Goal: Task Accomplishment & Management: Complete application form

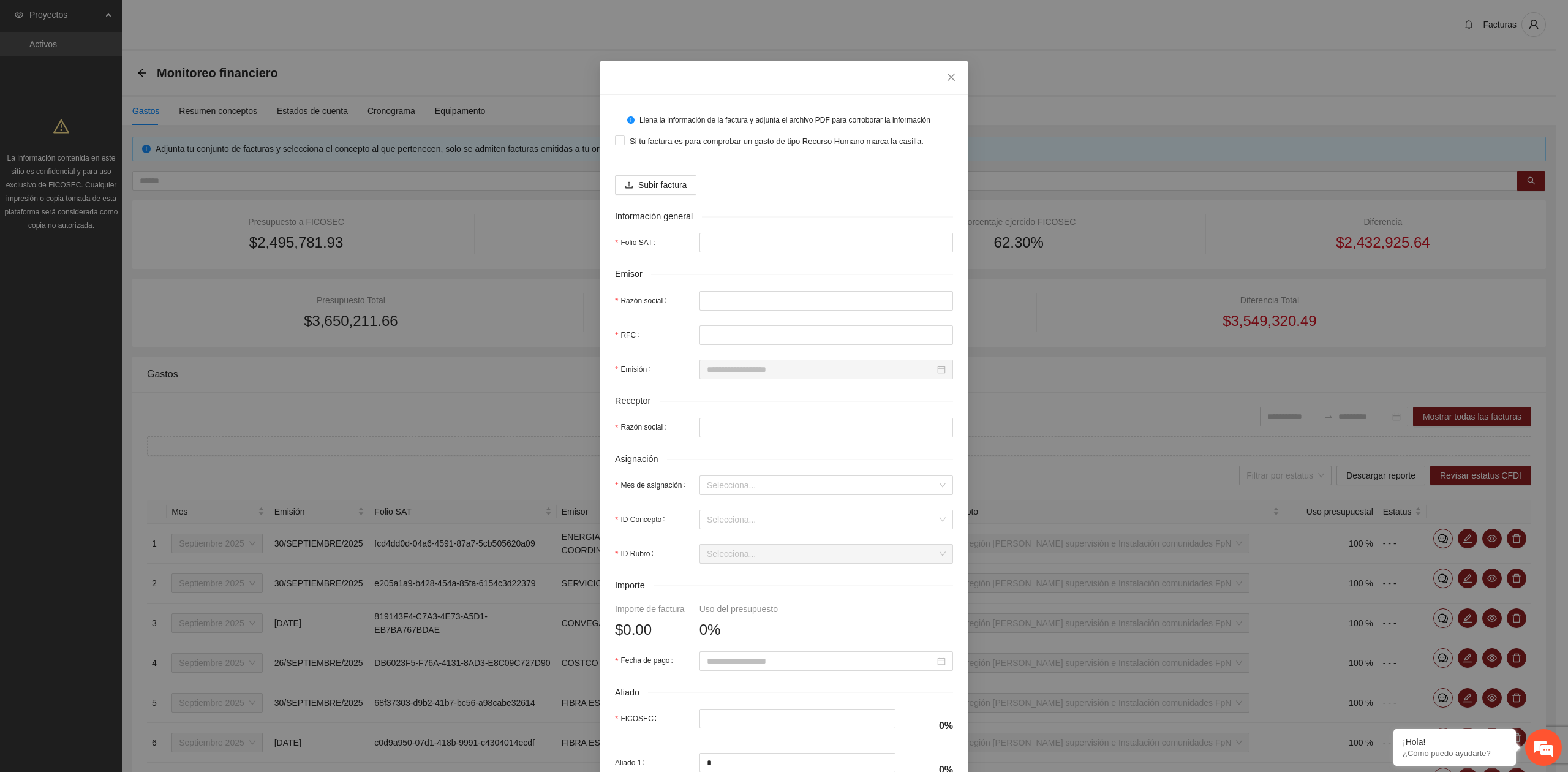
click at [25, 483] on div "Llena la información de la factura y adjunta el archivo PDF para corroborar la …" at bounding box center [784, 386] width 1568 height 772
click at [646, 186] on span "Subir factura" at bounding box center [662, 185] width 49 height 13
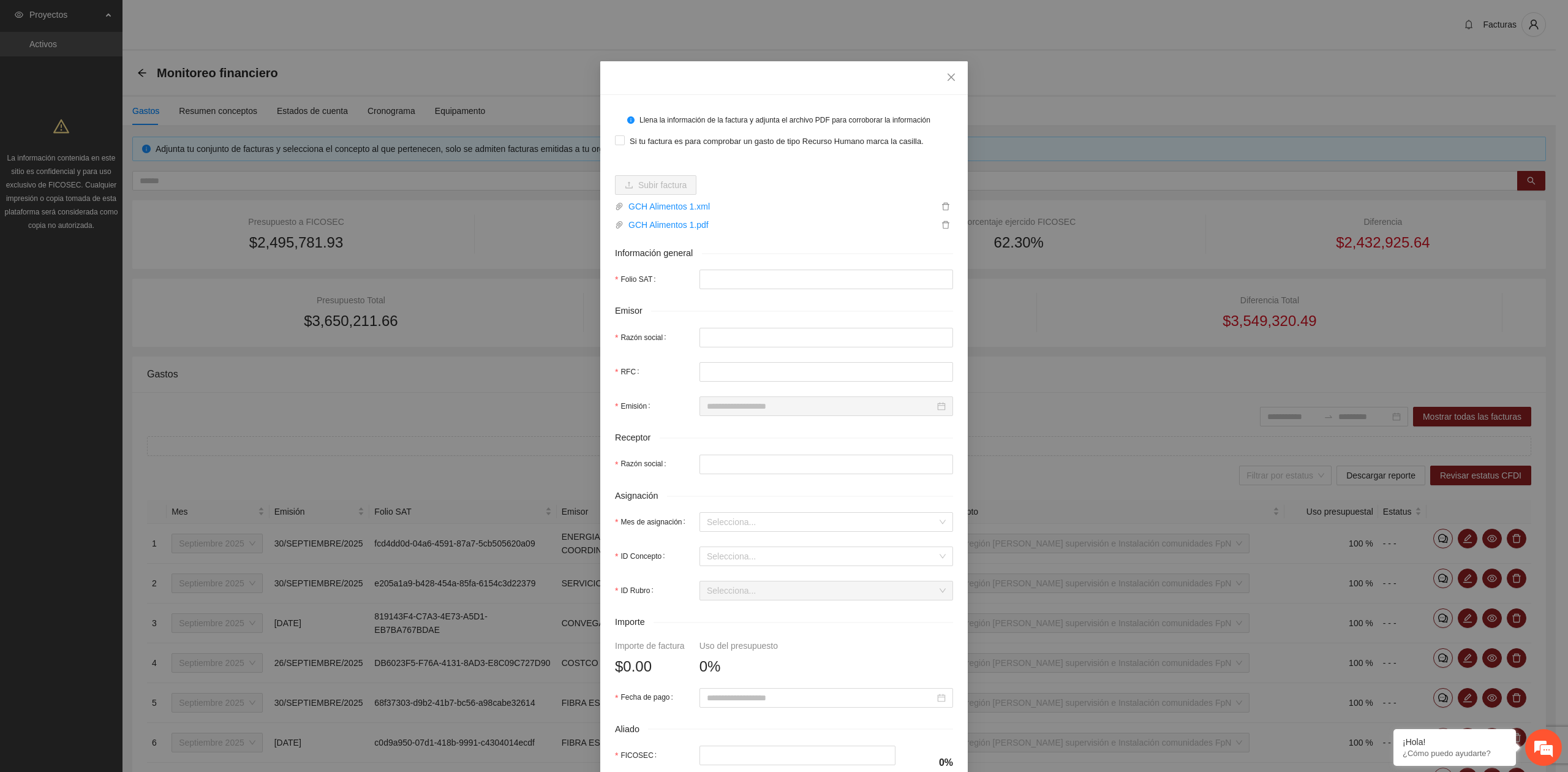
type input "**********"
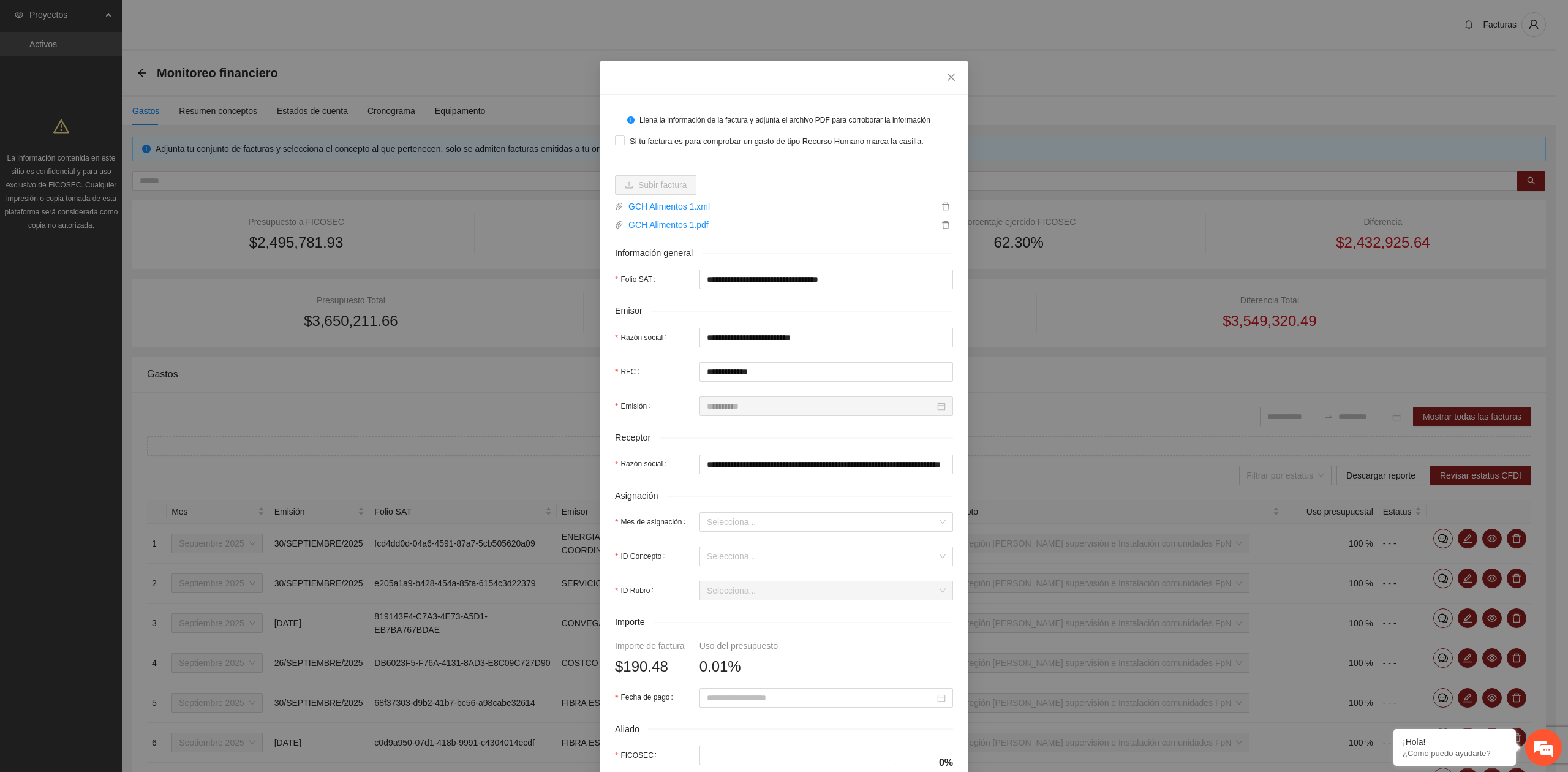
click at [615, 149] on div "Si tu factura es para comprobar un gasto de tipo Recurso Humano marca la casill…" at bounding box center [784, 140] width 338 height 20
click at [726, 524] on input "Mes de asignación" at bounding box center [821, 522] width 230 height 19
click at [726, 569] on div "Septiembre 2025" at bounding box center [820, 568] width 239 height 13
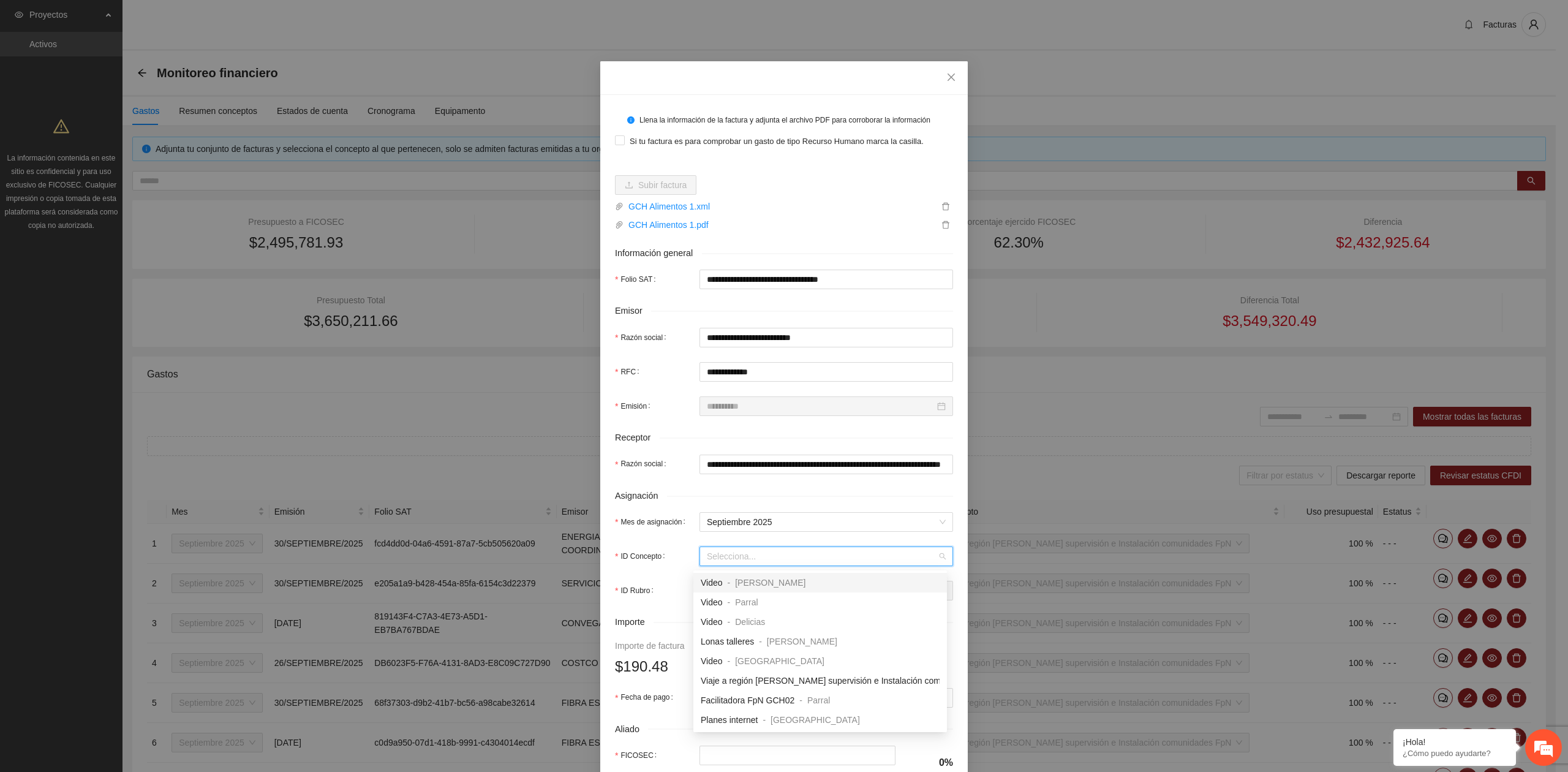
click at [726, 566] on input "ID Concepto" at bounding box center [821, 556] width 230 height 19
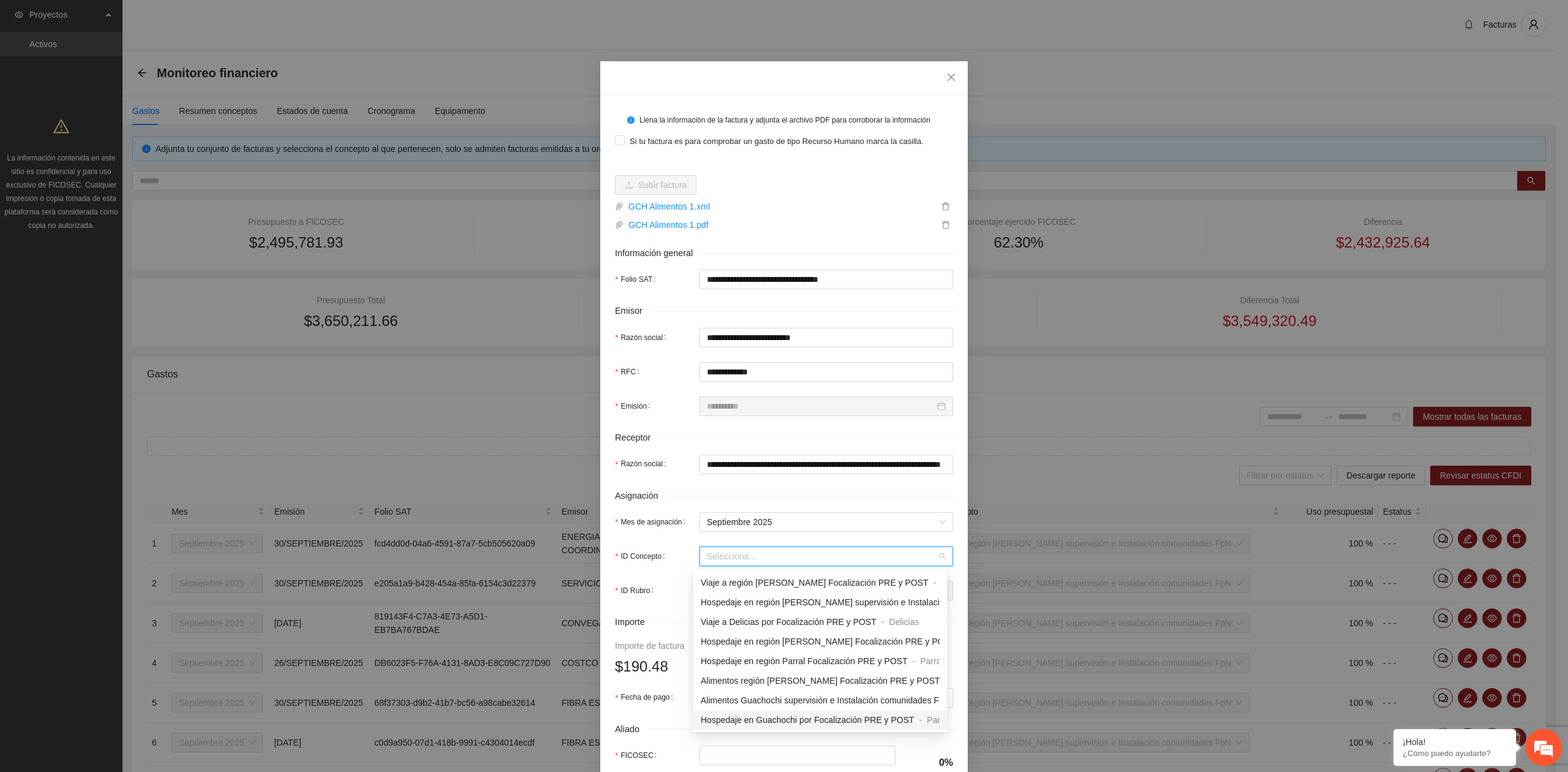
scroll to position [1062, 0]
click at [745, 696] on span "Alimentos Guachochi Focalización PRE y POST" at bounding box center [793, 697] width 184 height 10
type input "*"
type input "******"
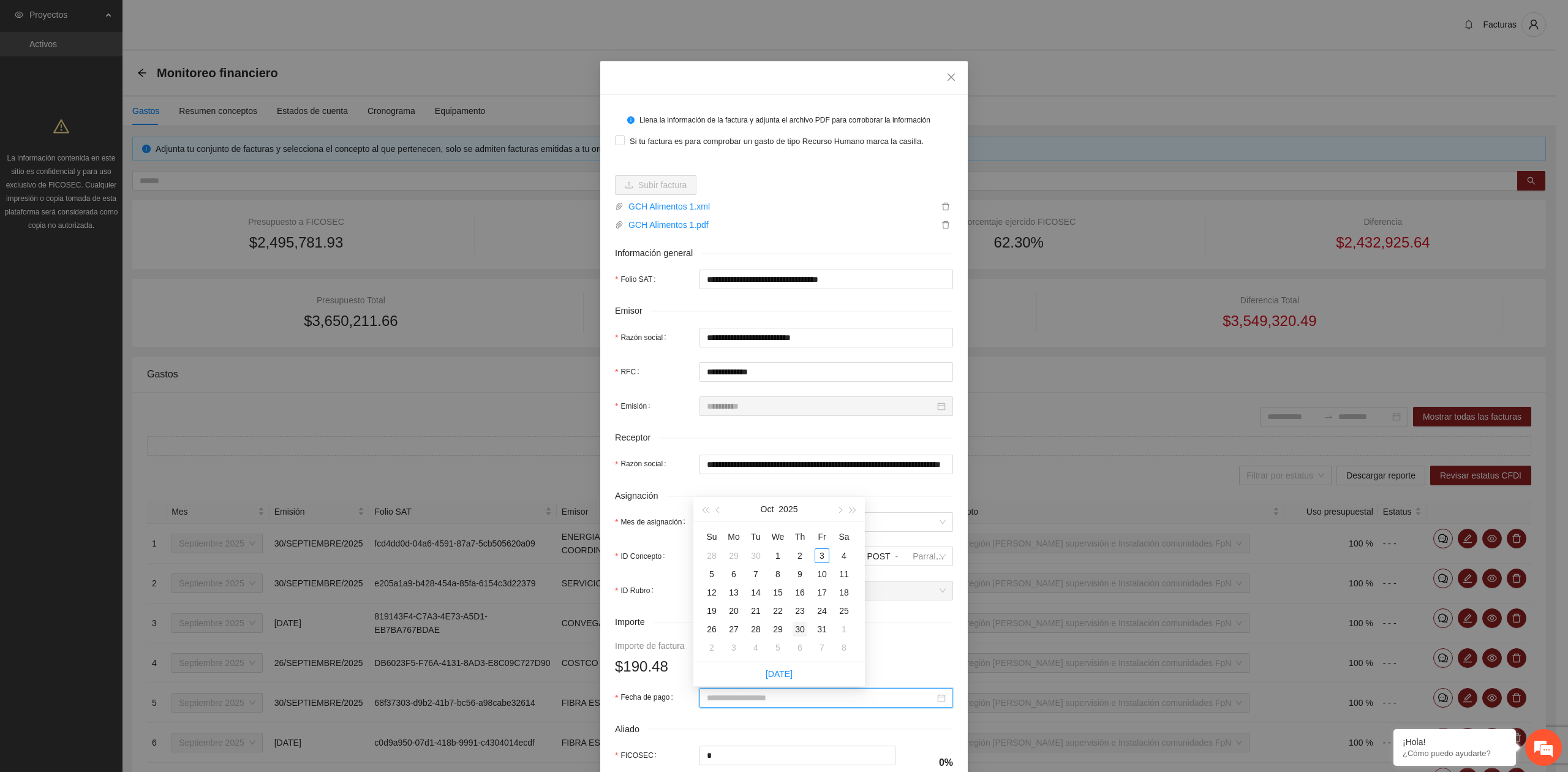
drag, startPoint x: 748, startPoint y: 701, endPoint x: 802, endPoint y: 623, distance: 94.9
click at [748, 700] on input "Fecha de pago" at bounding box center [820, 697] width 228 height 13
type input "**********"
click at [721, 508] on span "button" at bounding box center [719, 511] width 6 height 6
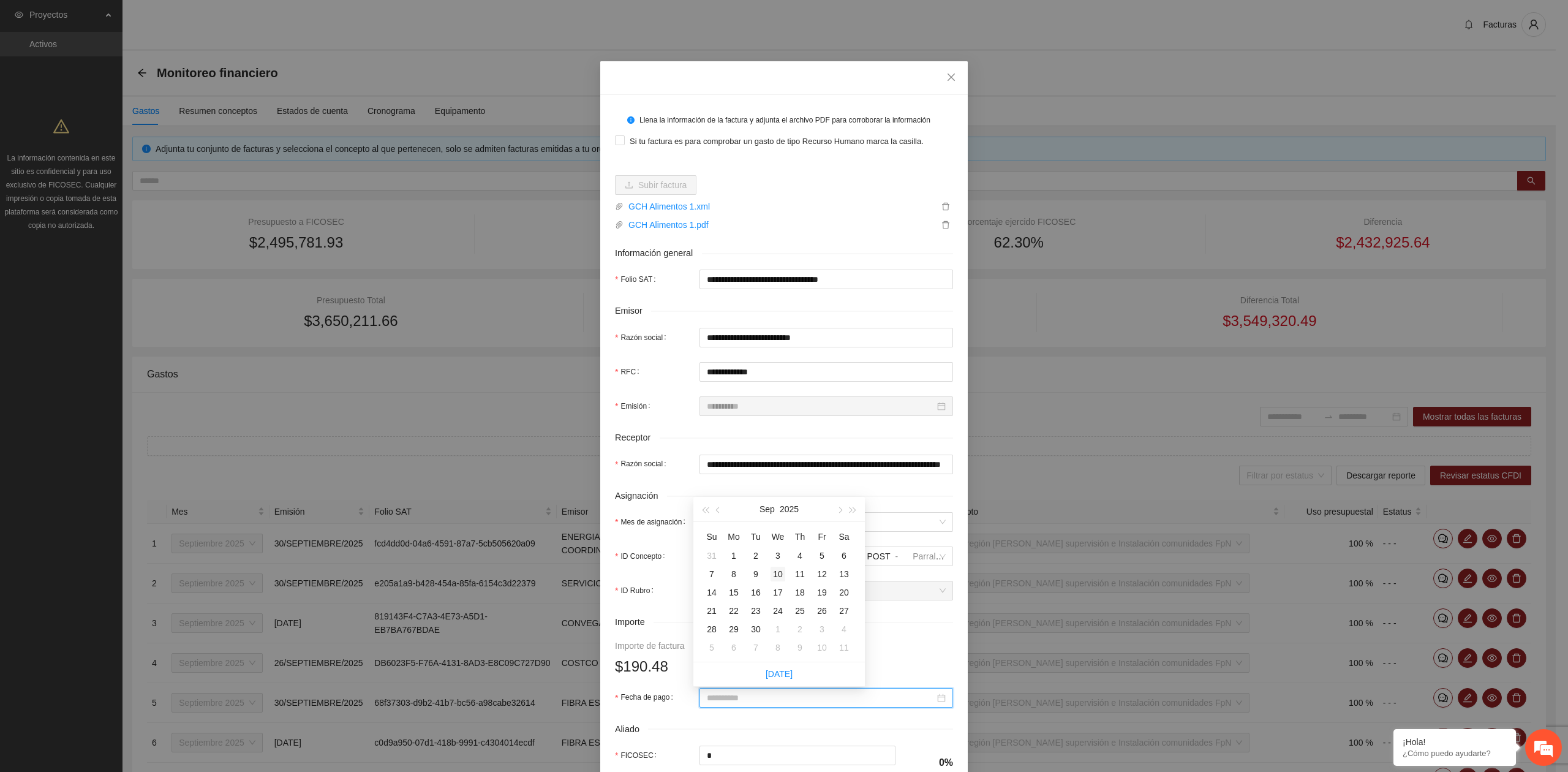
type input "**********"
click at [784, 574] on div "10" at bounding box center [777, 574] width 15 height 15
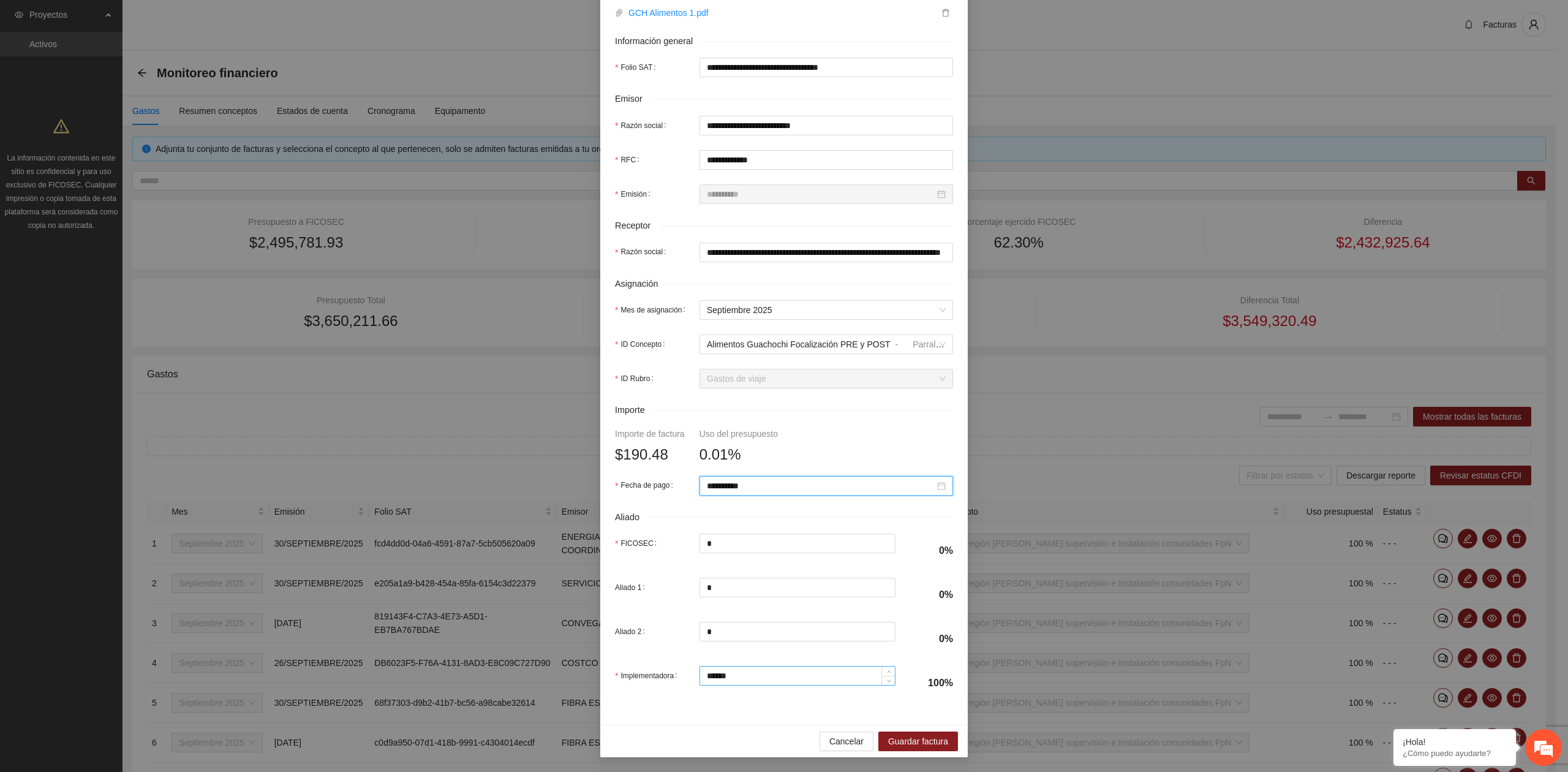
scroll to position [216, 0]
click at [909, 736] on span "Guardar factura" at bounding box center [918, 741] width 60 height 13
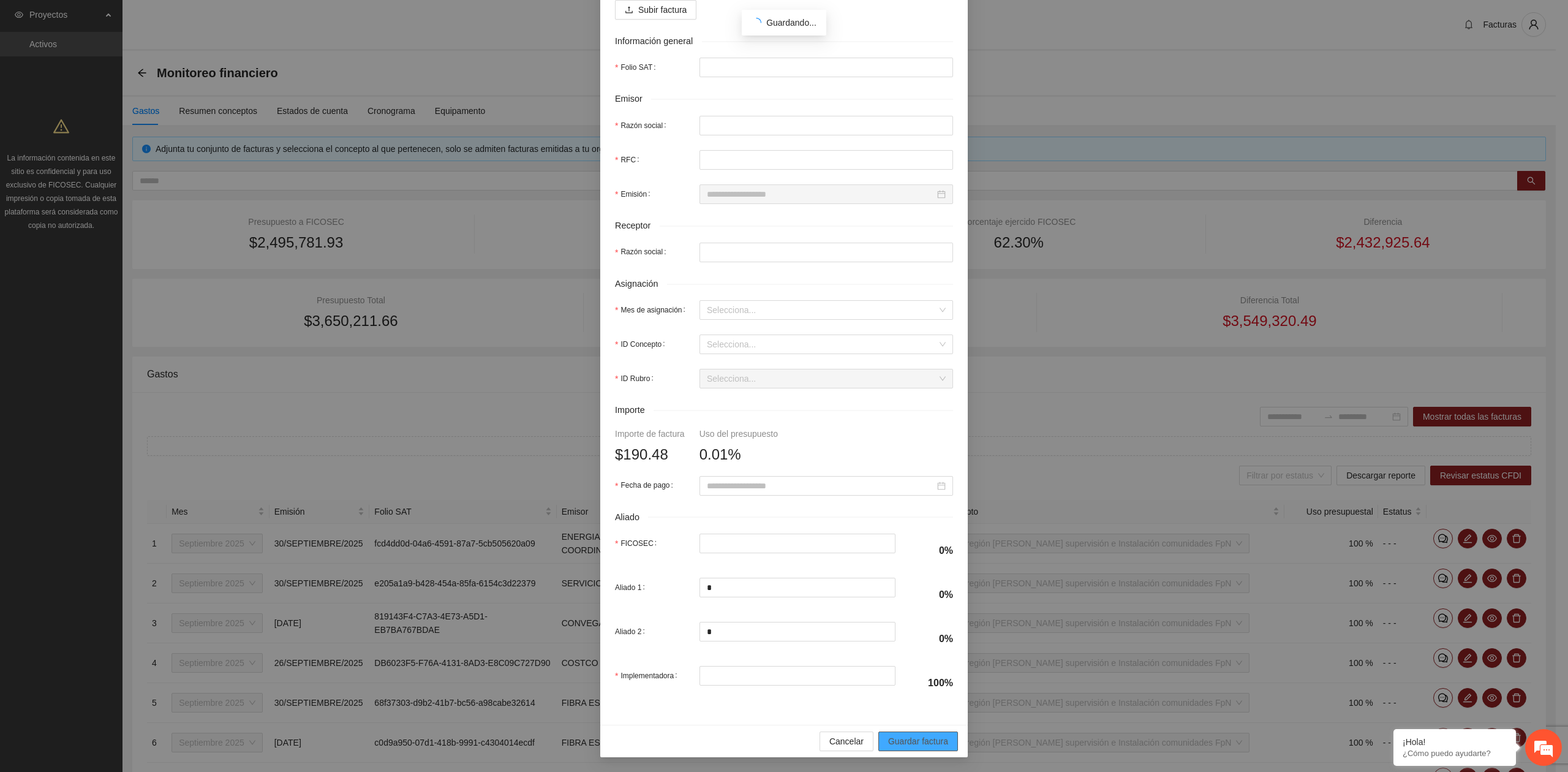
scroll to position [118, 0]
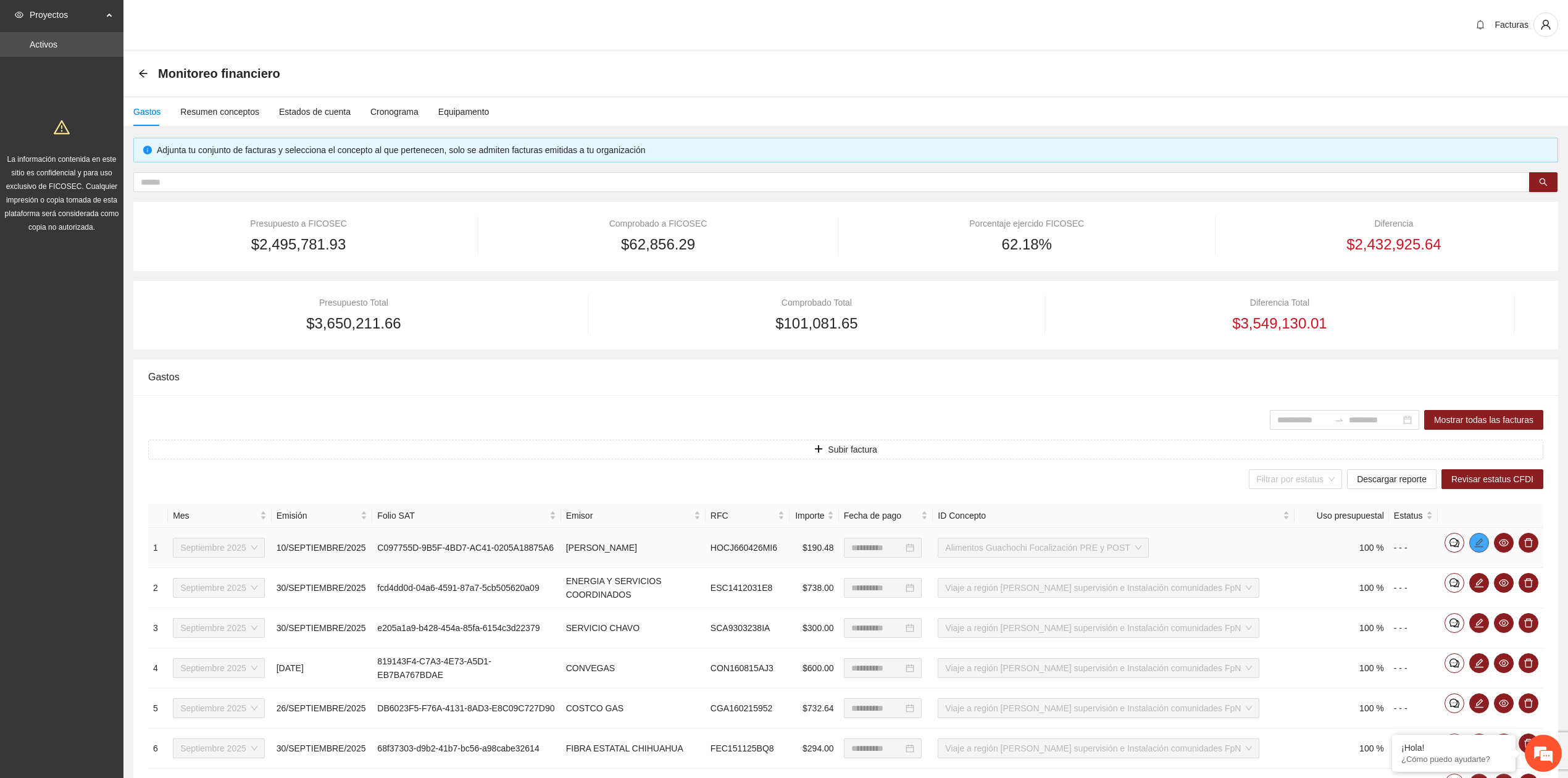
click at [1477, 546] on icon "edit" at bounding box center [1479, 542] width 8 height 8
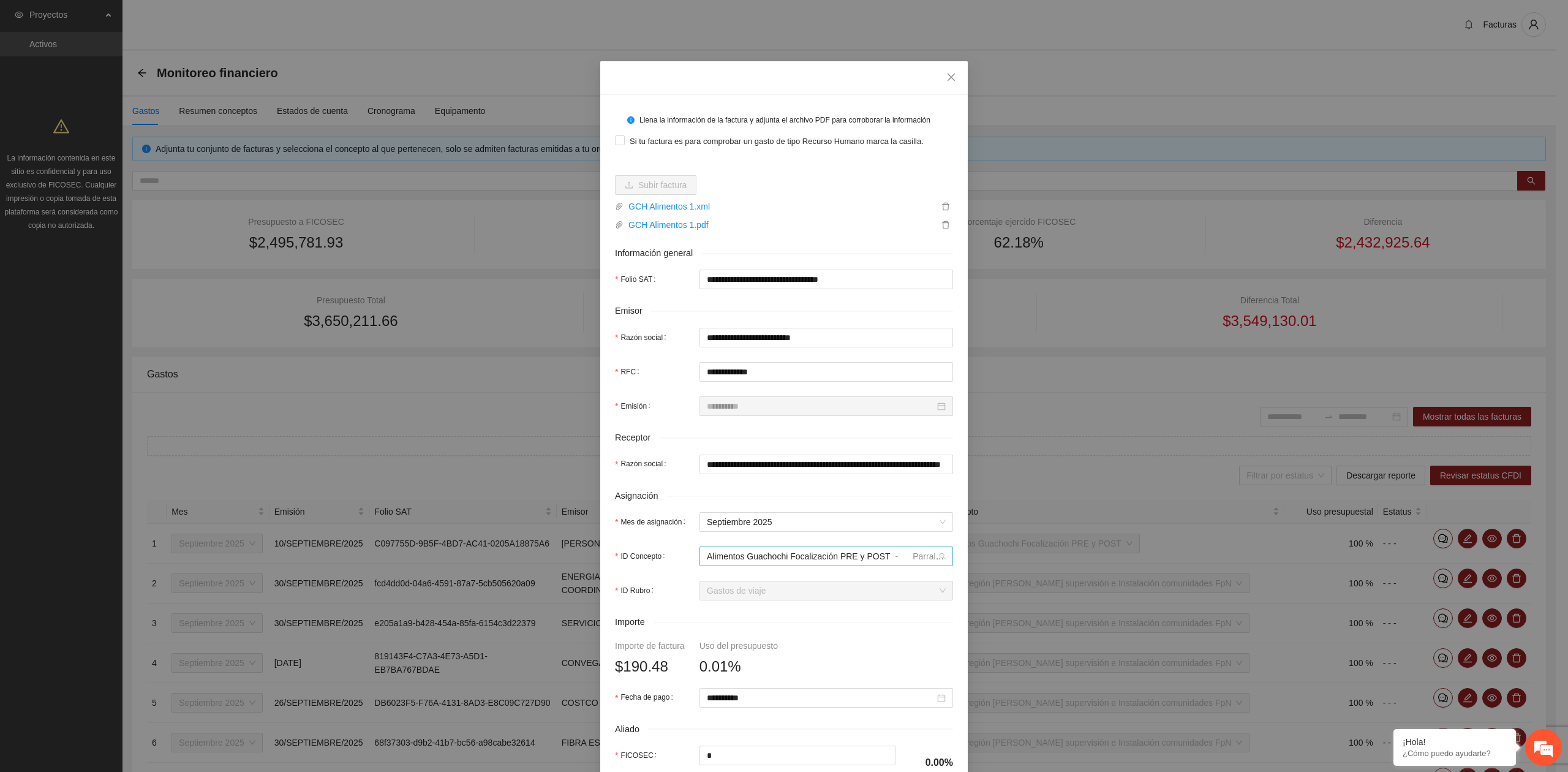
click at [787, 561] on span "Alimentos Guachochi Focalización PRE y POST" at bounding box center [798, 556] width 184 height 10
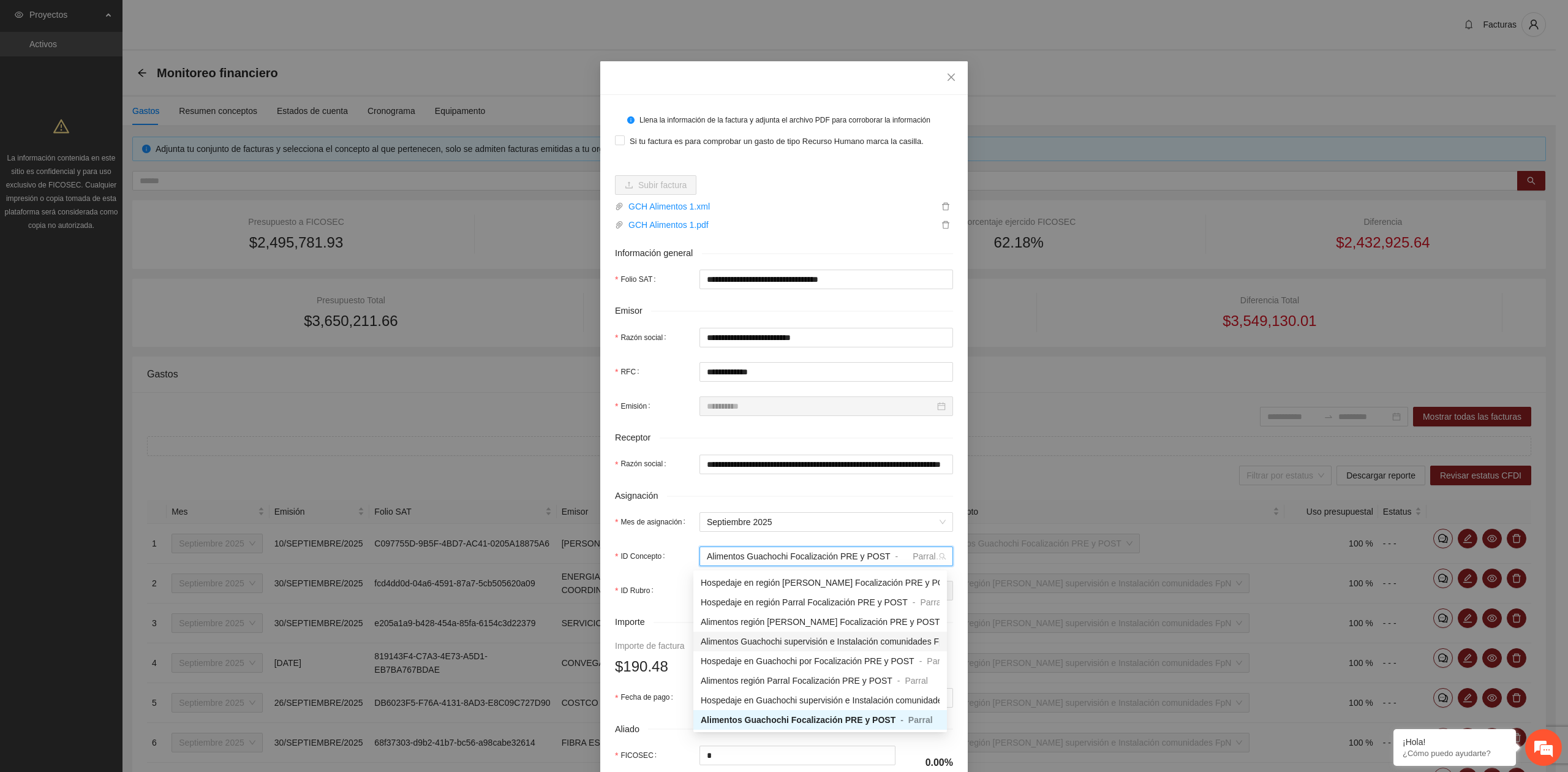
click at [789, 645] on span "Alimentos Guachochi supervisión e Instalación comunidades FpN" at bounding box center [825, 641] width 250 height 10
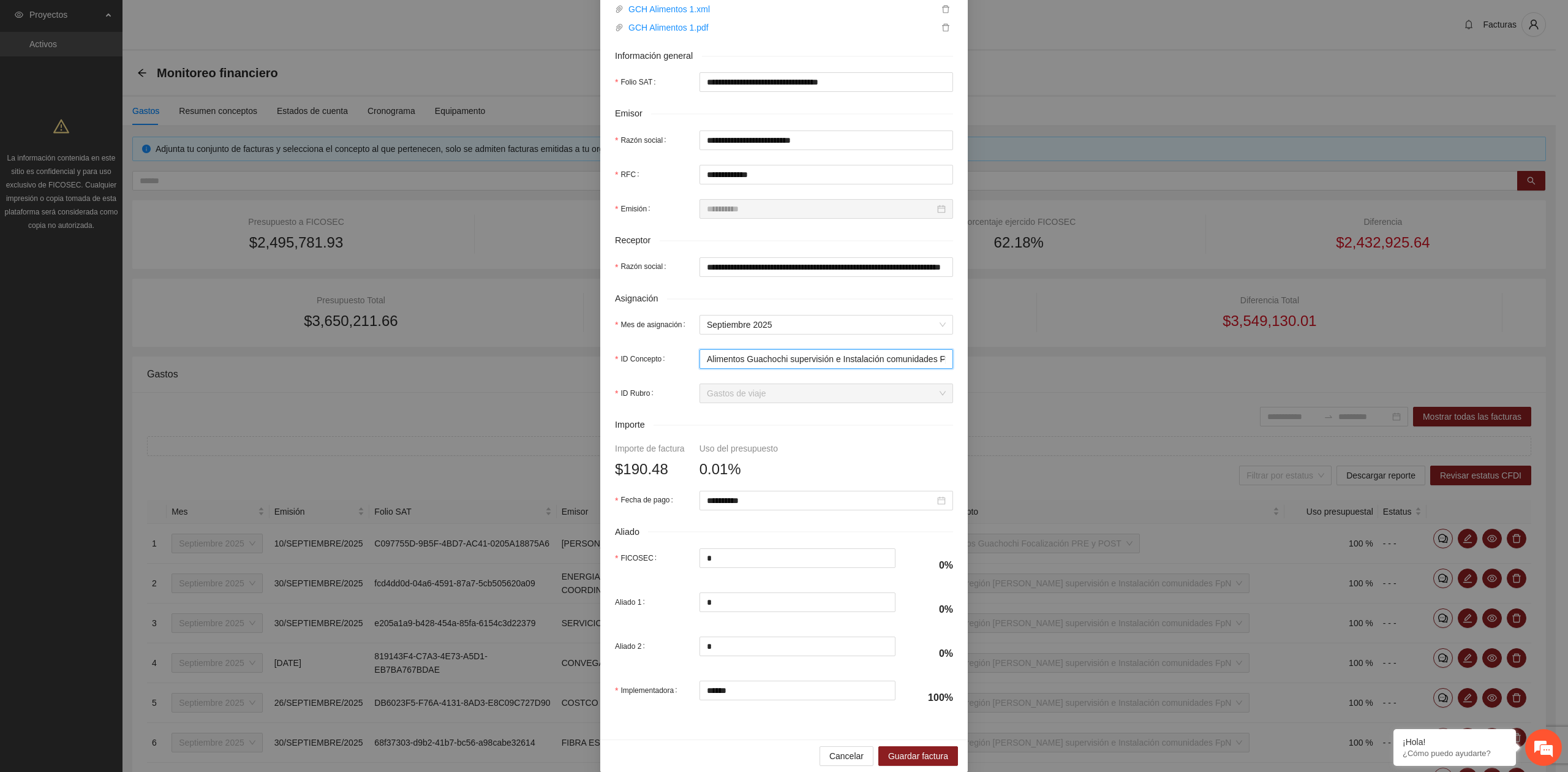
scroll to position [216, 0]
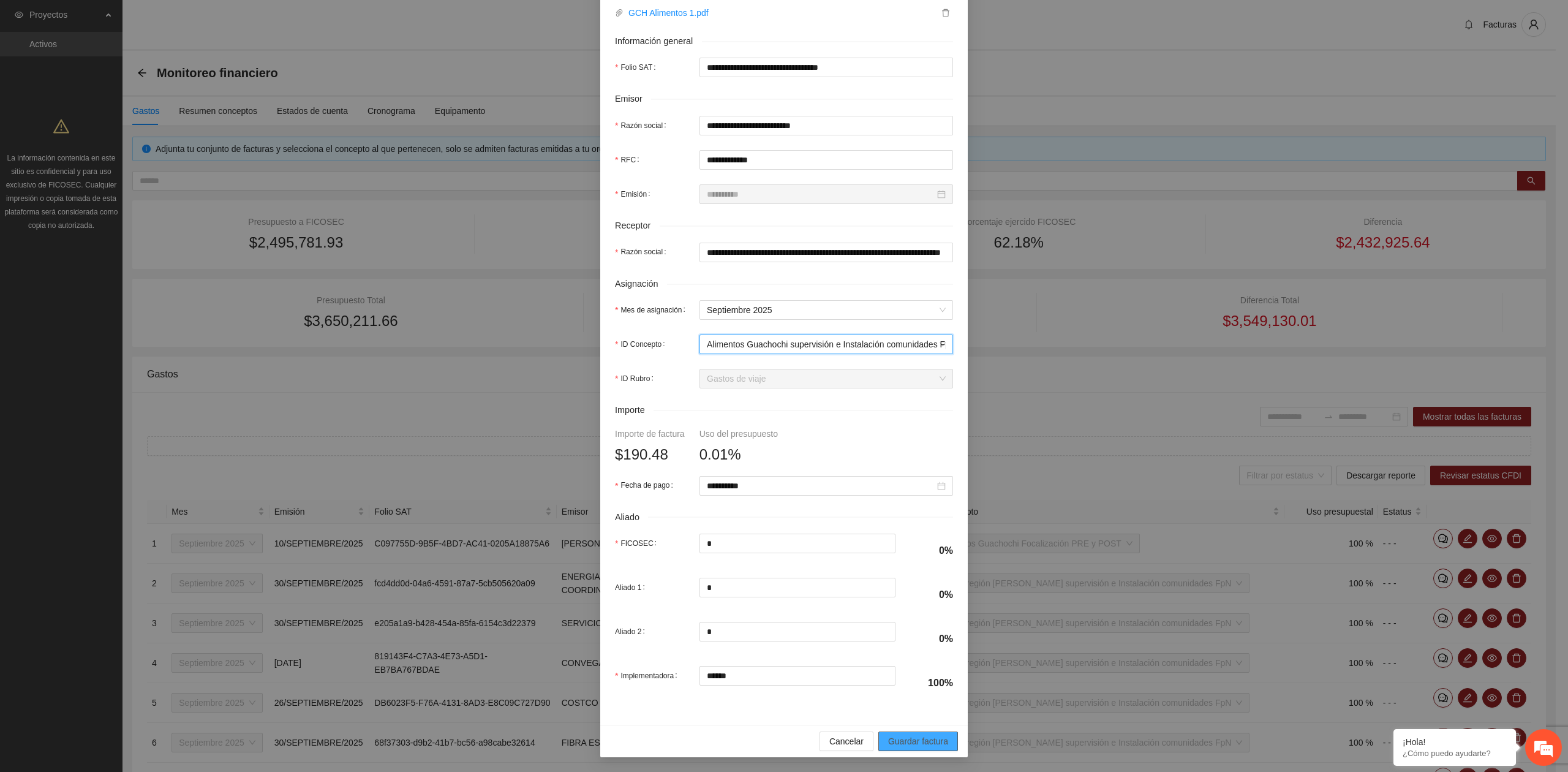
click at [915, 746] on span "Guardar factura" at bounding box center [918, 741] width 60 height 13
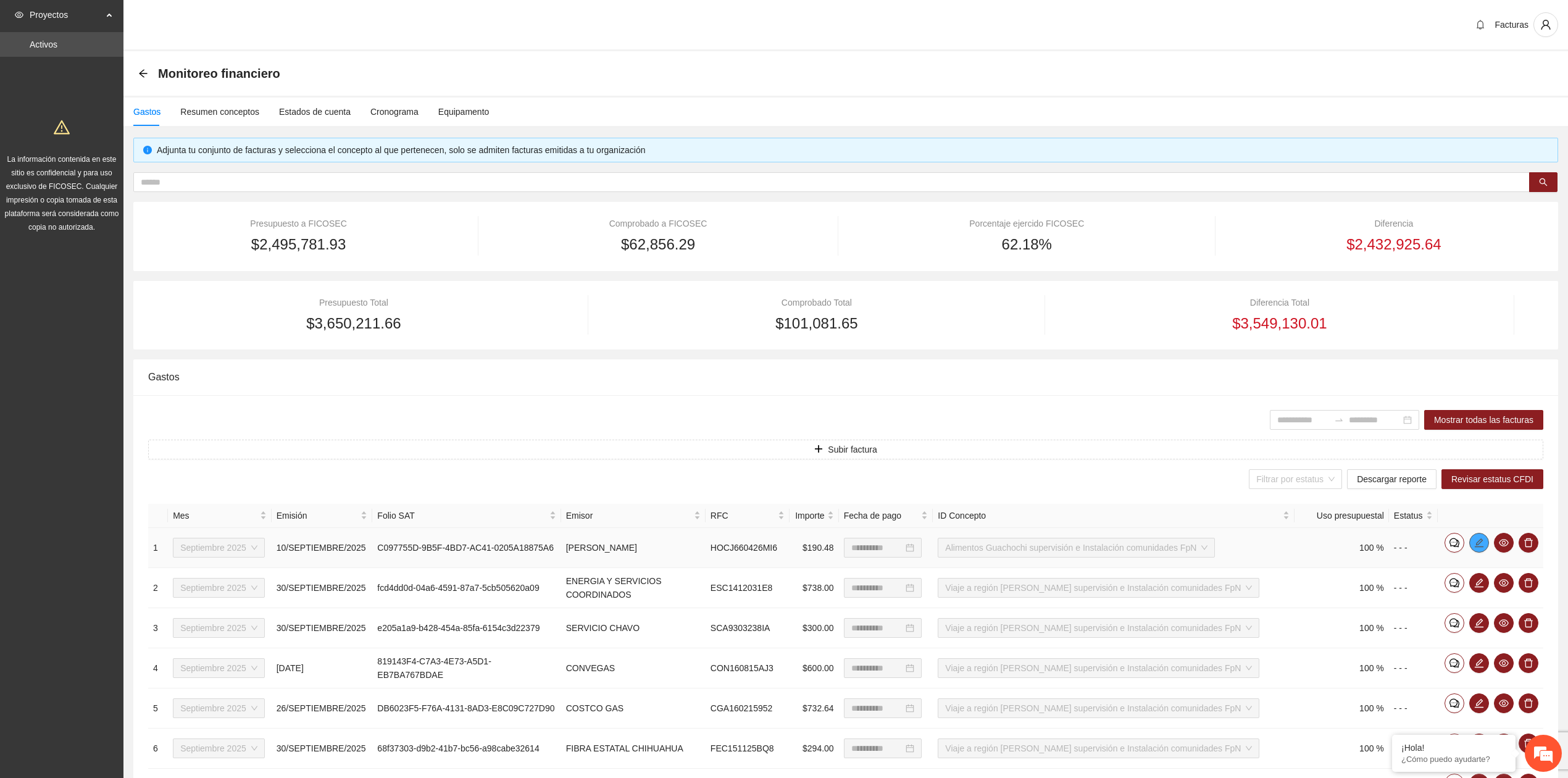
click at [1478, 550] on button "button" at bounding box center [1479, 542] width 20 height 20
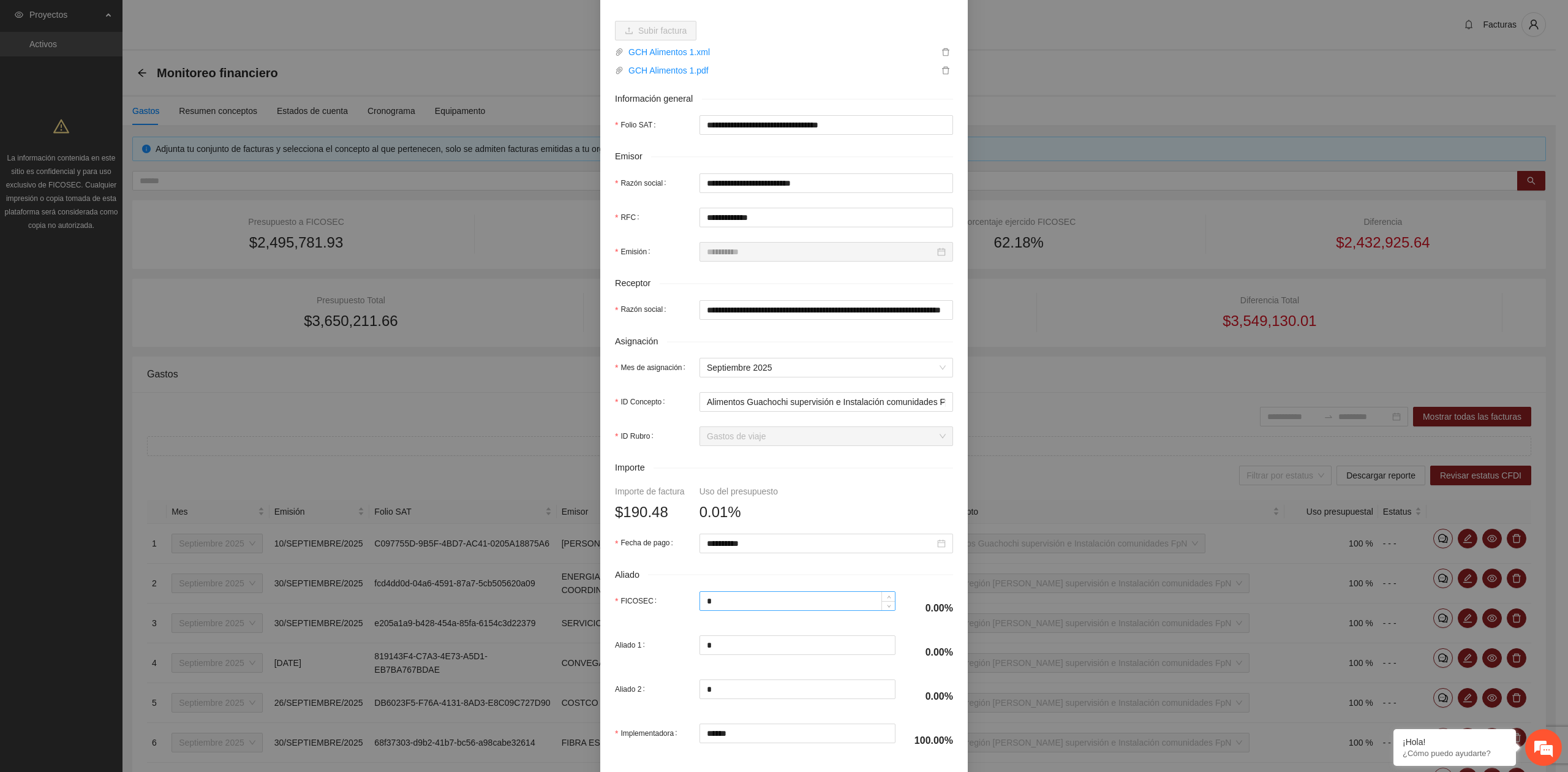
scroll to position [216, 0]
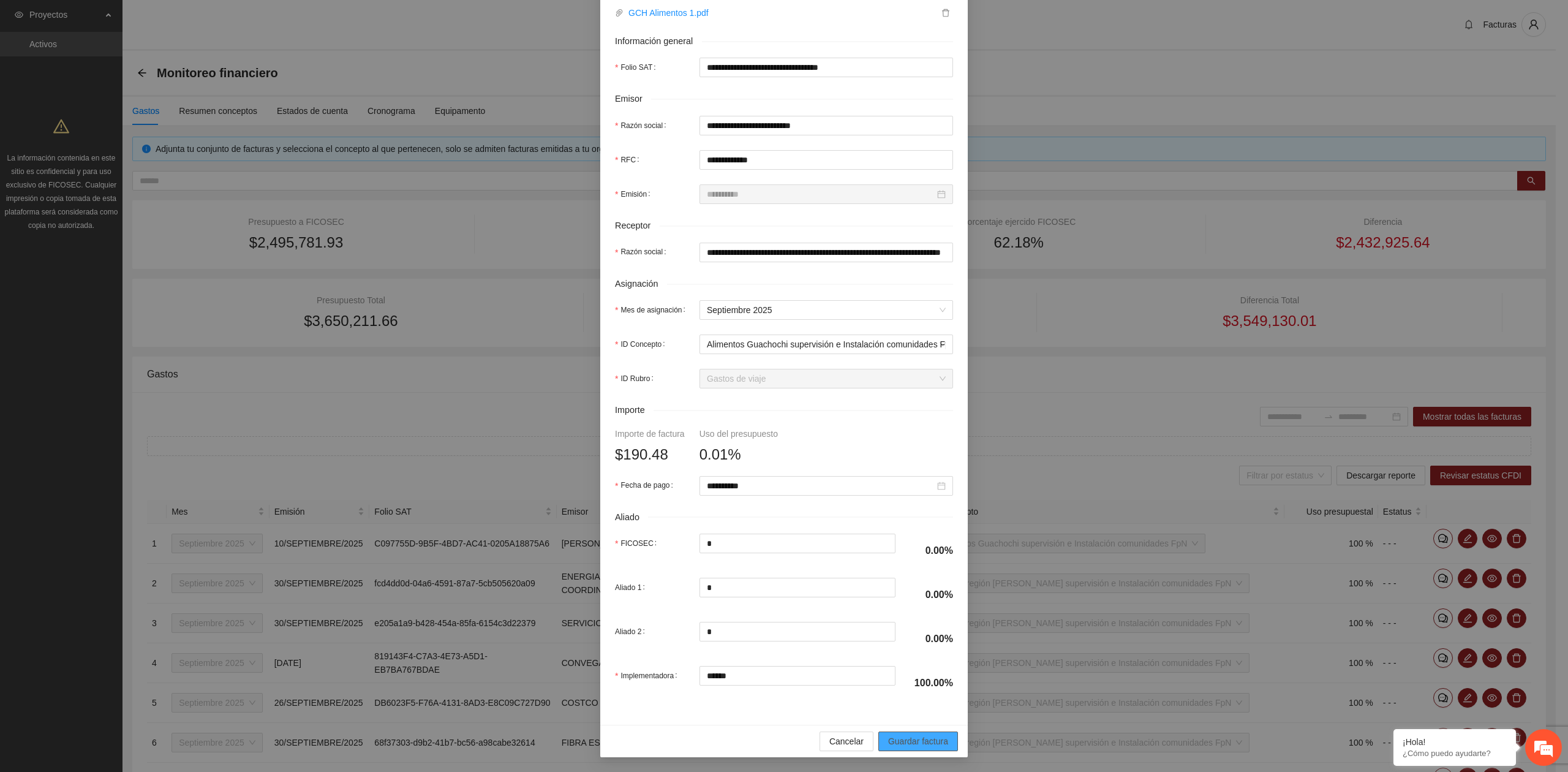
click at [913, 746] on span "Guardar factura" at bounding box center [918, 741] width 60 height 13
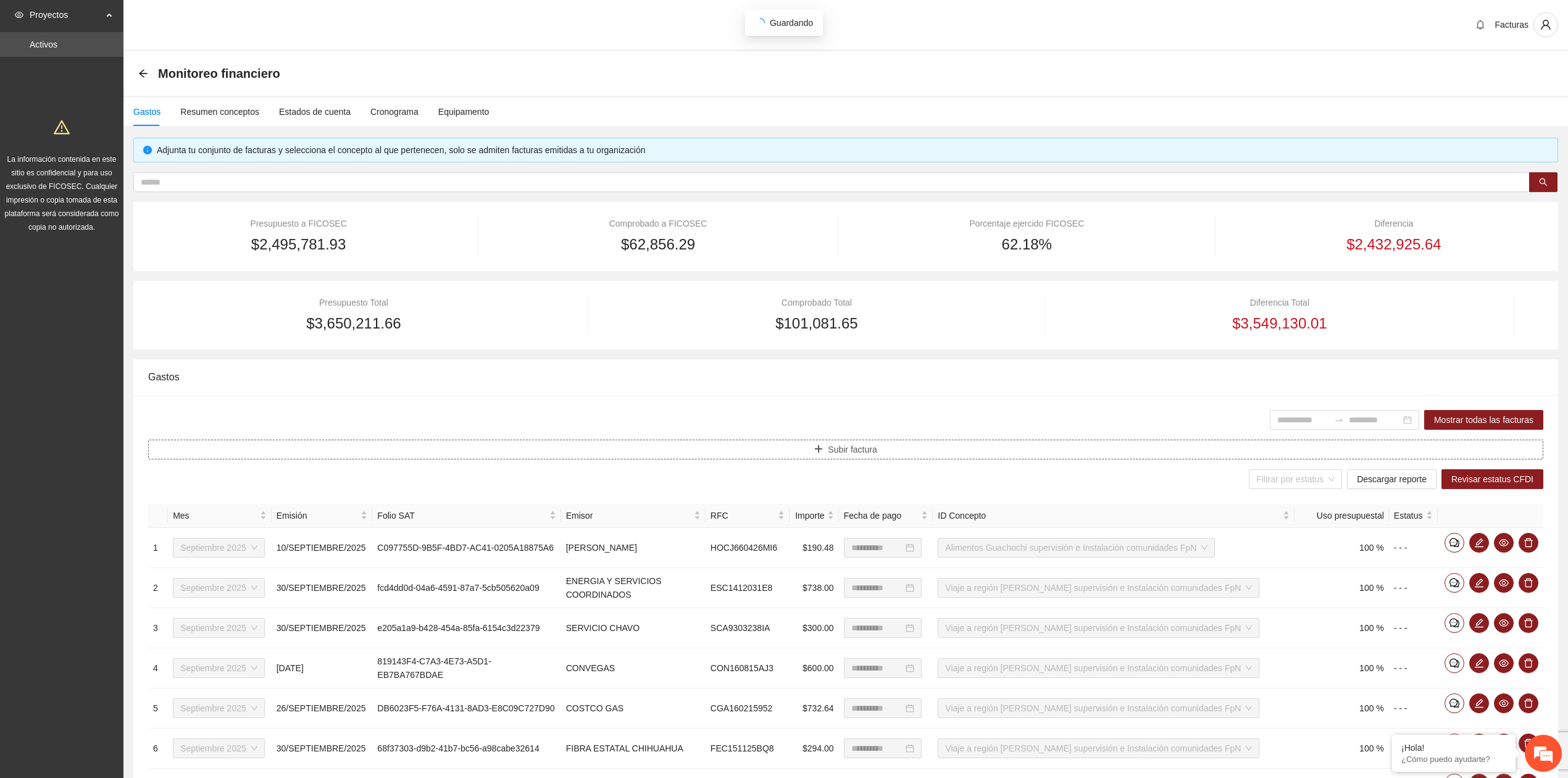
click at [843, 445] on span "Subir factura" at bounding box center [853, 449] width 49 height 14
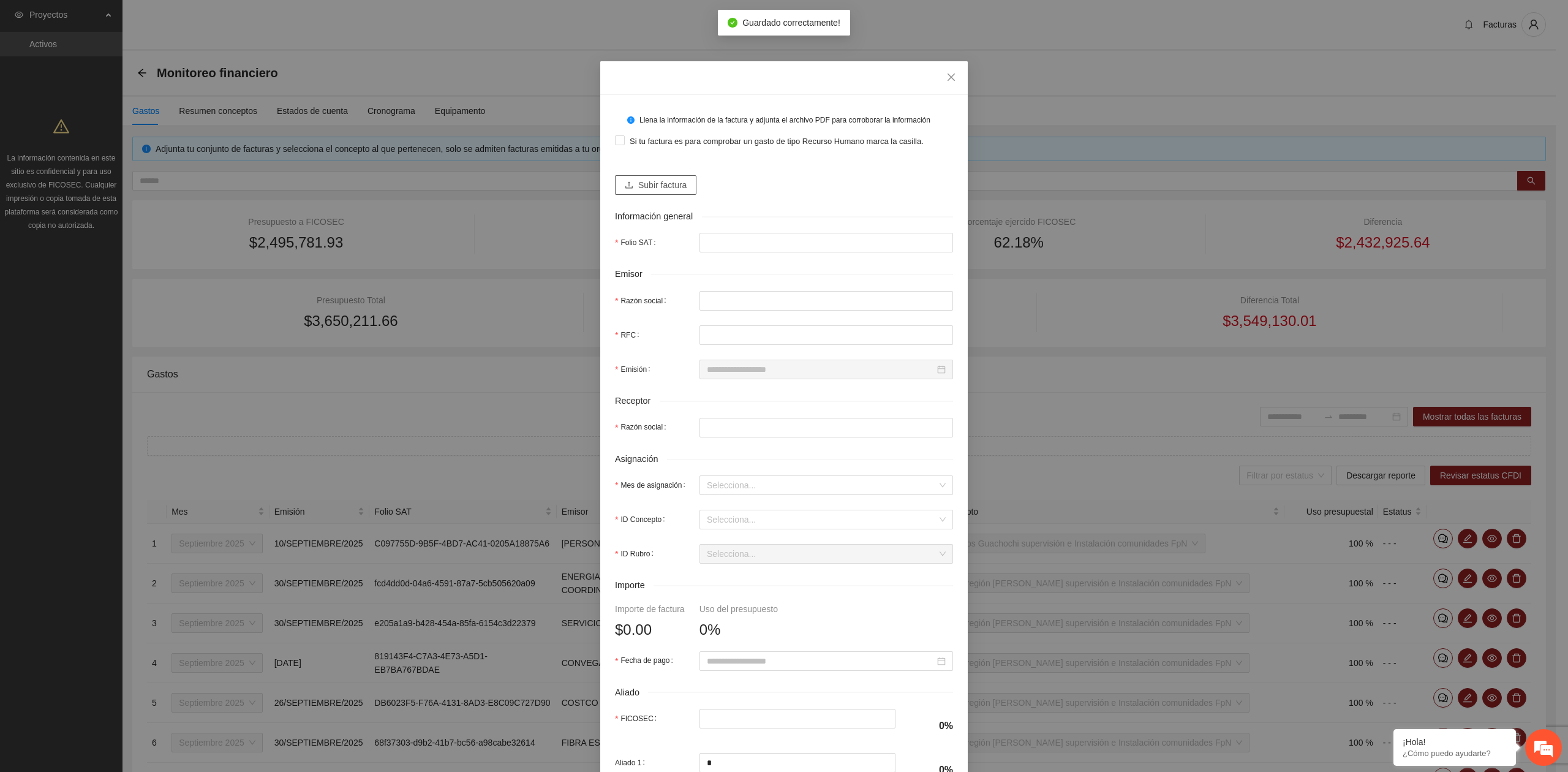
click at [652, 180] on span "Subir factura" at bounding box center [662, 185] width 49 height 13
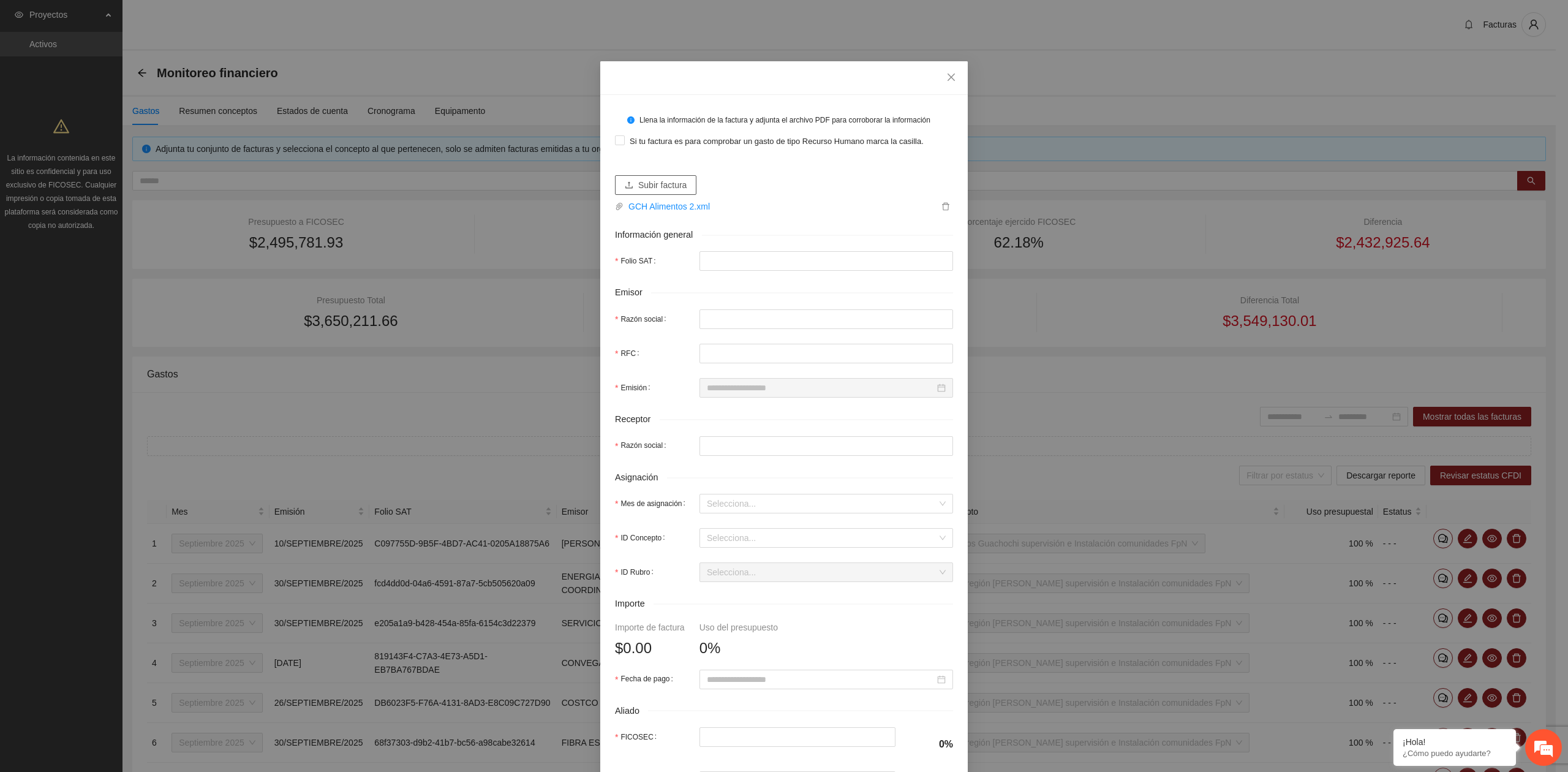
type input "**********"
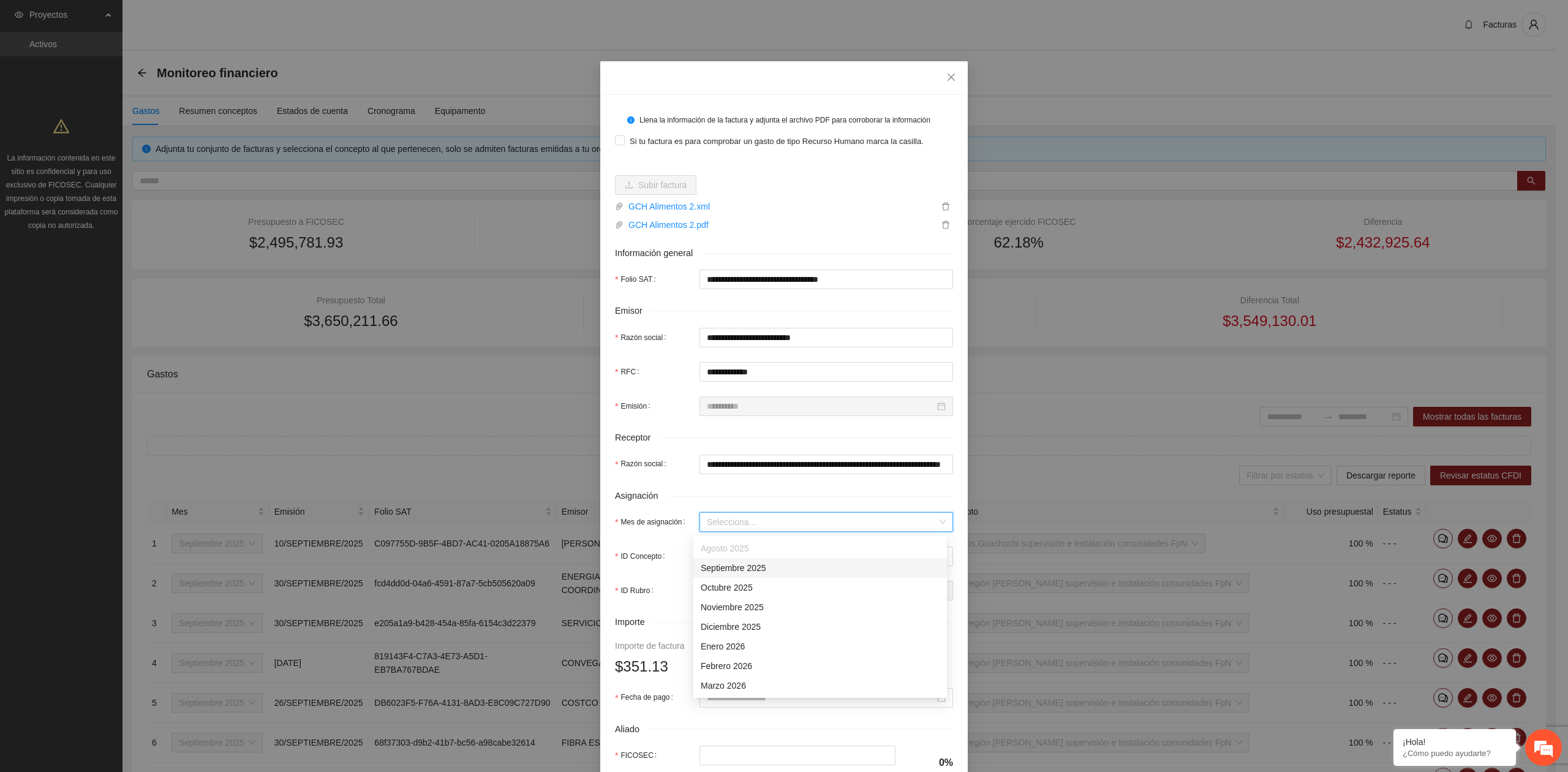
click at [724, 518] on input "Mes de asignación" at bounding box center [821, 522] width 230 height 19
click at [742, 568] on div "Septiembre 2025" at bounding box center [820, 568] width 239 height 13
click at [733, 563] on input "ID Concepto" at bounding box center [821, 556] width 230 height 19
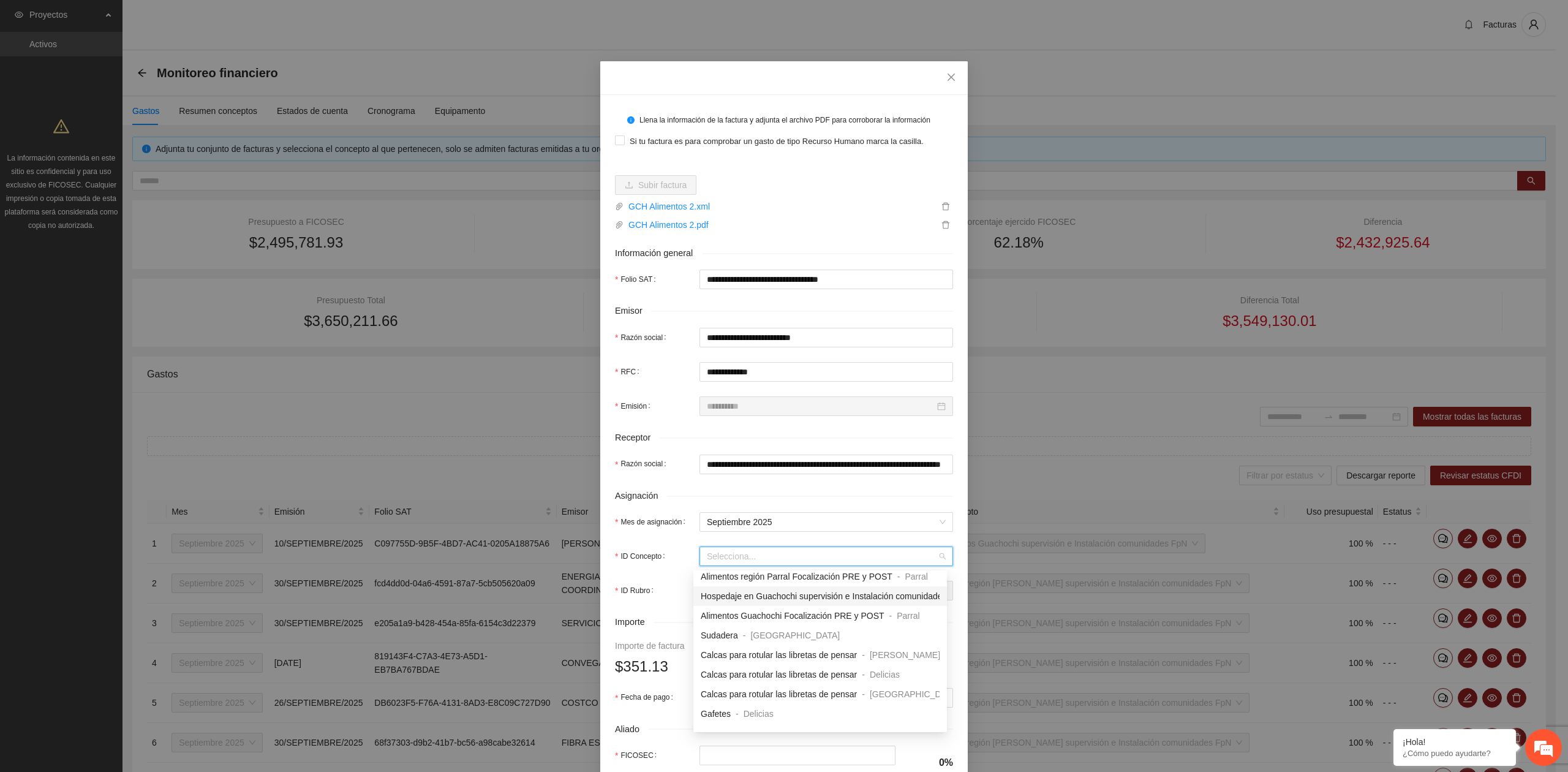
scroll to position [1062, 0]
click at [786, 628] on div "Alimentos Guachochi supervisión e Instalación comunidades FpN - [GEOGRAPHIC_DAT…" at bounding box center [819, 619] width 253 height 20
type input "*"
type input "******"
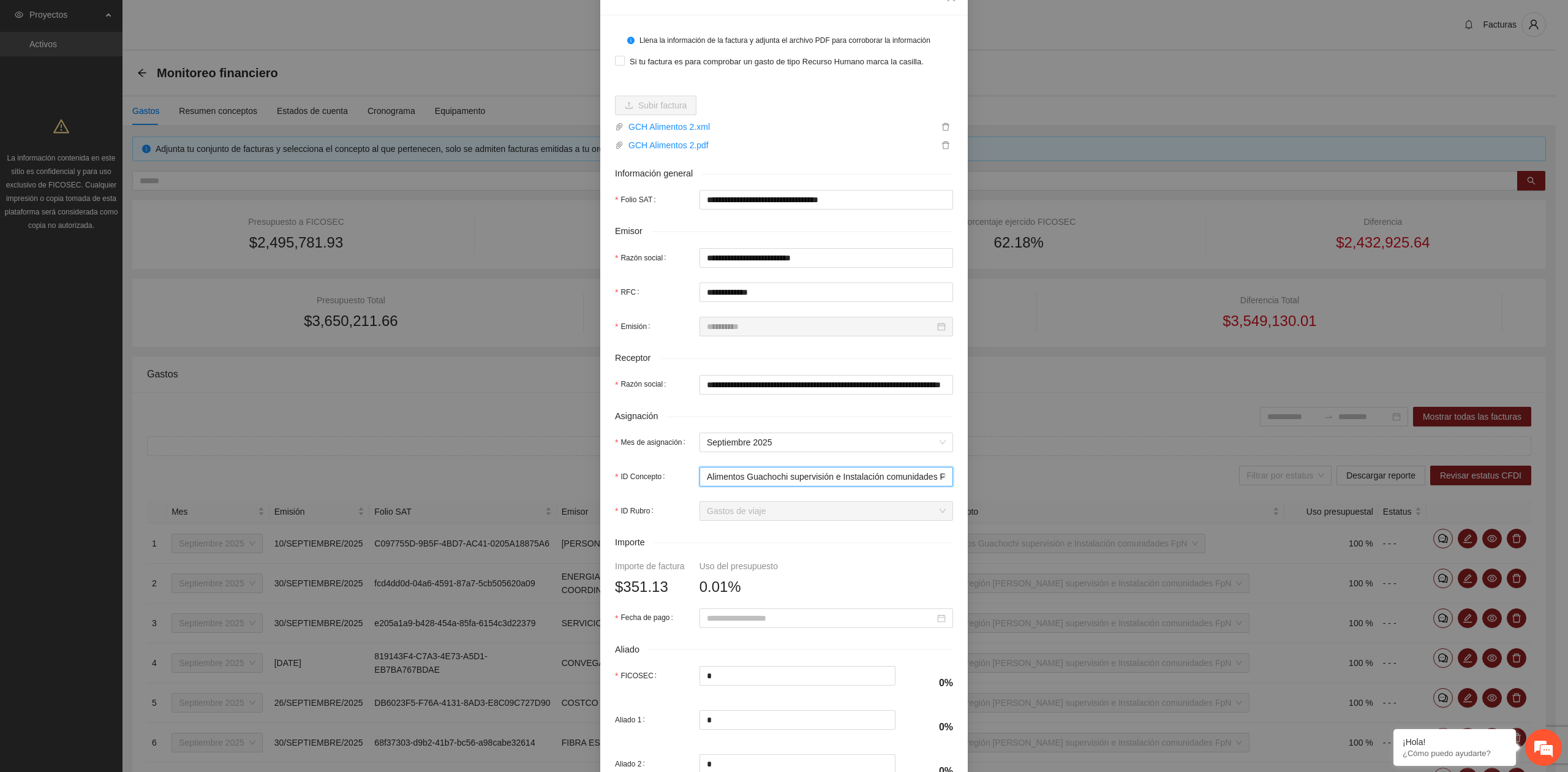
scroll to position [82, 0]
click at [721, 633] on form "**********" at bounding box center [784, 429] width 338 height 803
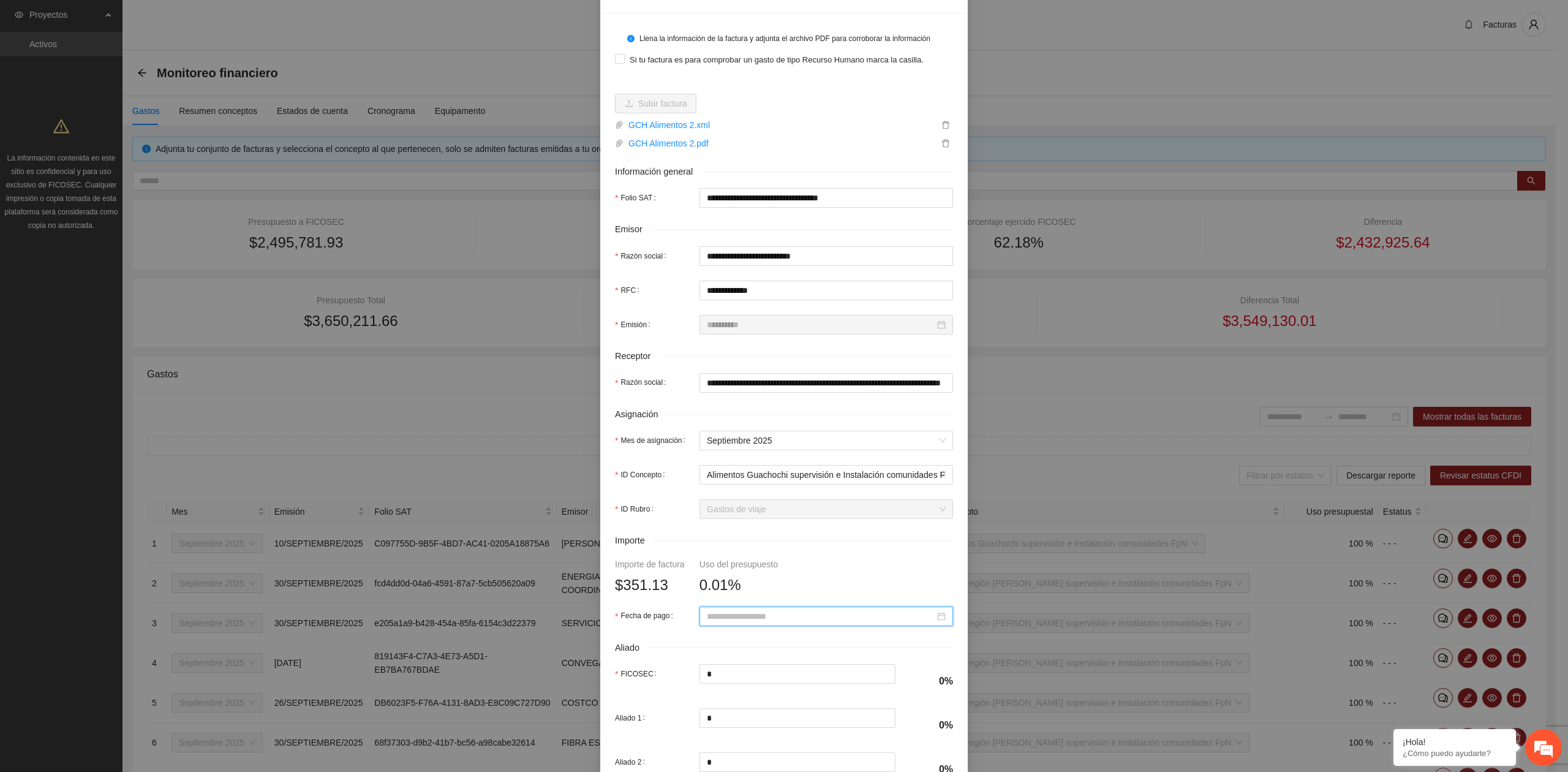
click at [722, 621] on input "Fecha de pago" at bounding box center [820, 616] width 228 height 13
type input "**********"
click at [724, 427] on button "button" at bounding box center [718, 427] width 13 height 24
type input "**********"
click at [798, 488] on div "11" at bounding box center [800, 492] width 15 height 15
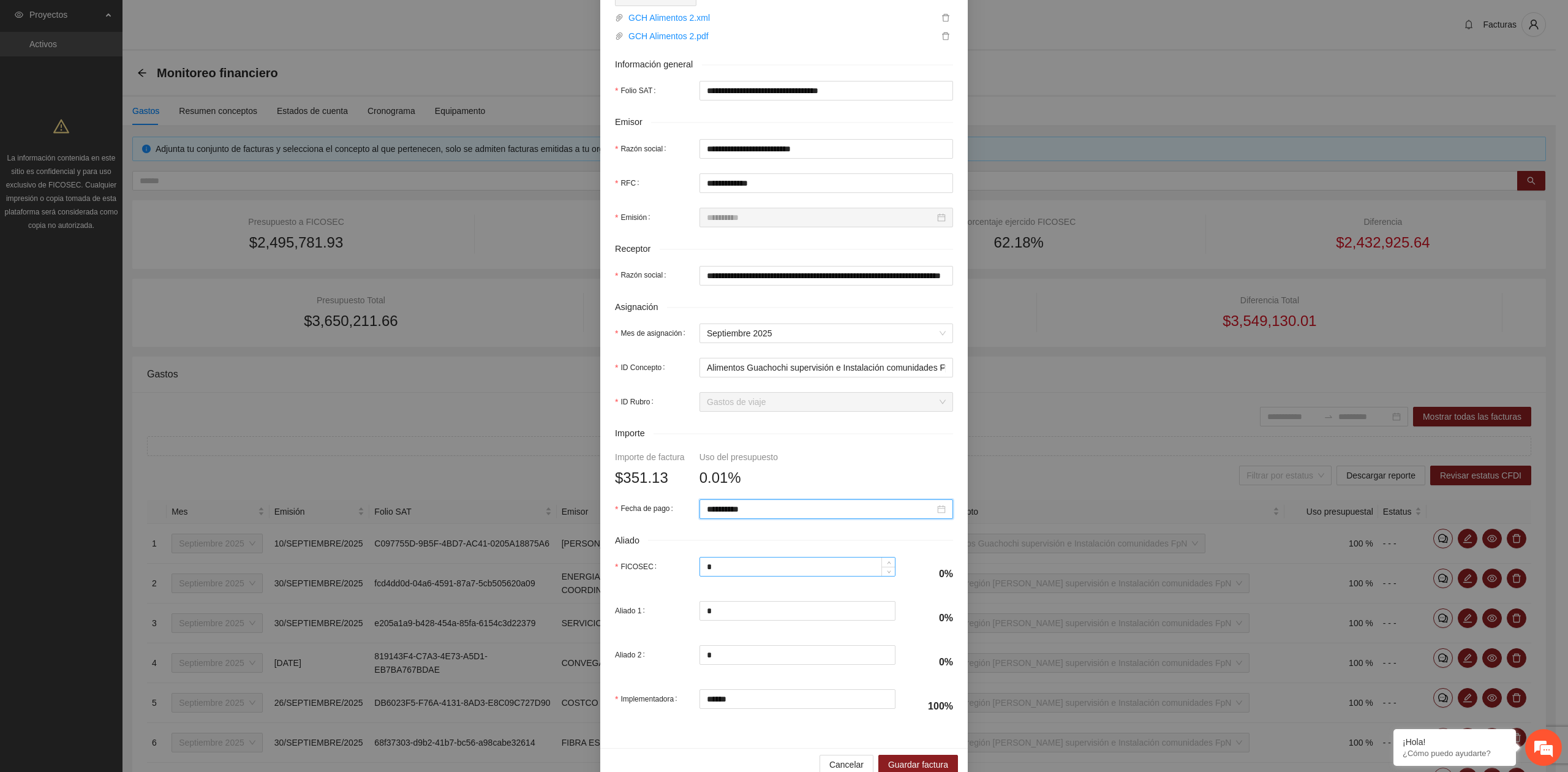
scroll to position [216, 0]
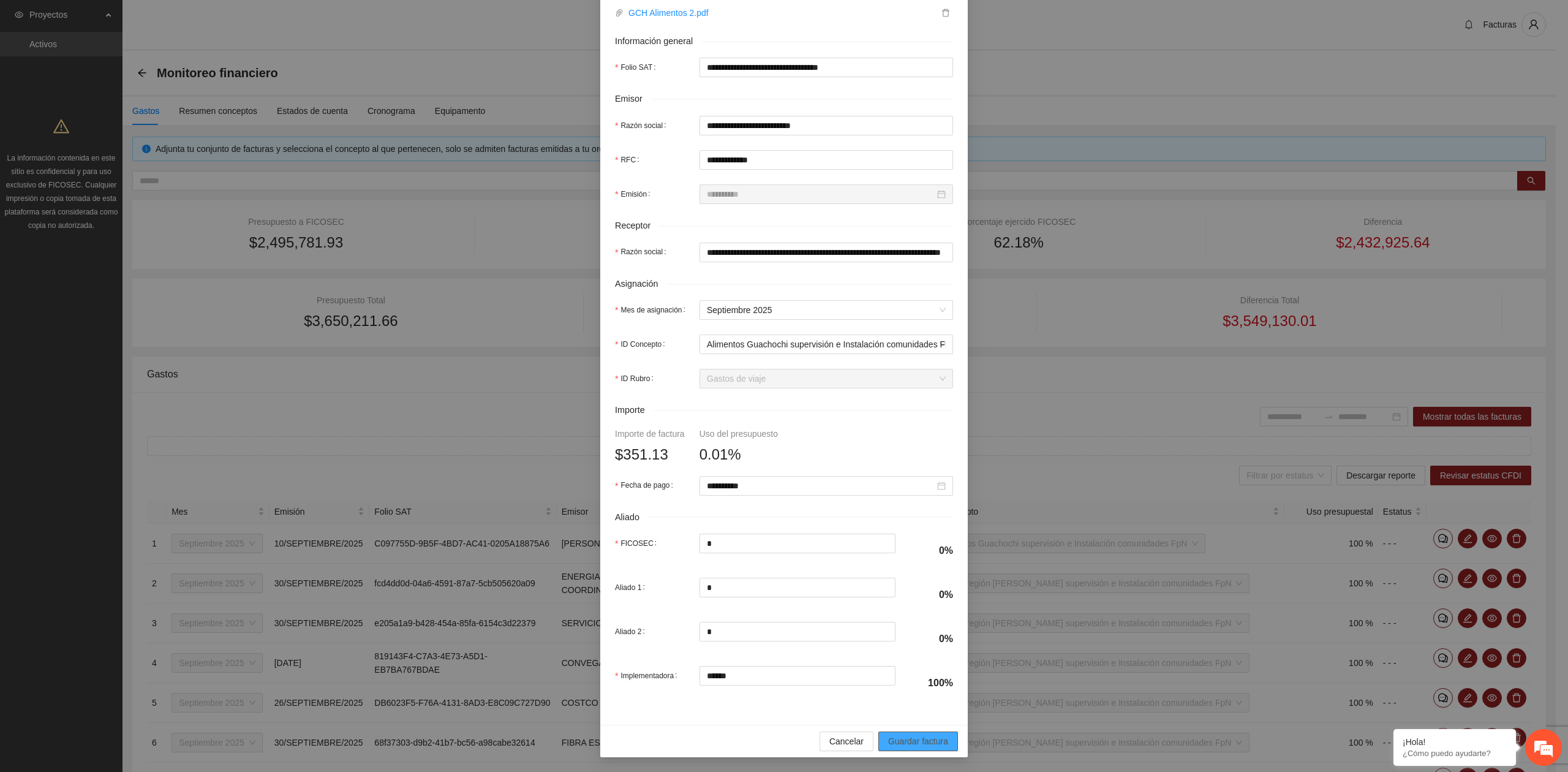
click at [898, 743] on span "Guardar factura" at bounding box center [918, 741] width 60 height 13
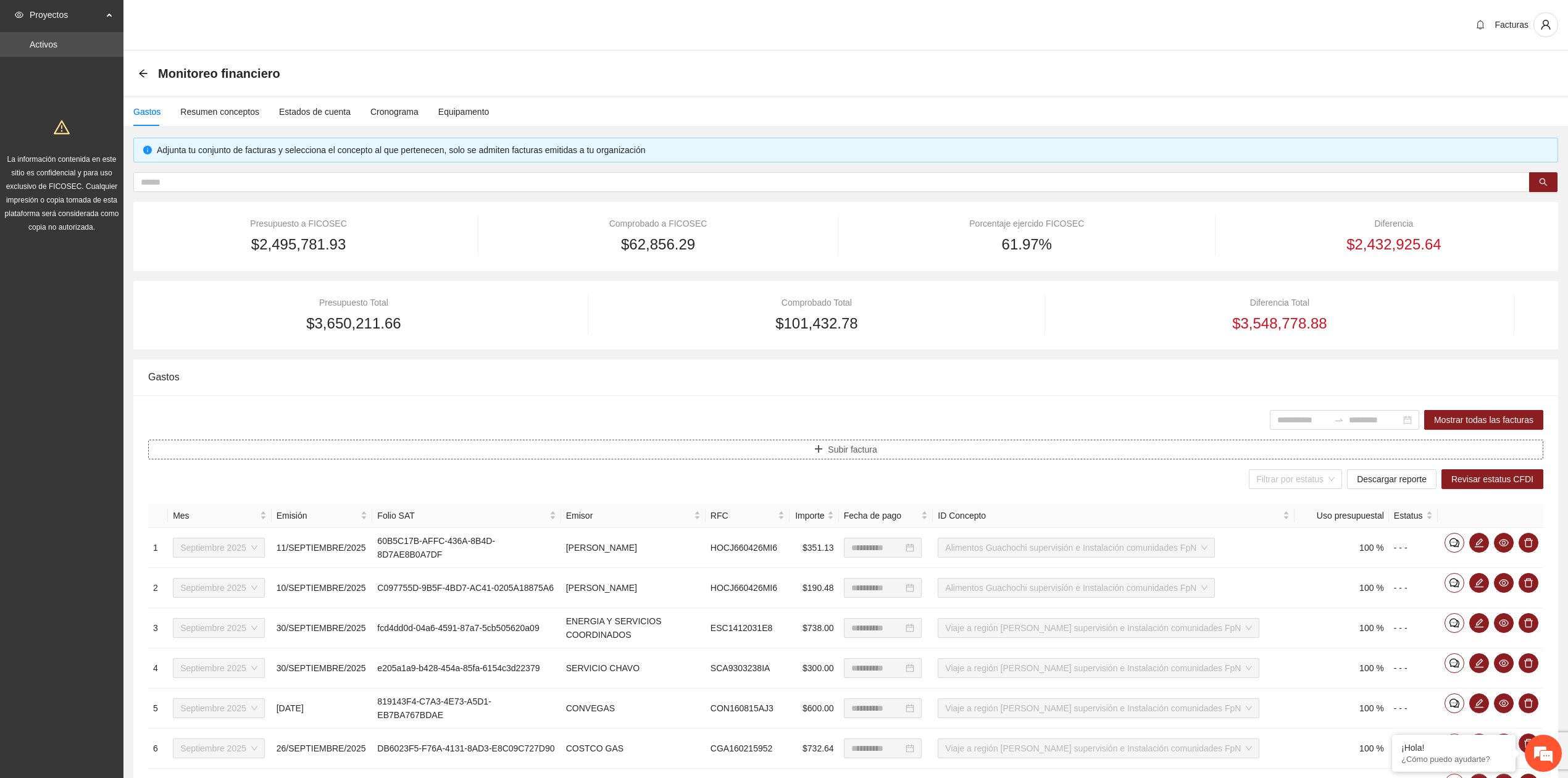
click at [910, 451] on button "Subir factura" at bounding box center [845, 449] width 1396 height 20
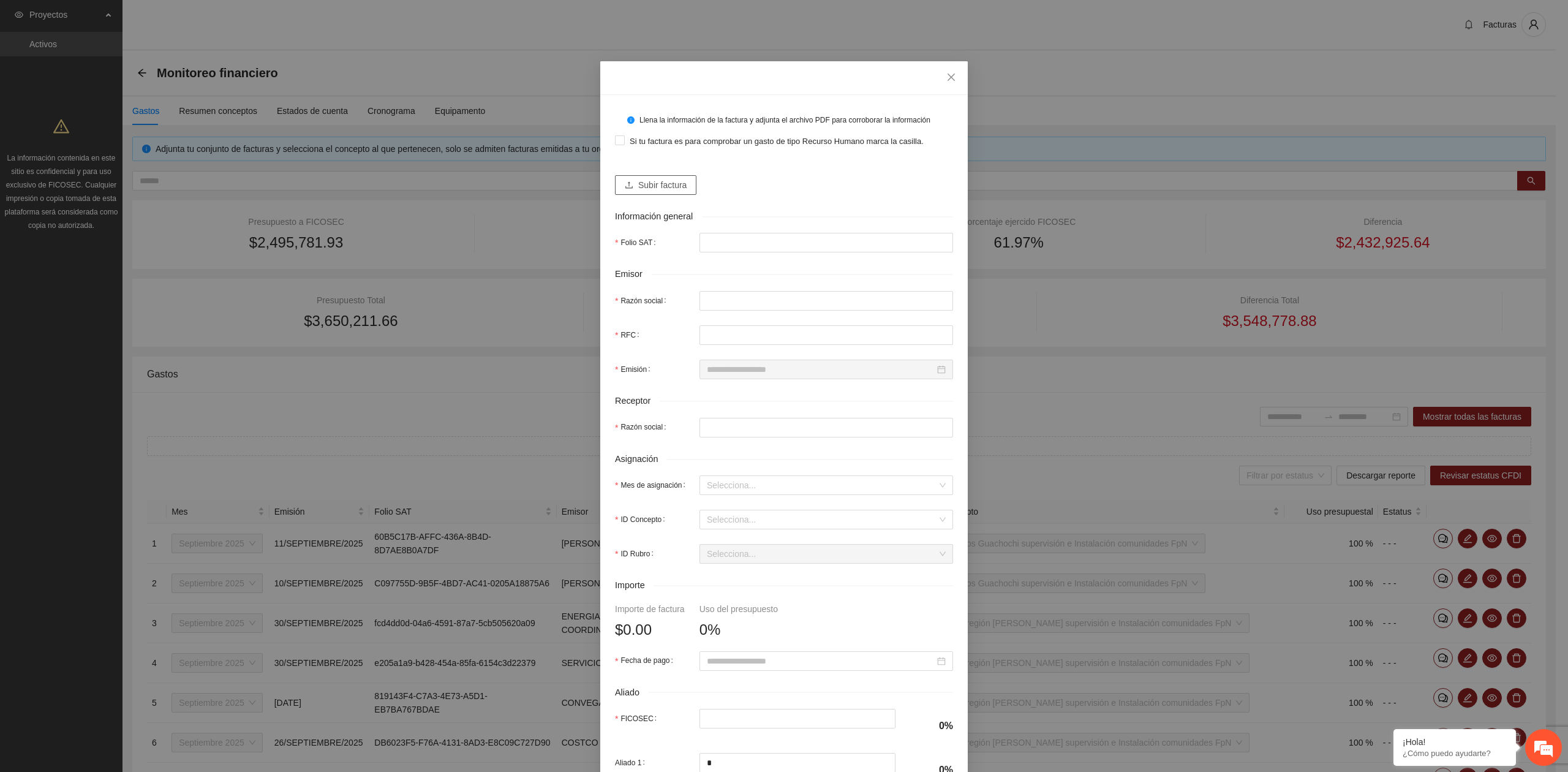
click at [655, 190] on span "Subir factura" at bounding box center [662, 185] width 49 height 13
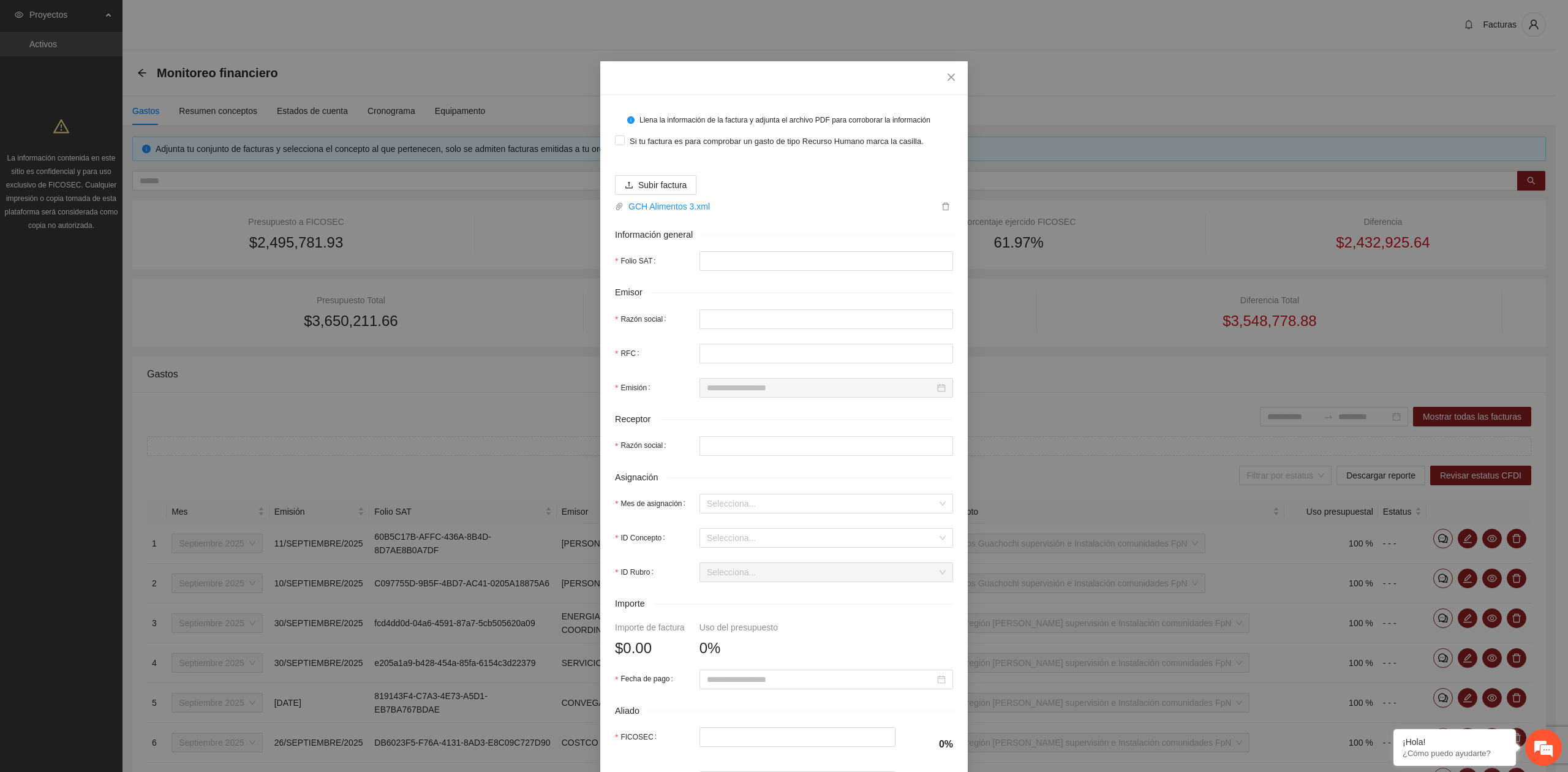
type input "**********"
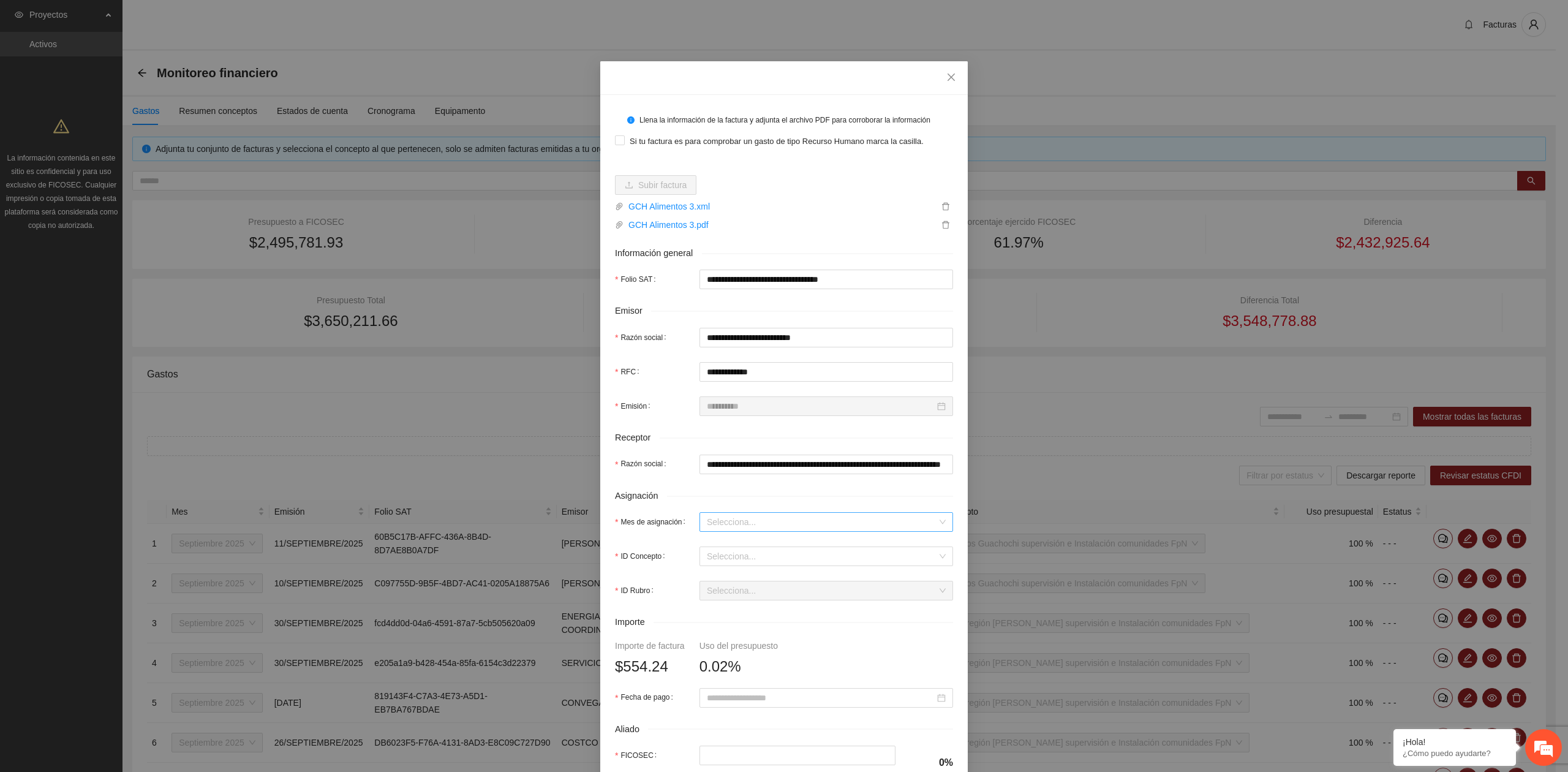
click at [721, 528] on input "Mes de asignación" at bounding box center [821, 522] width 230 height 19
click at [750, 573] on div "Septiembre 2025" at bounding box center [820, 568] width 239 height 13
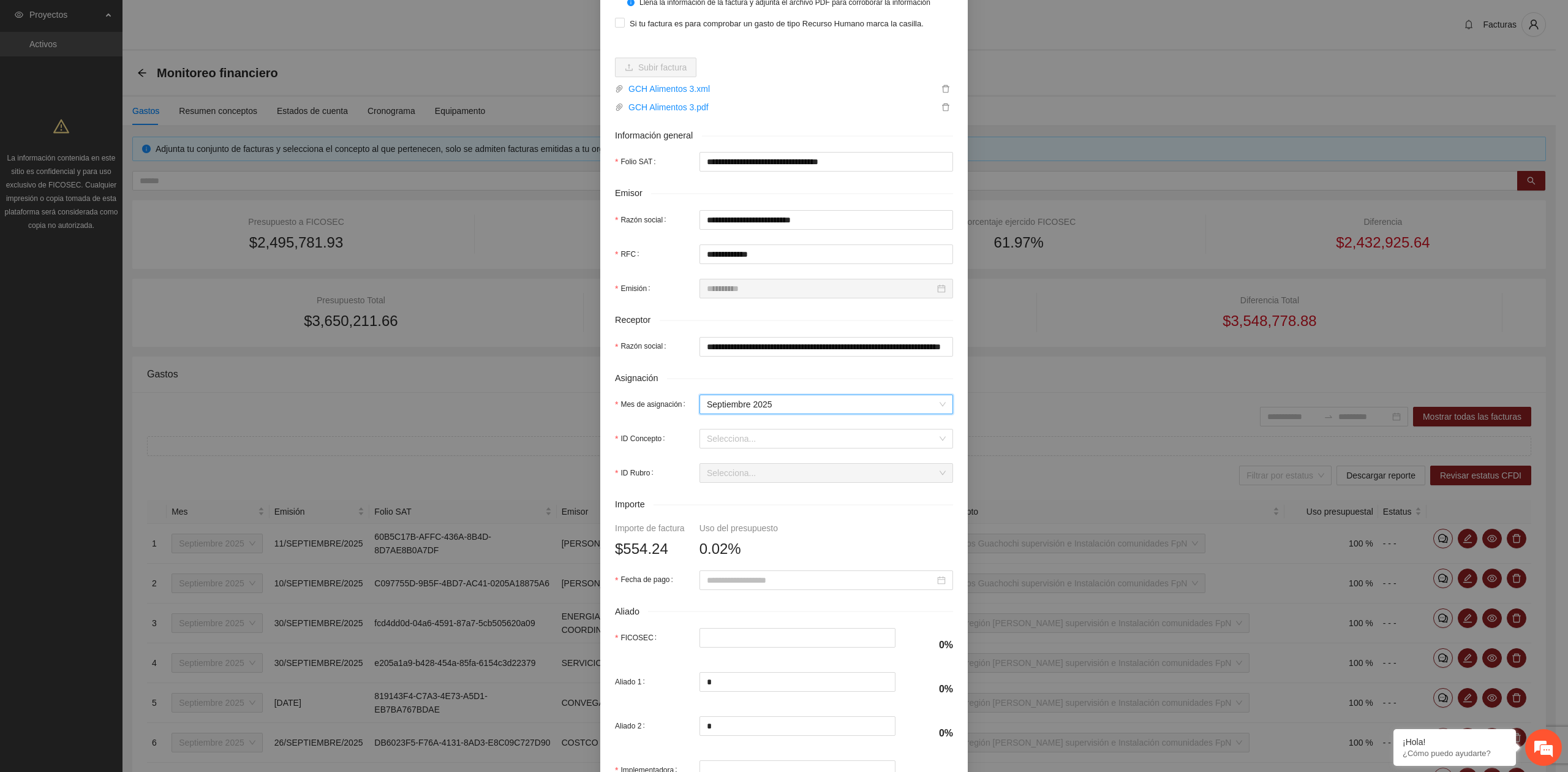
scroll to position [163, 0]
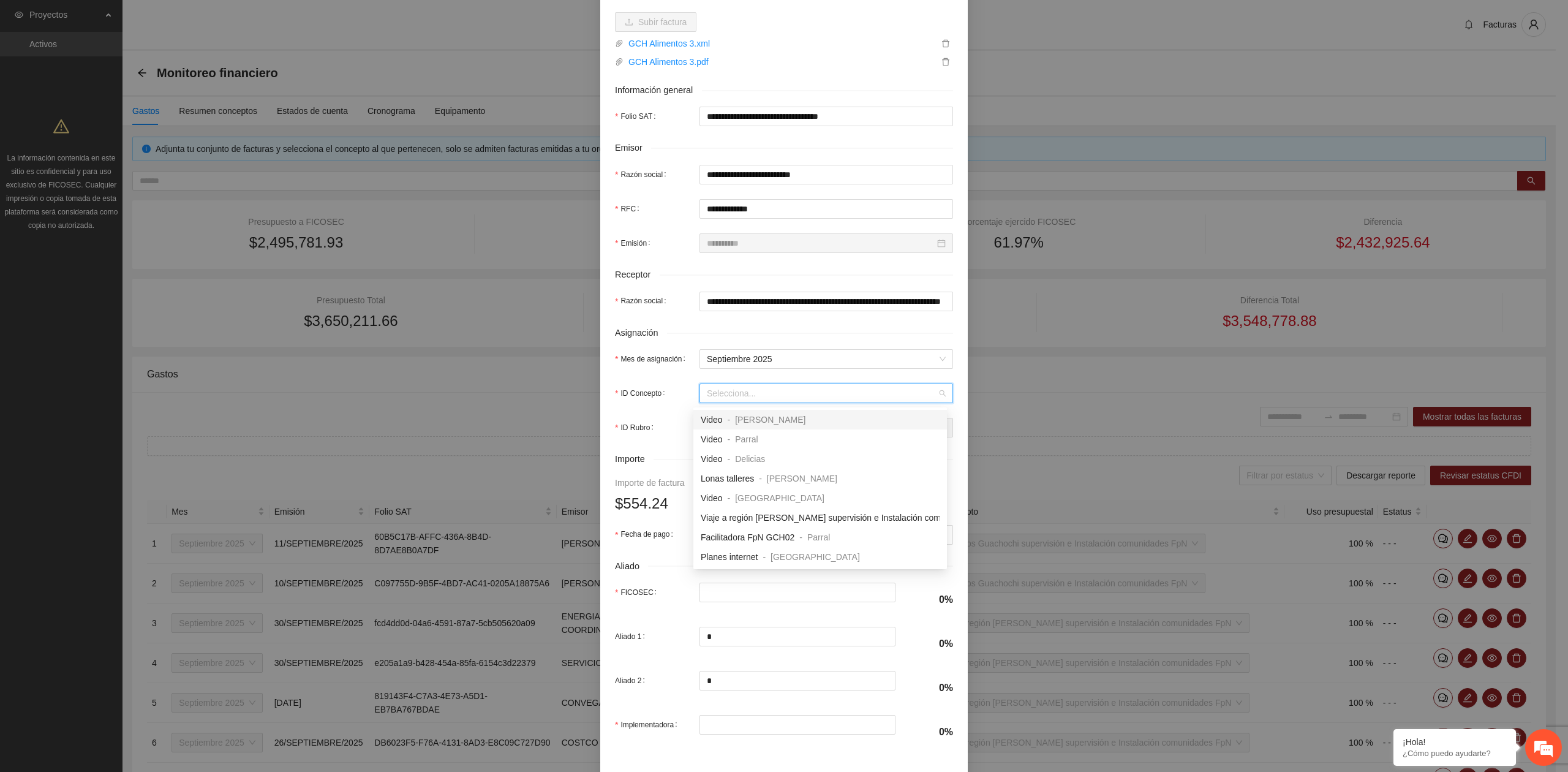
click at [715, 396] on input "ID Concepto" at bounding box center [821, 393] width 230 height 19
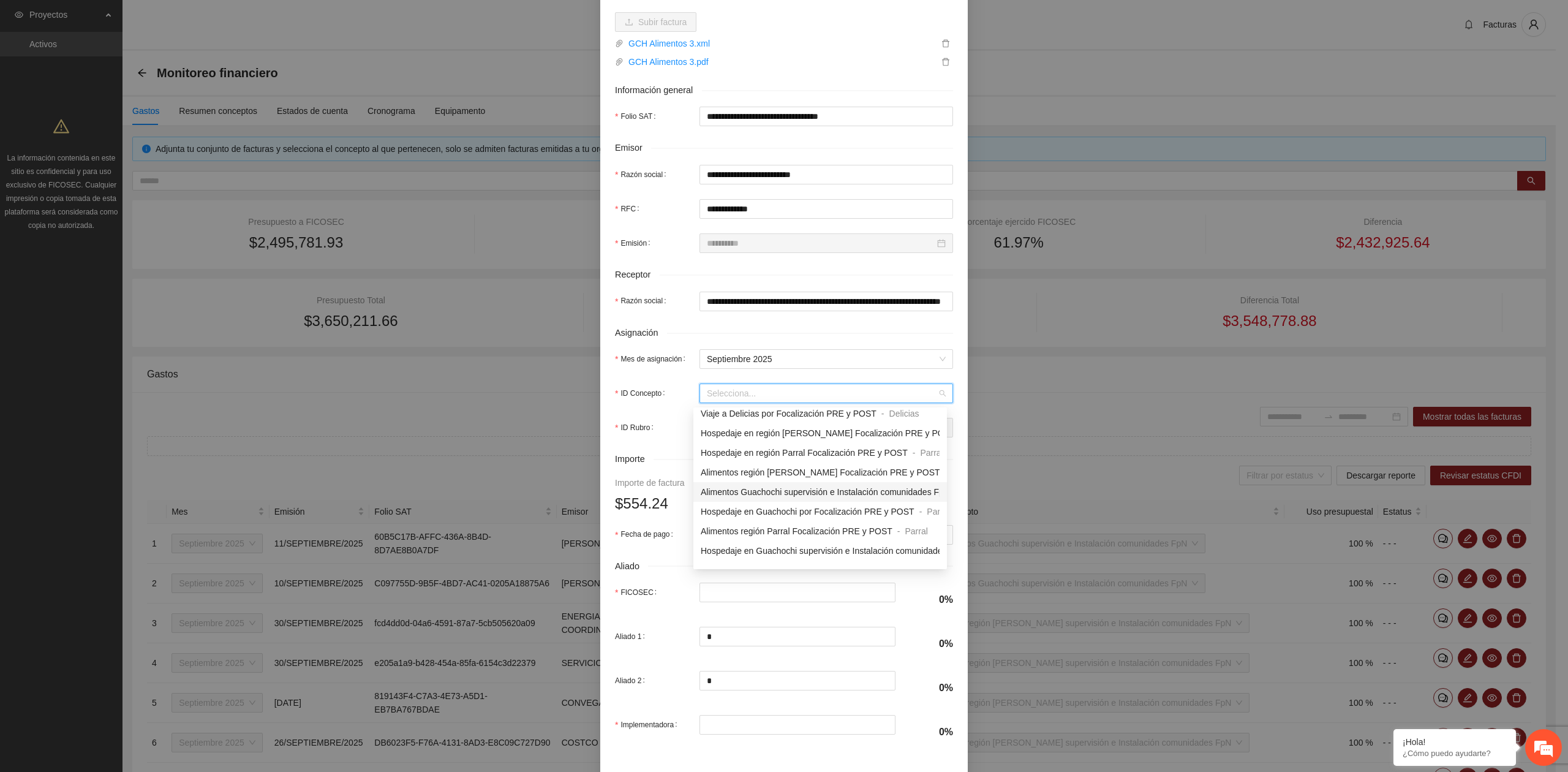
click at [785, 487] on span "Alimentos Guachochi supervisión e Instalación comunidades FpN" at bounding box center [825, 492] width 250 height 10
type input "*"
type input "******"
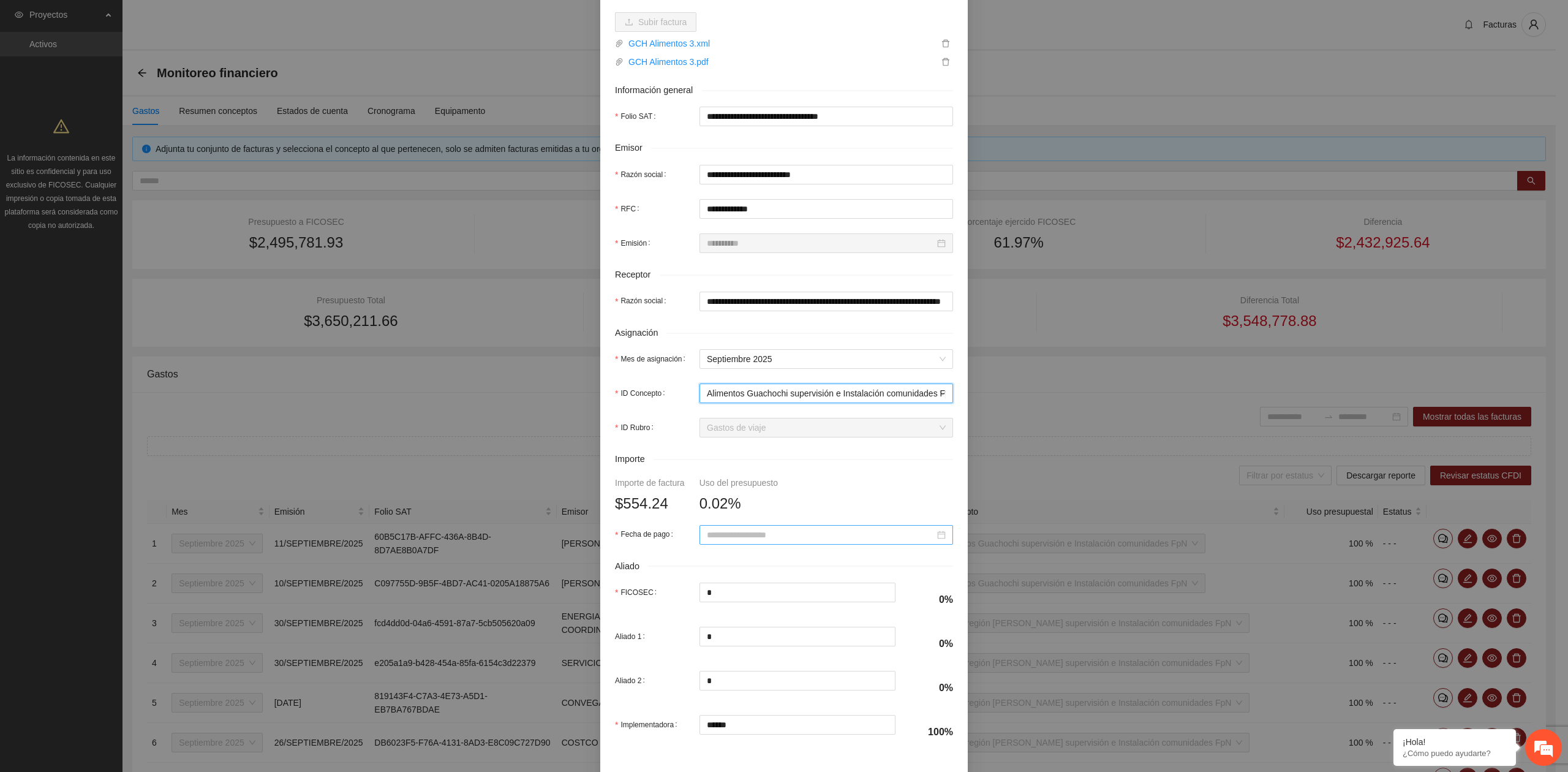
click at [715, 541] on input "Fecha de pago" at bounding box center [820, 534] width 228 height 13
type input "**********"
click at [721, 569] on button "button" at bounding box center [718, 561] width 13 height 24
type input "**********"
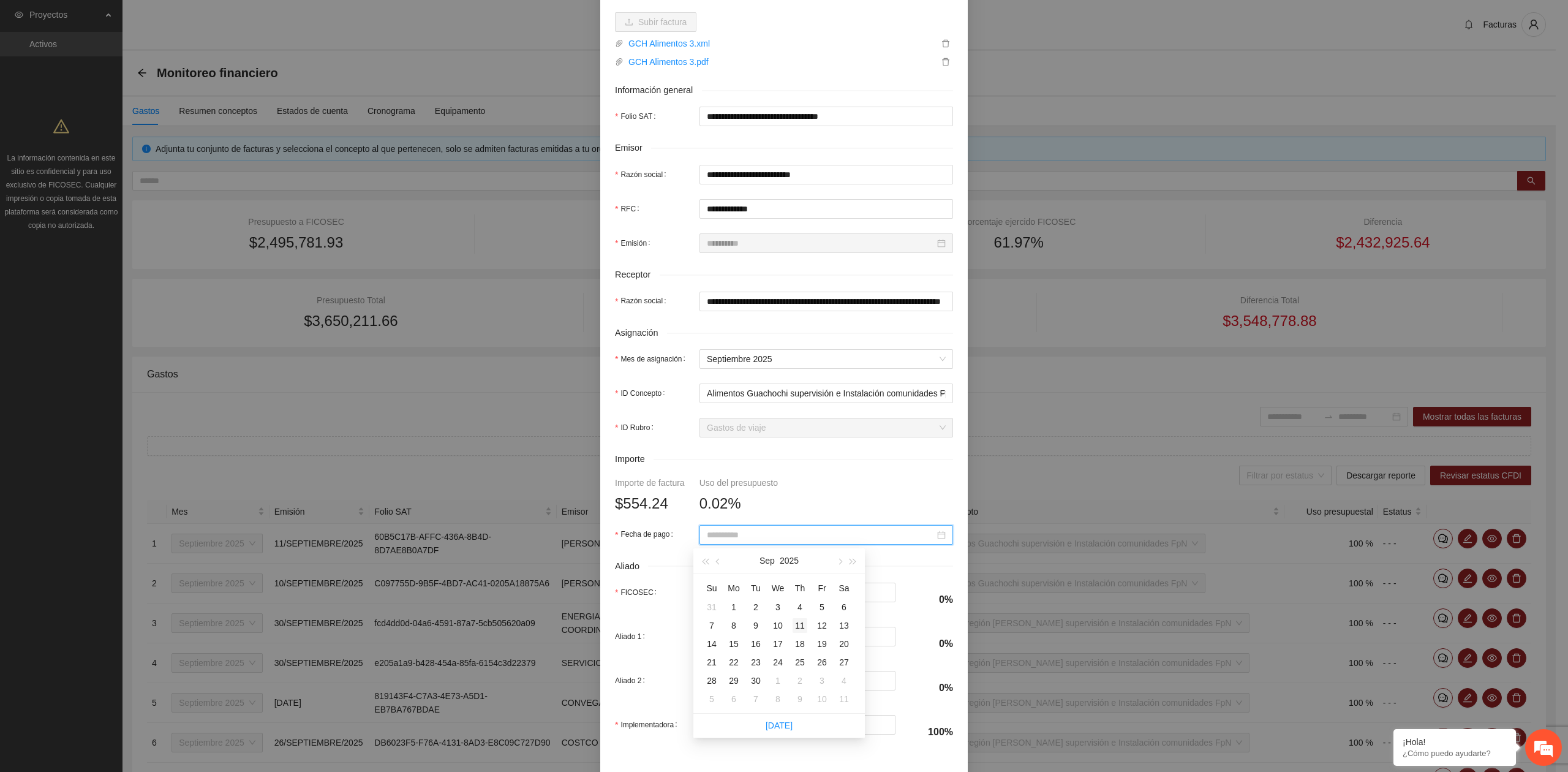
click at [801, 630] on div "11" at bounding box center [800, 625] width 15 height 15
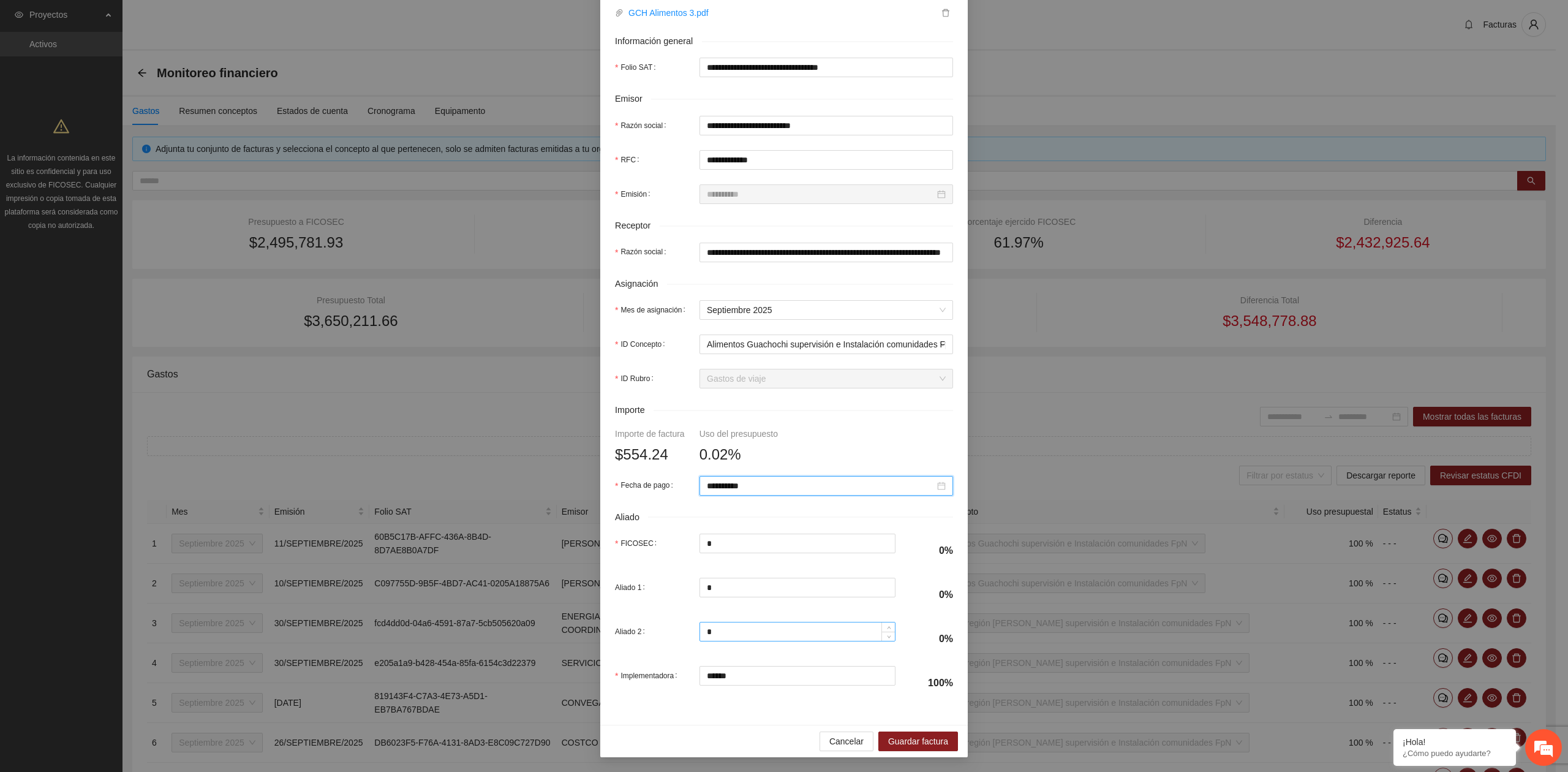
scroll to position [216, 0]
click at [922, 743] on span "Guardar factura" at bounding box center [918, 741] width 60 height 13
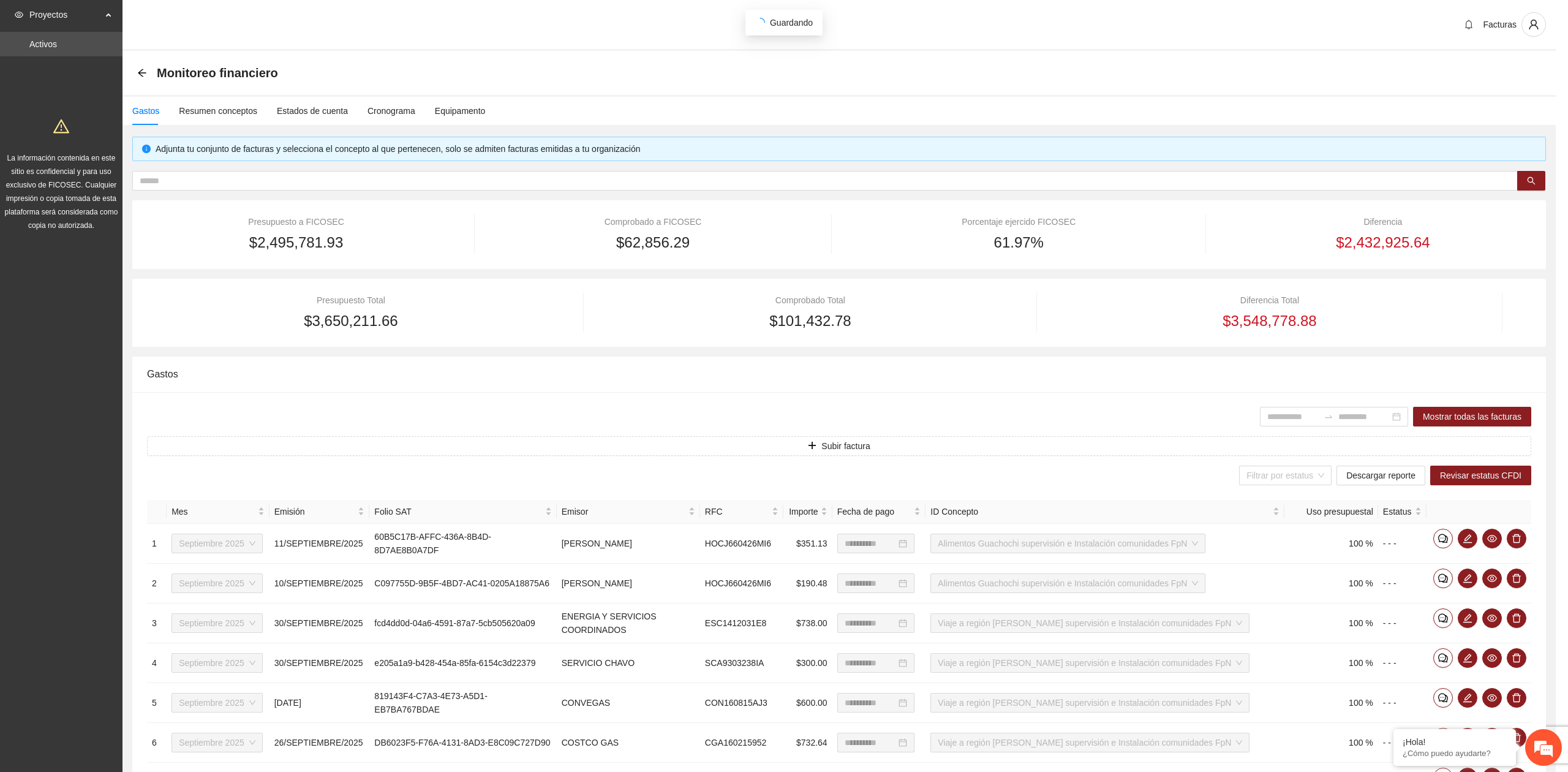
scroll to position [118, 0]
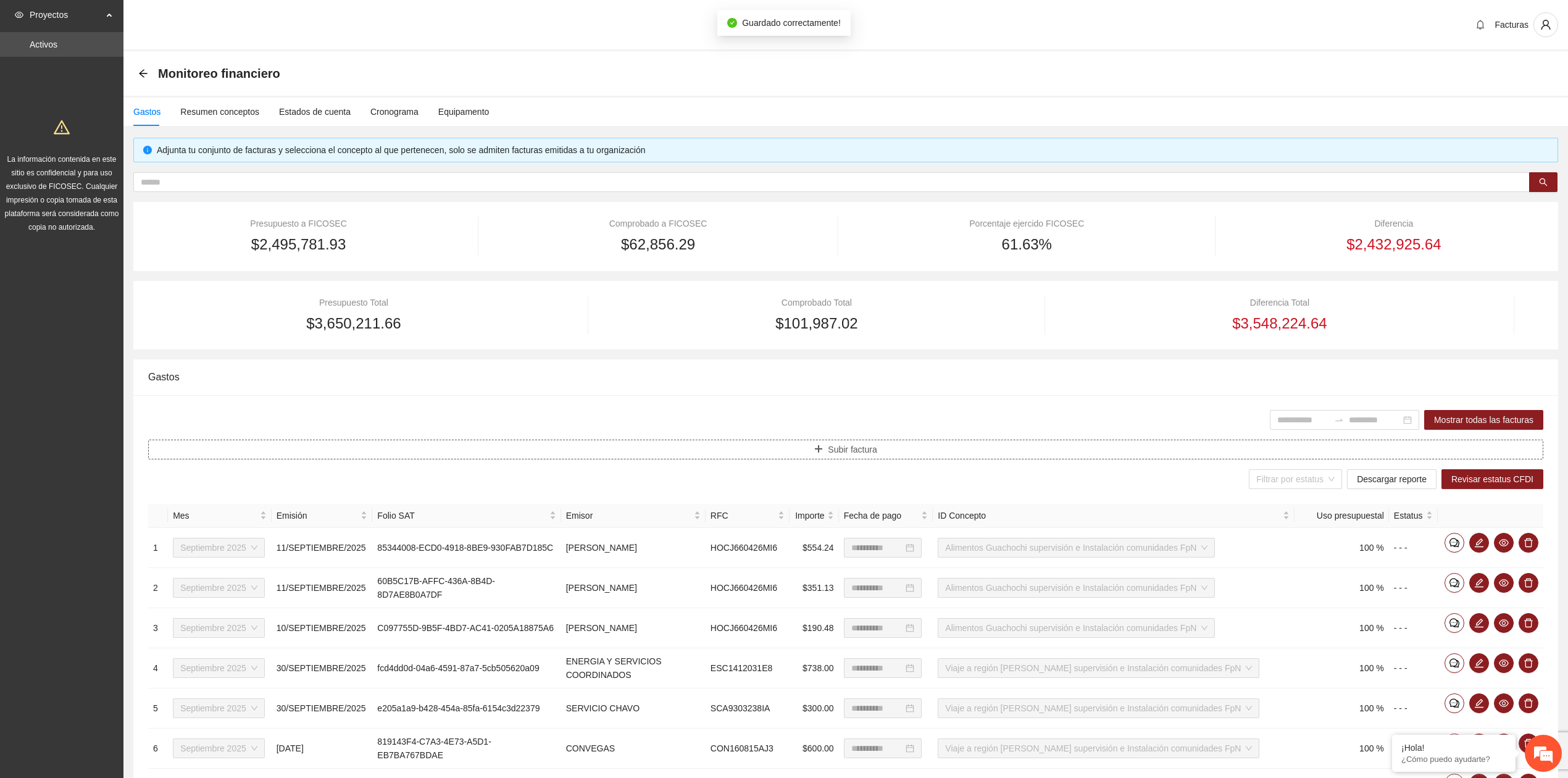
click at [829, 450] on span "Subir factura" at bounding box center [853, 449] width 49 height 14
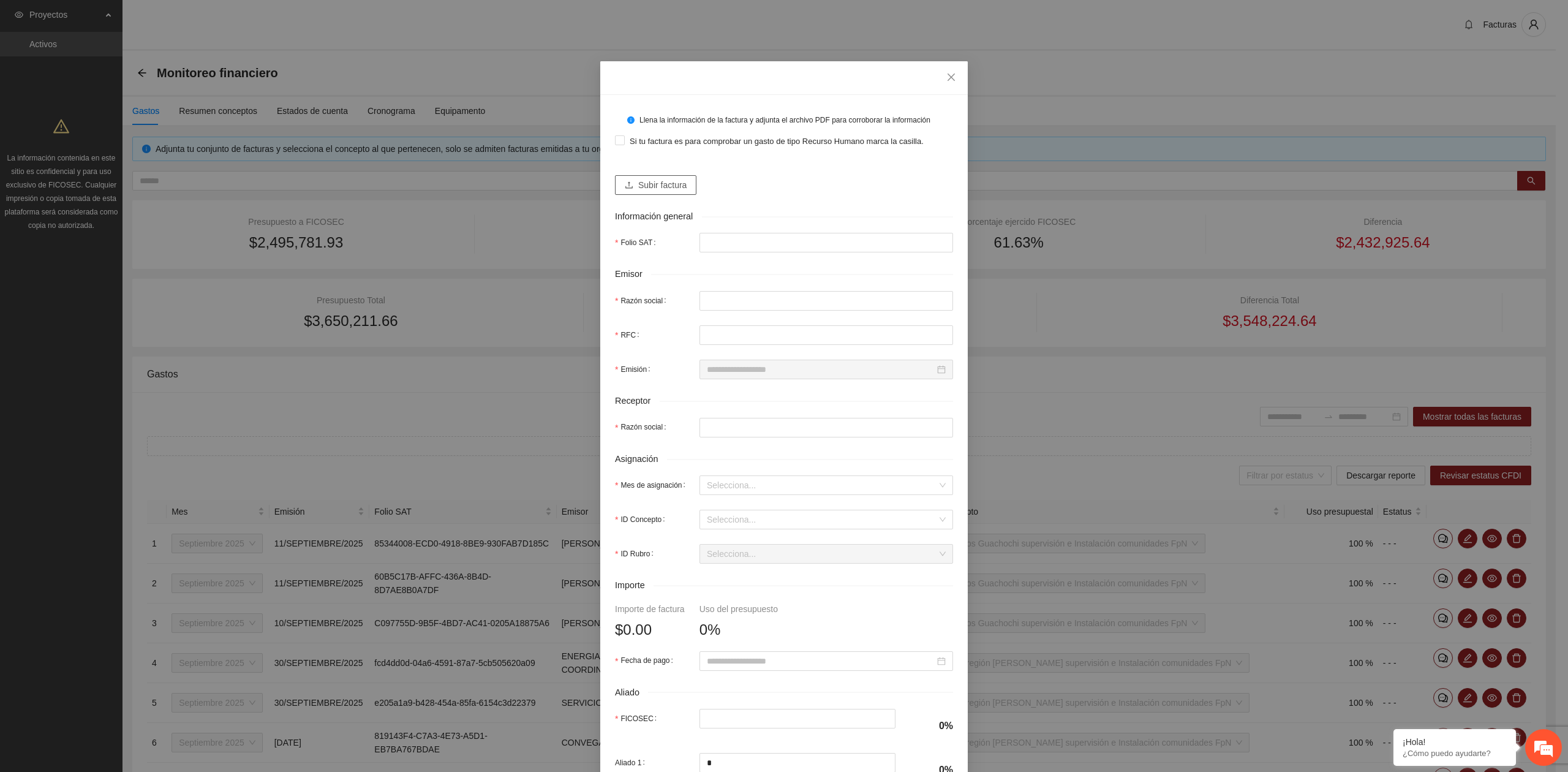
click at [646, 182] on span "Subir factura" at bounding box center [662, 185] width 49 height 13
type input "**********"
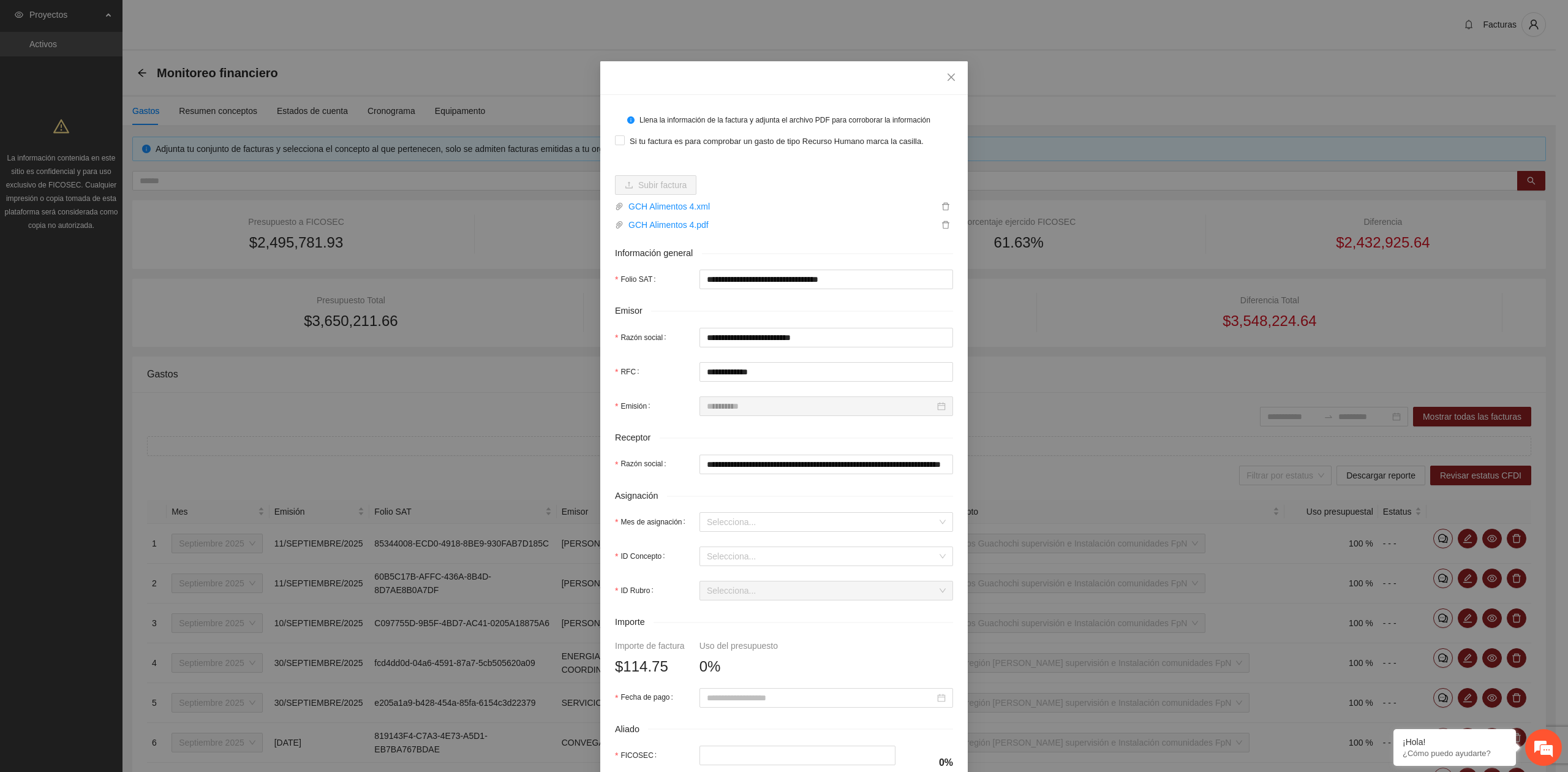
type input "**********"
click at [740, 521] on input "Mes de asignación" at bounding box center [821, 522] width 230 height 19
click at [719, 571] on div "Septiembre 2025" at bounding box center [820, 568] width 239 height 13
click at [721, 565] on input "ID Concepto" at bounding box center [821, 556] width 230 height 19
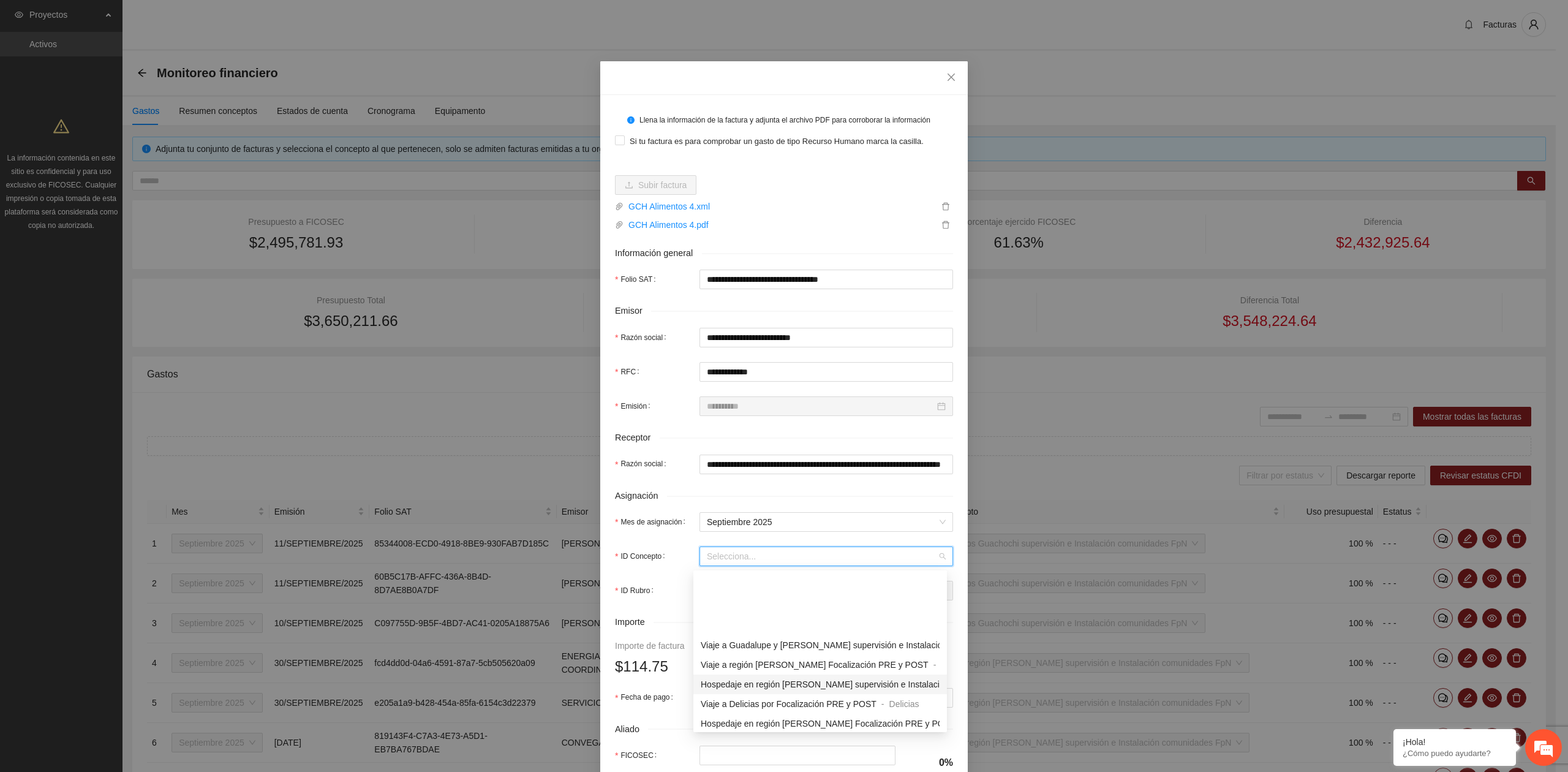
scroll to position [980, 0]
click at [770, 702] on span "Alimentos Guachochi supervisión e Instalación comunidades FpN" at bounding box center [825, 700] width 250 height 10
type input "*"
type input "******"
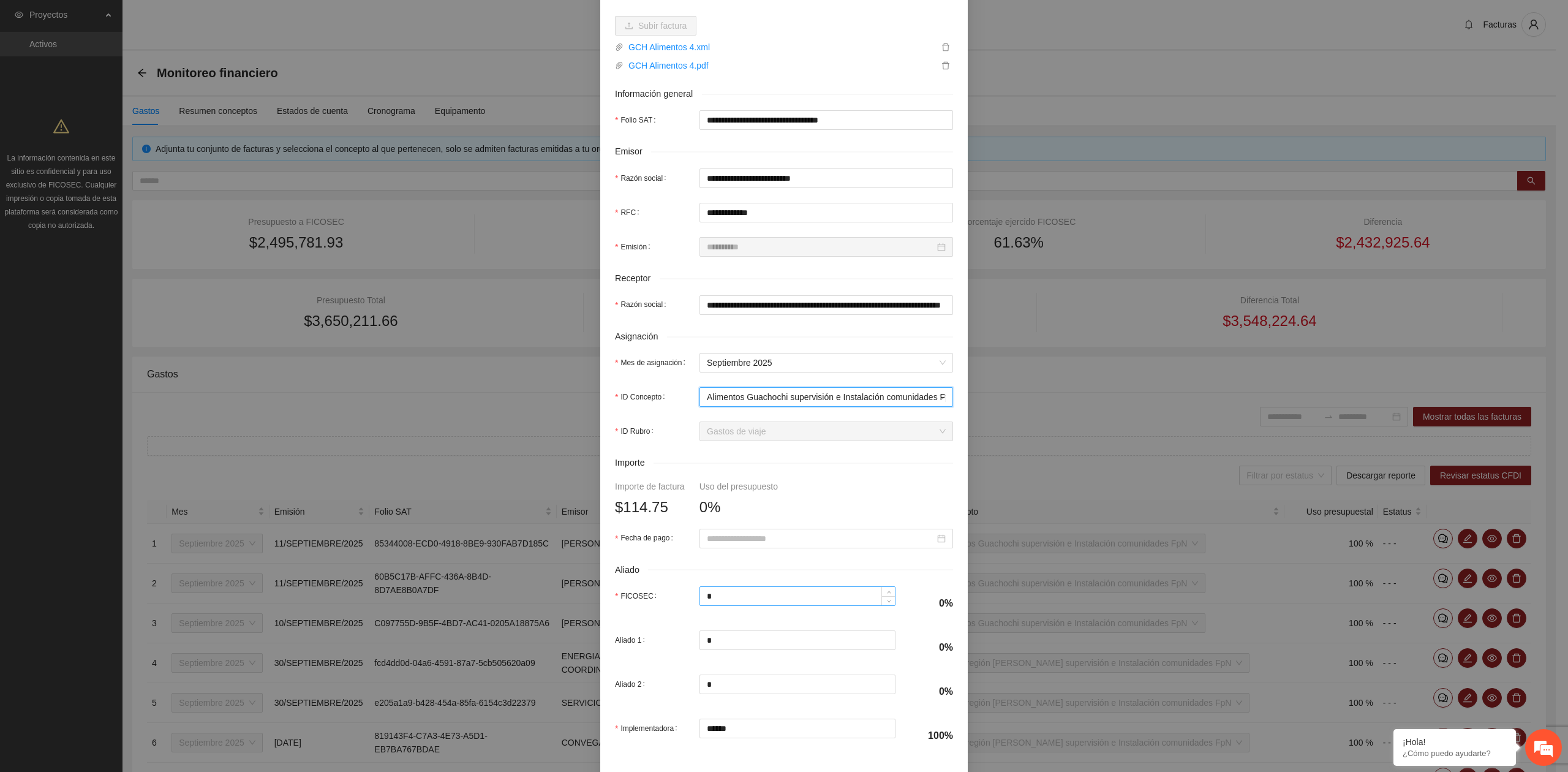
scroll to position [163, 0]
click at [733, 540] on input "Fecha de pago" at bounding box center [820, 534] width 228 height 13
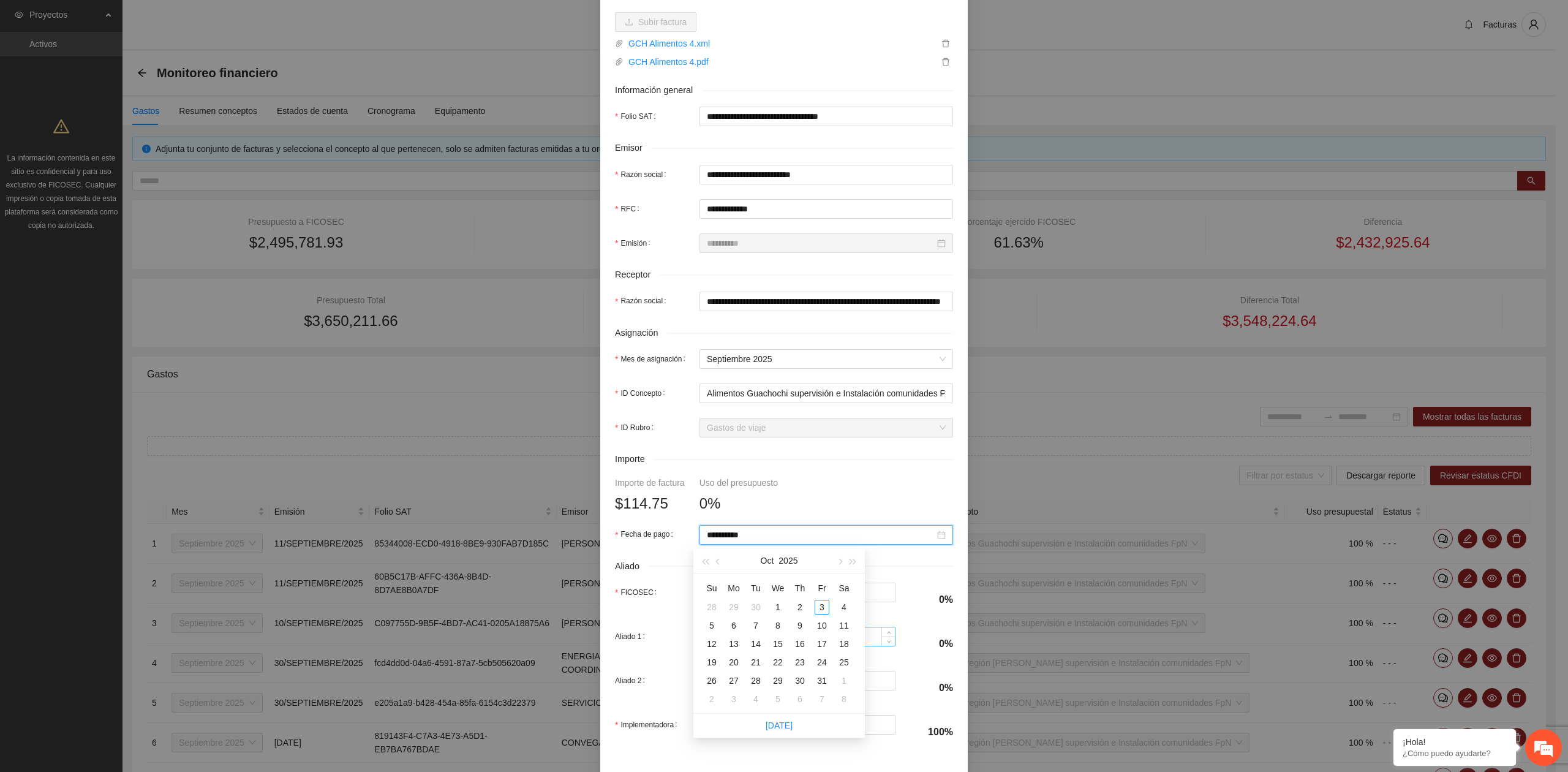
type input "**********"
click at [719, 567] on button "button" at bounding box center [718, 561] width 13 height 24
type input "**********"
click at [797, 629] on div "11" at bounding box center [800, 625] width 15 height 15
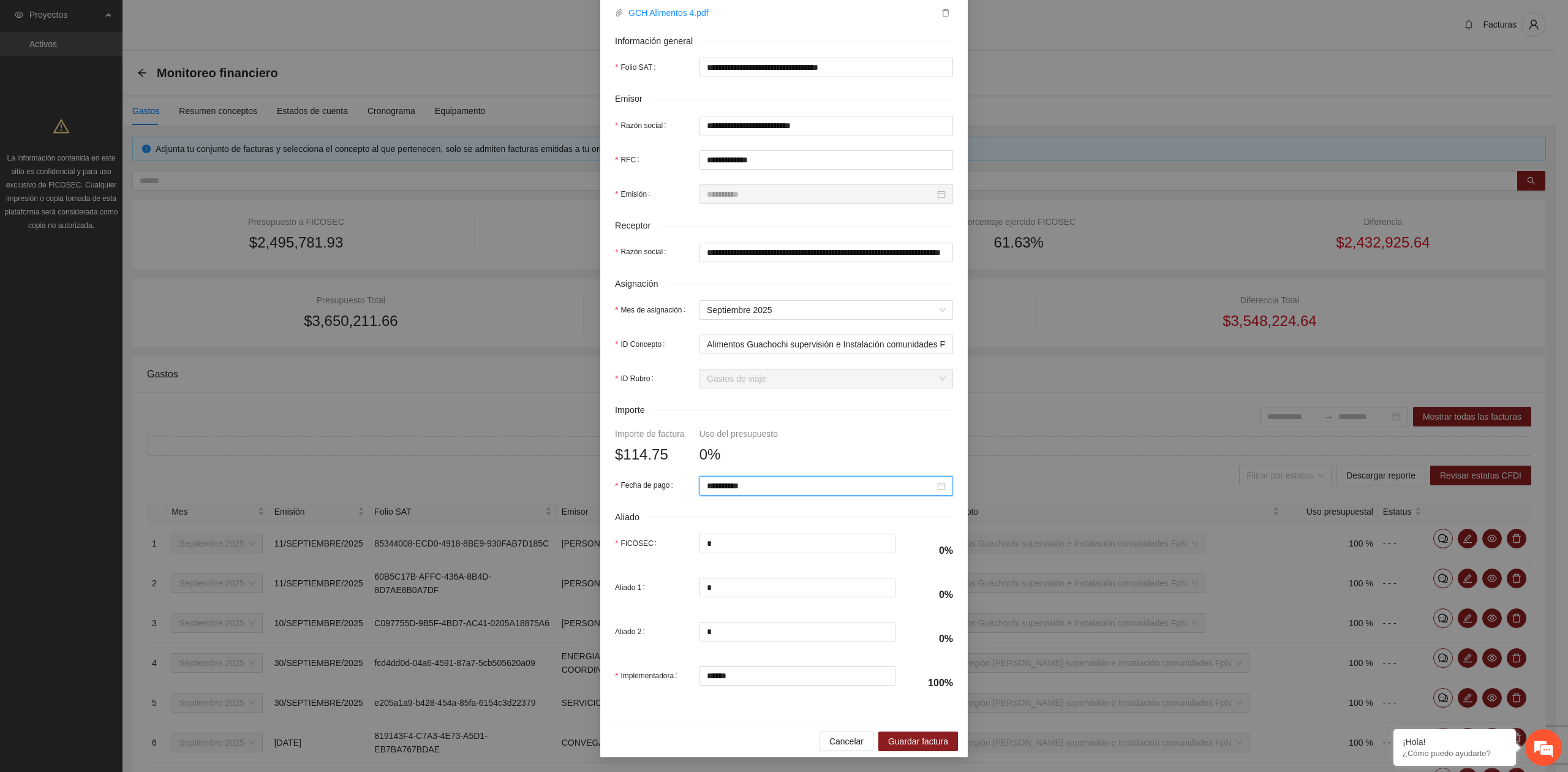
scroll to position [216, 0]
click at [758, 723] on div "**********" at bounding box center [784, 304] width 368 height 842
click at [890, 744] on span "Guardar factura" at bounding box center [918, 741] width 60 height 13
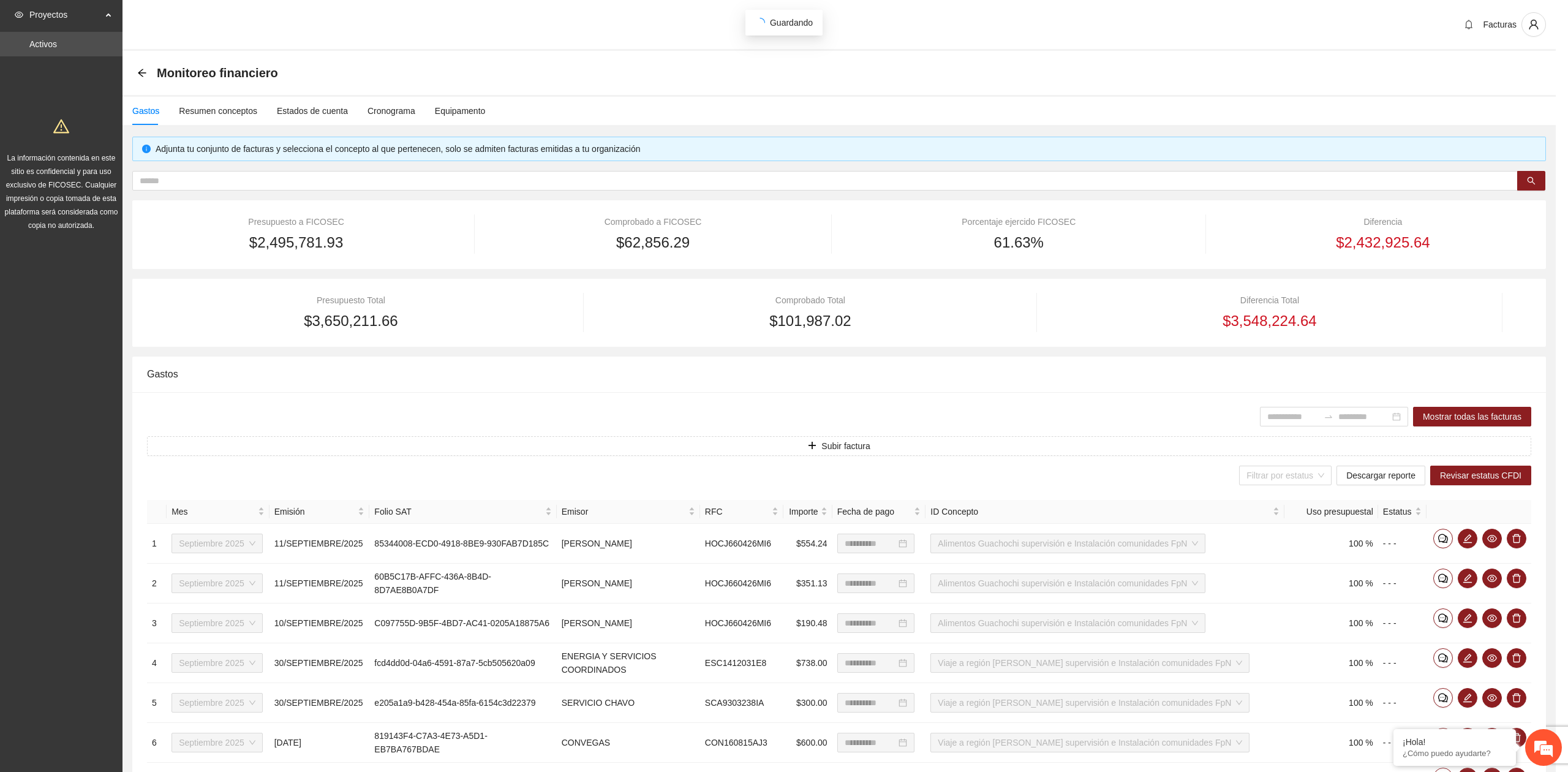
scroll to position [118, 0]
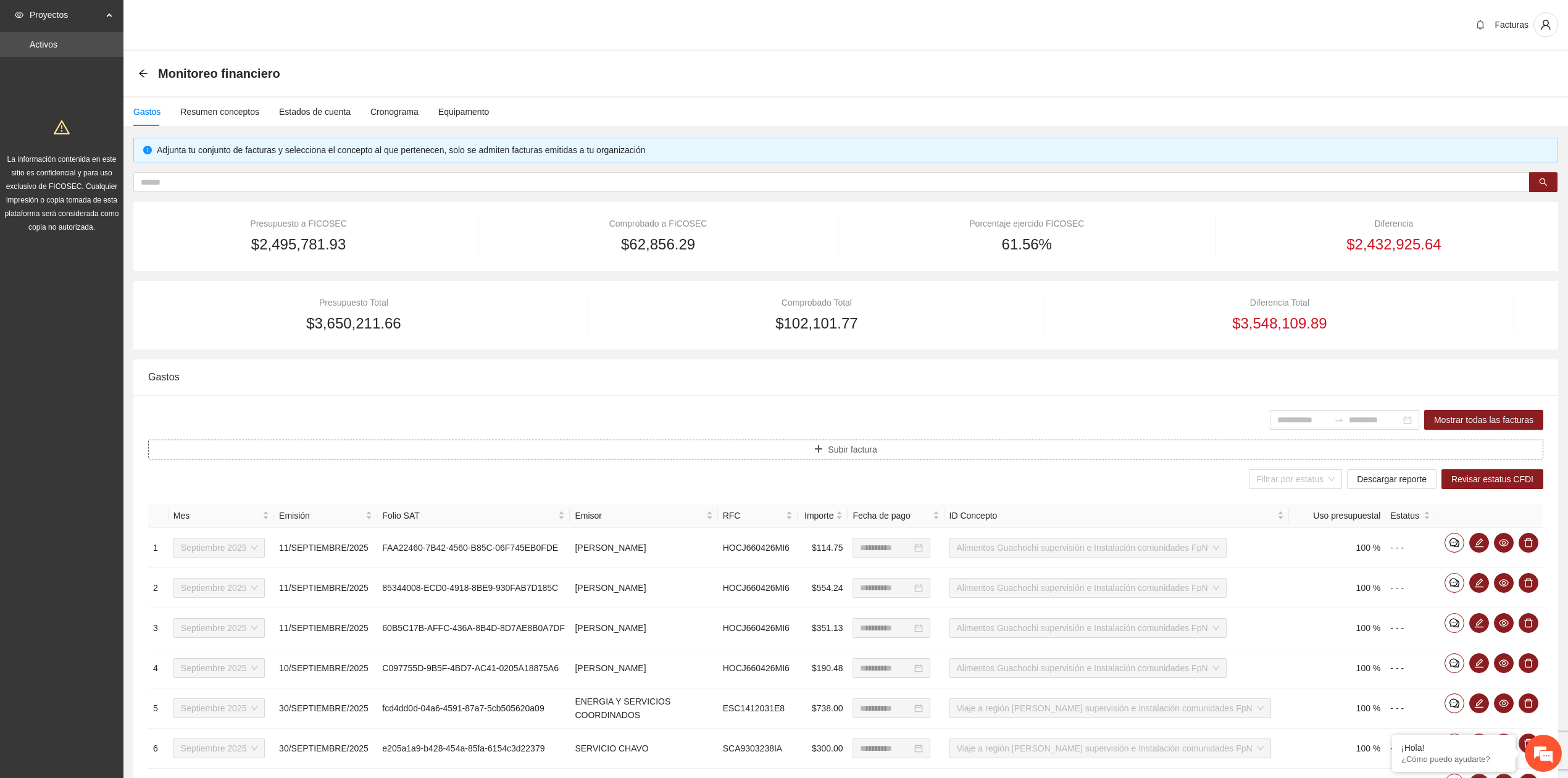
click at [794, 453] on button "Subir factura" at bounding box center [845, 449] width 1396 height 20
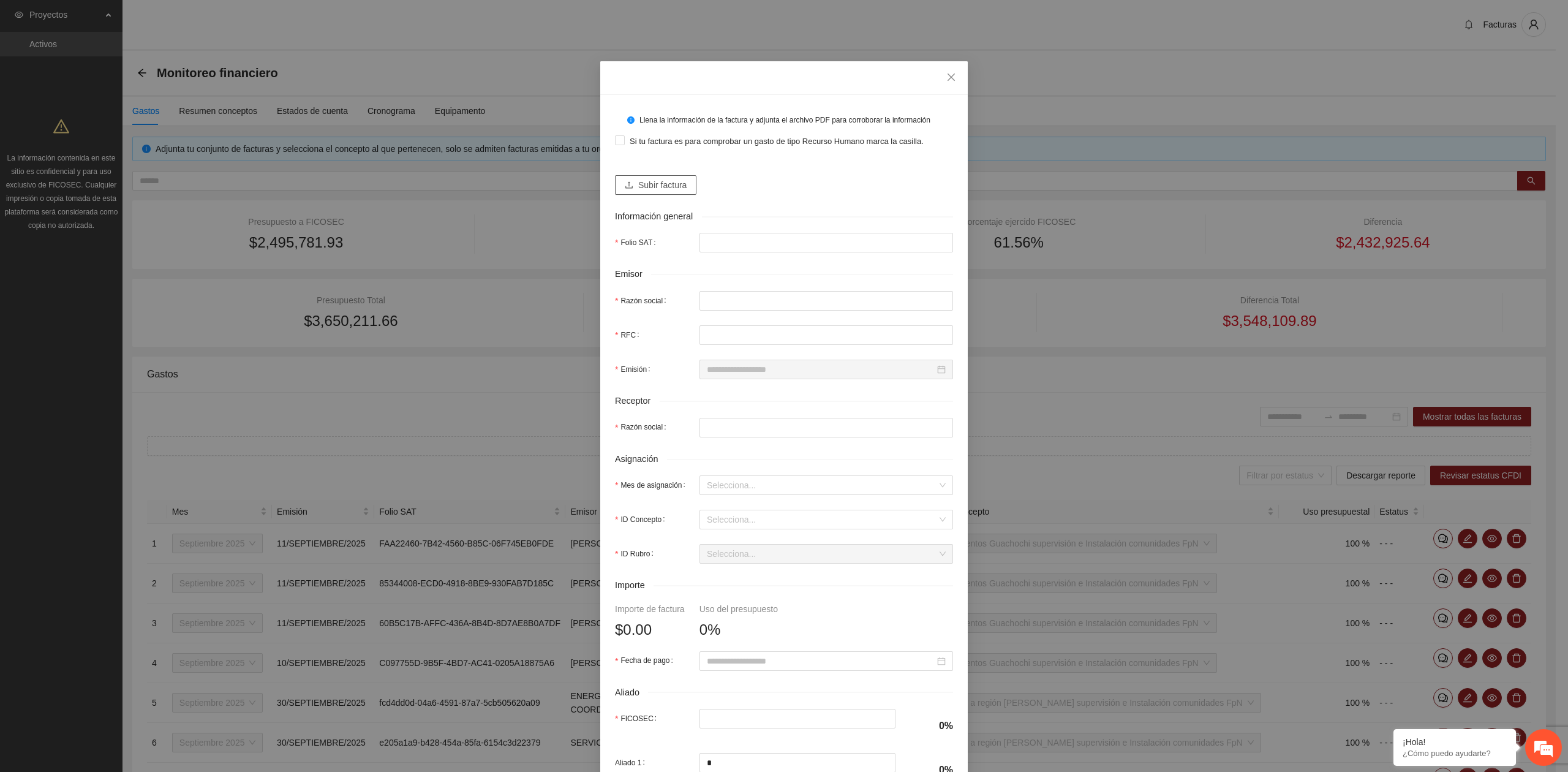
click at [643, 189] on span "Subir factura" at bounding box center [662, 185] width 49 height 13
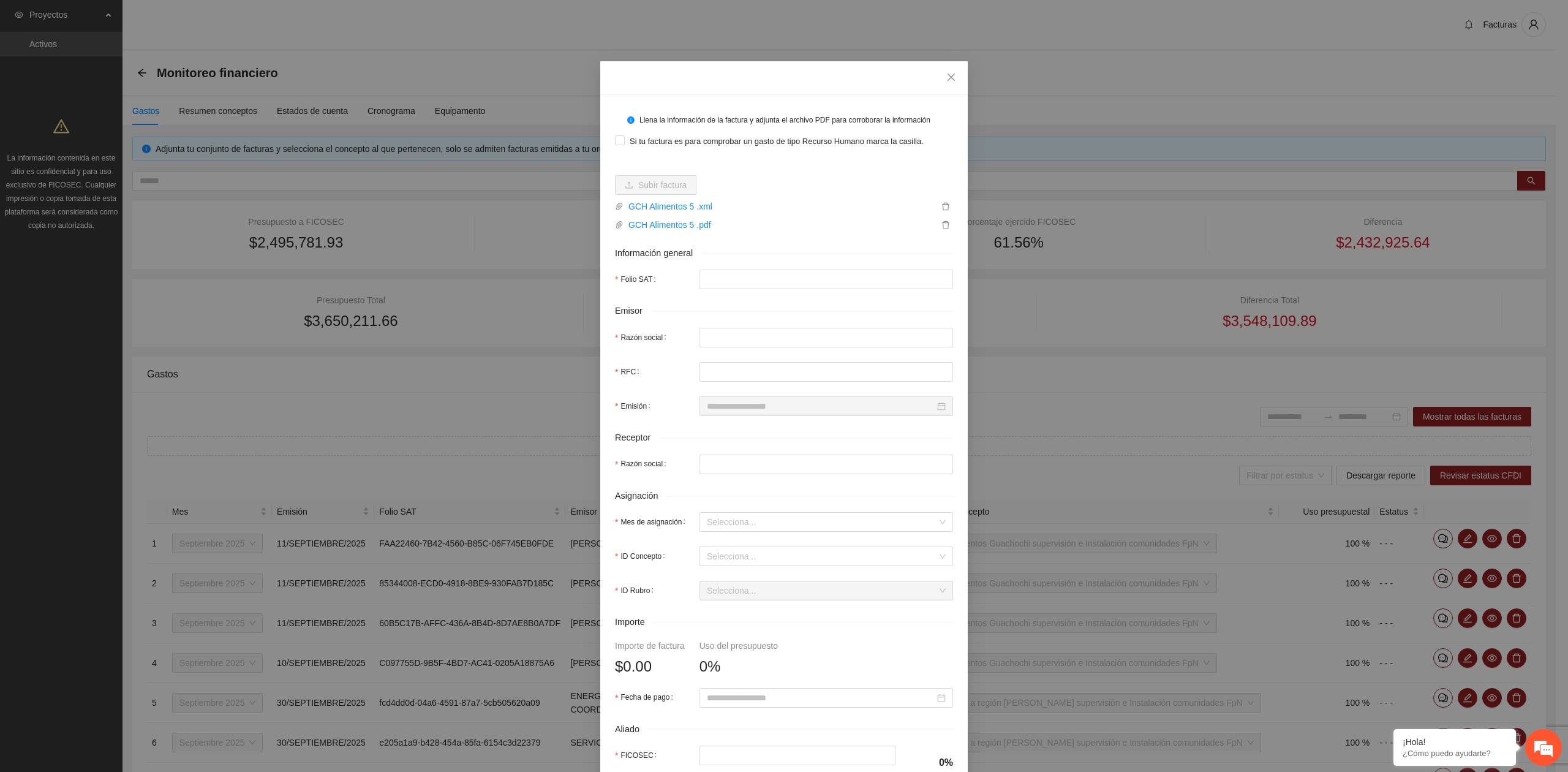
type input "**********"
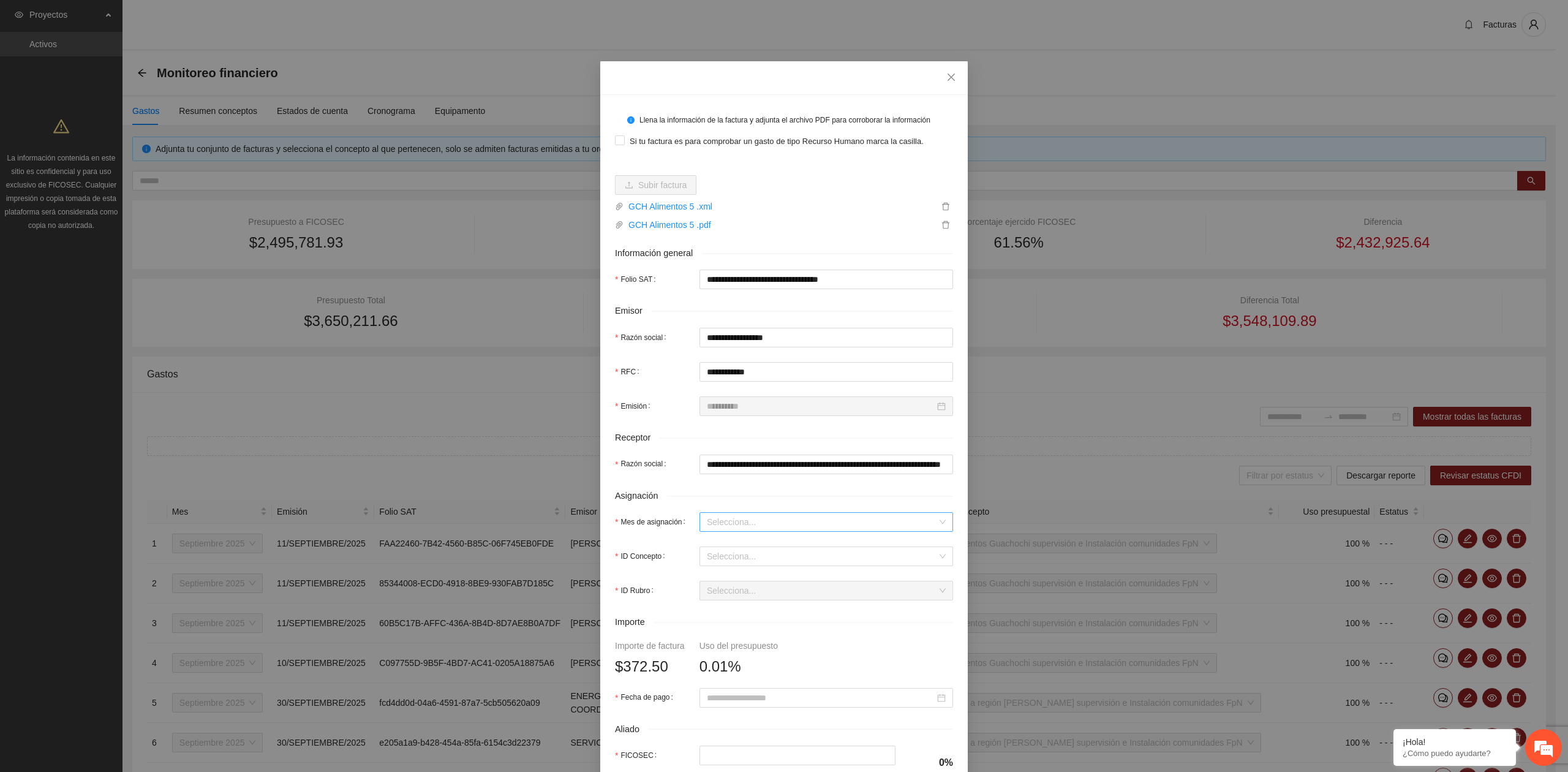
click at [768, 526] on input "Mes de asignación" at bounding box center [821, 522] width 230 height 19
click at [736, 570] on div "Septiembre 2025" at bounding box center [820, 568] width 239 height 13
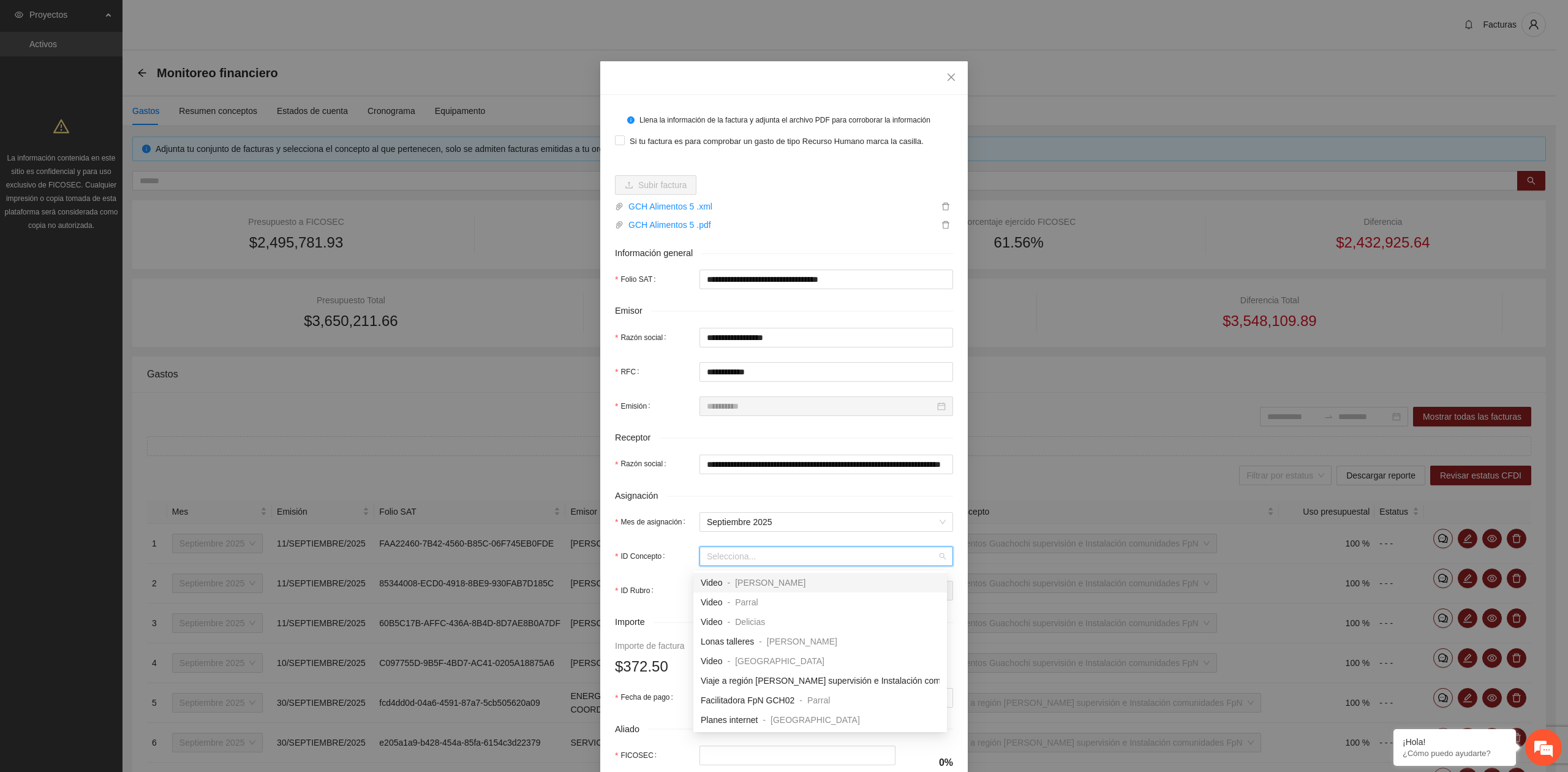
click at [793, 557] on input "ID Concepto" at bounding box center [821, 556] width 230 height 19
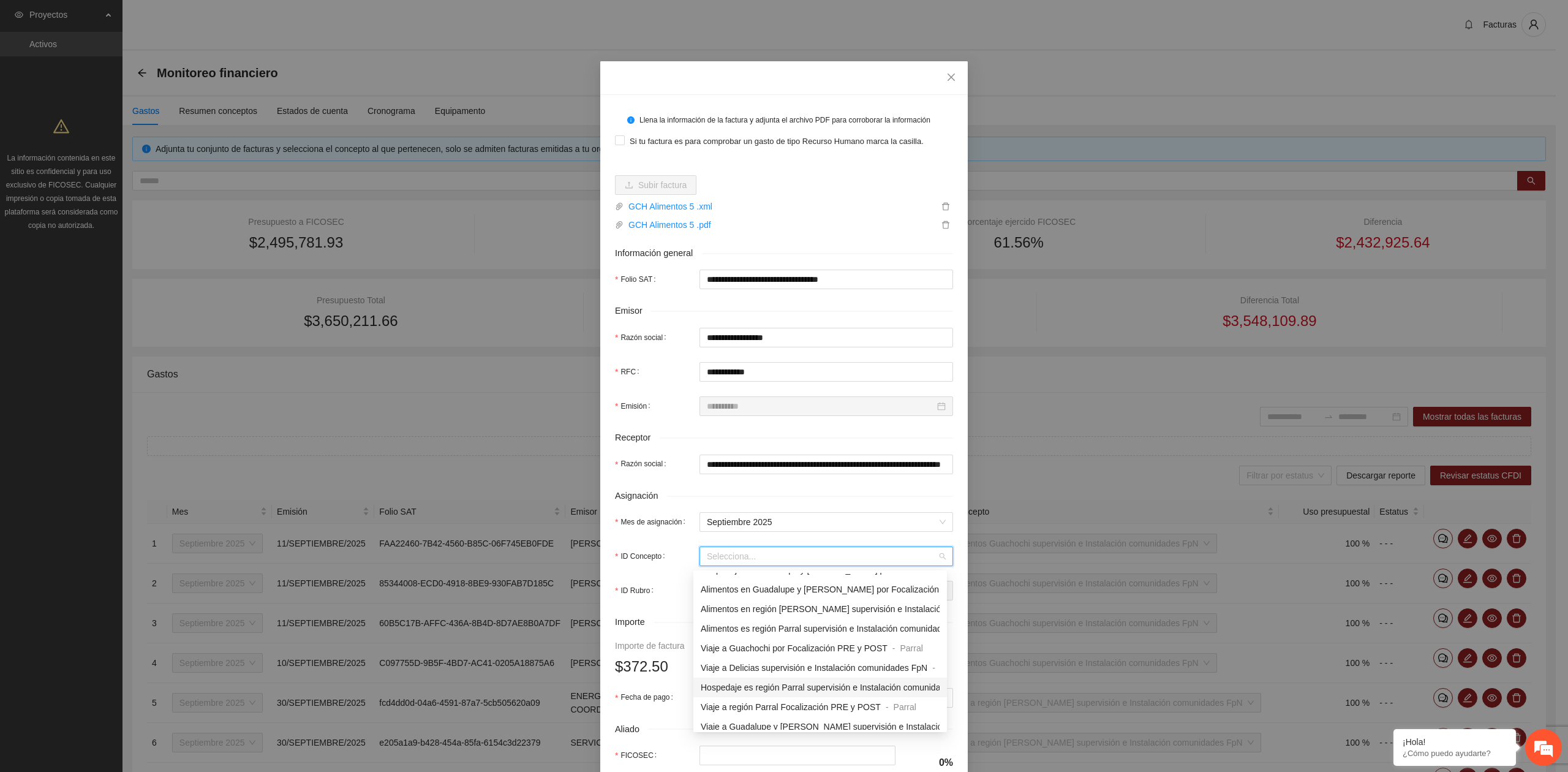
scroll to position [980, 0]
click at [833, 705] on span "Alimentos Guachochi supervisión e Instalación comunidades FpN" at bounding box center [825, 700] width 250 height 10
type input "*"
type input "*****"
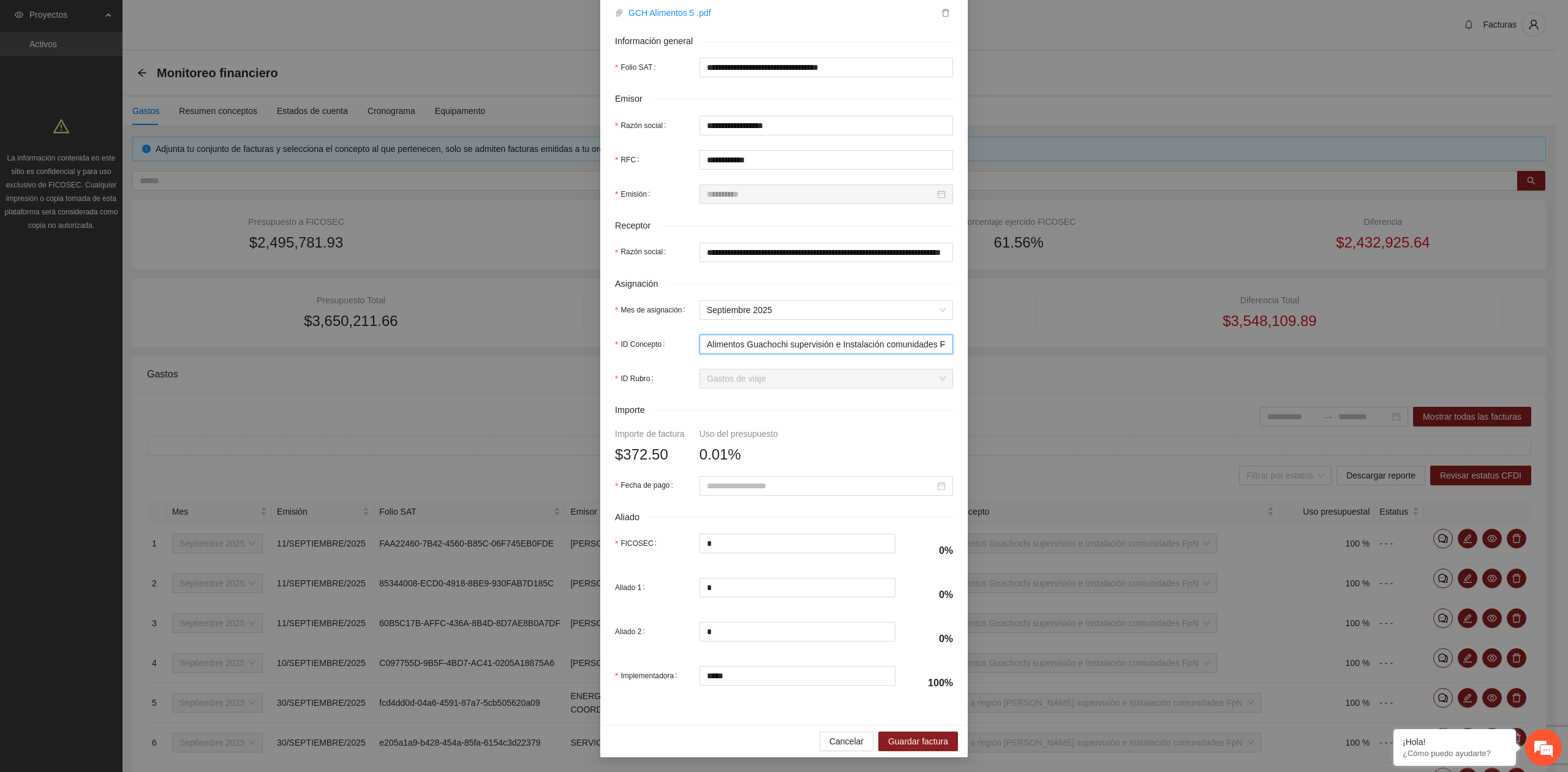
scroll to position [216, 0]
click at [897, 738] on span "Guardar factura" at bounding box center [918, 741] width 60 height 13
click at [758, 481] on input "Fecha de pago" at bounding box center [820, 485] width 228 height 13
type input "**********"
click at [723, 510] on button "button" at bounding box center [718, 507] width 13 height 24
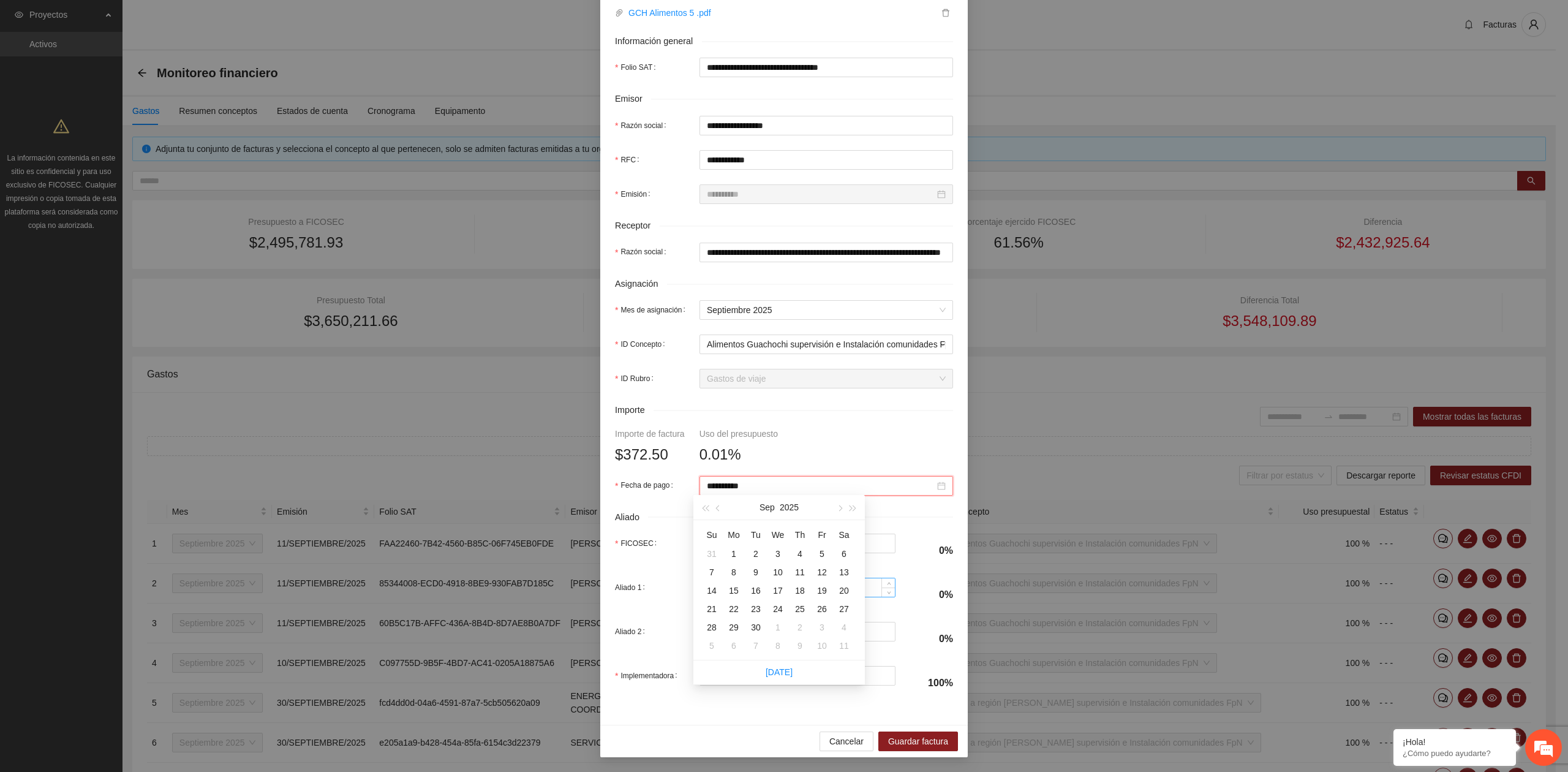
type input "**********"
click at [780, 573] on div "10" at bounding box center [777, 572] width 15 height 15
click at [915, 736] on button "Guardar factura" at bounding box center [918, 741] width 80 height 20
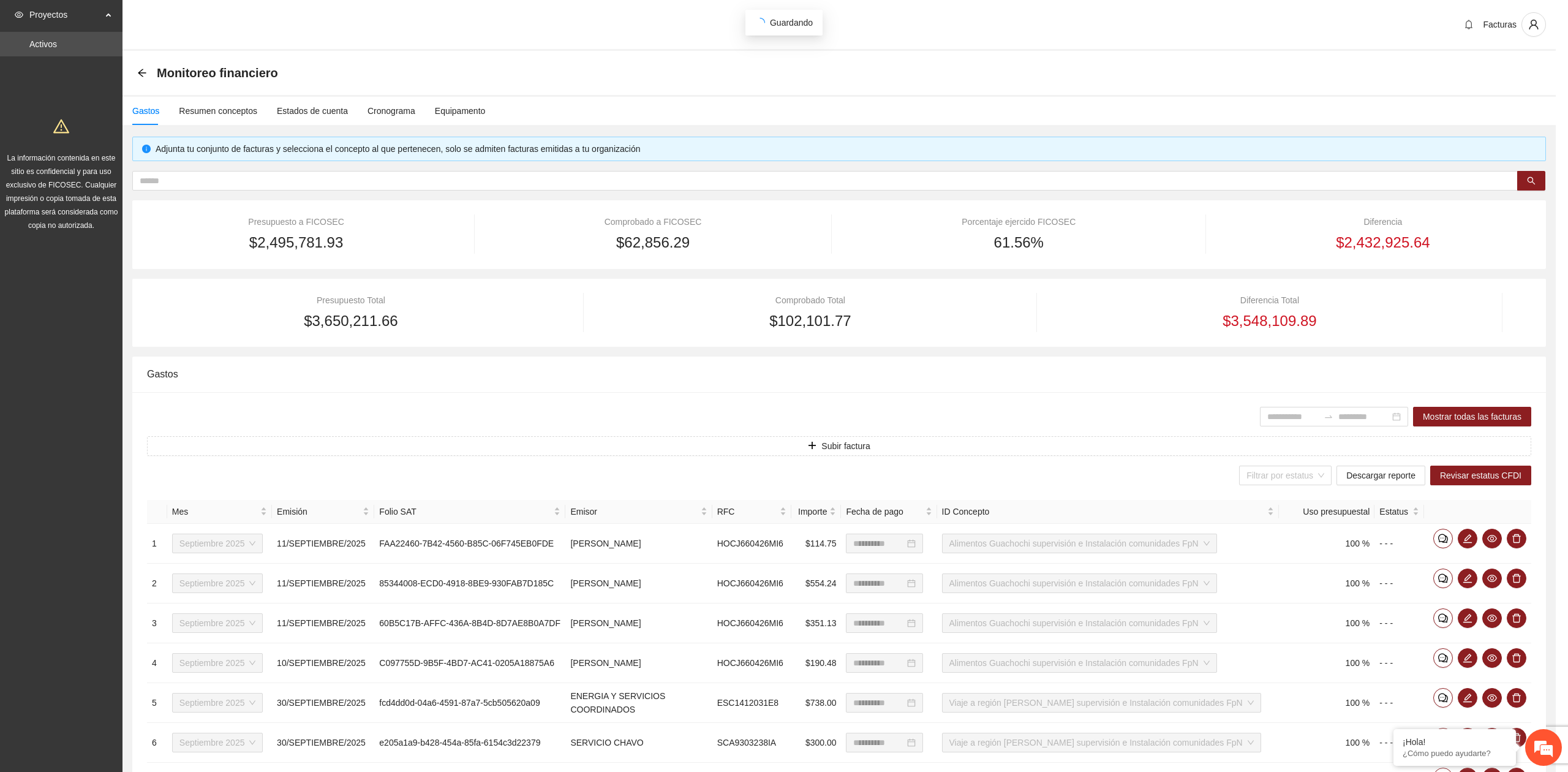
scroll to position [118, 0]
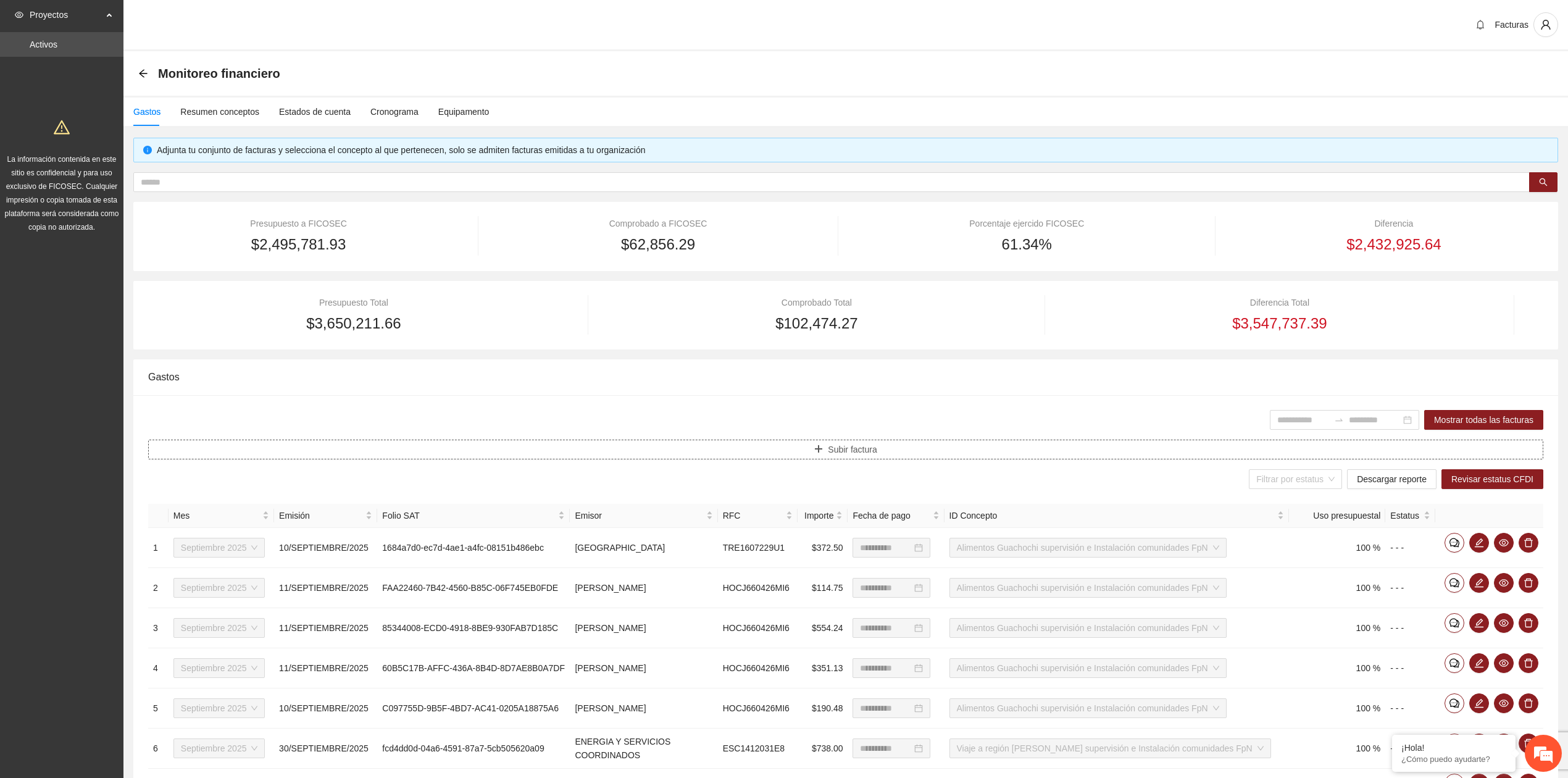
click at [818, 445] on button "Subir factura" at bounding box center [845, 449] width 1396 height 20
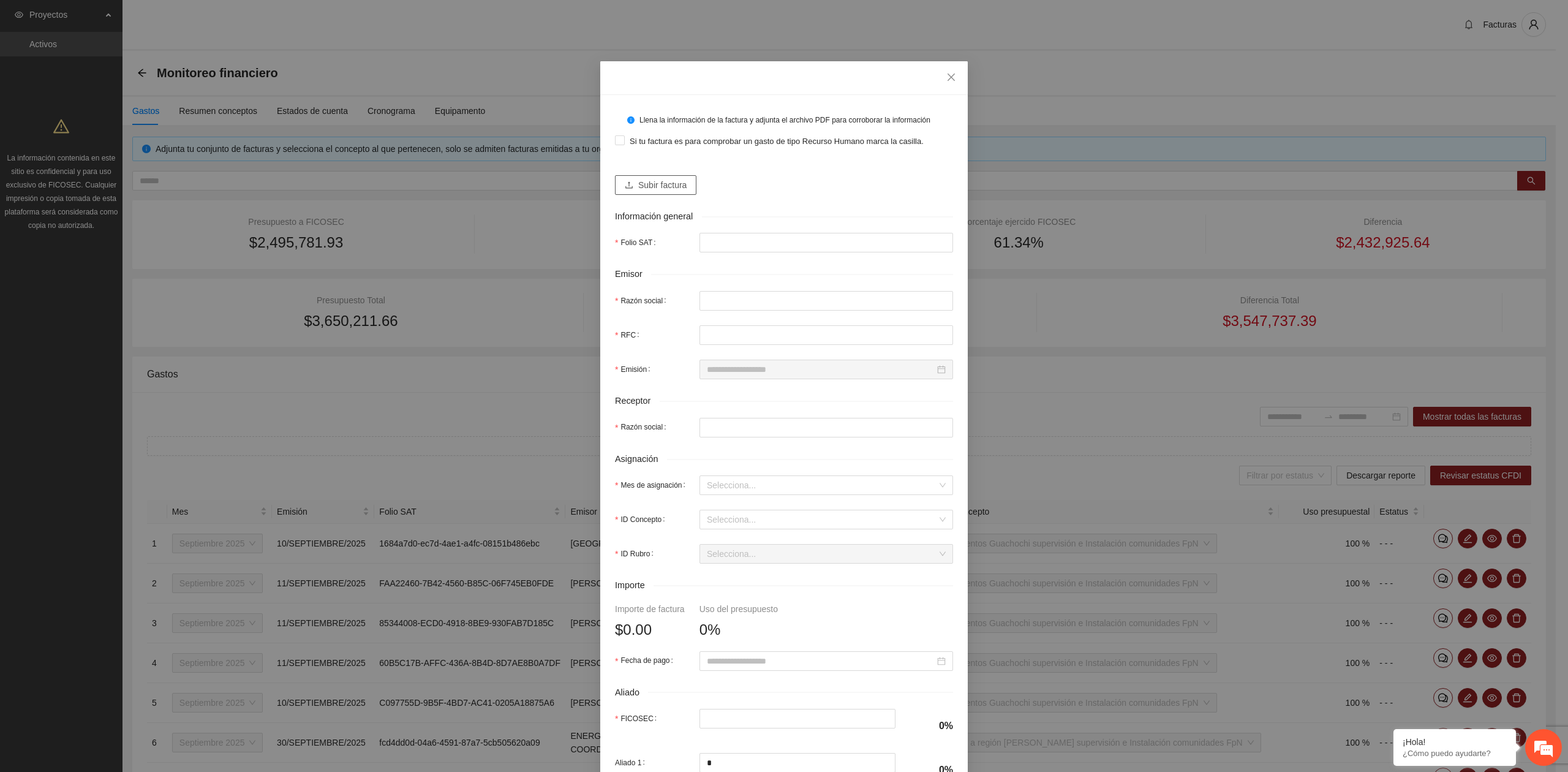
click at [655, 192] on button "Subir factura" at bounding box center [655, 185] width 82 height 20
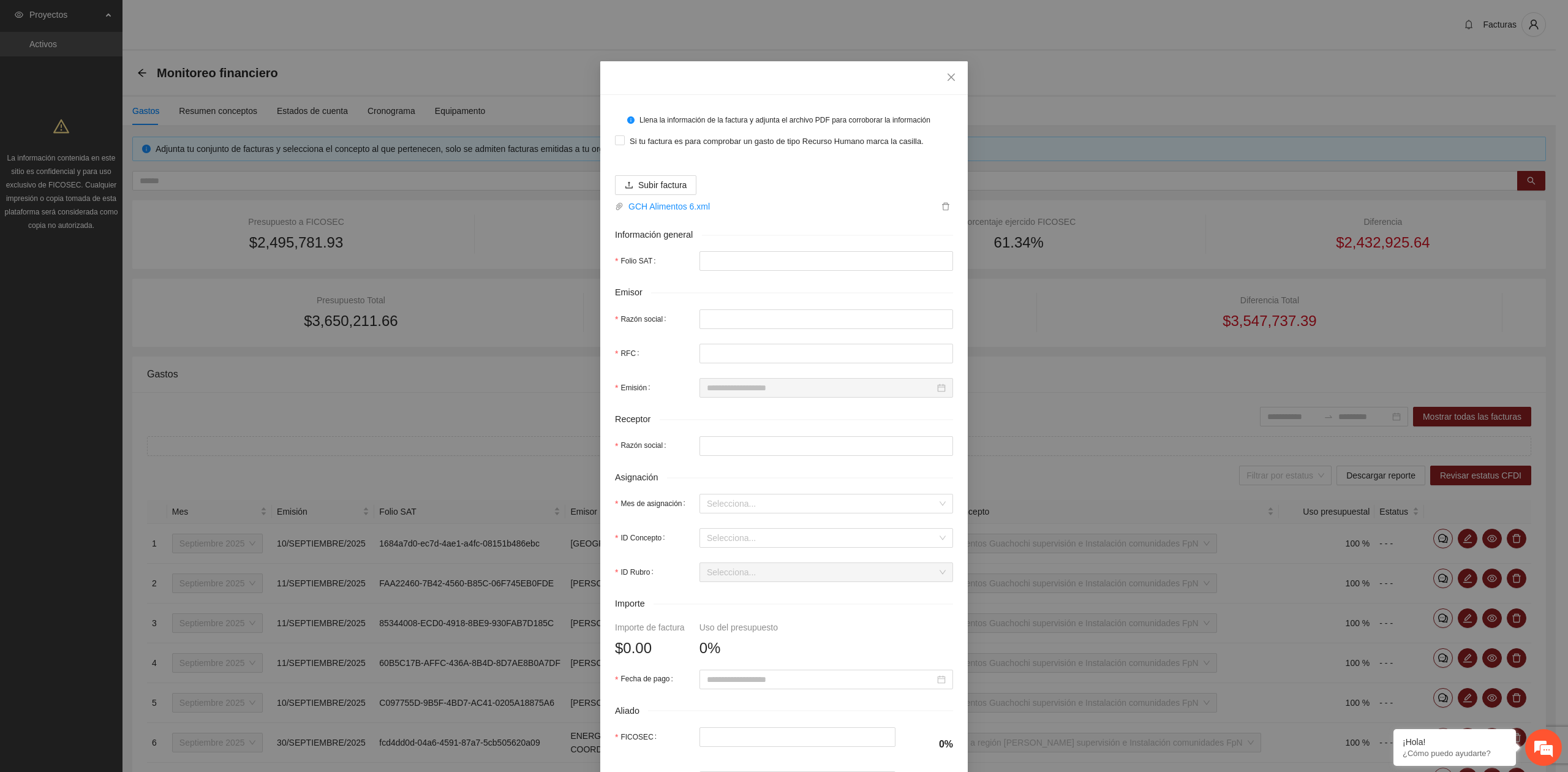
type input "**********"
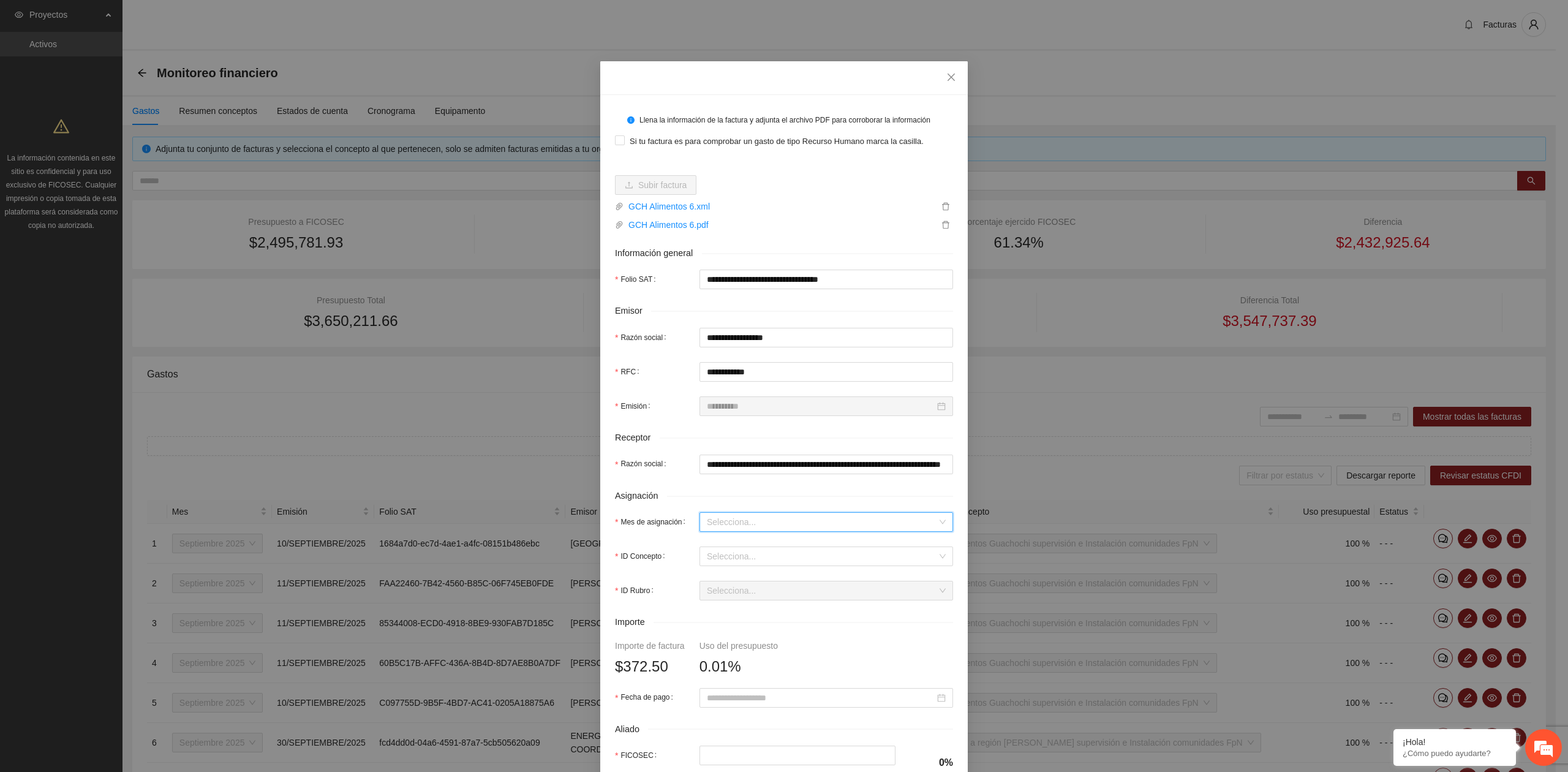
click at [735, 529] on input "Mes de asignación" at bounding box center [821, 522] width 230 height 19
click at [722, 566] on div "Septiembre 2025" at bounding box center [820, 568] width 239 height 13
click at [743, 557] on input "ID Concepto" at bounding box center [821, 556] width 230 height 19
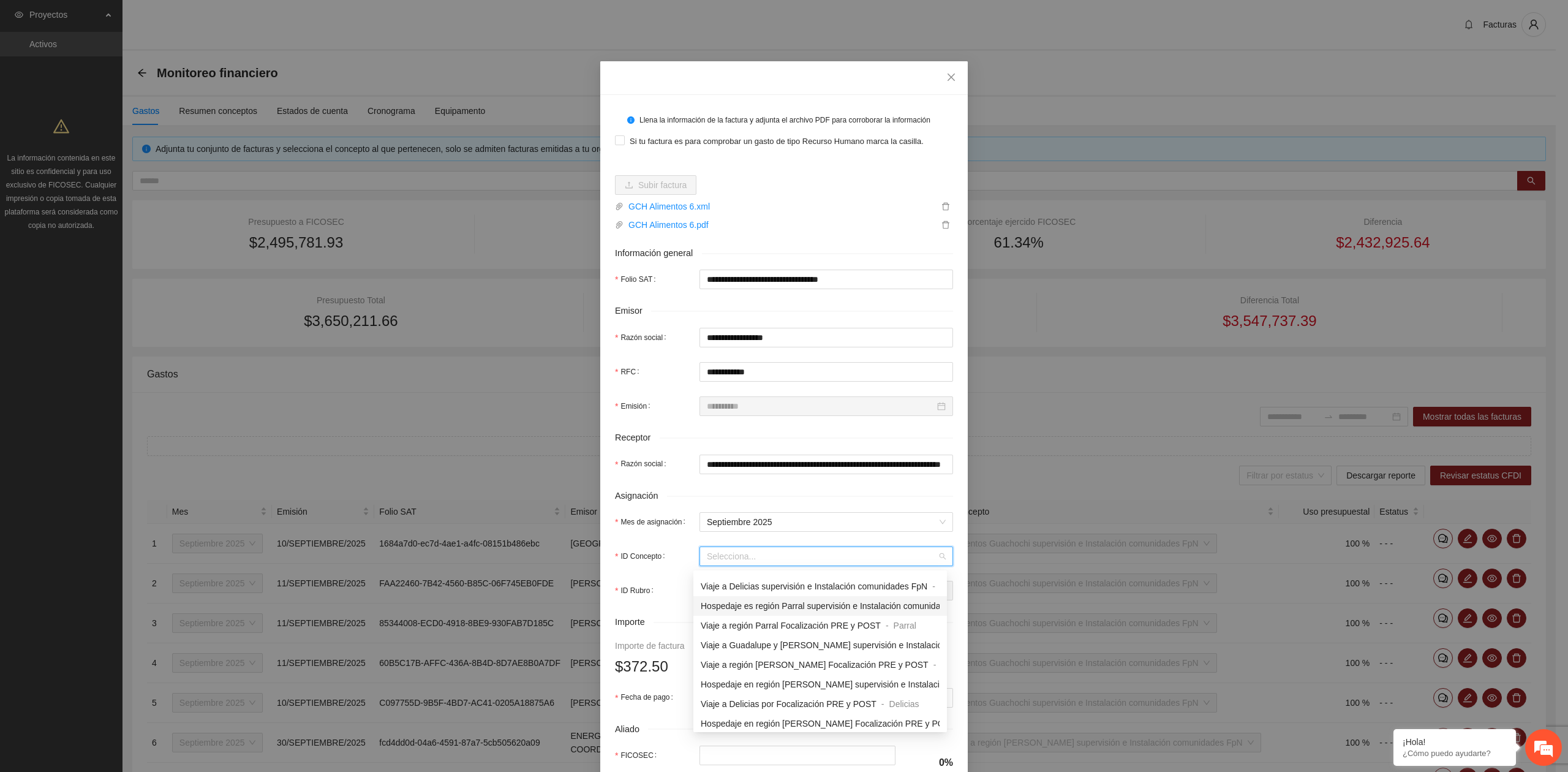
scroll to position [980, 0]
click at [791, 696] on span "Alimentos Guachochi supervisión e Instalación comunidades FpN" at bounding box center [825, 700] width 250 height 10
type input "*"
type input "*****"
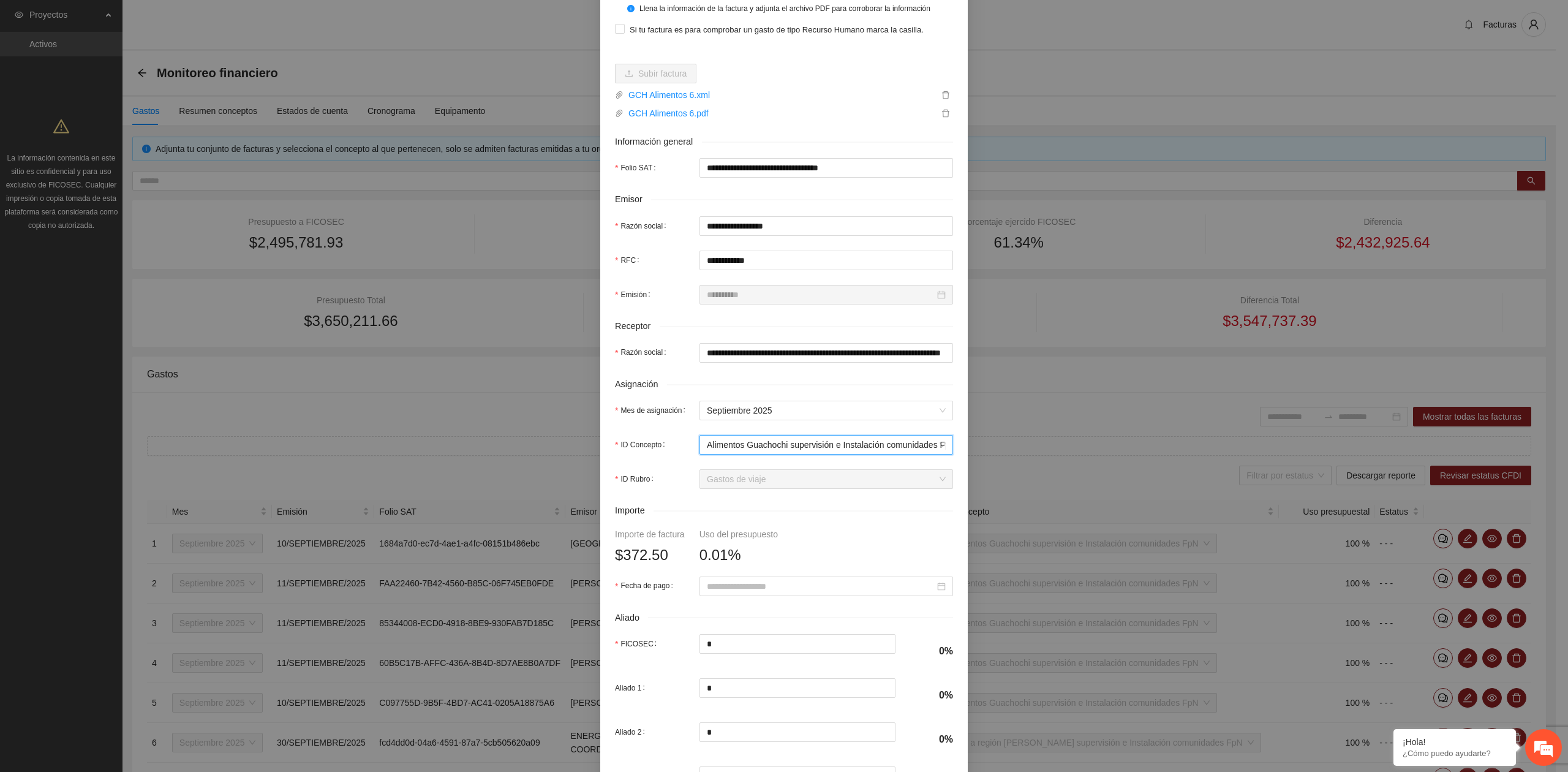
scroll to position [163, 0]
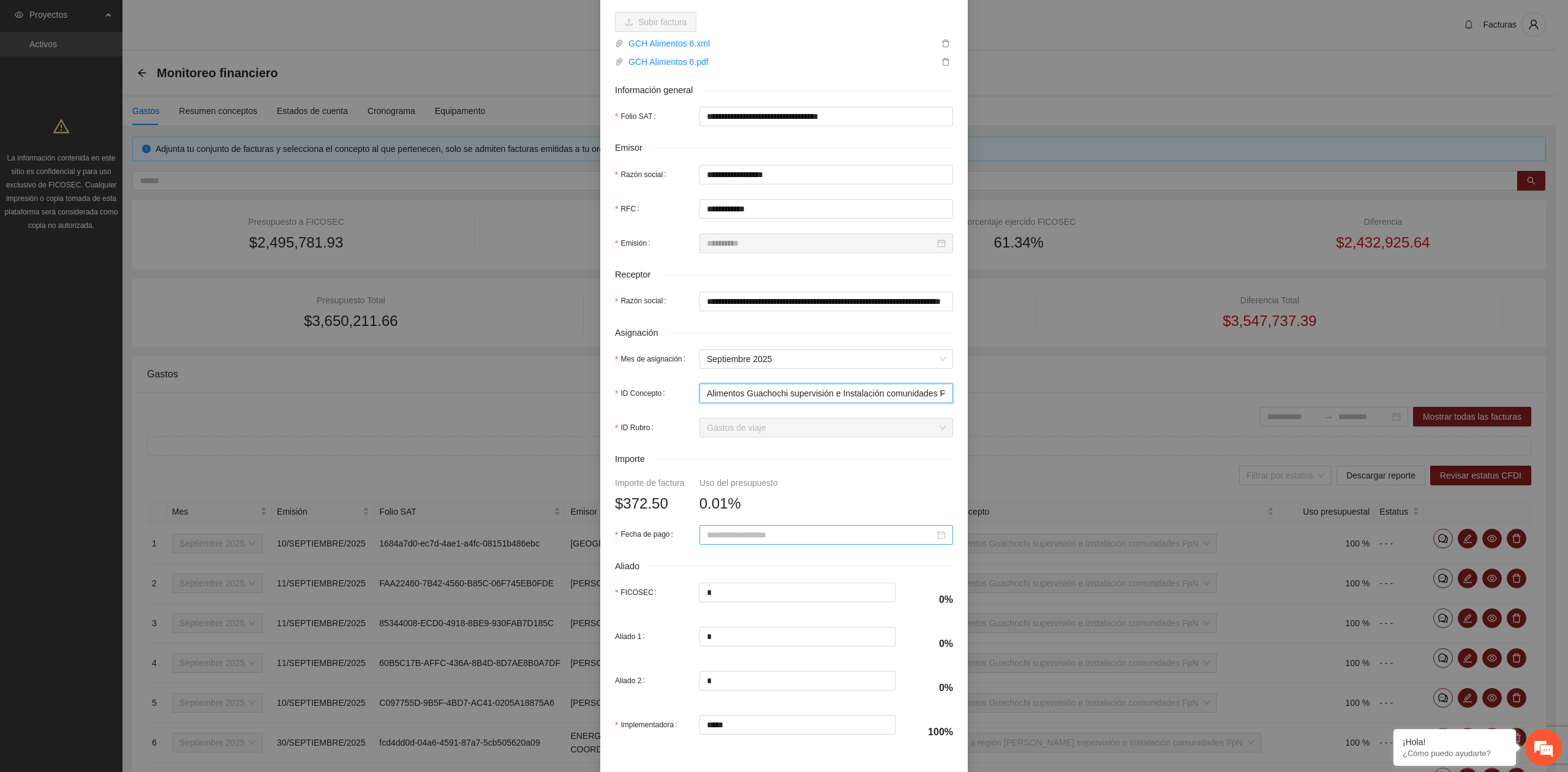
click at [742, 540] on input "Fecha de pago" at bounding box center [820, 534] width 228 height 13
type input "**********"
click at [722, 569] on button "button" at bounding box center [718, 561] width 13 height 24
type input "**********"
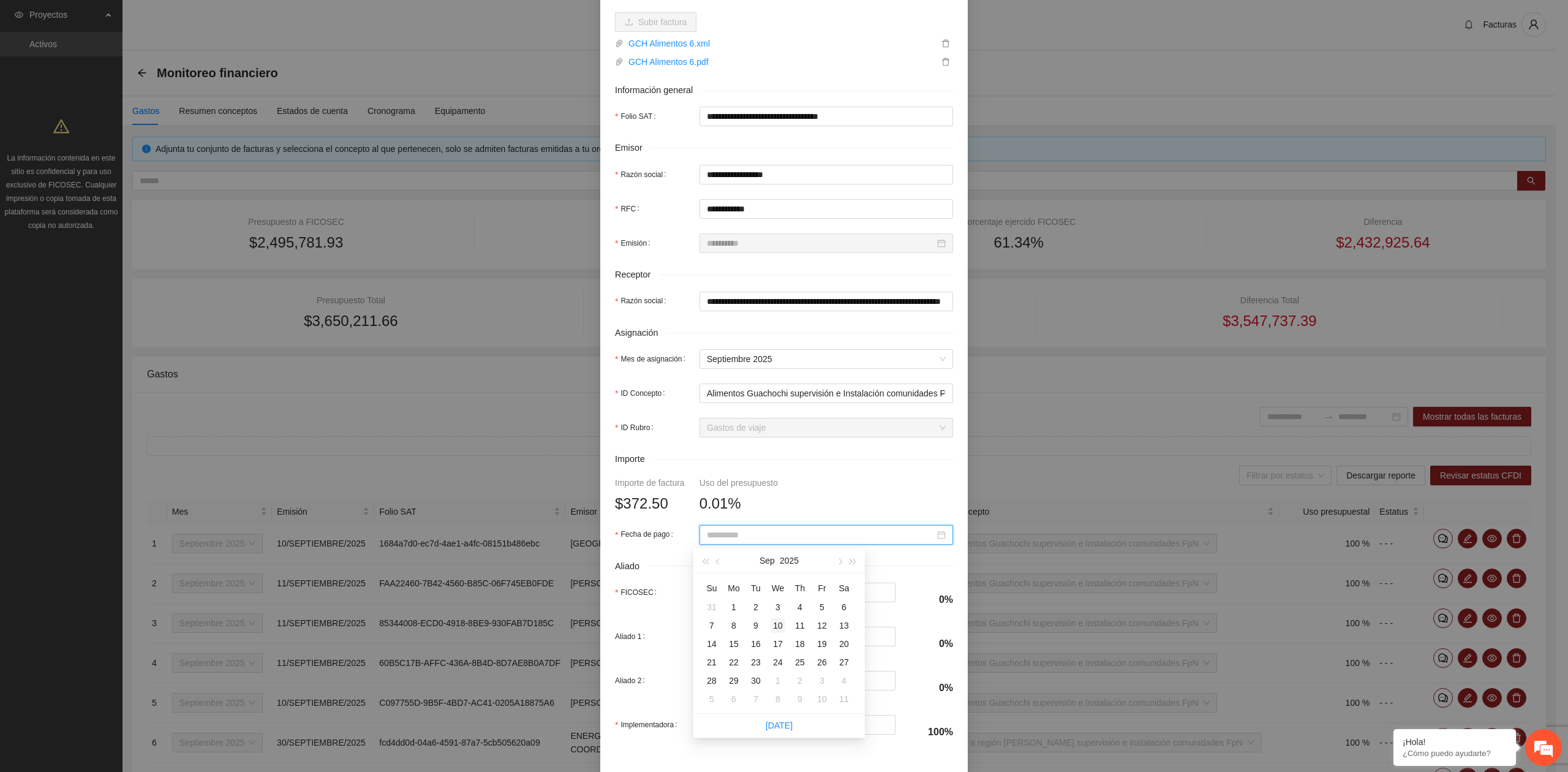
type input "**********"
click at [782, 629] on div "10" at bounding box center [777, 625] width 15 height 15
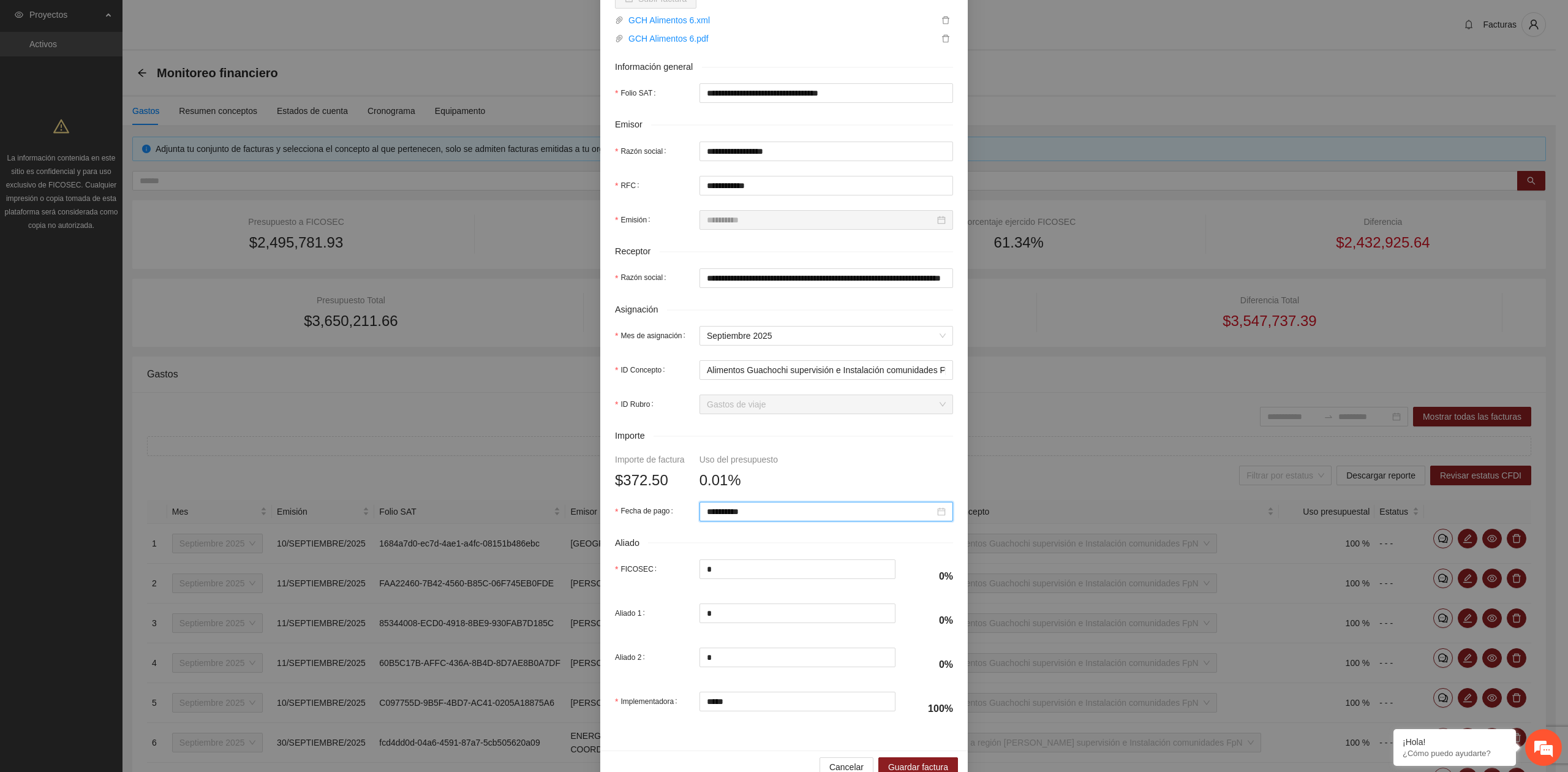
scroll to position [216, 0]
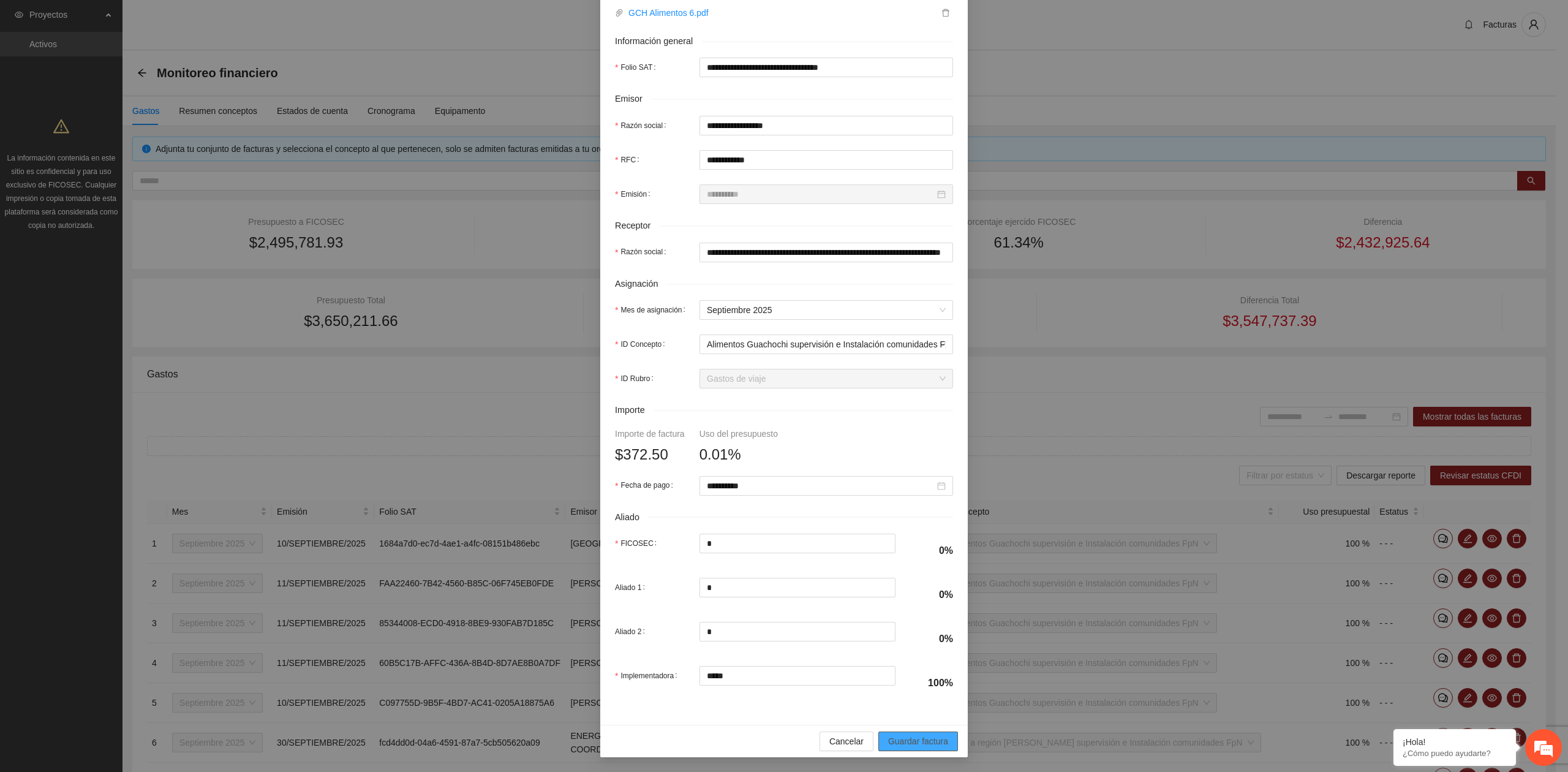
click at [911, 736] on span "Guardar factura" at bounding box center [918, 741] width 60 height 13
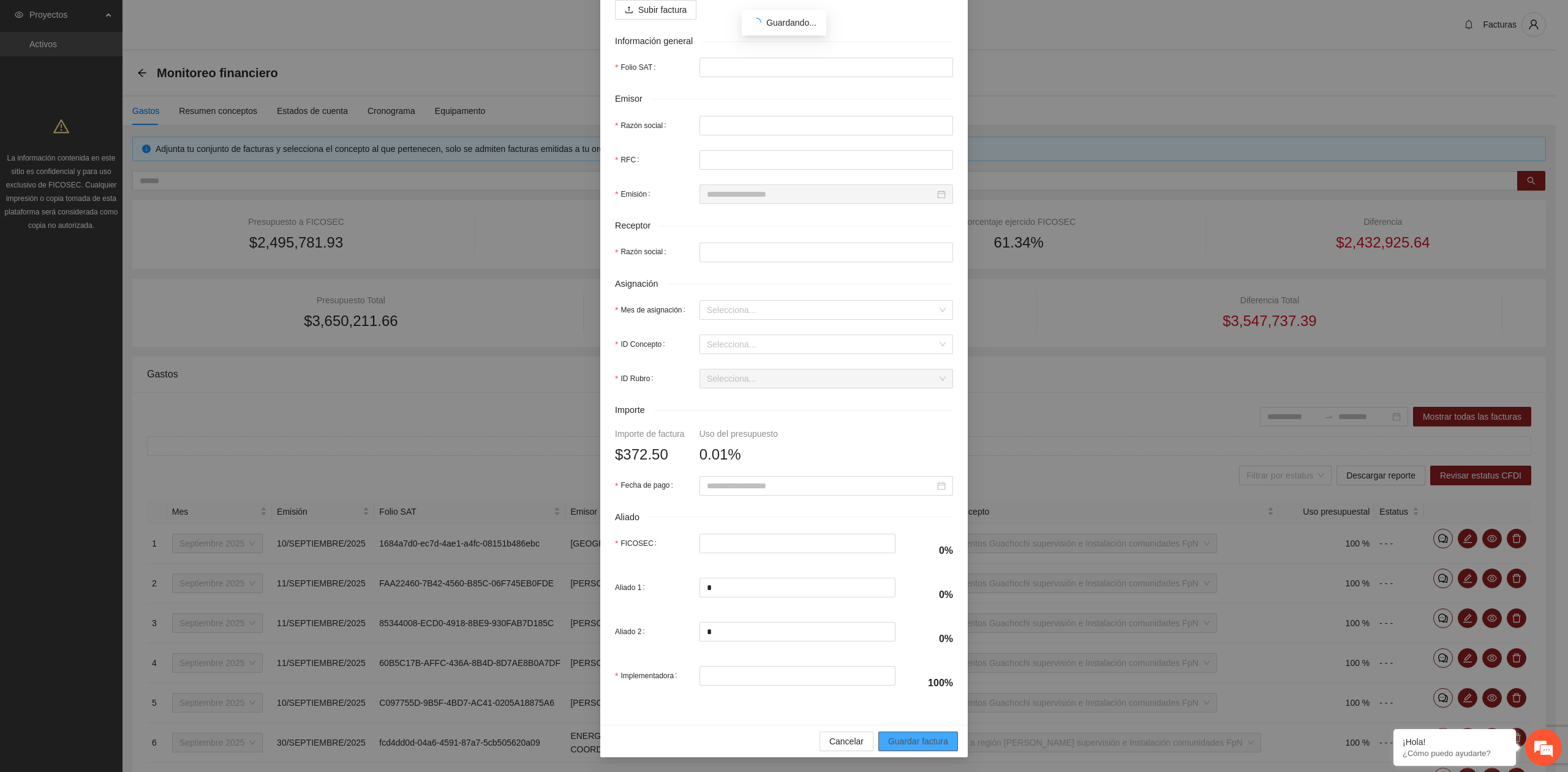
scroll to position [118, 0]
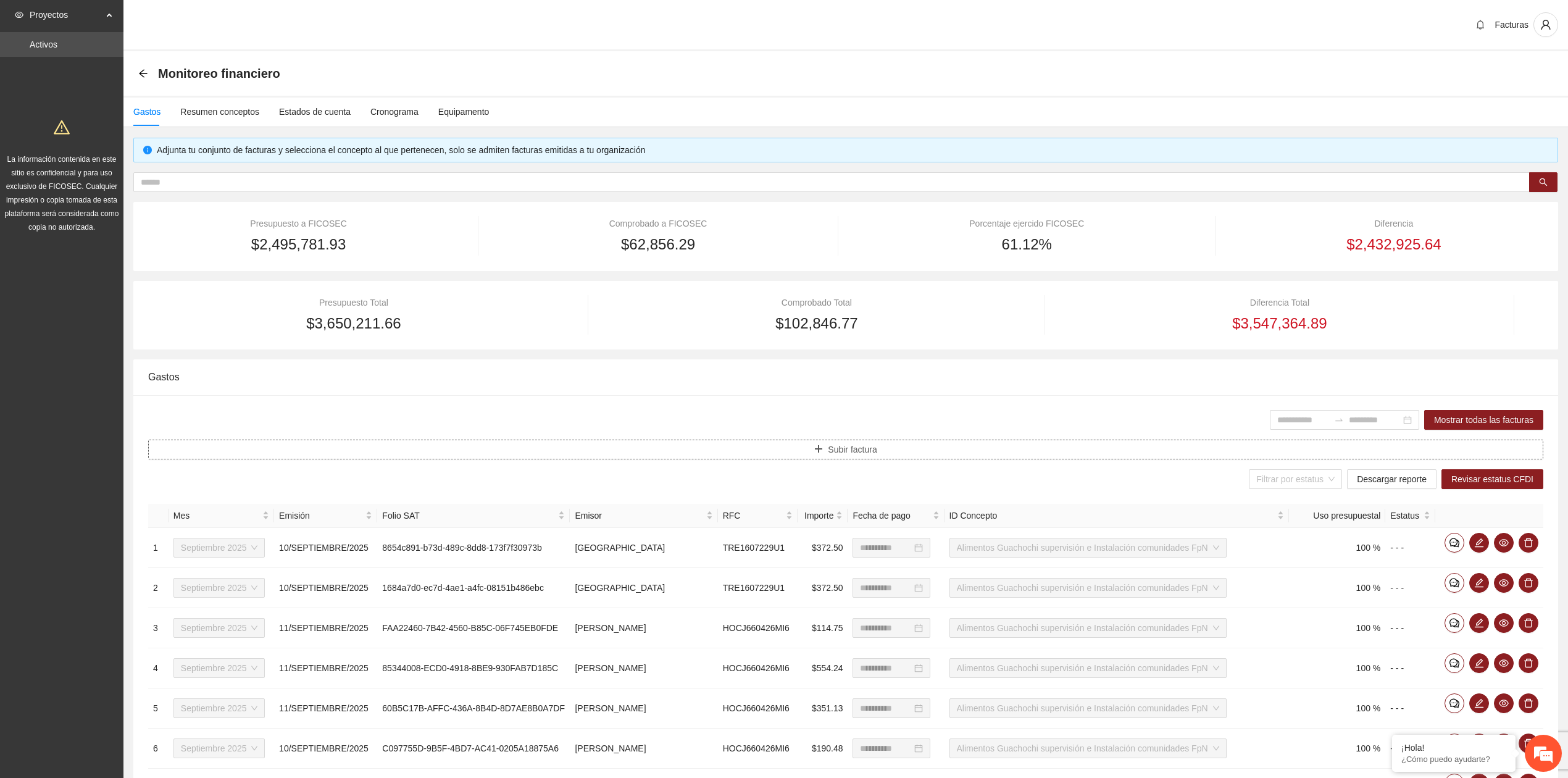
click at [848, 445] on span "Subir factura" at bounding box center [853, 449] width 49 height 14
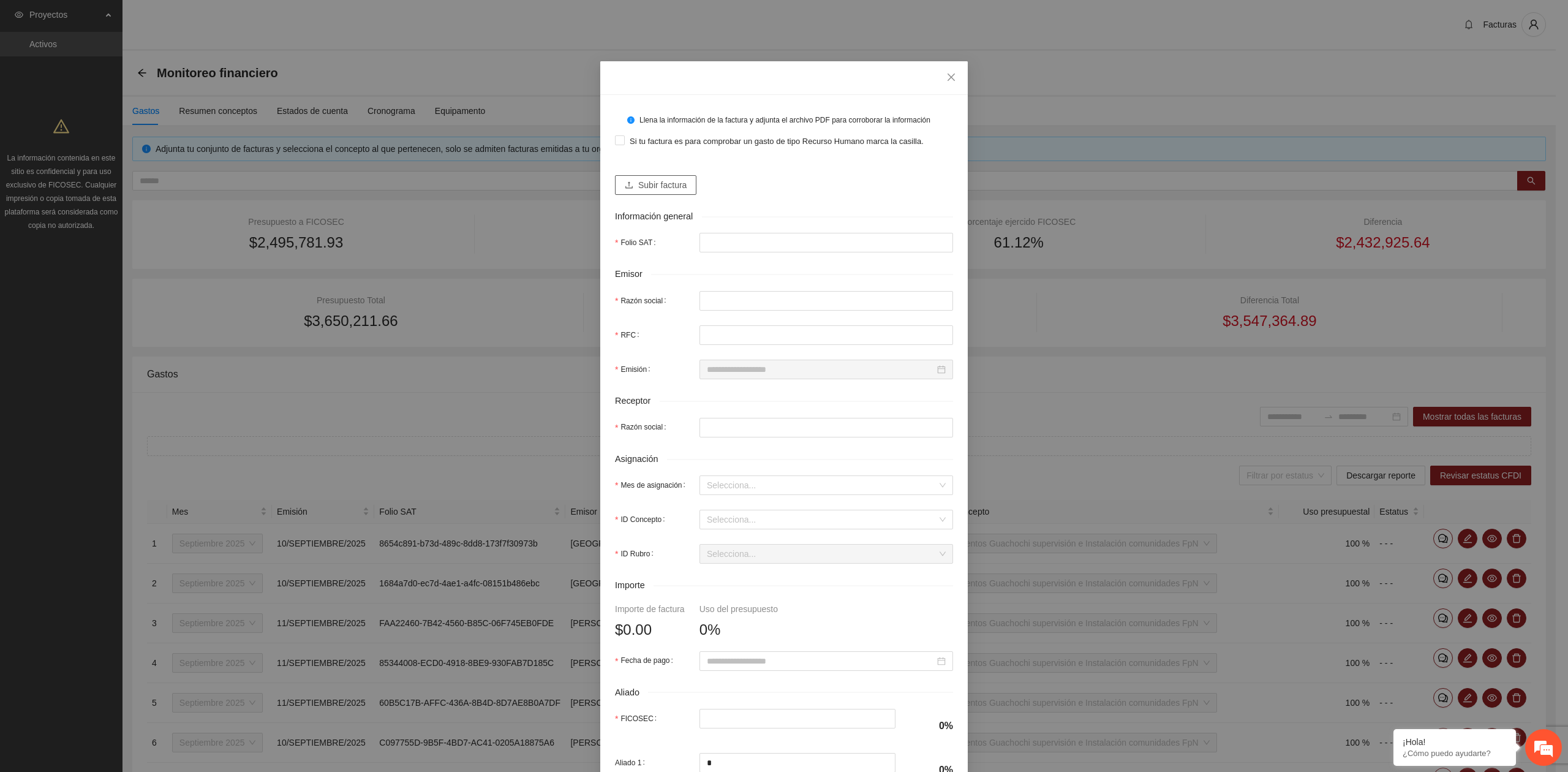
click at [636, 176] on button "Subir factura" at bounding box center [655, 185] width 82 height 20
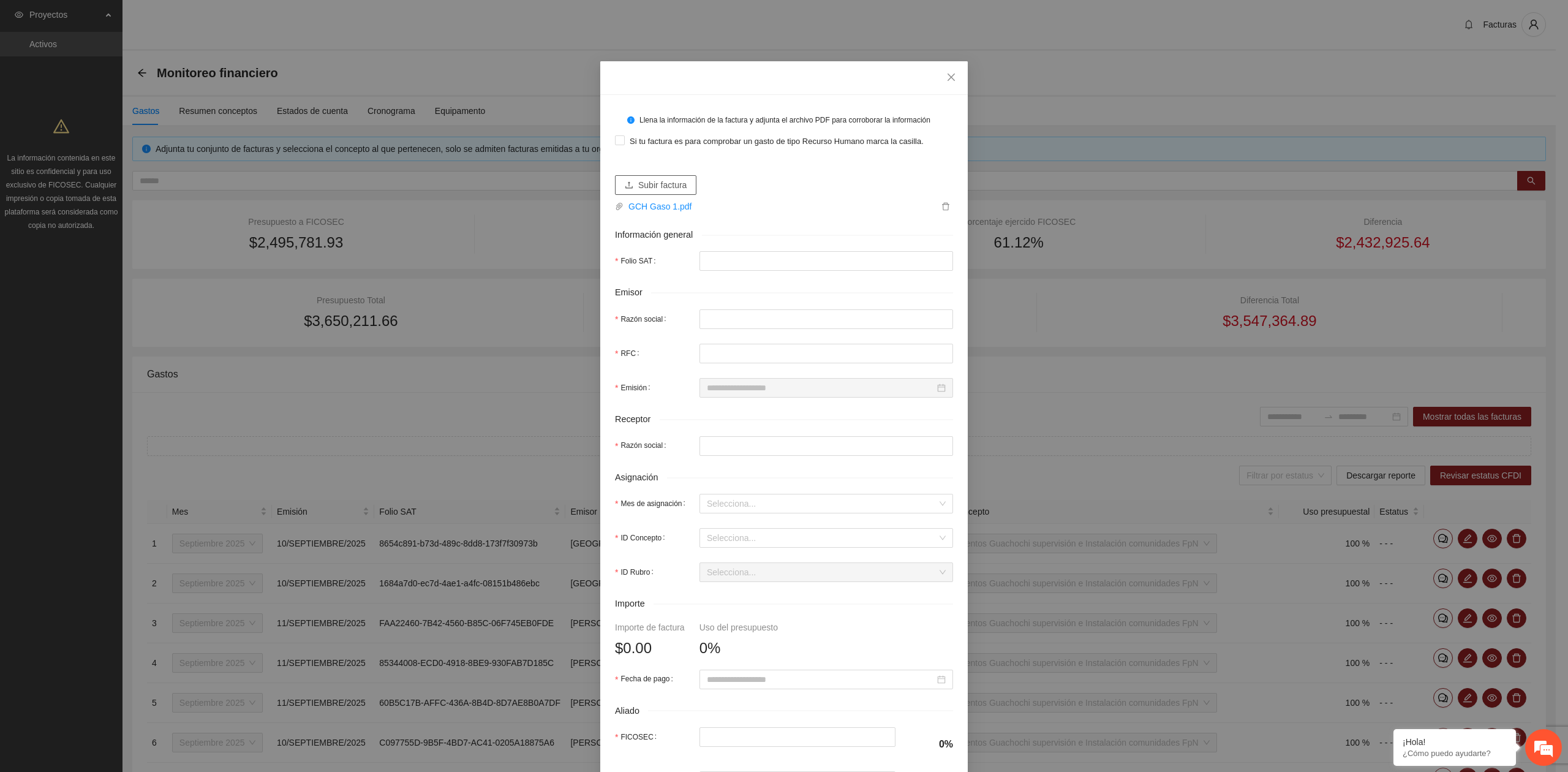
click at [650, 192] on span "Subir factura" at bounding box center [662, 185] width 49 height 13
click at [953, 79] on span "Close" at bounding box center [951, 78] width 33 height 33
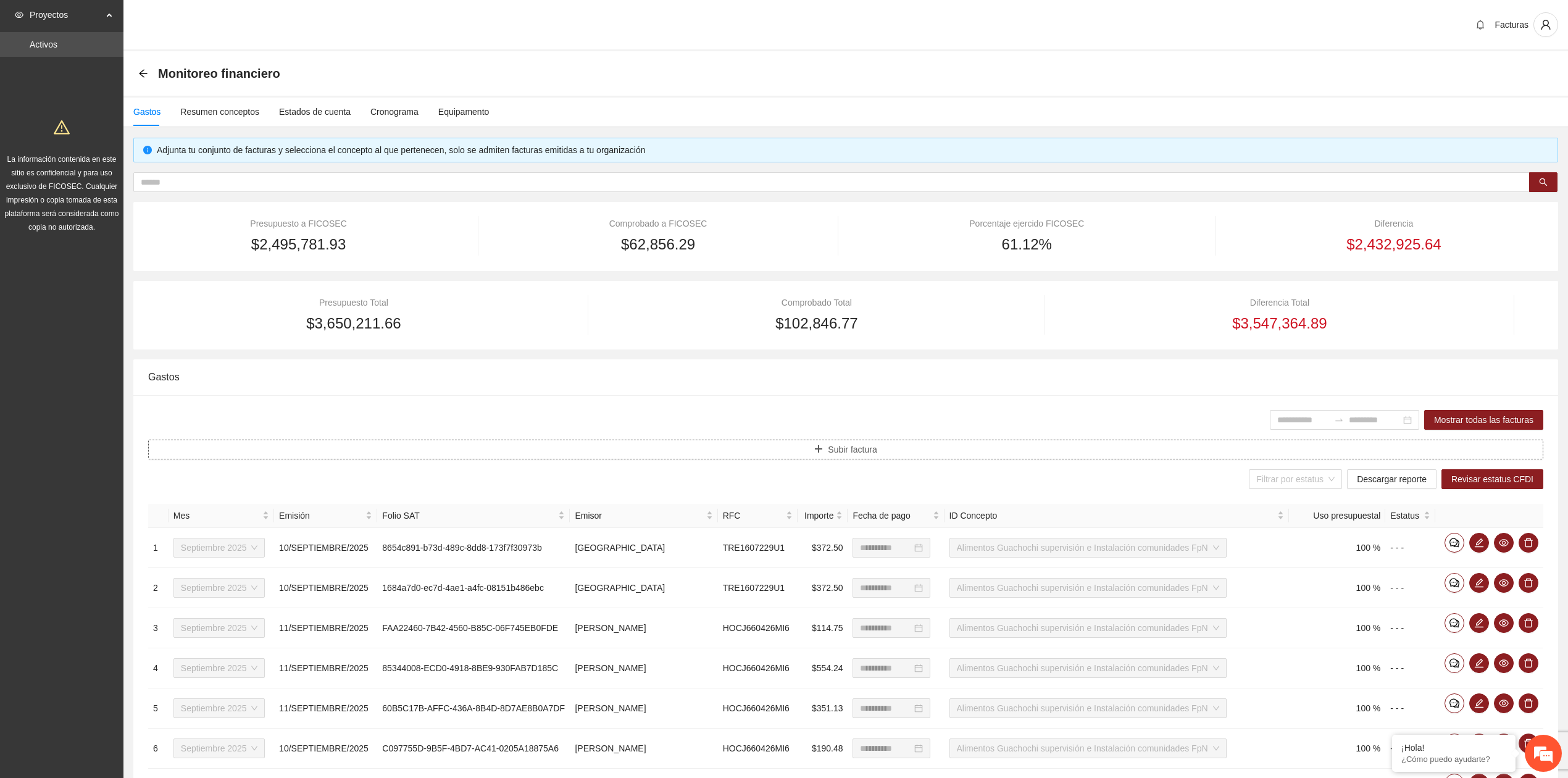
click at [820, 448] on icon "plus" at bounding box center [818, 449] width 8 height 8
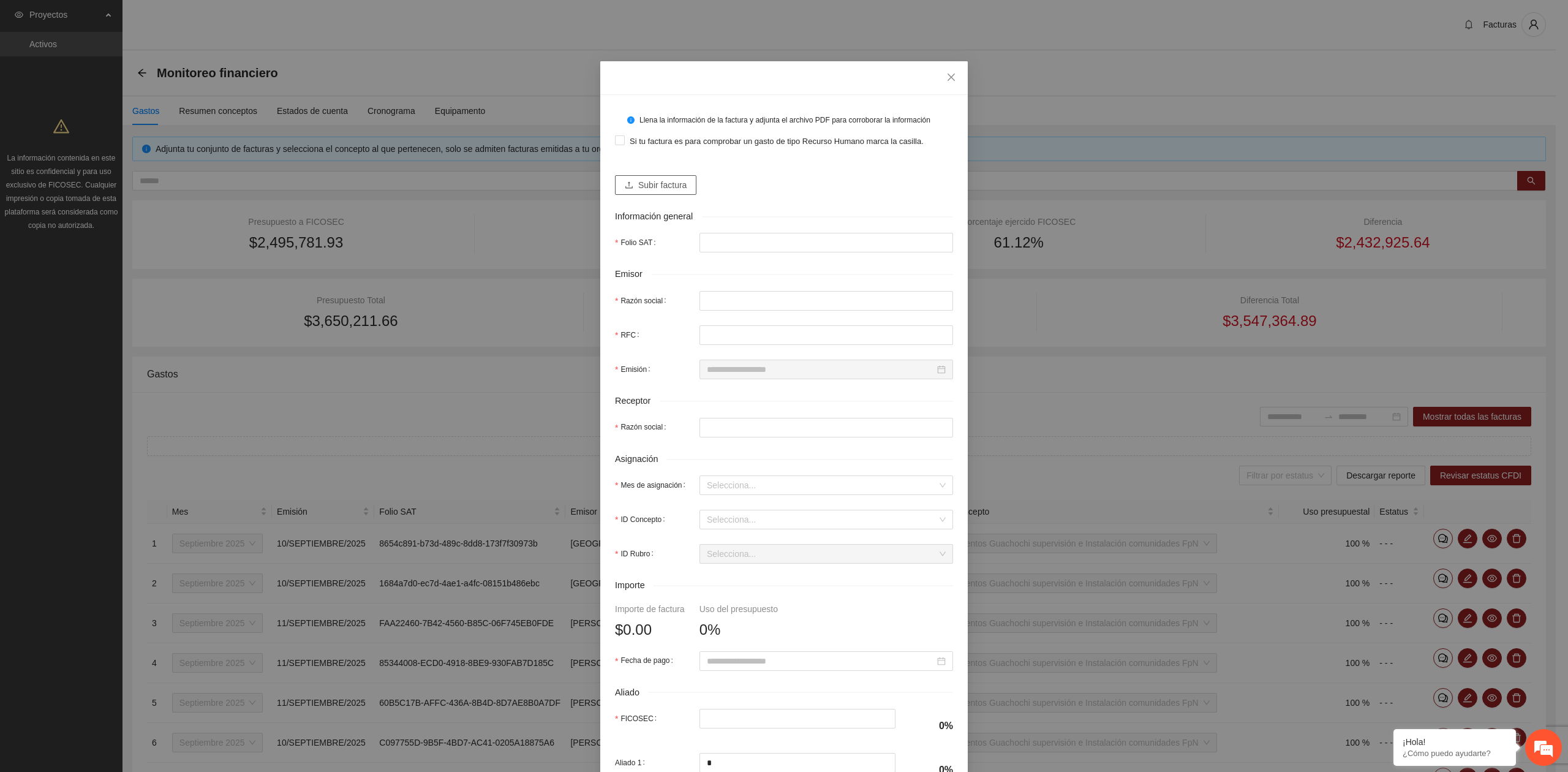
click at [639, 185] on span "Subir factura" at bounding box center [662, 185] width 49 height 13
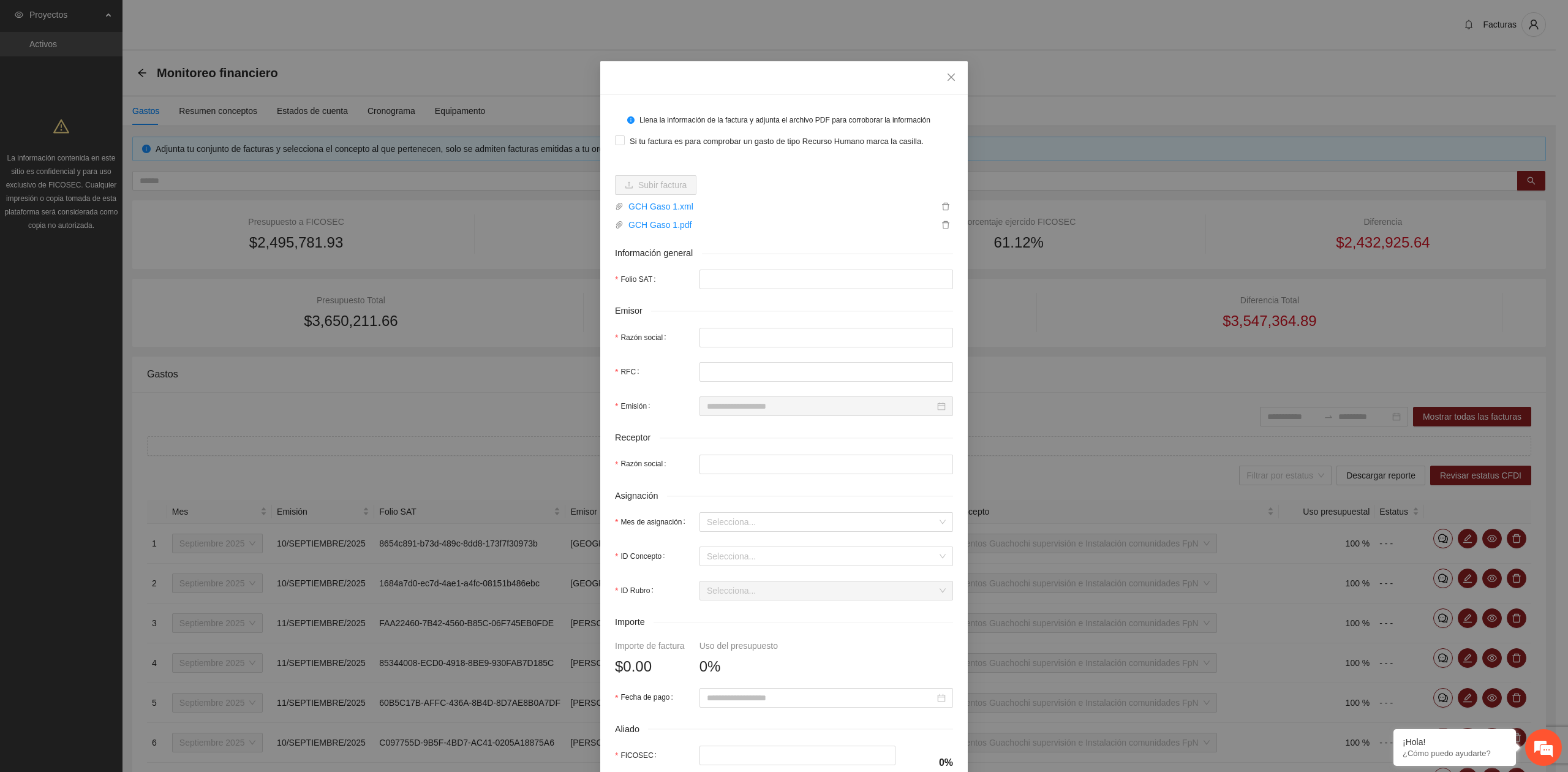
type input "**********"
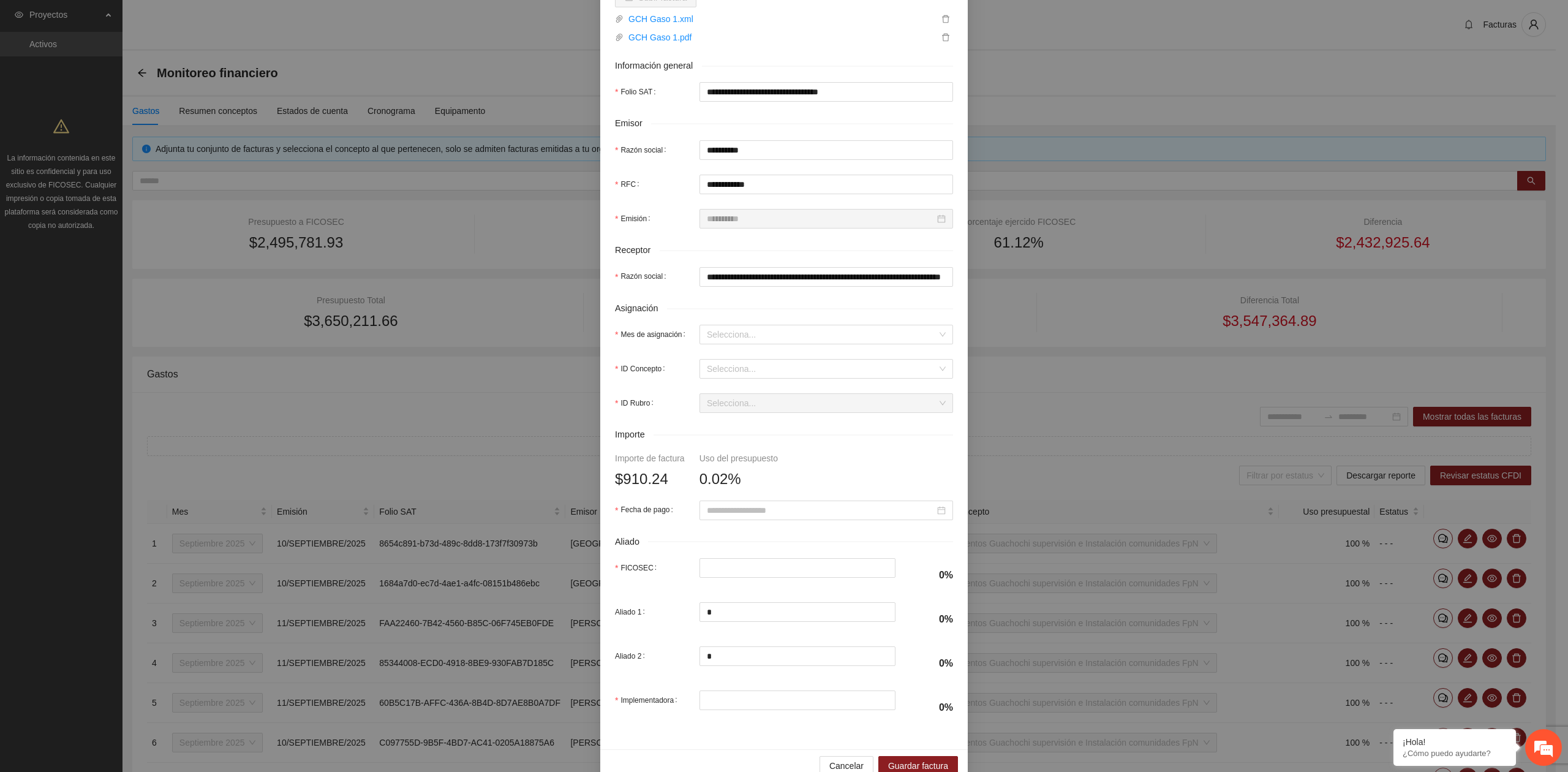
scroll to position [216, 0]
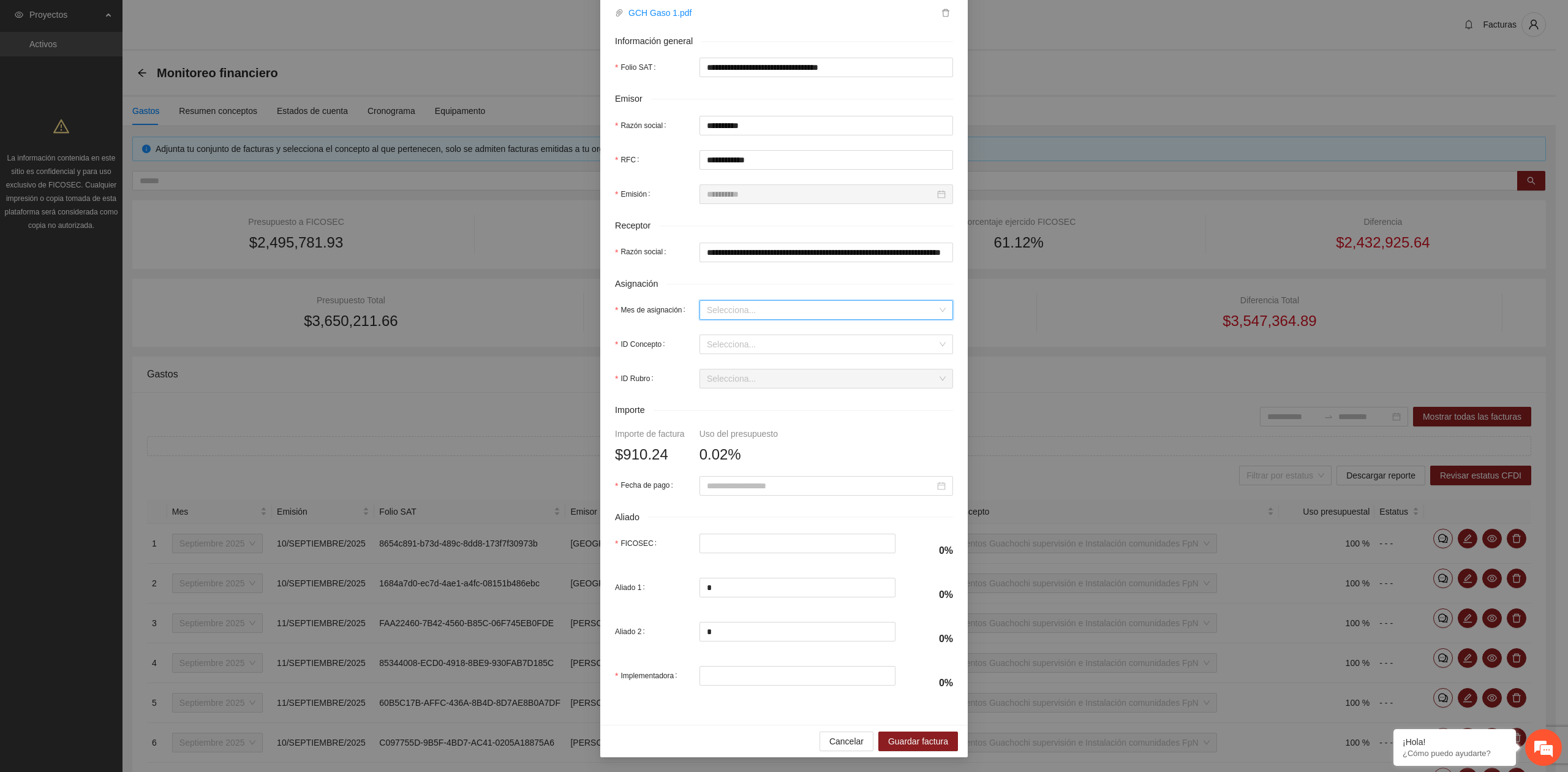
click at [728, 308] on input "Mes de asignación" at bounding box center [821, 310] width 230 height 19
click at [734, 351] on div "Septiembre 2025" at bounding box center [820, 351] width 239 height 13
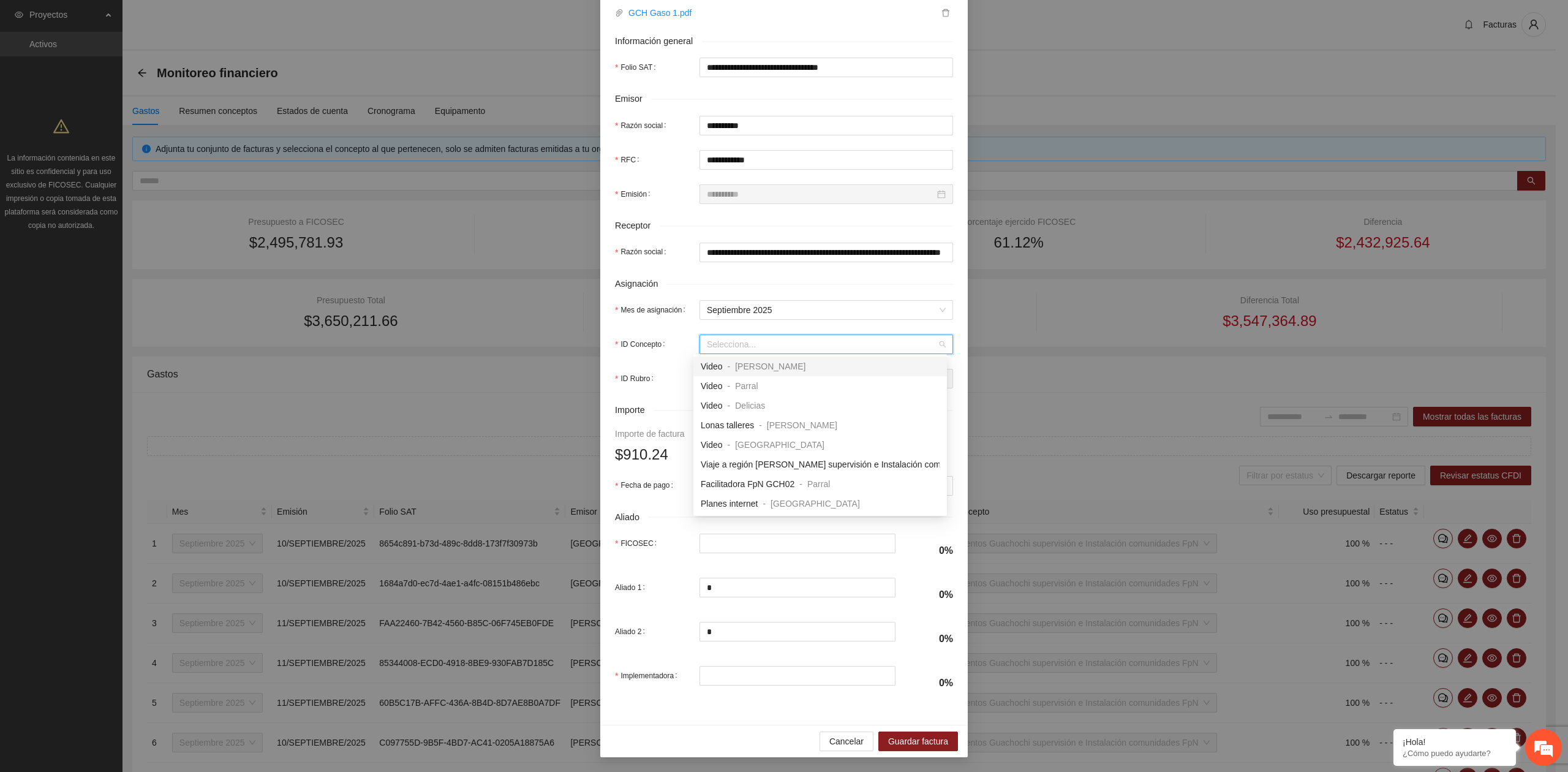
click at [731, 342] on input "ID Concepto" at bounding box center [821, 344] width 230 height 19
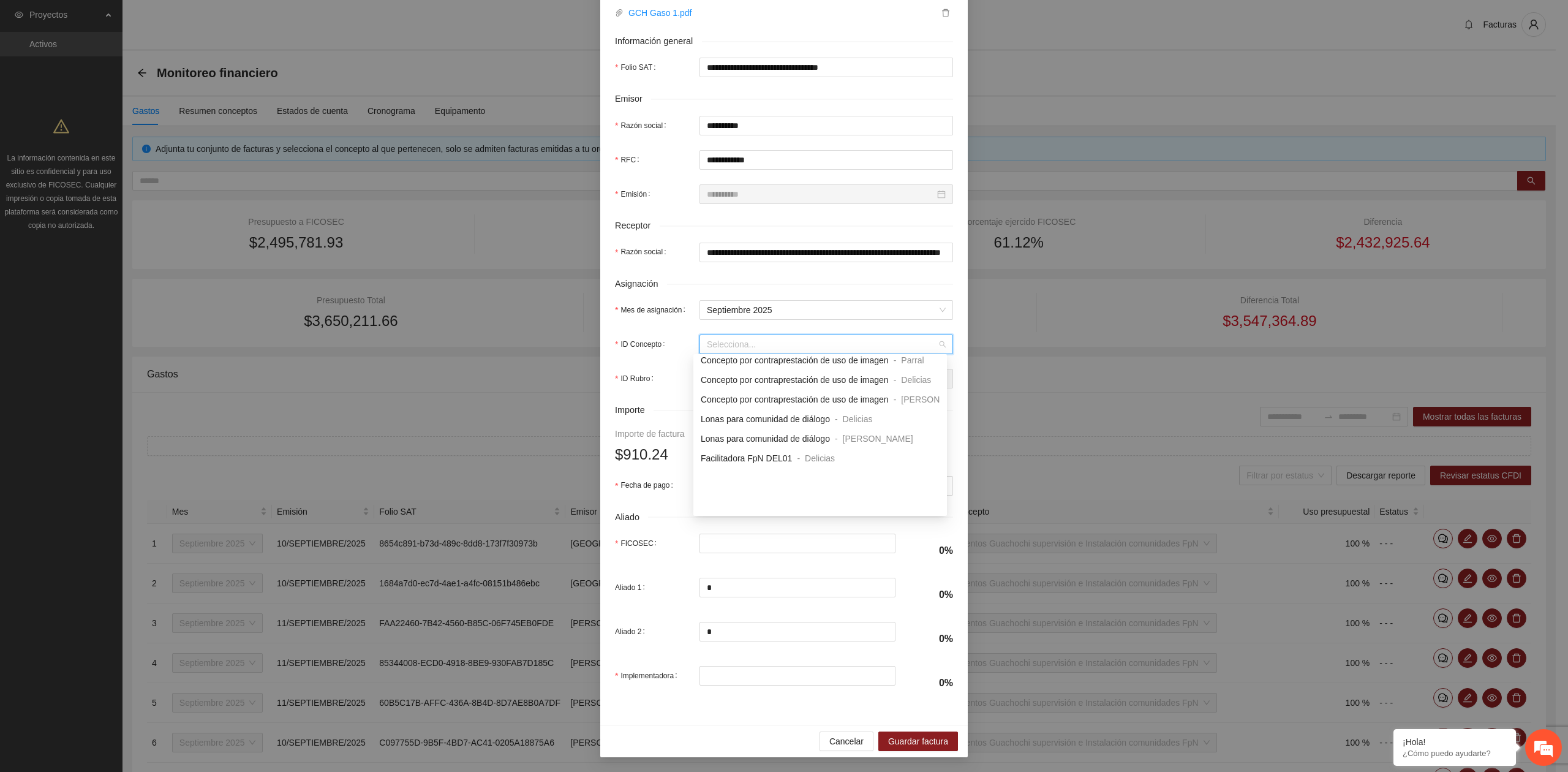
scroll to position [1434, 0]
click at [877, 367] on span "Viaje a Guachochi supervisión e Instalación comunidades FpN" at bounding box center [819, 363] width 237 height 10
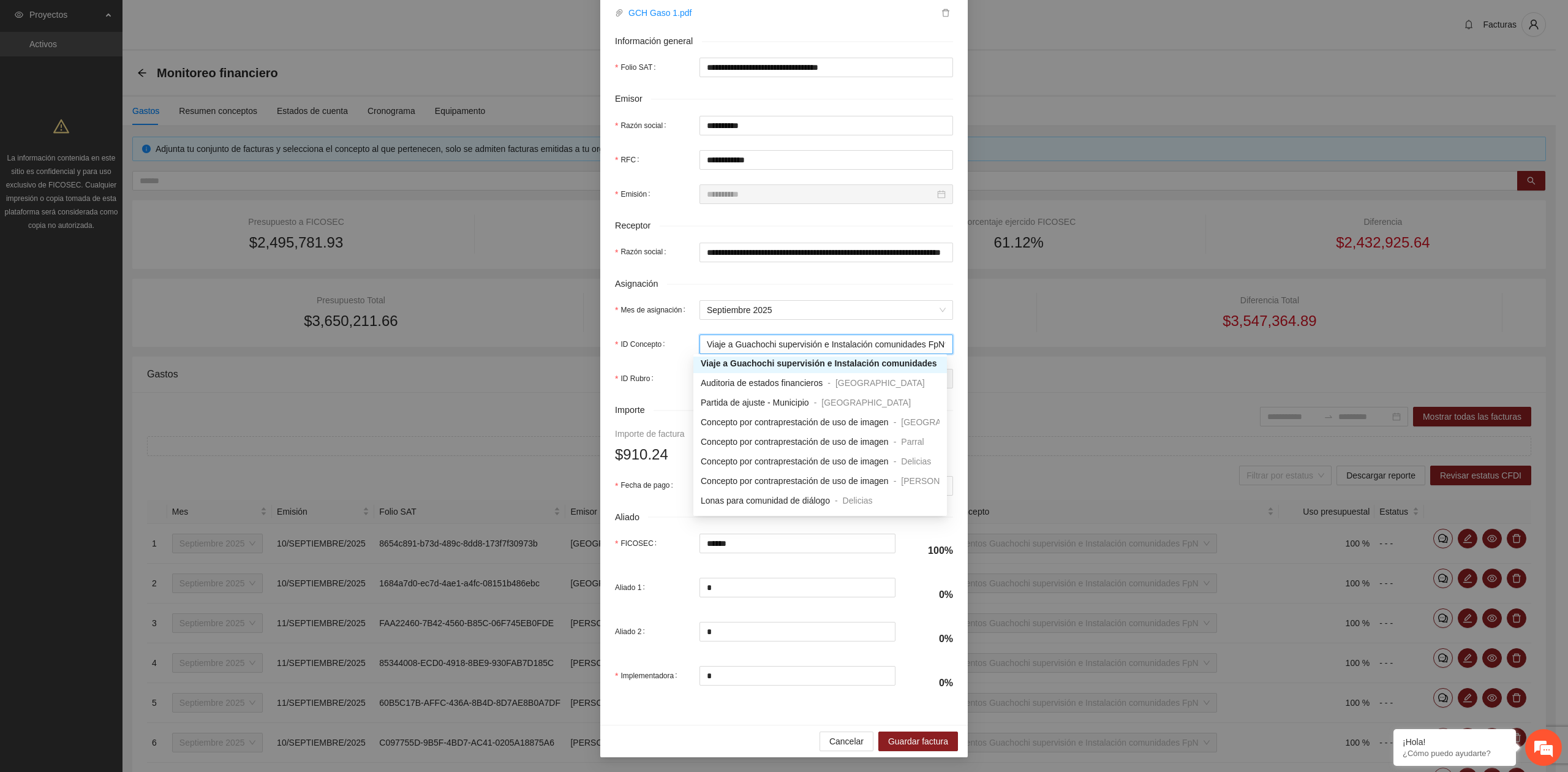
type input "******"
type input "*"
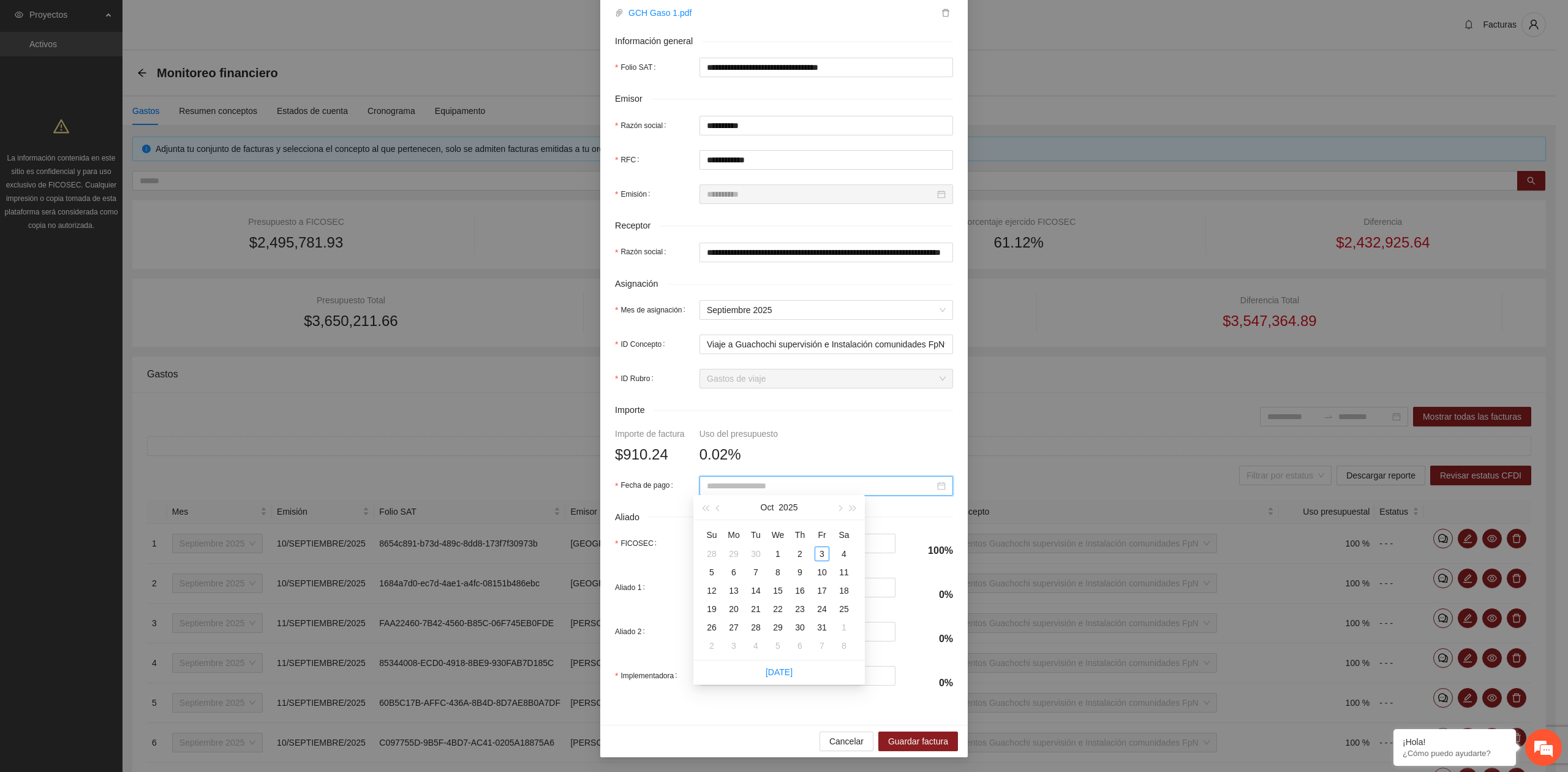
click at [789, 481] on input "Fecha de pago" at bounding box center [820, 485] width 228 height 13
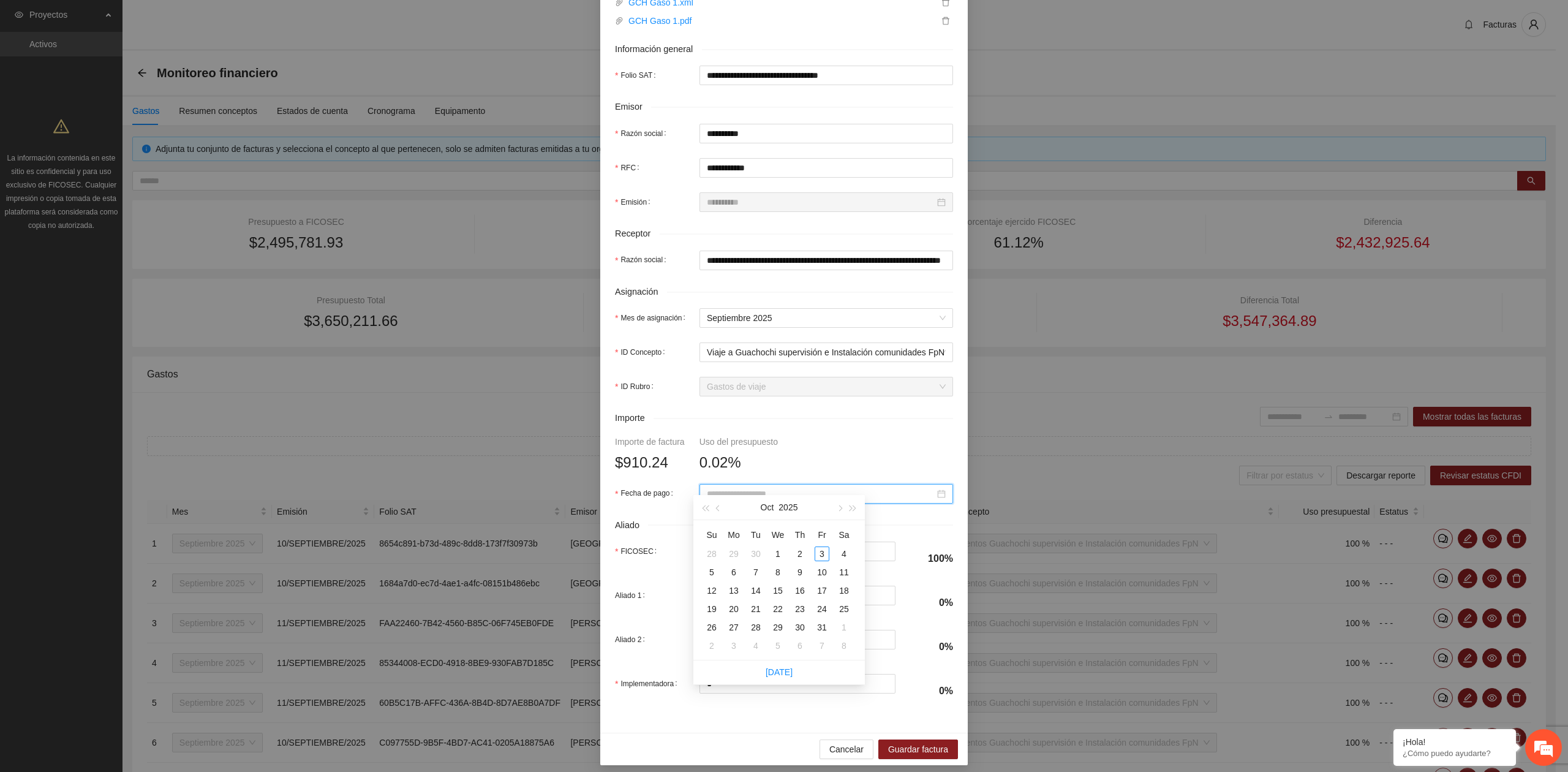
scroll to position [216, 0]
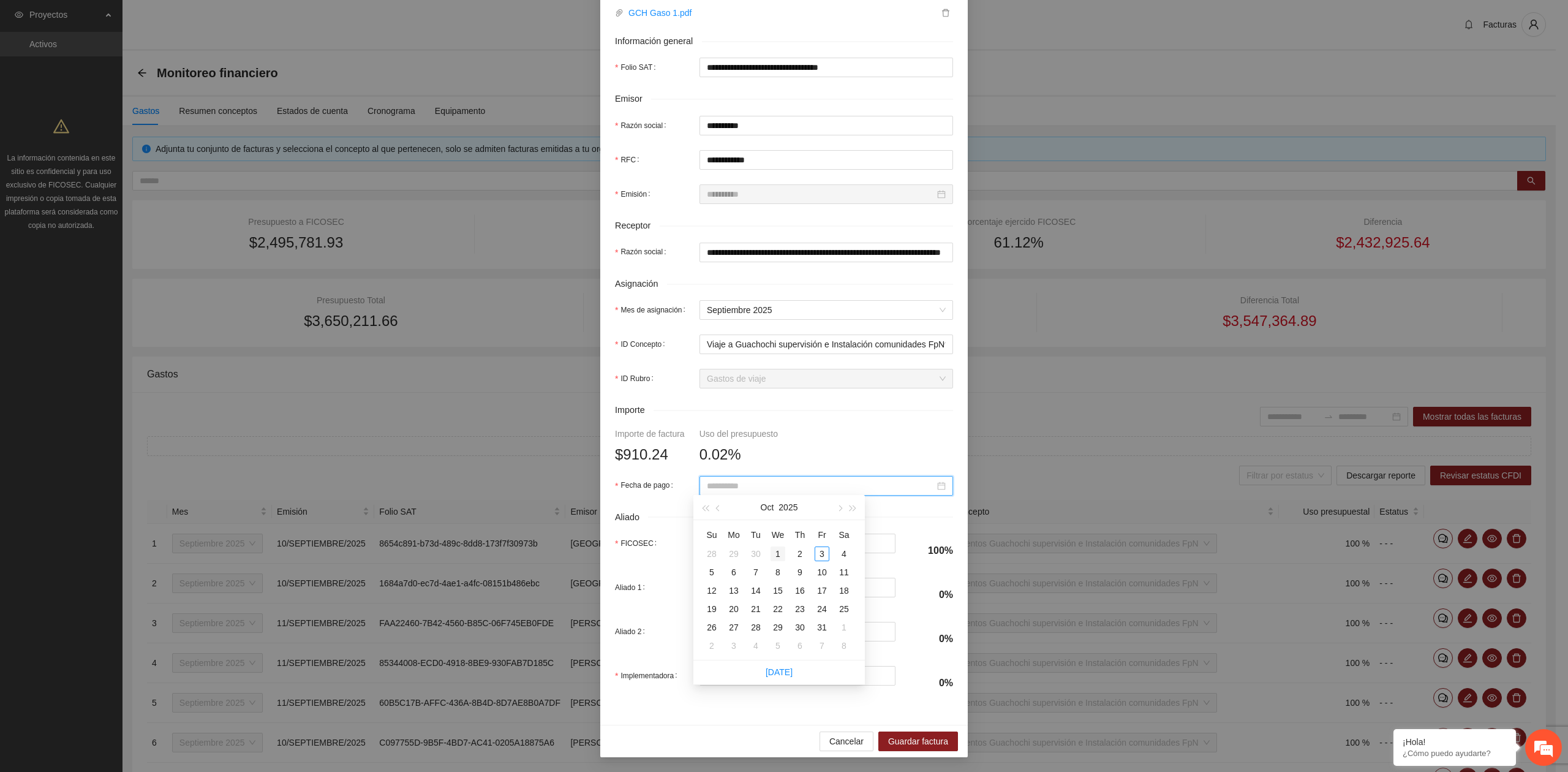
type input "**********"
click at [721, 508] on span "button" at bounding box center [719, 509] width 6 height 6
type input "**********"
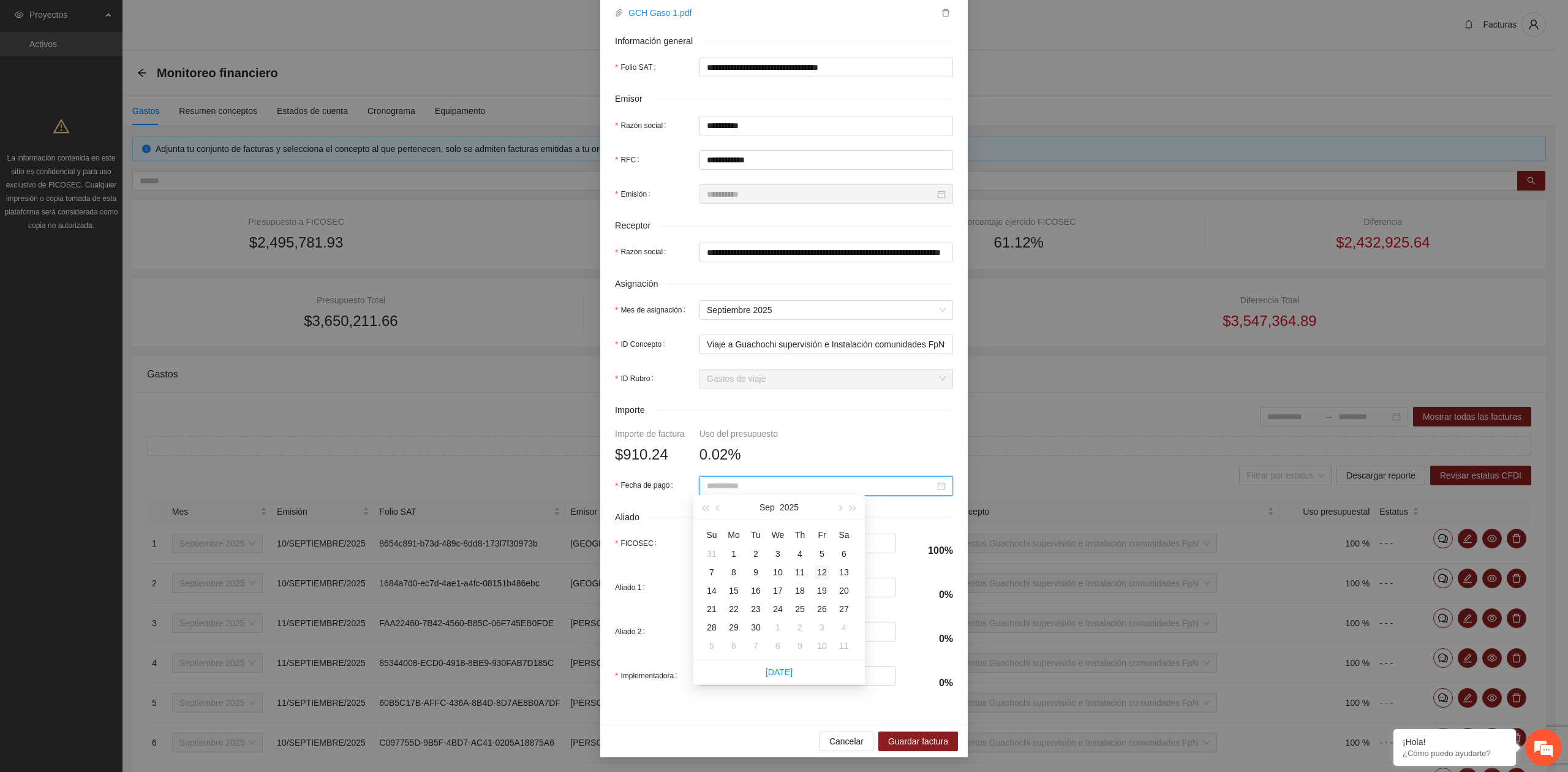
click at [829, 569] on td "12" at bounding box center [822, 572] width 22 height 19
click at [909, 738] on span "Guardar factura" at bounding box center [918, 741] width 60 height 13
click at [904, 743] on span "Guardar factura" at bounding box center [918, 741] width 60 height 13
click at [851, 746] on span "Cancelar" at bounding box center [846, 741] width 34 height 13
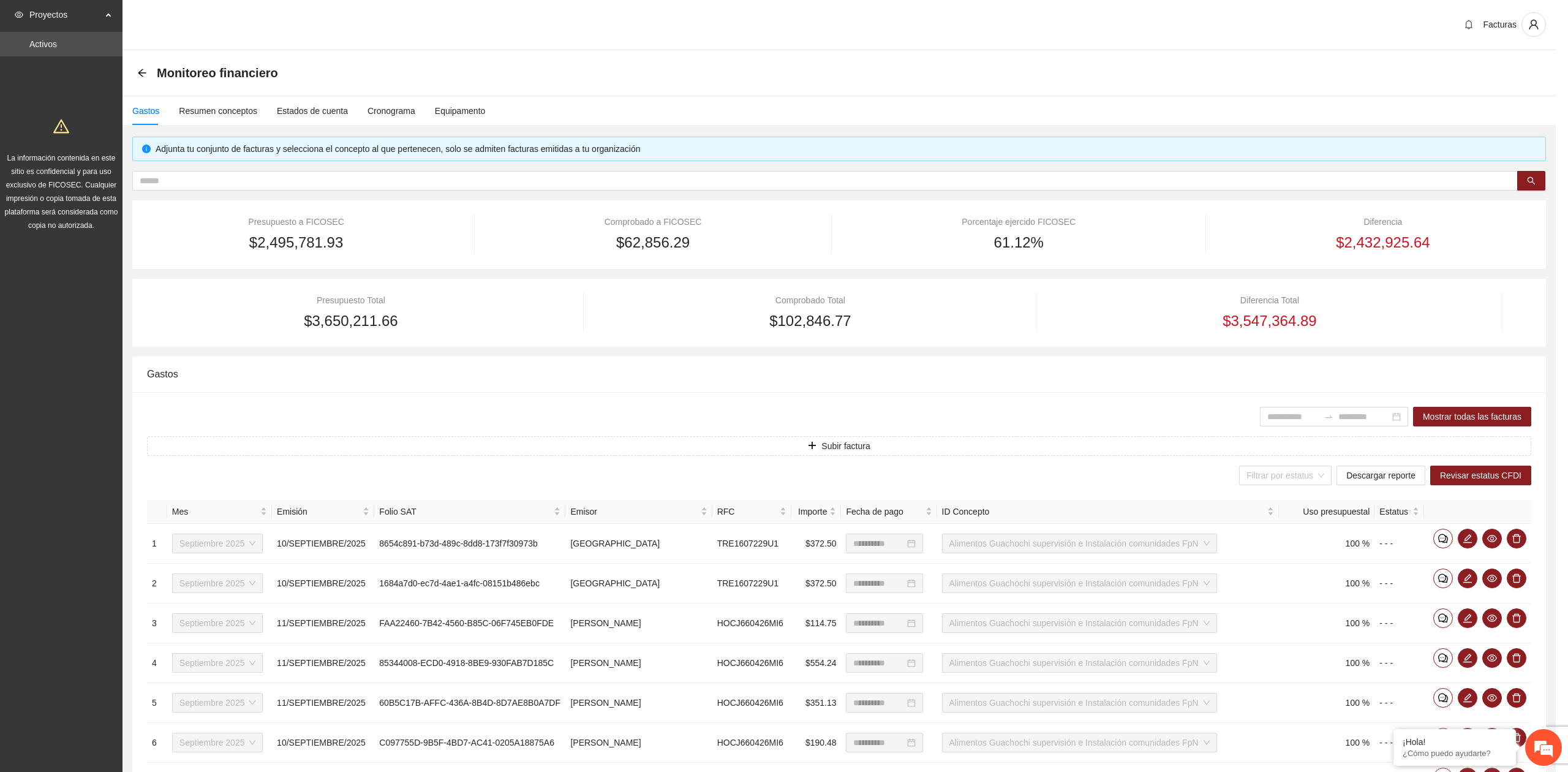
scroll to position [118, 0]
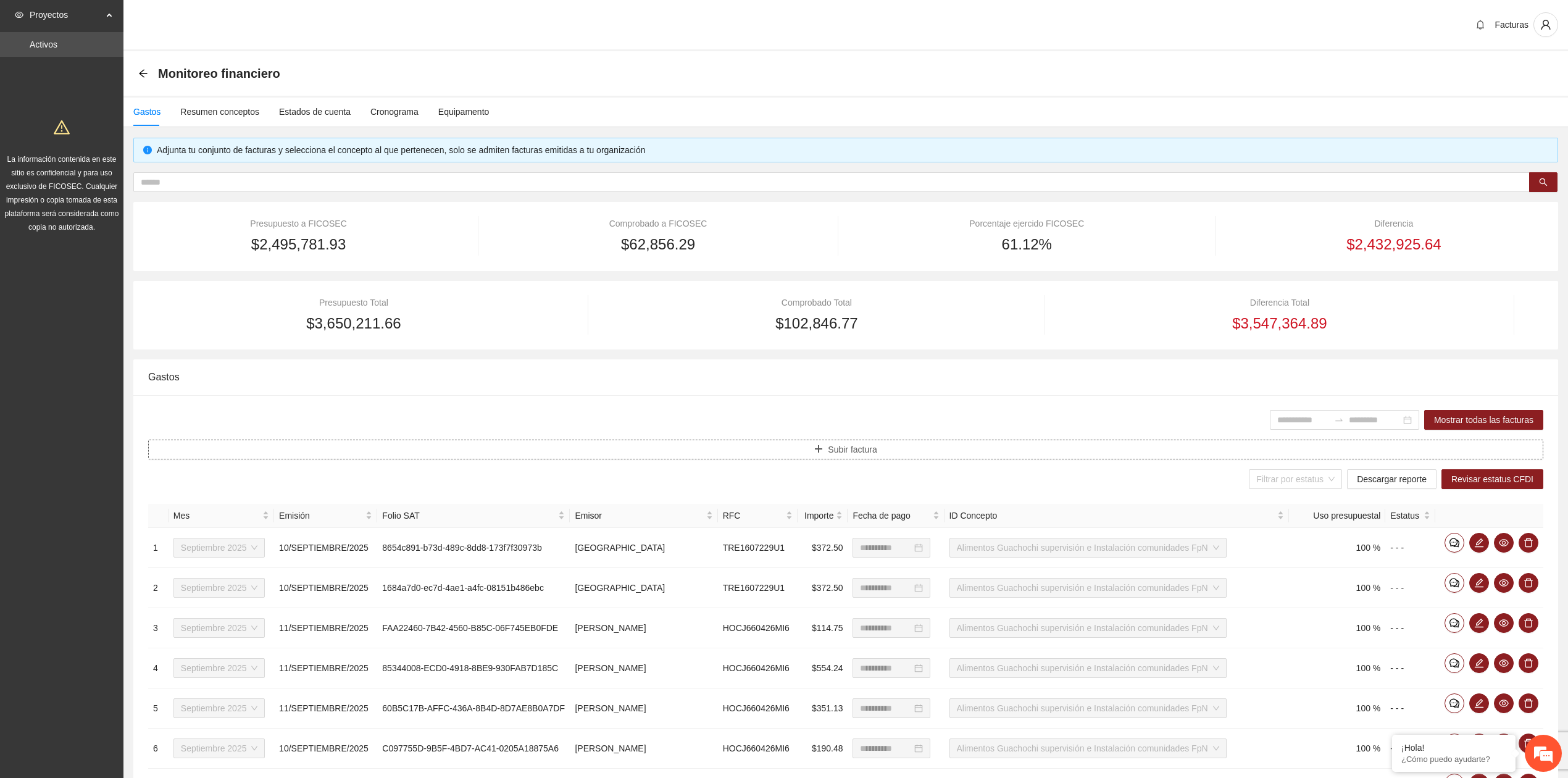
click at [784, 452] on button "Subir factura" at bounding box center [845, 449] width 1396 height 20
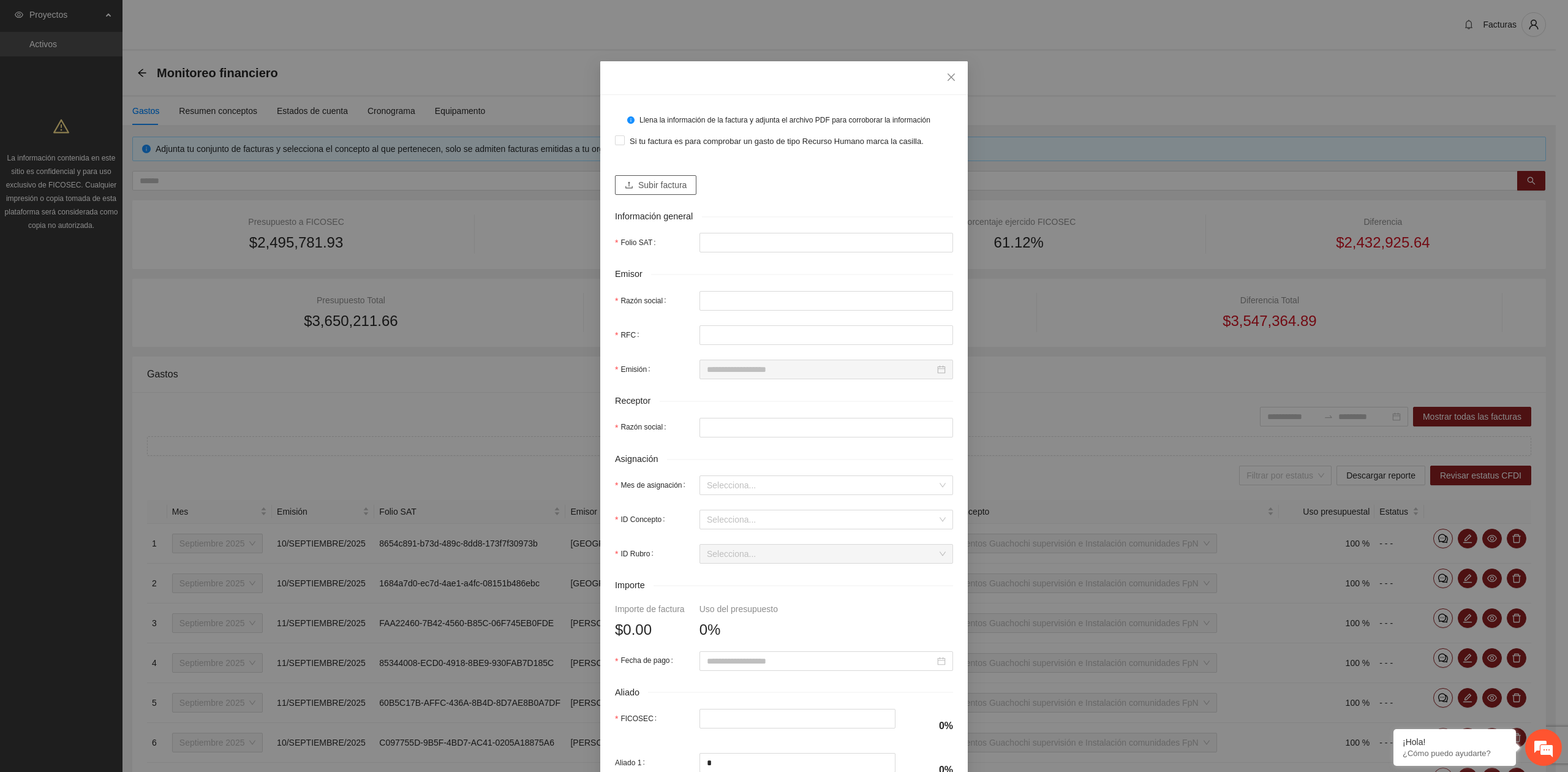
click at [647, 182] on span "Subir factura" at bounding box center [662, 185] width 49 height 13
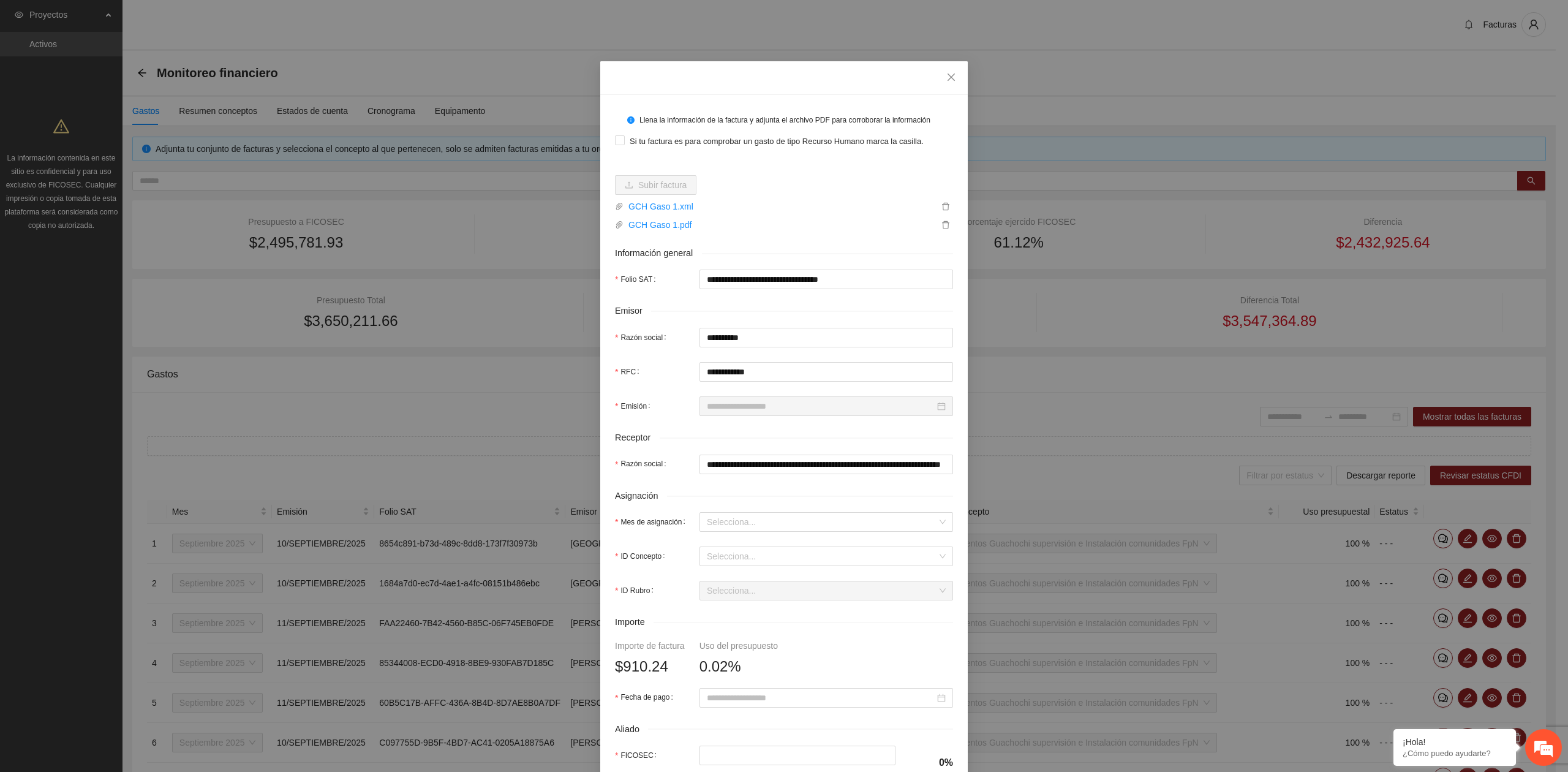
type input "**********"
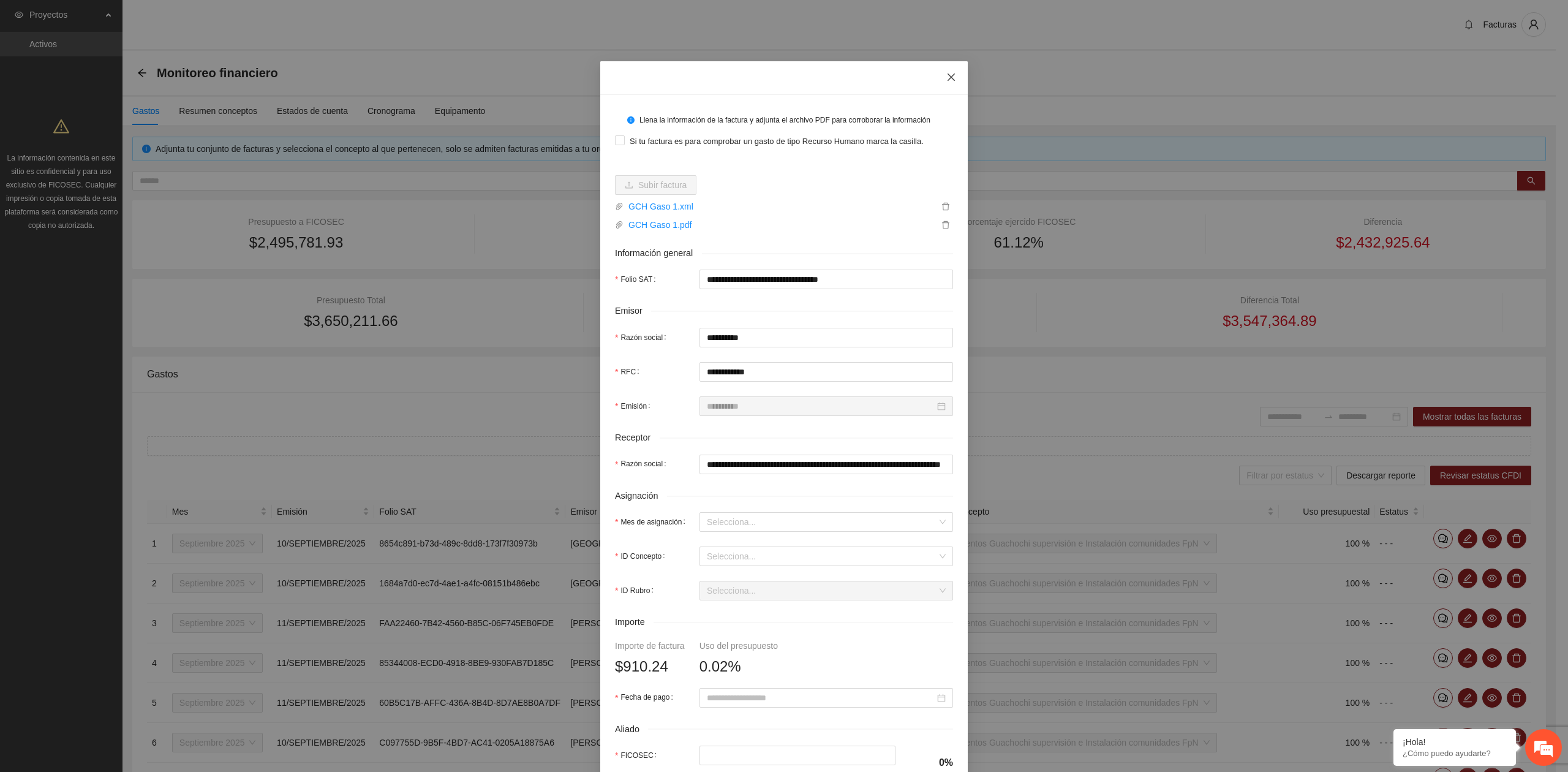
click at [946, 74] on icon "close" at bounding box center [951, 77] width 10 height 10
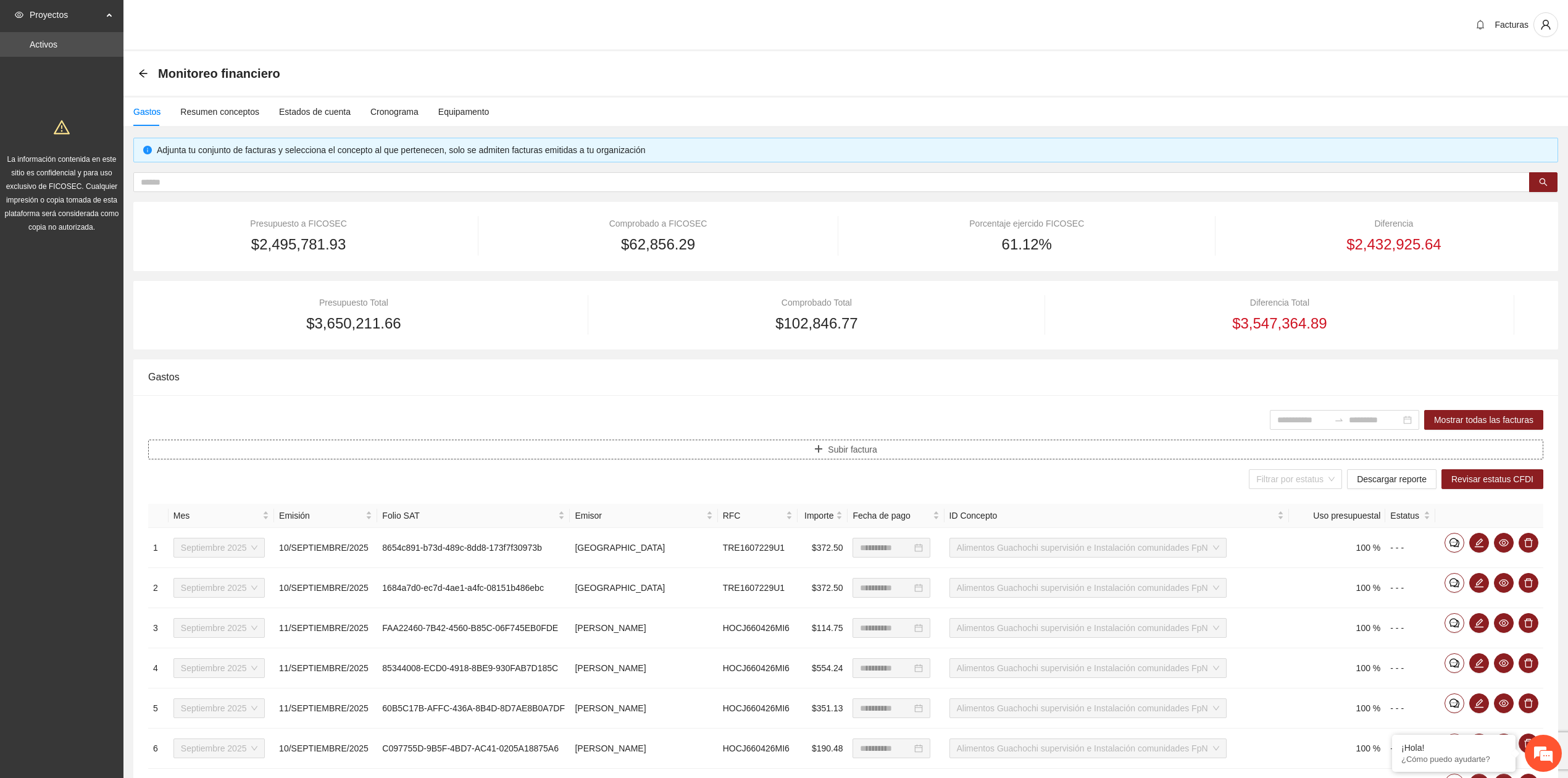
click at [799, 452] on button "Subir factura" at bounding box center [845, 449] width 1396 height 20
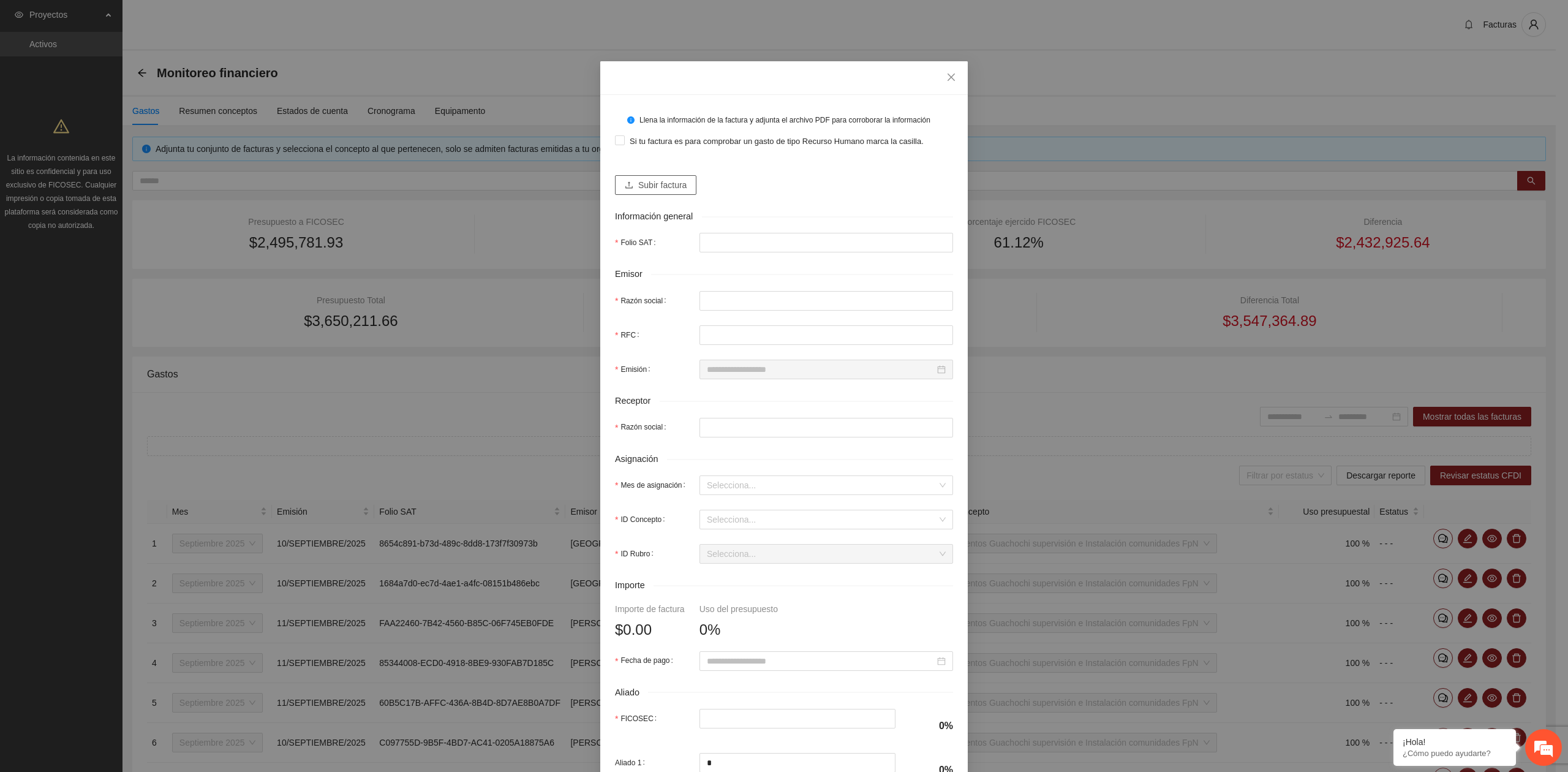
click at [659, 191] on span "Subir factura" at bounding box center [662, 185] width 49 height 13
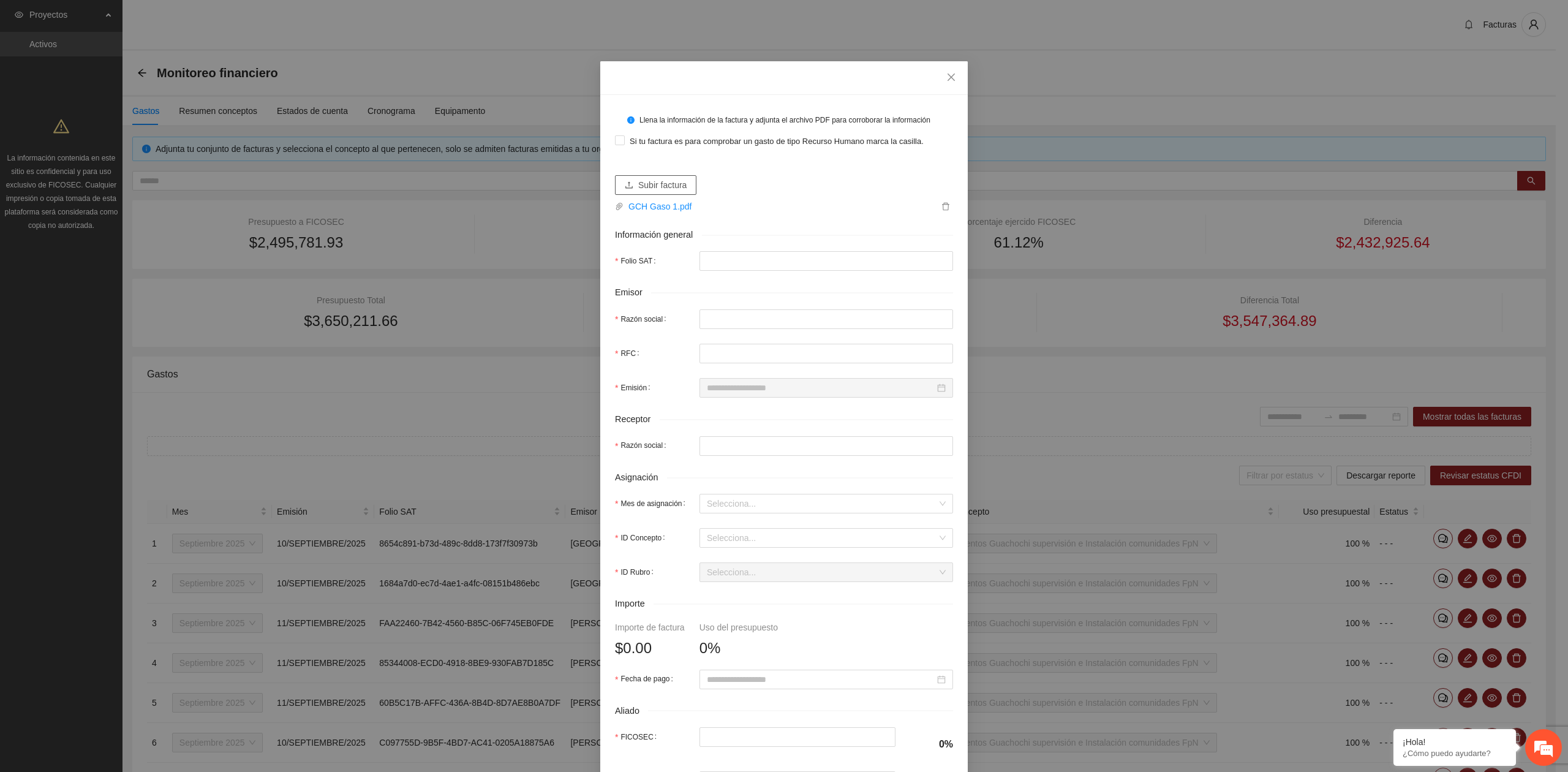
click at [646, 190] on span "Subir factura" at bounding box center [662, 185] width 49 height 13
type input "**********"
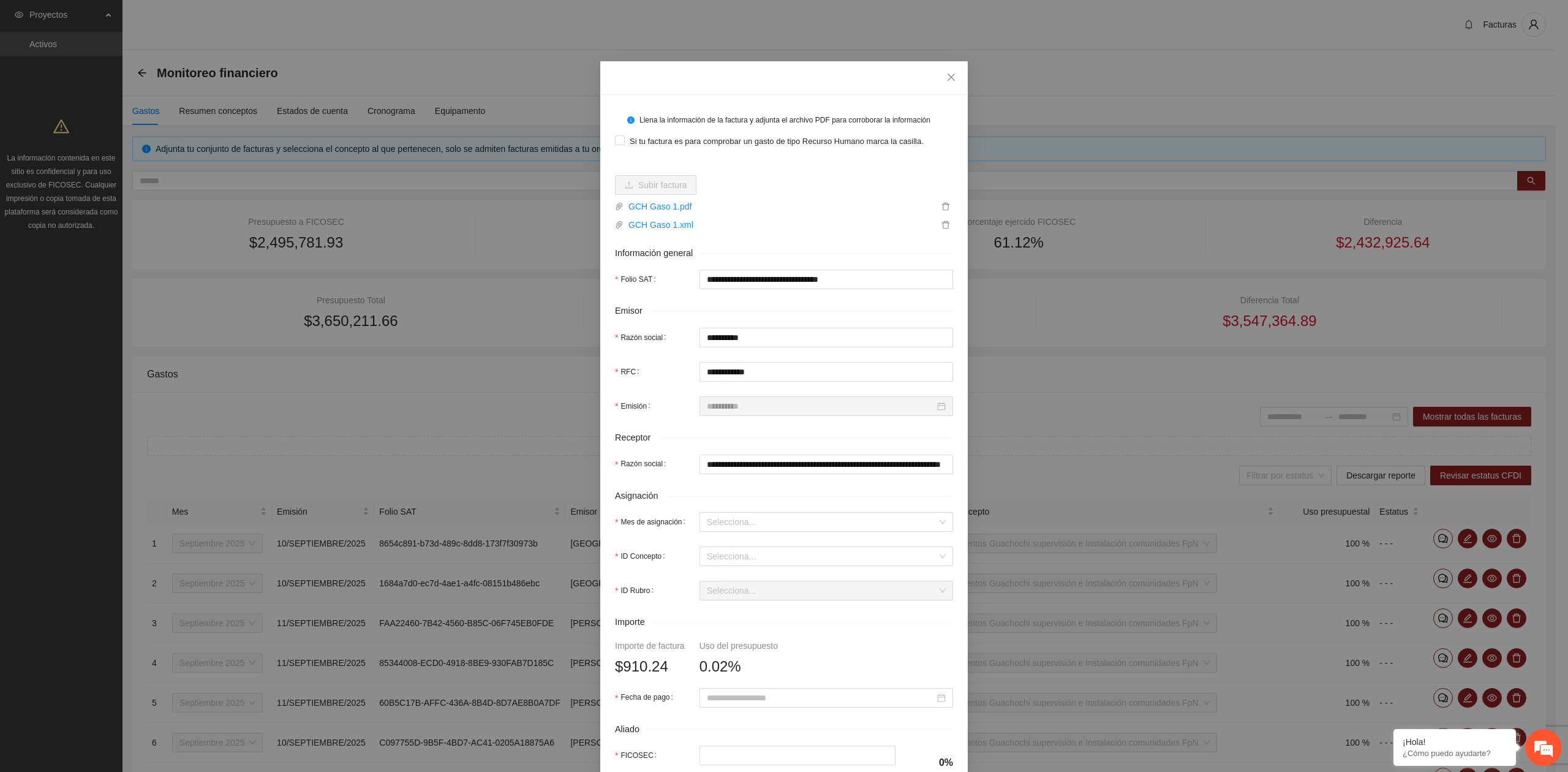
type input "**********"
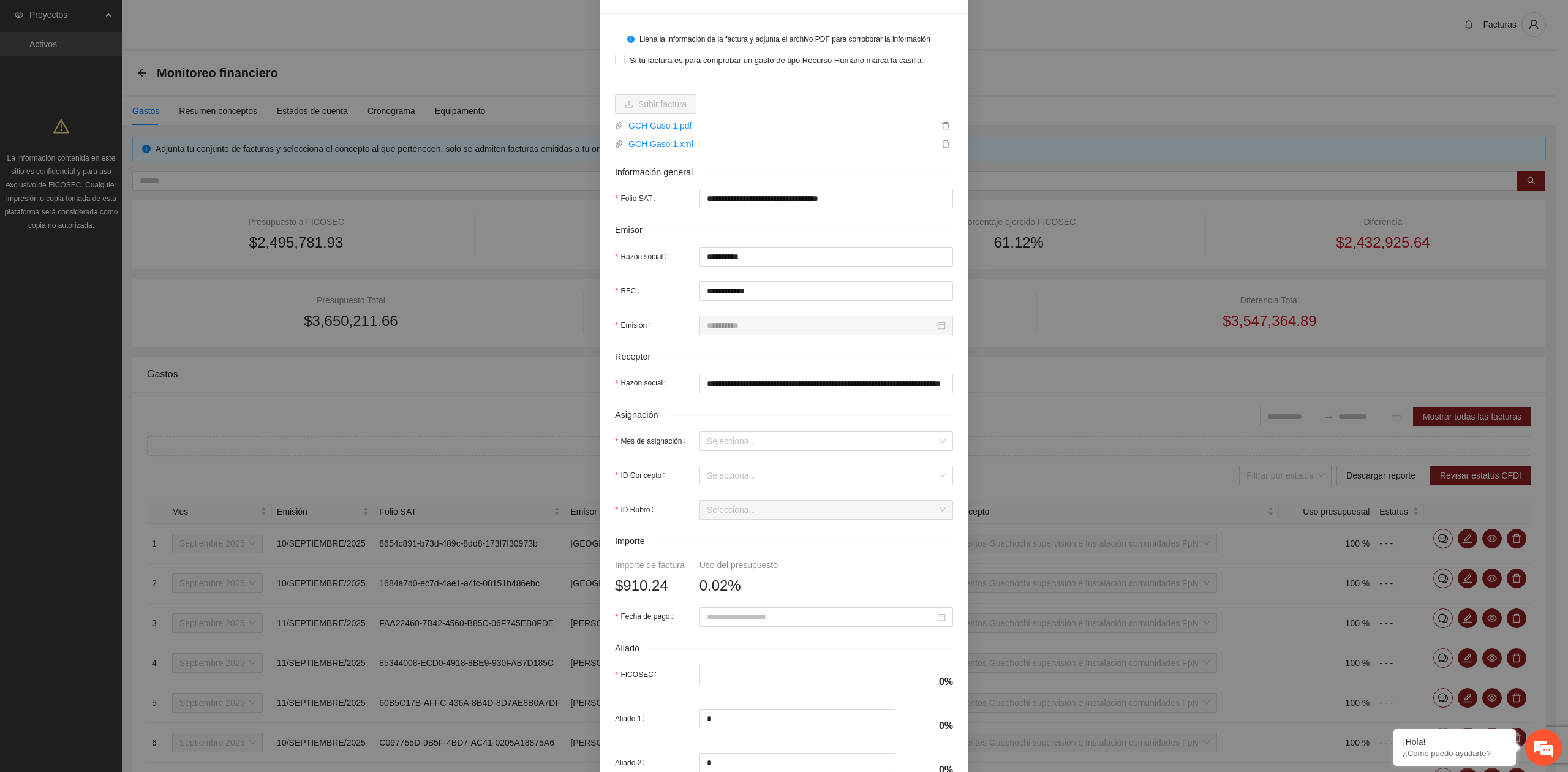
scroll to position [82, 0]
click at [721, 445] on input "Mes de asignación" at bounding box center [821, 441] width 230 height 19
click at [733, 485] on div "Septiembre 2025" at bounding box center [820, 486] width 239 height 13
click at [733, 484] on input "ID Concepto" at bounding box center [821, 474] width 230 height 19
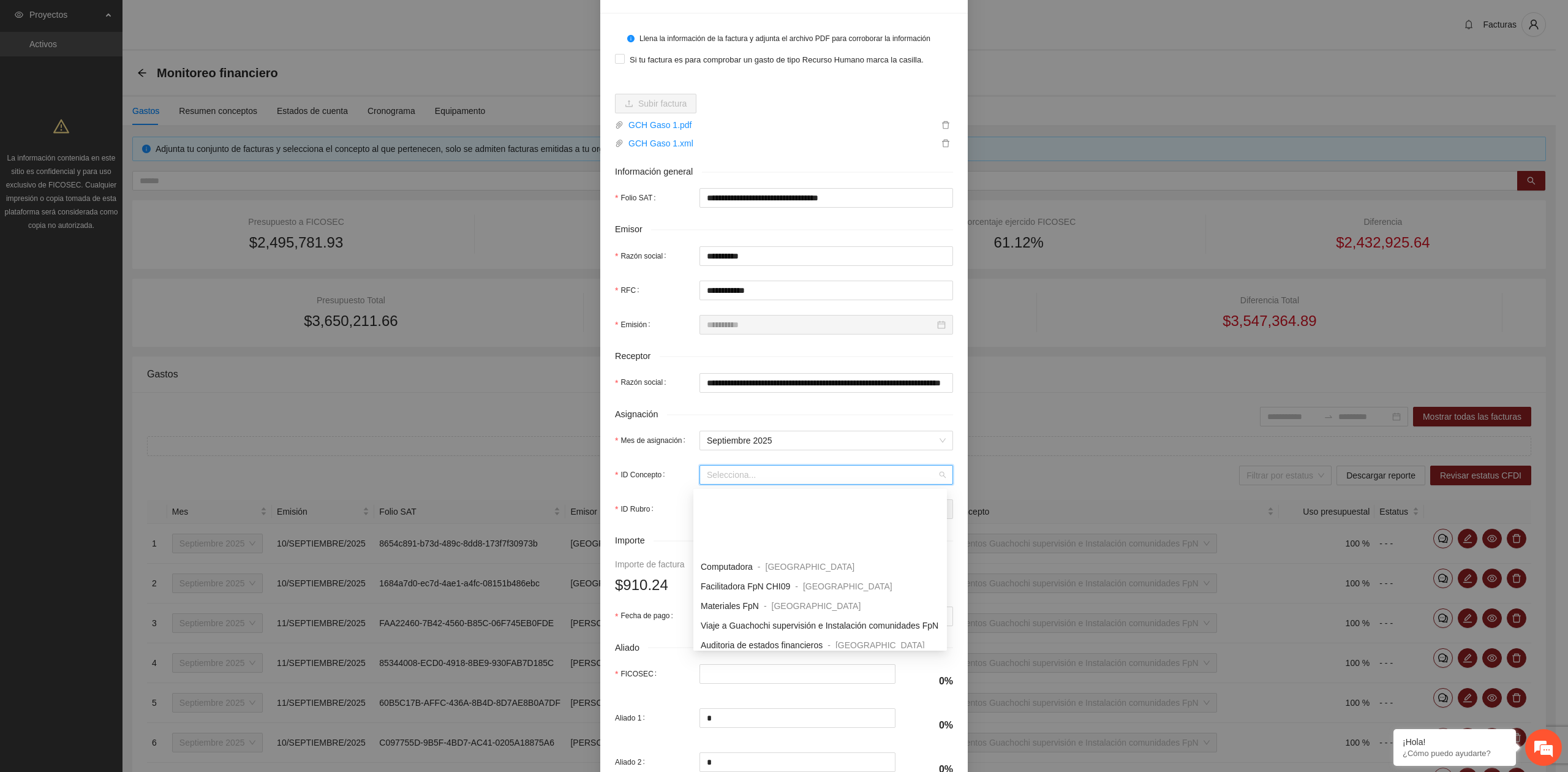
scroll to position [1389, 0]
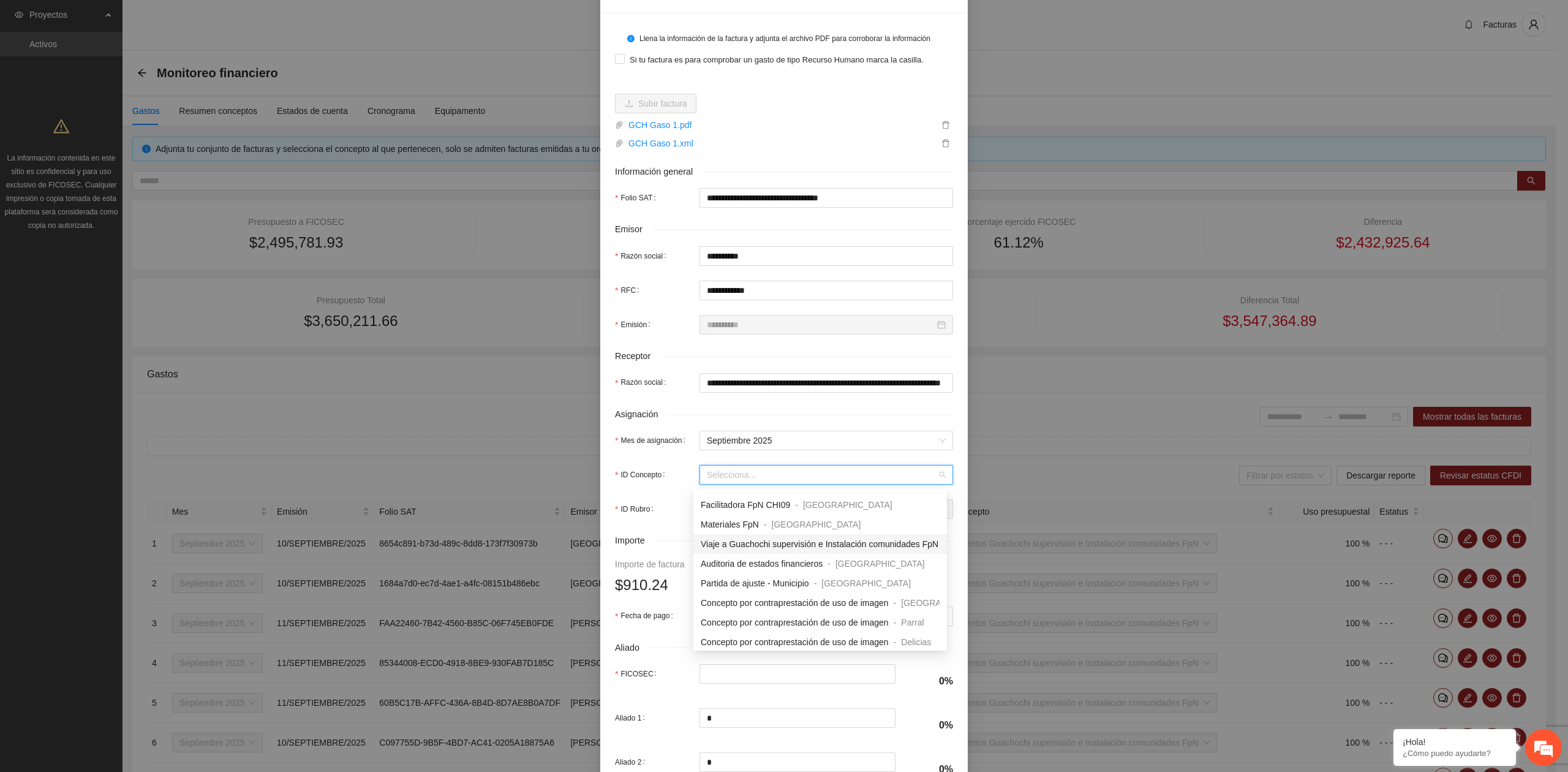
click at [780, 543] on span "Viaje a Guachochi supervisión e Instalación comunidades FpN" at bounding box center [819, 543] width 237 height 10
type input "******"
type input "*"
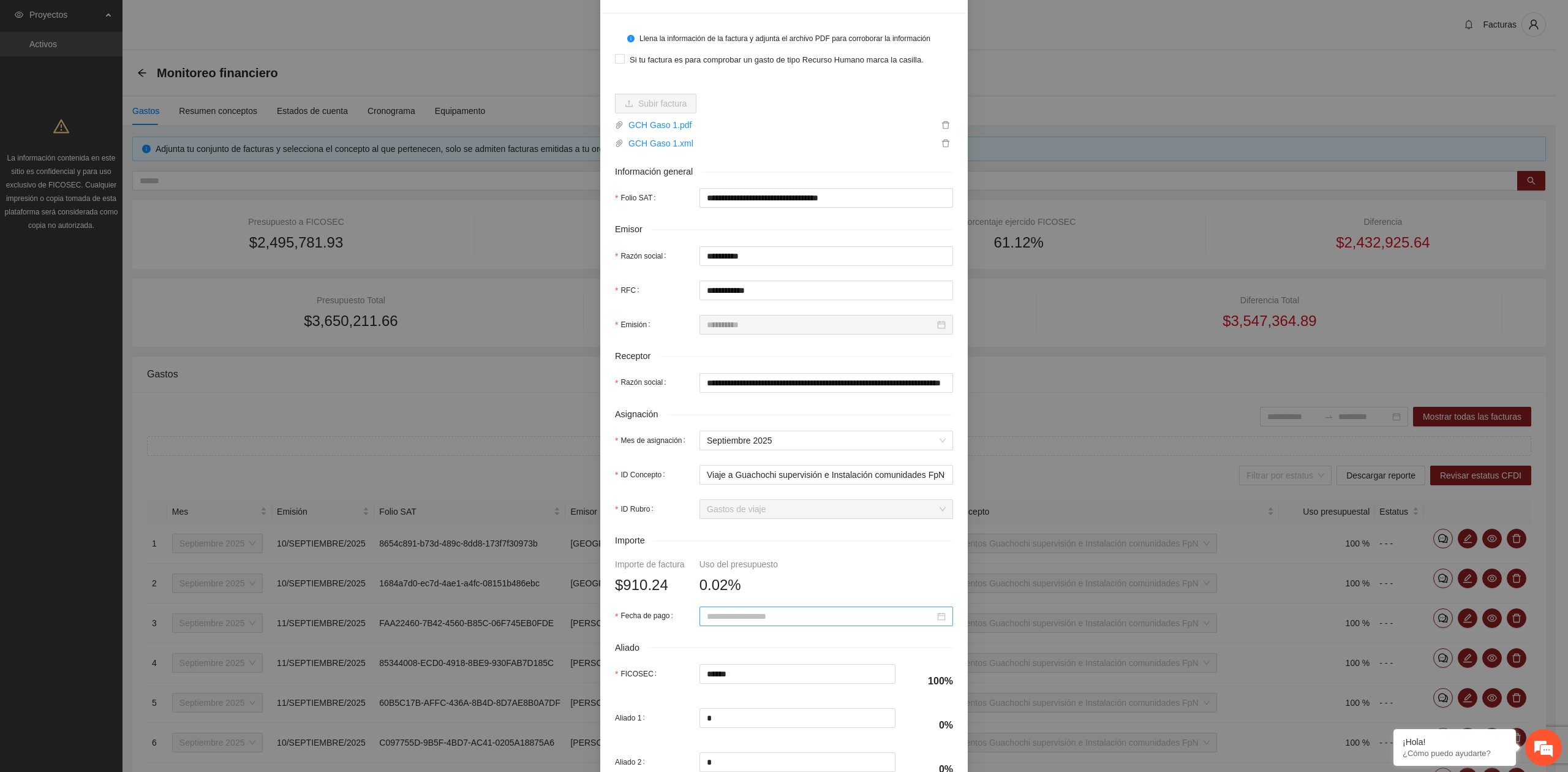
click at [741, 610] on div at bounding box center [826, 616] width 253 height 20
type input "**********"
click at [716, 427] on span "button" at bounding box center [719, 428] width 6 height 6
type input "**********"
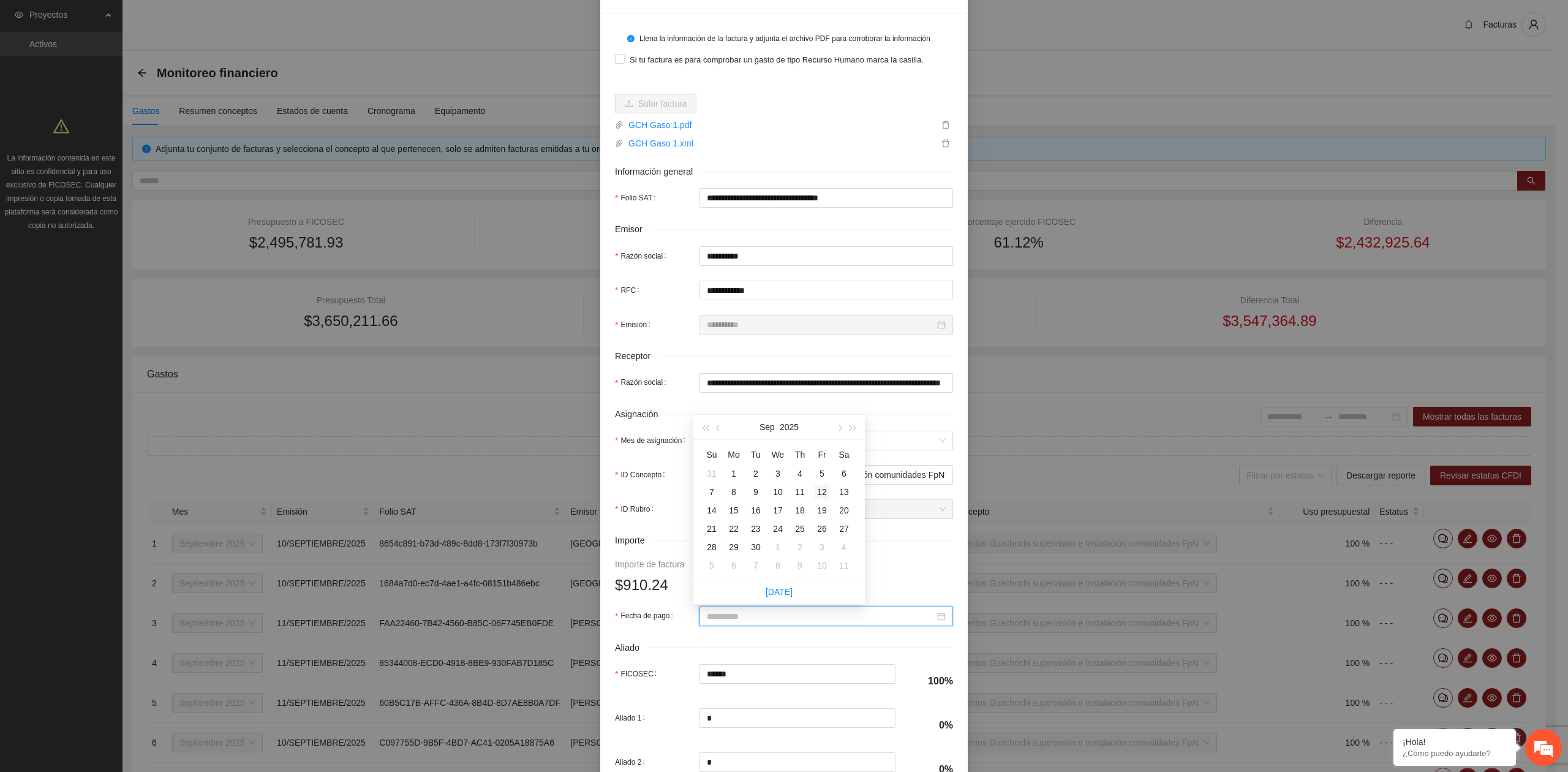
click at [824, 496] on div "12" at bounding box center [821, 492] width 15 height 15
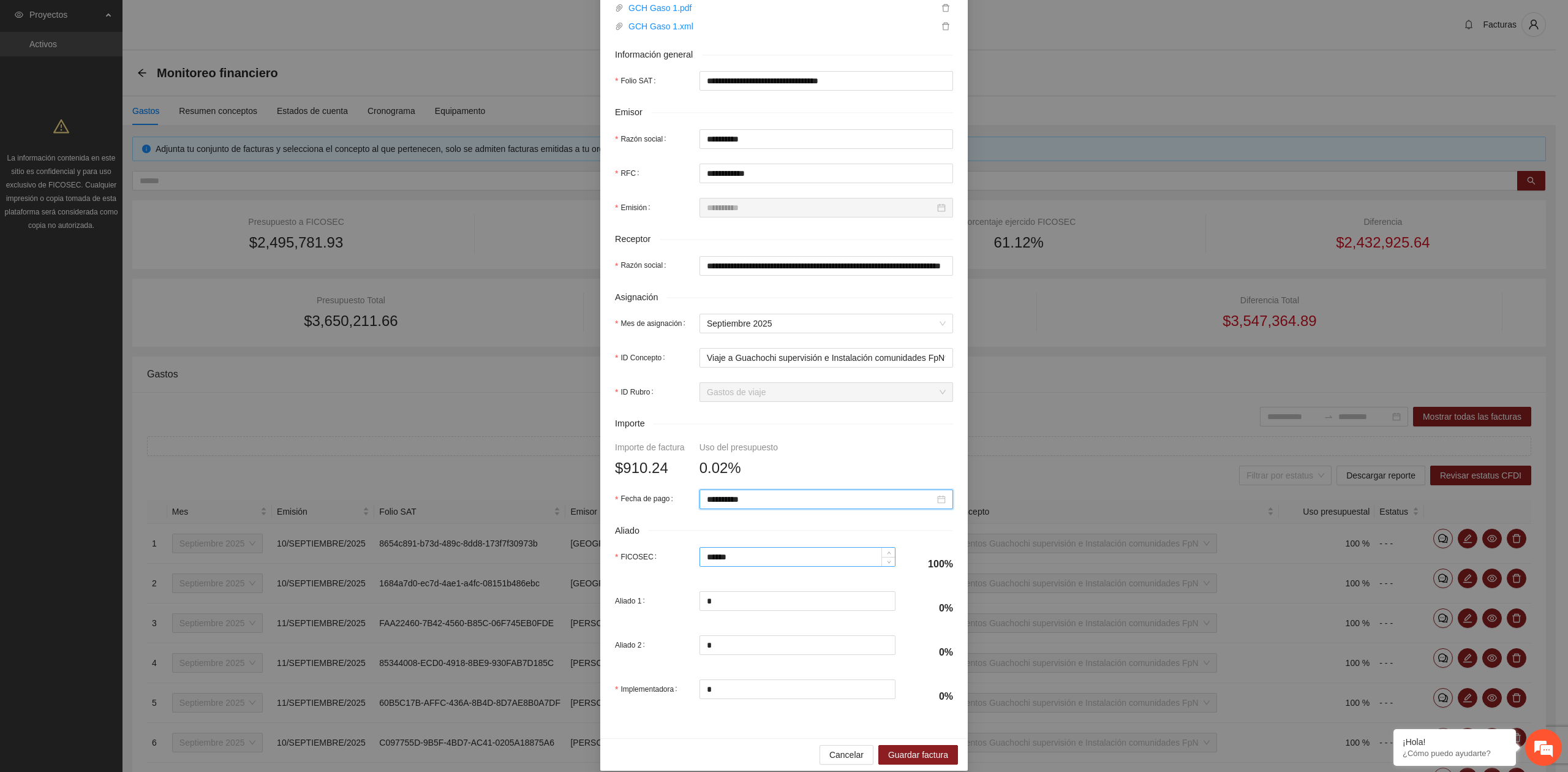
scroll to position [216, 0]
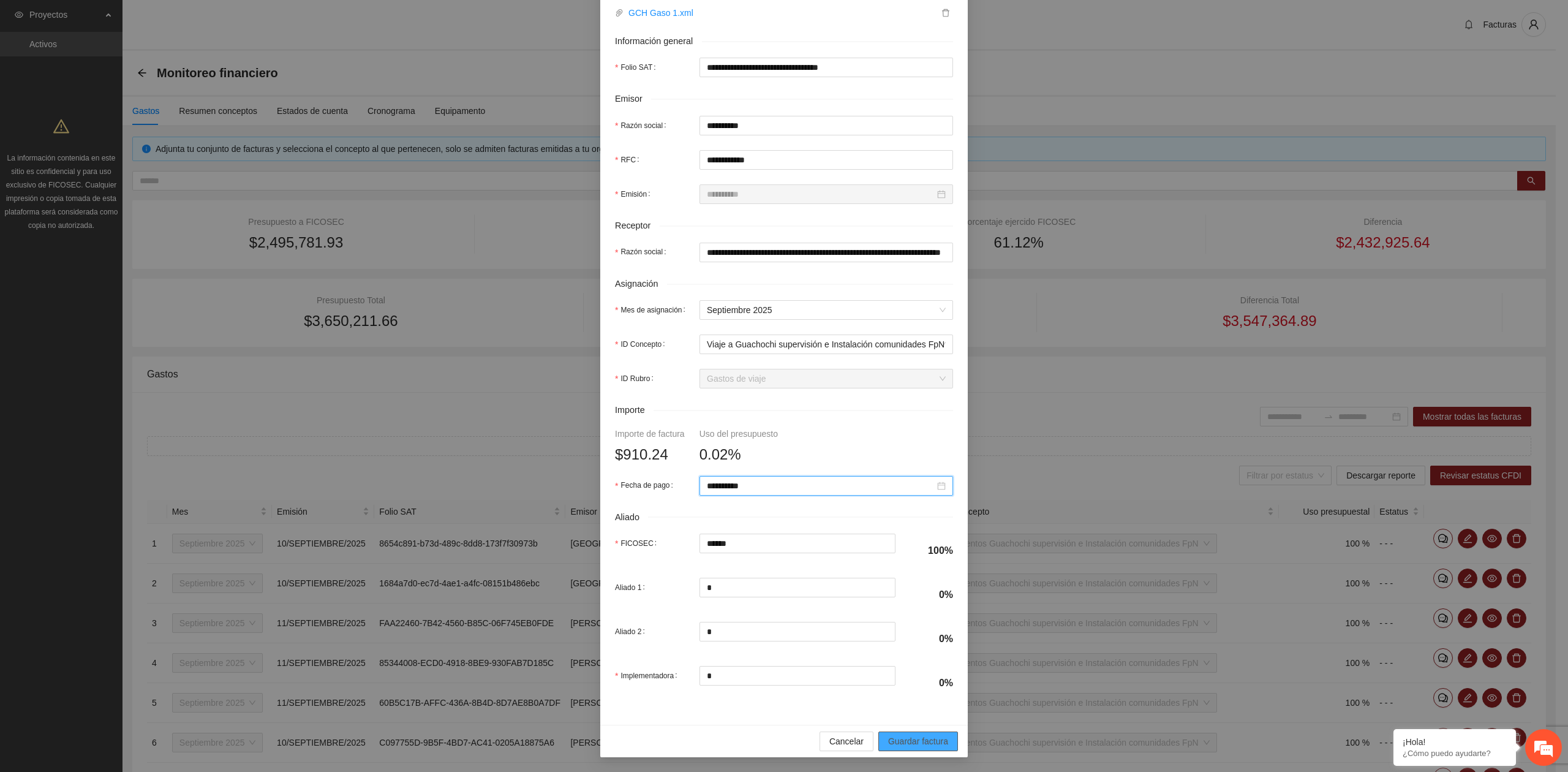
click at [899, 736] on span "Guardar factura" at bounding box center [918, 741] width 60 height 13
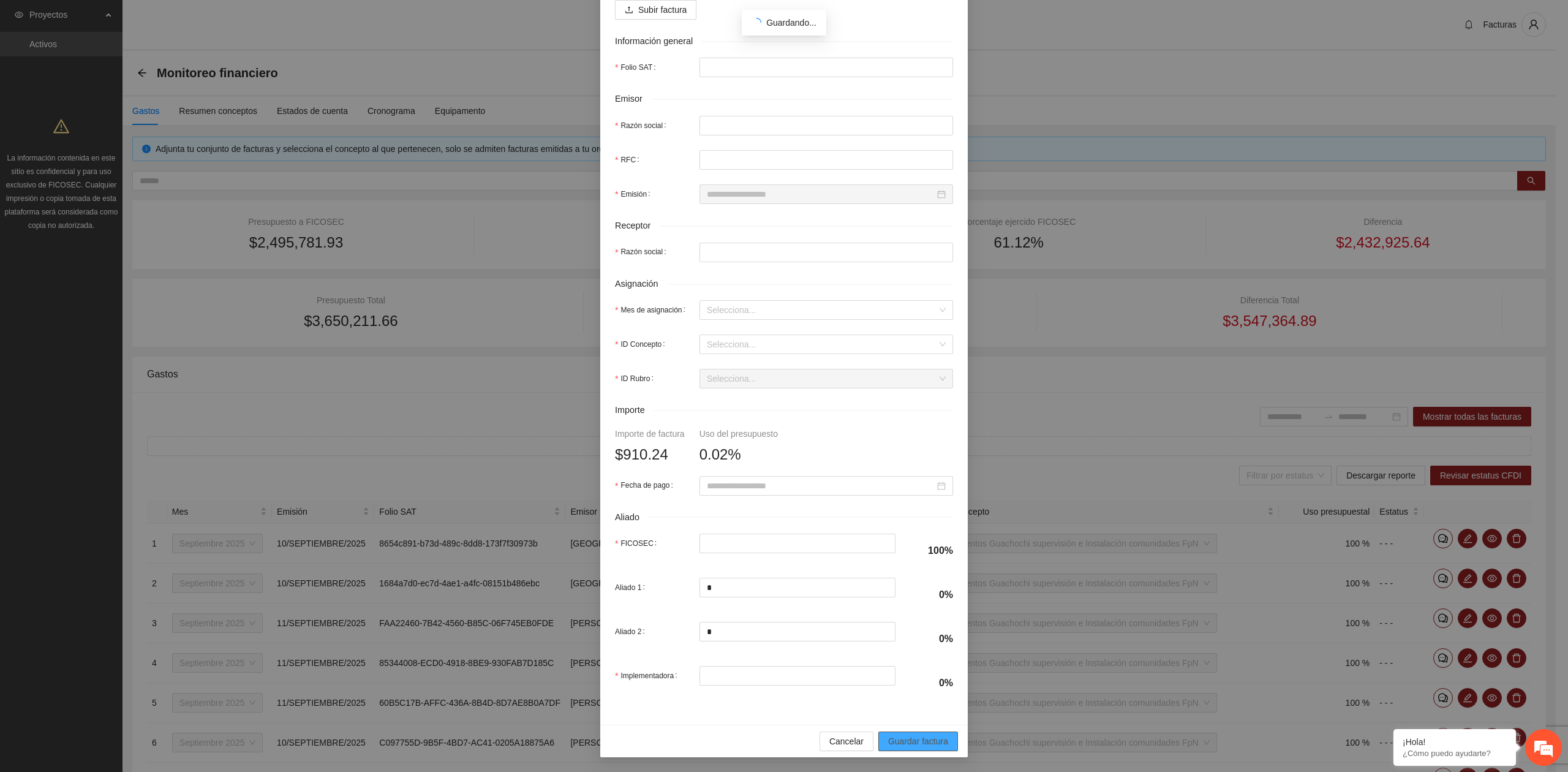
scroll to position [118, 0]
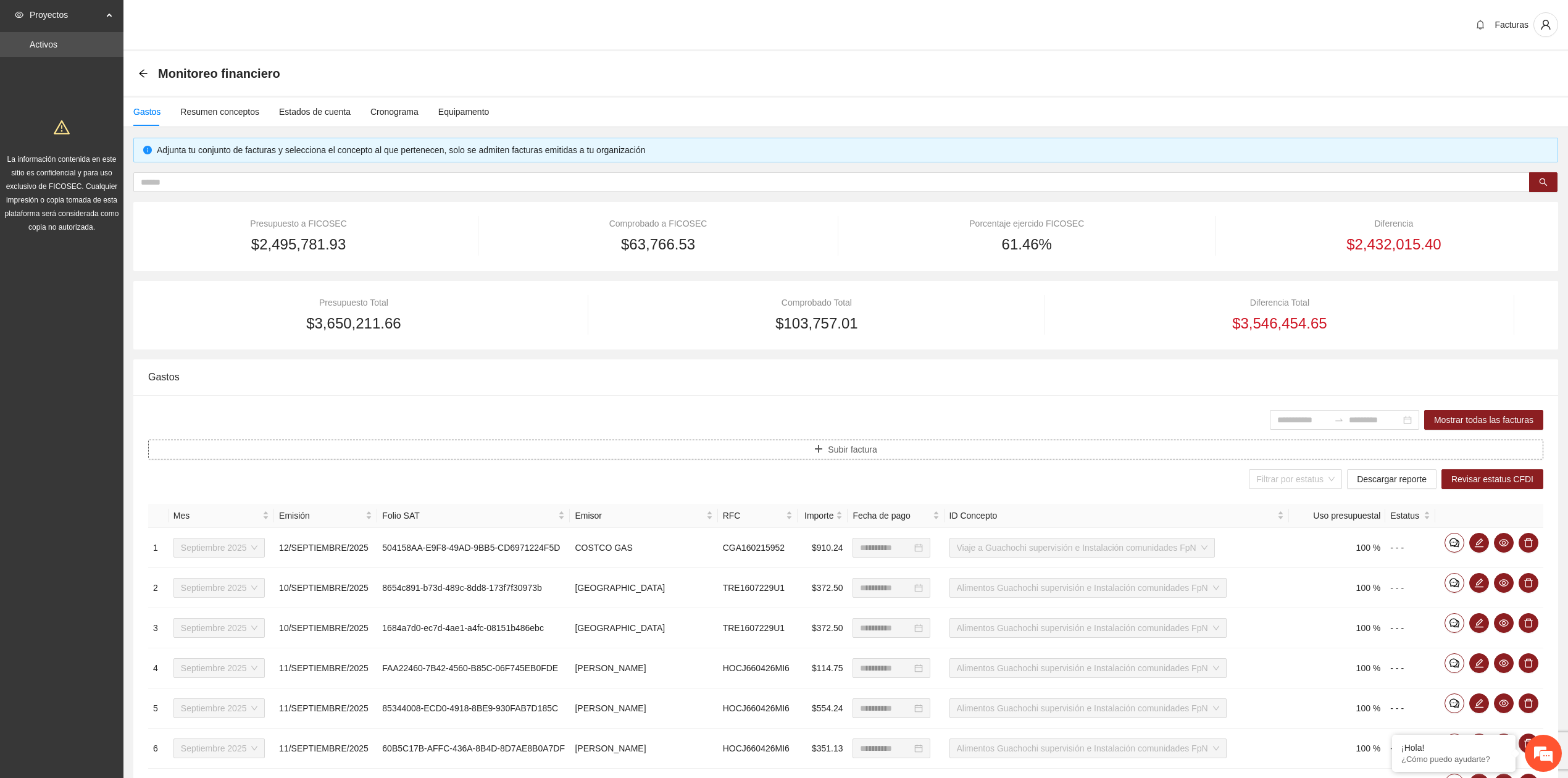
click at [808, 450] on button "Subir factura" at bounding box center [845, 449] width 1396 height 20
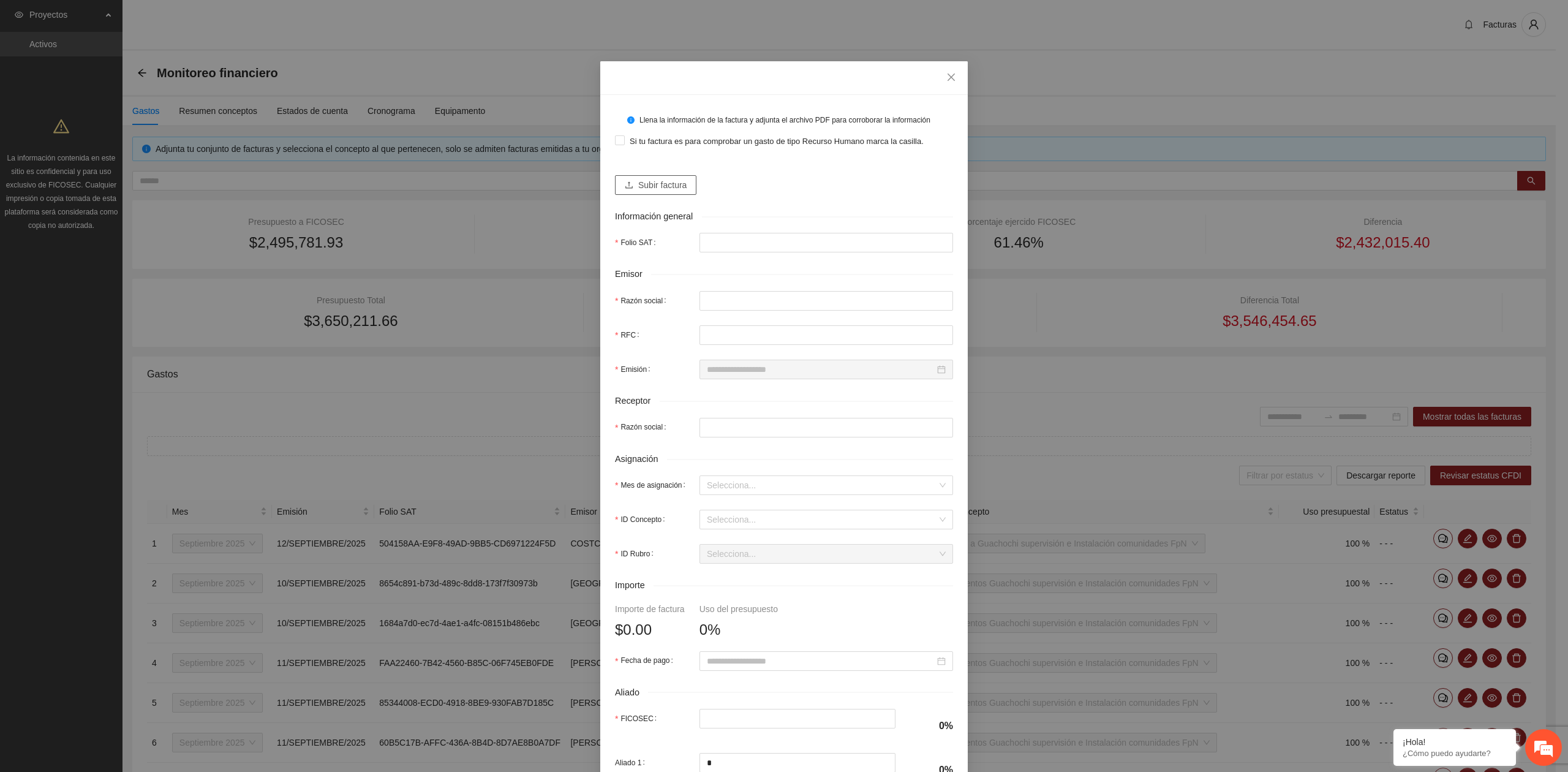
click at [652, 181] on span "Subir factura" at bounding box center [662, 185] width 49 height 13
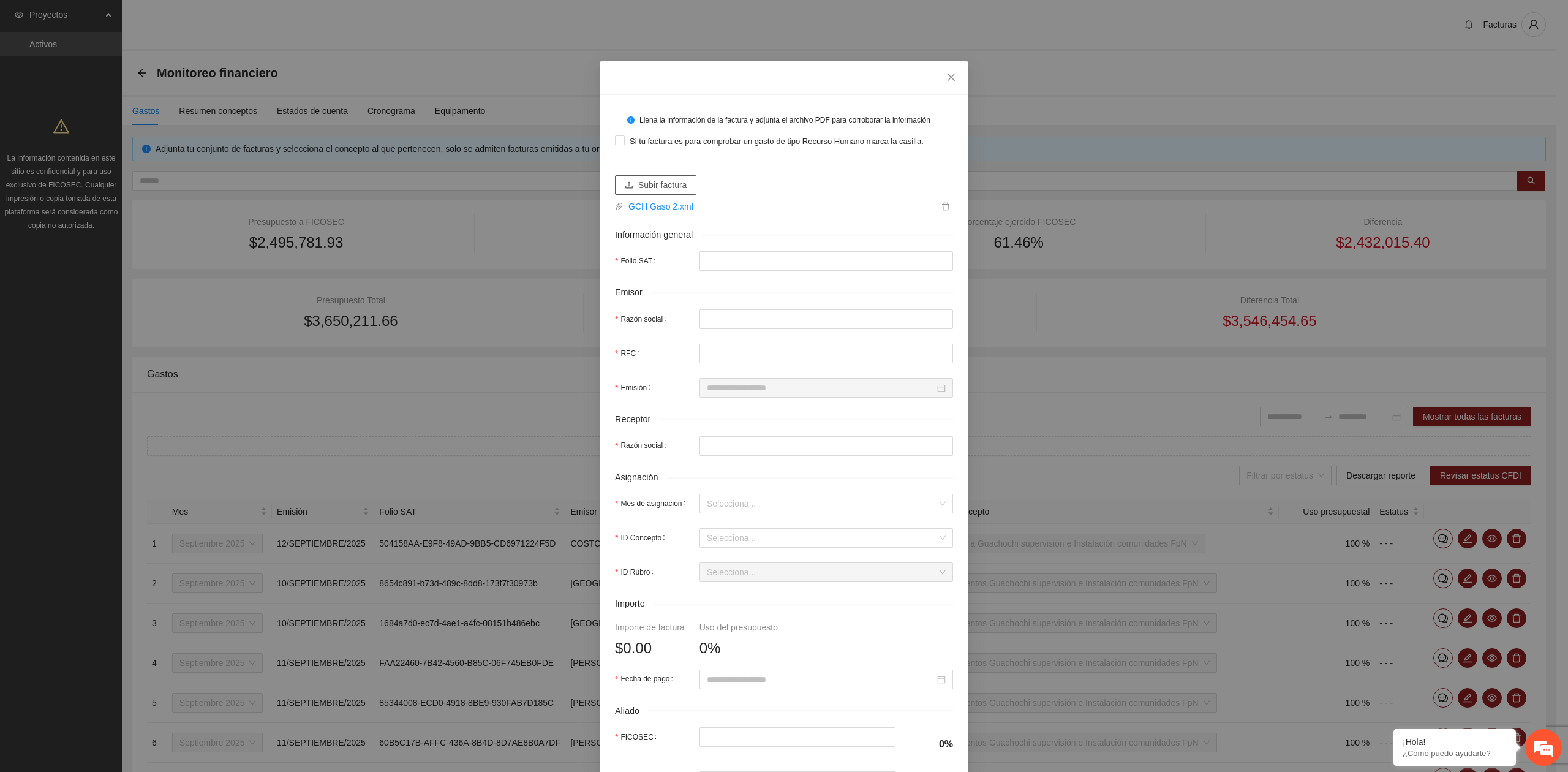
type input "**********"
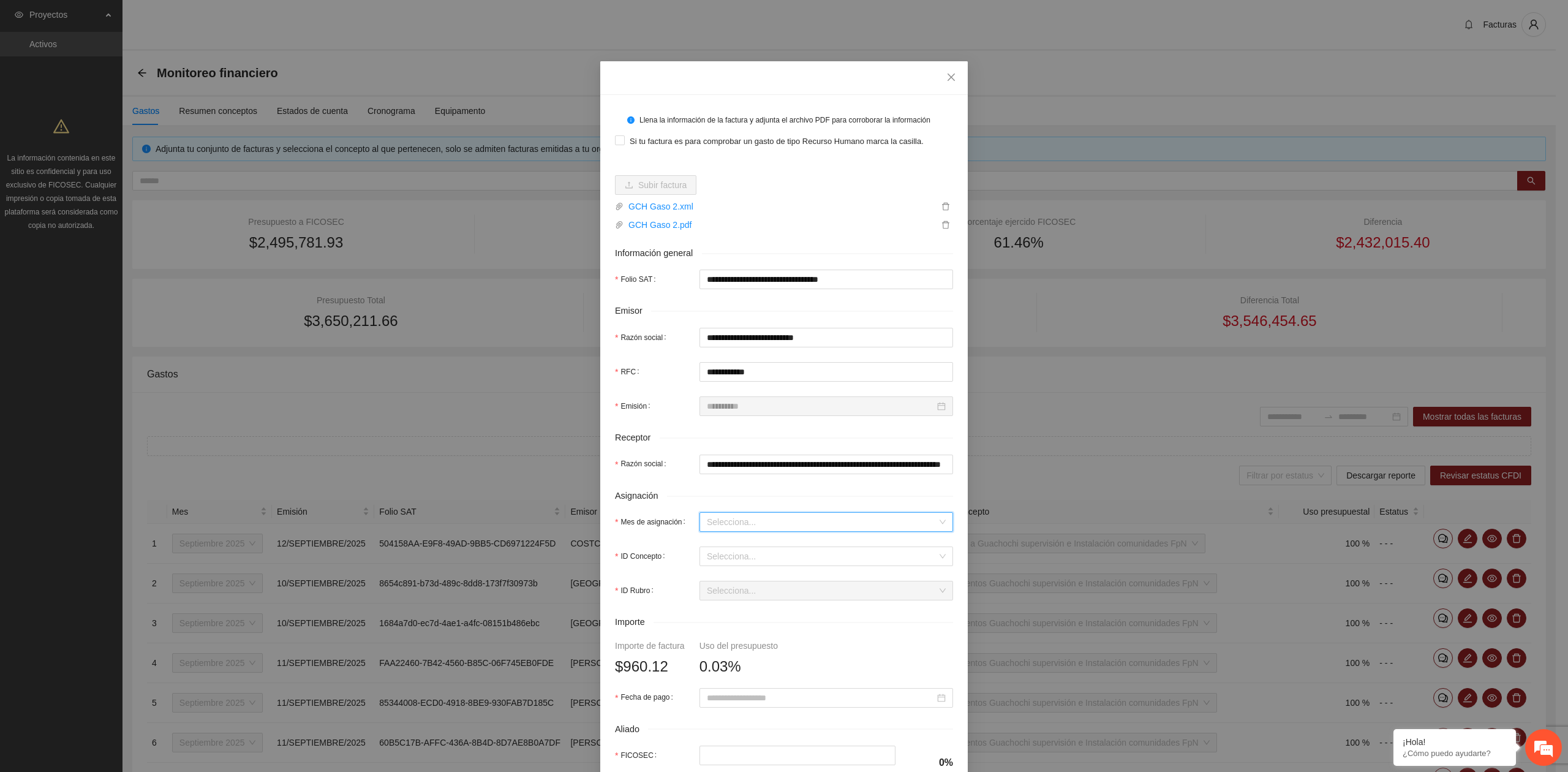
click at [728, 529] on input "Mes de asignación" at bounding box center [821, 522] width 230 height 19
click at [750, 570] on div "Septiembre 2025" at bounding box center [820, 568] width 239 height 13
click at [728, 557] on input "ID Concepto" at bounding box center [821, 556] width 230 height 19
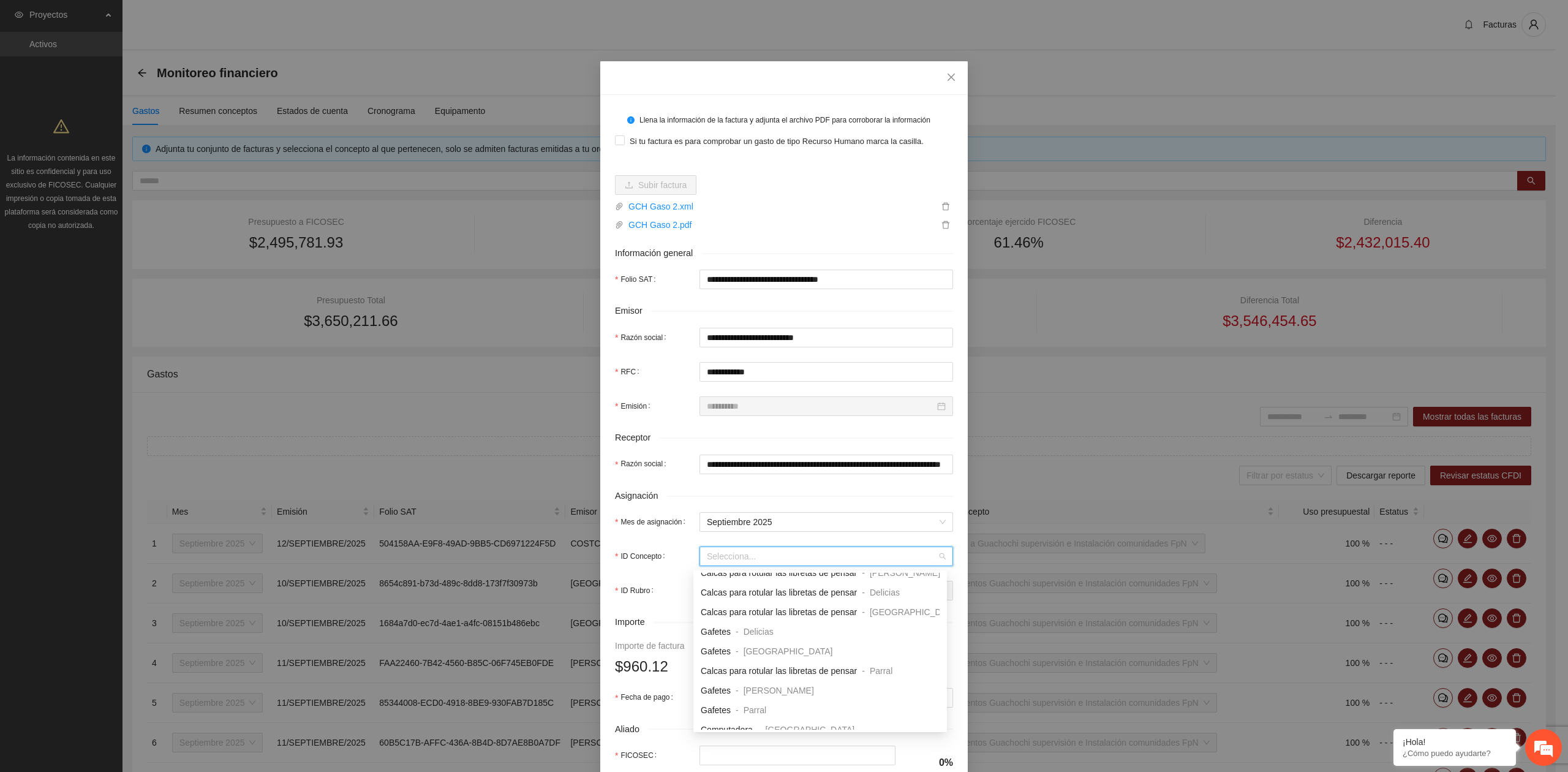
scroll to position [1307, 0]
click at [826, 711] on span "Viaje a Guachochi supervisión e Instalación comunidades FpN" at bounding box center [819, 707] width 237 height 10
type input "******"
type input "*"
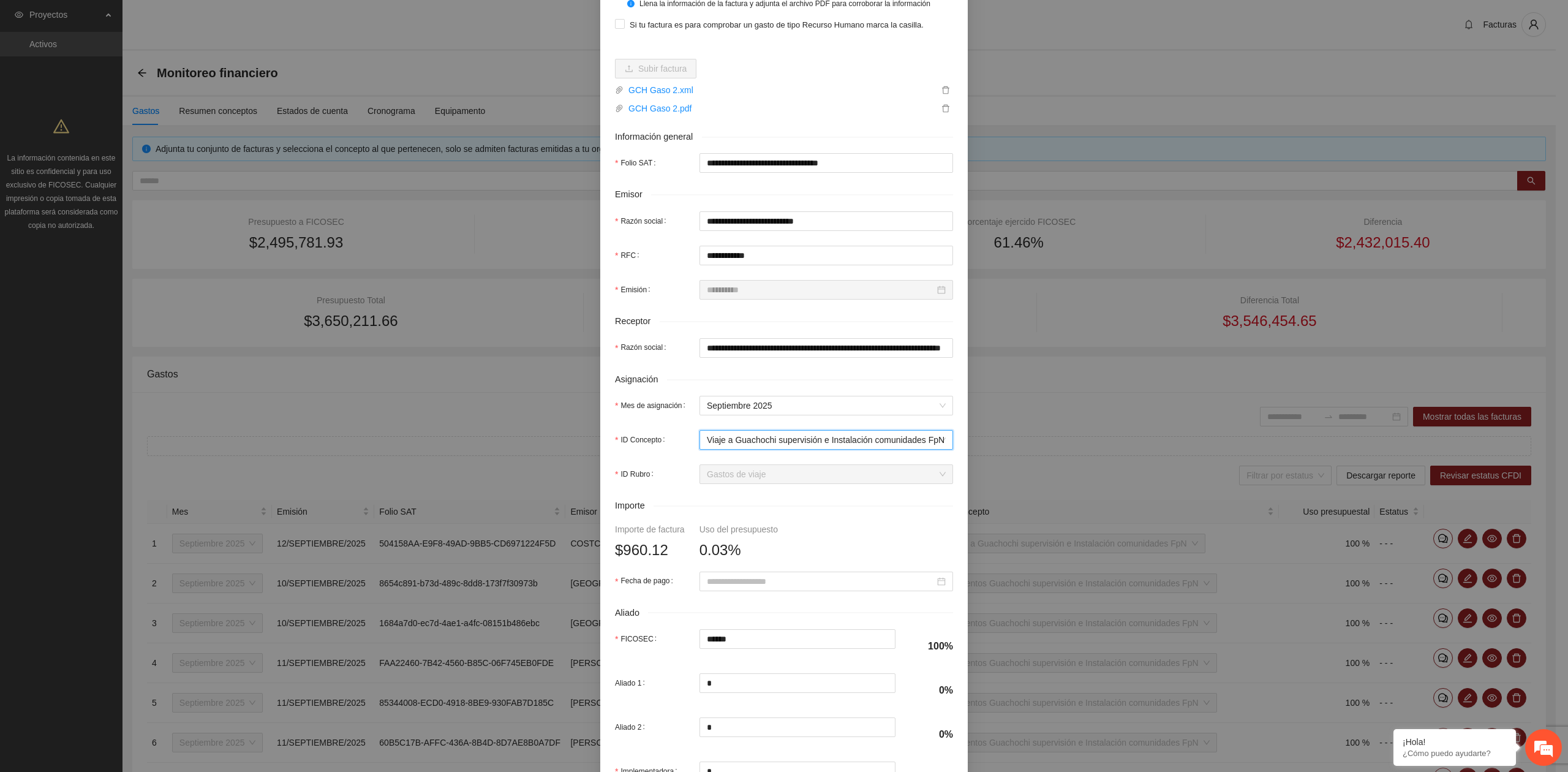
scroll to position [163, 0]
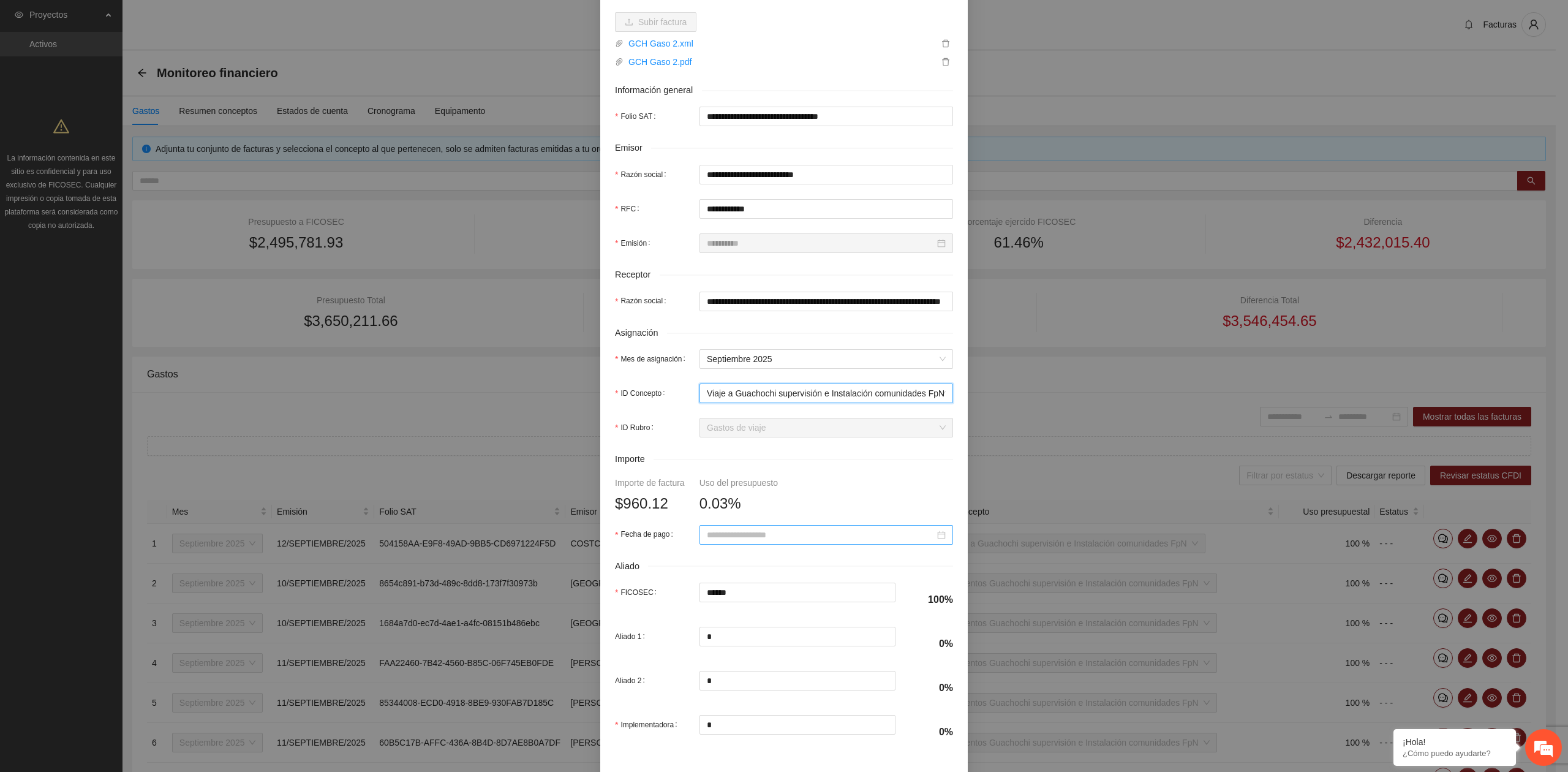
click at [731, 541] on input "Fecha de pago" at bounding box center [820, 534] width 228 height 13
type input "**********"
click at [716, 564] on button "button" at bounding box center [718, 561] width 13 height 24
type input "**********"
click at [777, 642] on div "17" at bounding box center [777, 644] width 15 height 15
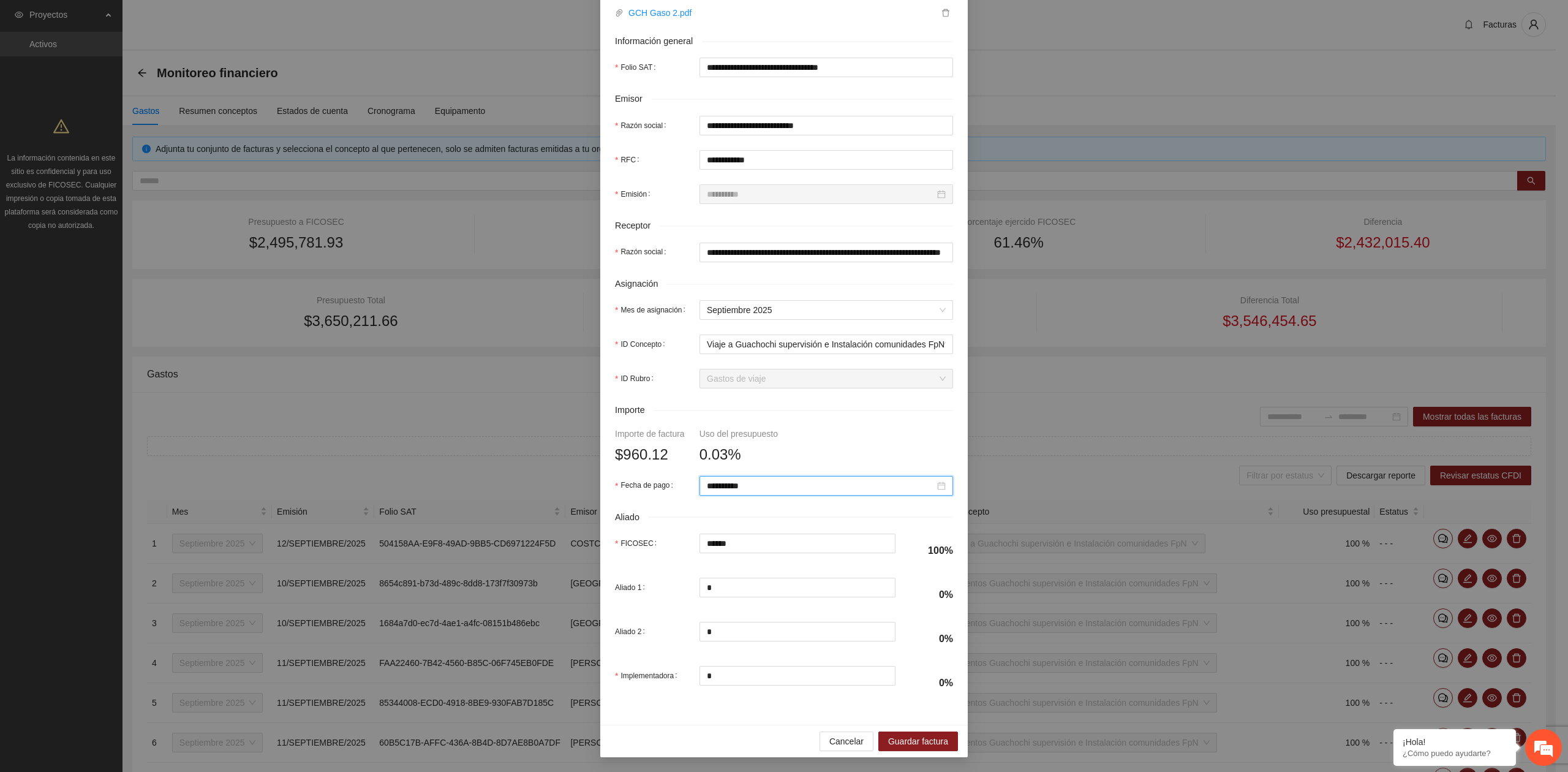
scroll to position [216, 0]
click at [909, 746] on span "Guardar factura" at bounding box center [918, 741] width 60 height 13
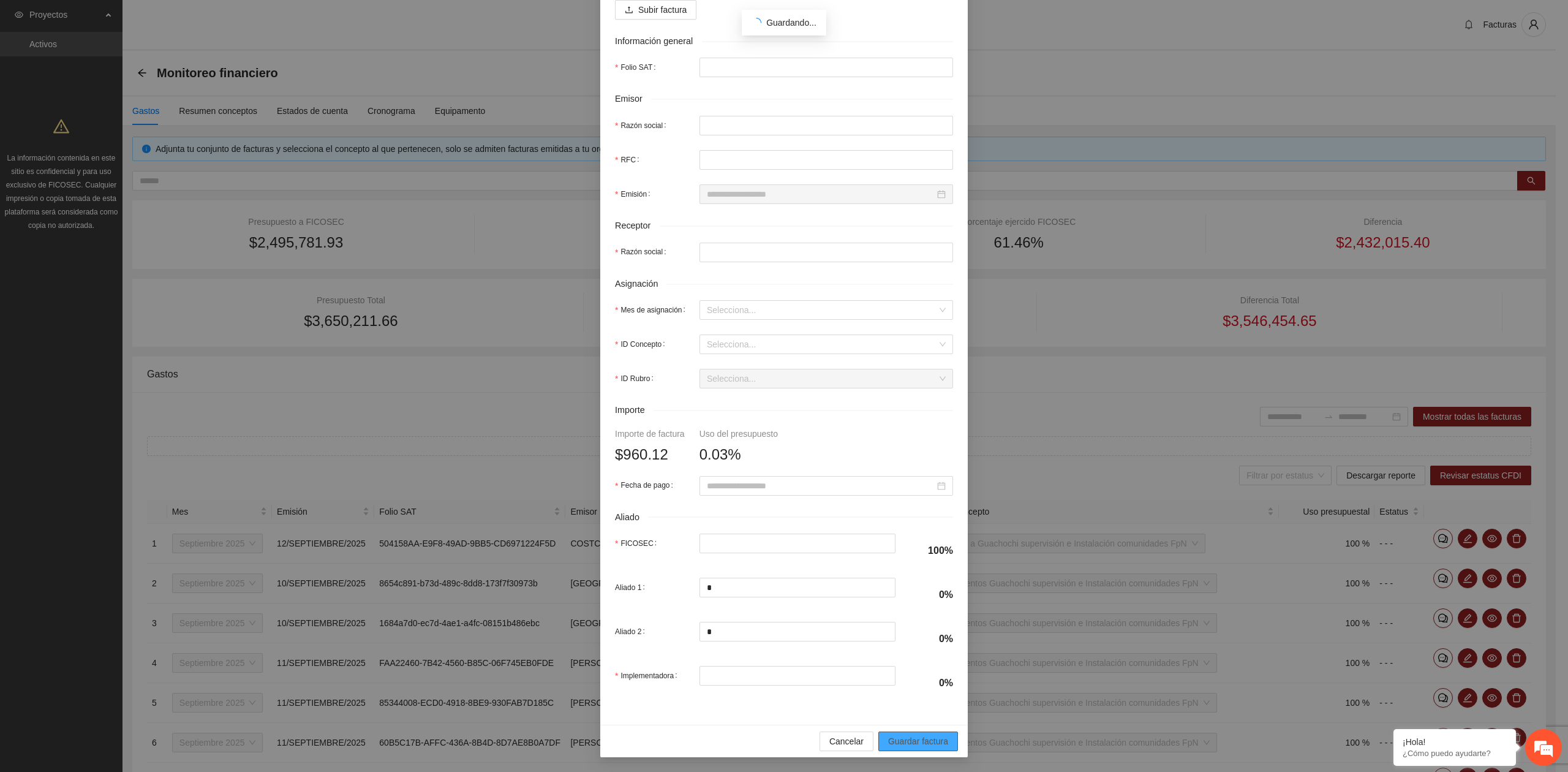
scroll to position [118, 0]
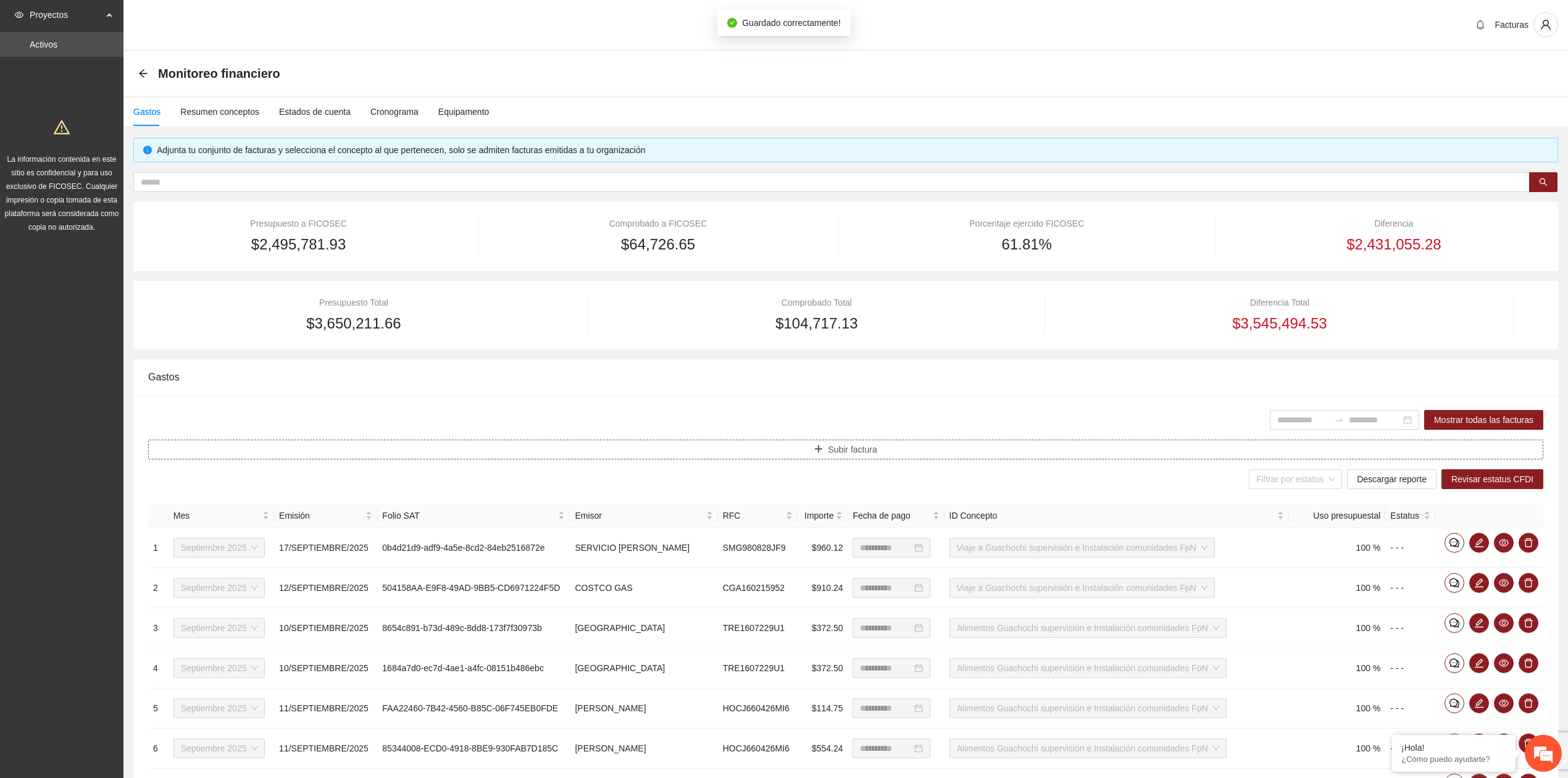
click at [831, 453] on span "Subir factura" at bounding box center [853, 449] width 49 height 14
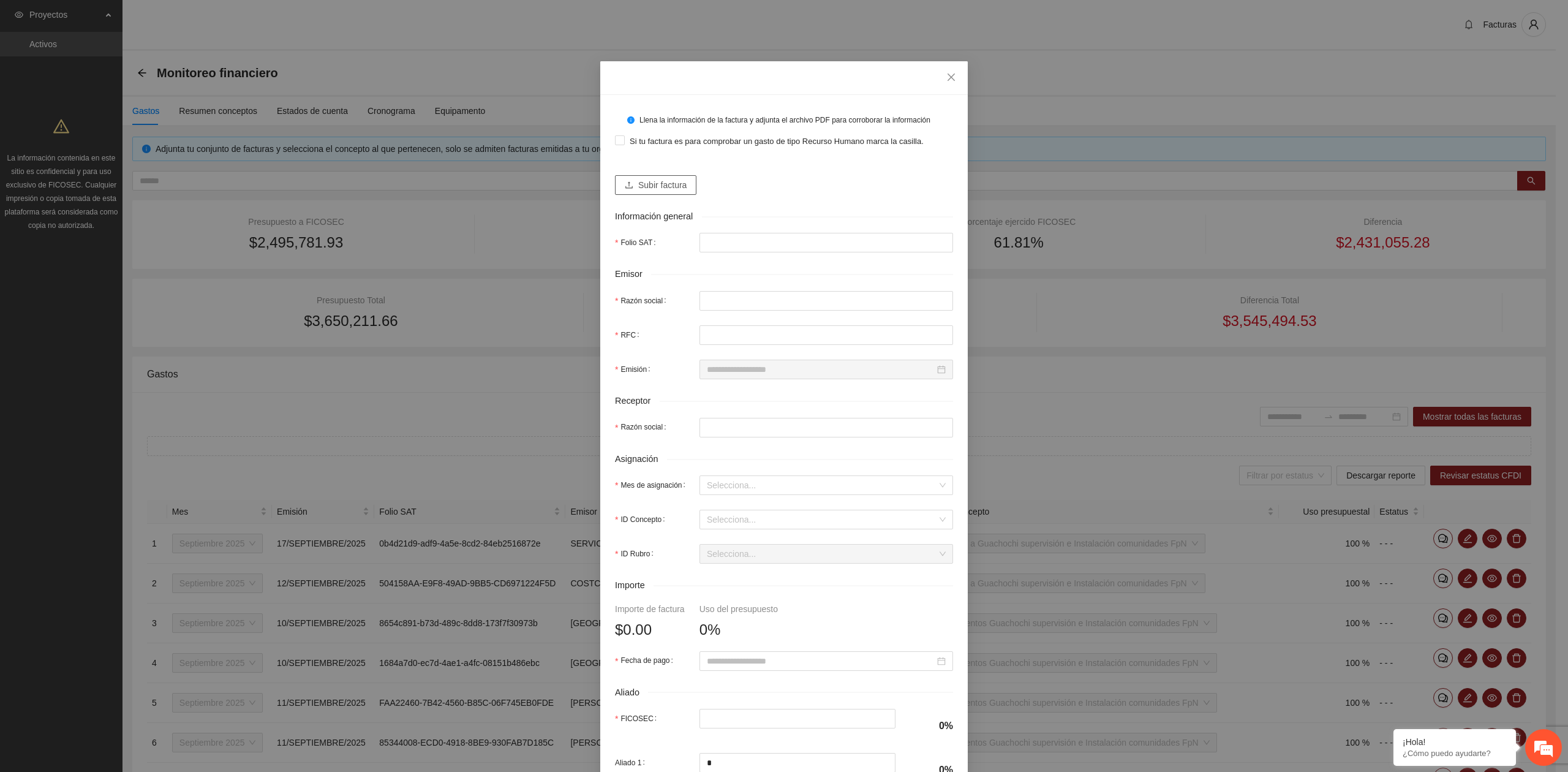
click at [652, 190] on span "Subir factura" at bounding box center [662, 185] width 49 height 13
type input "**********"
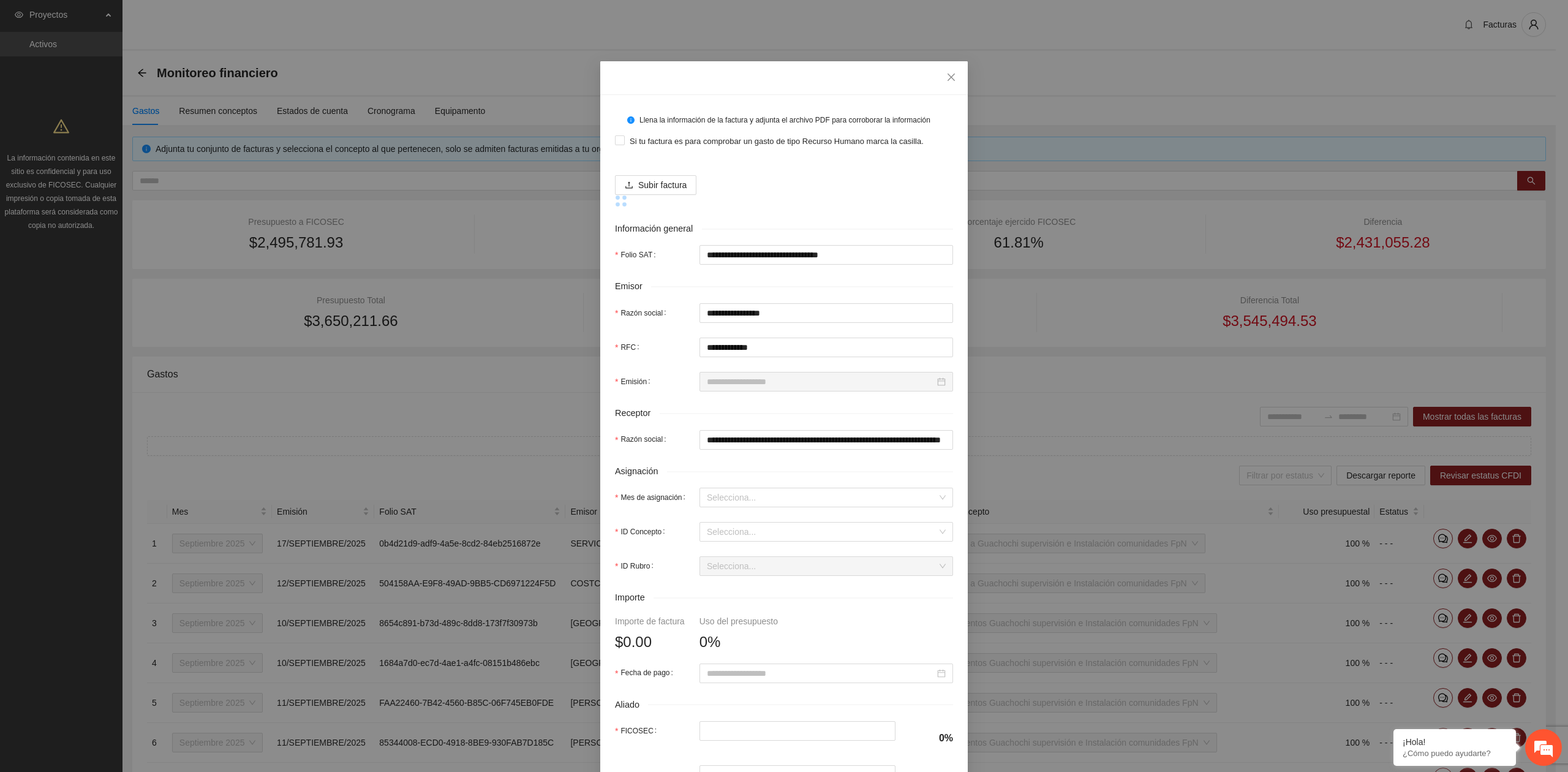
type input "**********"
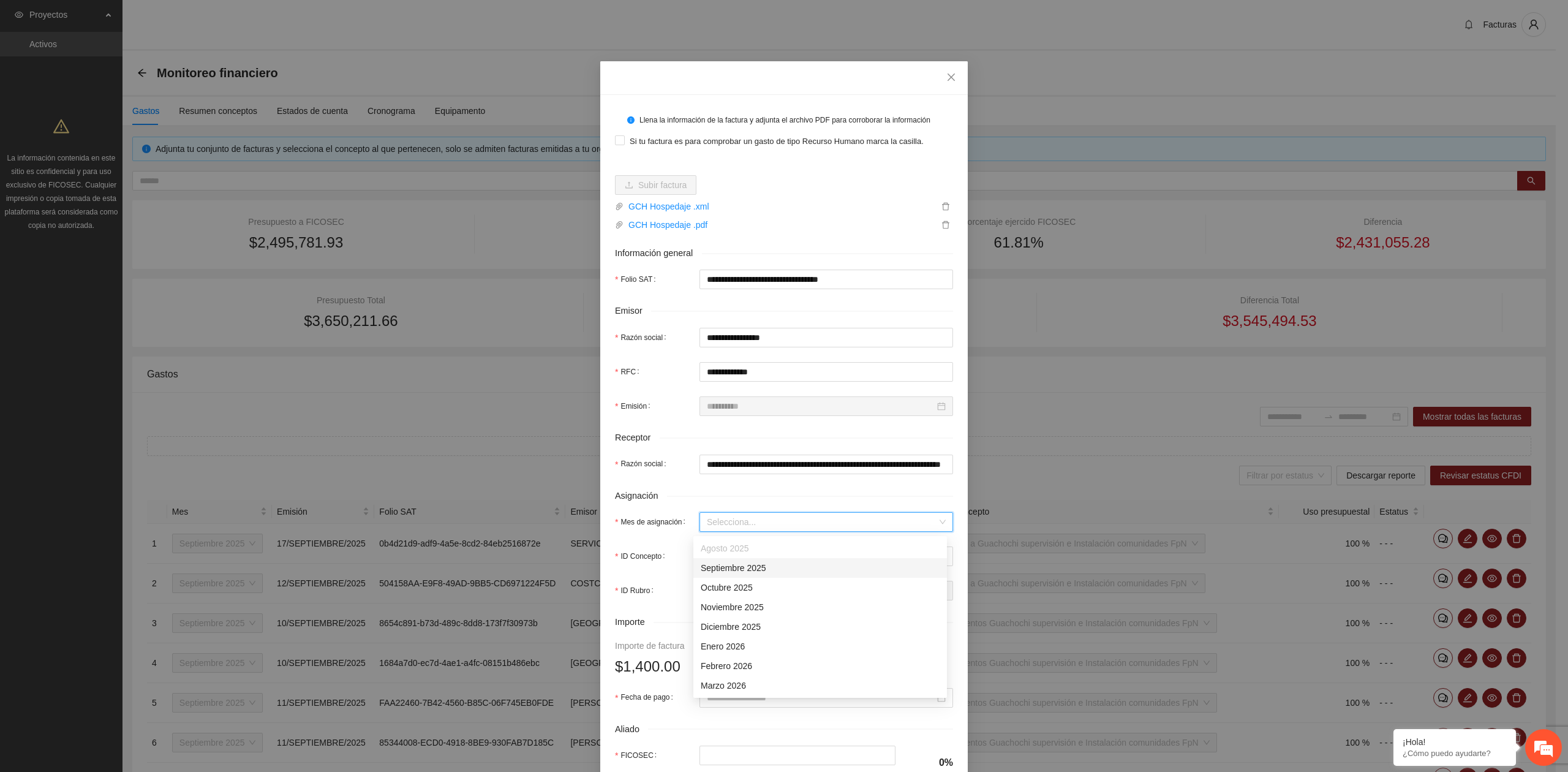
click at [738, 526] on input "Mes de asignación" at bounding box center [821, 522] width 230 height 19
click at [733, 566] on div "Septiembre 2025" at bounding box center [820, 568] width 239 height 13
click at [733, 562] on input "ID Concepto" at bounding box center [821, 556] width 230 height 19
click at [775, 559] on input "ID Concepto" at bounding box center [821, 556] width 230 height 19
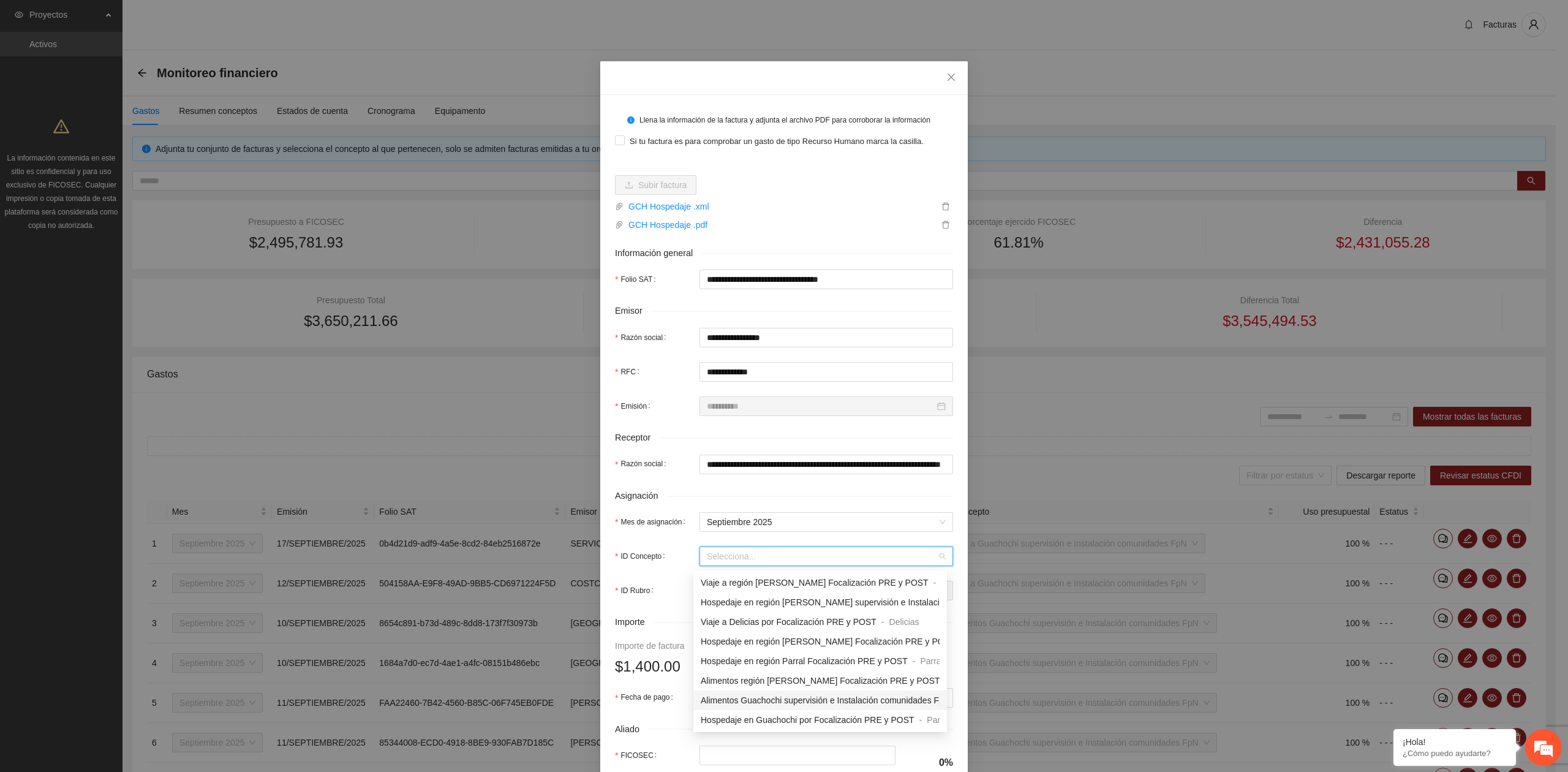
scroll to position [1062, 0]
click at [769, 681] on span "Hospedaje en Guachochi supervisión e Instalación comunidades FpN" at bounding box center [833, 677] width 265 height 10
type input "*"
type input "*****"
type input "*"
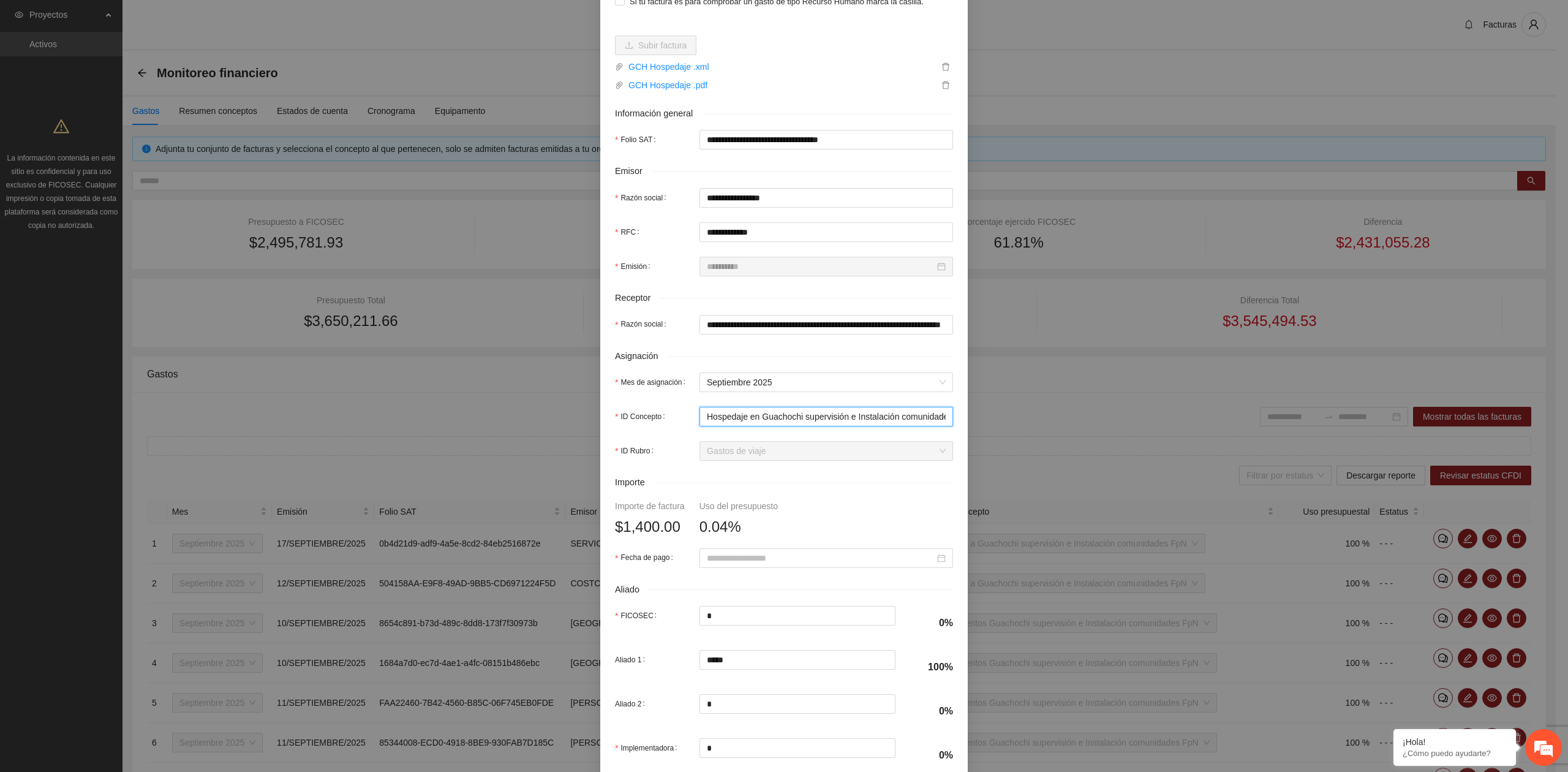
scroll to position [163, 0]
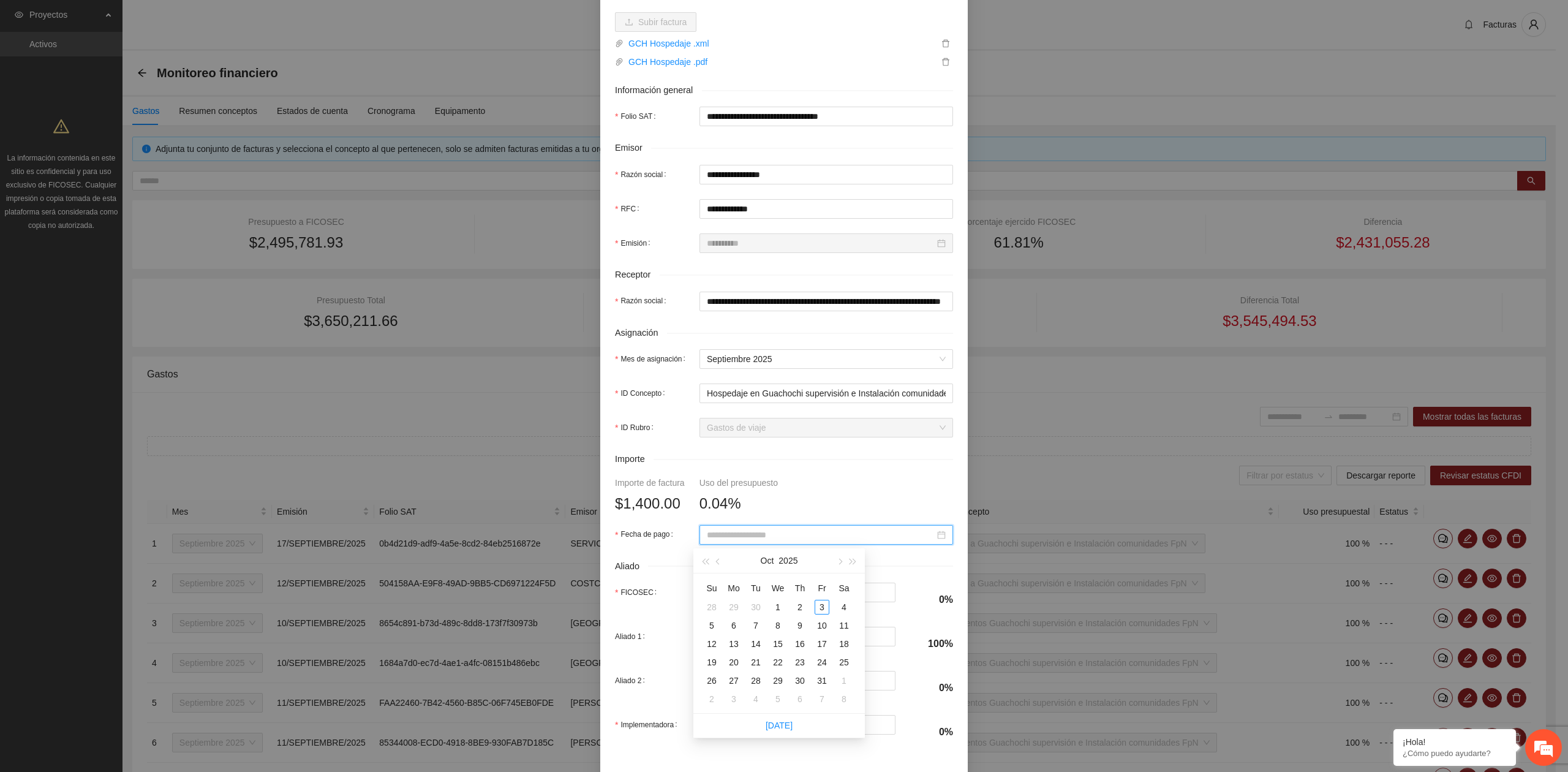
click at [763, 539] on input "Fecha de pago" at bounding box center [820, 534] width 228 height 13
click at [719, 565] on button "button" at bounding box center [718, 561] width 13 height 24
type input "**********"
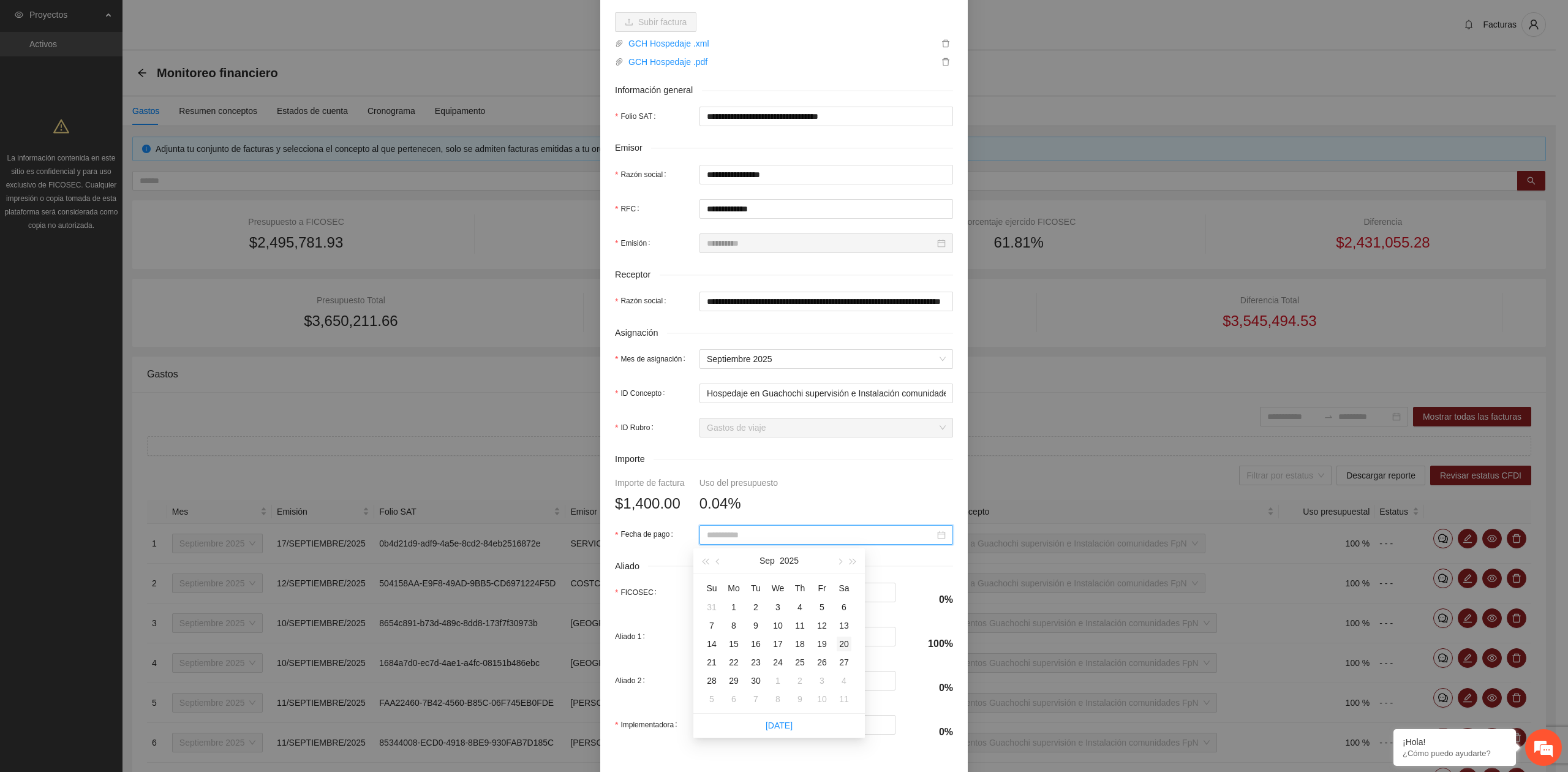
type input "**********"
click at [841, 644] on div "20" at bounding box center [844, 644] width 15 height 15
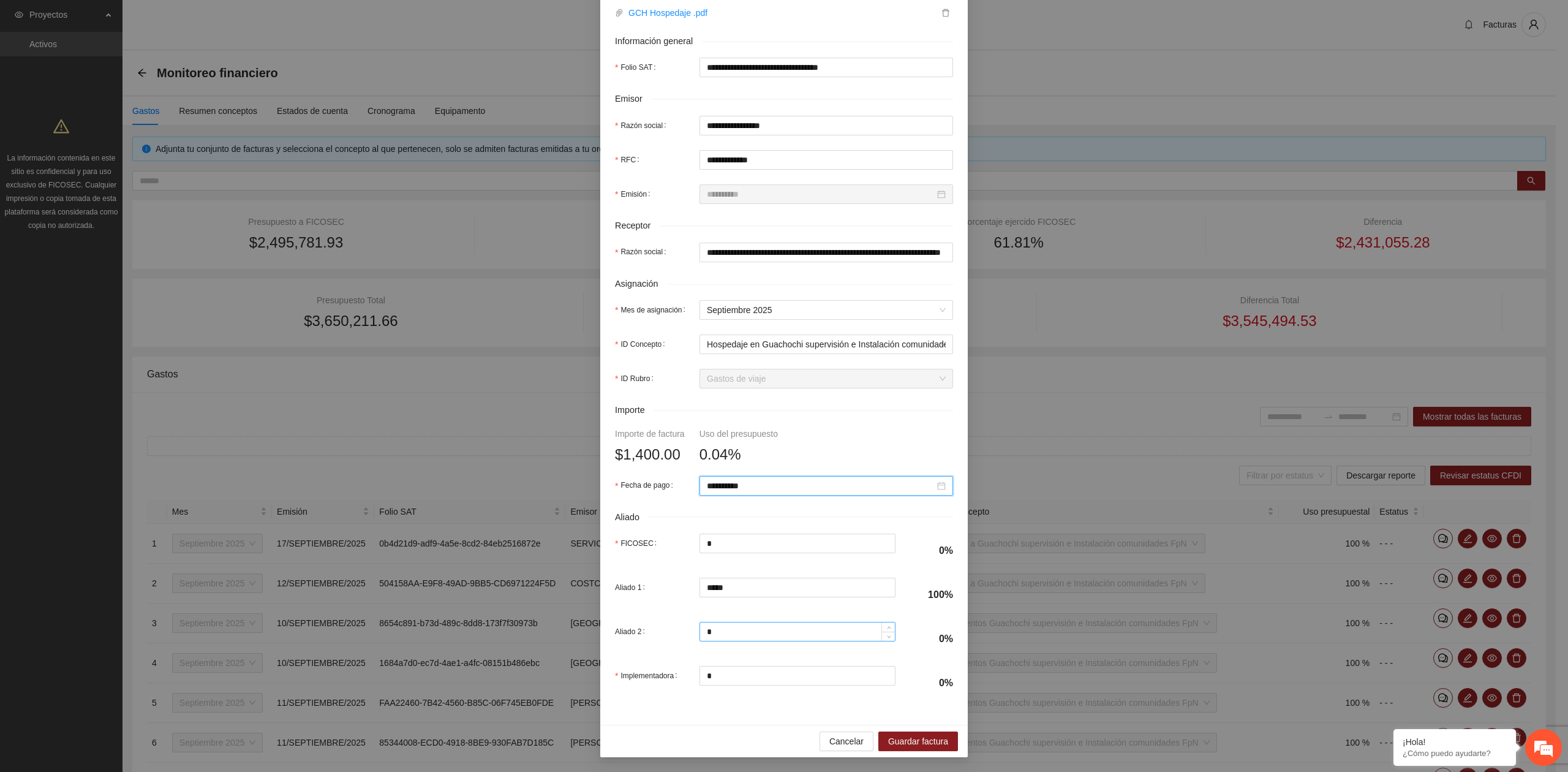
scroll to position [216, 0]
click at [775, 725] on div "Cancelar Guardar factura" at bounding box center [784, 741] width 368 height 33
click at [754, 708] on div "**********" at bounding box center [784, 304] width 368 height 842
click at [919, 741] on span "Guardar factura" at bounding box center [918, 741] width 60 height 13
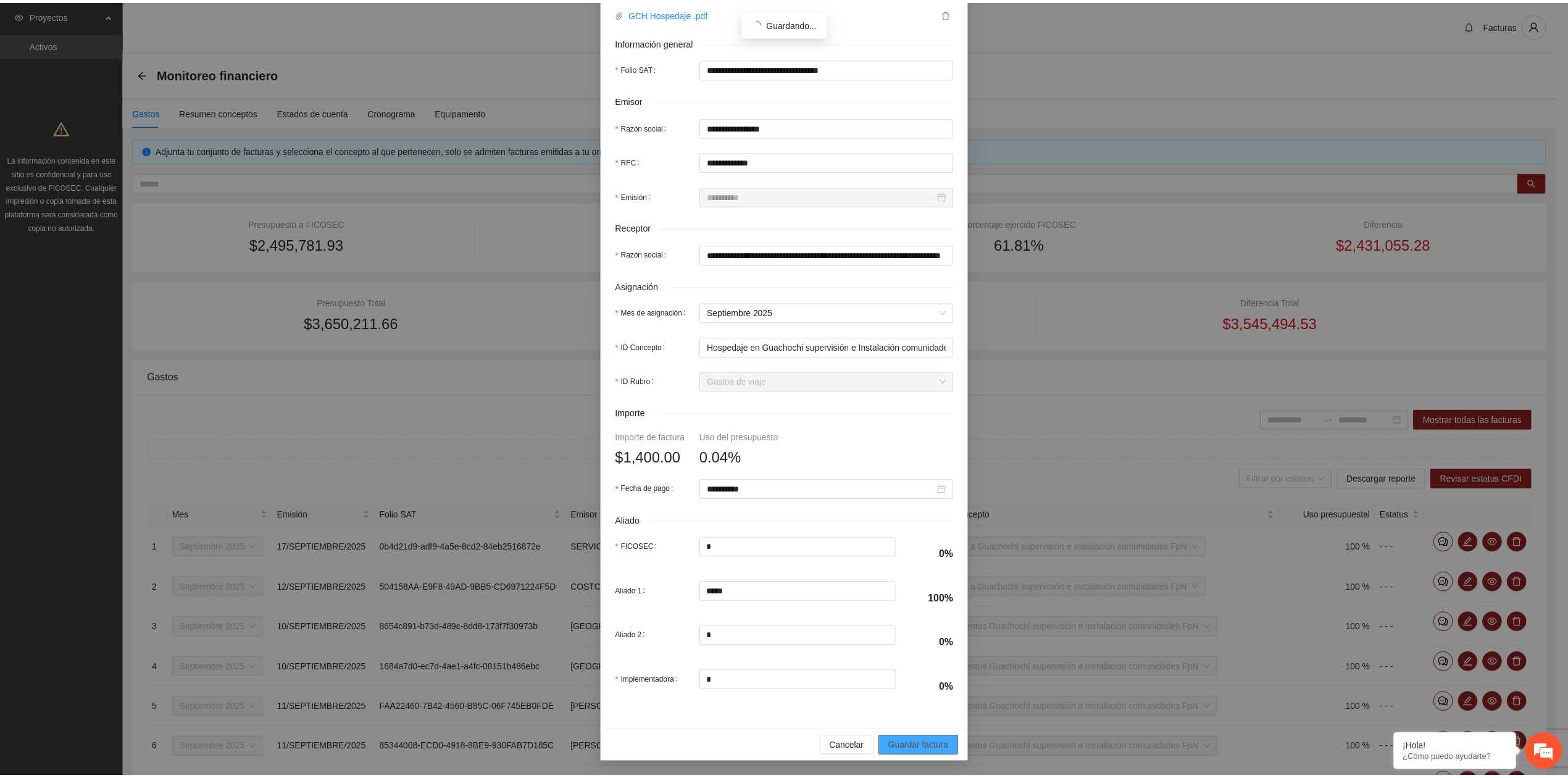
scroll to position [119, 0]
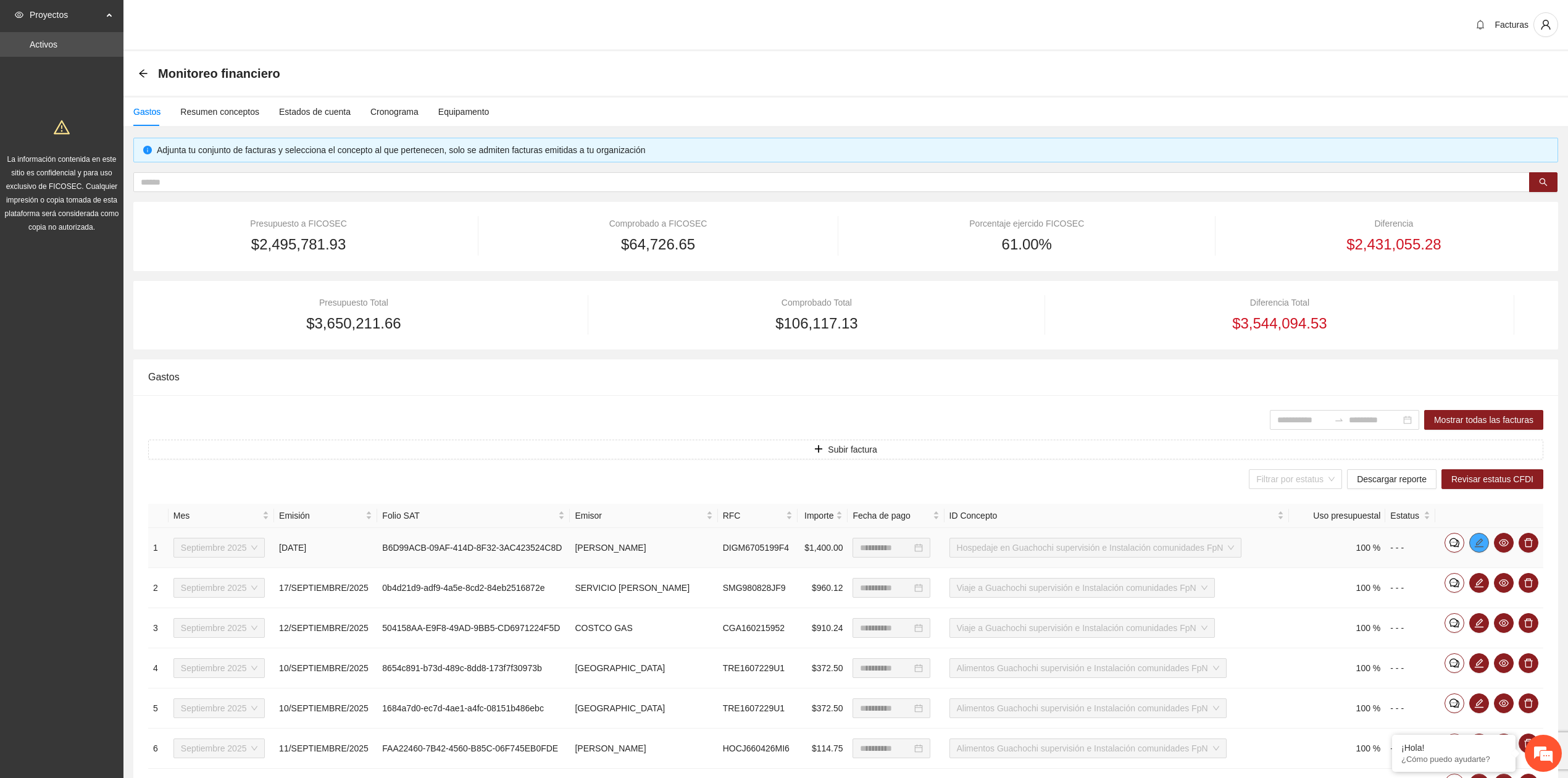
click at [1484, 546] on span "edit" at bounding box center [1479, 542] width 19 height 10
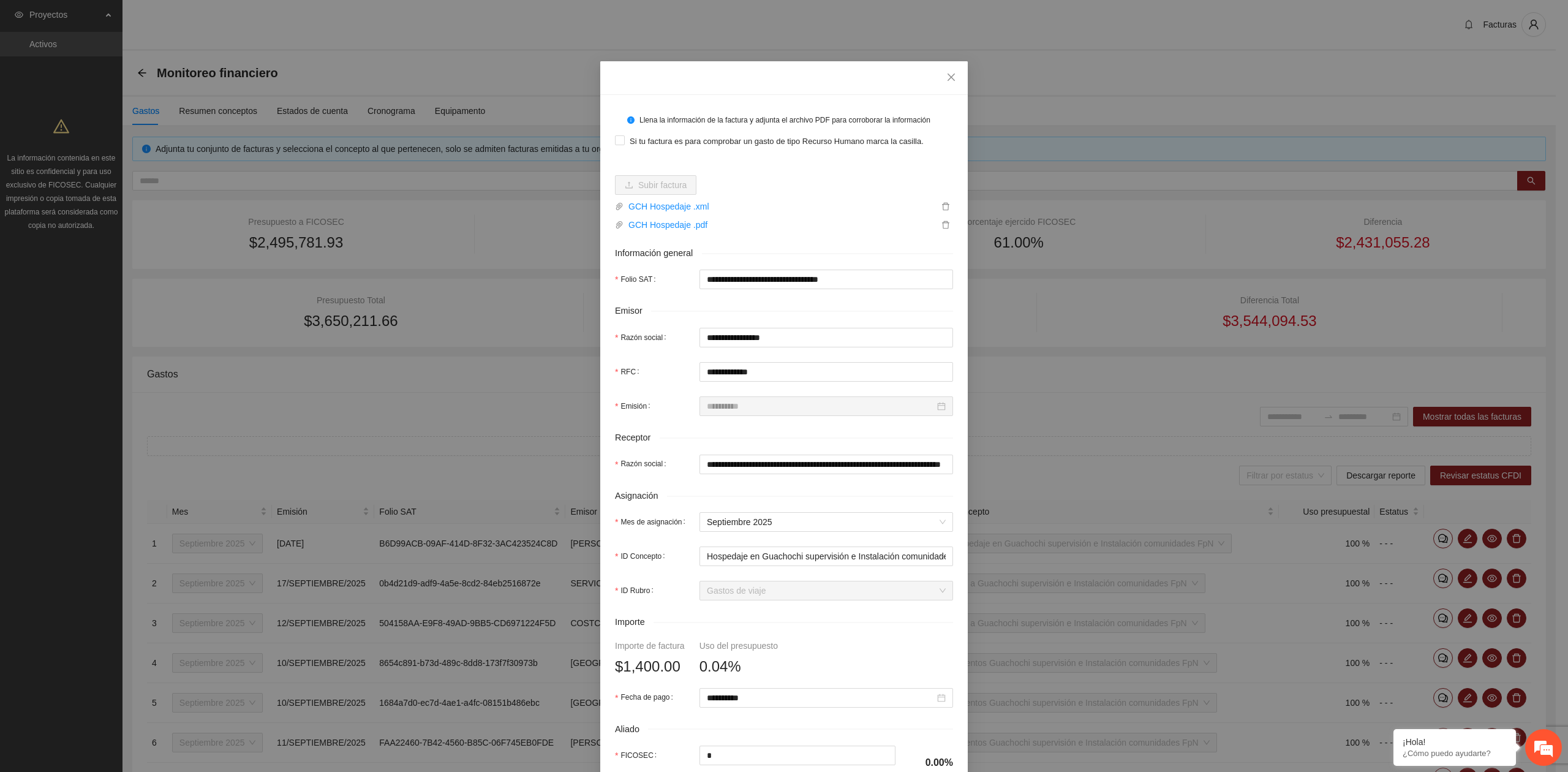
click at [1147, 504] on div "**********" at bounding box center [784, 386] width 1568 height 772
click at [952, 82] on span "Close" at bounding box center [951, 78] width 33 height 33
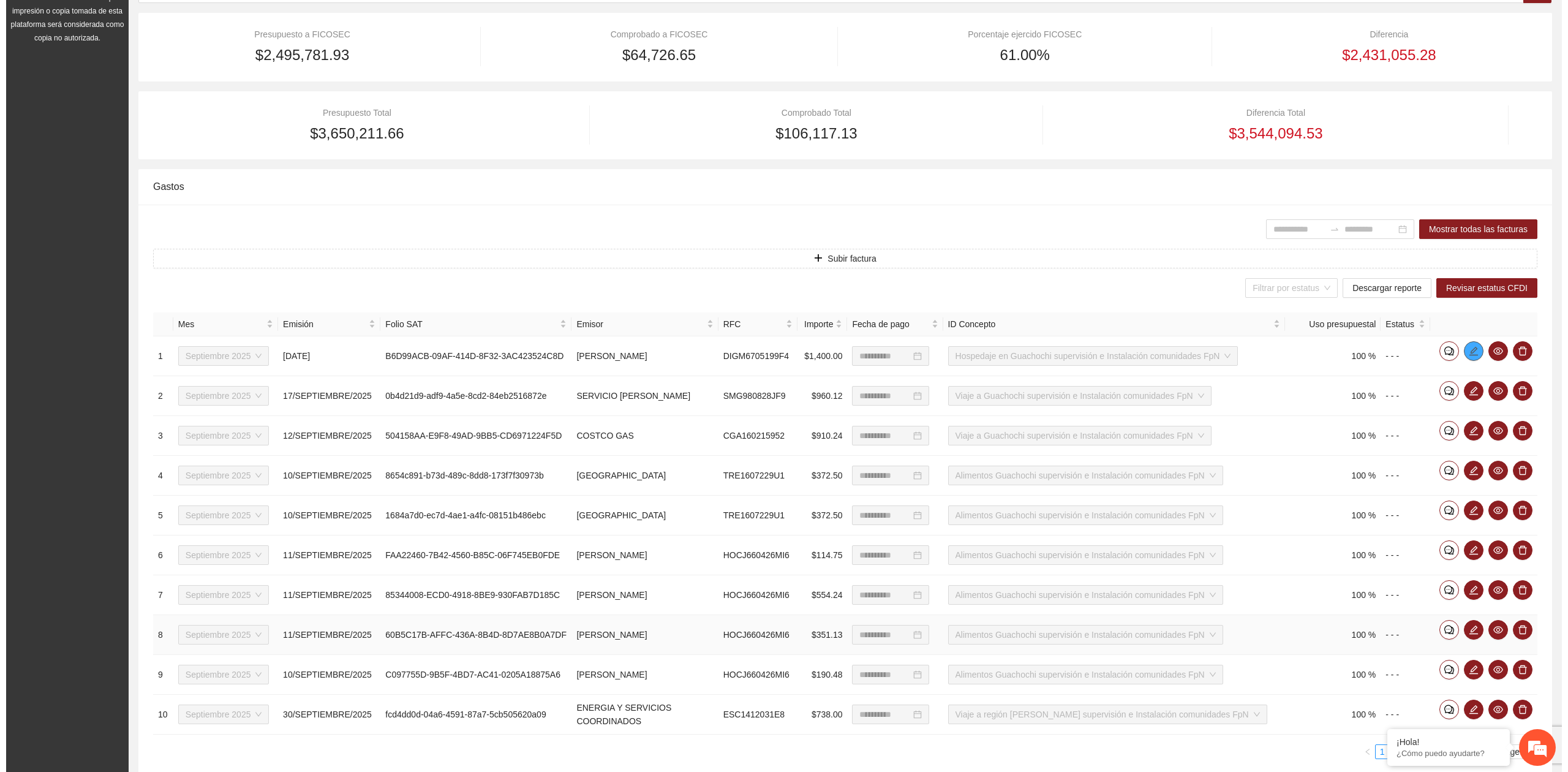
scroll to position [0, 0]
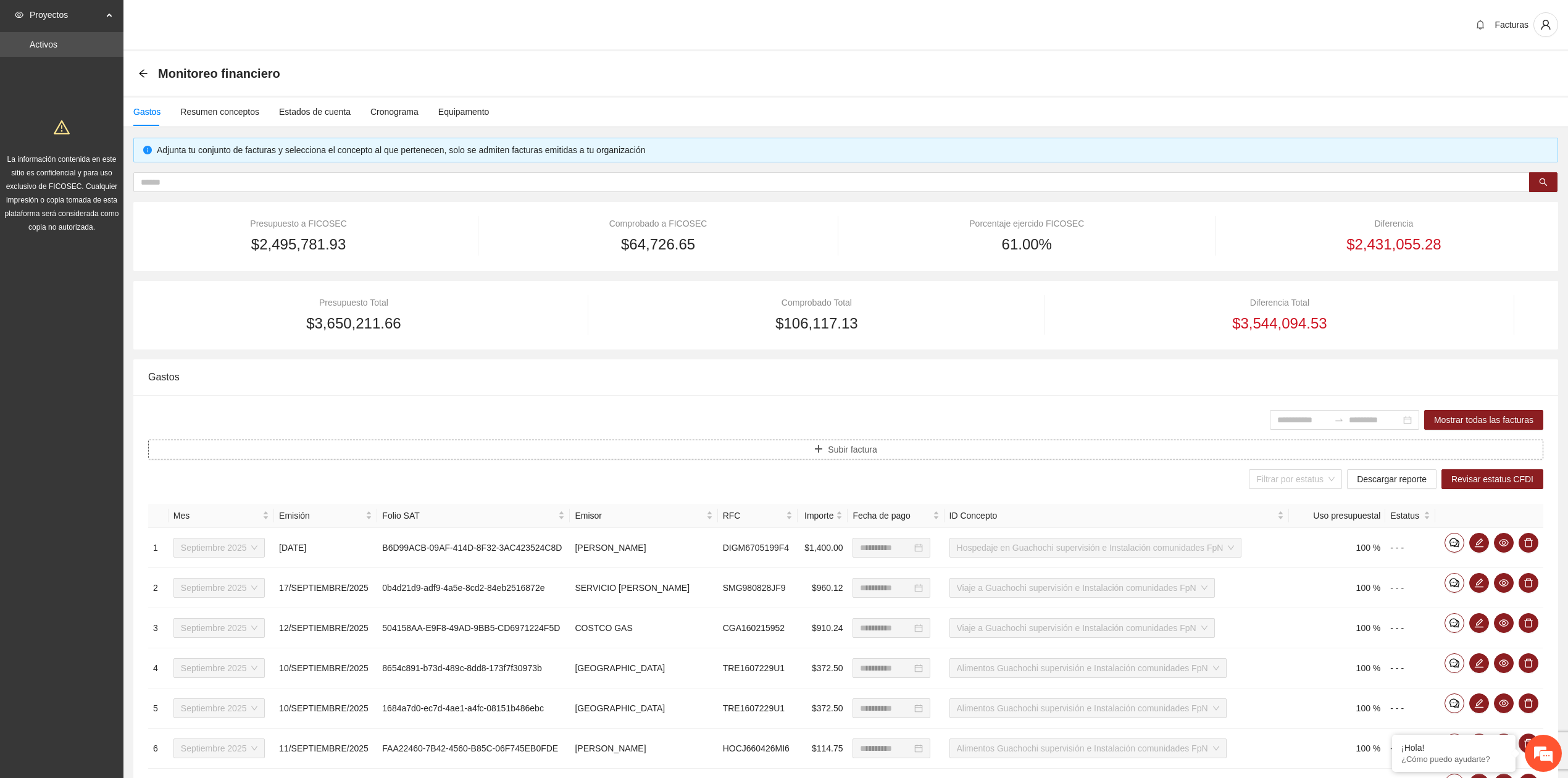
click at [820, 452] on icon "plus" at bounding box center [818, 449] width 8 height 8
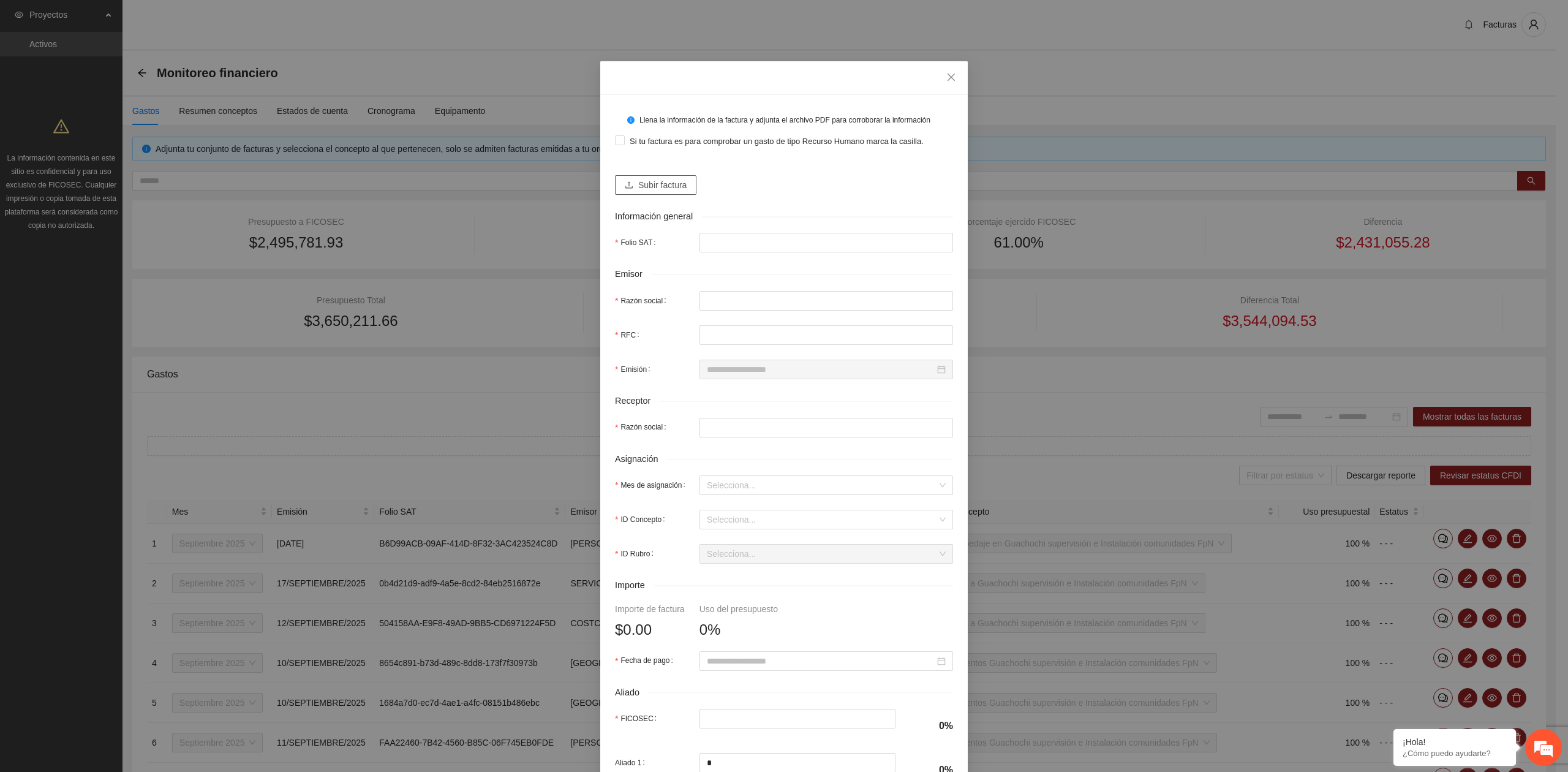
click at [653, 184] on span "Subir factura" at bounding box center [662, 185] width 49 height 13
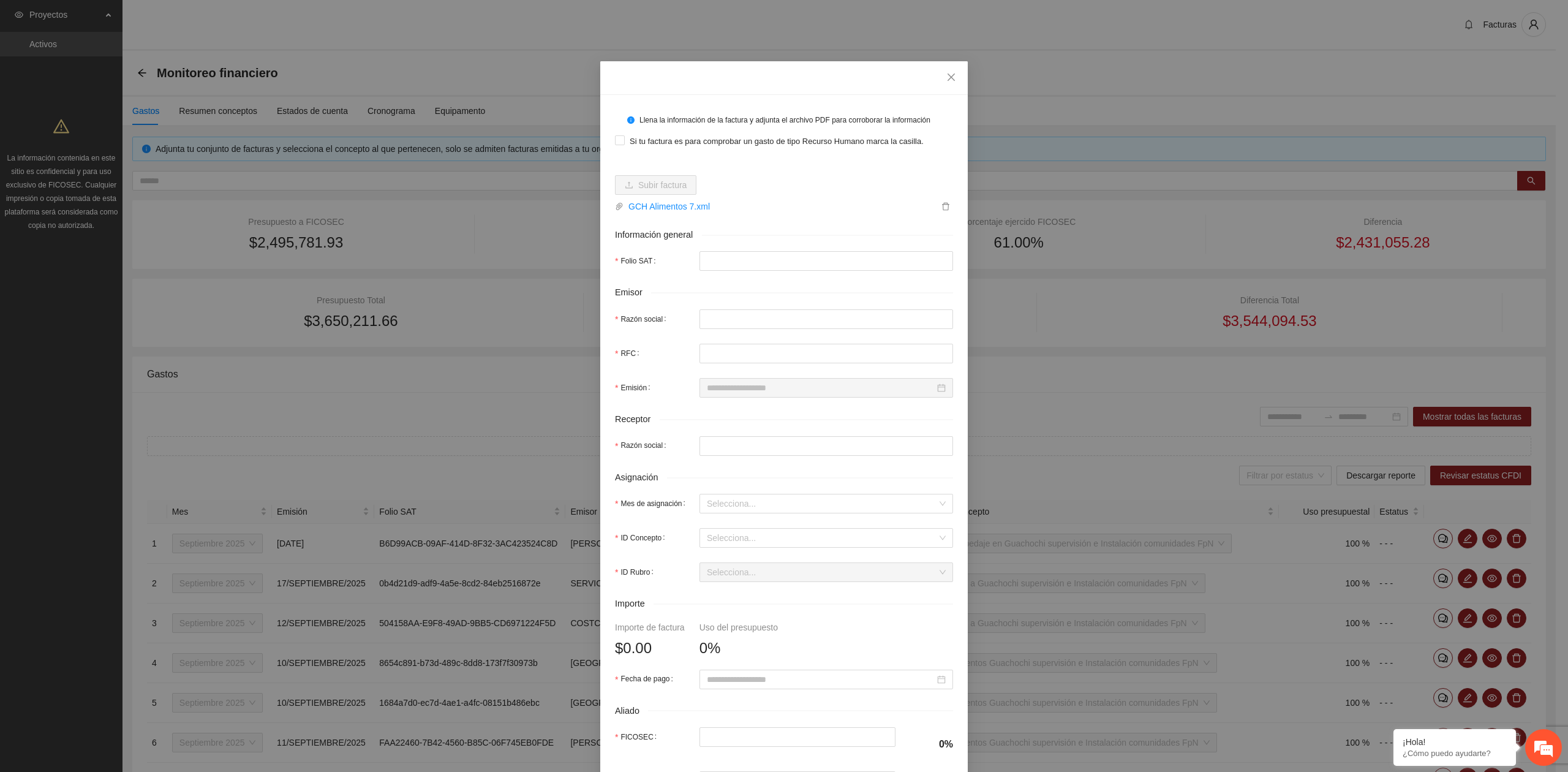
type input "**********"
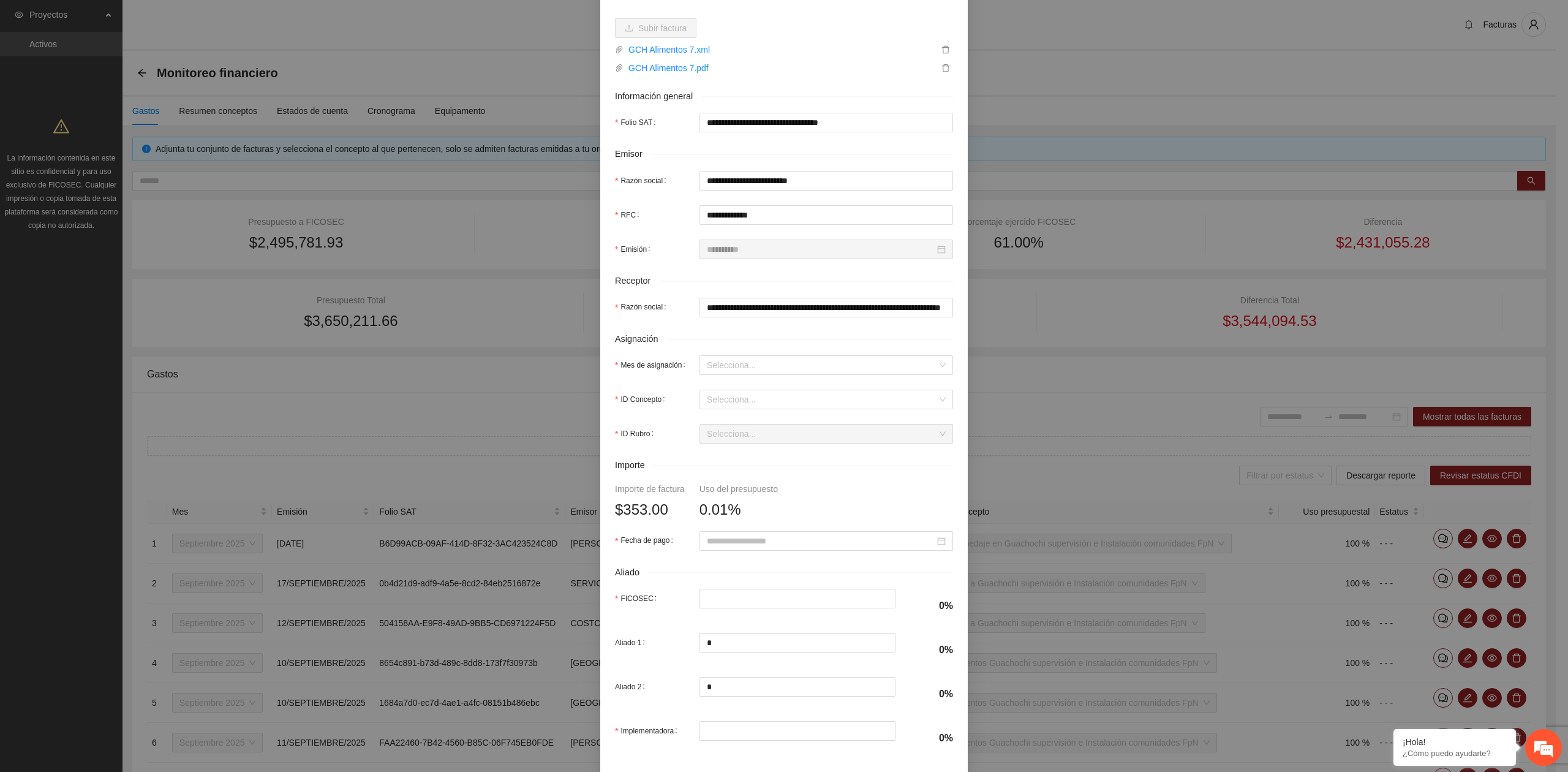
scroll to position [163, 0]
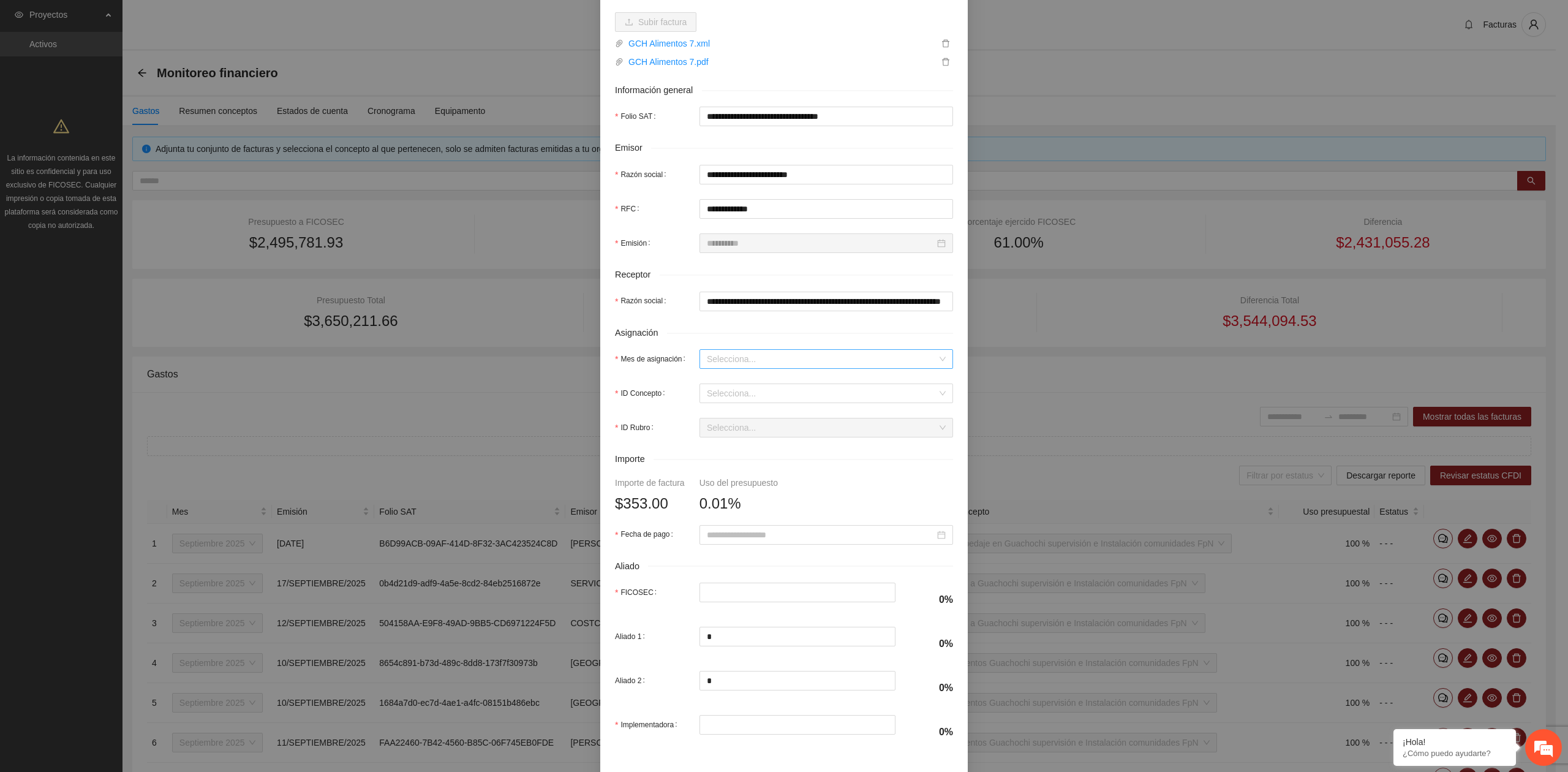
click at [715, 358] on input "Mes de asignación" at bounding box center [821, 359] width 230 height 19
click at [728, 405] on div "Septiembre 2025" at bounding box center [820, 405] width 239 height 13
click at [721, 400] on input "ID Concepto" at bounding box center [821, 393] width 230 height 19
click at [742, 398] on input "ID Concepto" at bounding box center [821, 393] width 230 height 19
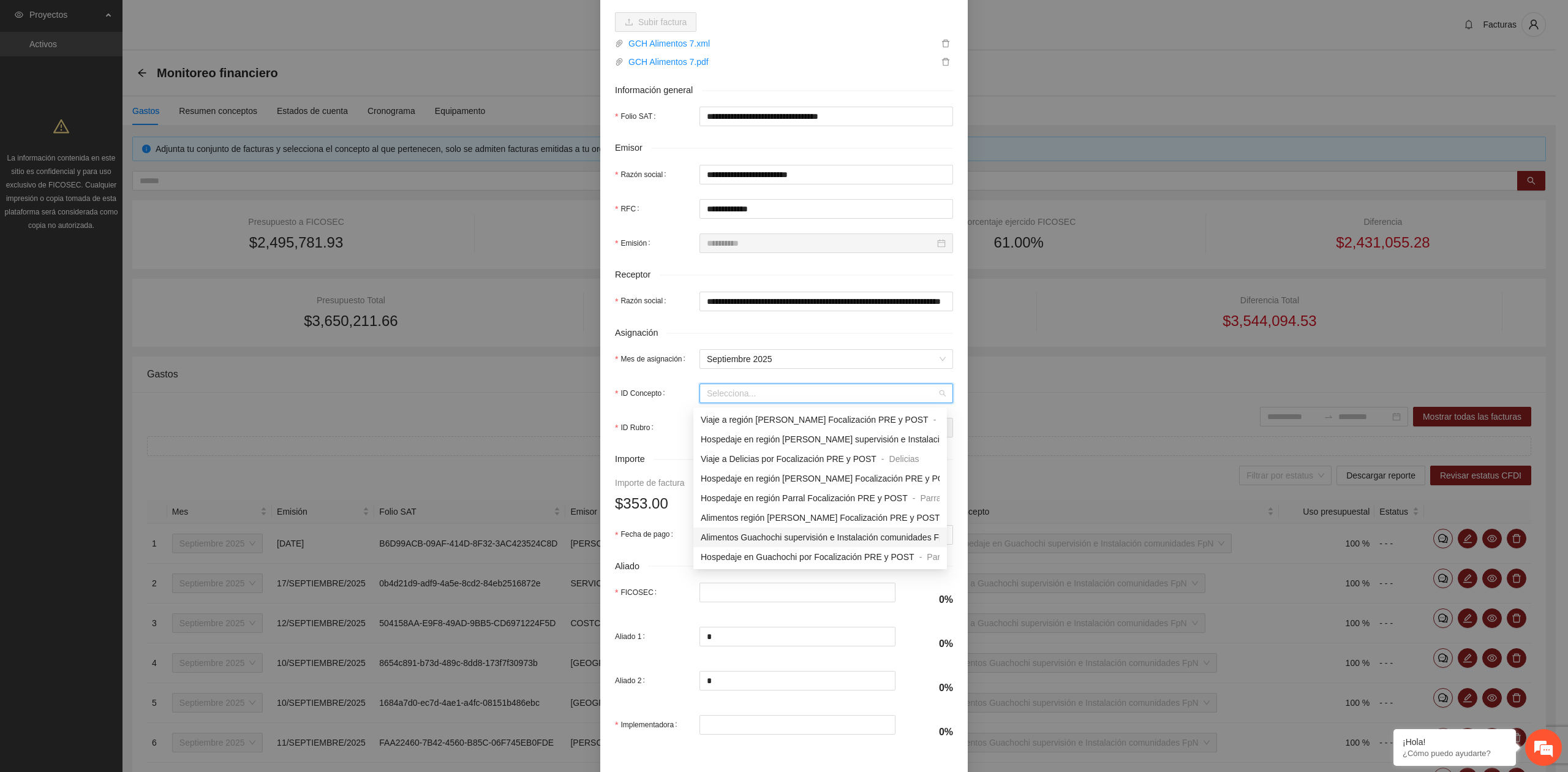
scroll to position [1062, 0]
click at [741, 540] on div "Alimentos Guachochi Focalización PRE y POST" at bounding box center [793, 534] width 184 height 13
type input "*"
type input "***"
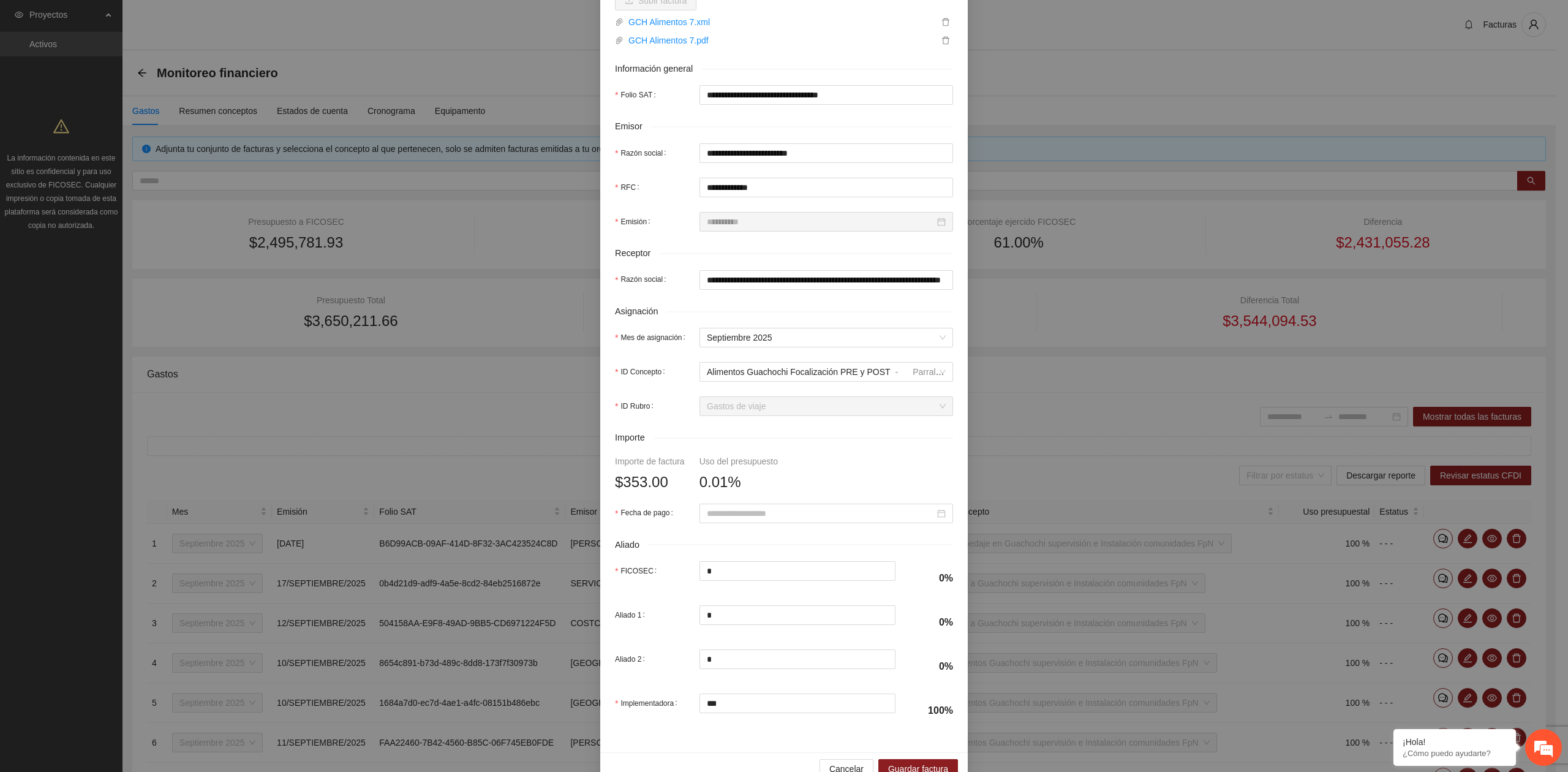
scroll to position [216, 0]
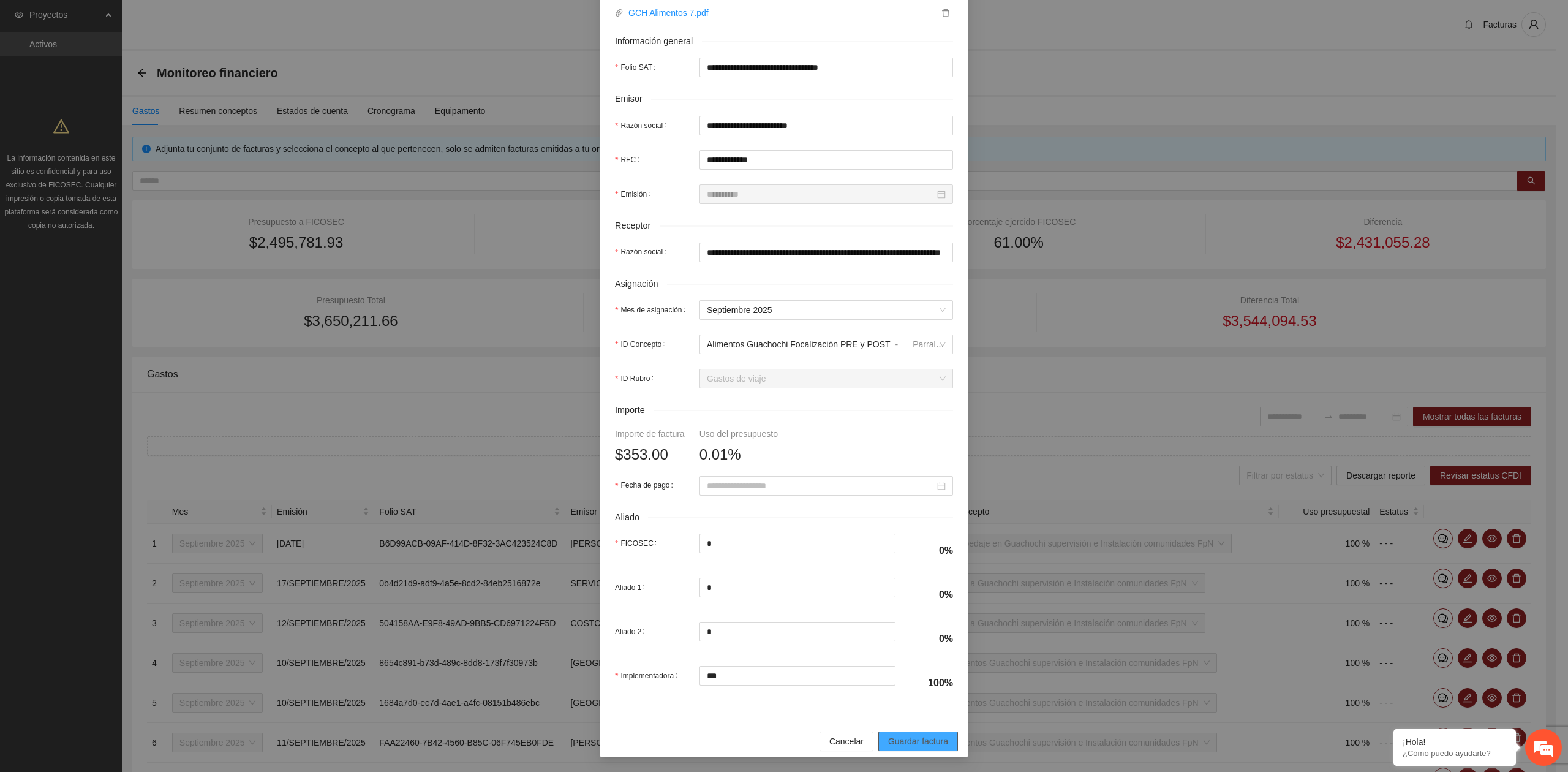
click at [927, 738] on span "Guardar factura" at bounding box center [918, 741] width 60 height 13
click at [736, 483] on input "Fecha de pago" at bounding box center [820, 485] width 228 height 13
click at [719, 500] on button "button" at bounding box center [718, 507] width 13 height 24
type input "**********"
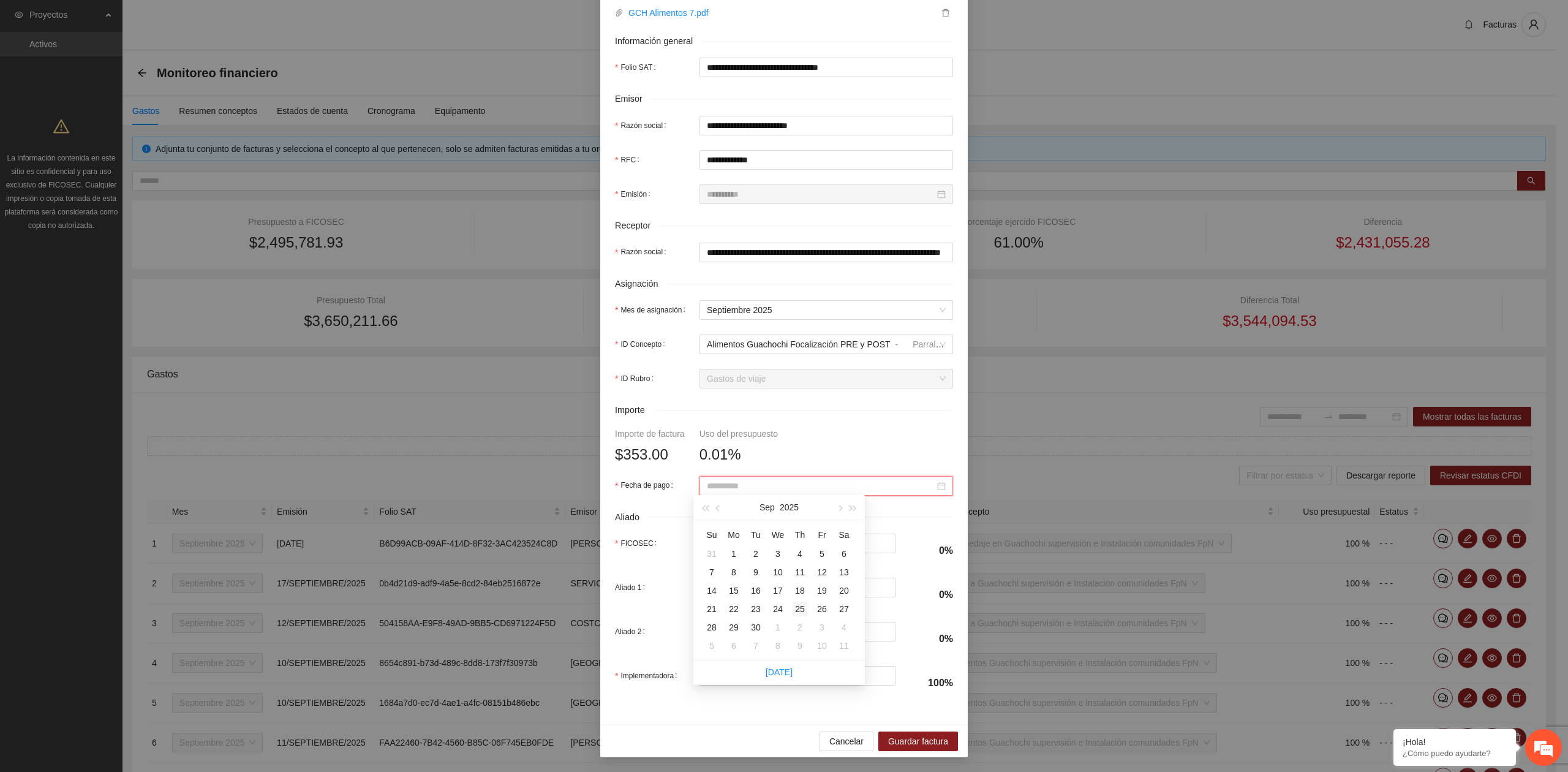
type input "**********"
click at [805, 614] on div "25" at bounding box center [800, 609] width 15 height 15
click at [902, 741] on span "Guardar factura" at bounding box center [918, 741] width 60 height 13
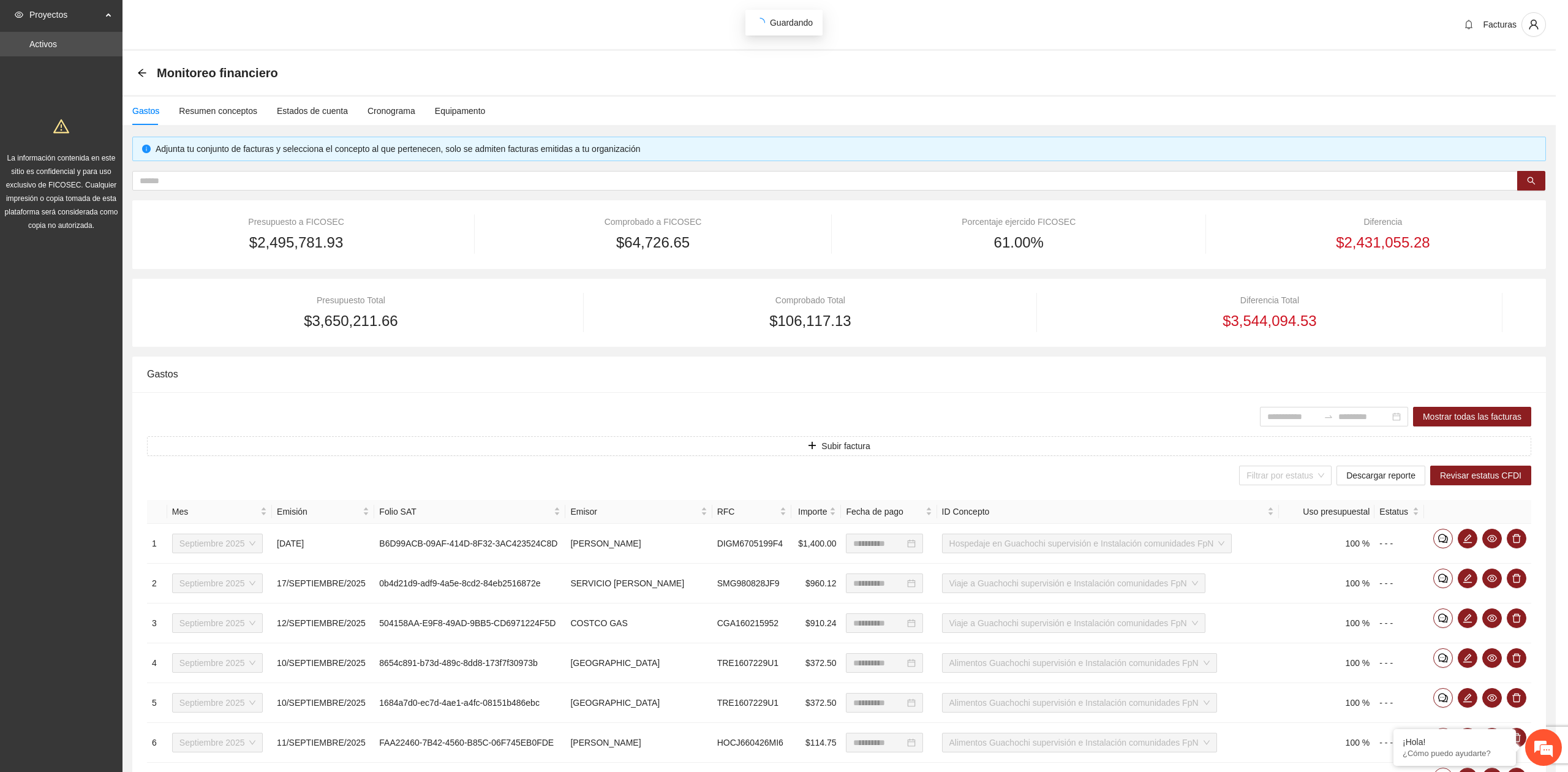
scroll to position [118, 0]
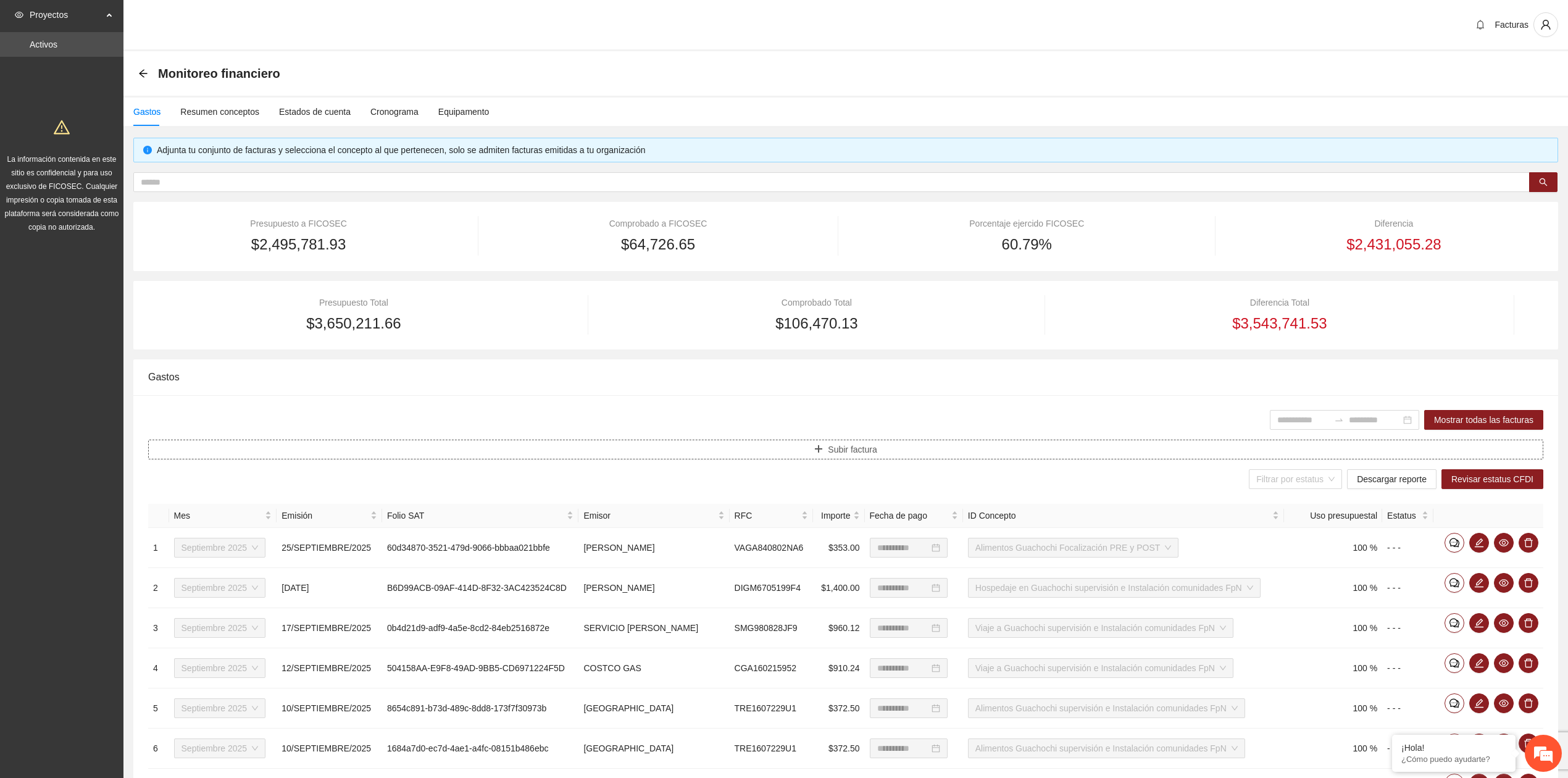
click at [815, 445] on icon "plus" at bounding box center [818, 449] width 8 height 8
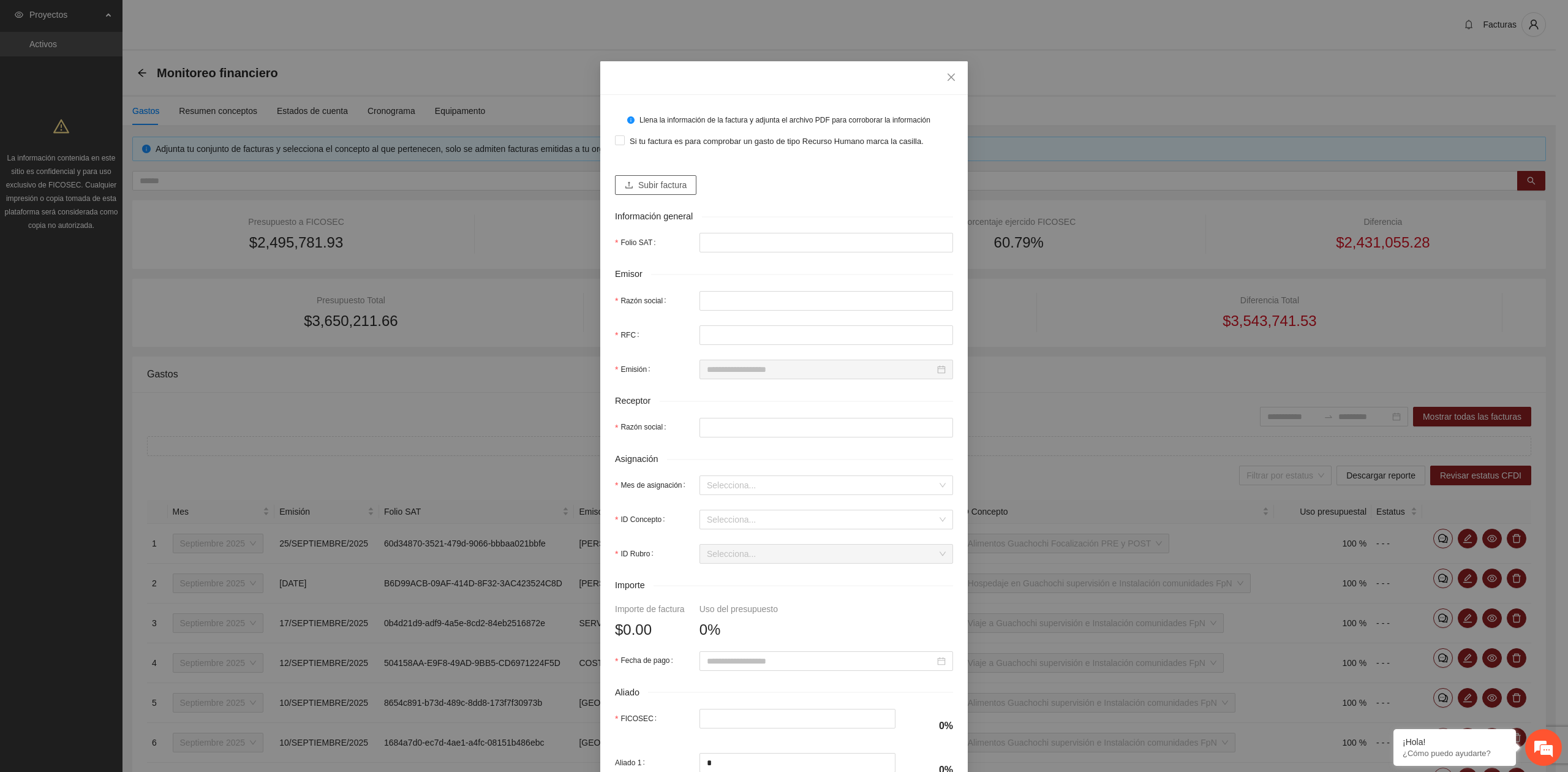
click at [642, 185] on span "Subir factura" at bounding box center [662, 185] width 49 height 13
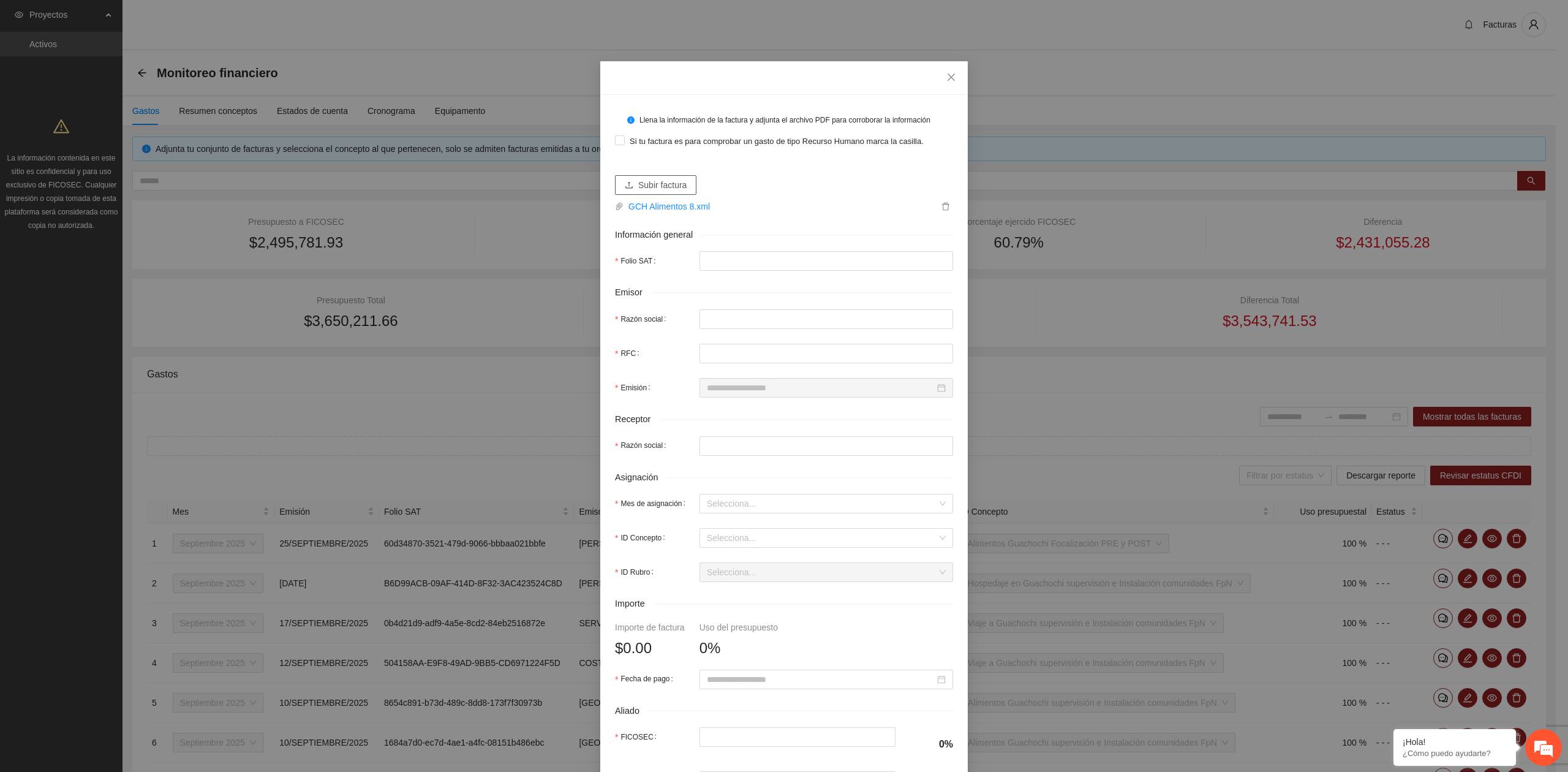
type input "**********"
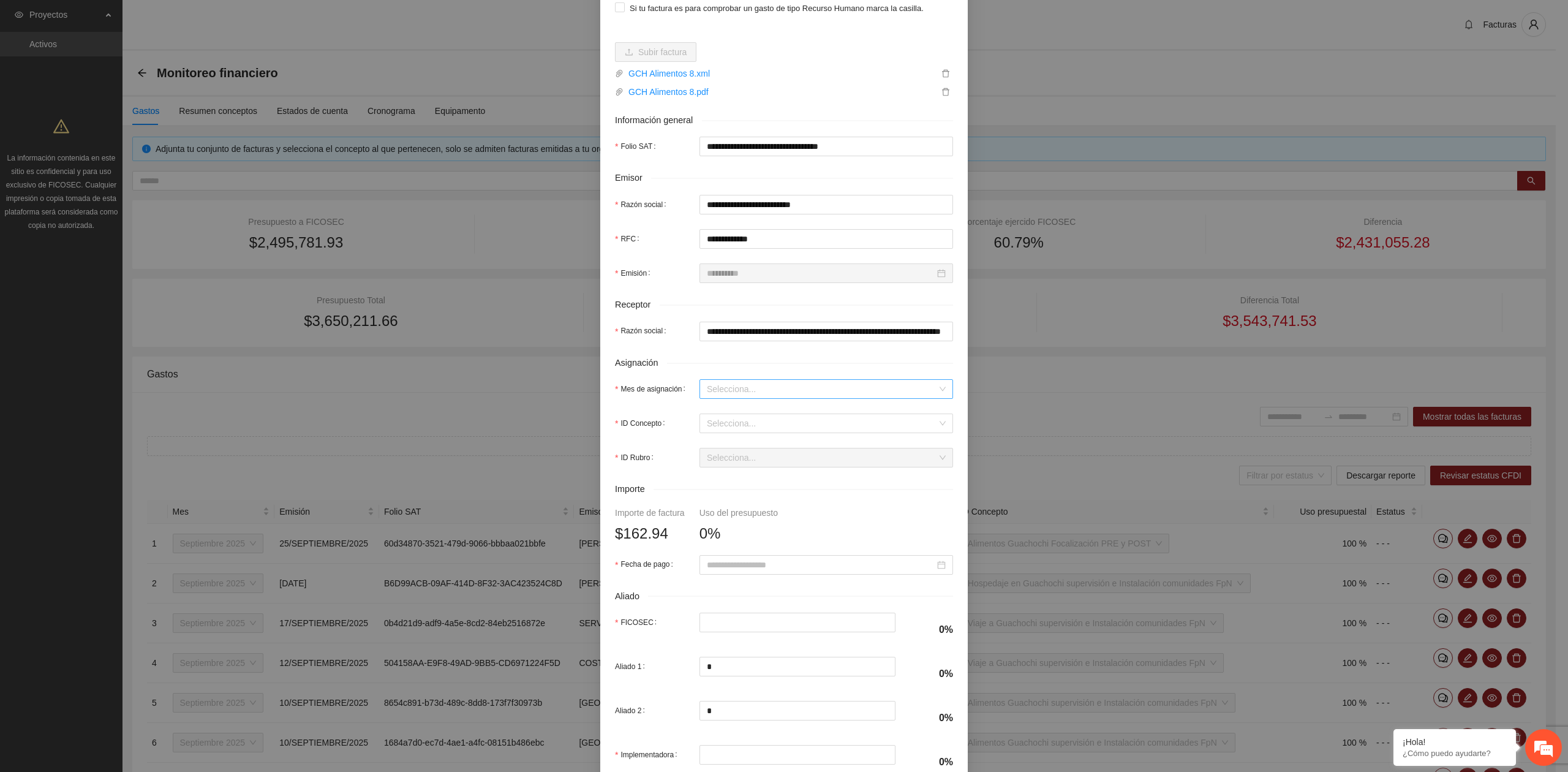
scroll to position [163, 0]
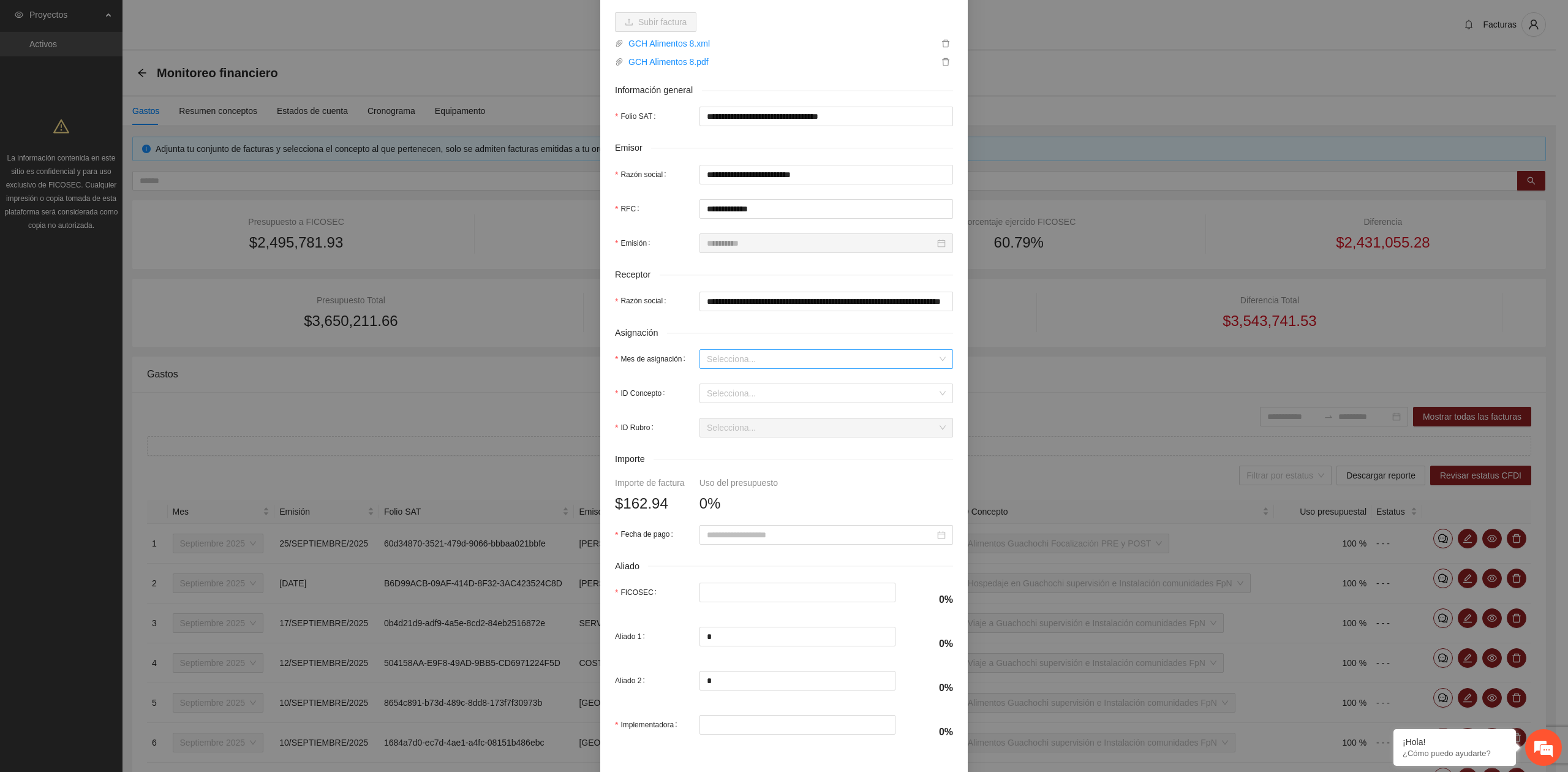
click at [716, 365] on input "Mes de asignación" at bounding box center [821, 359] width 230 height 19
click at [725, 408] on div "Septiembre 2025" at bounding box center [820, 405] width 239 height 13
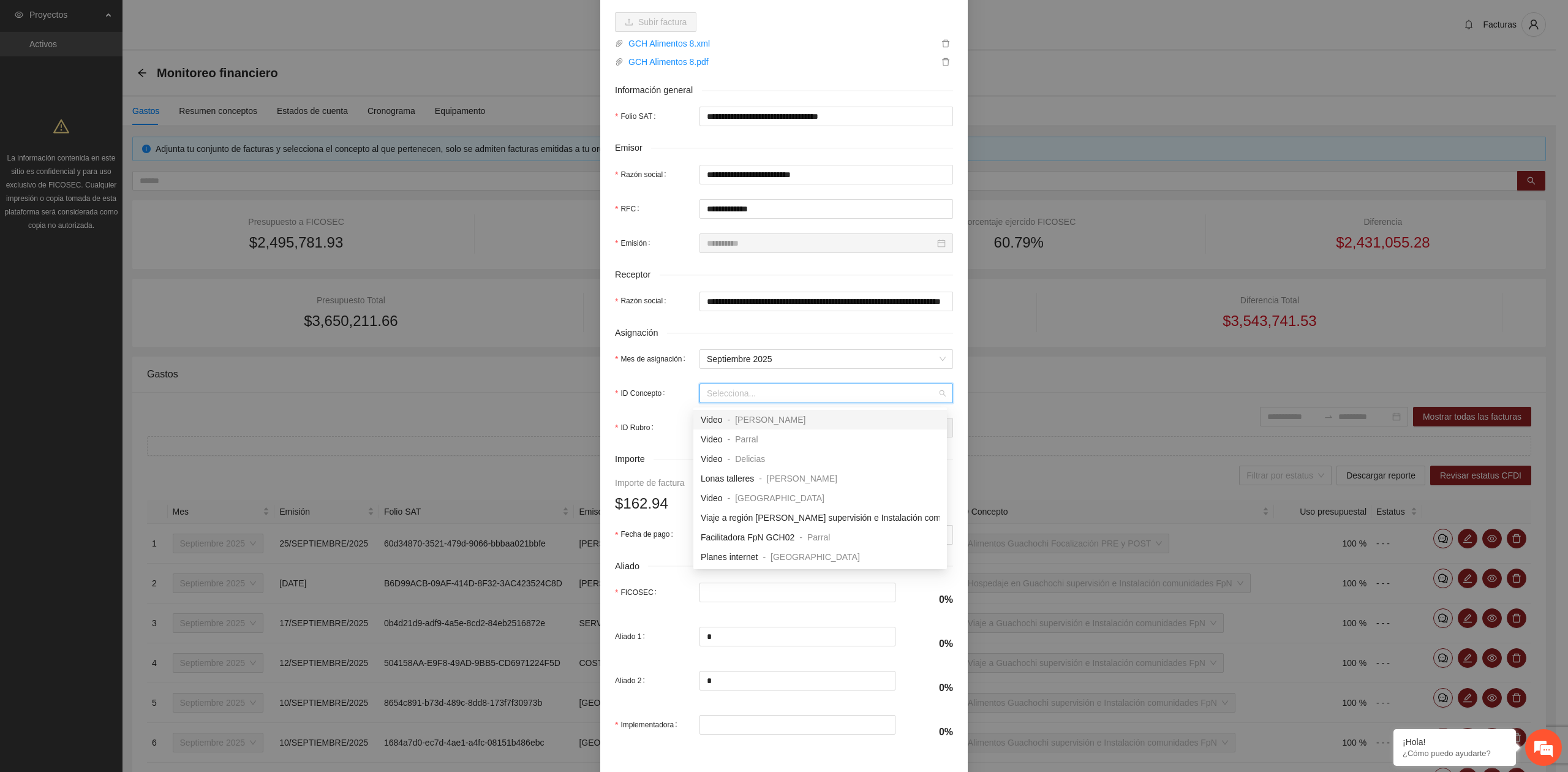
click at [721, 400] on input "ID Concepto" at bounding box center [821, 393] width 230 height 19
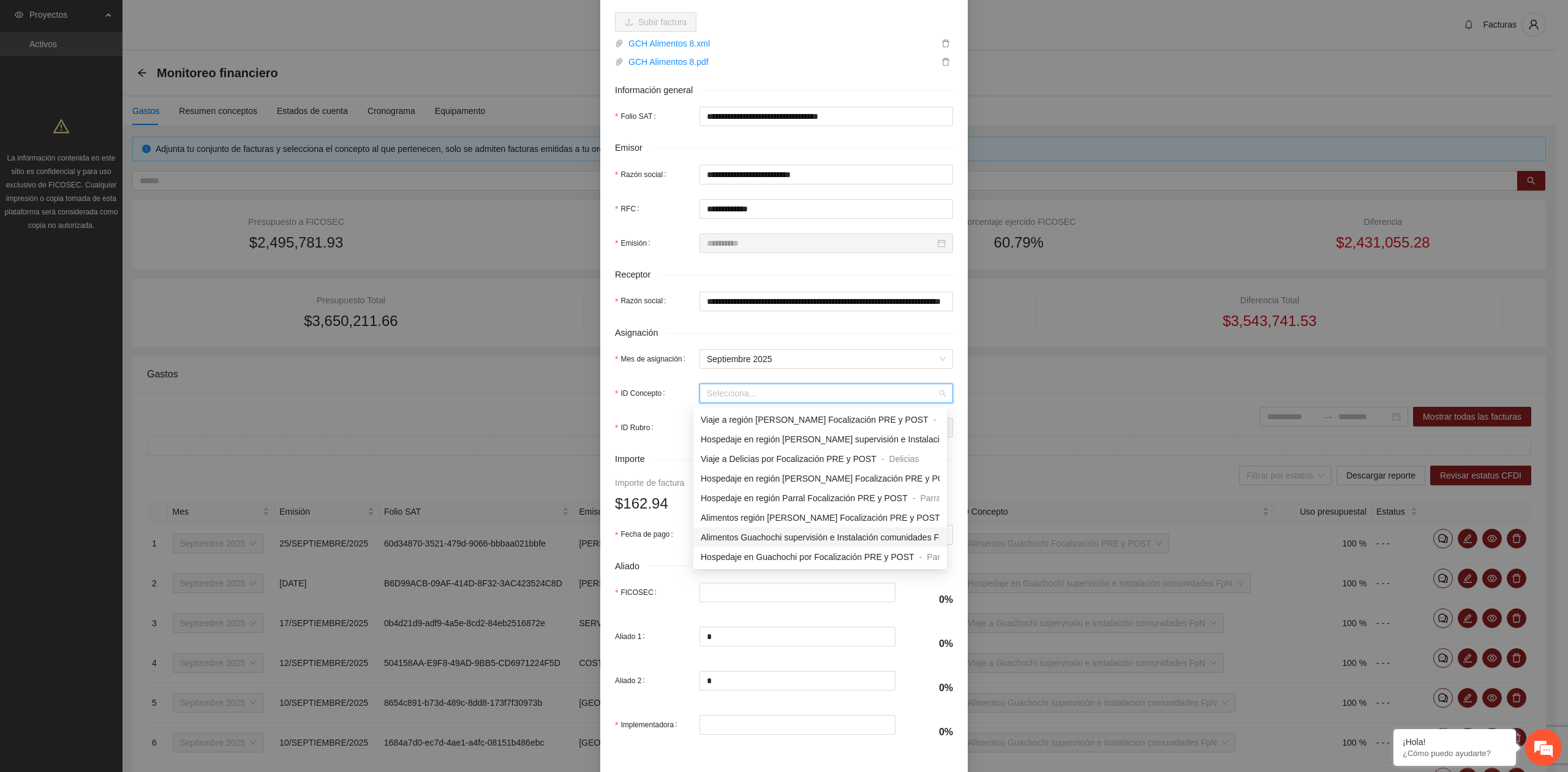
scroll to position [1062, 0]
click at [737, 530] on span "Alimentos Guachochi Focalización PRE y POST" at bounding box center [793, 534] width 184 height 10
type input "*"
type input "******"
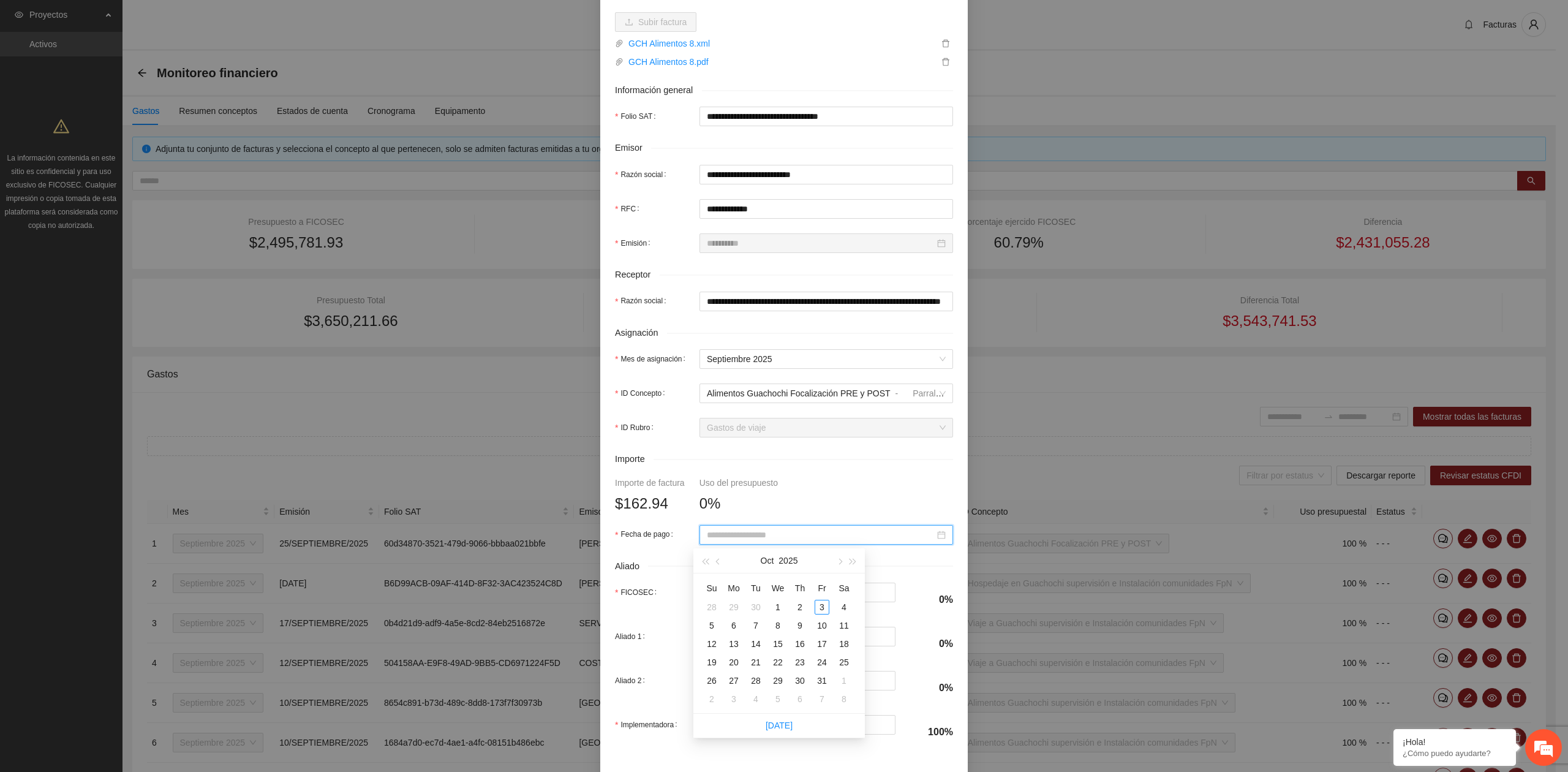
click at [715, 540] on input "Fecha de pago" at bounding box center [820, 534] width 228 height 13
type input "**********"
click at [719, 563] on span "button" at bounding box center [719, 562] width 6 height 6
type input "**********"
click at [796, 658] on div "25" at bounding box center [800, 662] width 15 height 15
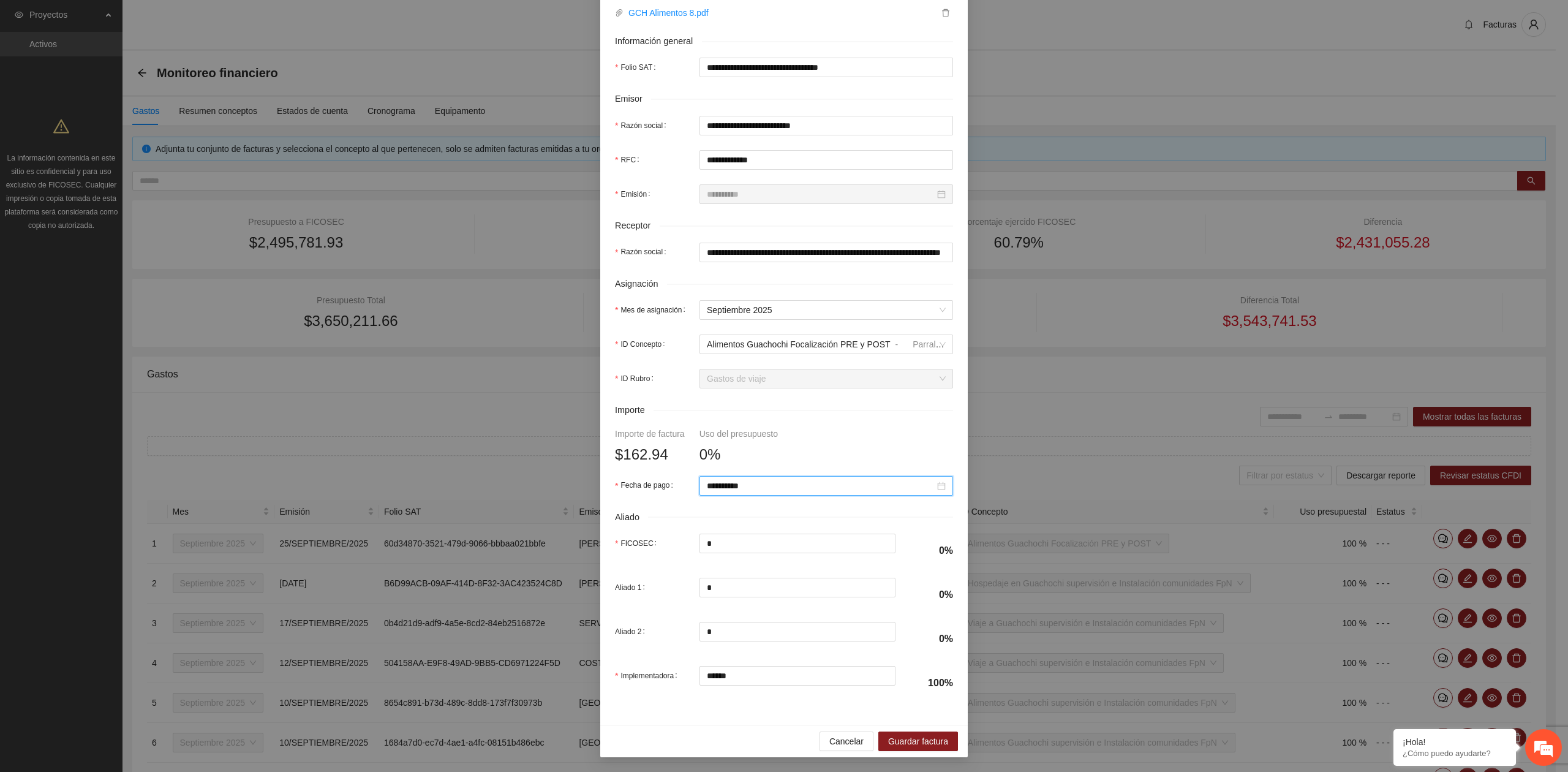
scroll to position [216, 0]
click at [905, 738] on span "Guardar factura" at bounding box center [918, 741] width 60 height 13
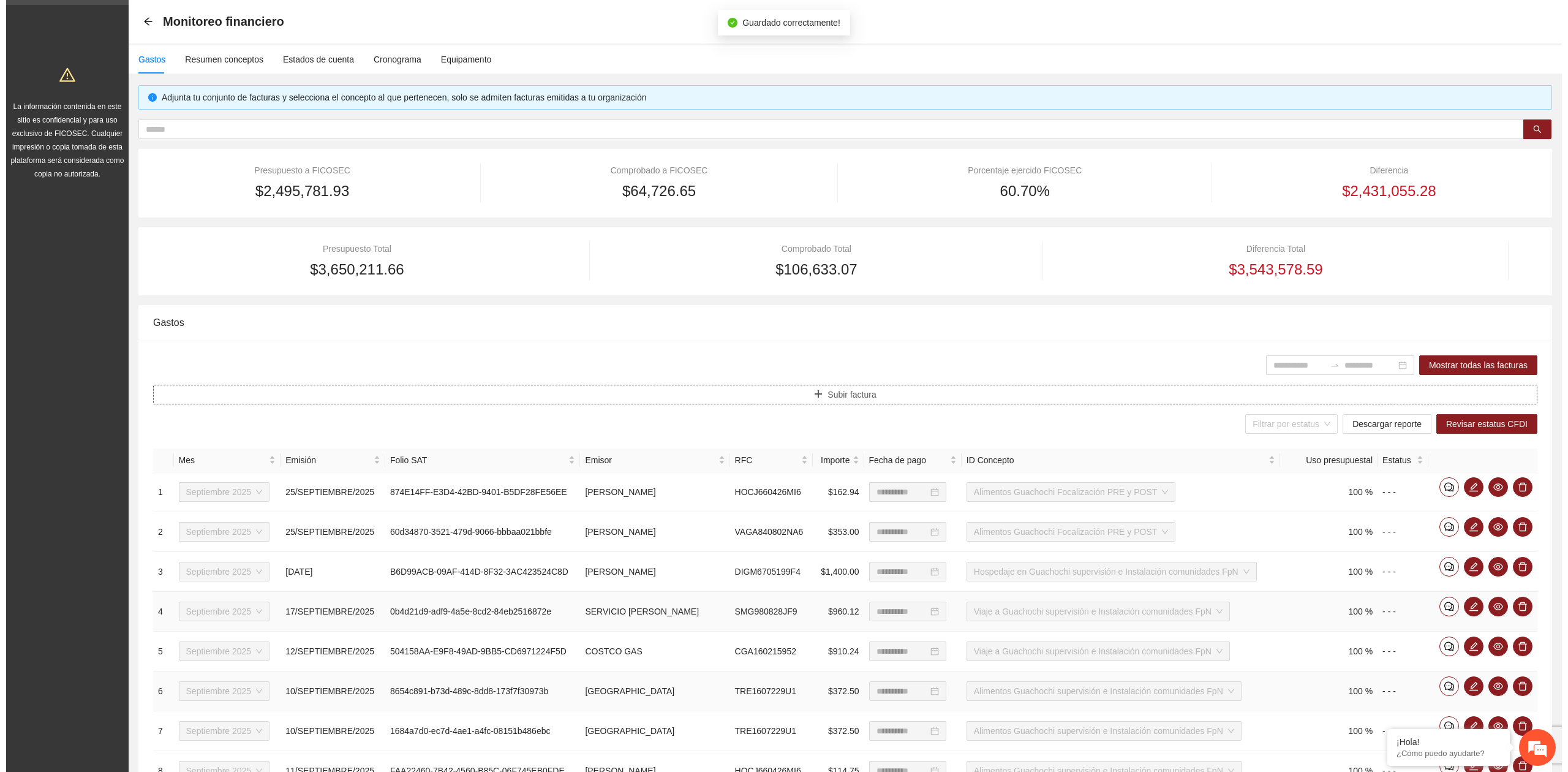
scroll to position [245, 0]
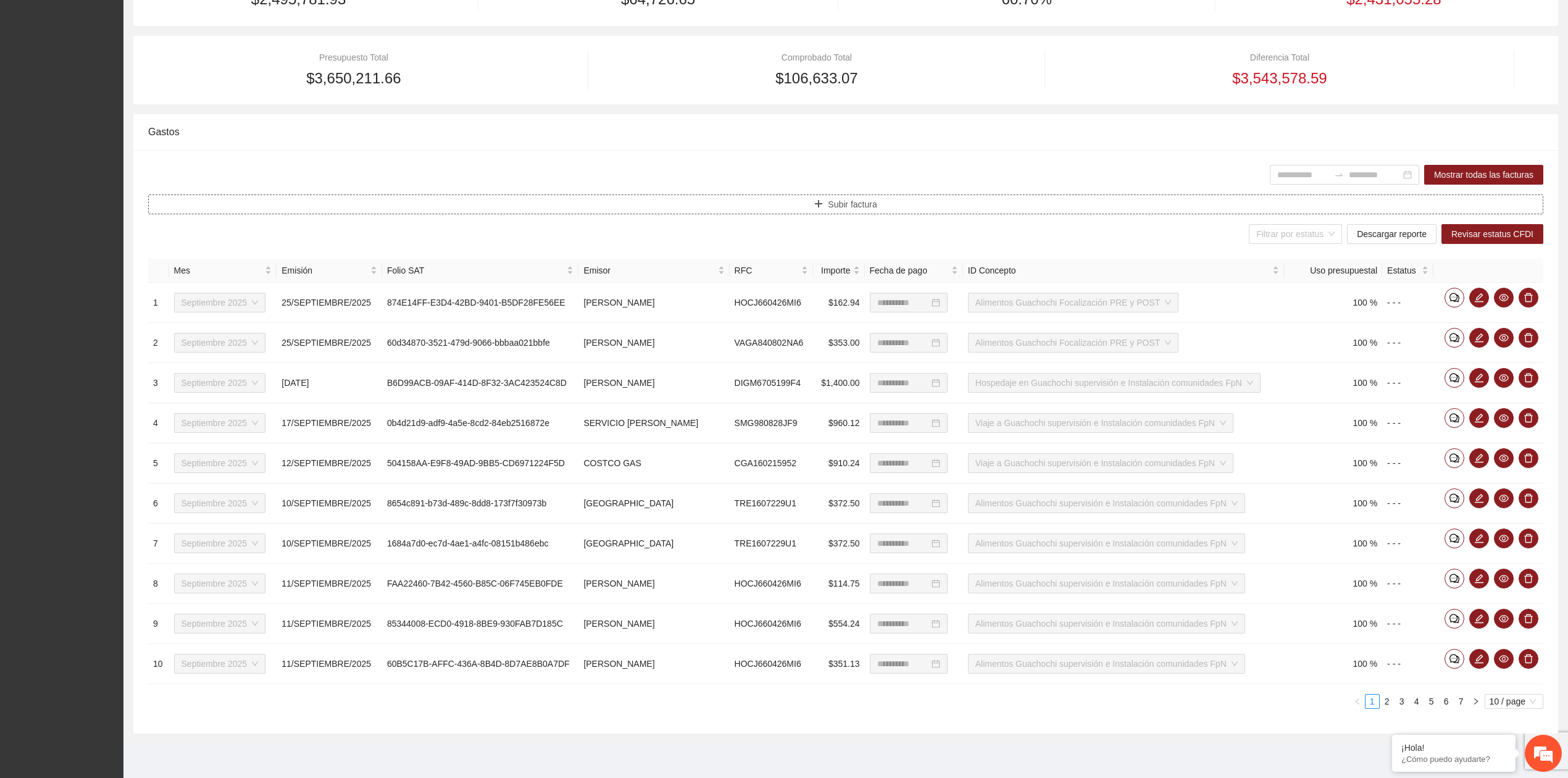
click at [823, 201] on icon "plus" at bounding box center [818, 203] width 8 height 8
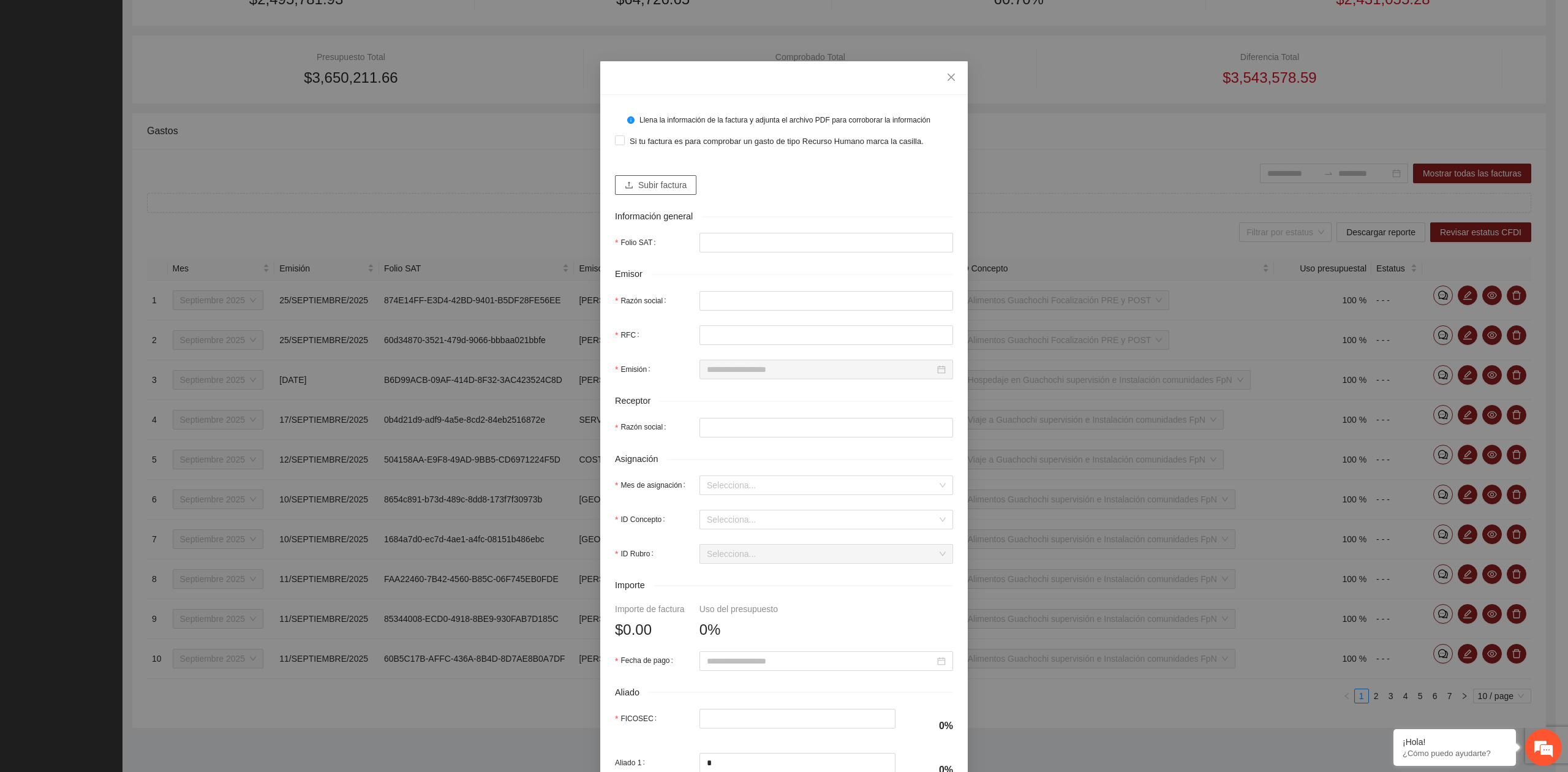
click at [650, 192] on span "Subir factura" at bounding box center [662, 185] width 49 height 13
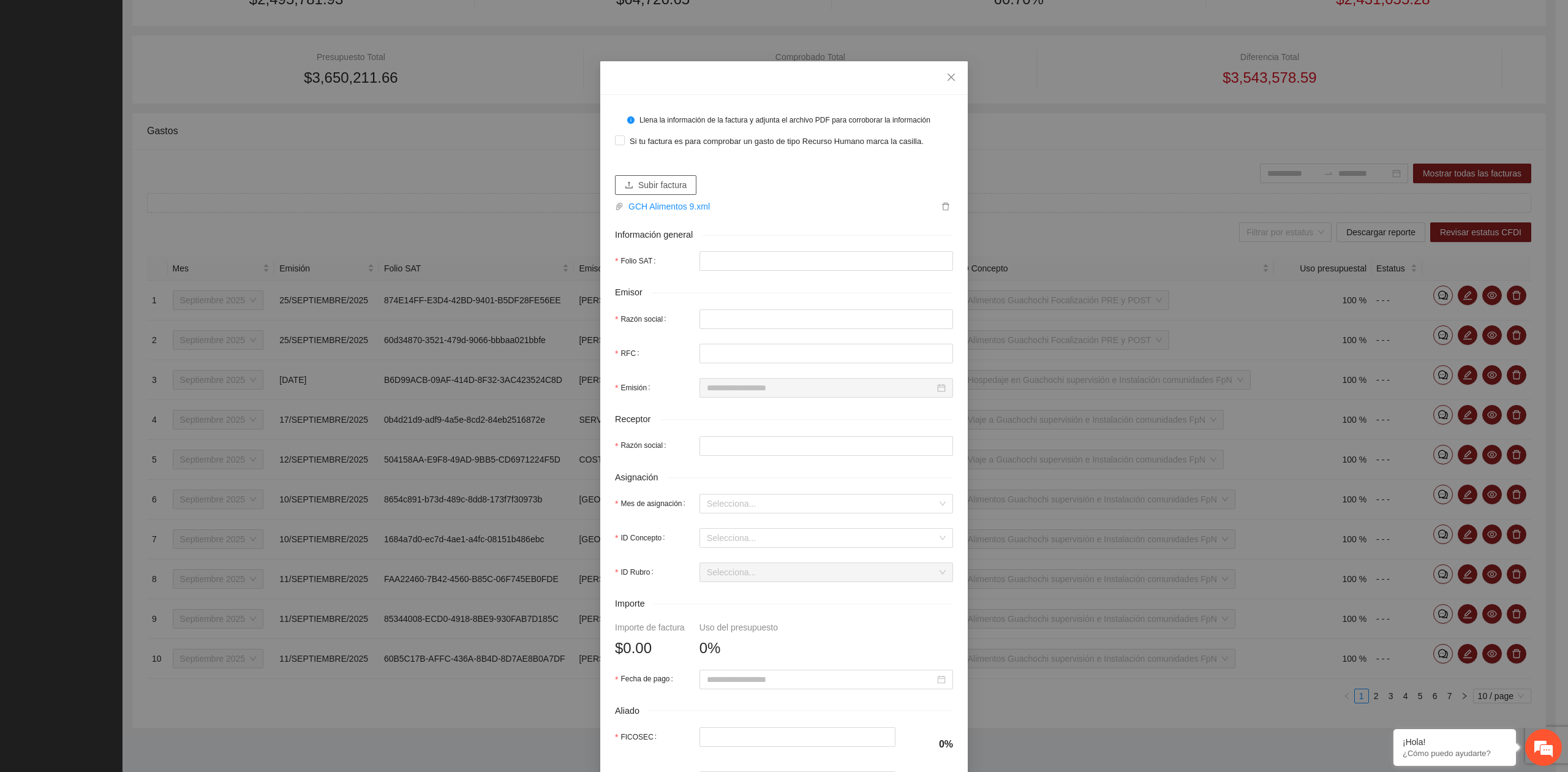
type input "**********"
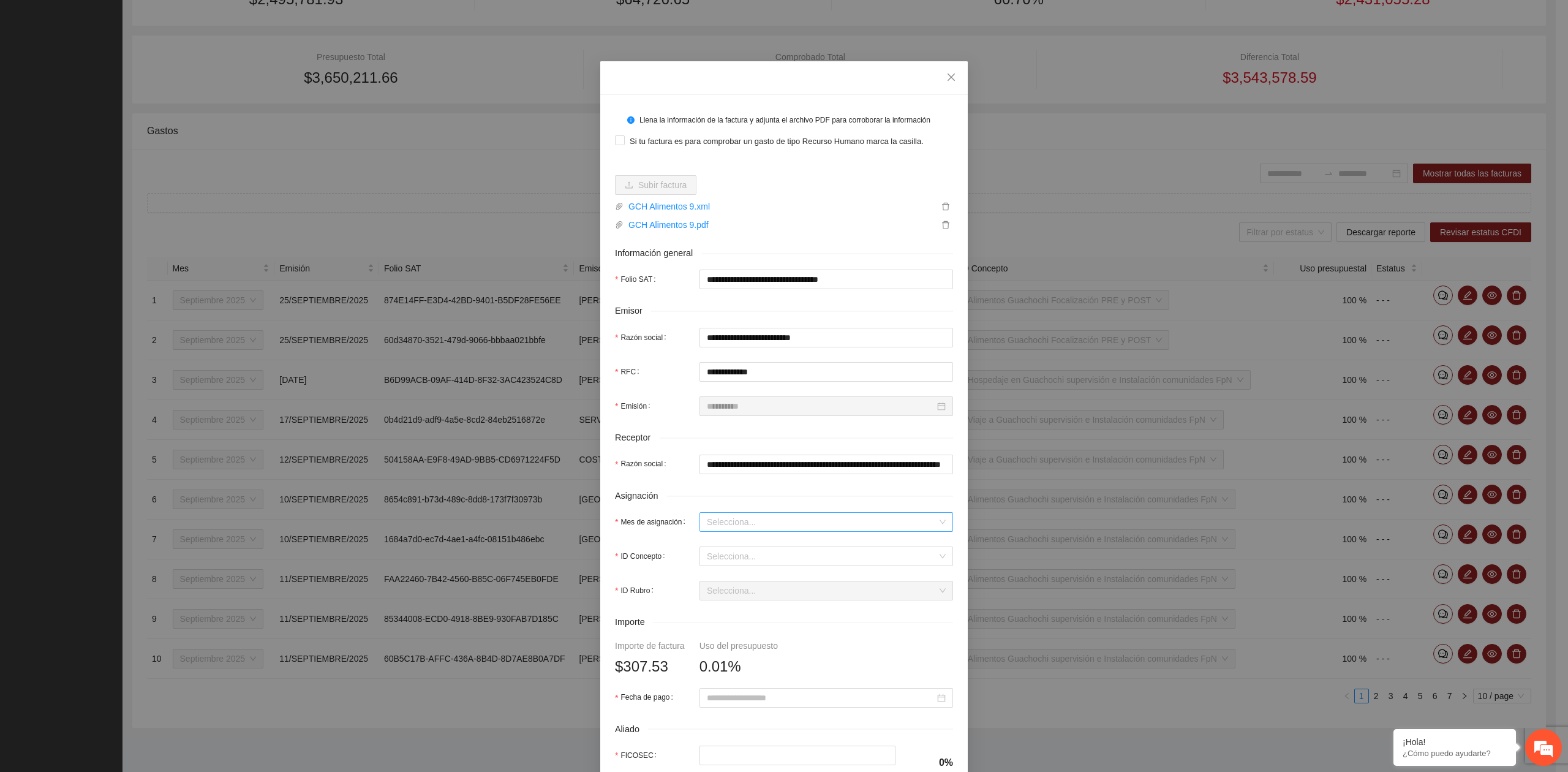
click at [729, 529] on input "Mes de asignación" at bounding box center [821, 522] width 230 height 19
click at [741, 564] on div "Septiembre 2025" at bounding box center [820, 570] width 239 height 13
click at [748, 559] on input "ID Concepto" at bounding box center [821, 556] width 230 height 19
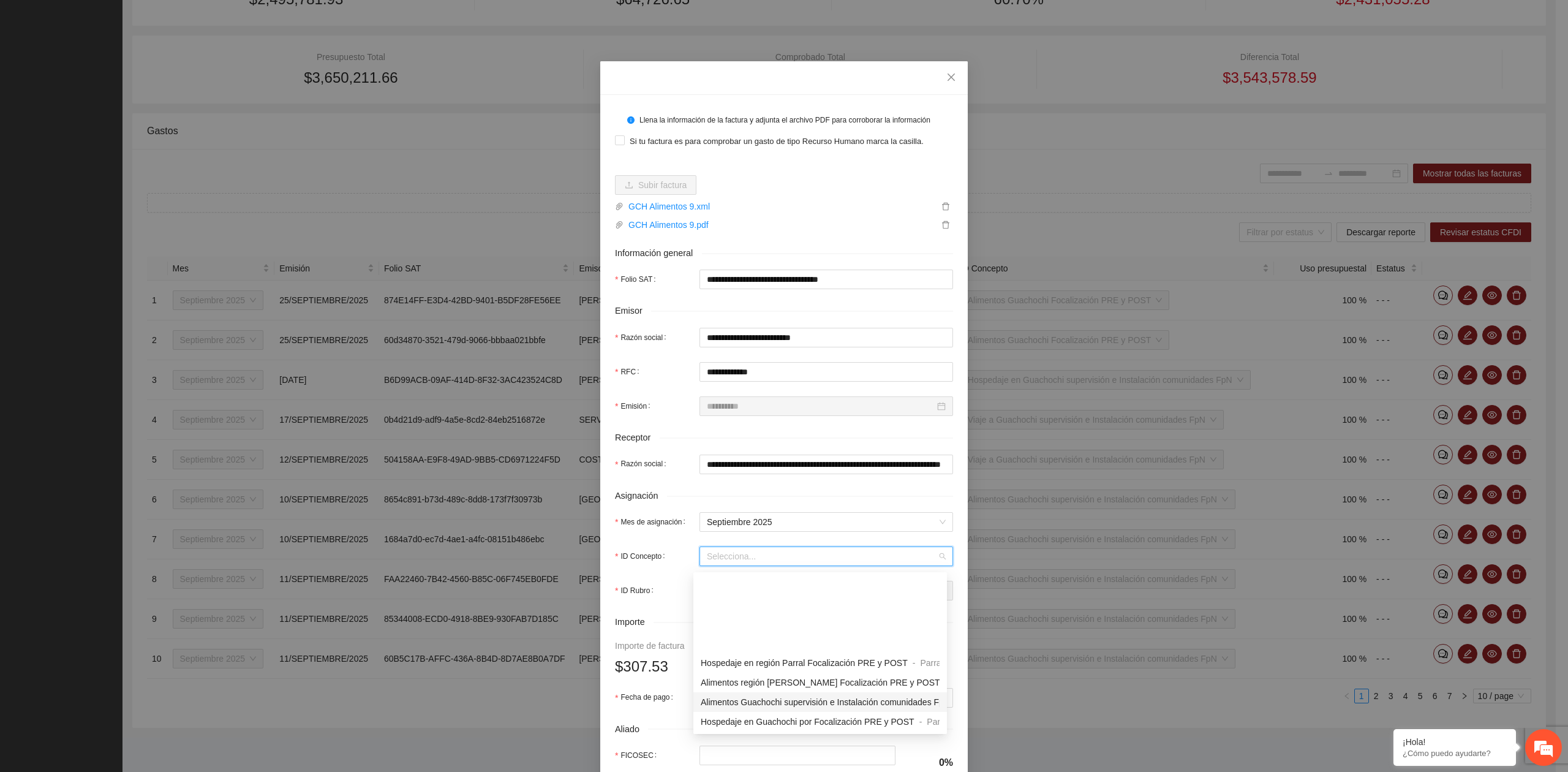
scroll to position [1062, 0]
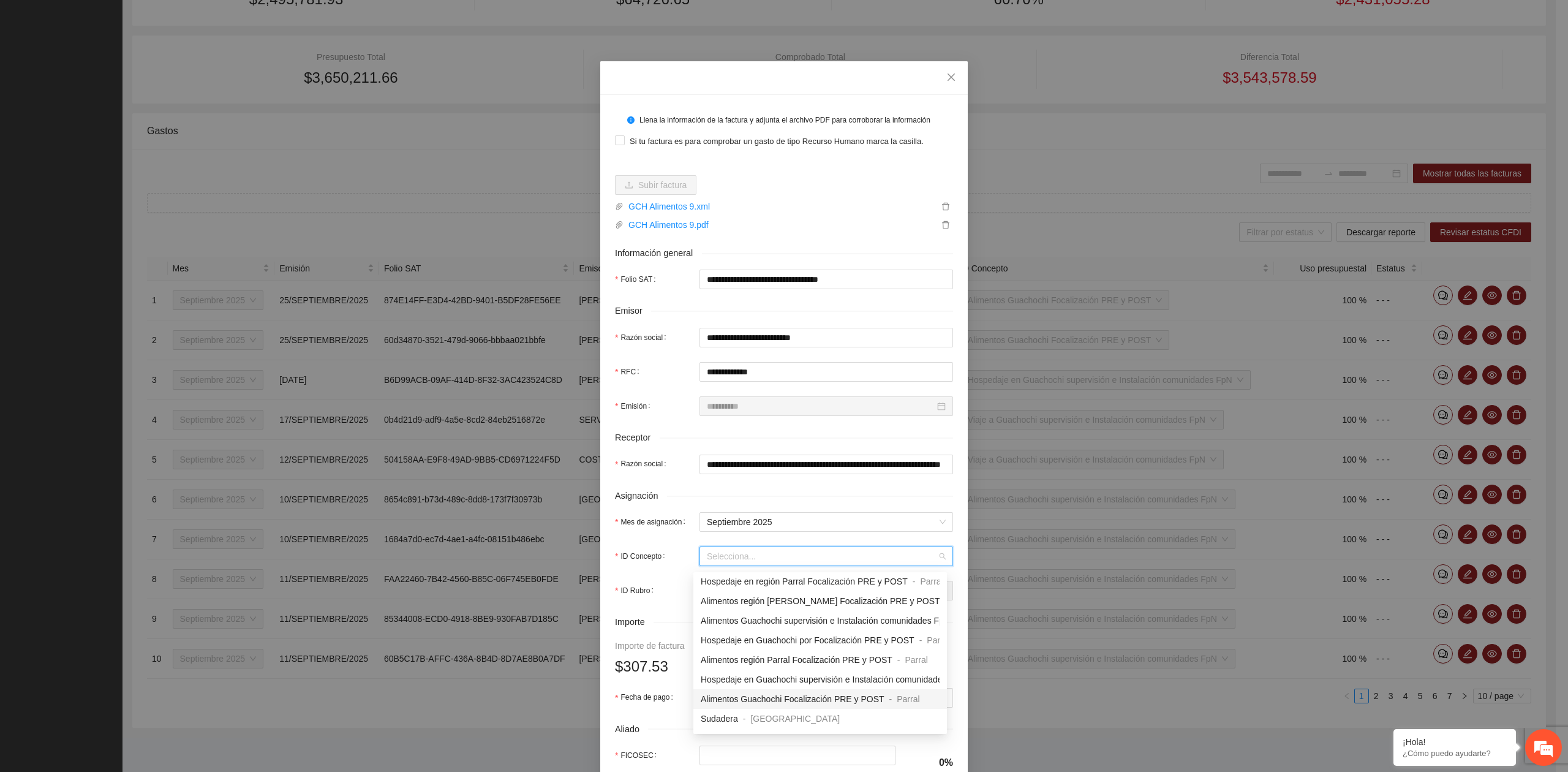
click at [718, 702] on span "Alimentos Guachochi Focalización PRE y POST" at bounding box center [793, 699] width 184 height 10
type input "*"
type input "******"
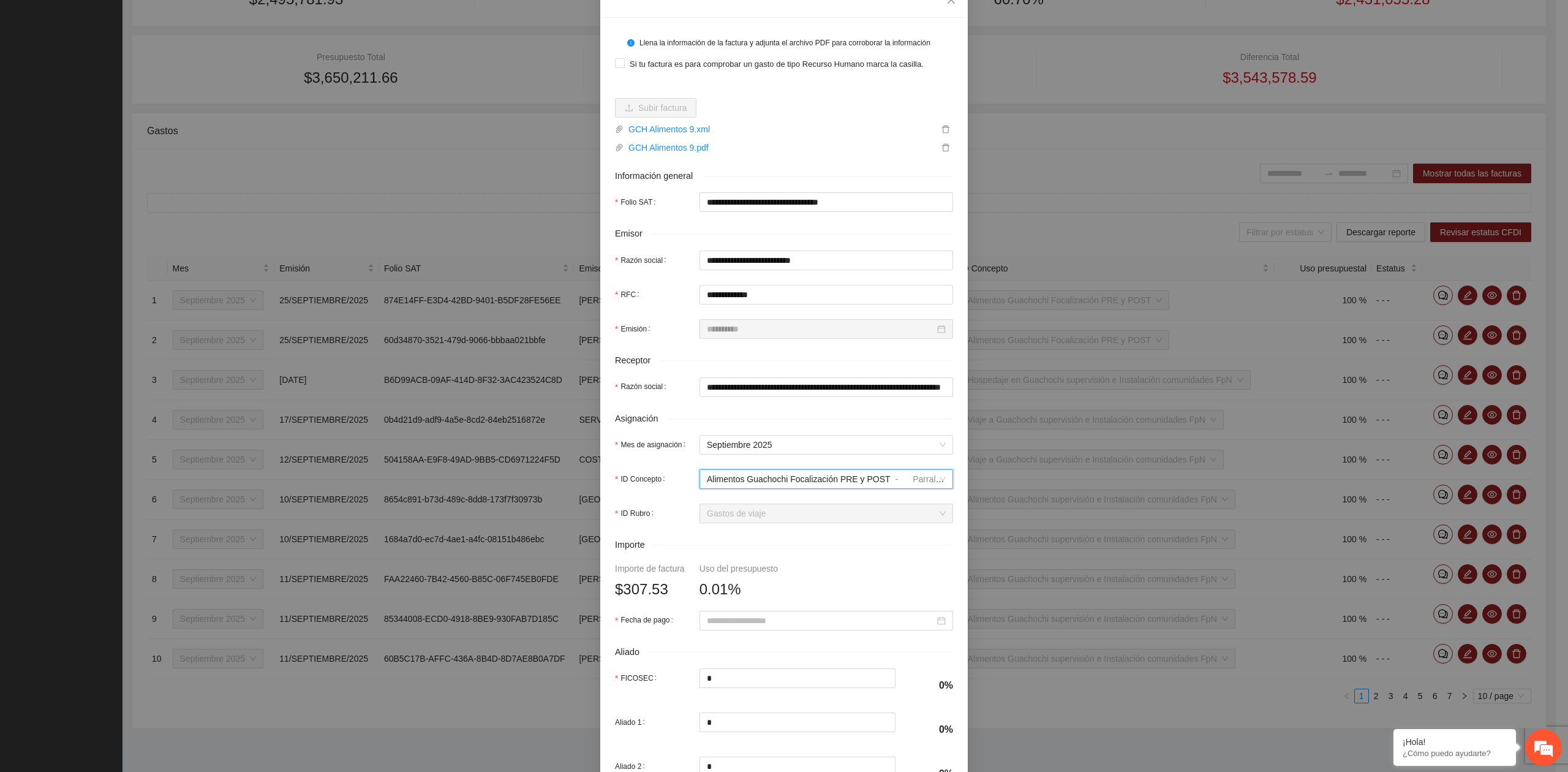
scroll to position [82, 0]
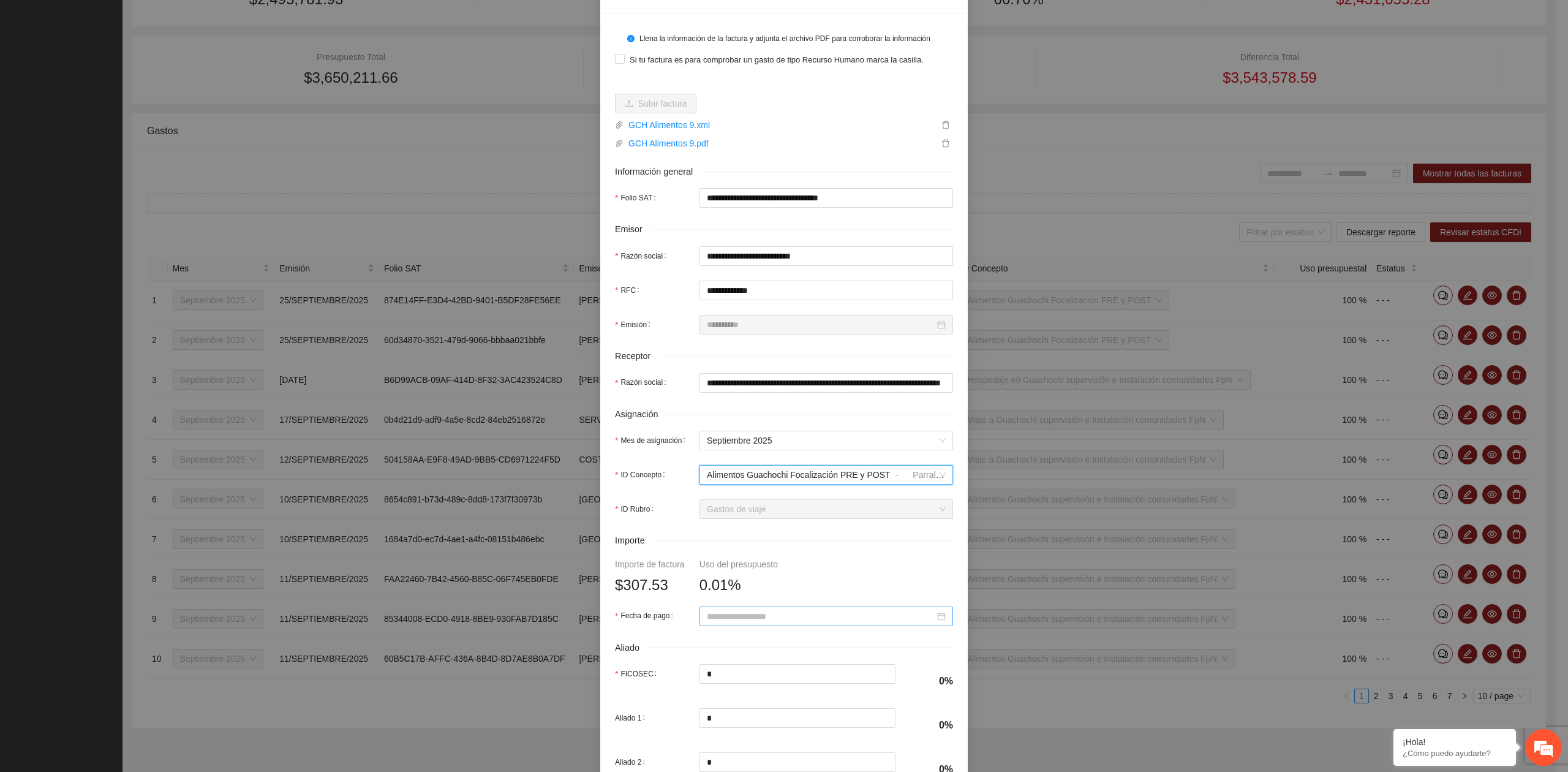
click at [753, 616] on input "Fecha de pago" at bounding box center [820, 616] width 228 height 13
type input "**********"
click at [719, 430] on span "button" at bounding box center [719, 430] width 6 height 6
type input "**********"
click at [772, 533] on div "24" at bounding box center [777, 531] width 15 height 15
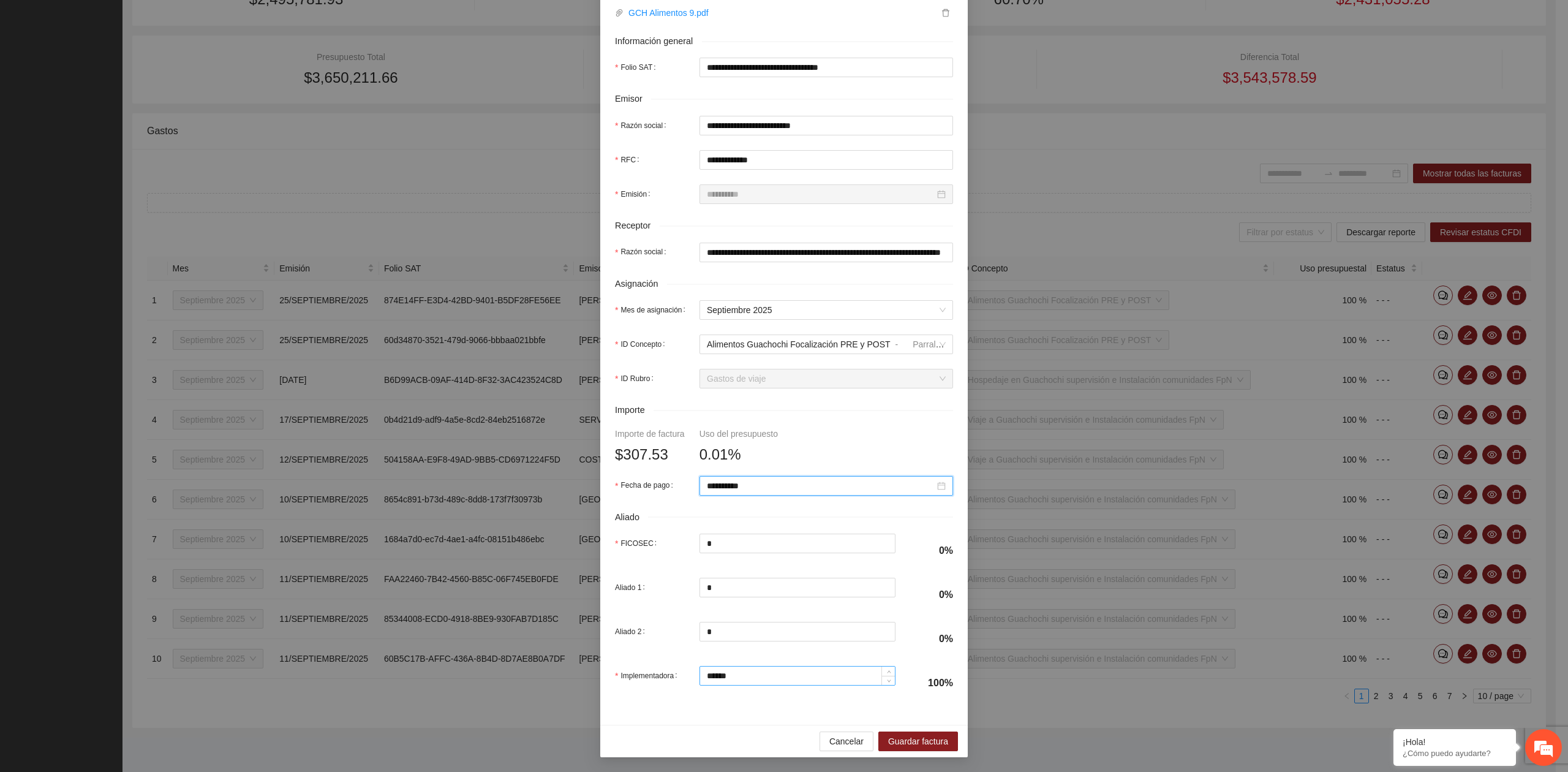
scroll to position [216, 0]
click at [899, 743] on span "Guardar factura" at bounding box center [918, 741] width 60 height 13
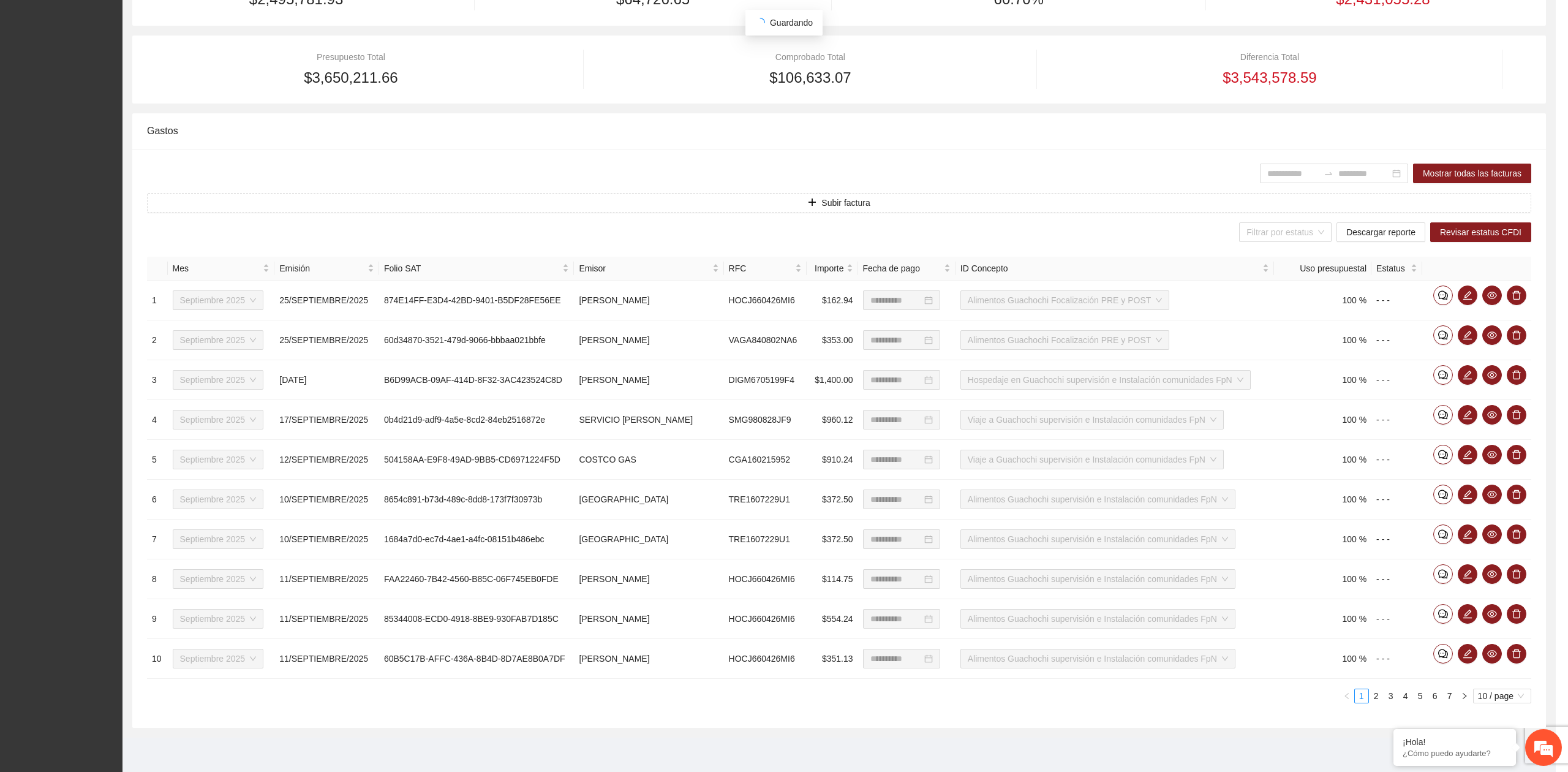
scroll to position [118, 0]
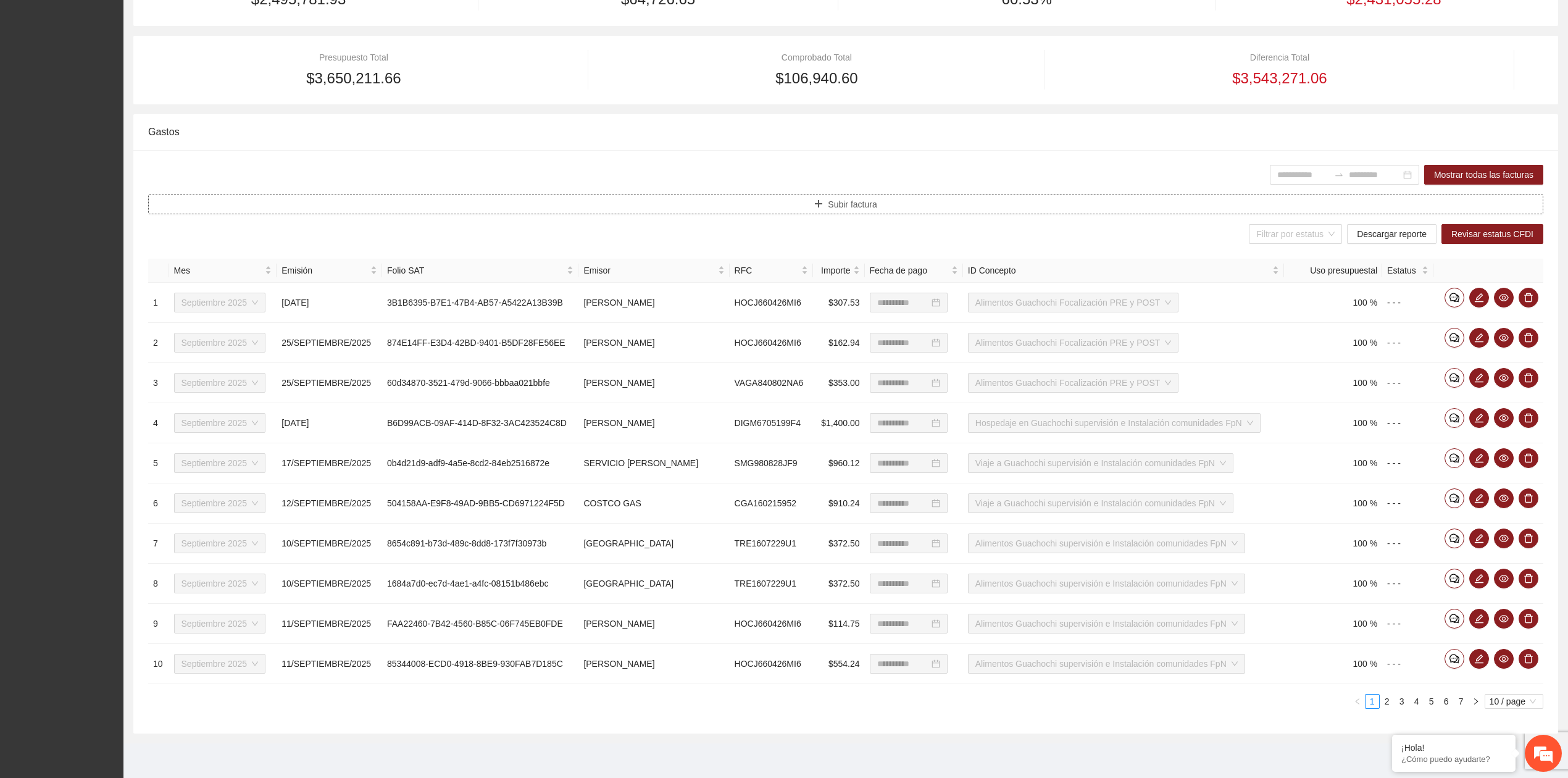
click at [833, 210] on span "Subir factura" at bounding box center [853, 204] width 49 height 14
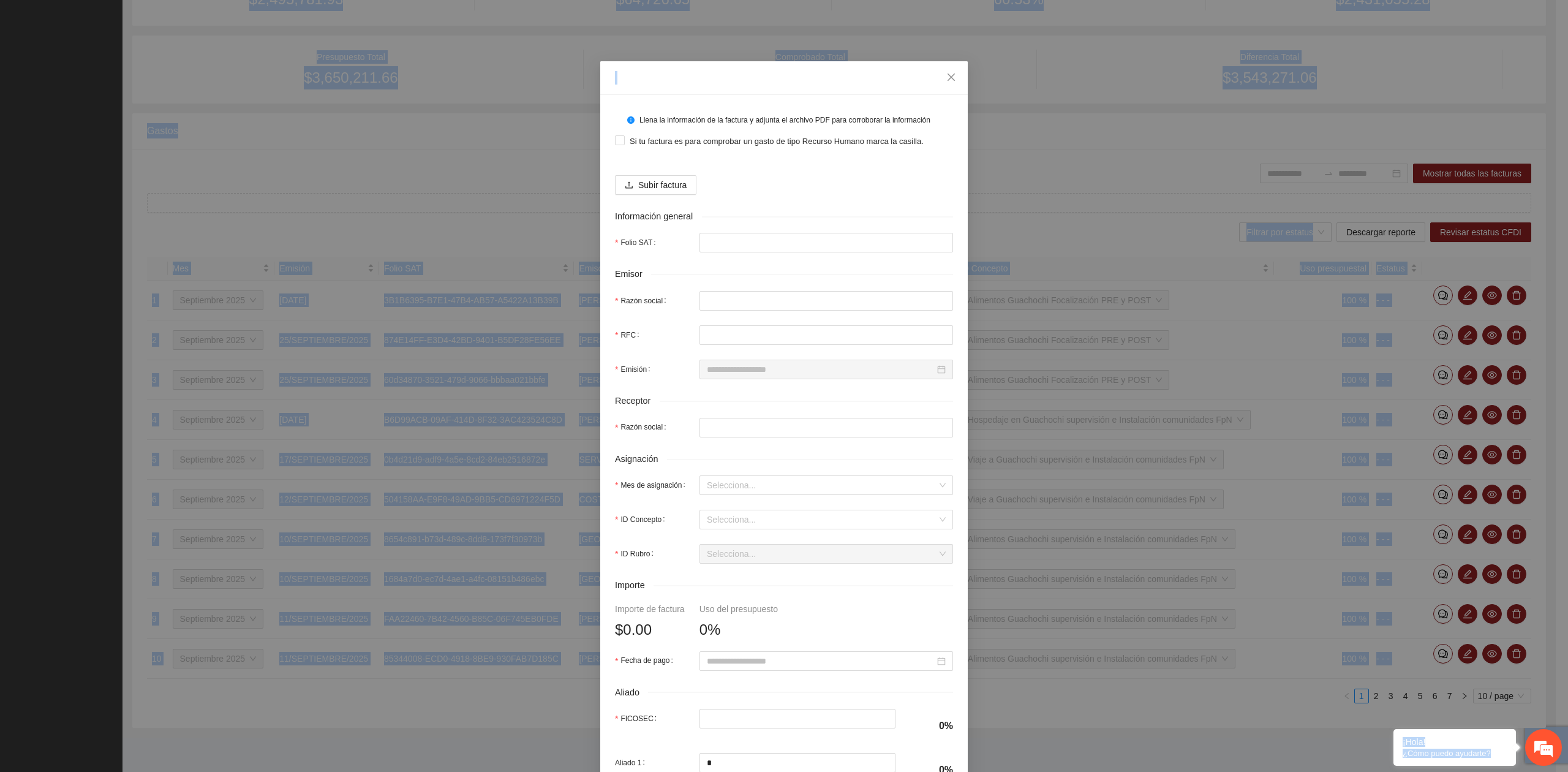
drag, startPoint x: 818, startPoint y: 81, endPoint x: -502, endPoint y: 641, distance: 1433.9
click at [0, 529] on html "**********" at bounding box center [784, 142] width 1568 height 772
click at [947, 86] on span "Close" at bounding box center [951, 78] width 33 height 33
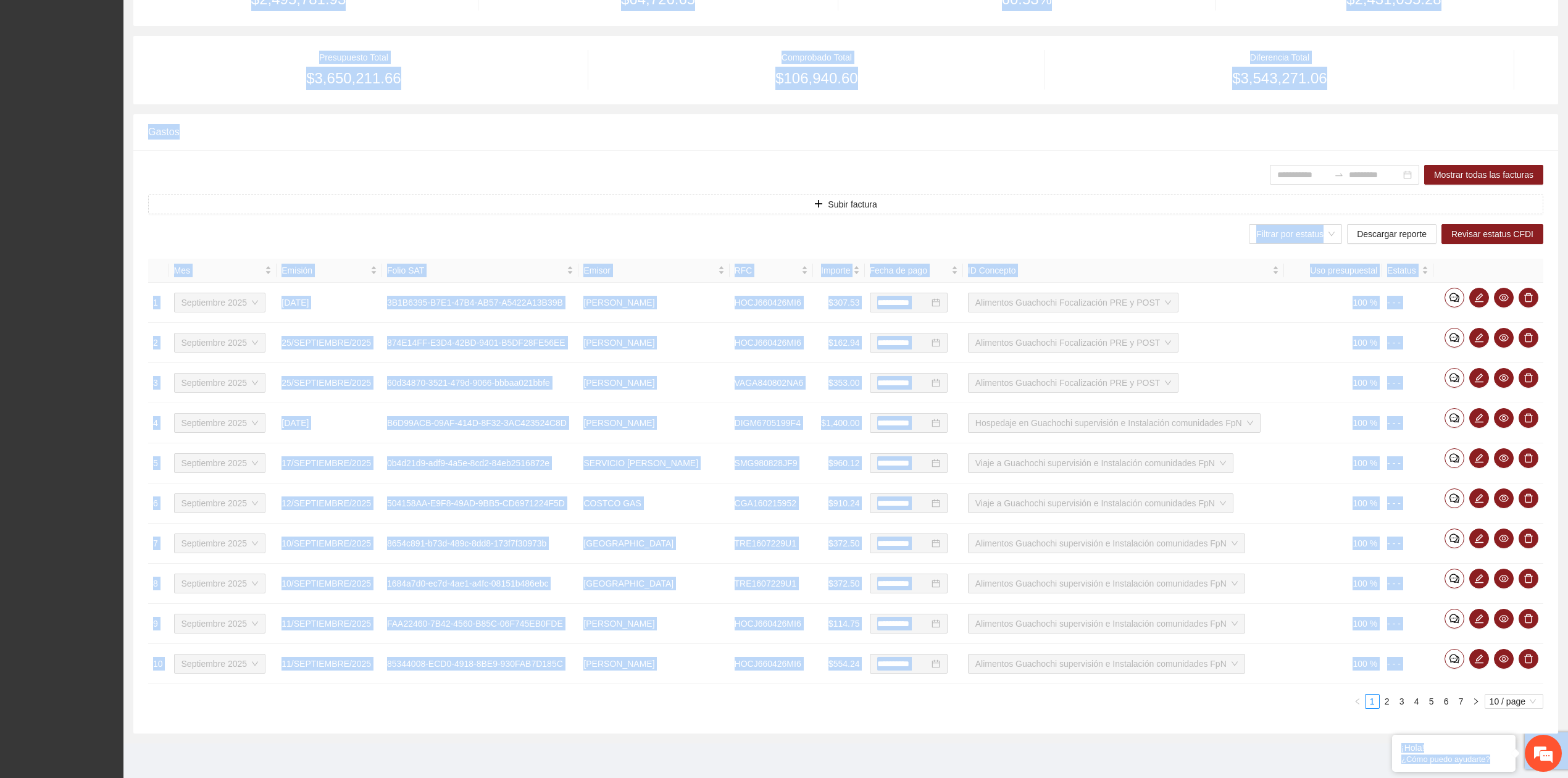
click at [744, 169] on div "Mostrar todas las facturas" at bounding box center [845, 174] width 1396 height 20
click at [1013, 121] on div "Gastos" at bounding box center [845, 132] width 1396 height 35
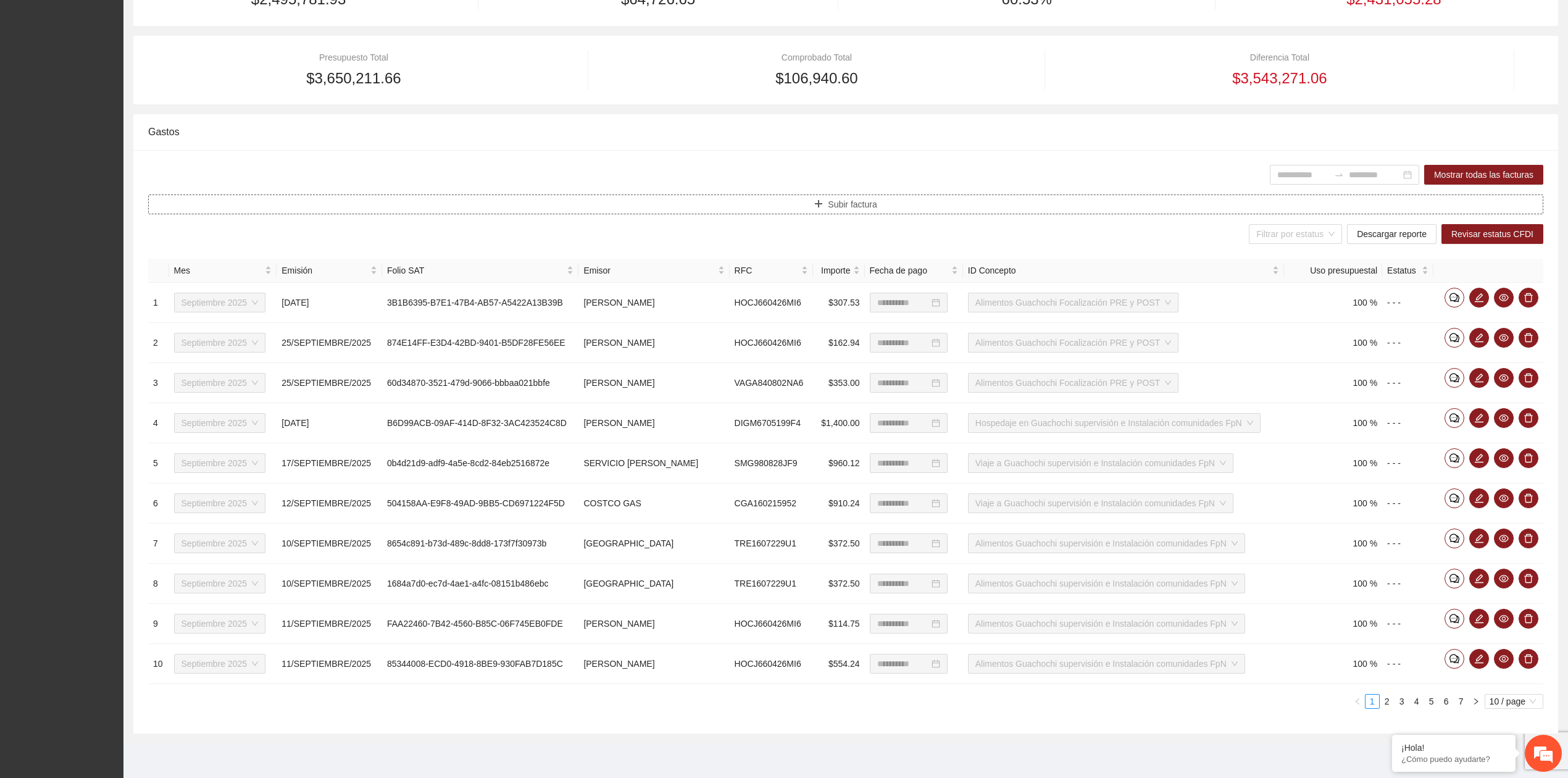
click at [813, 201] on button "Subir factura" at bounding box center [845, 204] width 1396 height 20
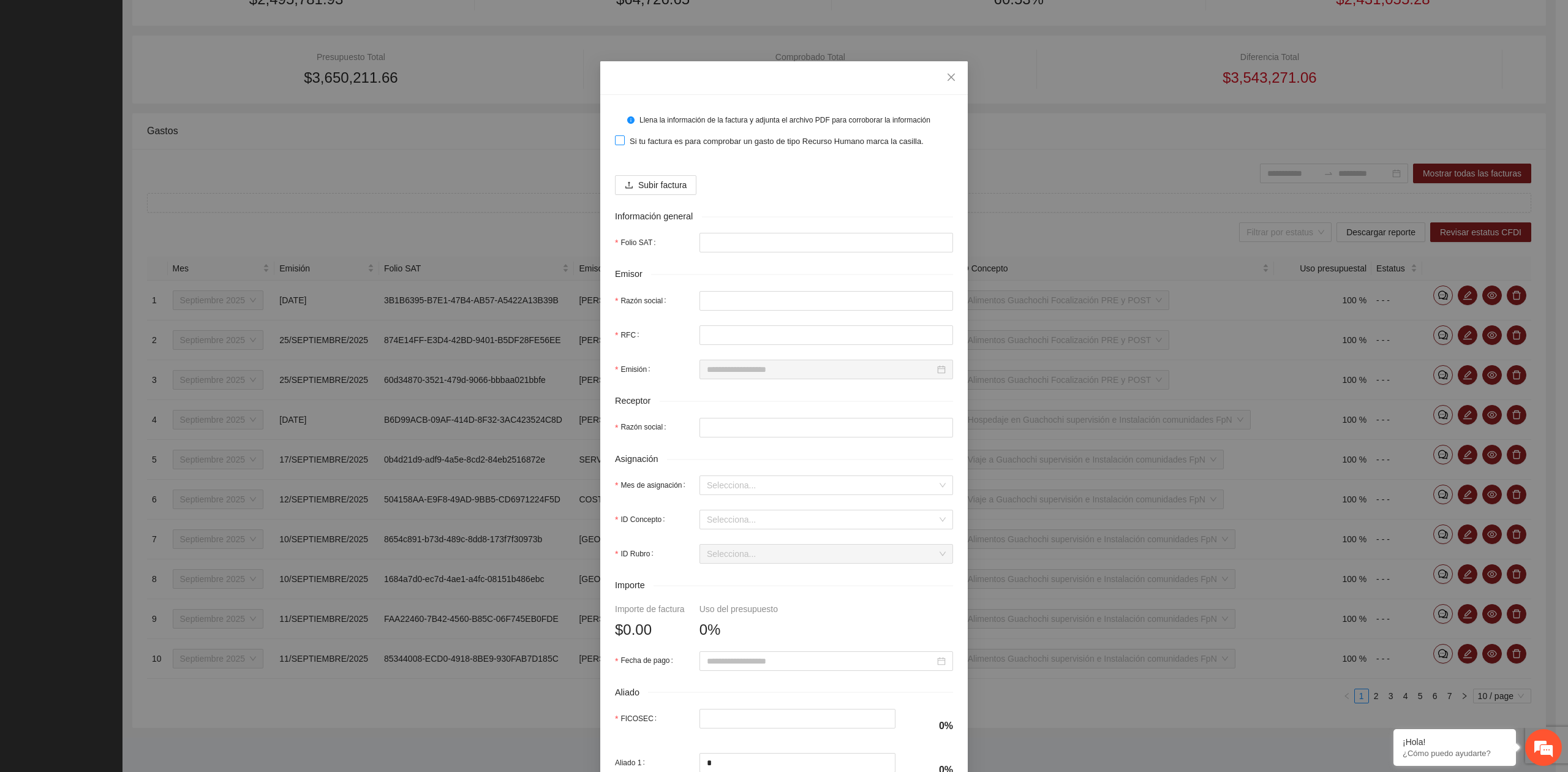
click at [645, 140] on span "Si tu factura es para comprobar un gasto de tipo Recurso Humano marca la casill…" at bounding box center [777, 141] width 304 height 12
click at [645, 183] on span "Subir factura" at bounding box center [662, 185] width 49 height 13
click at [948, 84] on span "Close" at bounding box center [951, 78] width 33 height 33
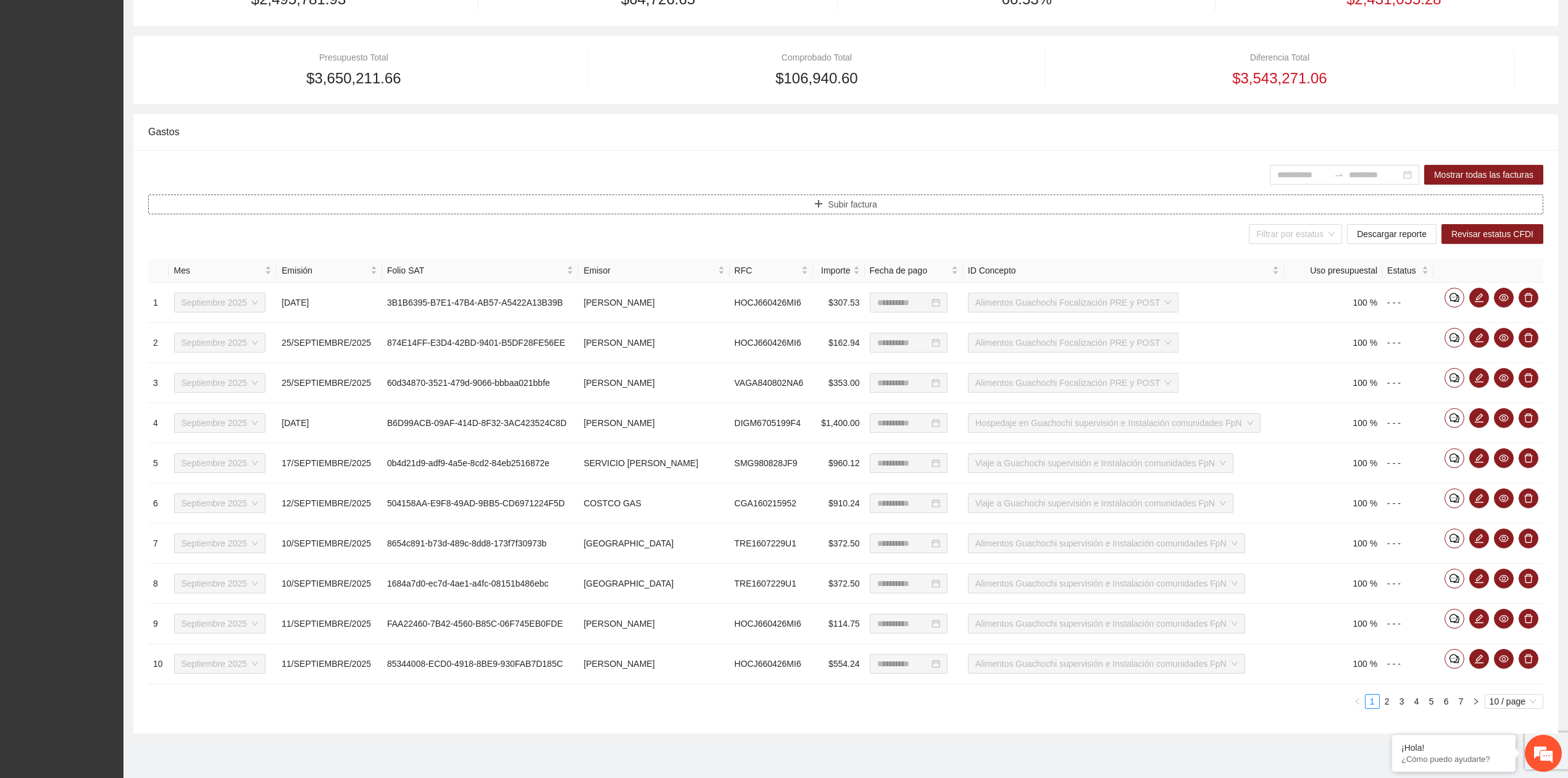
drag, startPoint x: 887, startPoint y: 205, endPoint x: 880, endPoint y: 207, distance: 7.3
click at [882, 206] on button "Subir factura" at bounding box center [845, 204] width 1396 height 20
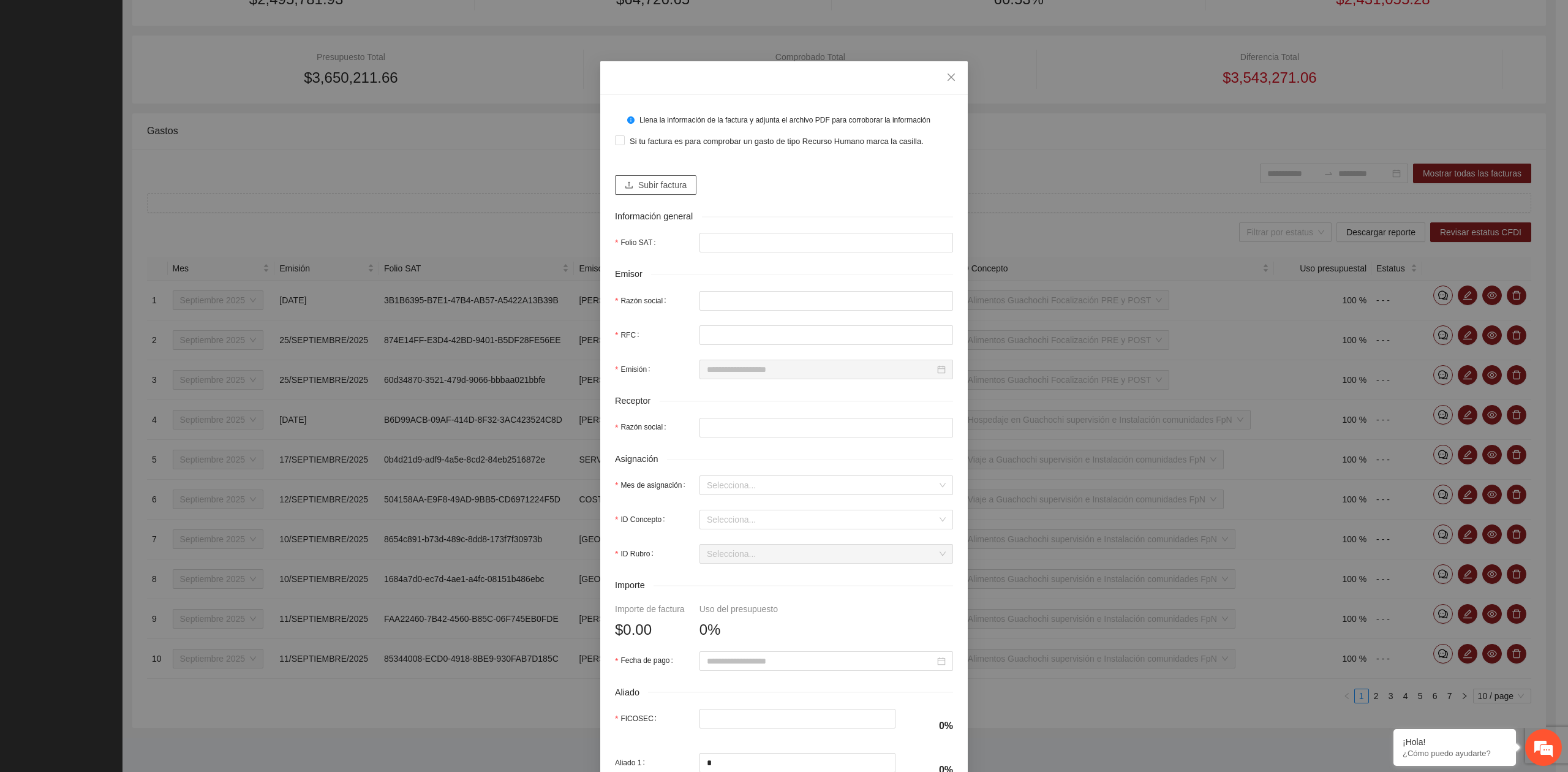
click at [638, 185] on span "Subir factura" at bounding box center [662, 185] width 49 height 13
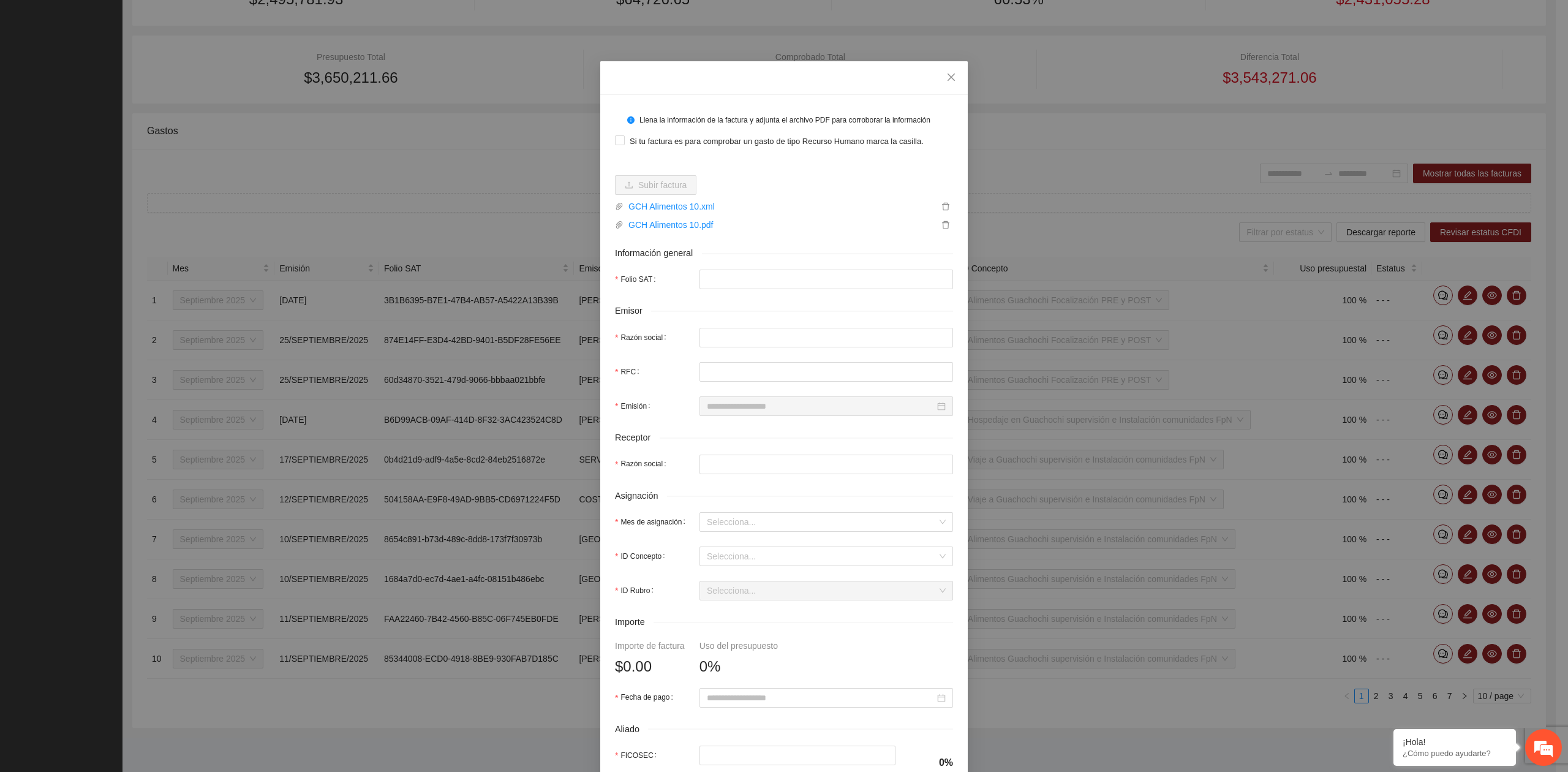
type input "**********"
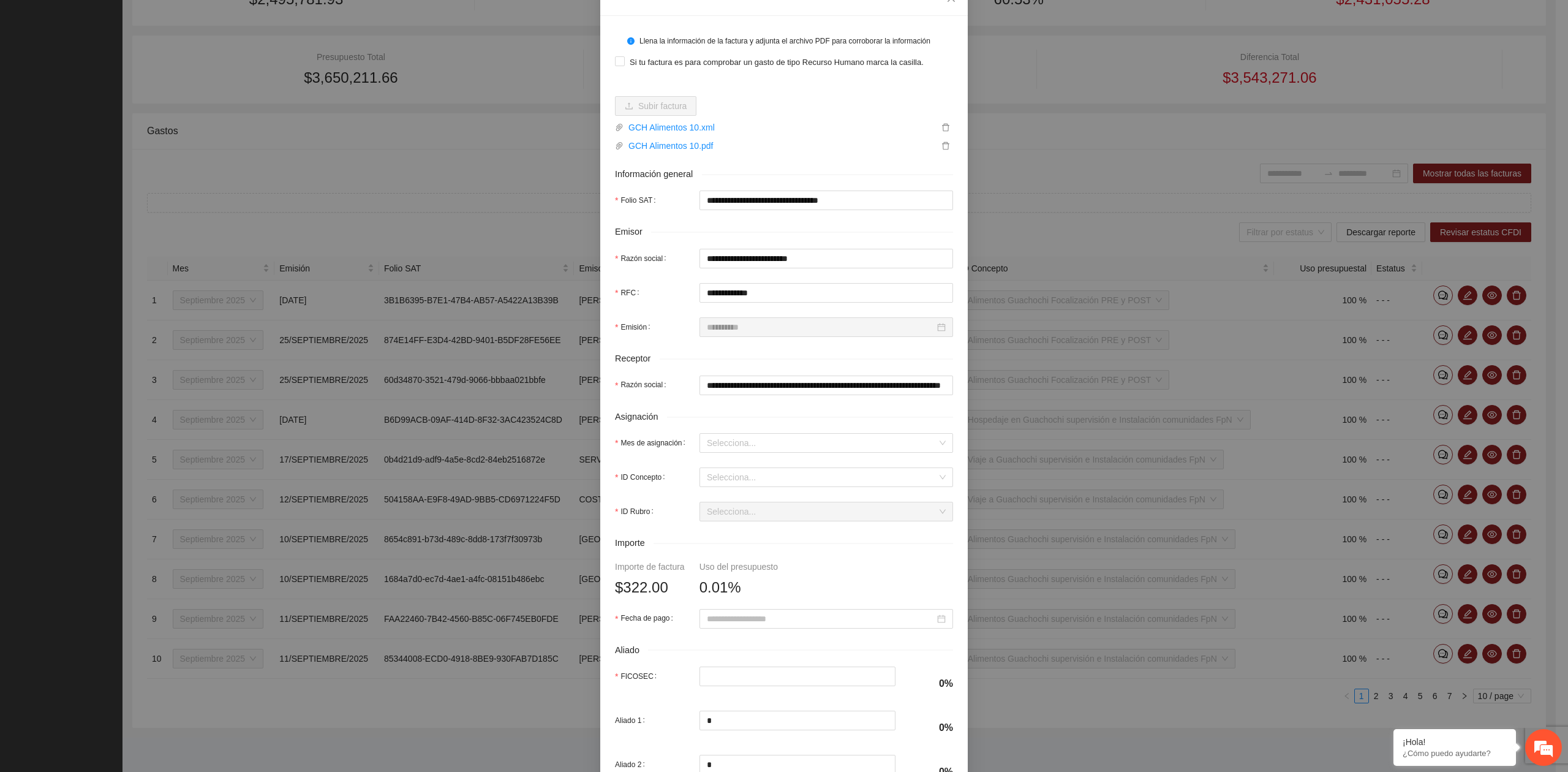
scroll to position [82, 0]
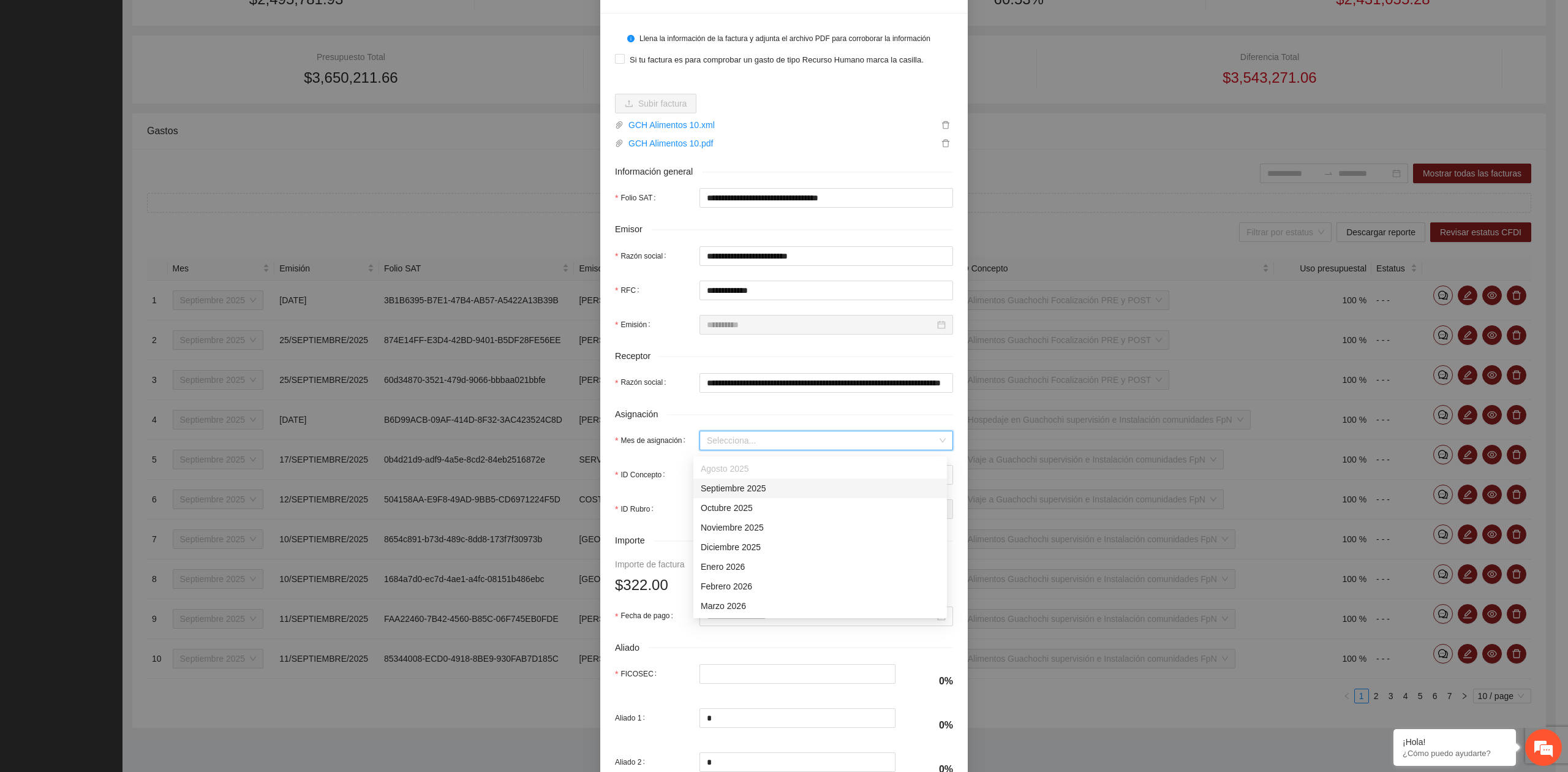
click at [726, 443] on input "Mes de asignación" at bounding box center [821, 441] width 230 height 19
click at [746, 493] on div "Septiembre 2025" at bounding box center [819, 488] width 253 height 20
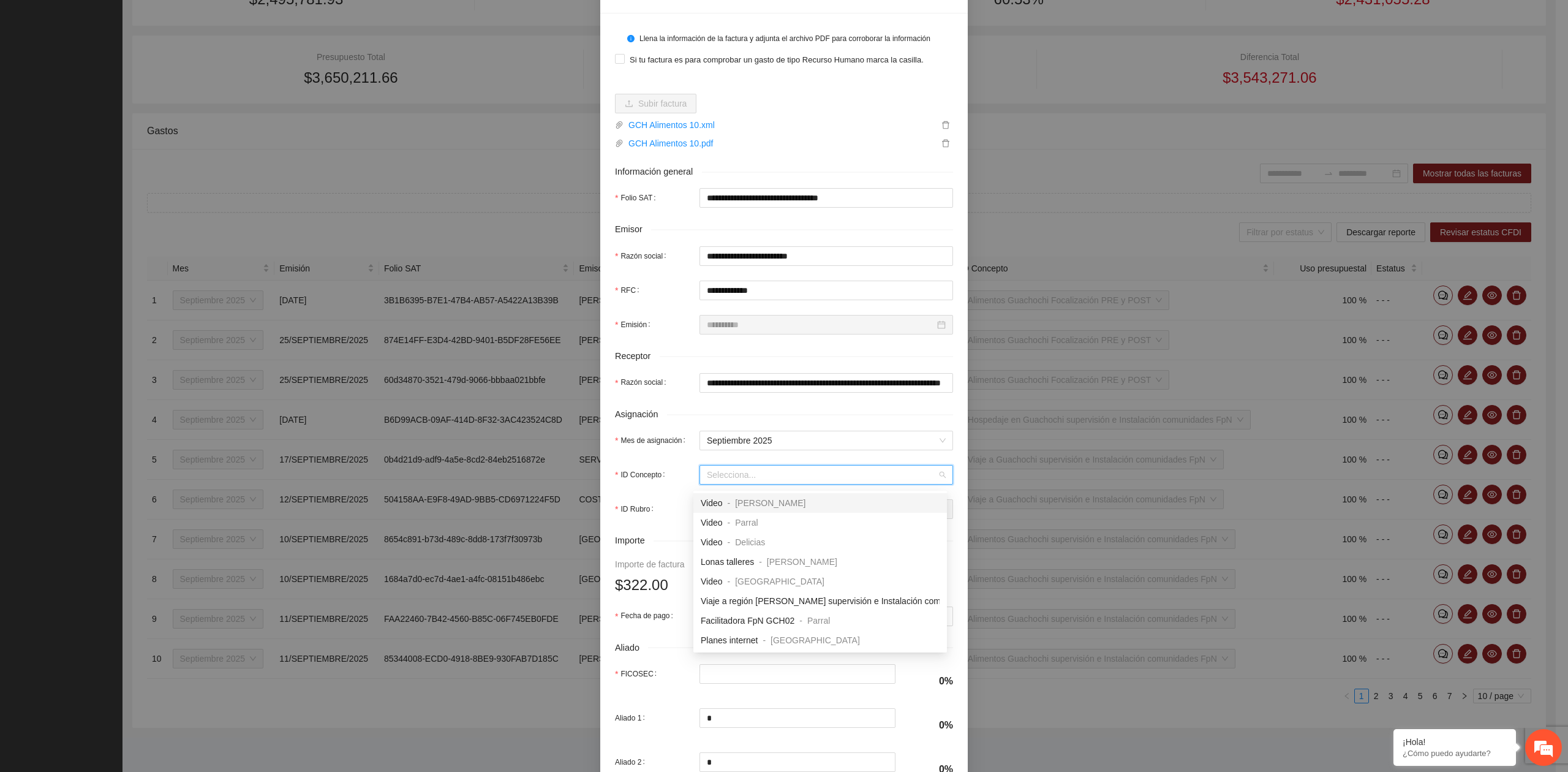
click at [721, 481] on input "ID Concepto" at bounding box center [821, 474] width 230 height 19
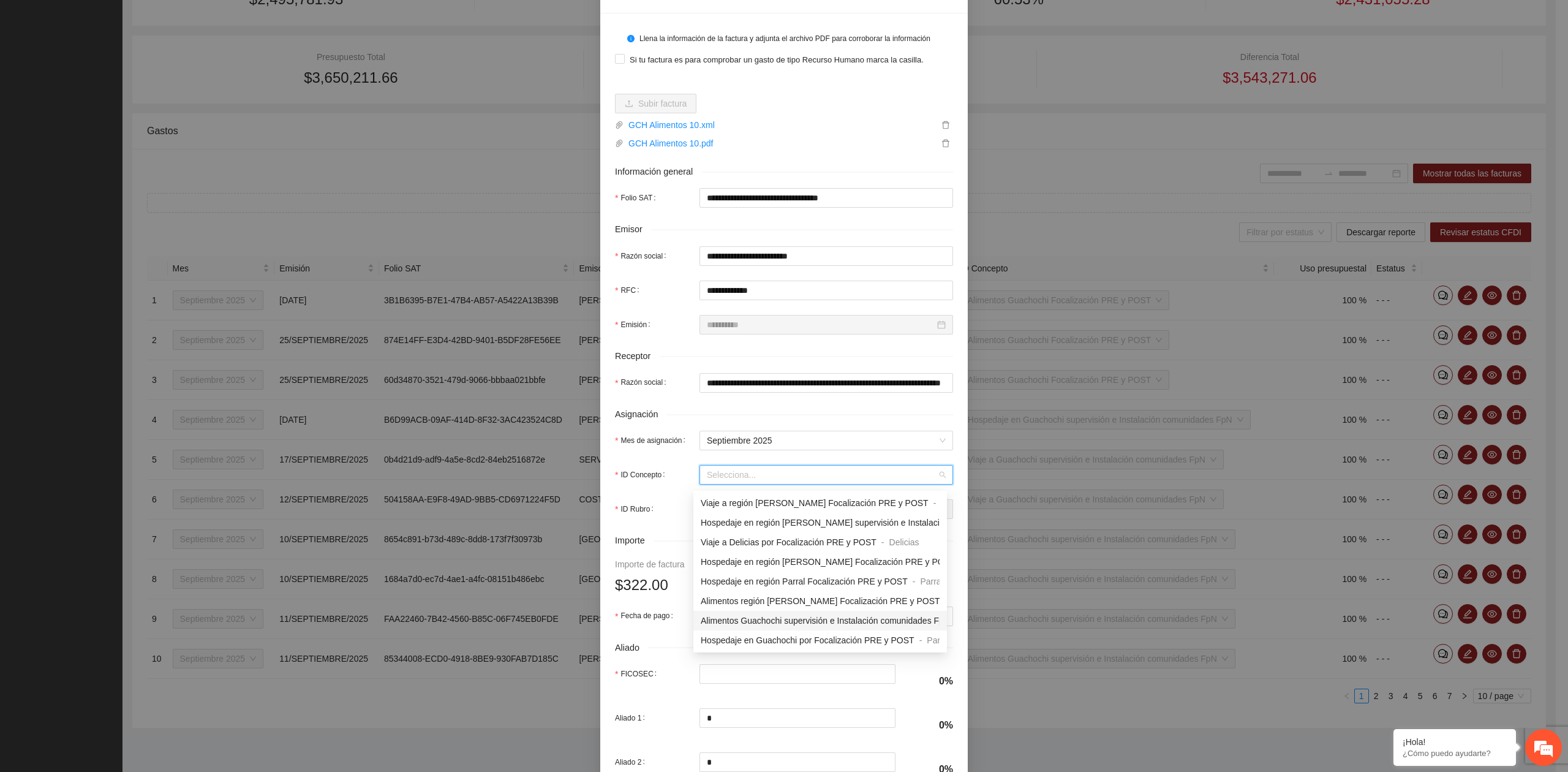
scroll to position [1062, 0]
click at [755, 613] on span "Alimentos Guachochi Focalización PRE y POST" at bounding box center [793, 617] width 184 height 10
type input "*"
type input "***"
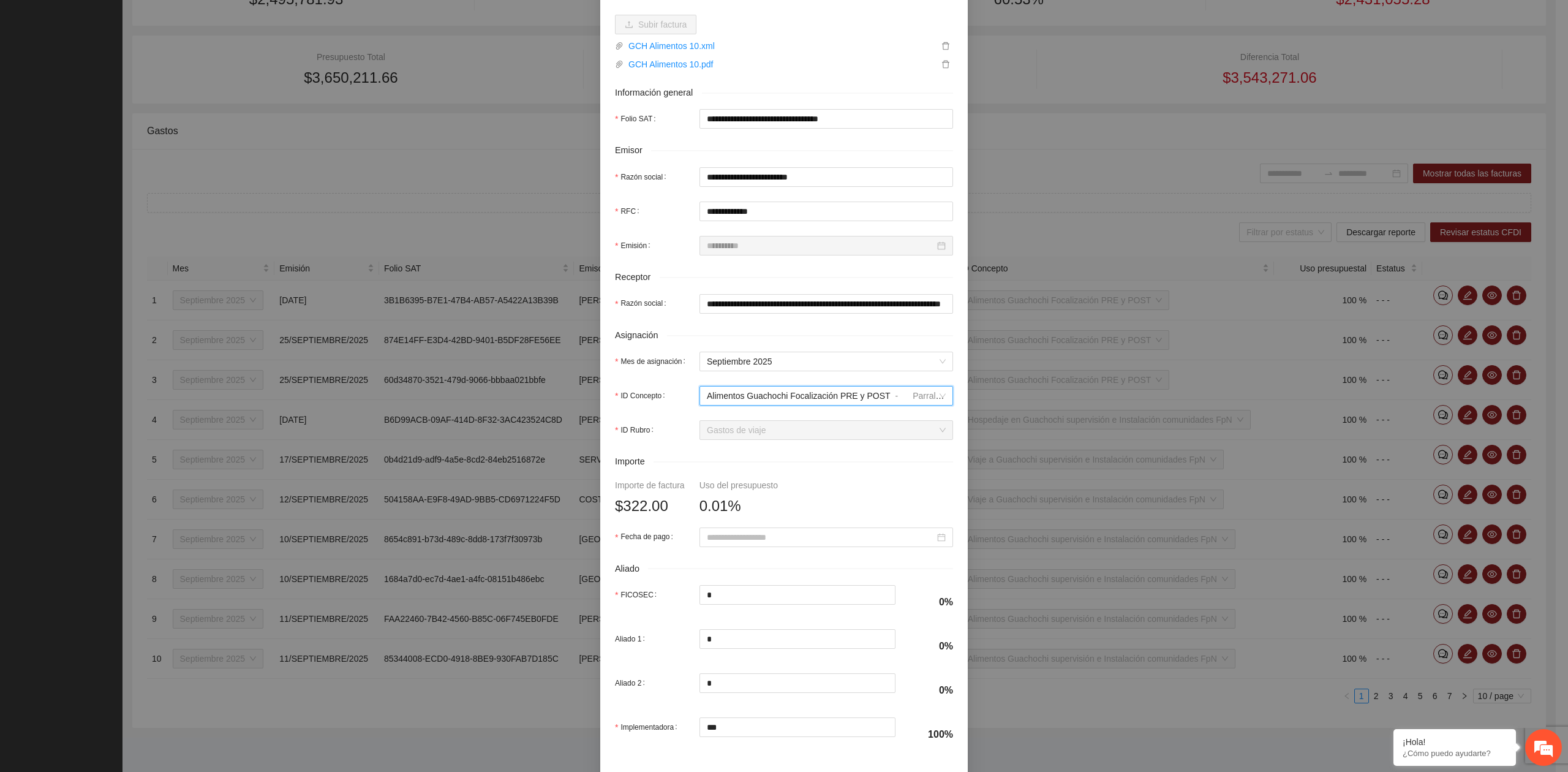
scroll to position [163, 0]
click at [752, 540] on input "Fecha de pago" at bounding box center [820, 534] width 228 height 13
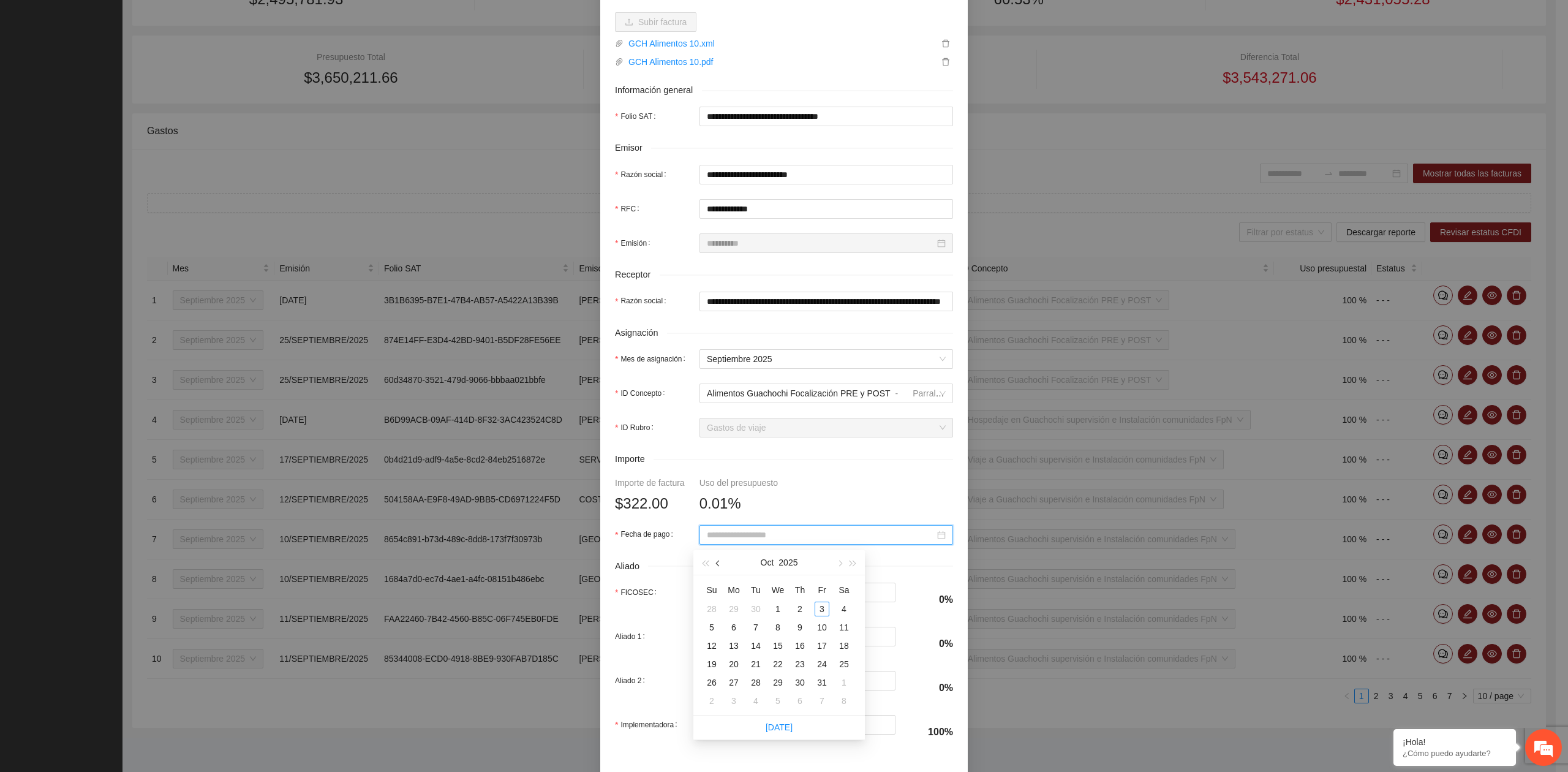
click at [722, 566] on button "button" at bounding box center [718, 563] width 13 height 24
type input "**********"
click at [777, 662] on div "24" at bounding box center [777, 664] width 15 height 15
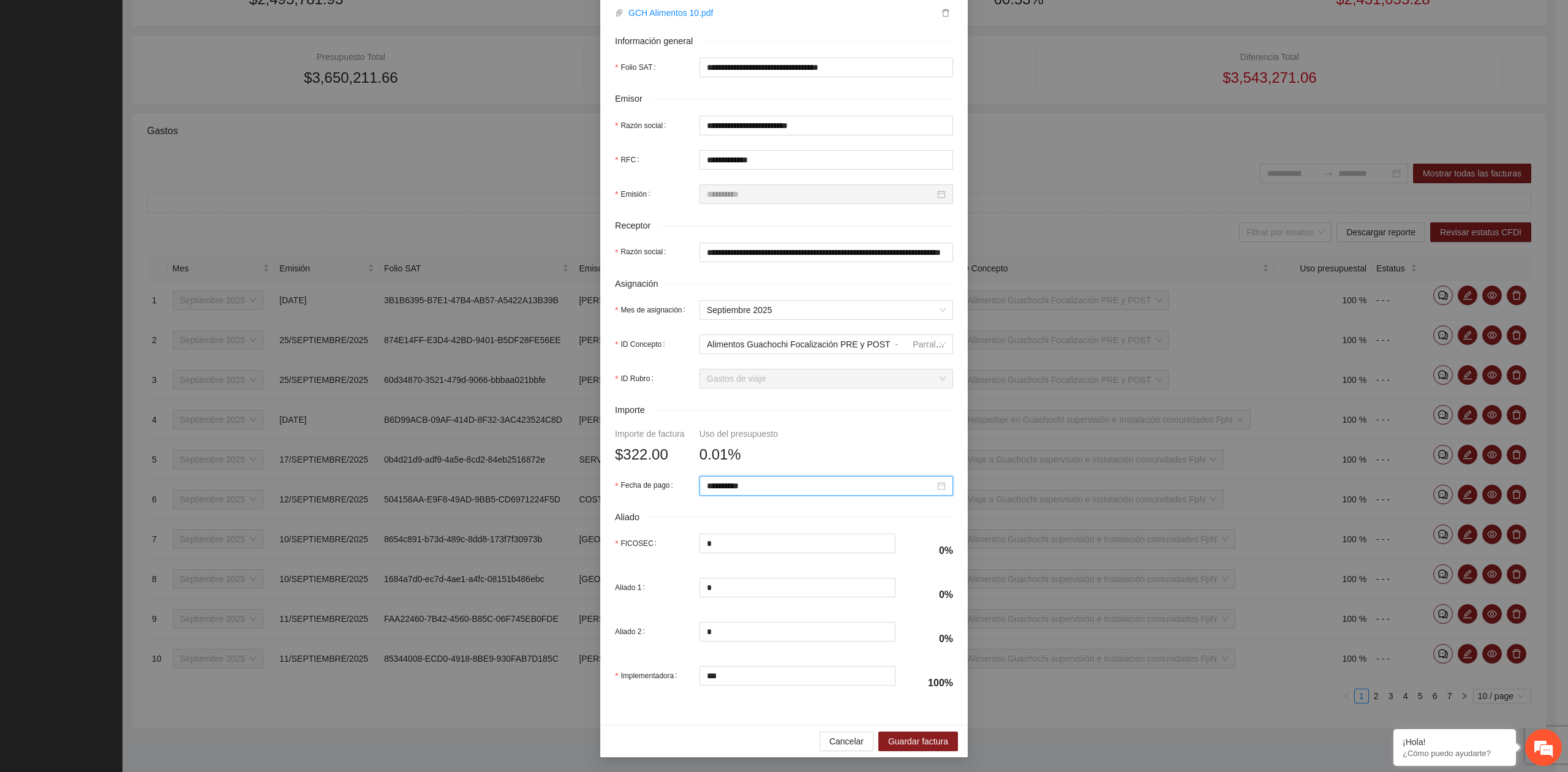
scroll to position [216, 0]
click at [915, 736] on span "Guardar factura" at bounding box center [918, 741] width 60 height 13
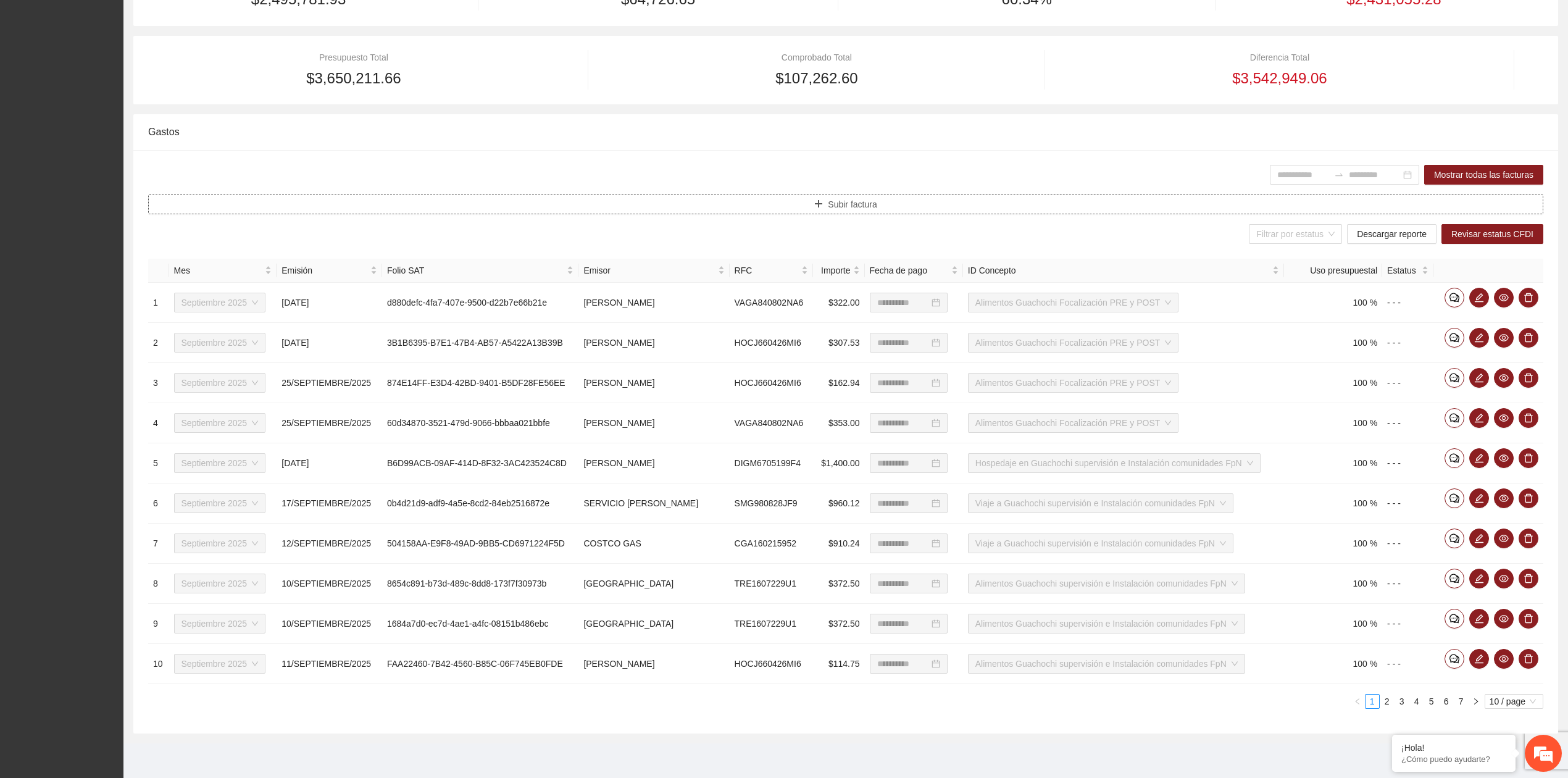
click at [816, 199] on icon "plus" at bounding box center [818, 203] width 8 height 8
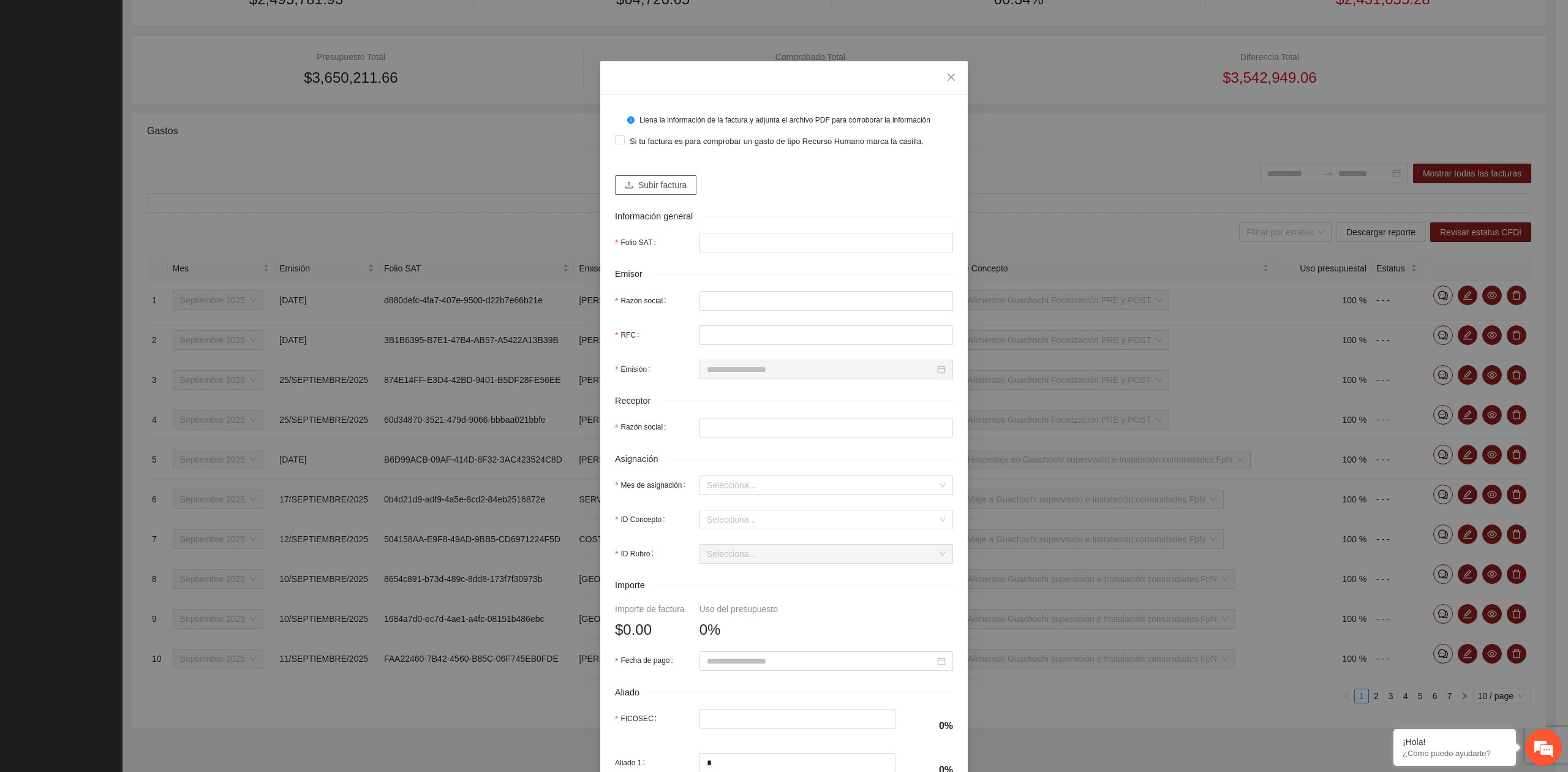
click at [667, 185] on span "Subir factura" at bounding box center [662, 185] width 49 height 13
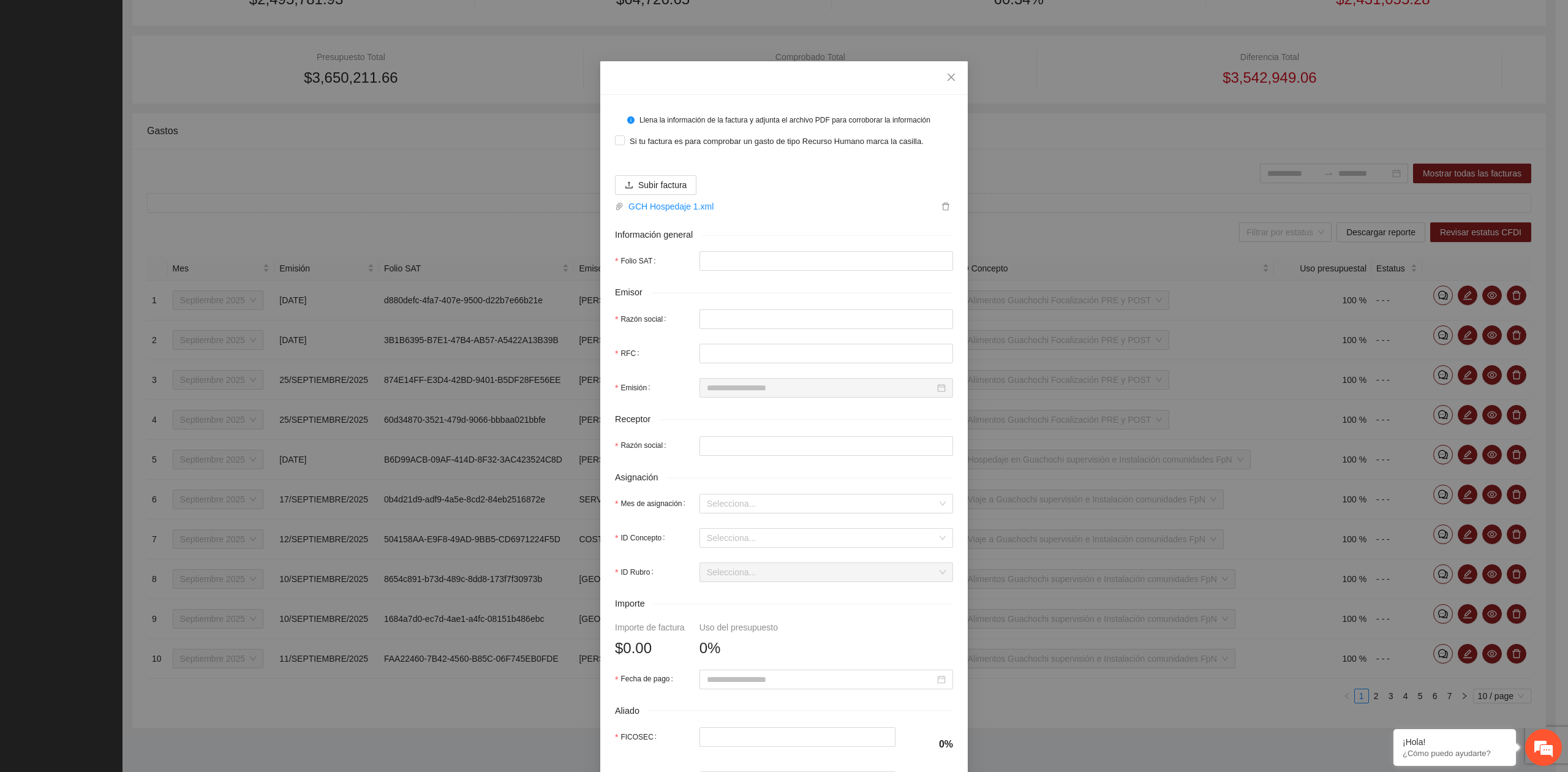
type input "**********"
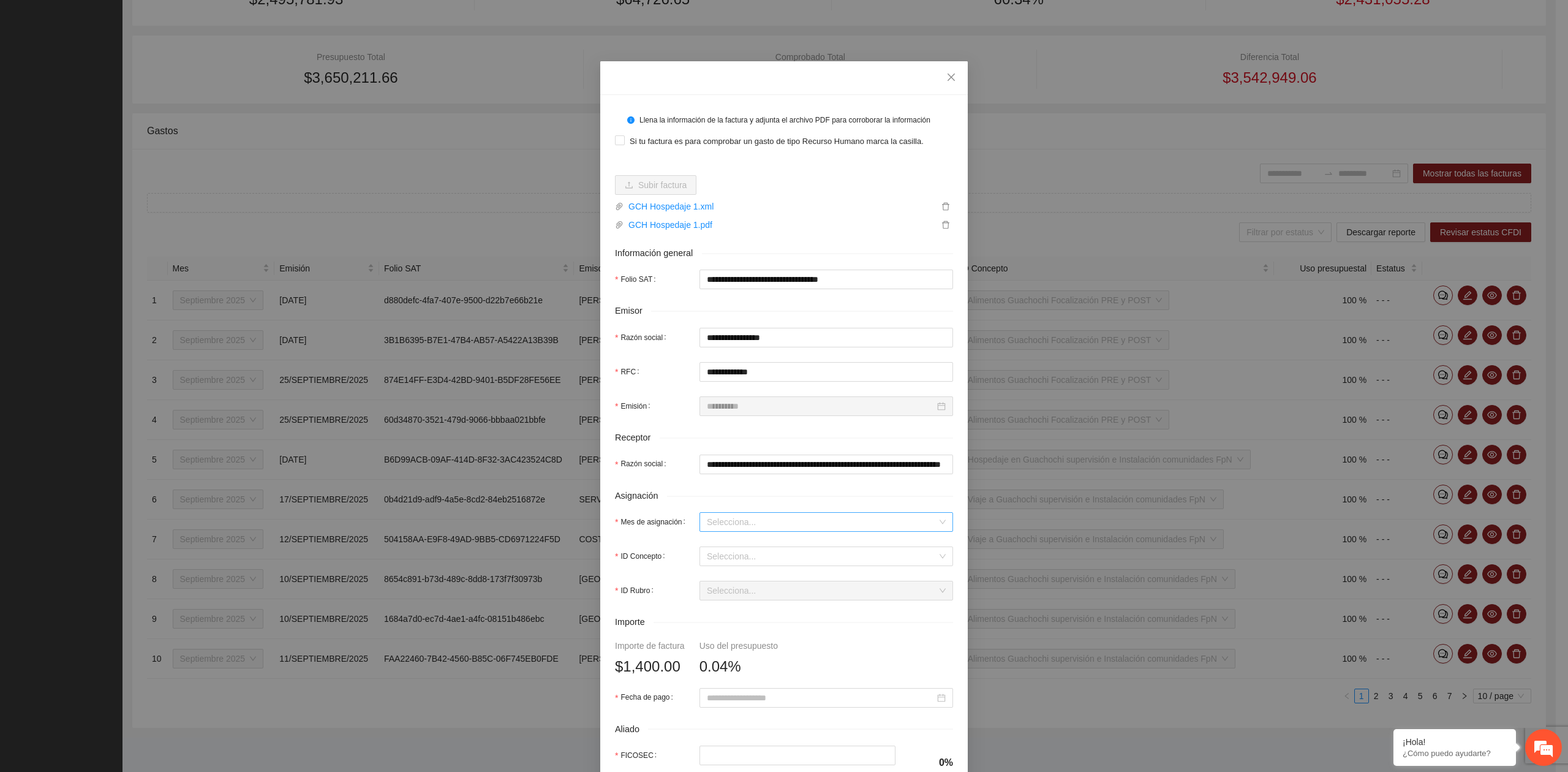
click at [733, 524] on input "Mes de asignación" at bounding box center [821, 522] width 230 height 19
click at [743, 567] on div "Septiembre 2025" at bounding box center [820, 570] width 239 height 13
click at [743, 566] on input "ID Concepto" at bounding box center [821, 556] width 230 height 19
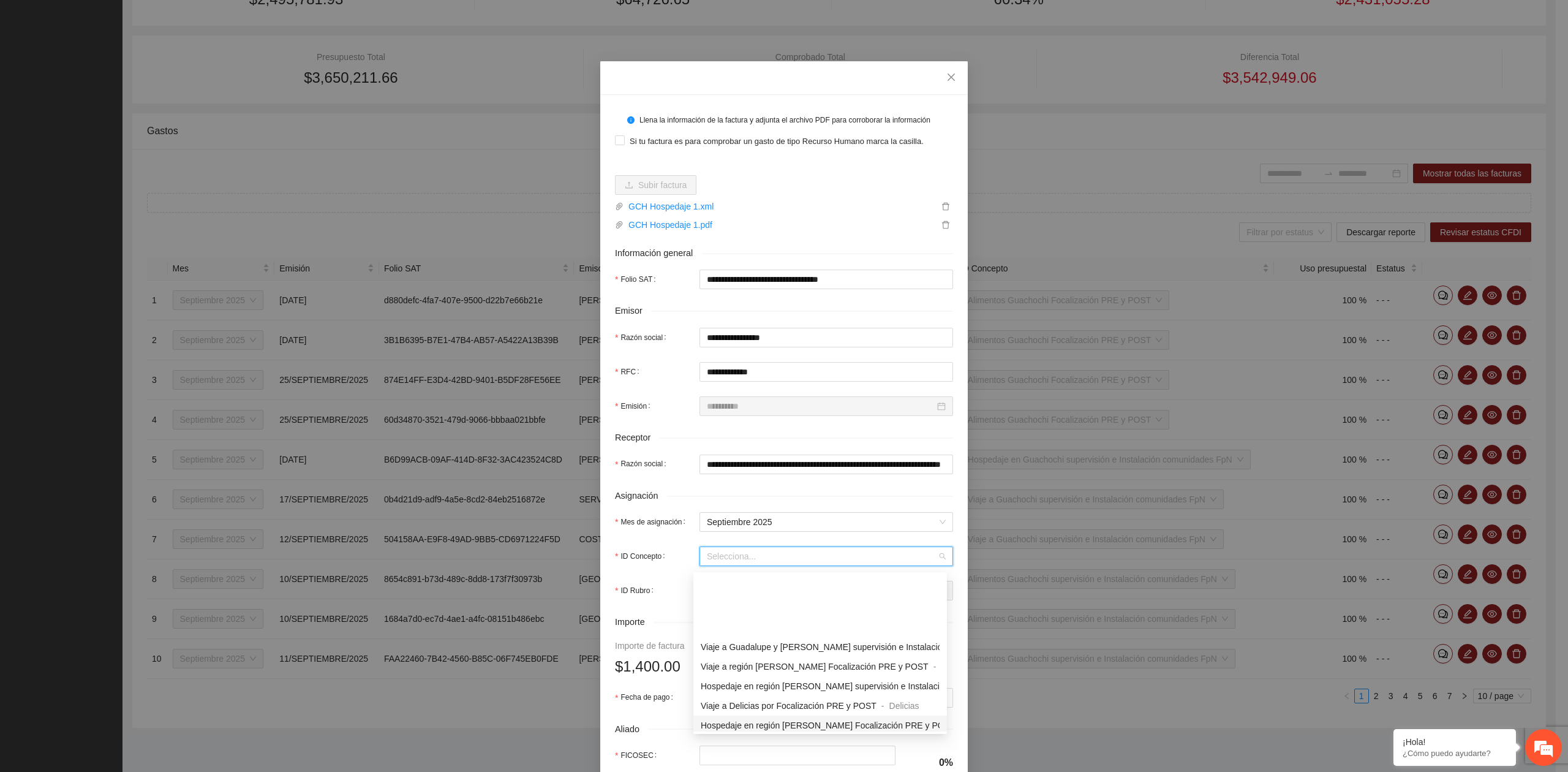
scroll to position [980, 0]
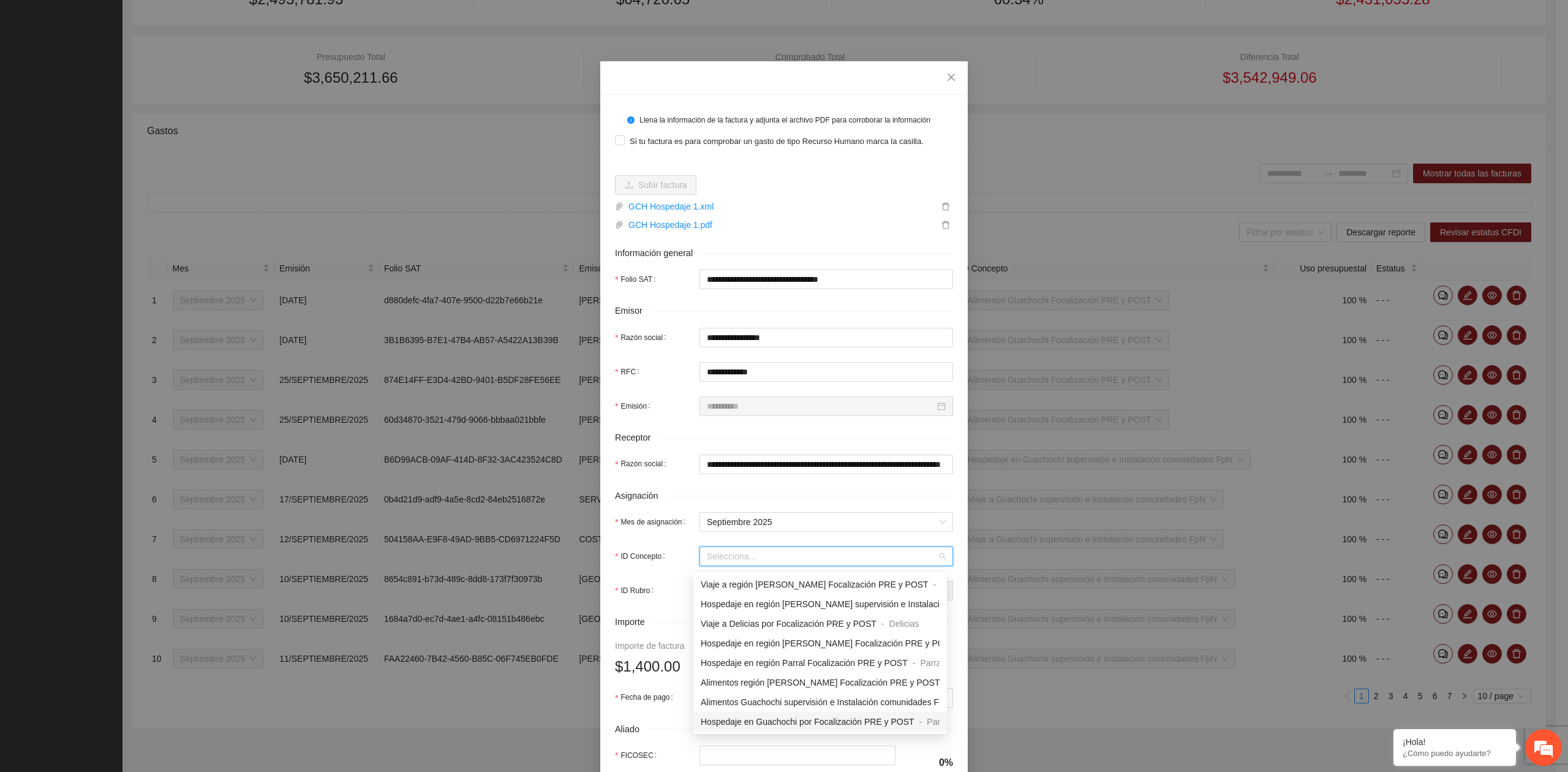
click at [749, 720] on span "Hospedaje en Guachochi por Focalización PRE y POST" at bounding box center [807, 722] width 214 height 10
type input "*****"
type input "*"
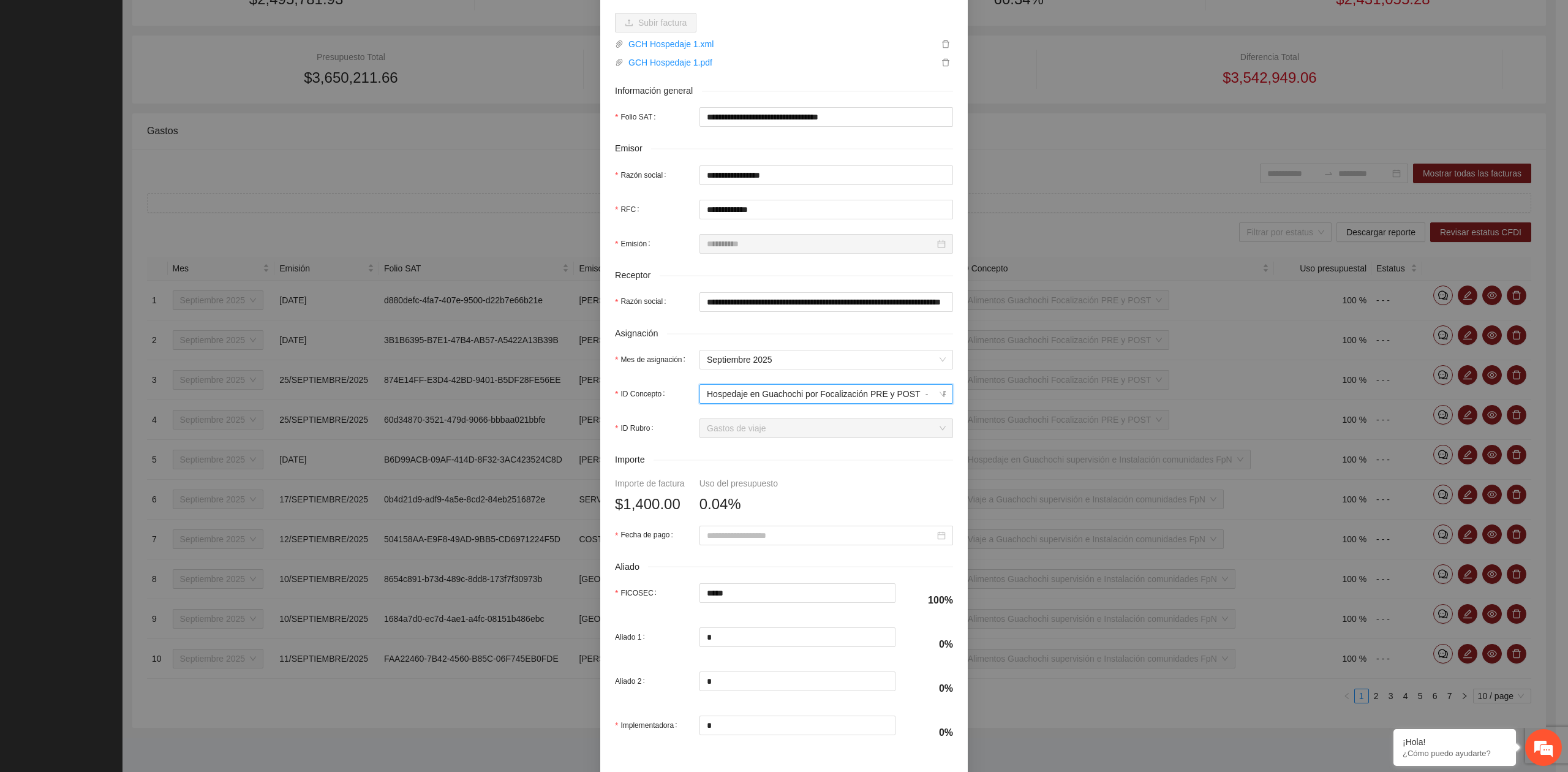
scroll to position [163, 0]
click at [723, 536] on input "Fecha de pago" at bounding box center [820, 534] width 228 height 13
type input "**********"
click at [719, 561] on span "button" at bounding box center [719, 564] width 6 height 6
type input "**********"
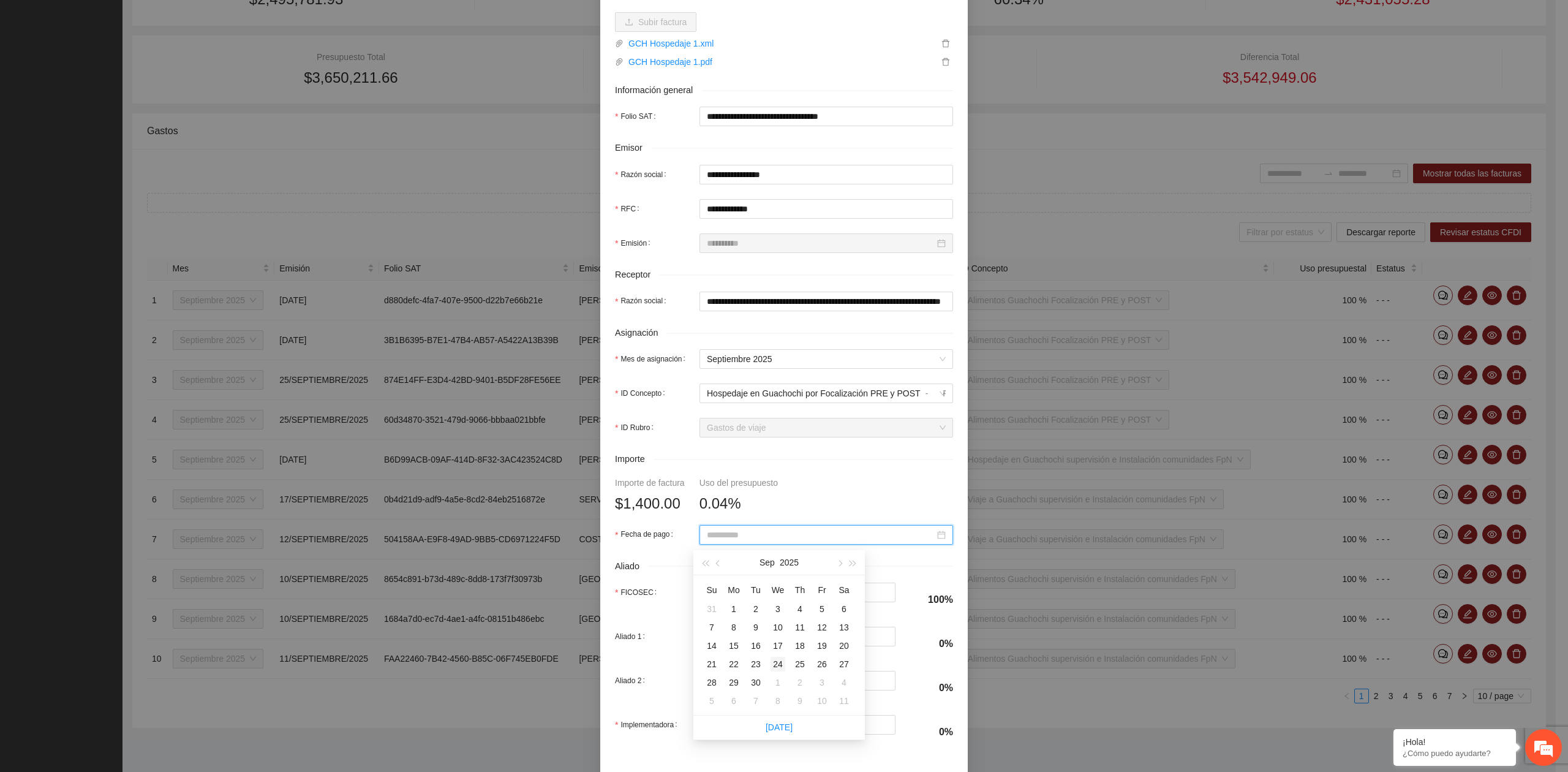
click at [775, 664] on div "24" at bounding box center [777, 664] width 15 height 15
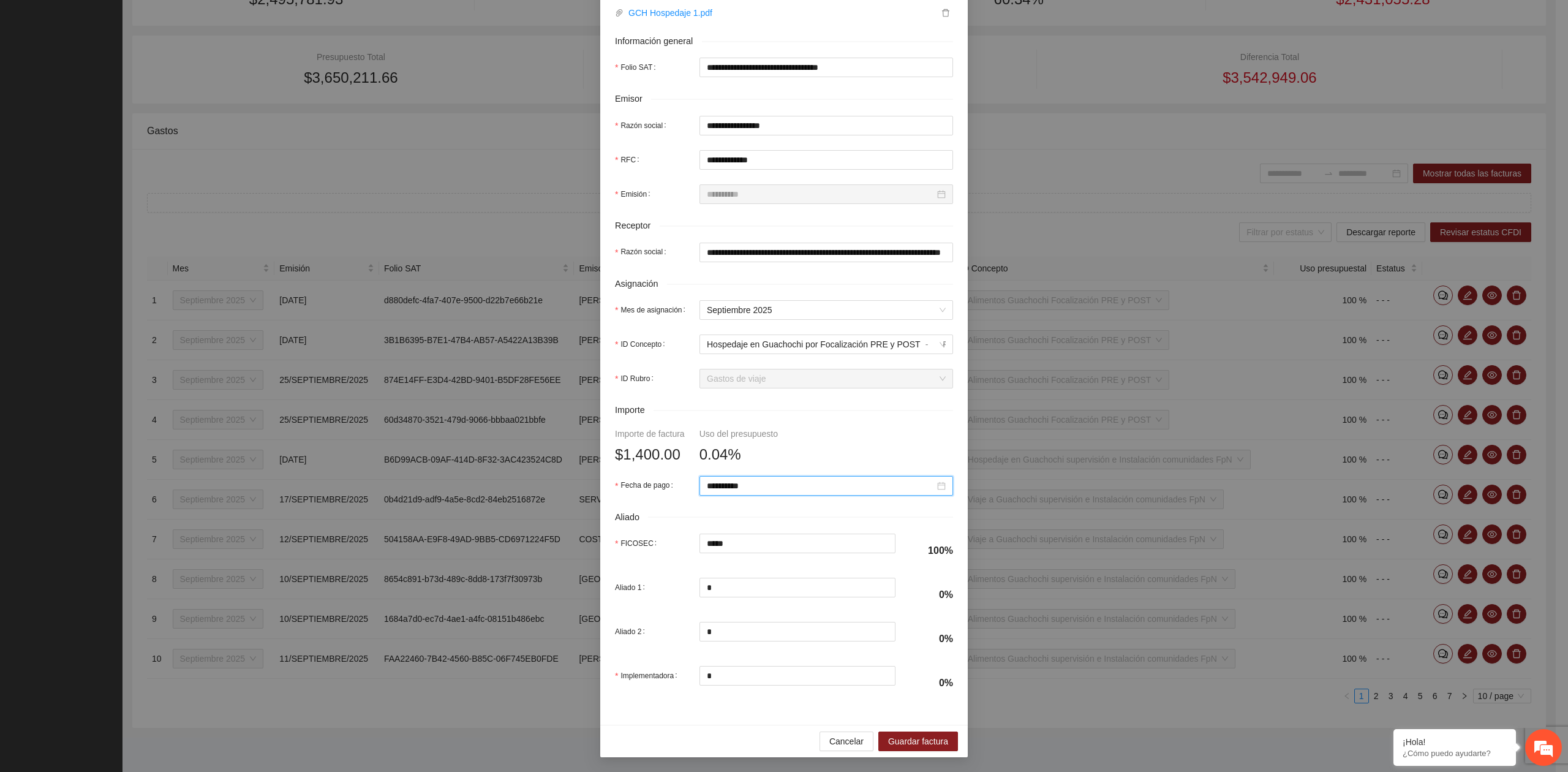
scroll to position [216, 0]
click at [921, 738] on span "Guardar factura" at bounding box center [918, 741] width 60 height 13
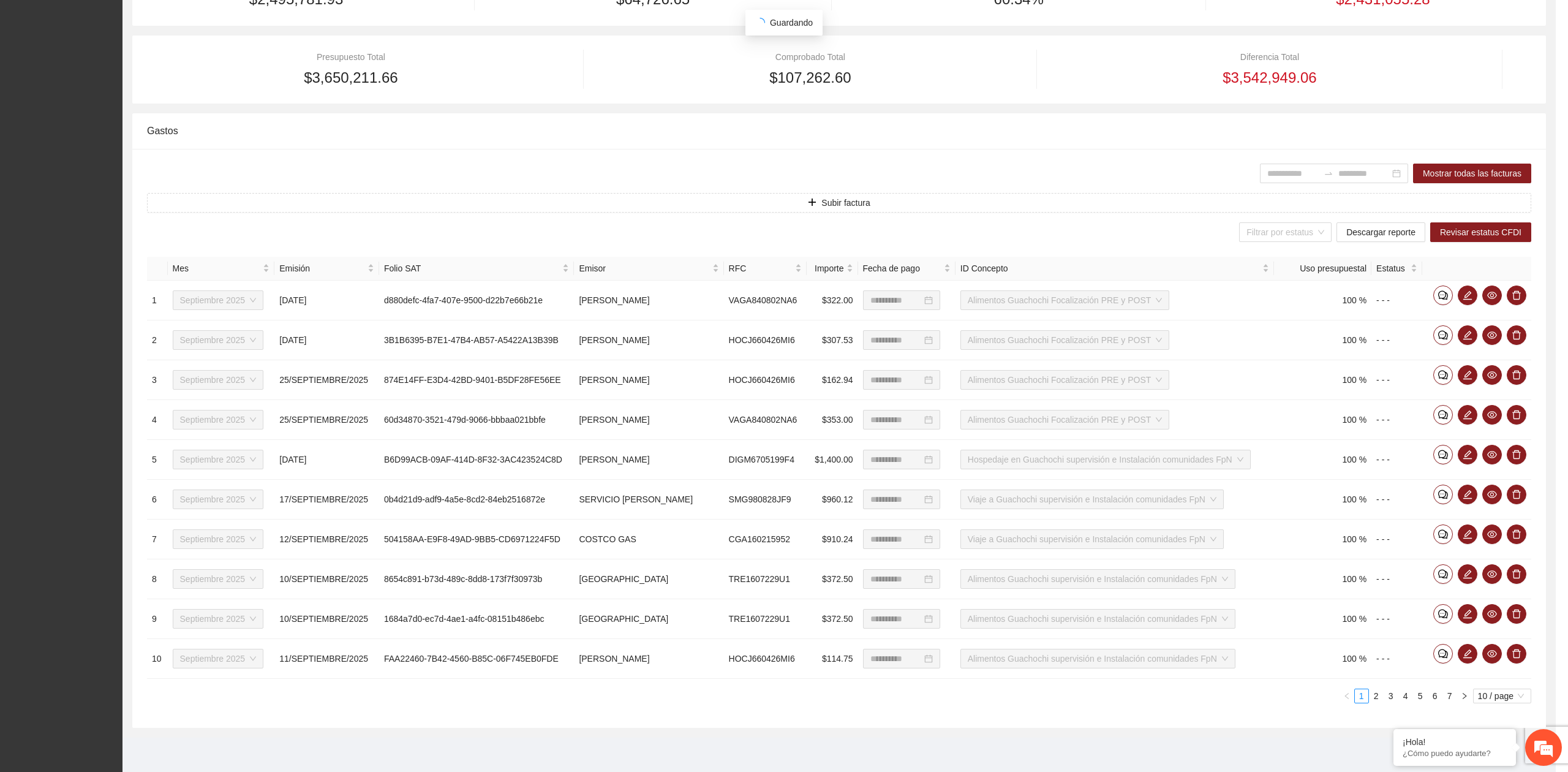
scroll to position [118, 0]
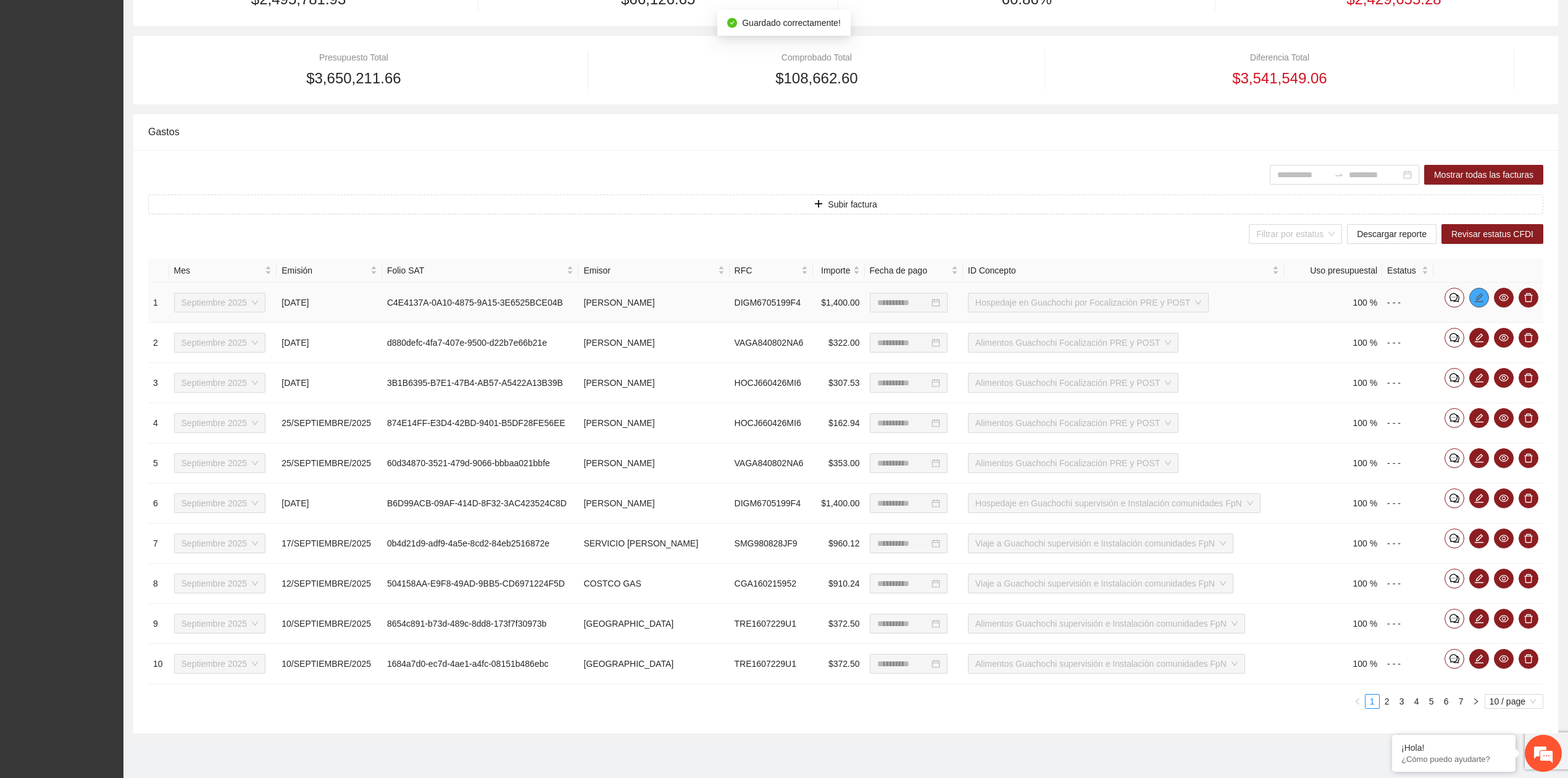
click at [1479, 293] on icon "edit" at bounding box center [1479, 297] width 10 height 10
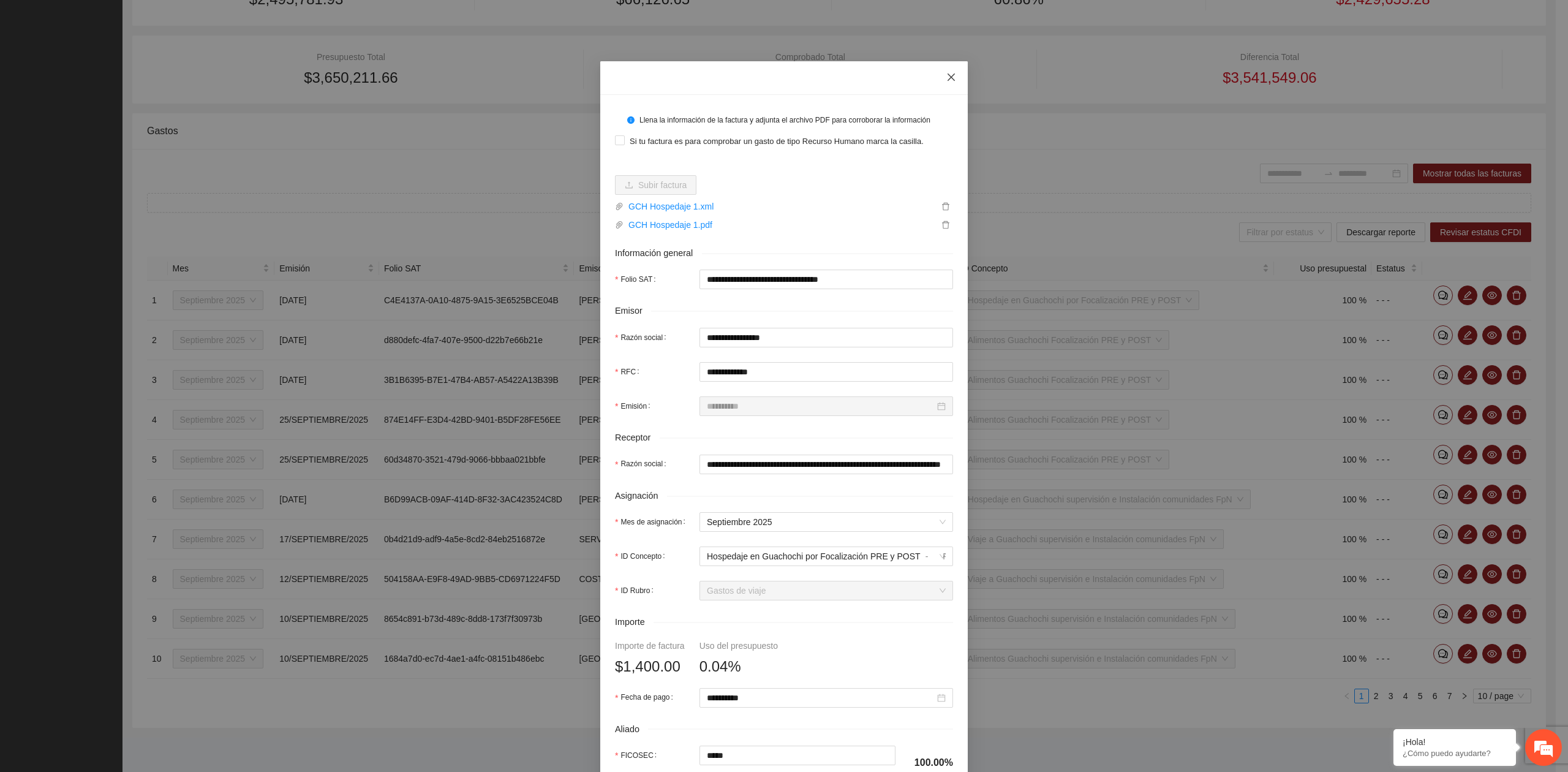
click at [950, 74] on span "Close" at bounding box center [951, 78] width 33 height 33
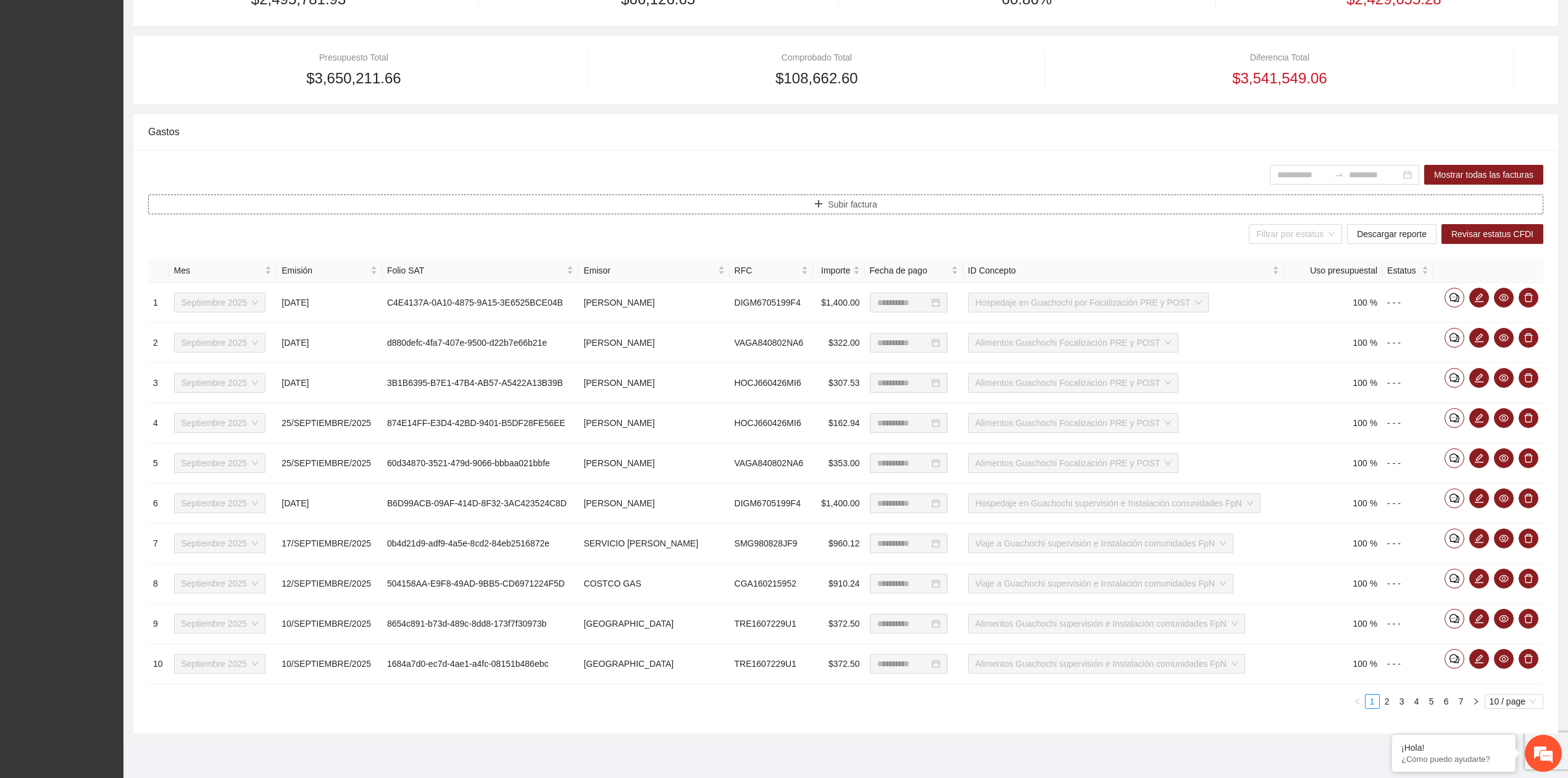
click at [863, 201] on span "Subir factura" at bounding box center [853, 204] width 49 height 14
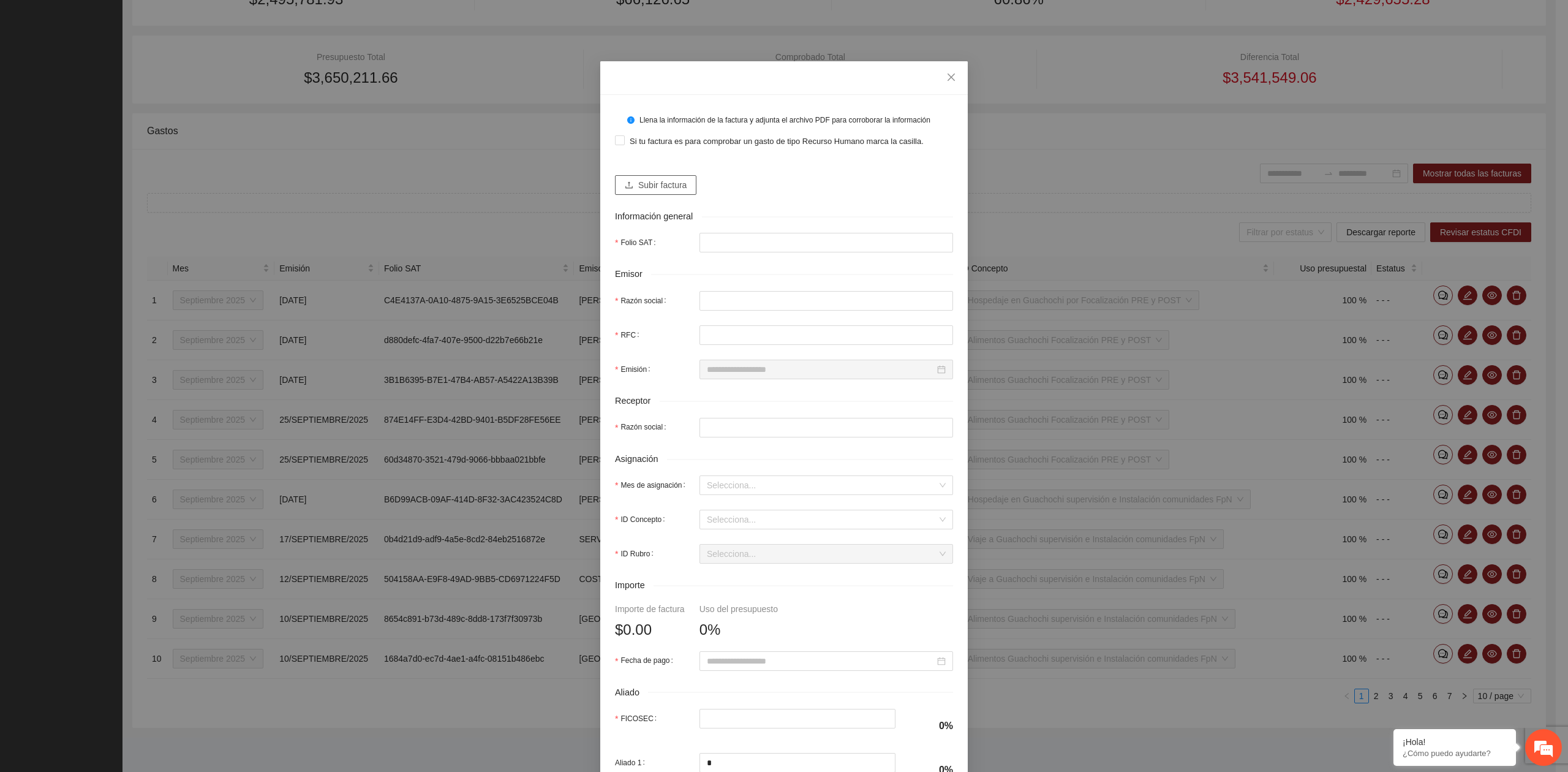
click at [642, 193] on button "Subir factura" at bounding box center [655, 185] width 82 height 20
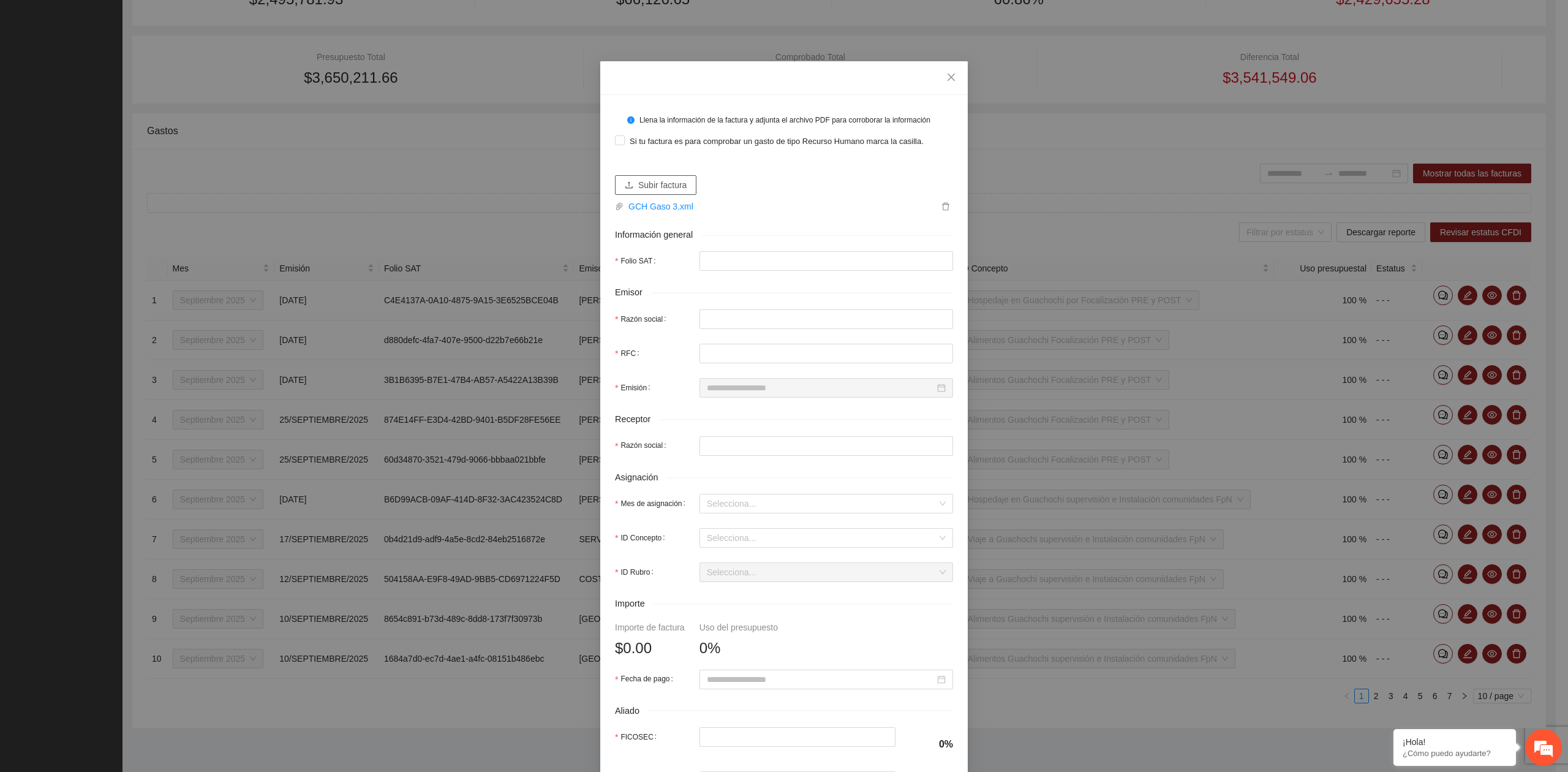
type input "**********"
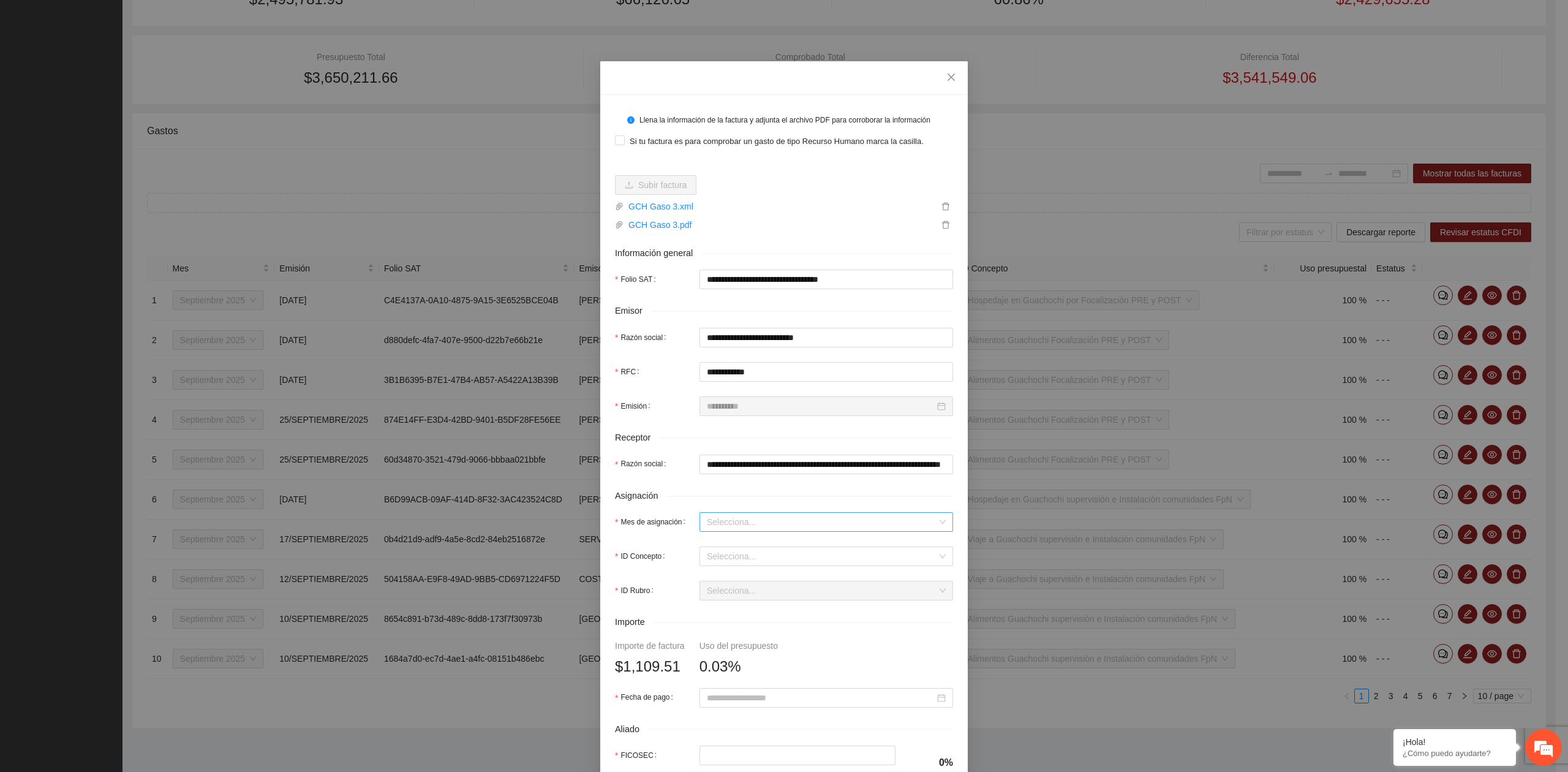
click at [795, 521] on input "Mes de asignación" at bounding box center [821, 522] width 230 height 19
click at [755, 570] on div "Septiembre 2025" at bounding box center [820, 570] width 239 height 13
click at [736, 557] on input "ID Concepto" at bounding box center [821, 556] width 230 height 19
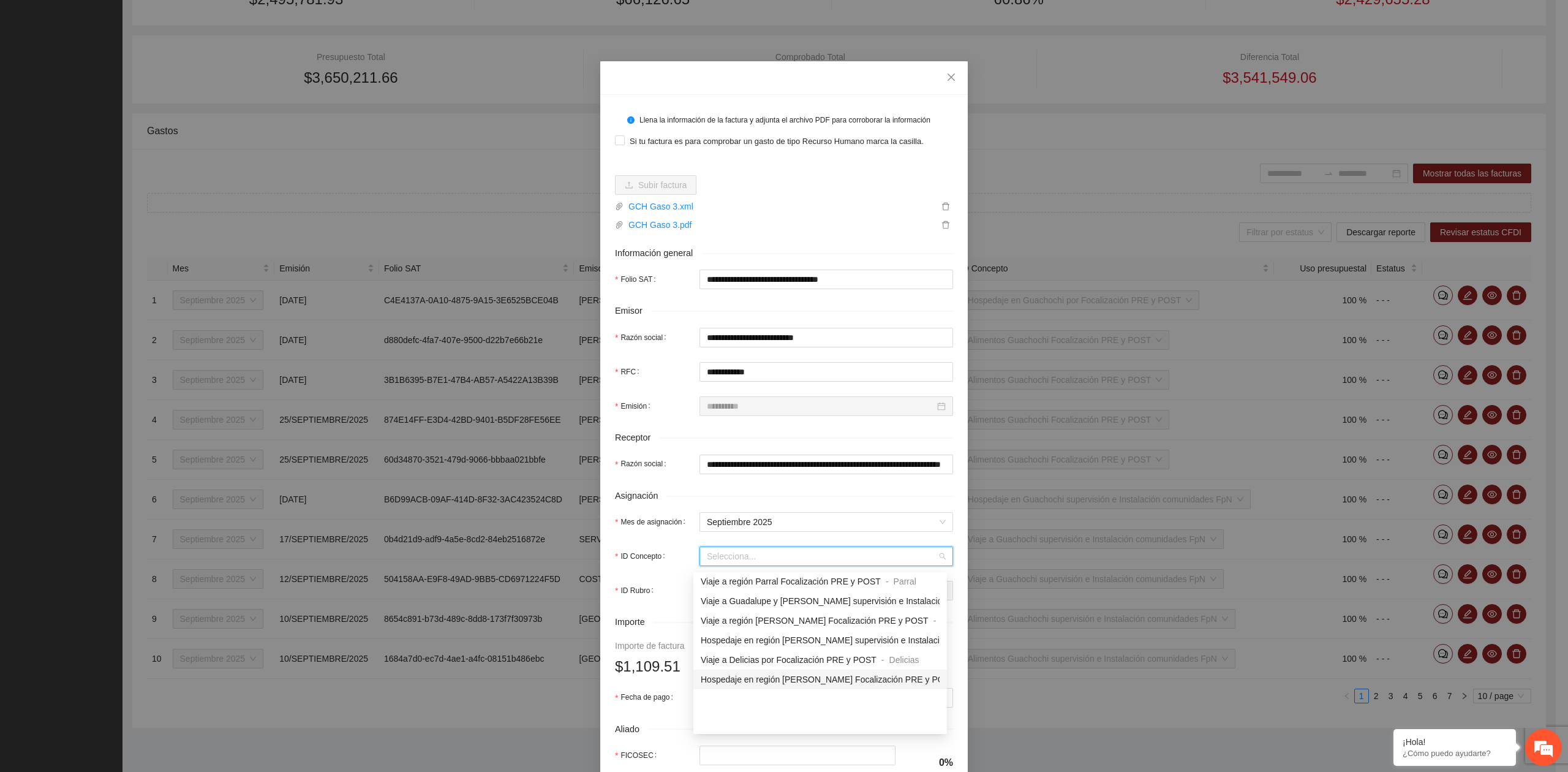
scroll to position [863, 0]
click at [750, 602] on span "Viaje a Guachochi por Focalización PRE y POST" at bounding box center [794, 604] width 187 height 10
type input "********"
type input "*"
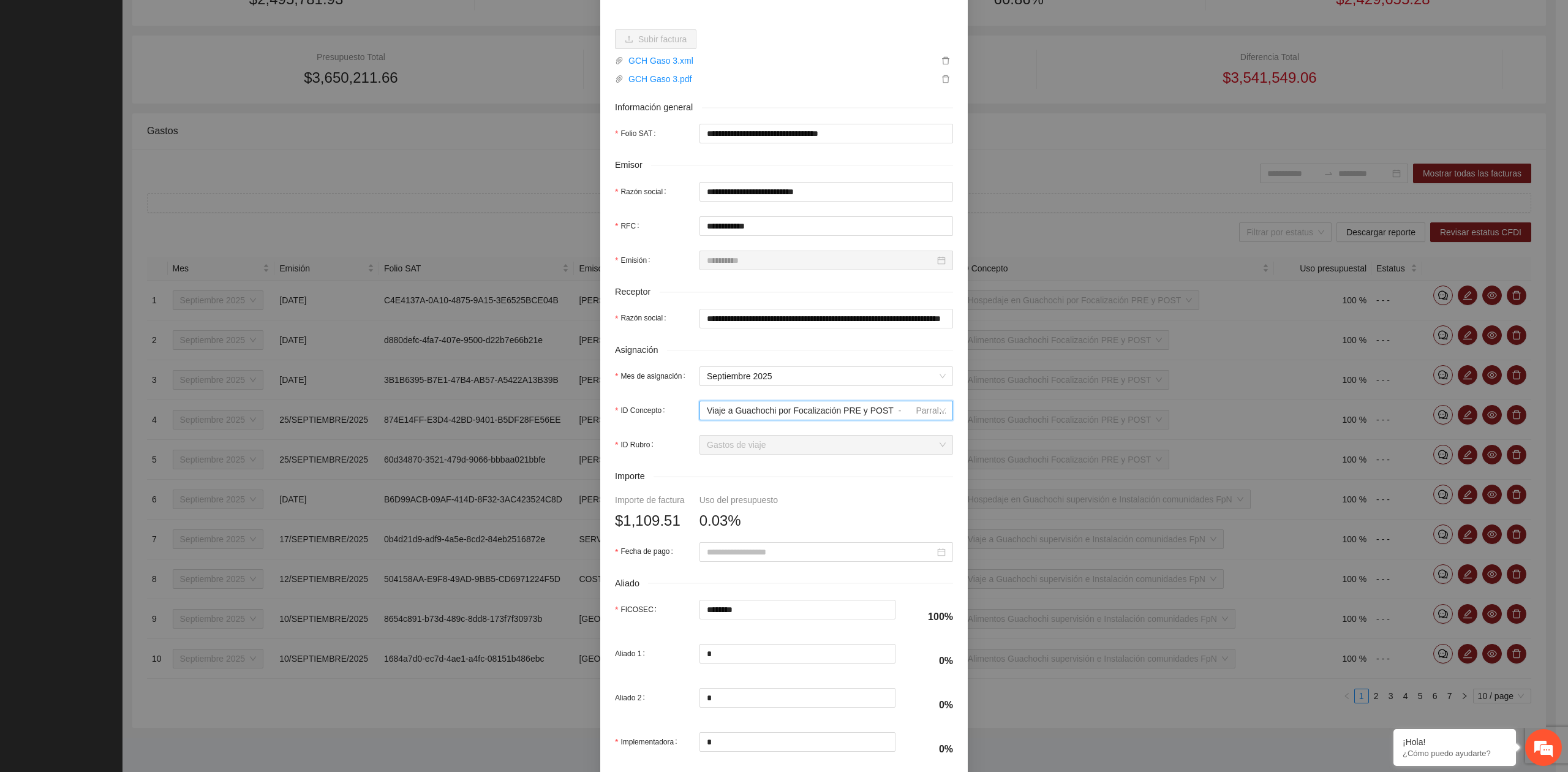
scroll to position [163, 0]
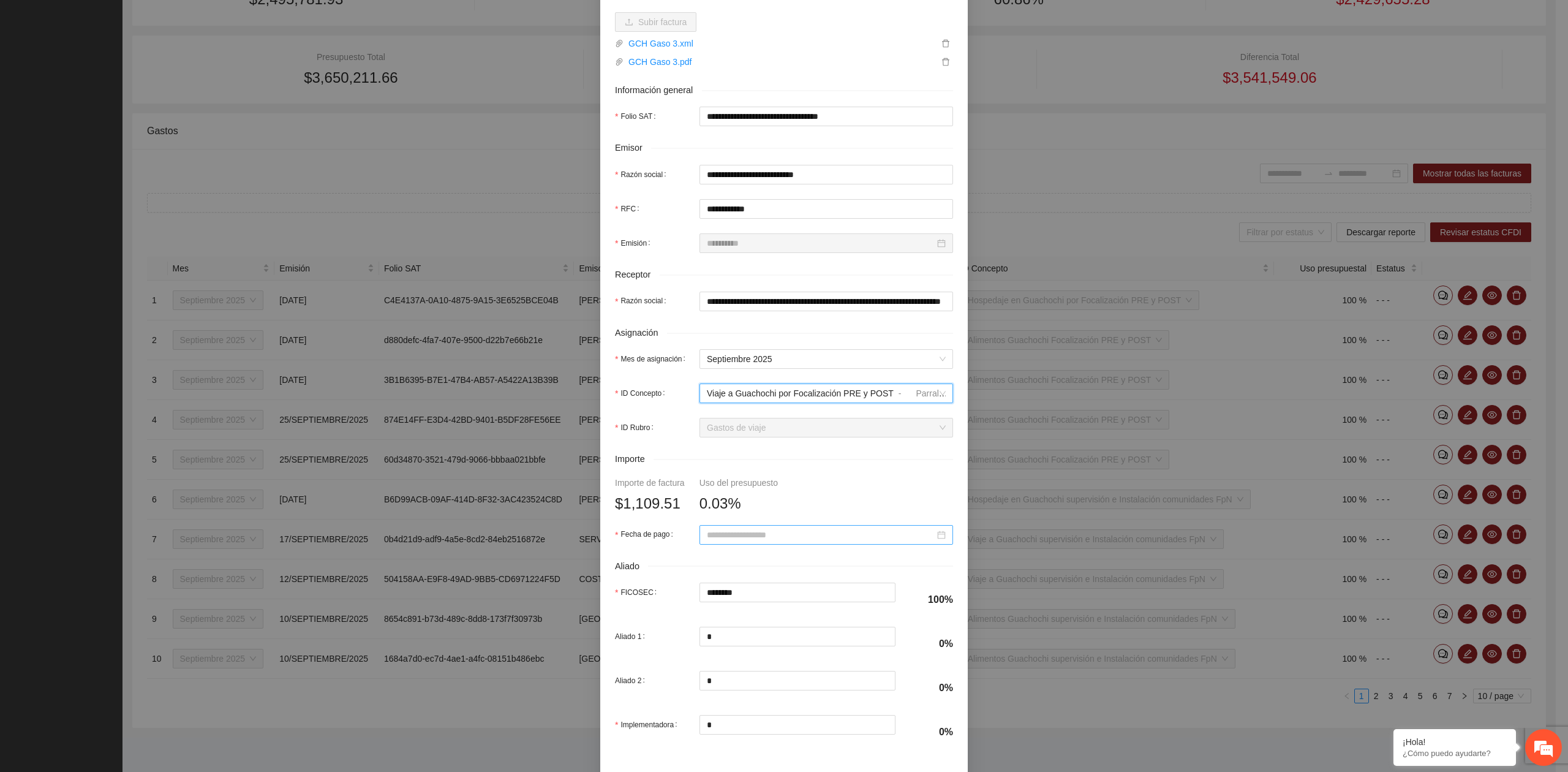
click at [735, 541] on input "Fecha de pago" at bounding box center [820, 534] width 228 height 13
click at [722, 565] on button "button" at bounding box center [718, 563] width 13 height 24
type input "**********"
click at [801, 662] on div "25" at bounding box center [800, 664] width 15 height 15
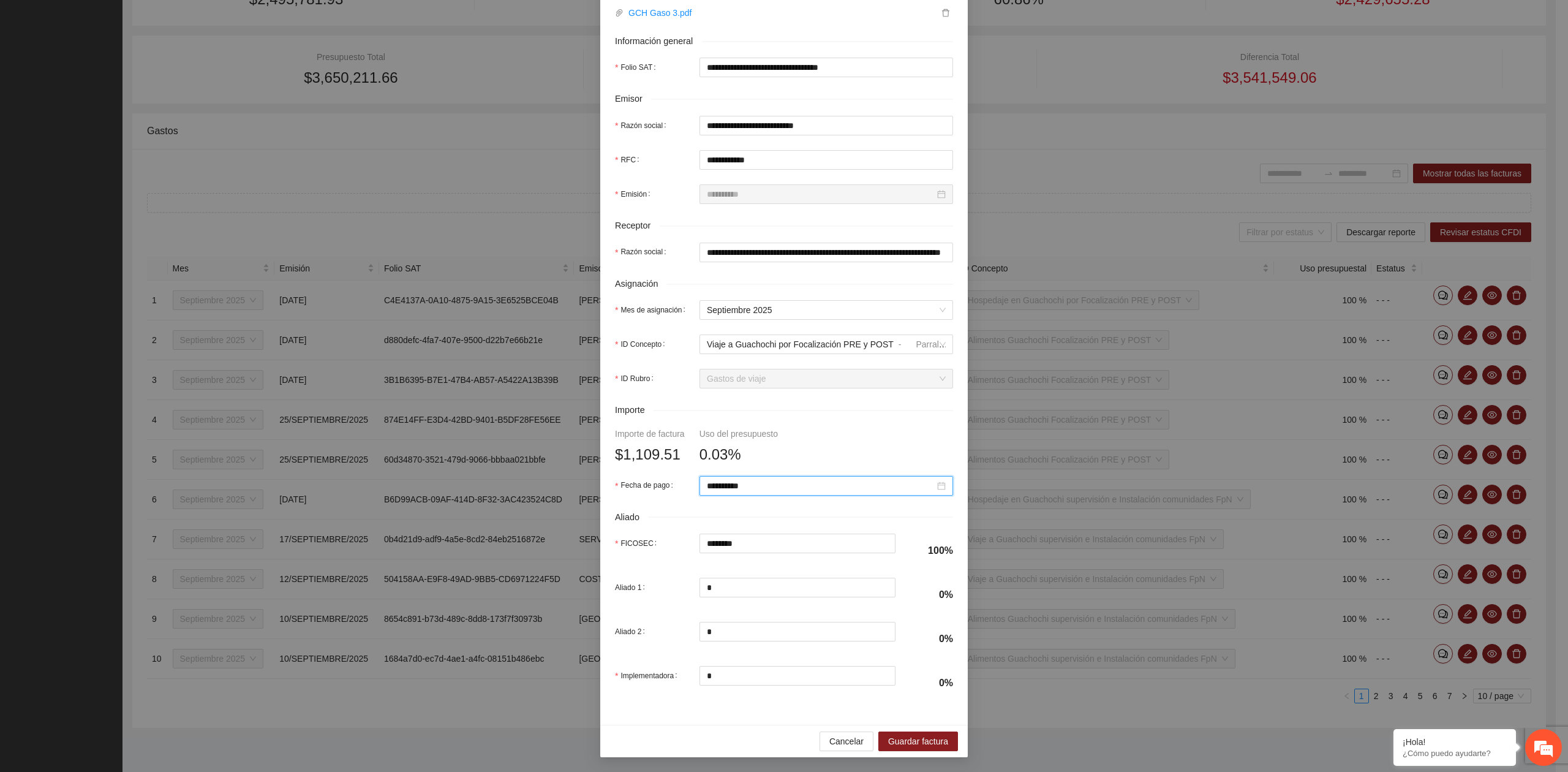
scroll to position [216, 0]
click at [906, 741] on span "Guardar factura" at bounding box center [918, 741] width 60 height 13
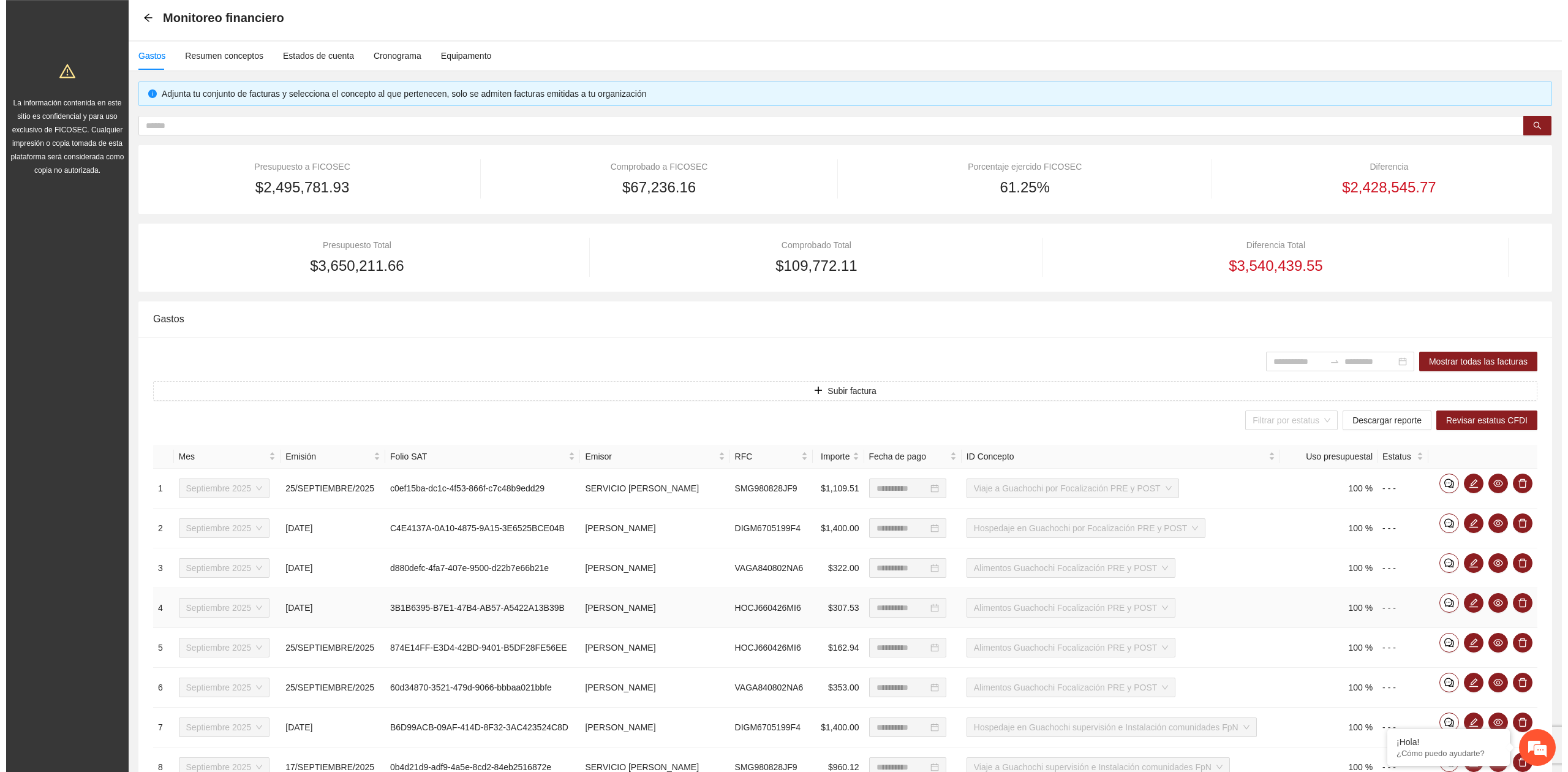
scroll to position [0, 0]
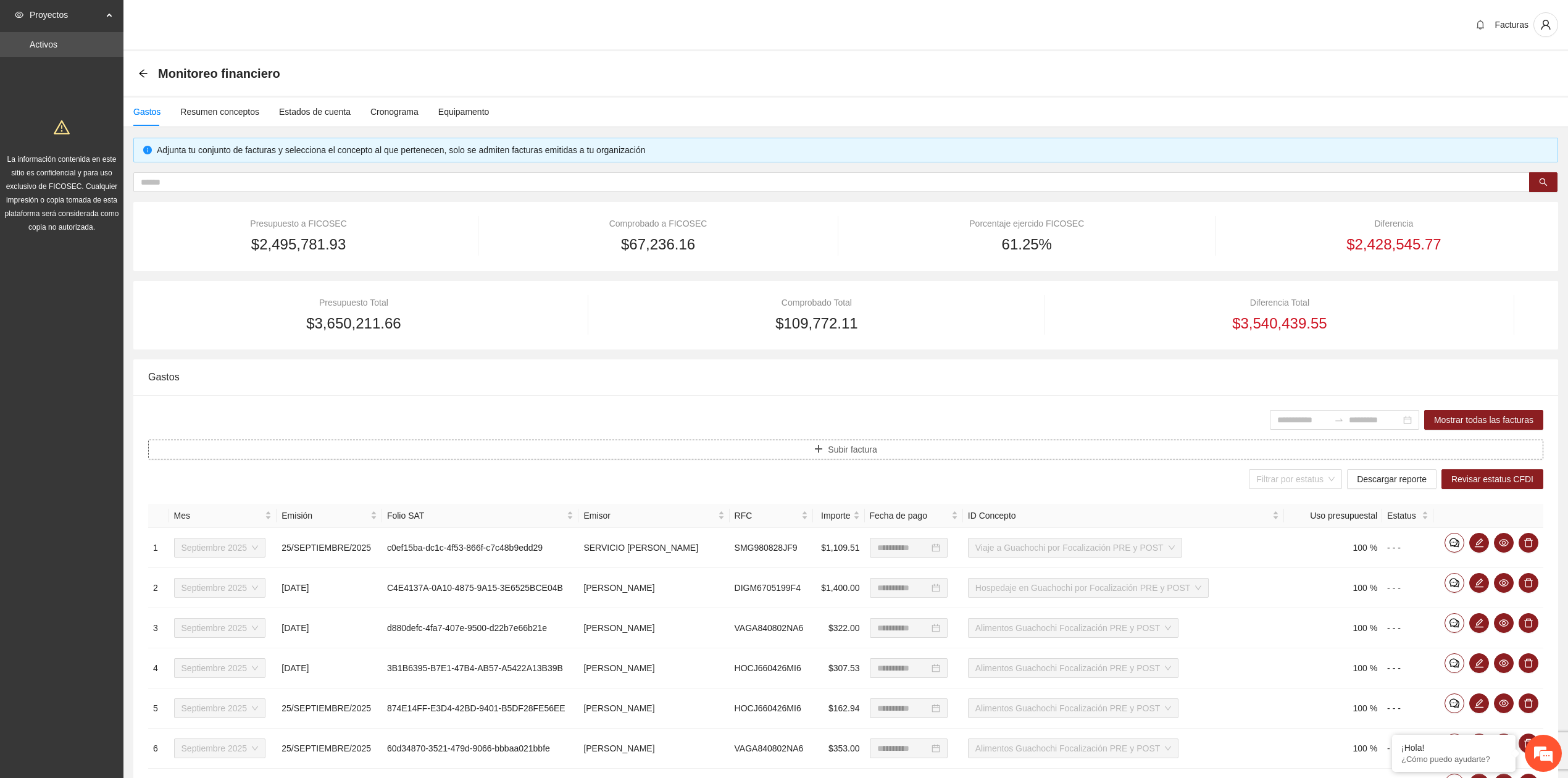
click at [828, 454] on span "Subir factura" at bounding box center [853, 449] width 49 height 14
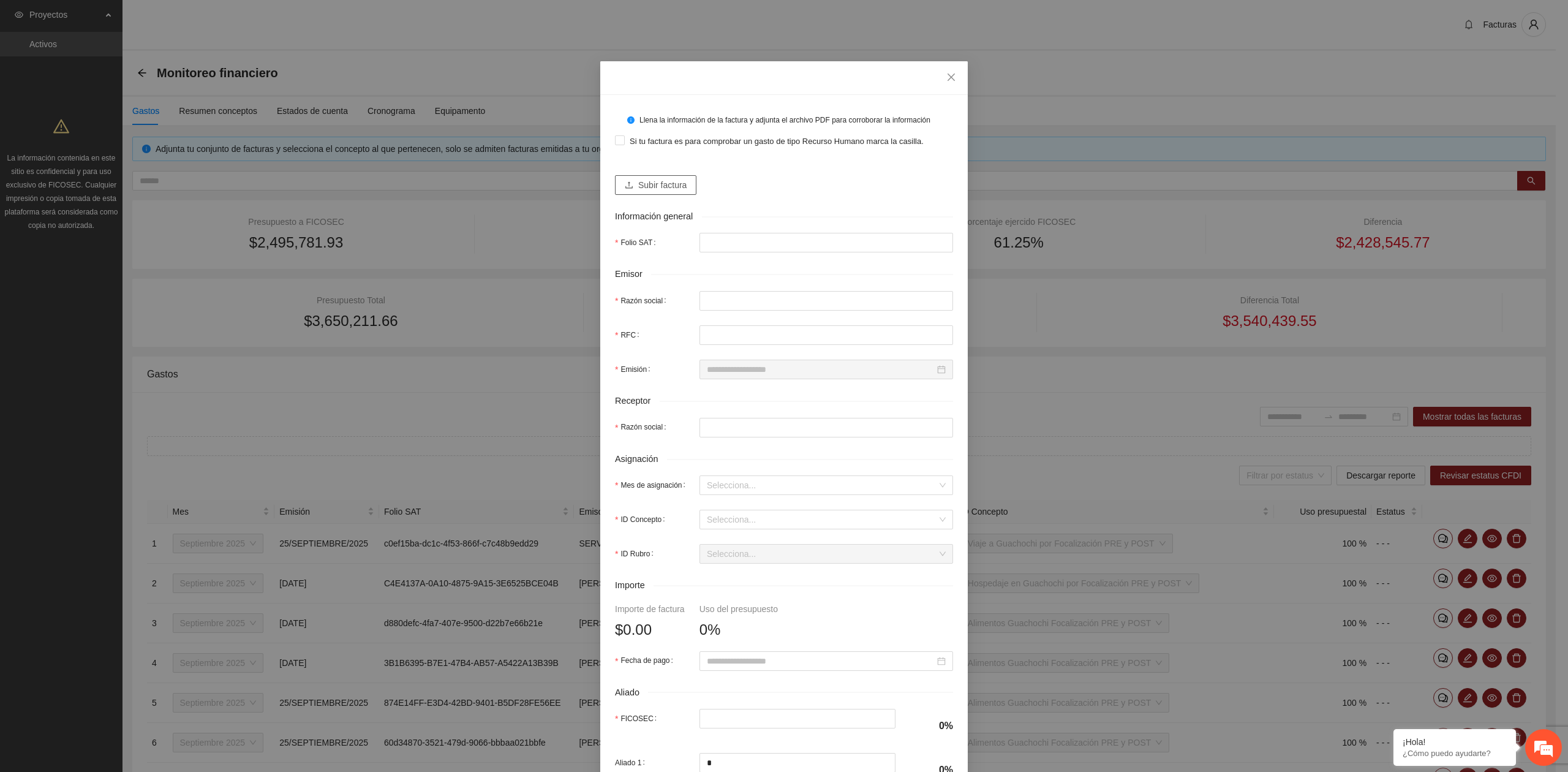
click at [660, 188] on span "Subir factura" at bounding box center [662, 185] width 49 height 13
drag, startPoint x: 912, startPoint y: 744, endPoint x: 1181, endPoint y: 440, distance: 405.9
click at [1167, 523] on div "Llena la información de la factura y adjunta el archivo PDF para corroborar la …" at bounding box center [784, 386] width 1568 height 772
click at [1091, 37] on div "Llena la información de la factura y adjunta el archivo PDF para corroborar la …" at bounding box center [784, 386] width 1568 height 772
click at [658, 186] on span "Subir factura" at bounding box center [662, 185] width 49 height 13
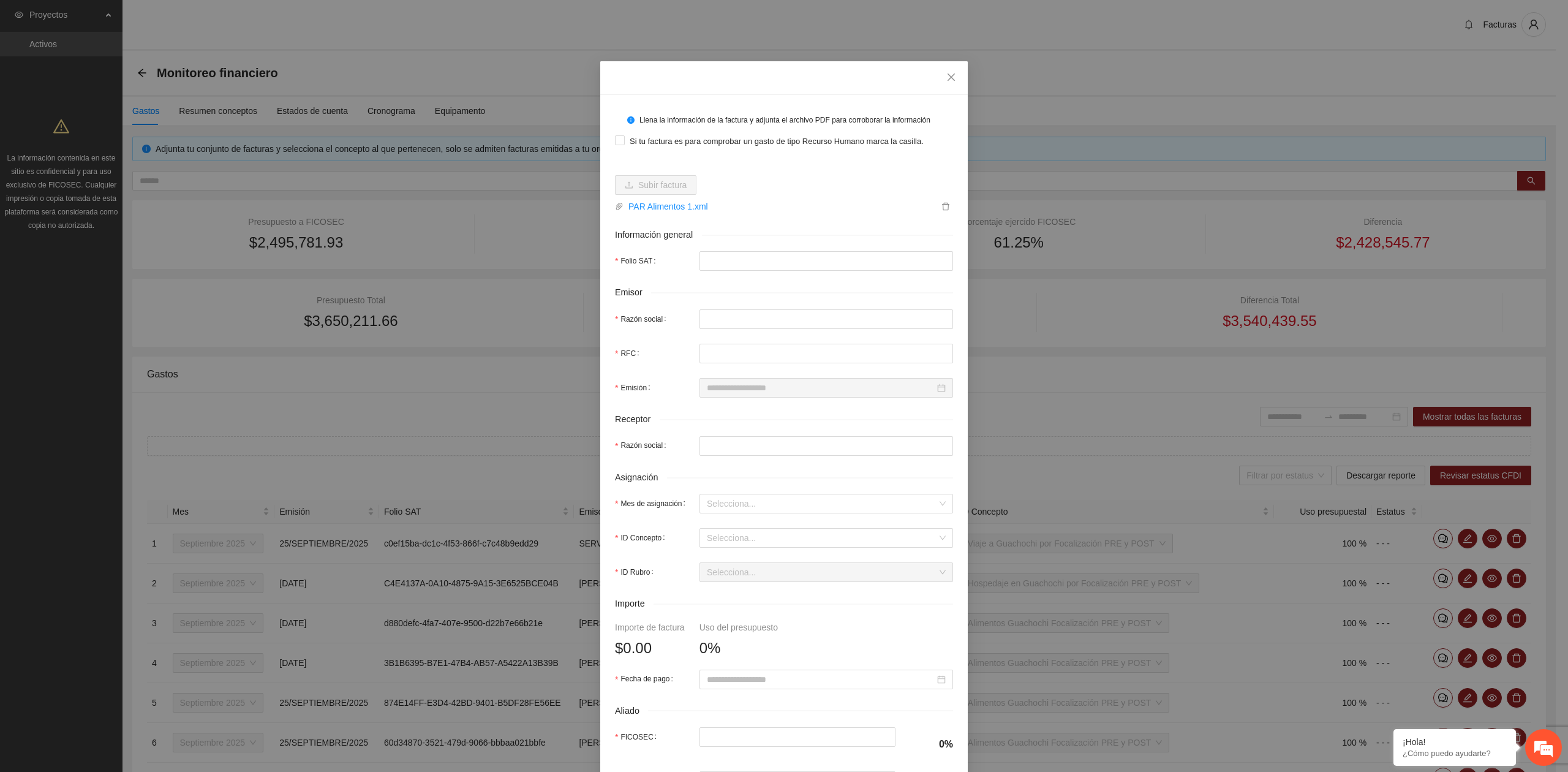
type input "**********"
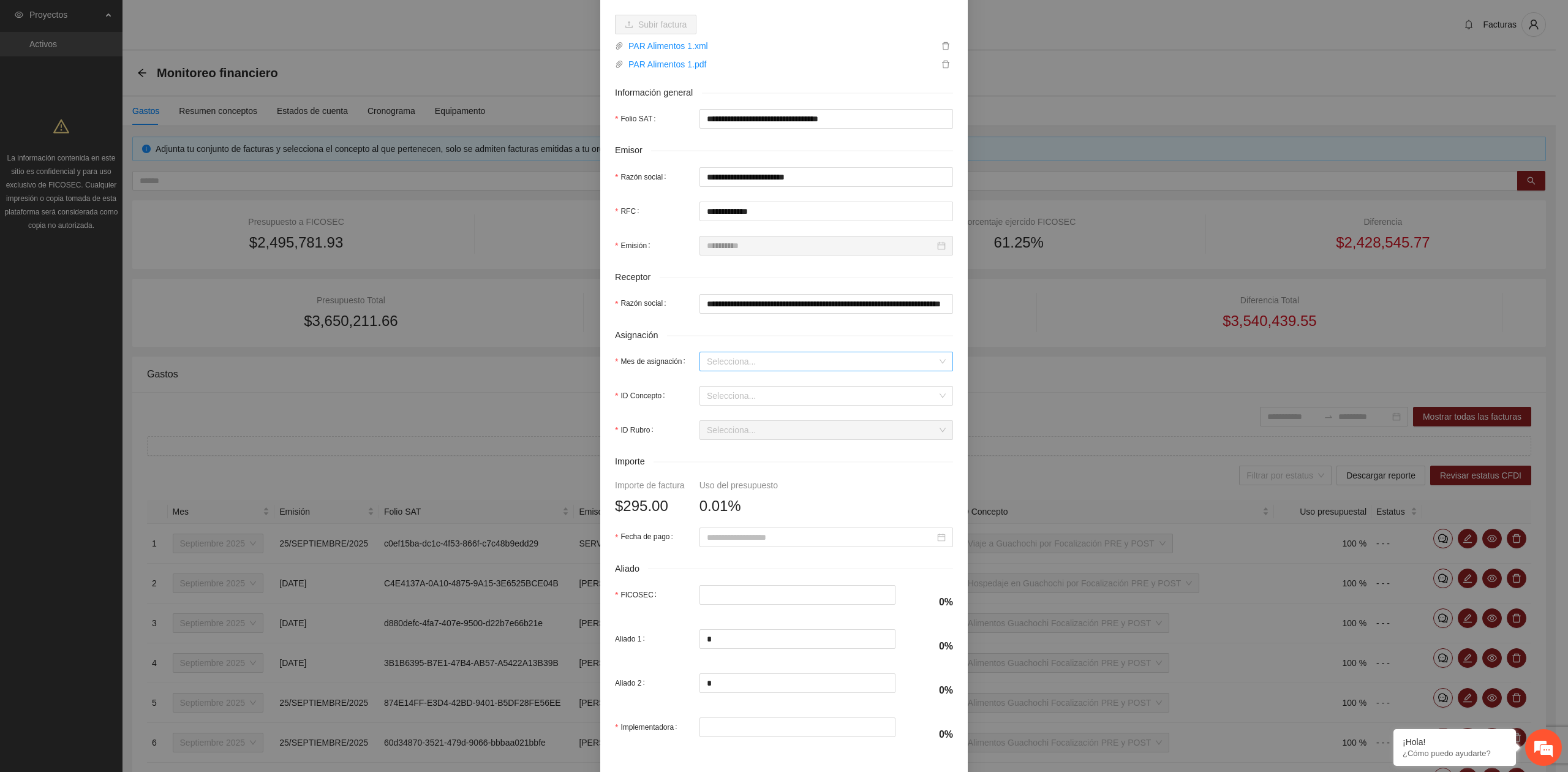
scroll to position [163, 0]
click at [722, 363] on input "Mes de asignación" at bounding box center [821, 359] width 230 height 19
click at [735, 407] on div "Septiembre 2025" at bounding box center [820, 405] width 239 height 13
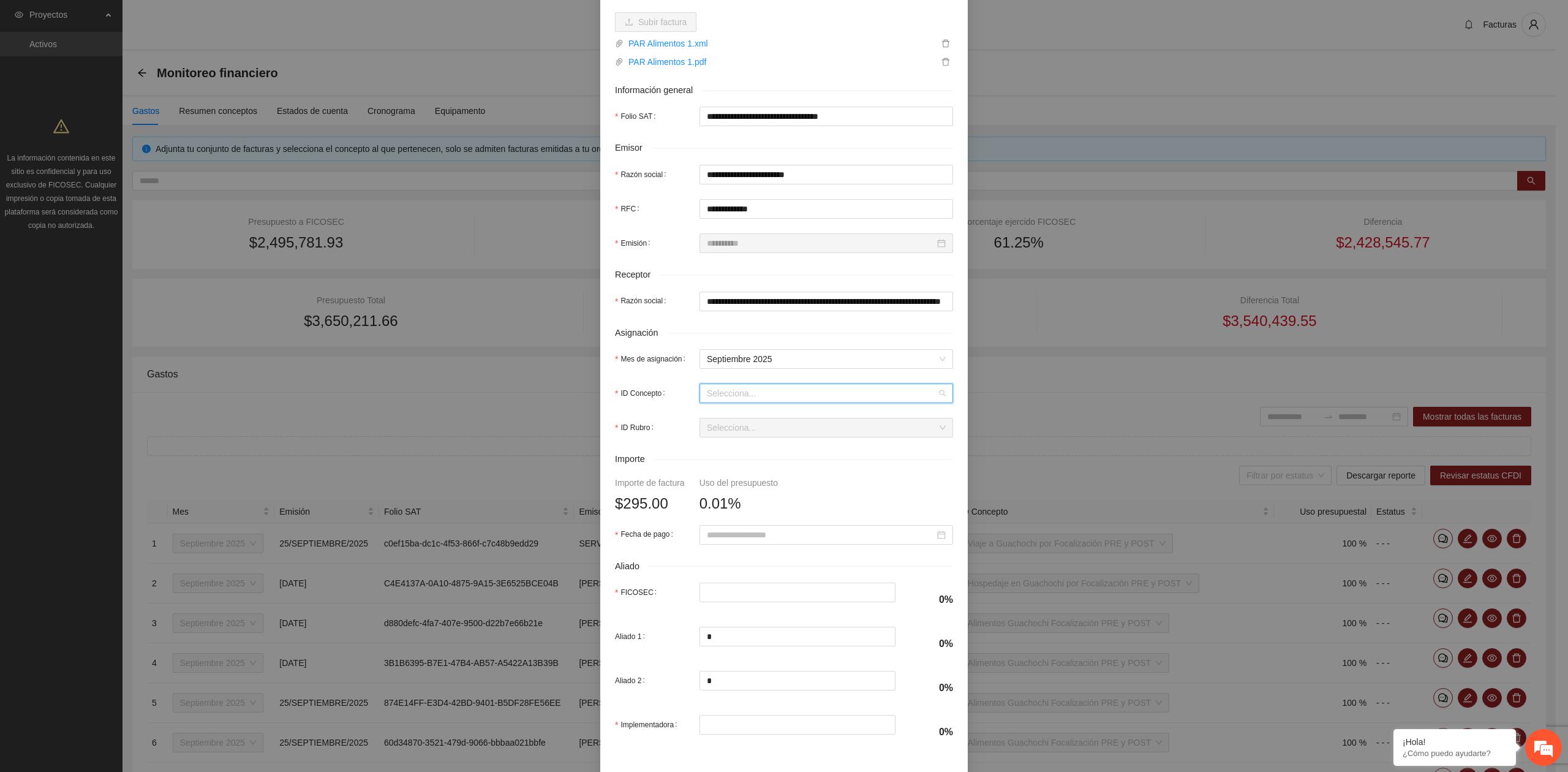
click at [748, 402] on input "ID Concepto" at bounding box center [821, 393] width 230 height 19
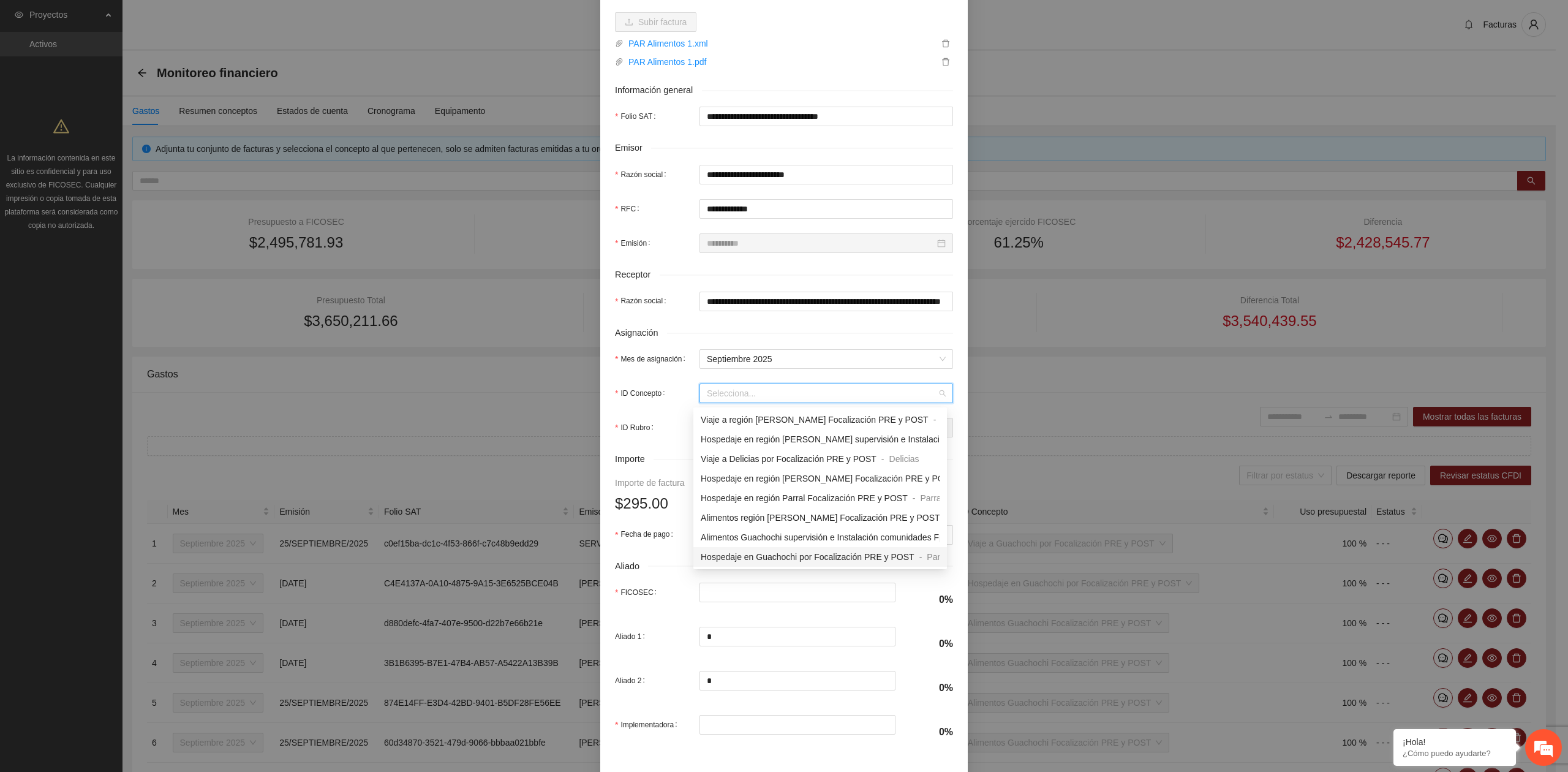
scroll to position [1062, 0]
click at [777, 498] on span "Alimentos región Parral Focalización PRE y POST" at bounding box center [796, 495] width 191 height 10
type input "*"
type input "***"
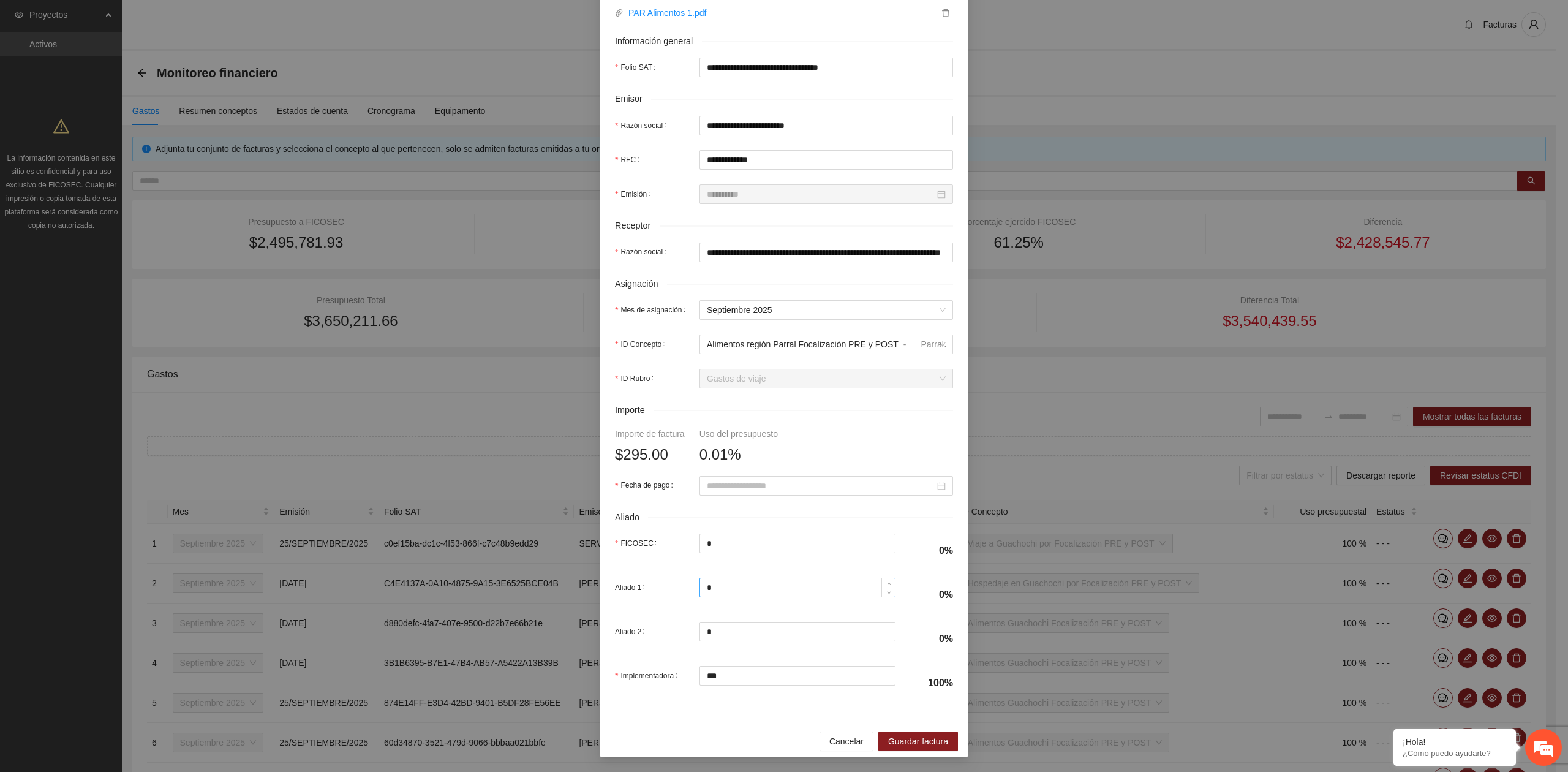
scroll to position [216, 0]
click at [899, 741] on span "Guardar factura" at bounding box center [918, 741] width 60 height 13
drag, startPoint x: 770, startPoint y: 473, endPoint x: 767, endPoint y: 497, distance: 24.2
click at [770, 477] on div at bounding box center [826, 486] width 253 height 20
click at [718, 513] on button "button" at bounding box center [718, 507] width 13 height 24
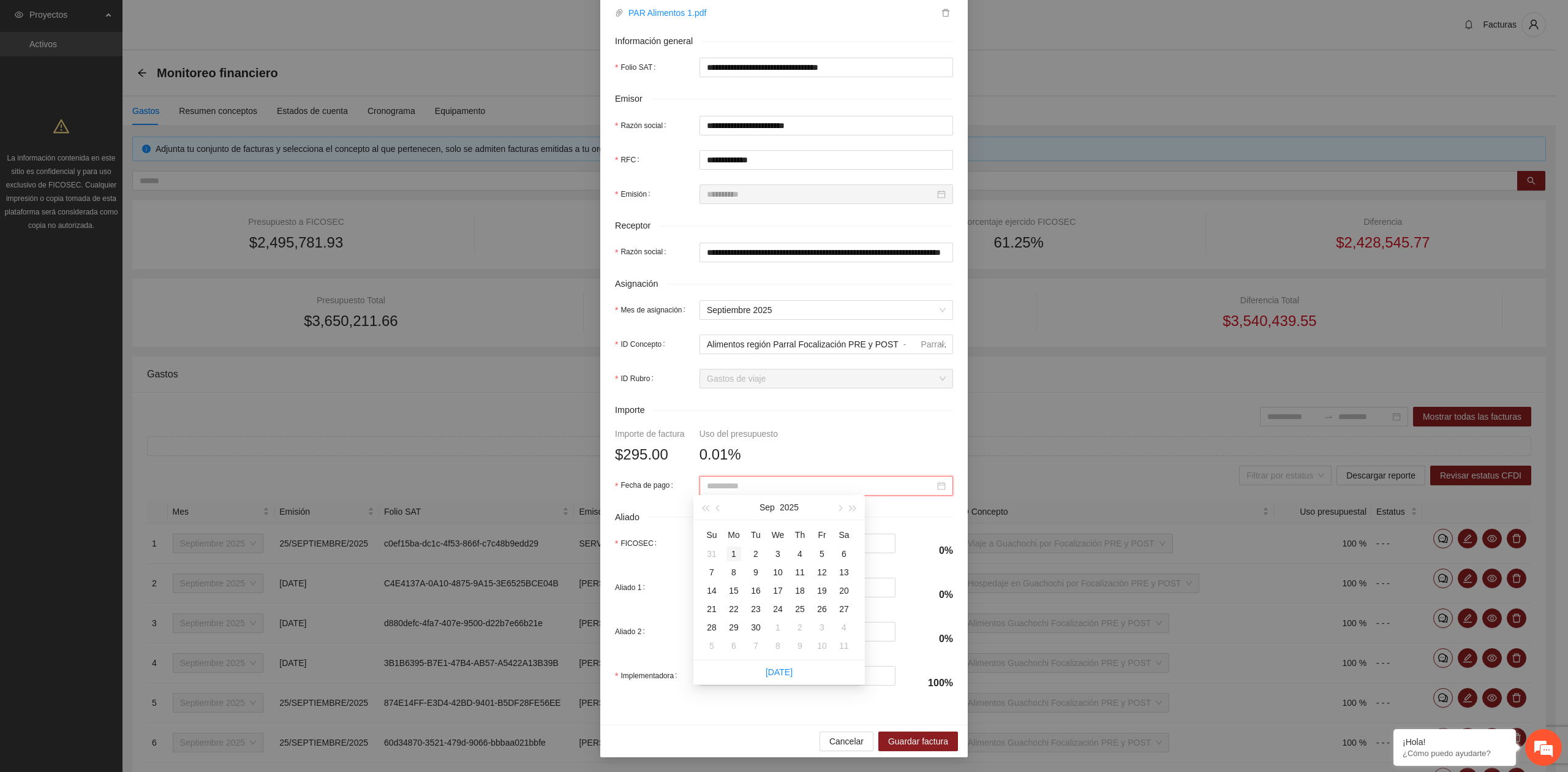
type input "**********"
click at [736, 557] on div "1" at bounding box center [733, 554] width 15 height 15
click at [894, 741] on span "Guardar factura" at bounding box center [918, 741] width 60 height 13
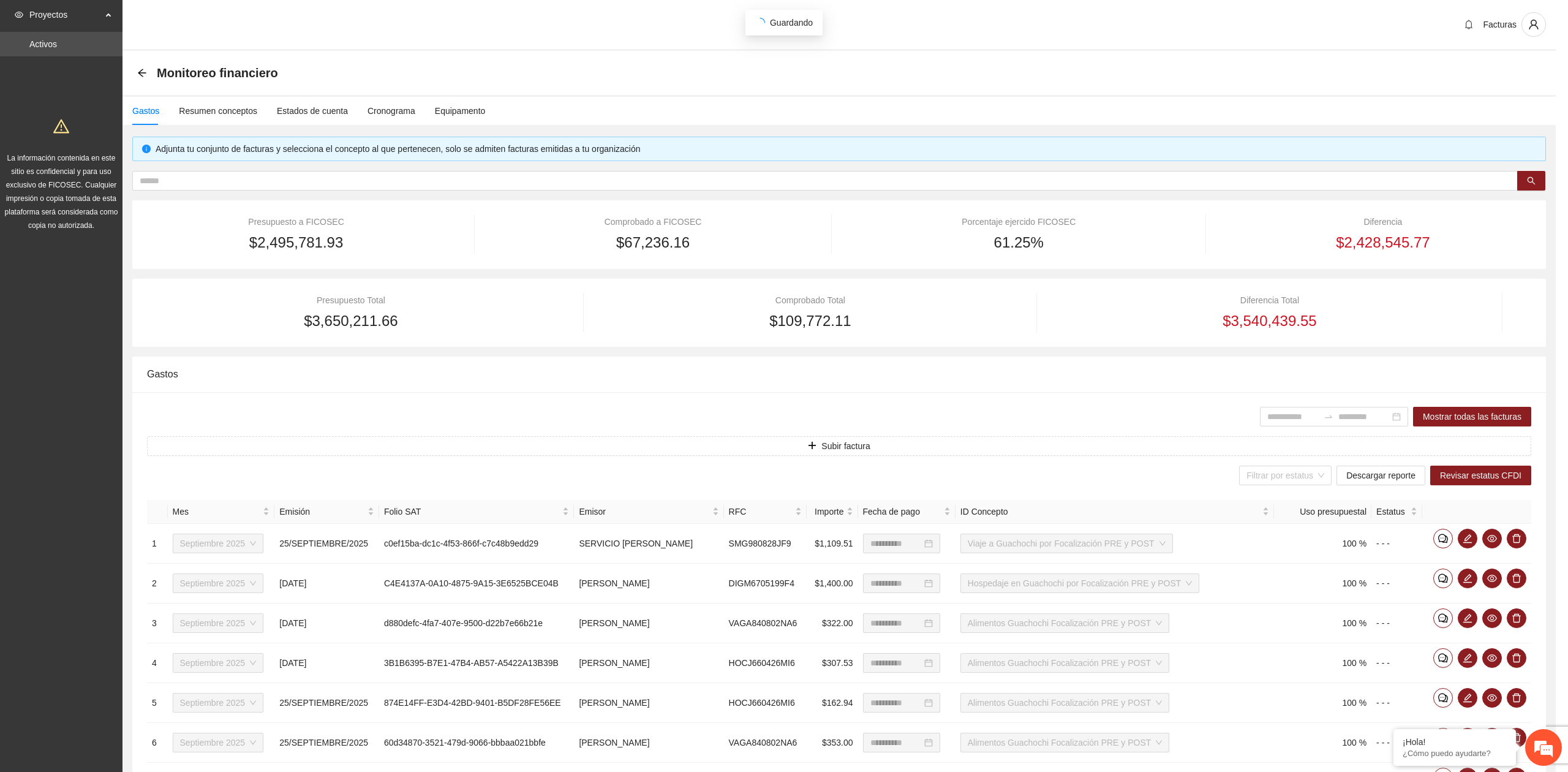
scroll to position [118, 0]
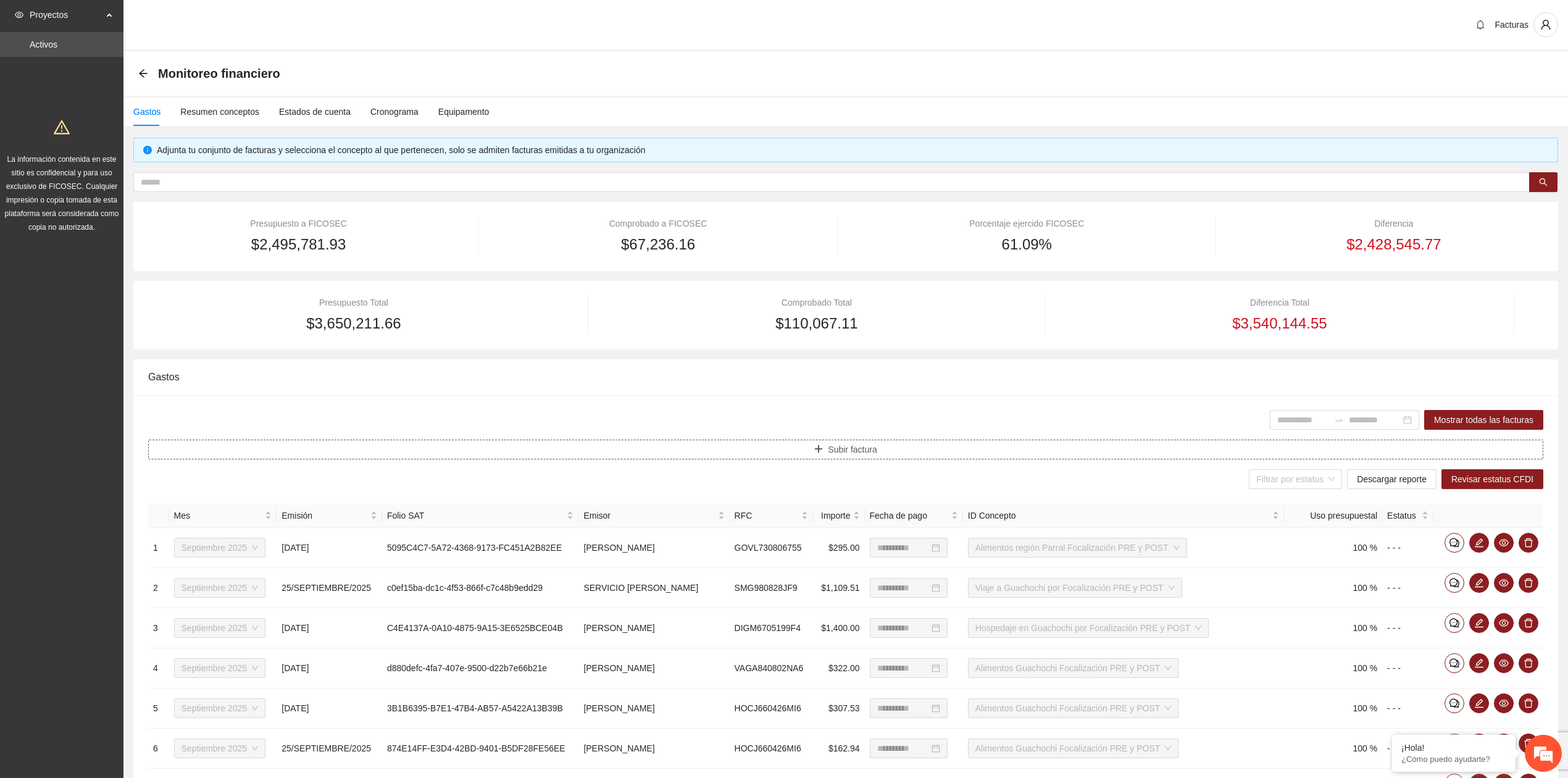
click at [783, 443] on button "Subir factura" at bounding box center [845, 449] width 1396 height 20
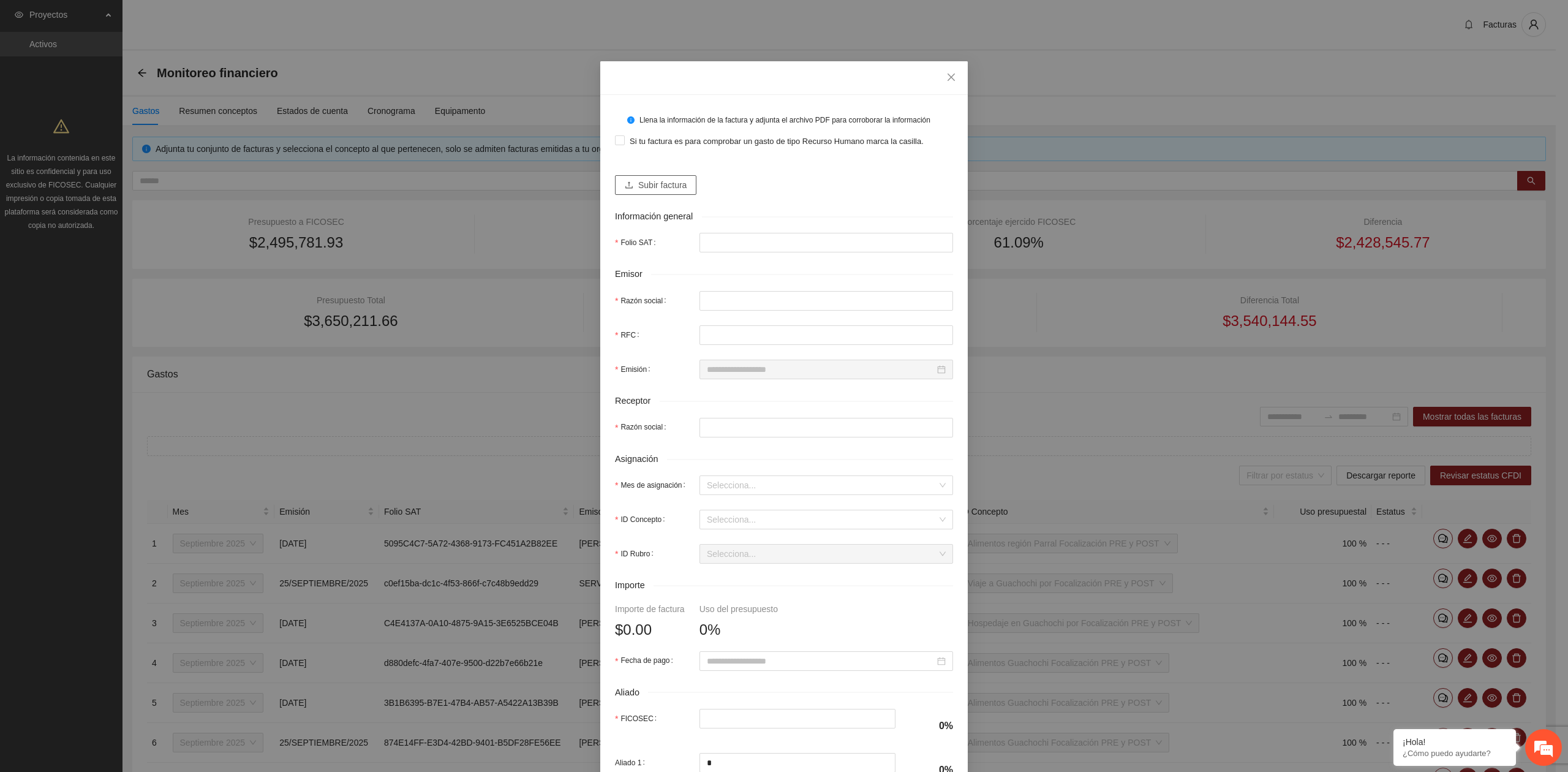
click at [662, 185] on span "Subir factura" at bounding box center [662, 185] width 49 height 13
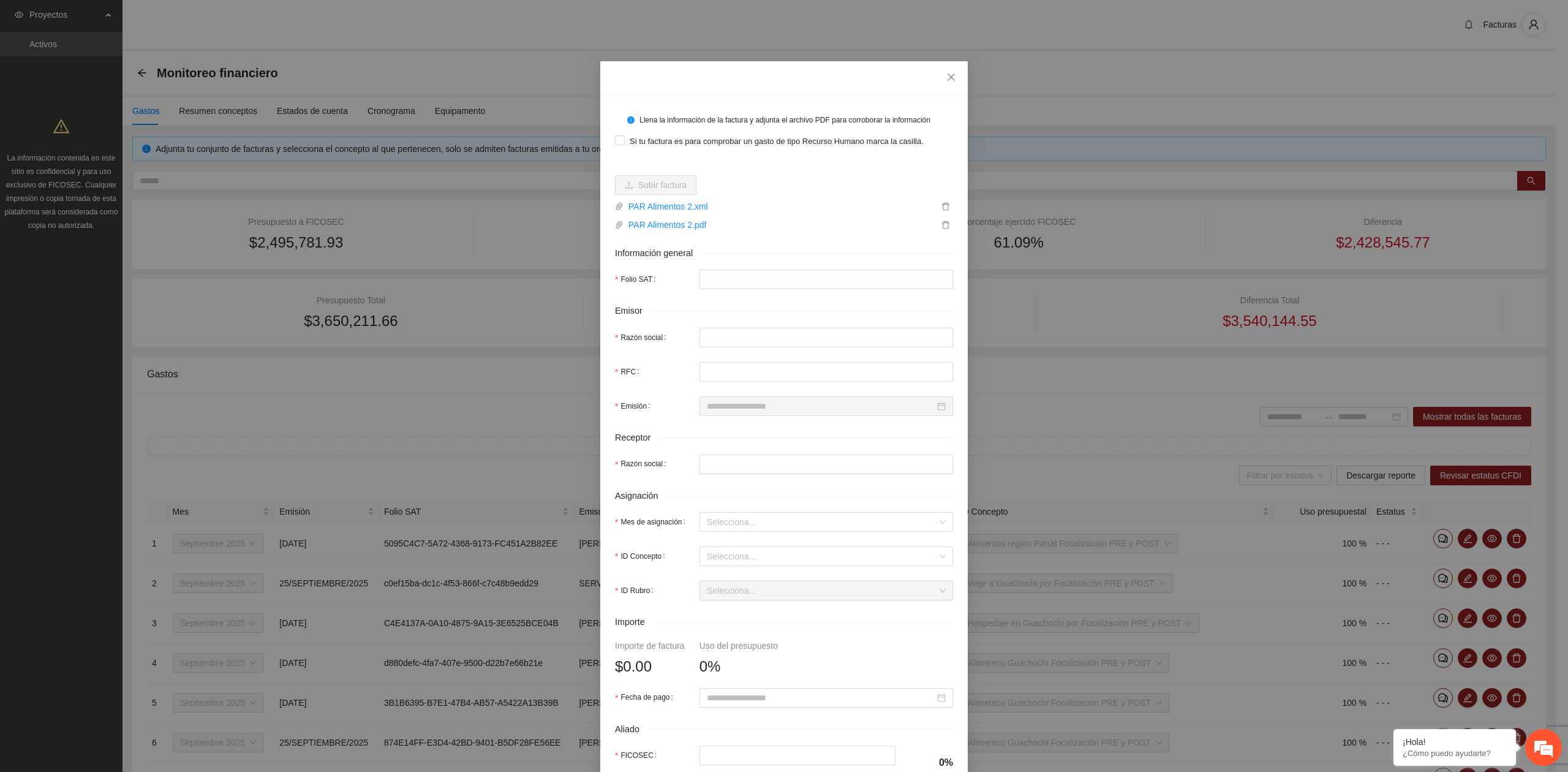
type input "**********"
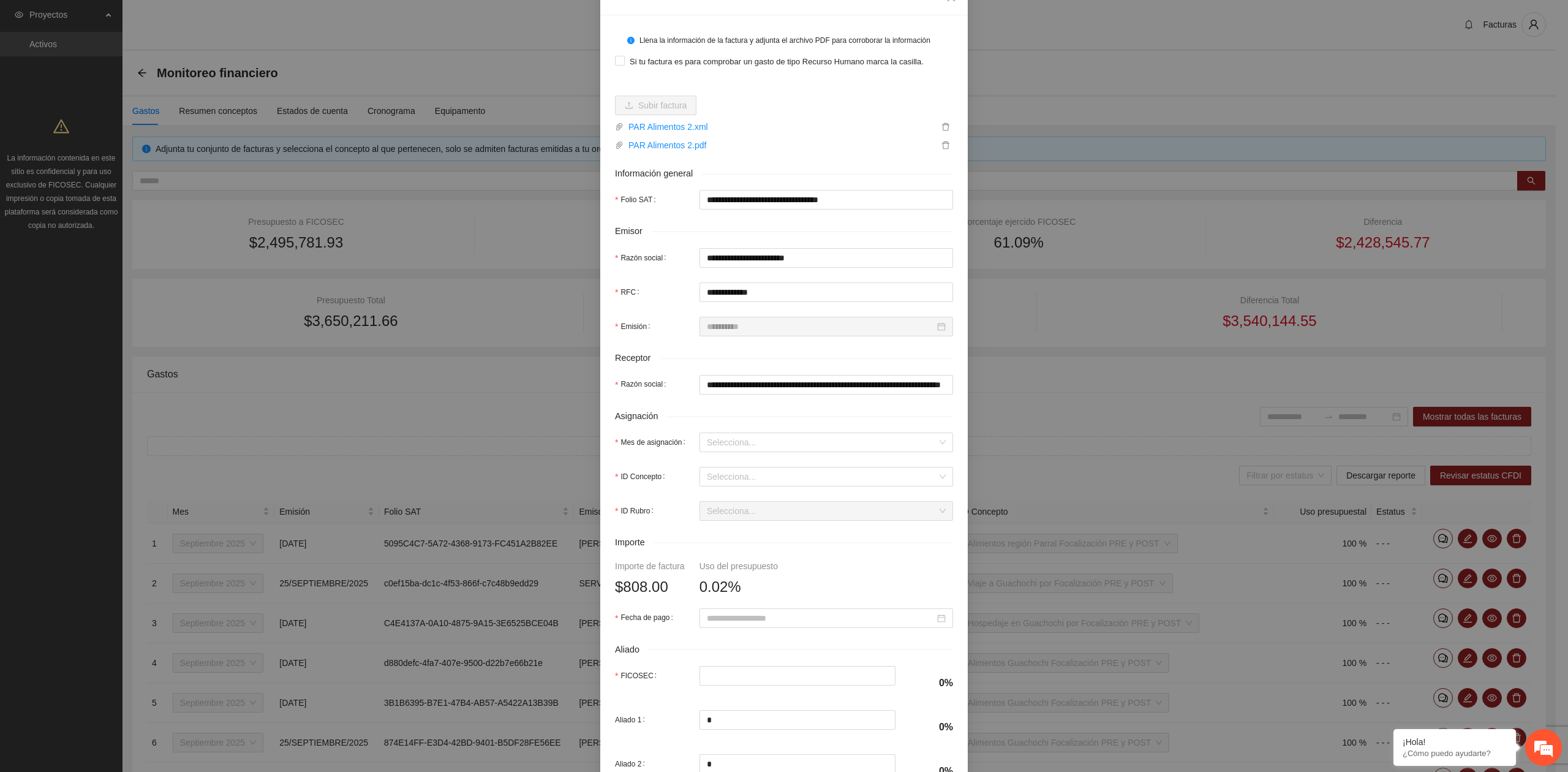
scroll to position [82, 0]
click at [728, 437] on input "Mes de asignación" at bounding box center [821, 441] width 230 height 19
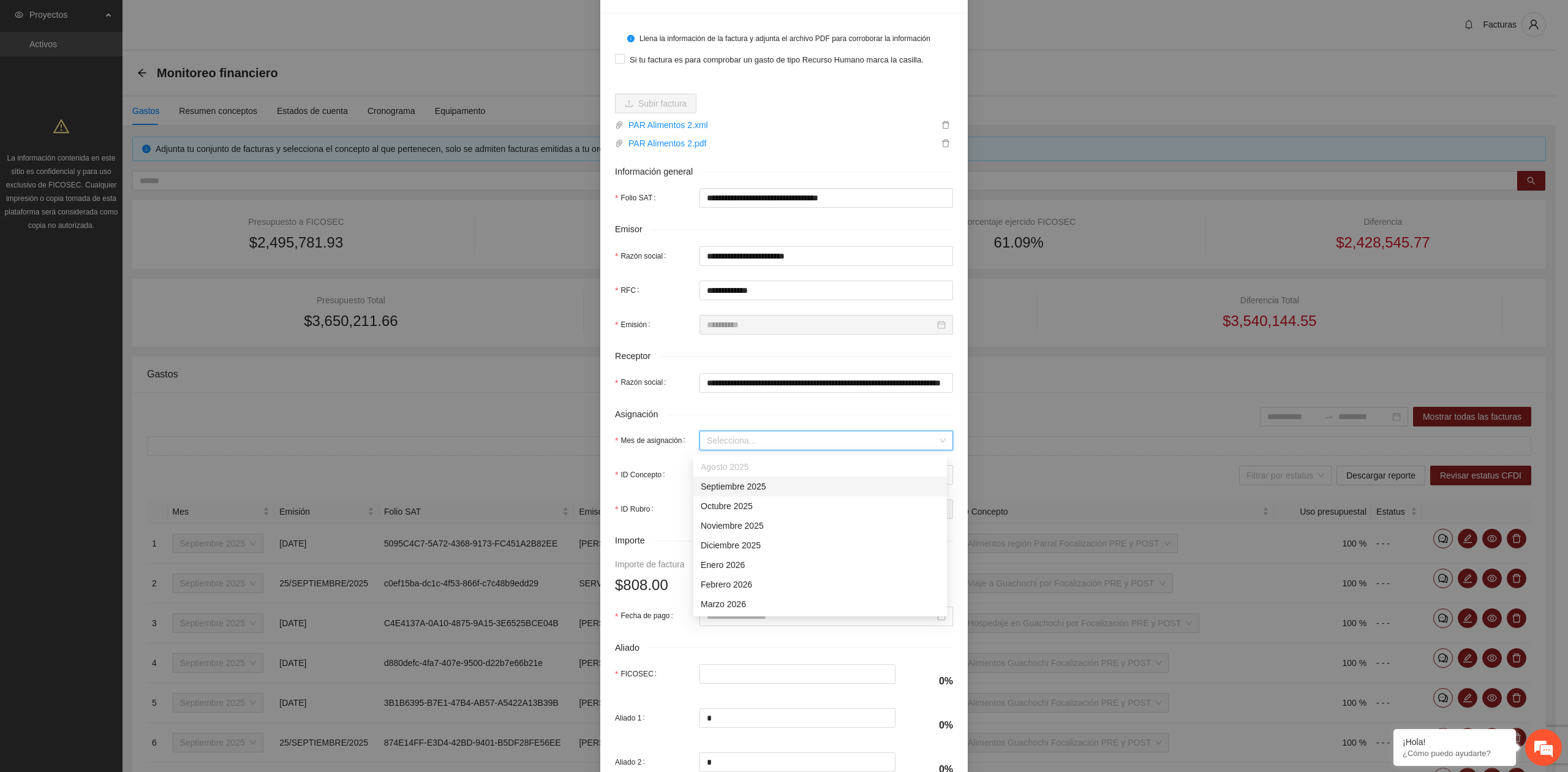
click at [741, 487] on div "Septiembre 2025" at bounding box center [820, 486] width 239 height 13
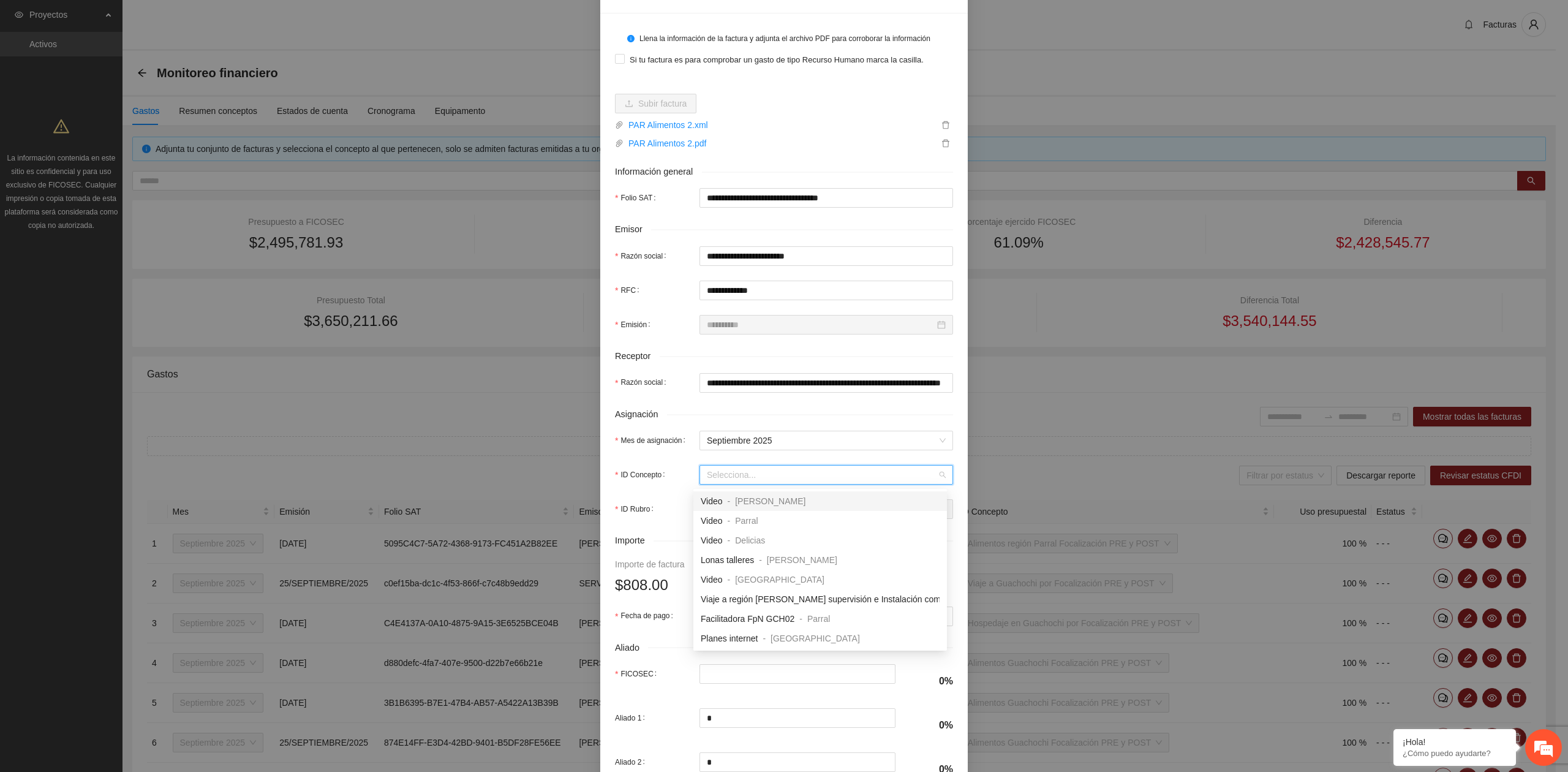
click at [719, 478] on input "ID Concepto" at bounding box center [821, 474] width 230 height 19
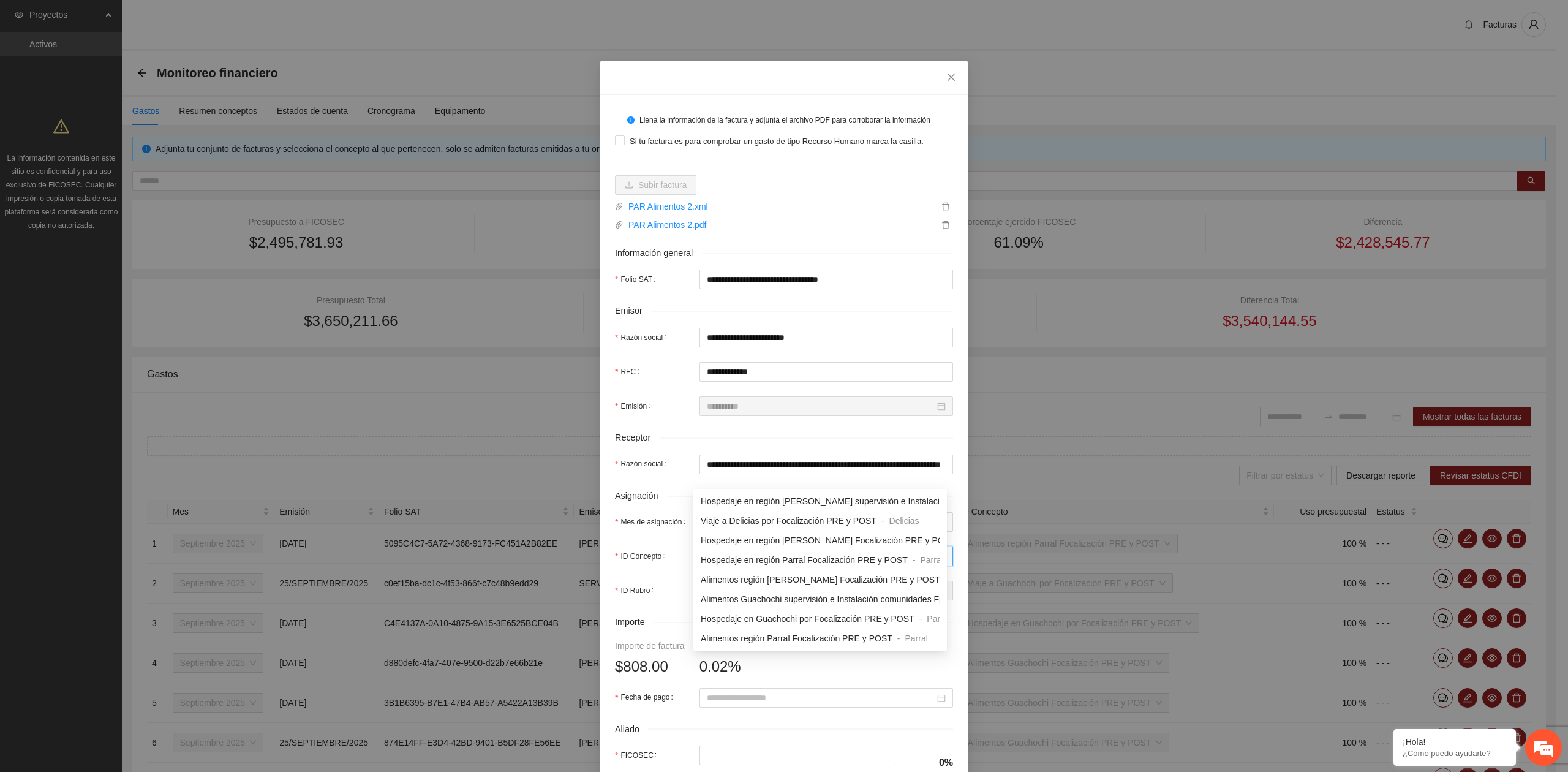
scroll to position [1020, 0]
click at [753, 620] on span "Alimentos región Parral Focalización PRE y POST" at bounding box center [796, 619] width 191 height 10
type input "*"
type input "***"
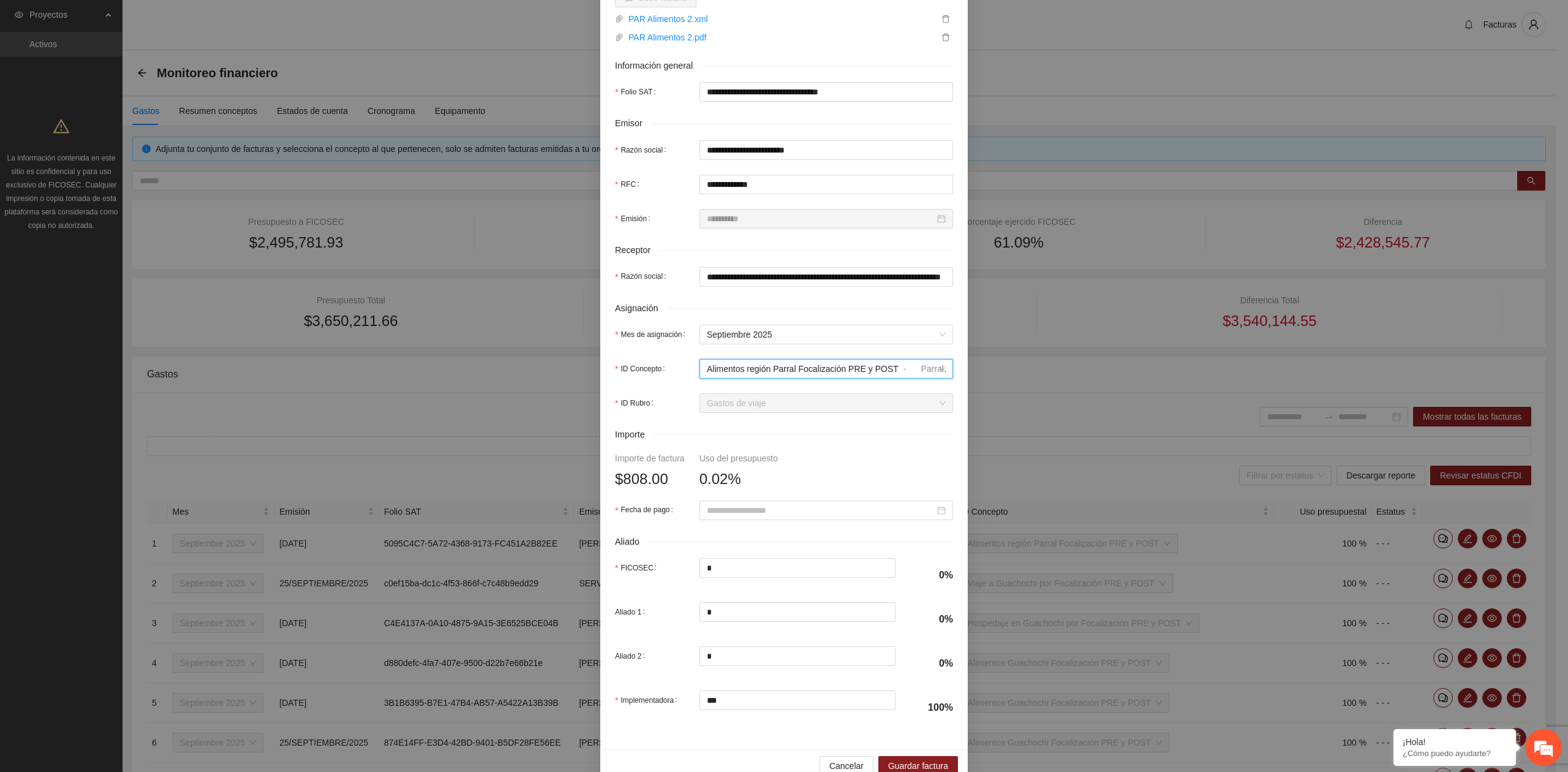
scroll to position [216, 0]
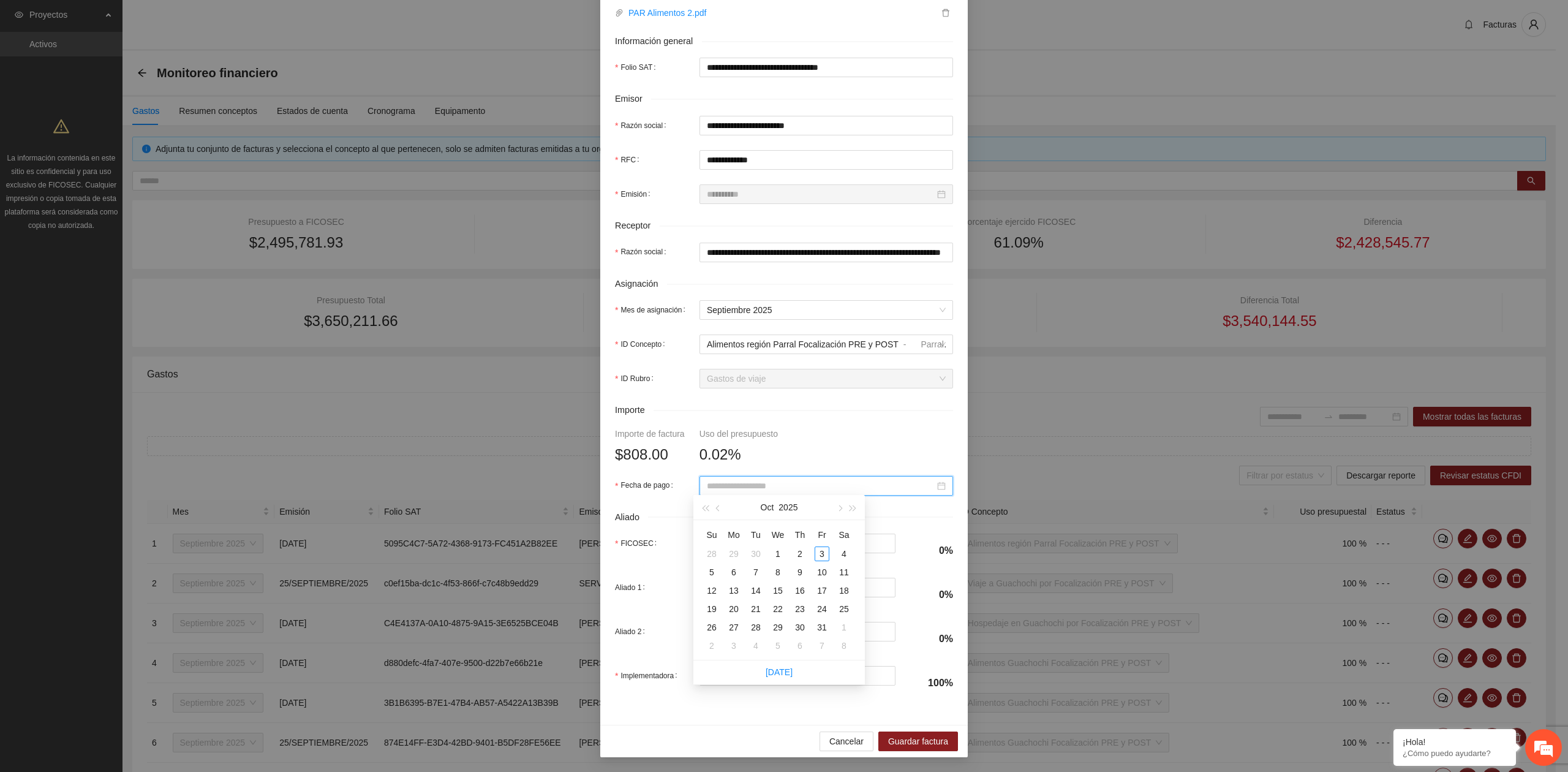
click at [733, 486] on input "Fecha de pago" at bounding box center [820, 485] width 228 height 13
type input "**********"
click at [721, 511] on button "button" at bounding box center [718, 507] width 13 height 24
type input "**********"
click at [757, 552] on div "2" at bounding box center [756, 554] width 15 height 15
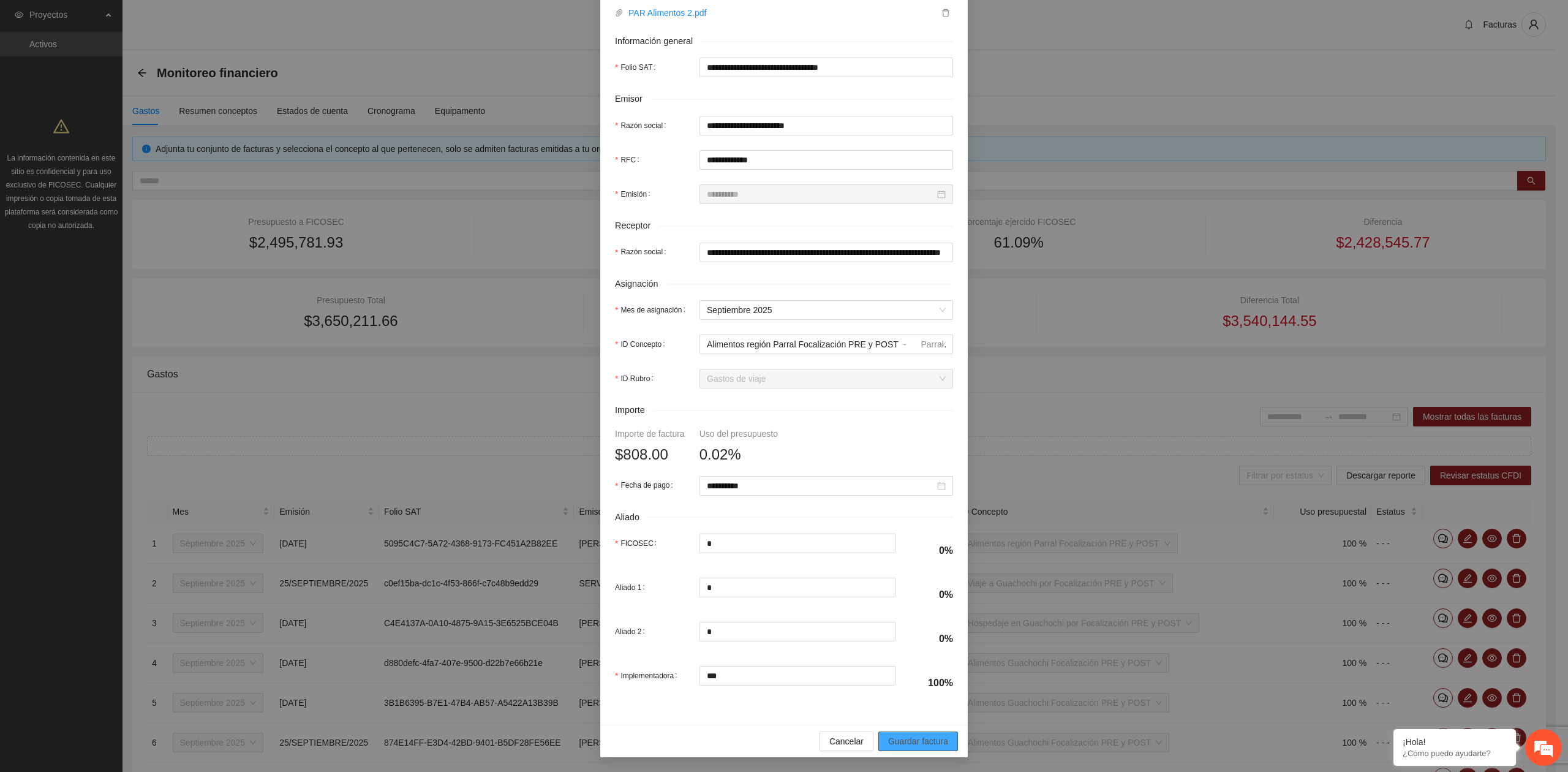
click at [902, 745] on span "Guardar factura" at bounding box center [918, 741] width 60 height 13
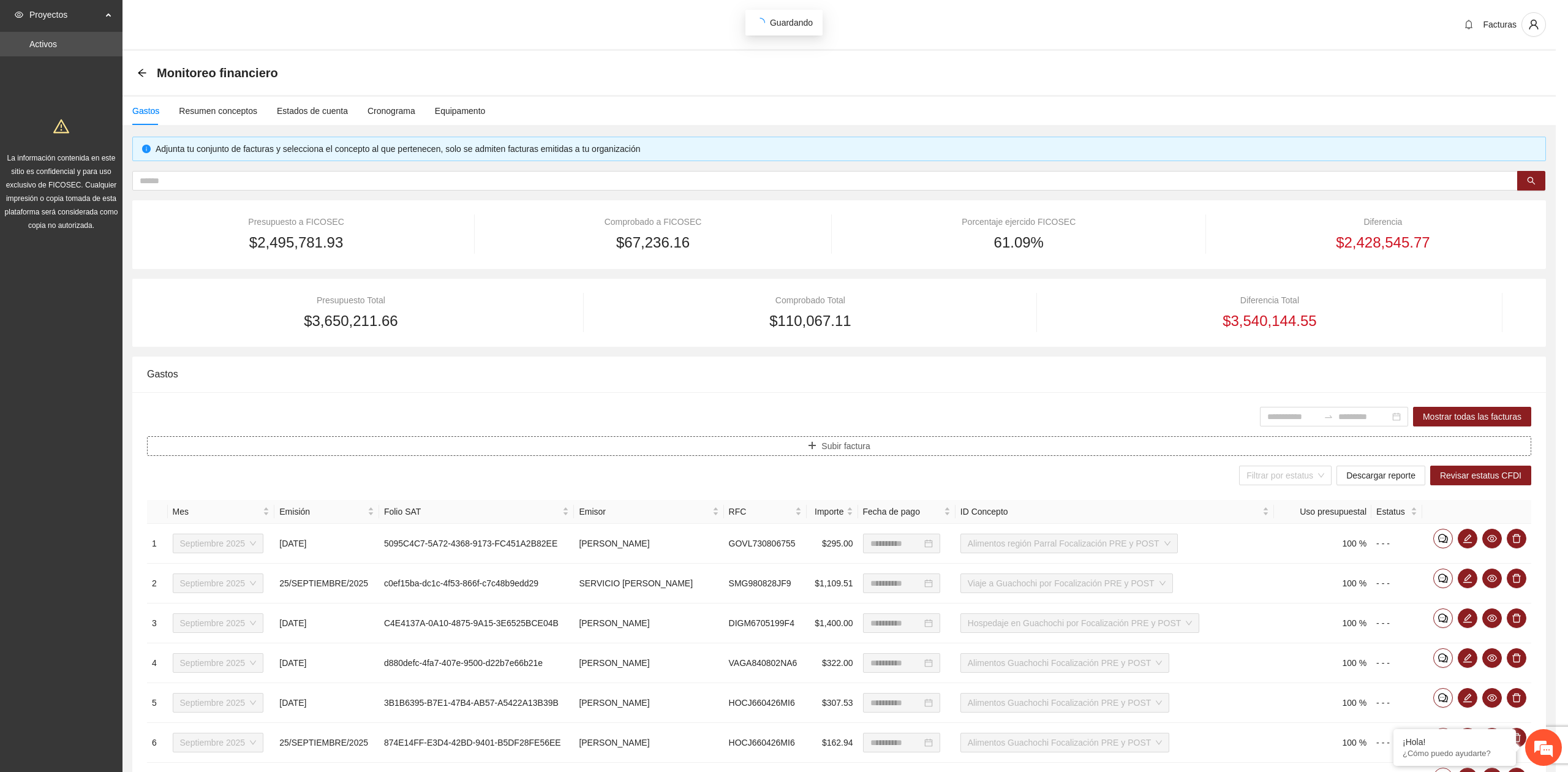
scroll to position [0, 0]
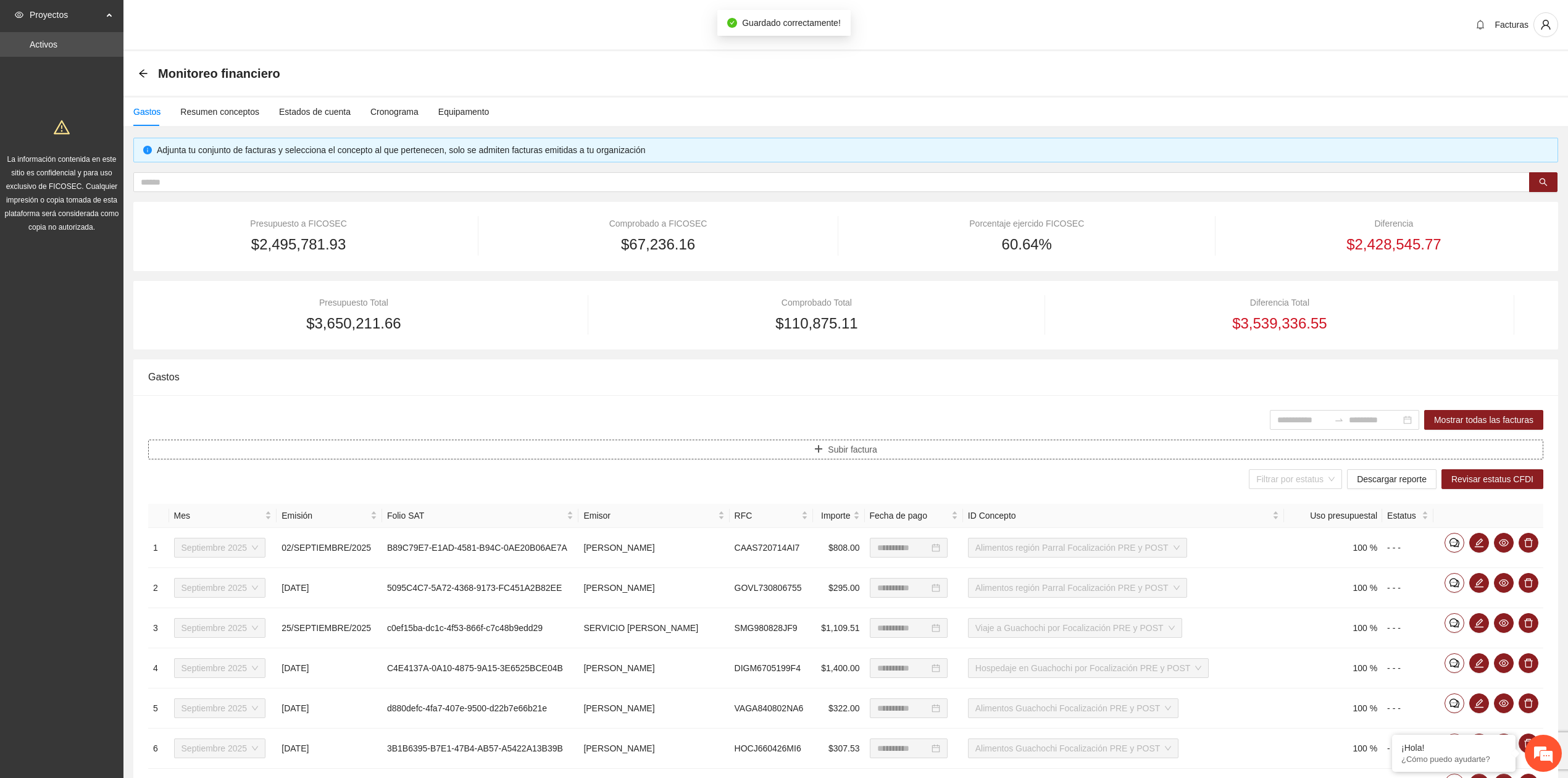
click at [816, 454] on span "plus" at bounding box center [818, 449] width 8 height 10
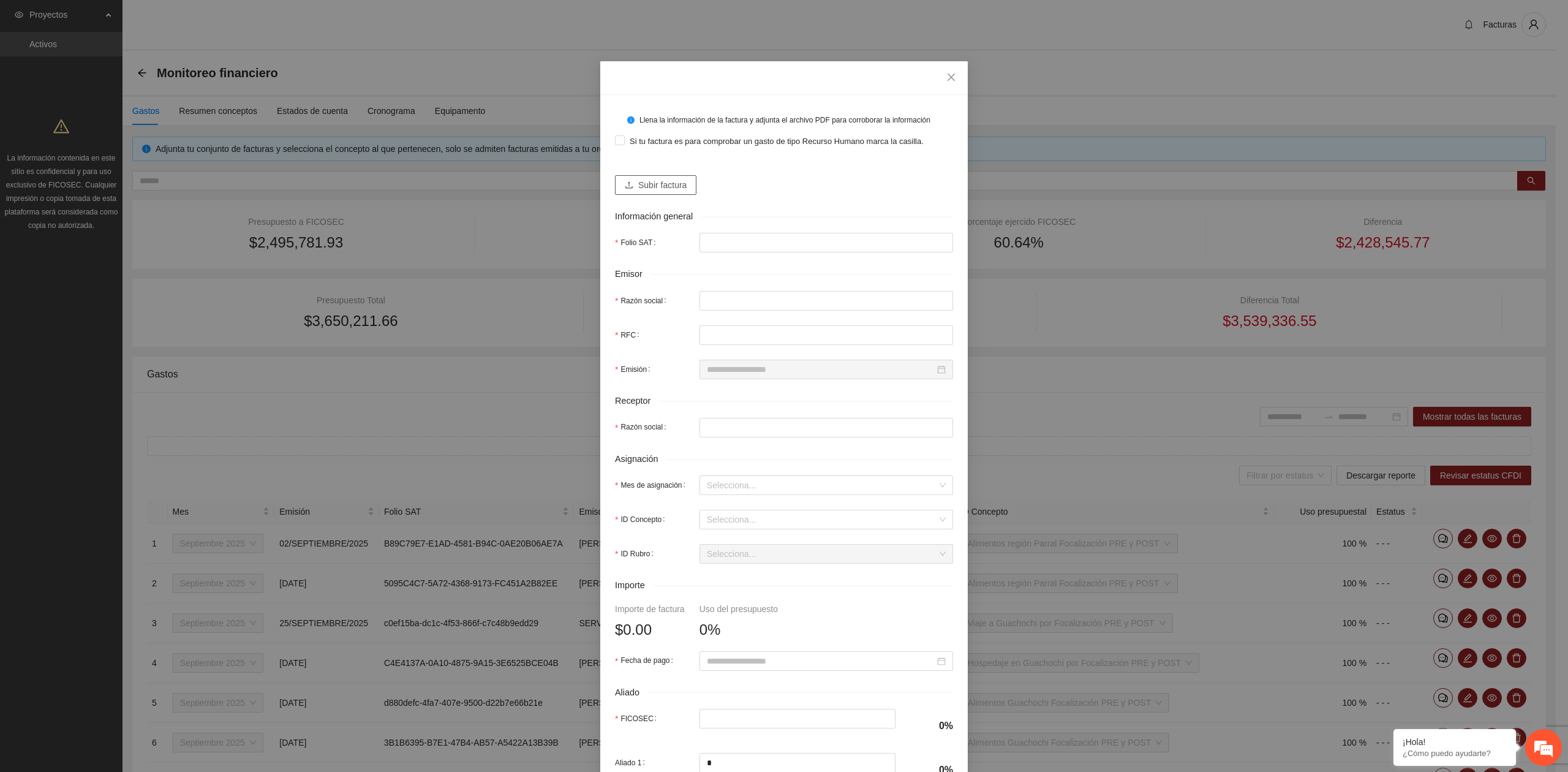
click at [667, 185] on span "Subir factura" at bounding box center [662, 185] width 49 height 13
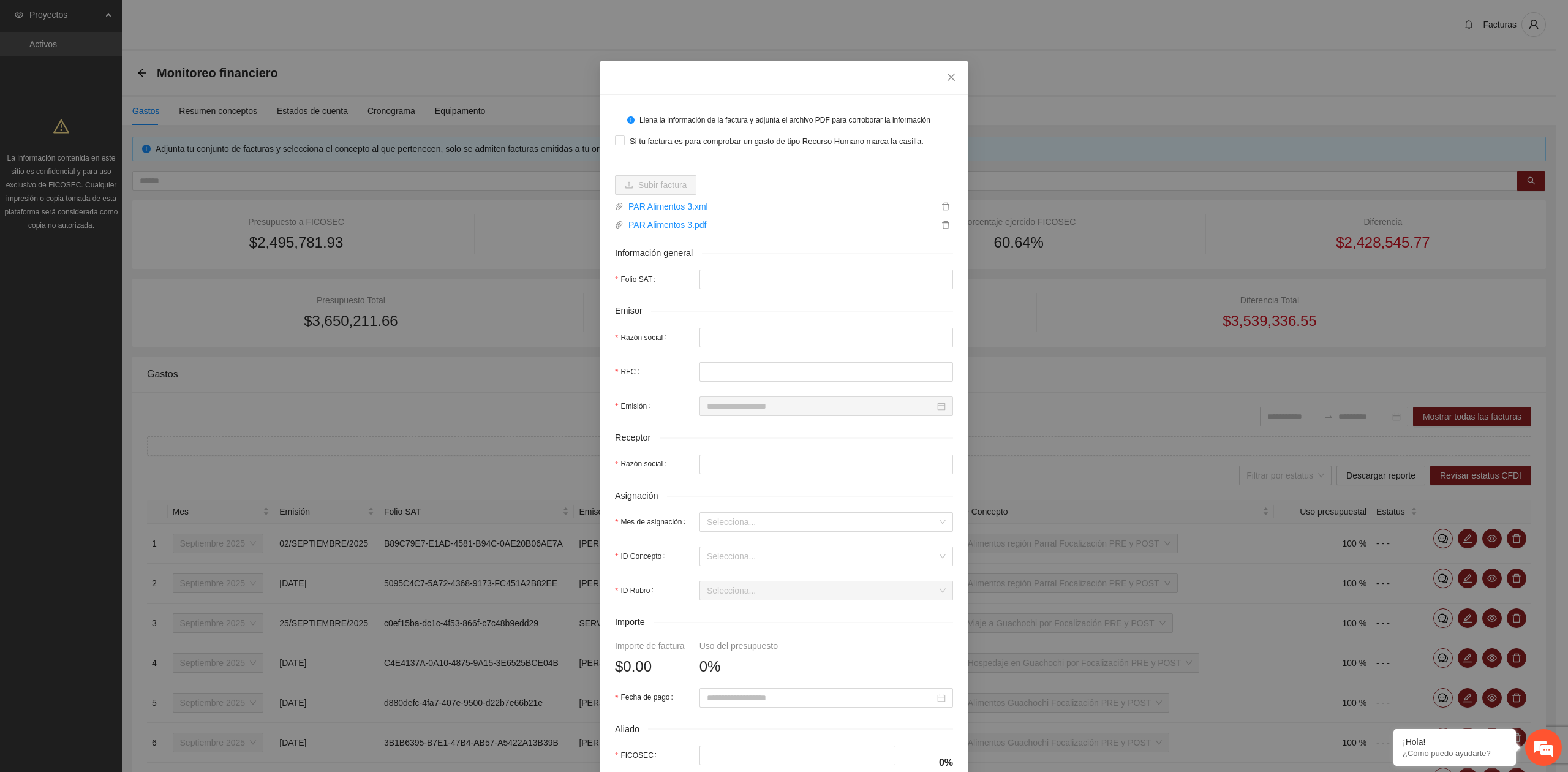
type input "**********"
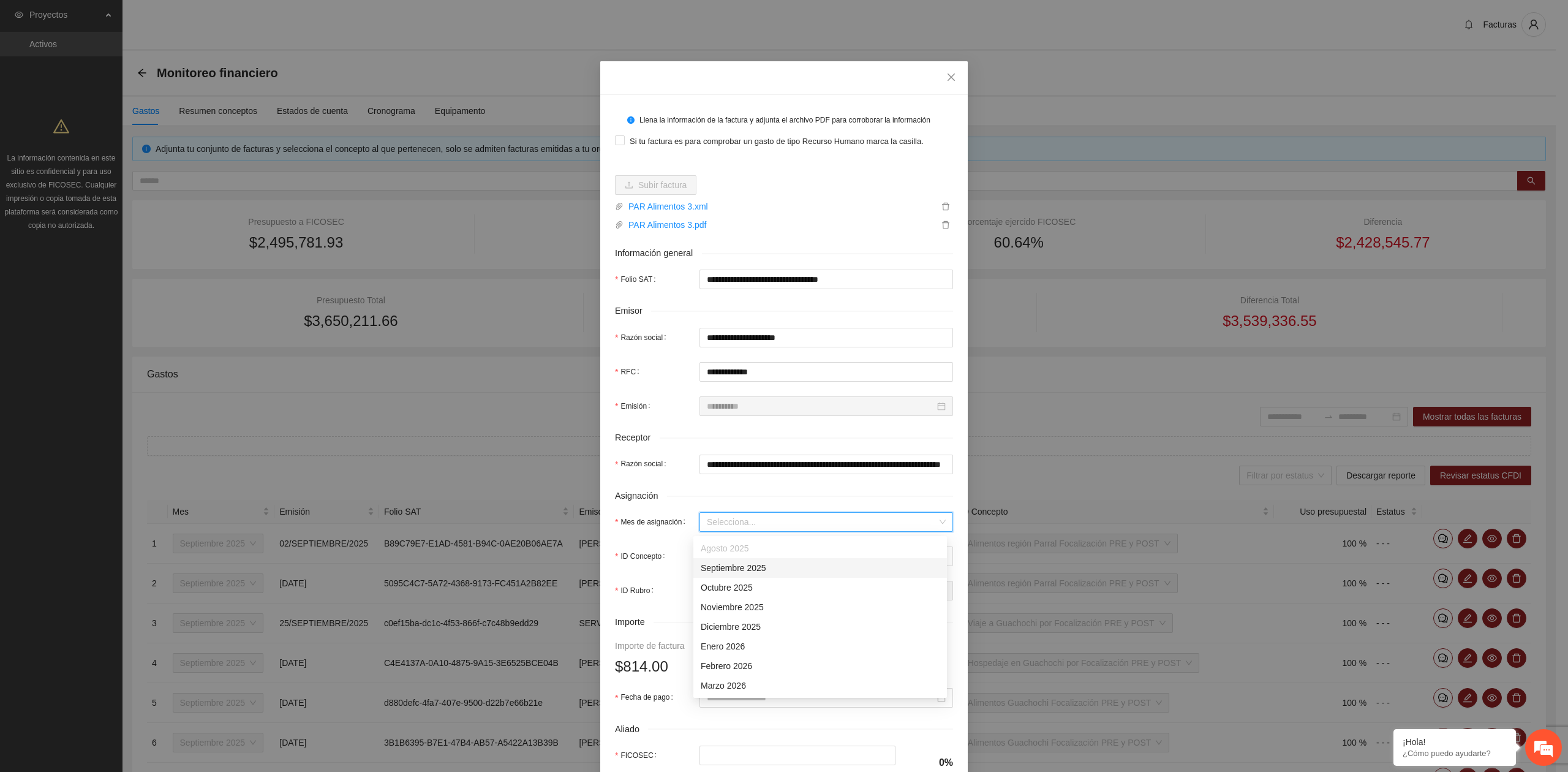
click at [729, 516] on input "Mes de asignación" at bounding box center [821, 522] width 230 height 19
click at [729, 560] on div "Septiembre 2025" at bounding box center [819, 568] width 253 height 20
click at [729, 560] on input "ID Concepto" at bounding box center [821, 556] width 230 height 19
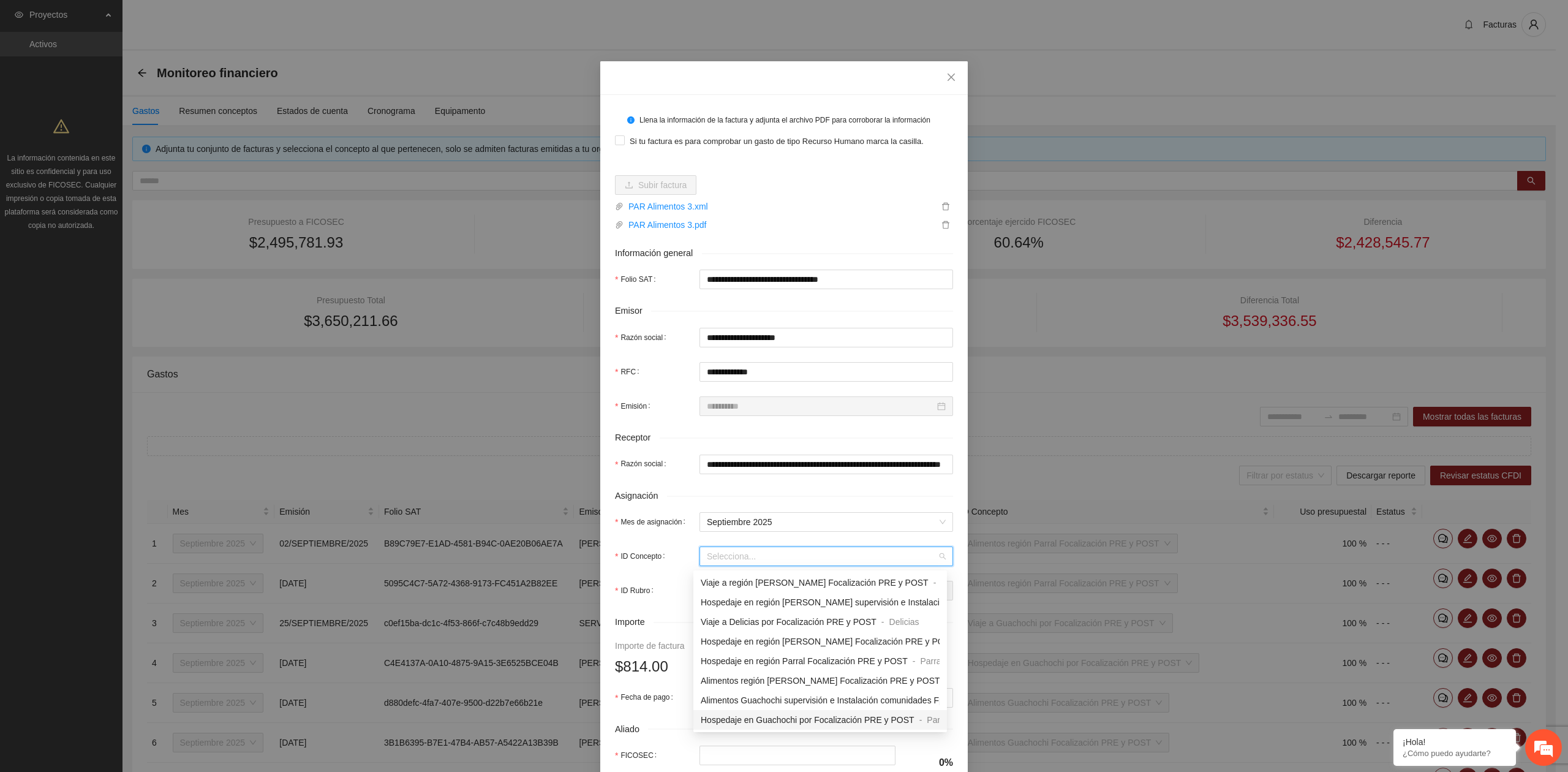
scroll to position [1000, 0]
click at [772, 720] on span "Alimentos región Parral Focalización PRE y POST" at bounding box center [796, 720] width 191 height 10
type input "*"
type input "***"
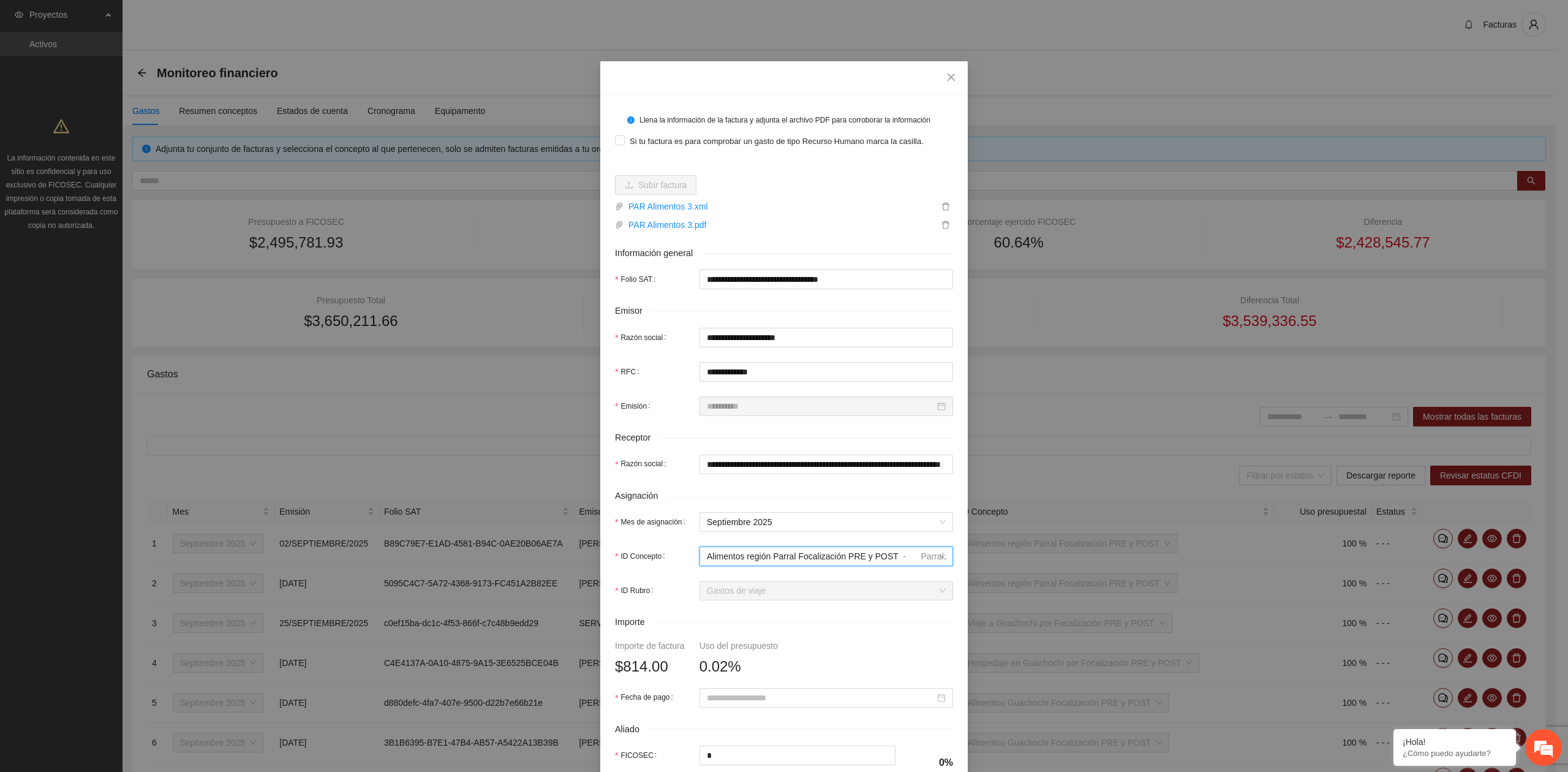
click at [777, 561] on span "Alimentos región Parral Focalización PRE y POST" at bounding box center [802, 556] width 191 height 10
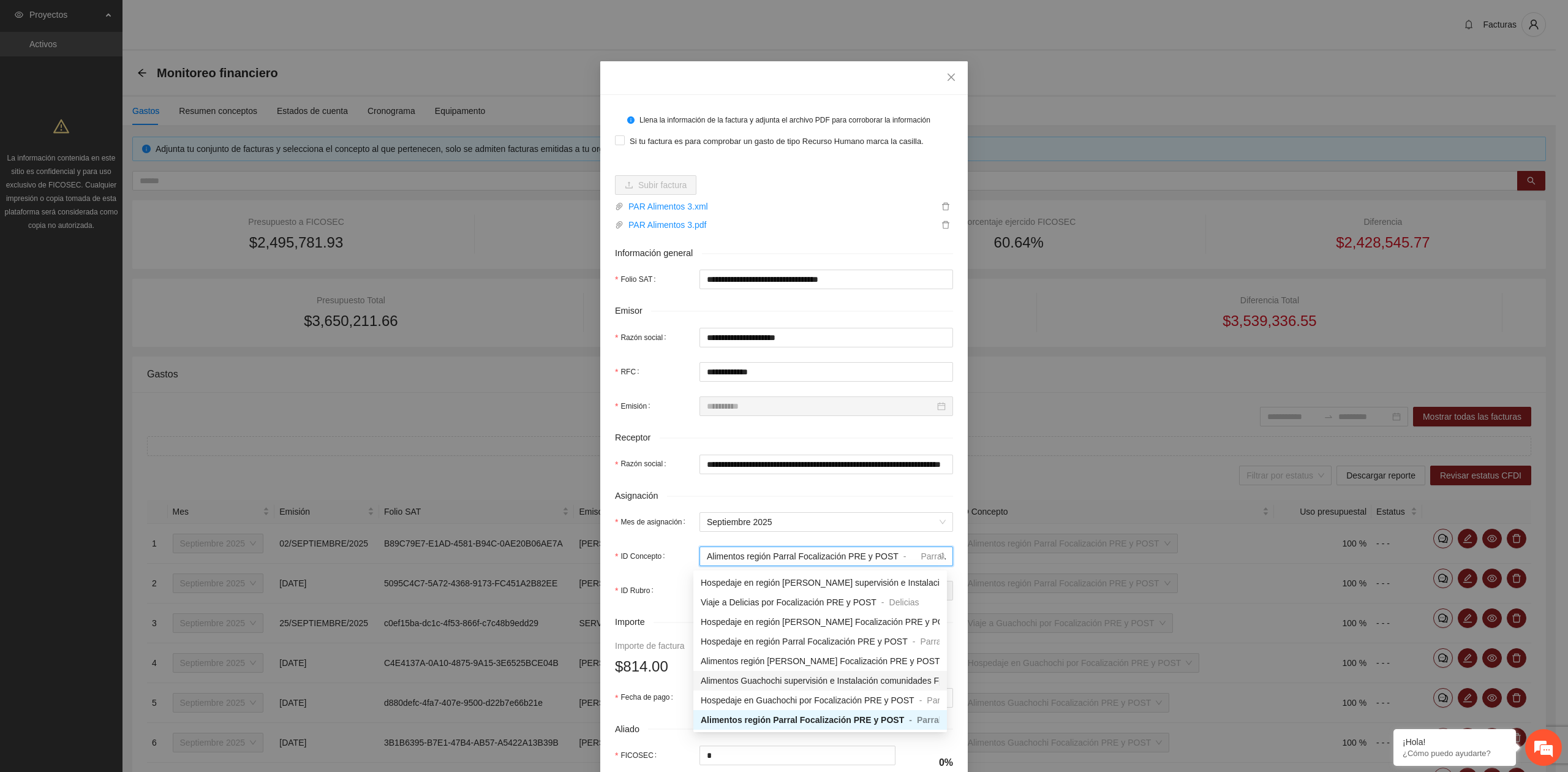
scroll to position [1082, 0]
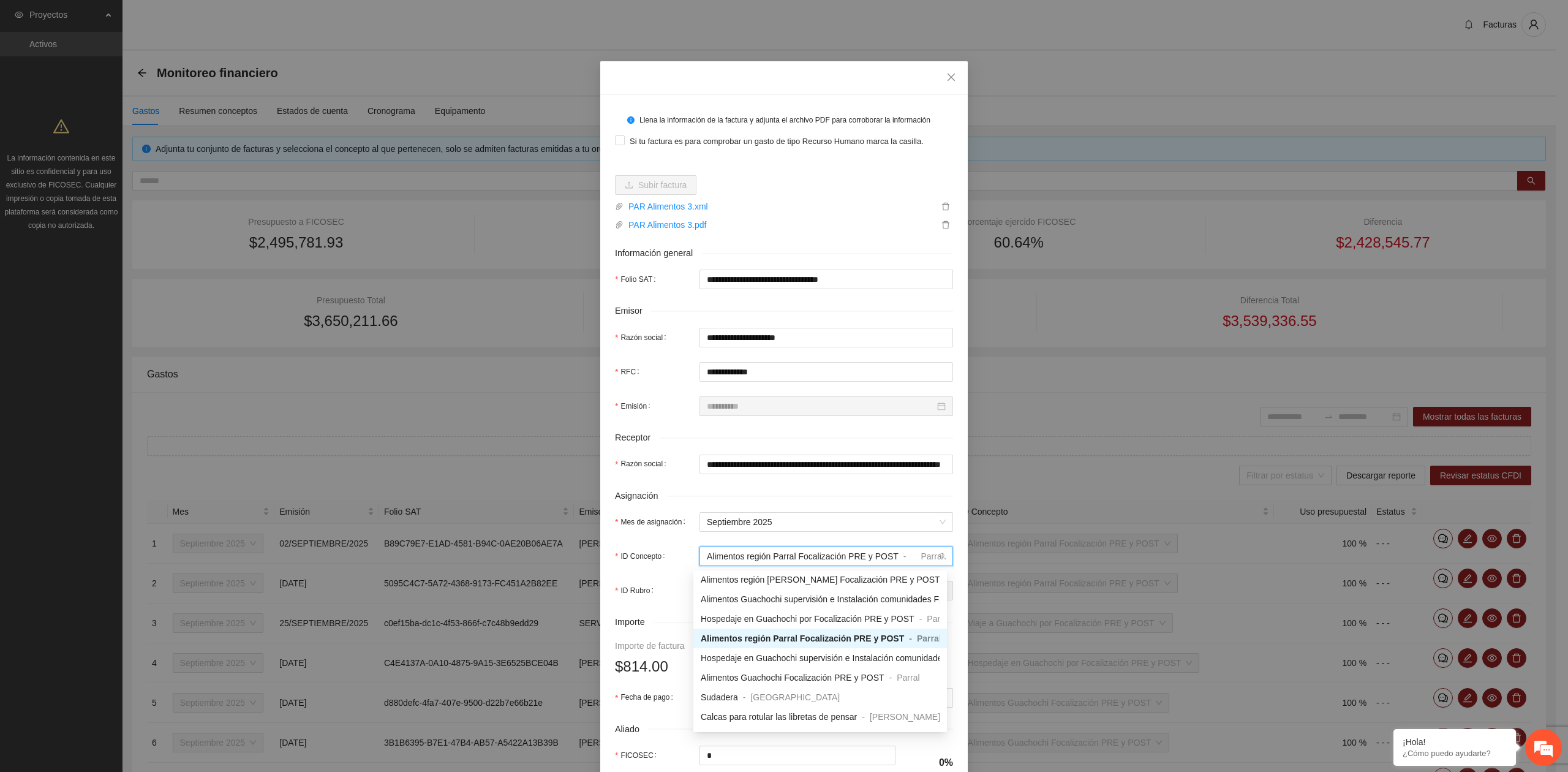
click at [682, 491] on div "Asignación" at bounding box center [784, 496] width 338 height 14
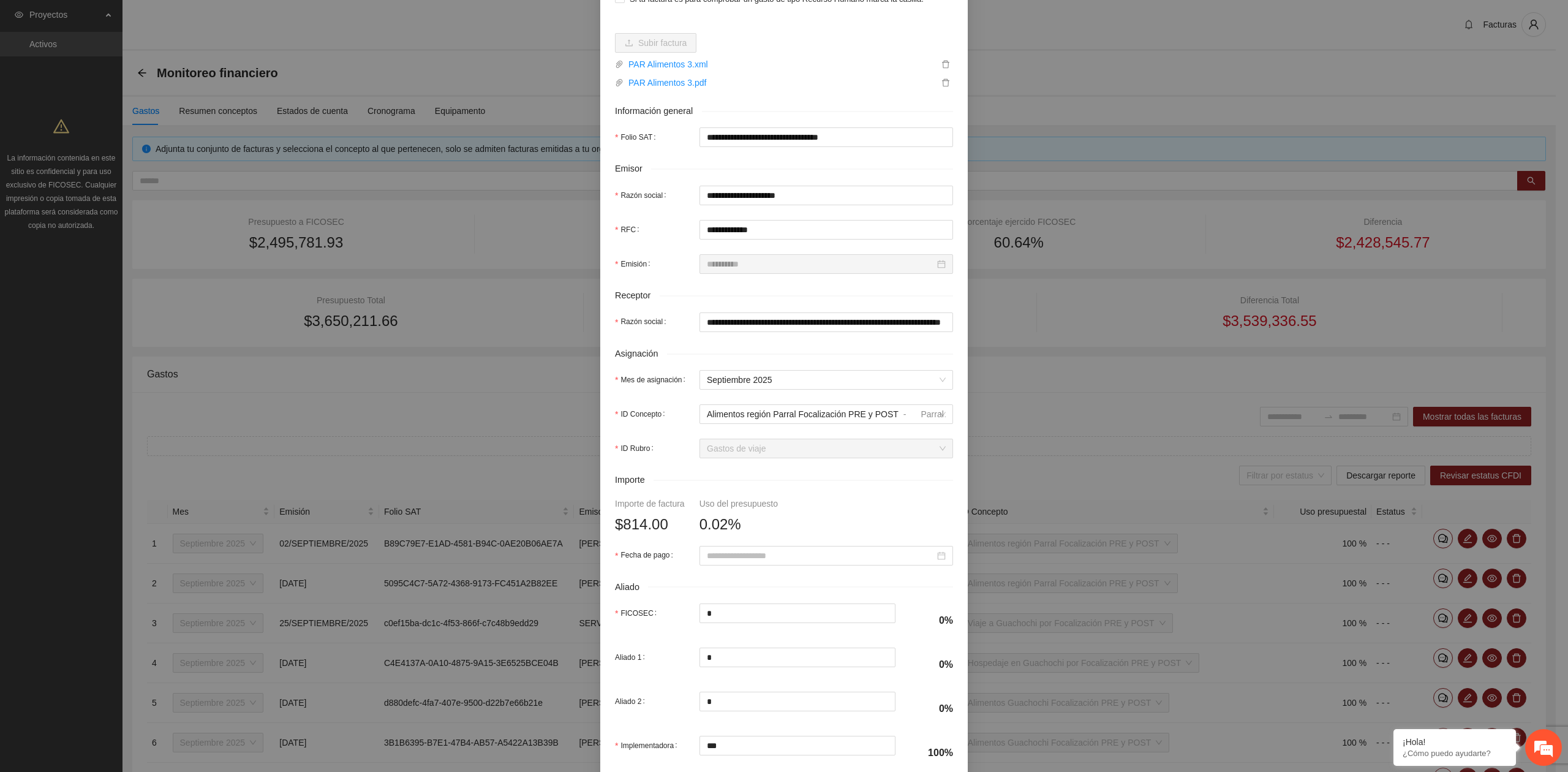
scroll to position [163, 0]
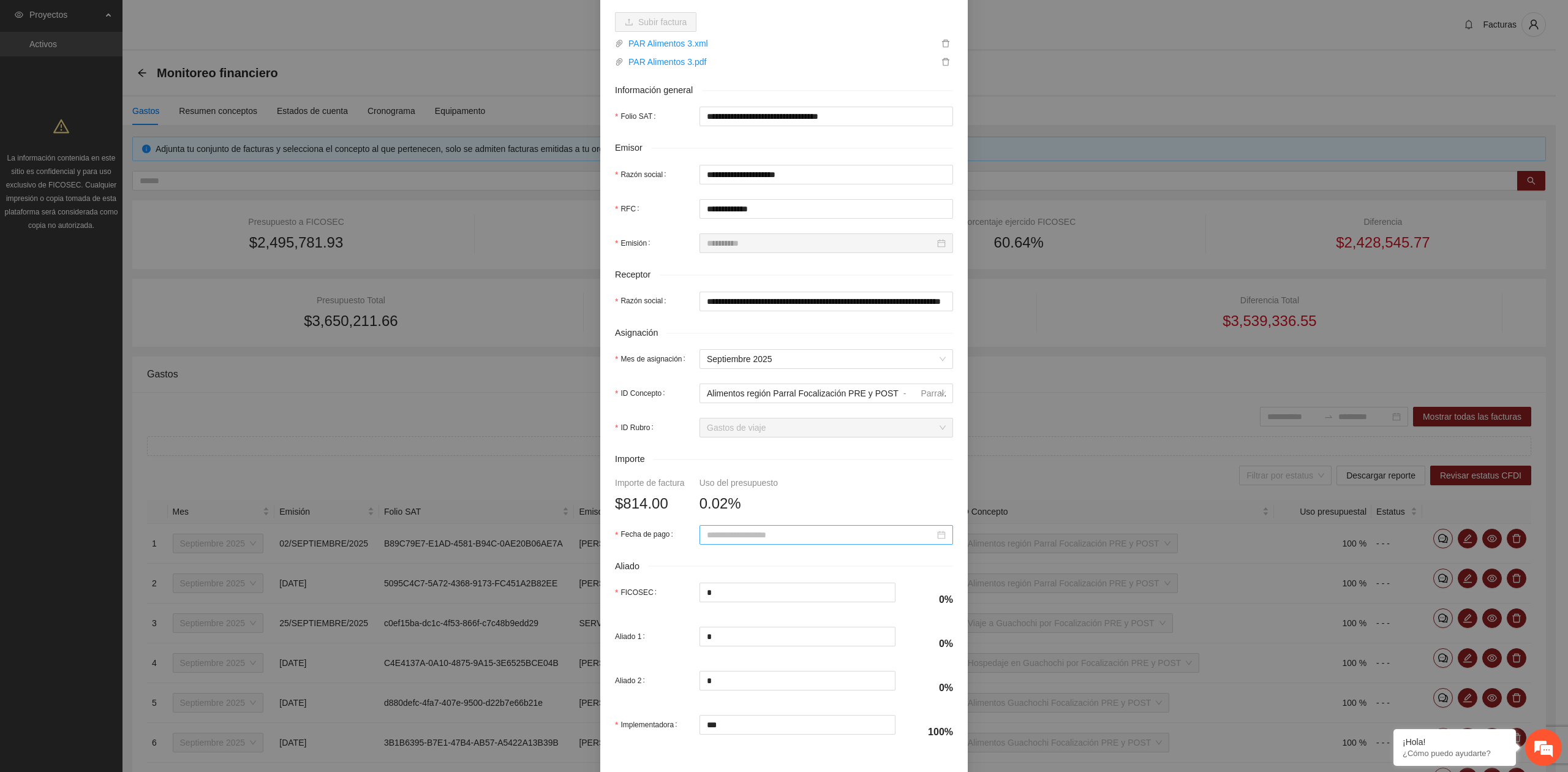
click at [740, 535] on input "Fecha de pago" at bounding box center [820, 534] width 228 height 13
click at [719, 564] on span "button" at bounding box center [719, 562] width 6 height 6
type input "**********"
click at [798, 608] on div "4" at bounding box center [800, 607] width 15 height 15
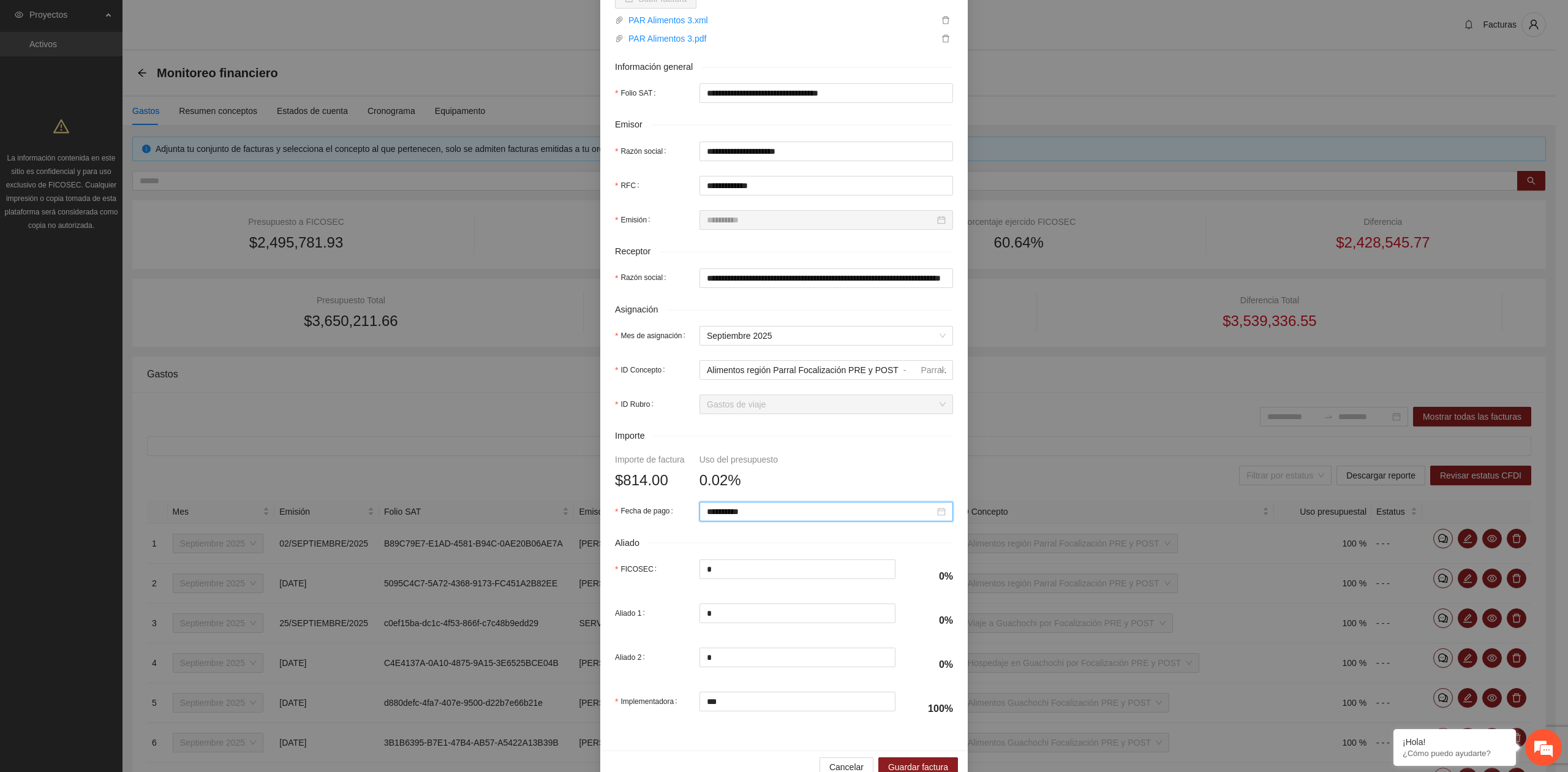
scroll to position [216, 0]
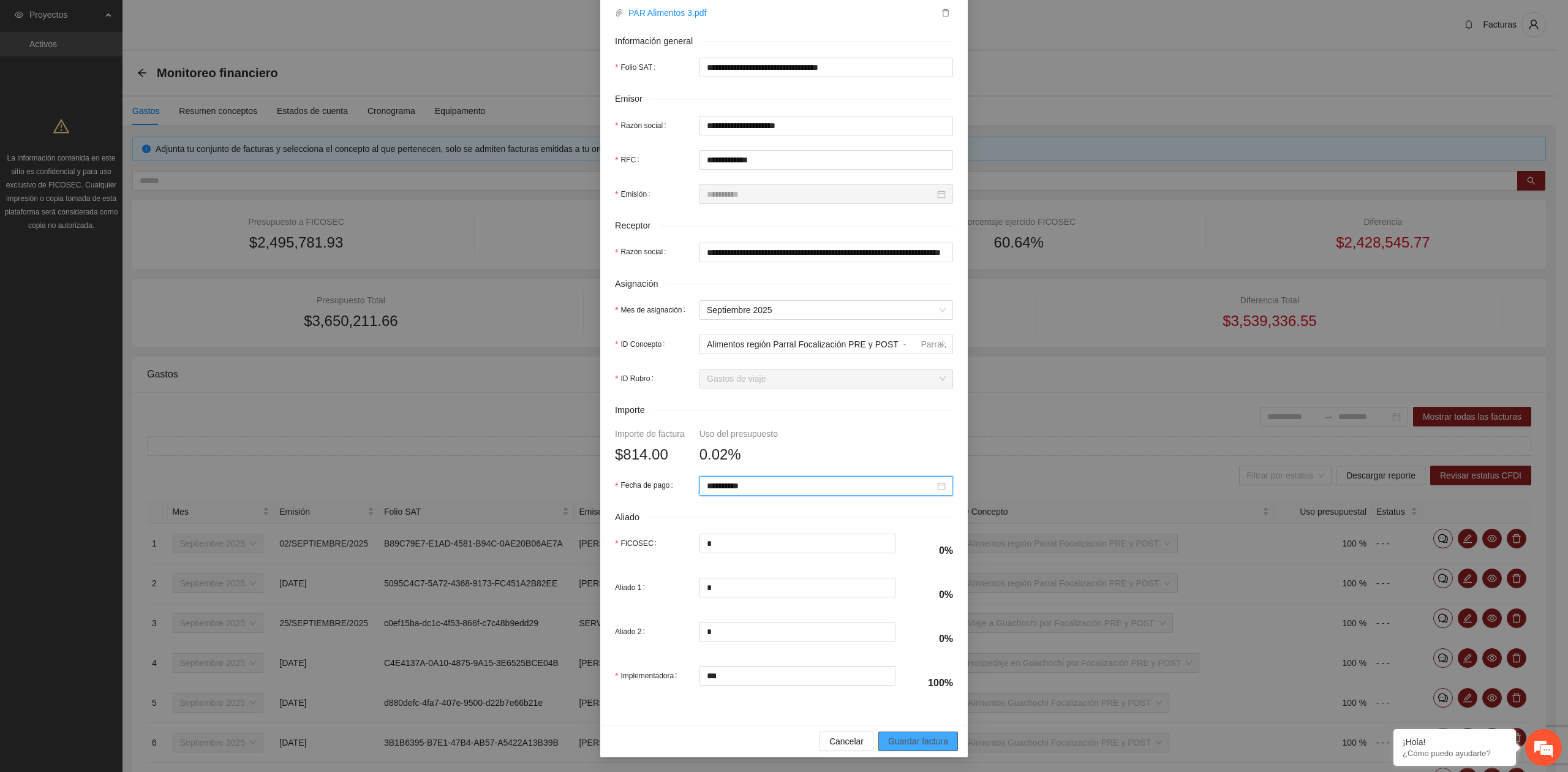
click at [895, 741] on span "Guardar factura" at bounding box center [918, 741] width 60 height 13
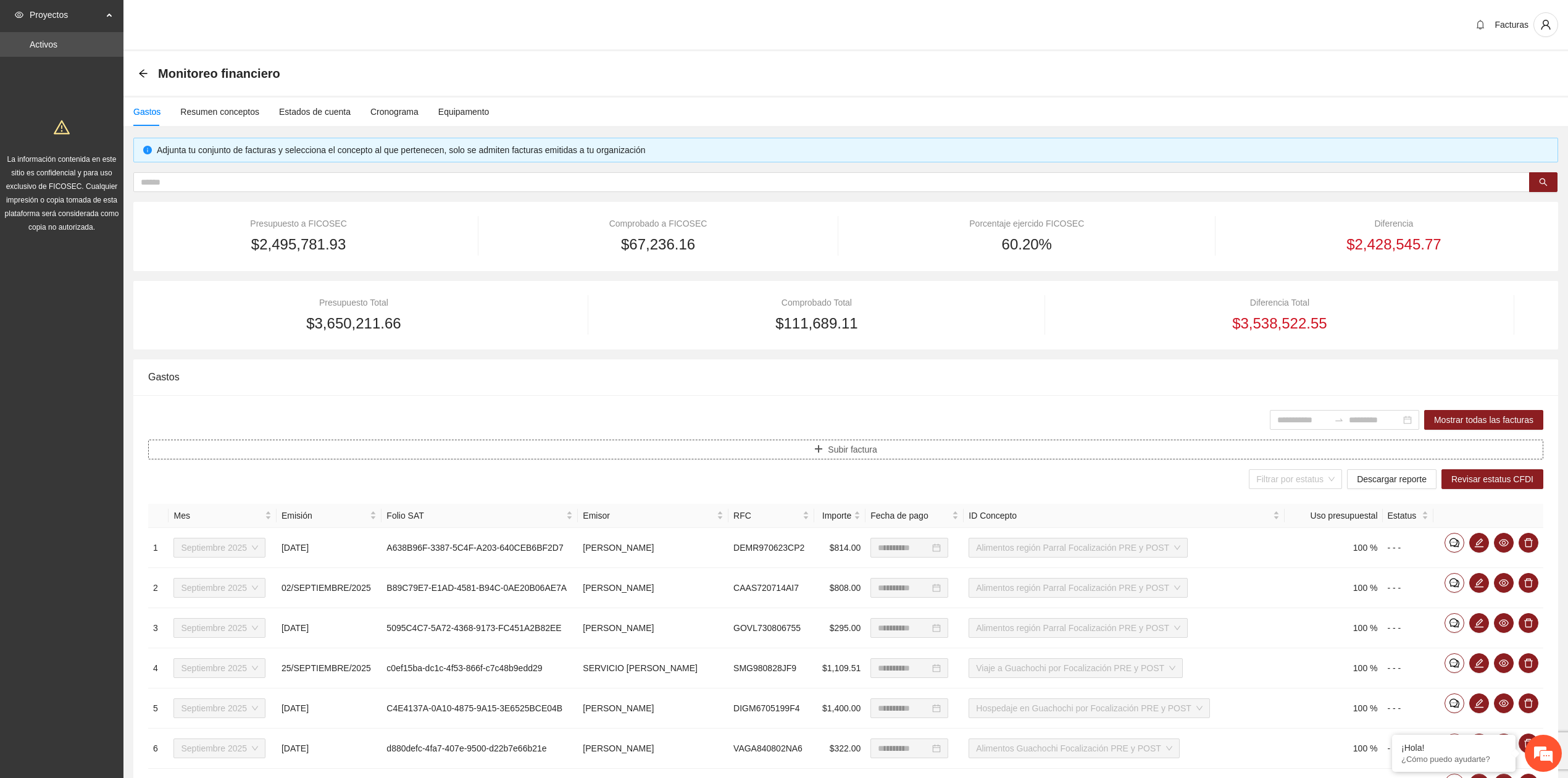
click at [840, 443] on button "Subir factura" at bounding box center [845, 449] width 1396 height 20
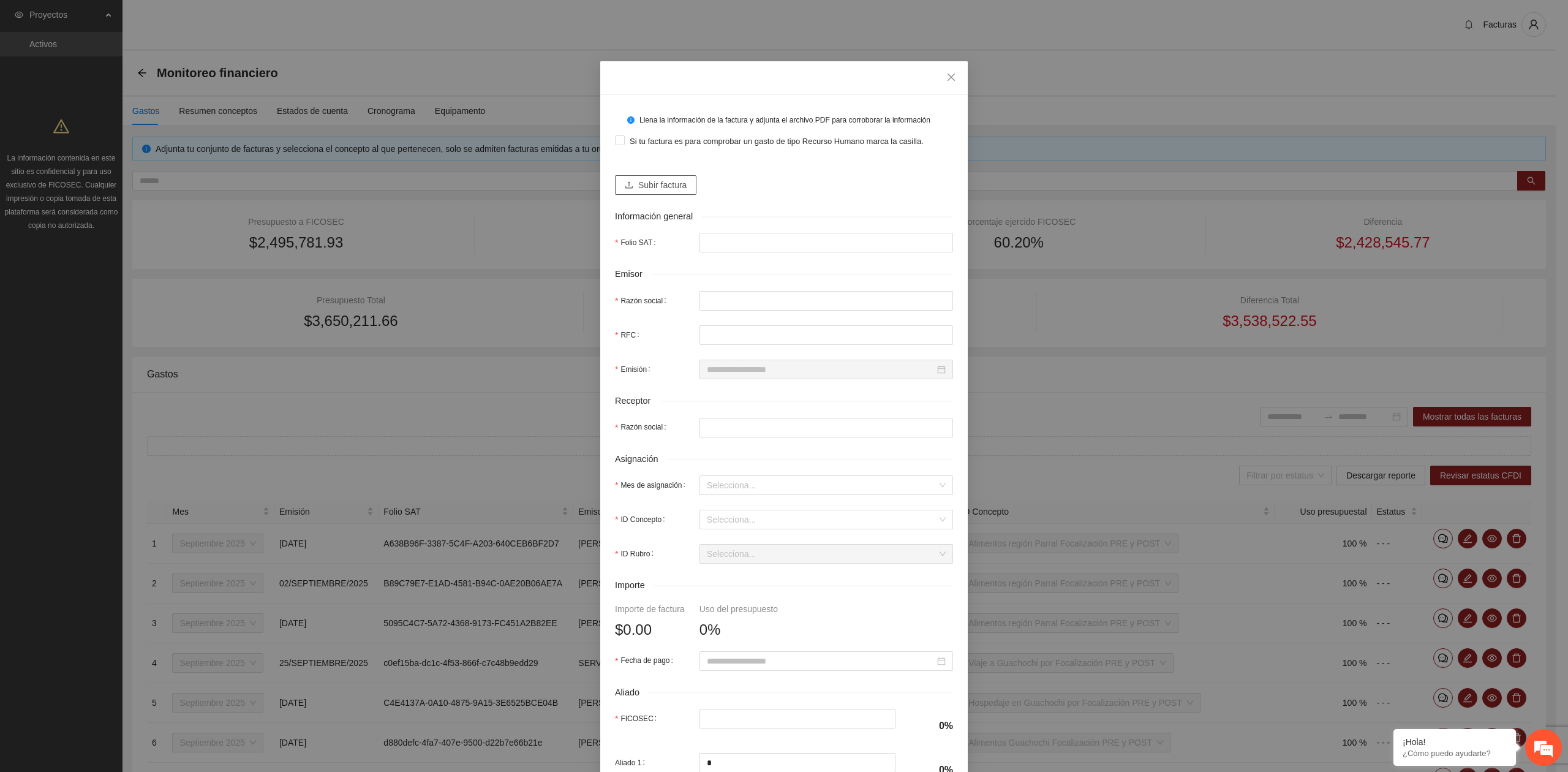
click at [646, 192] on button "Subir factura" at bounding box center [655, 185] width 82 height 20
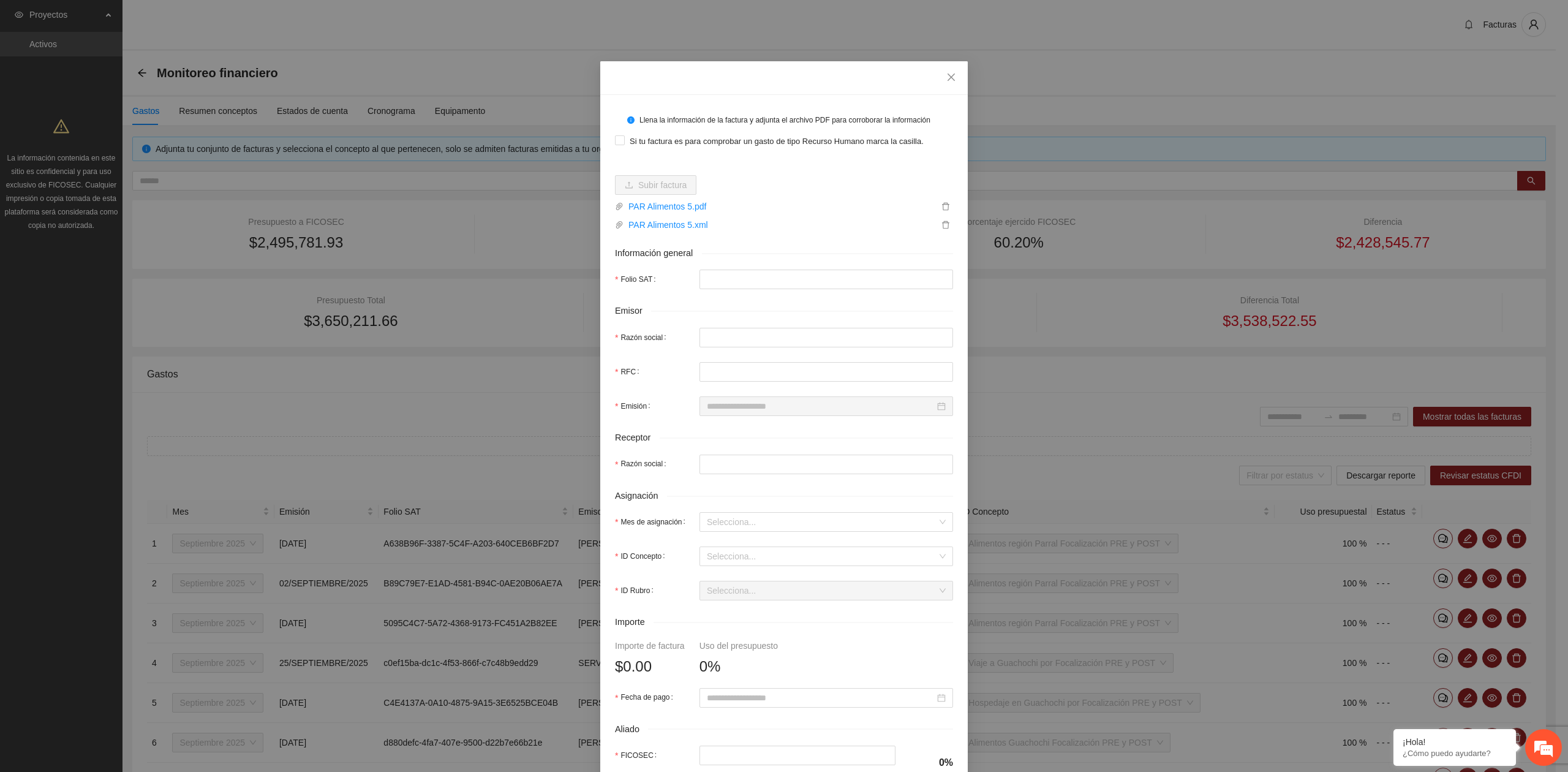
type input "**********"
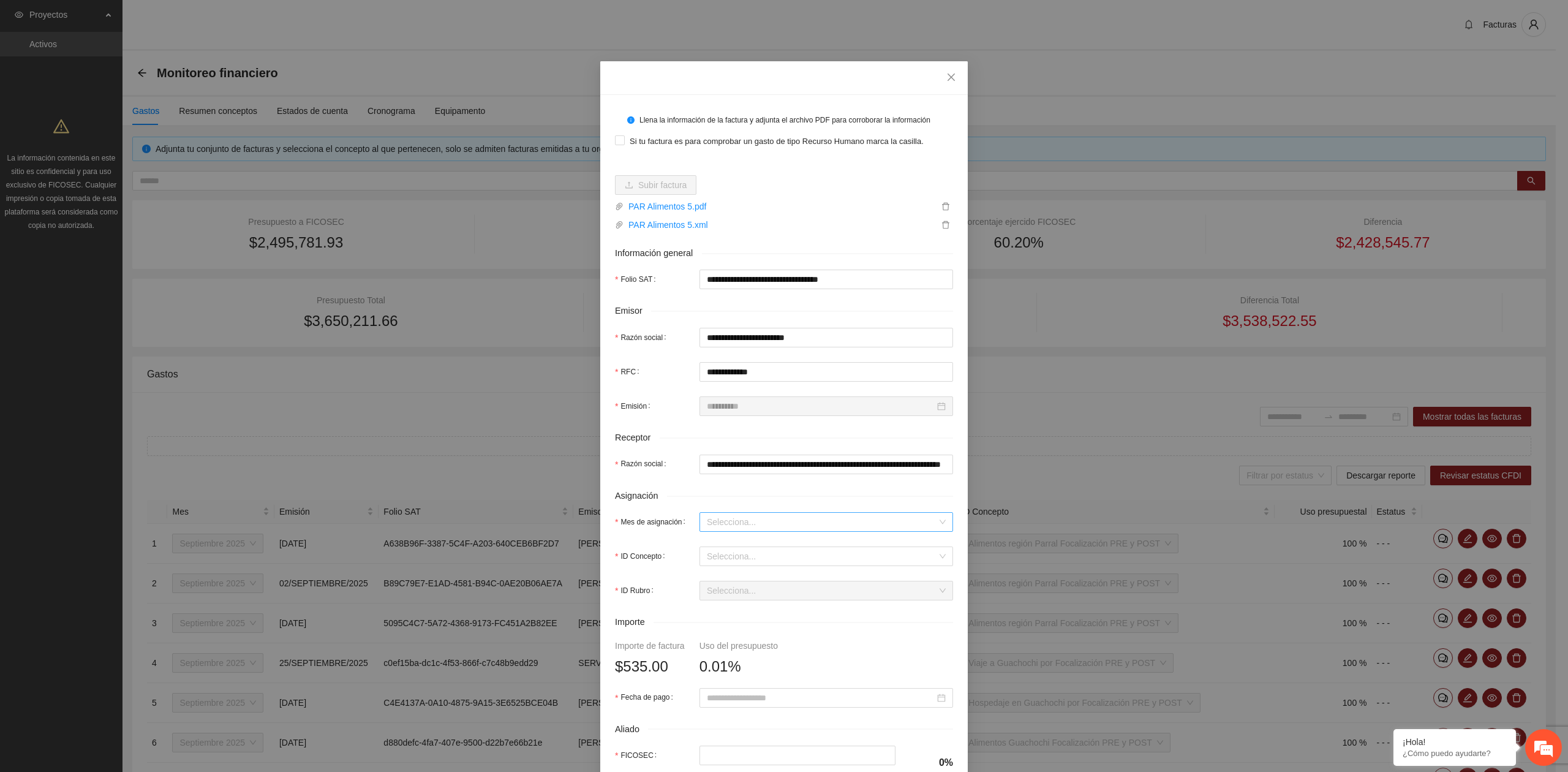
click at [742, 516] on input "Mes de asignación" at bounding box center [821, 522] width 230 height 19
click at [759, 576] on div "Septiembre 2025" at bounding box center [819, 568] width 253 height 20
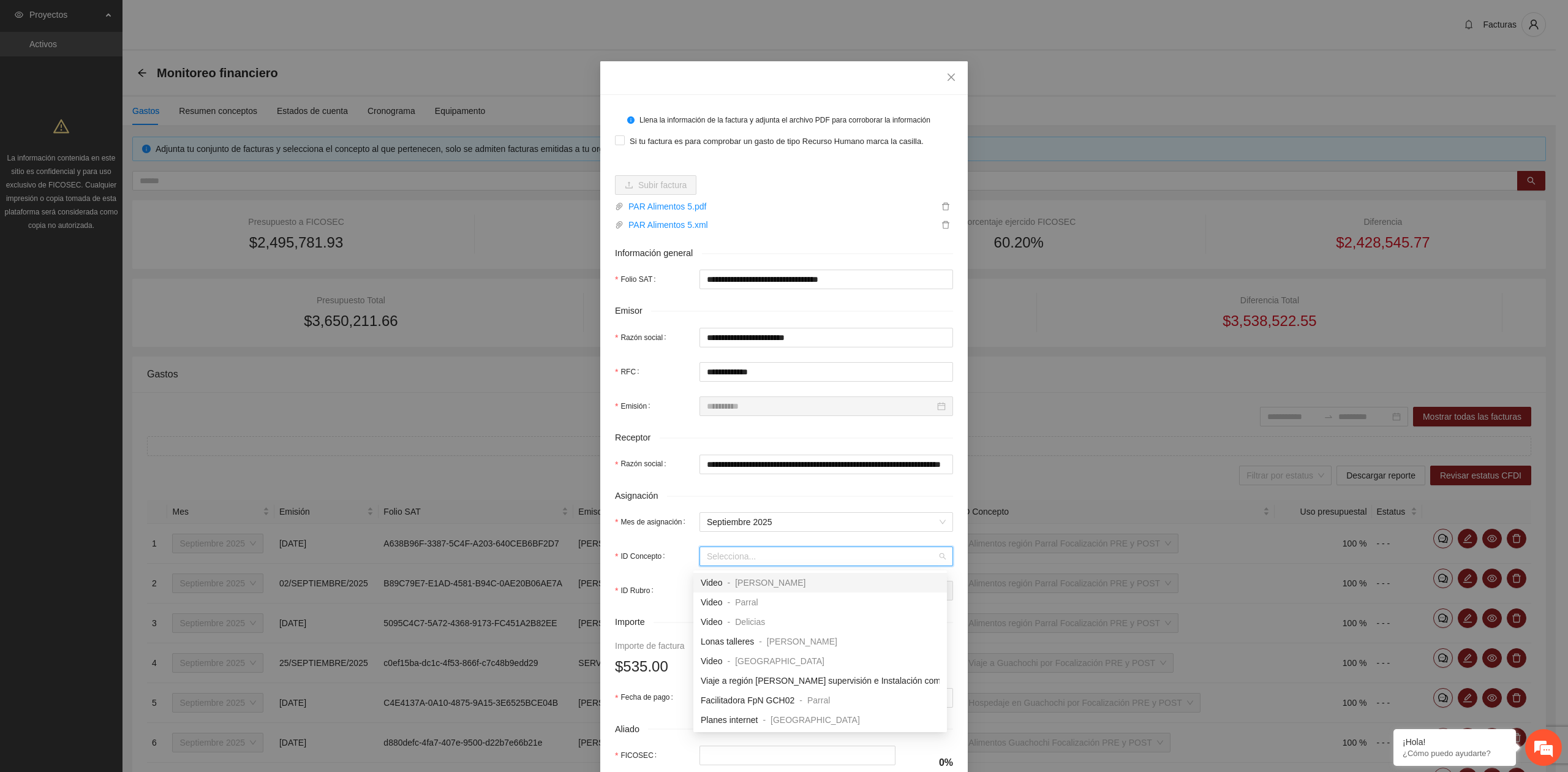
click at [728, 566] on input "ID Concepto" at bounding box center [821, 556] width 230 height 19
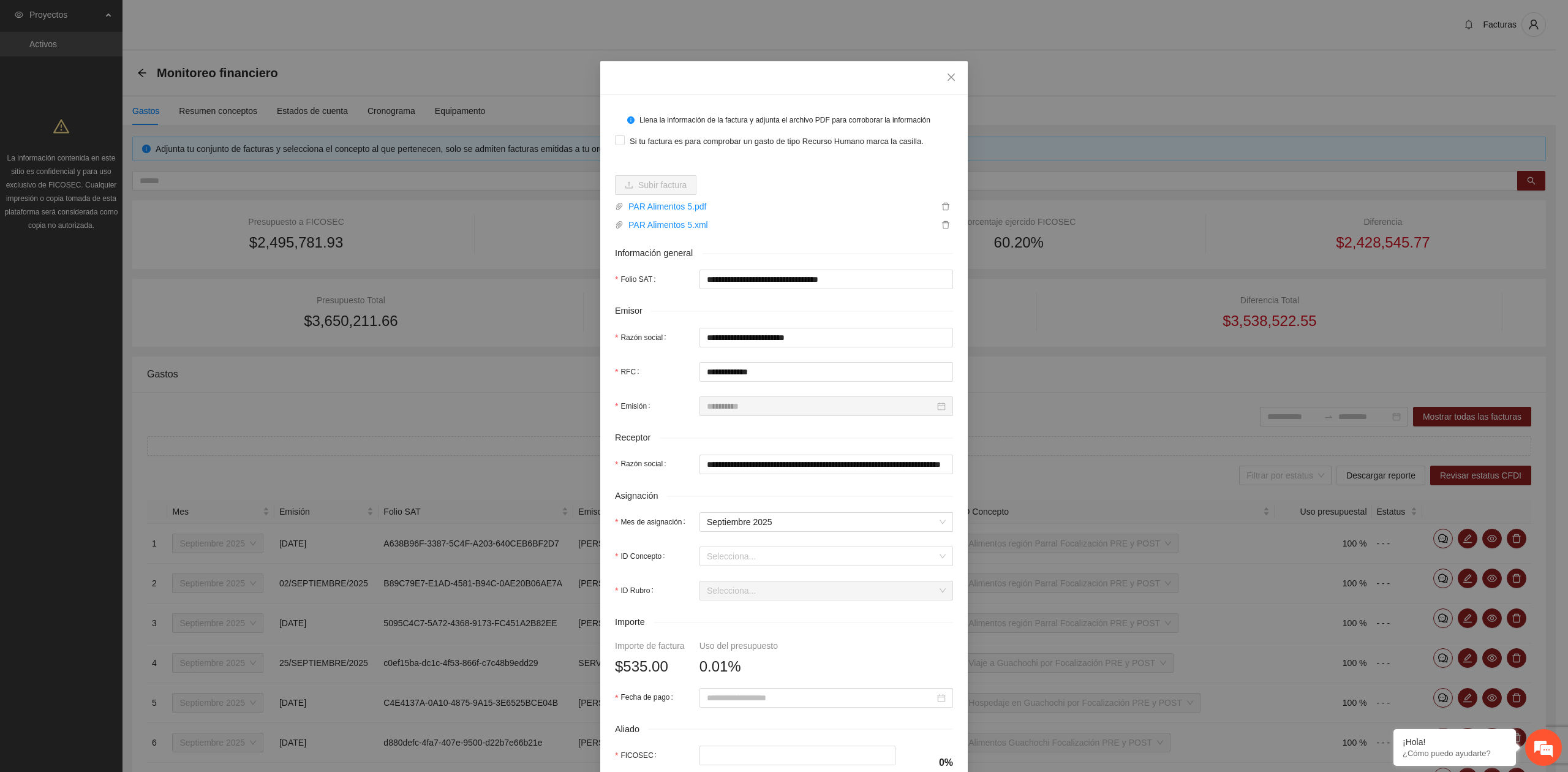
click at [796, 571] on body "**********" at bounding box center [777, 386] width 1555 height 772
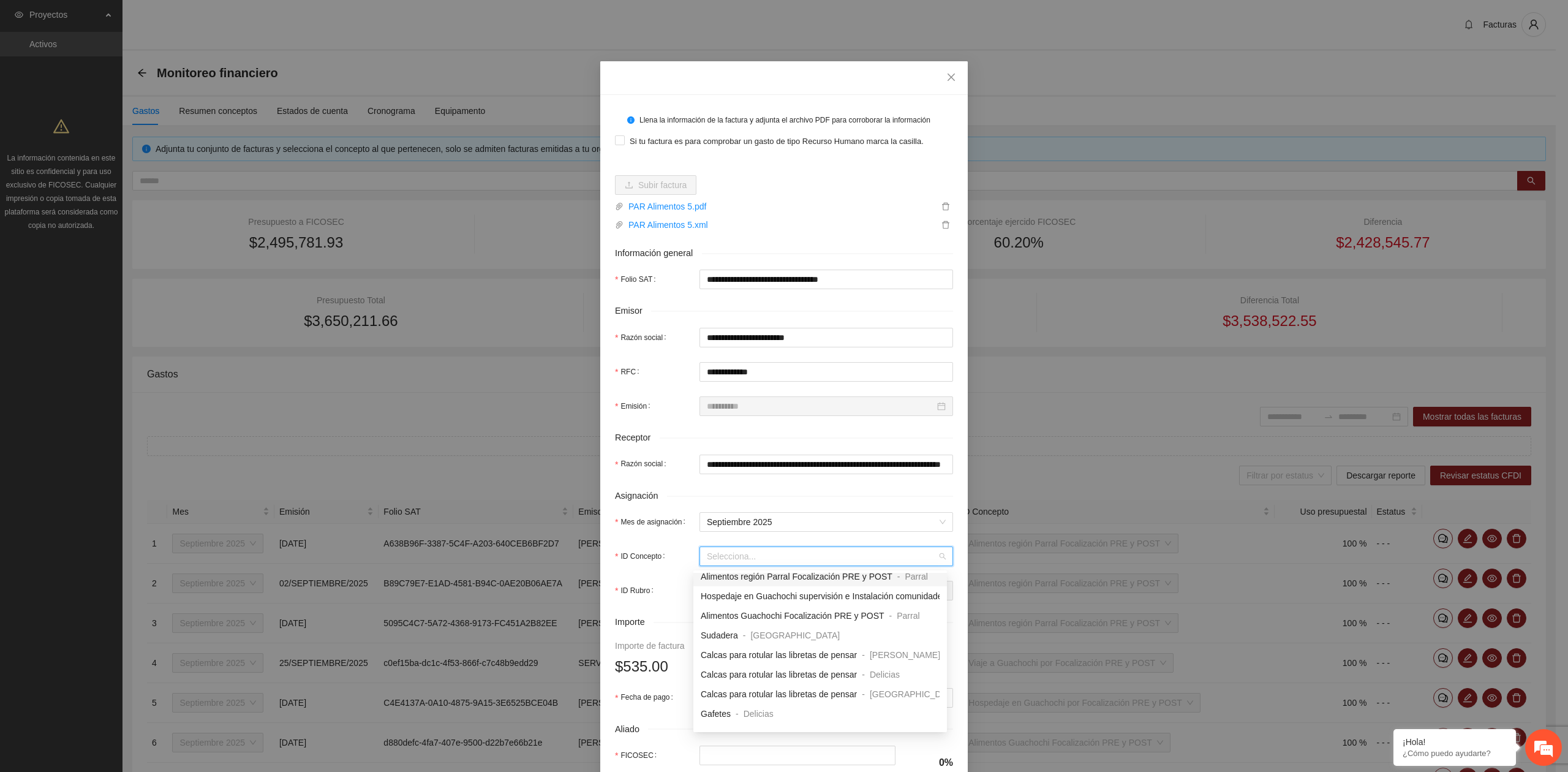
click at [790, 566] on input "ID Concepto" at bounding box center [821, 556] width 230 height 19
click at [800, 577] on span "Alimentos región Parral Focalización PRE y POST" at bounding box center [796, 576] width 191 height 10
type input "*"
type input "***"
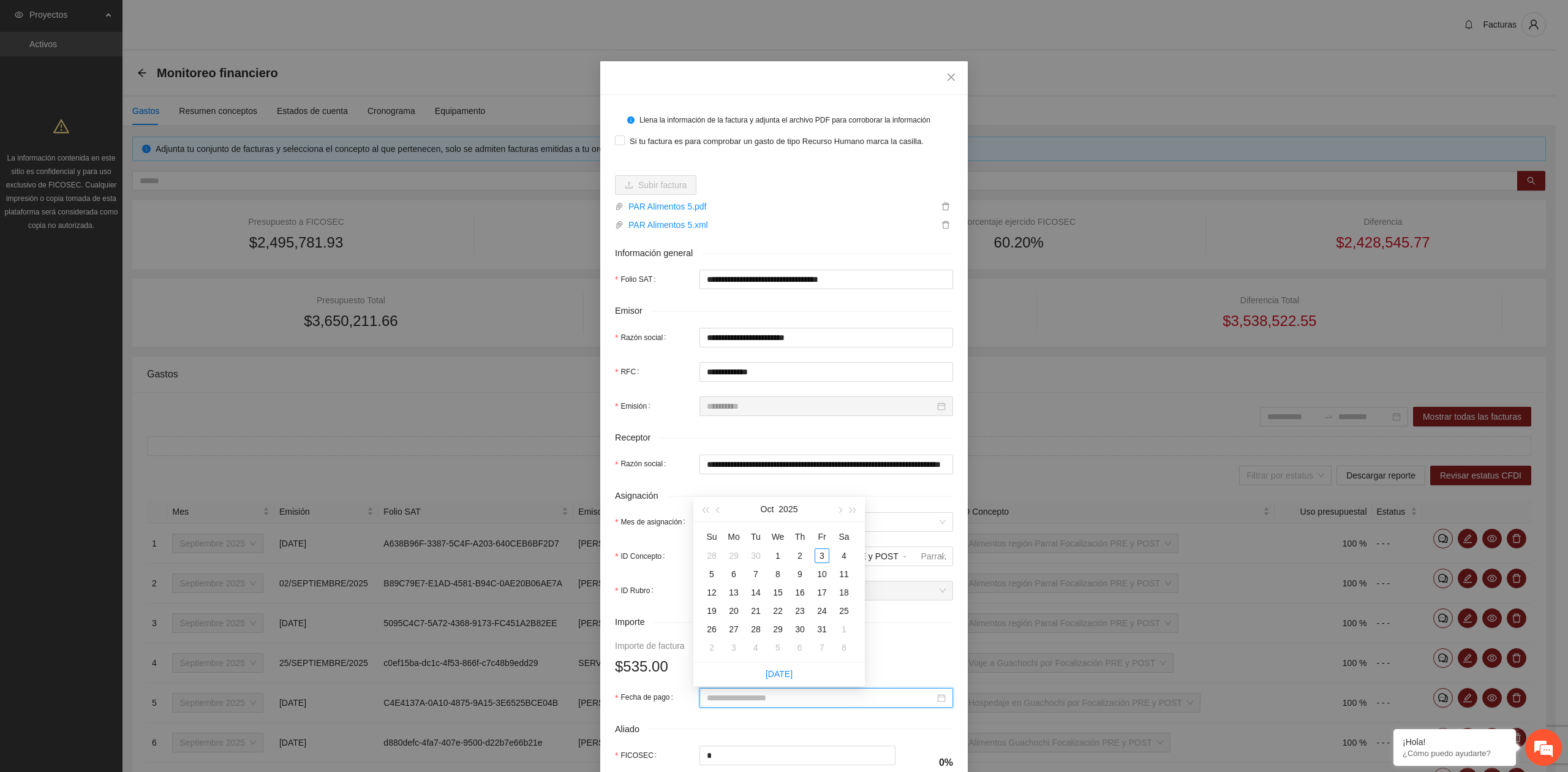
click at [766, 699] on input "Fecha de pago" at bounding box center [820, 697] width 228 height 13
type input "**********"
click at [719, 513] on button "button" at bounding box center [718, 509] width 13 height 24
type input "**********"
click at [757, 577] on div "9" at bounding box center [756, 574] width 15 height 15
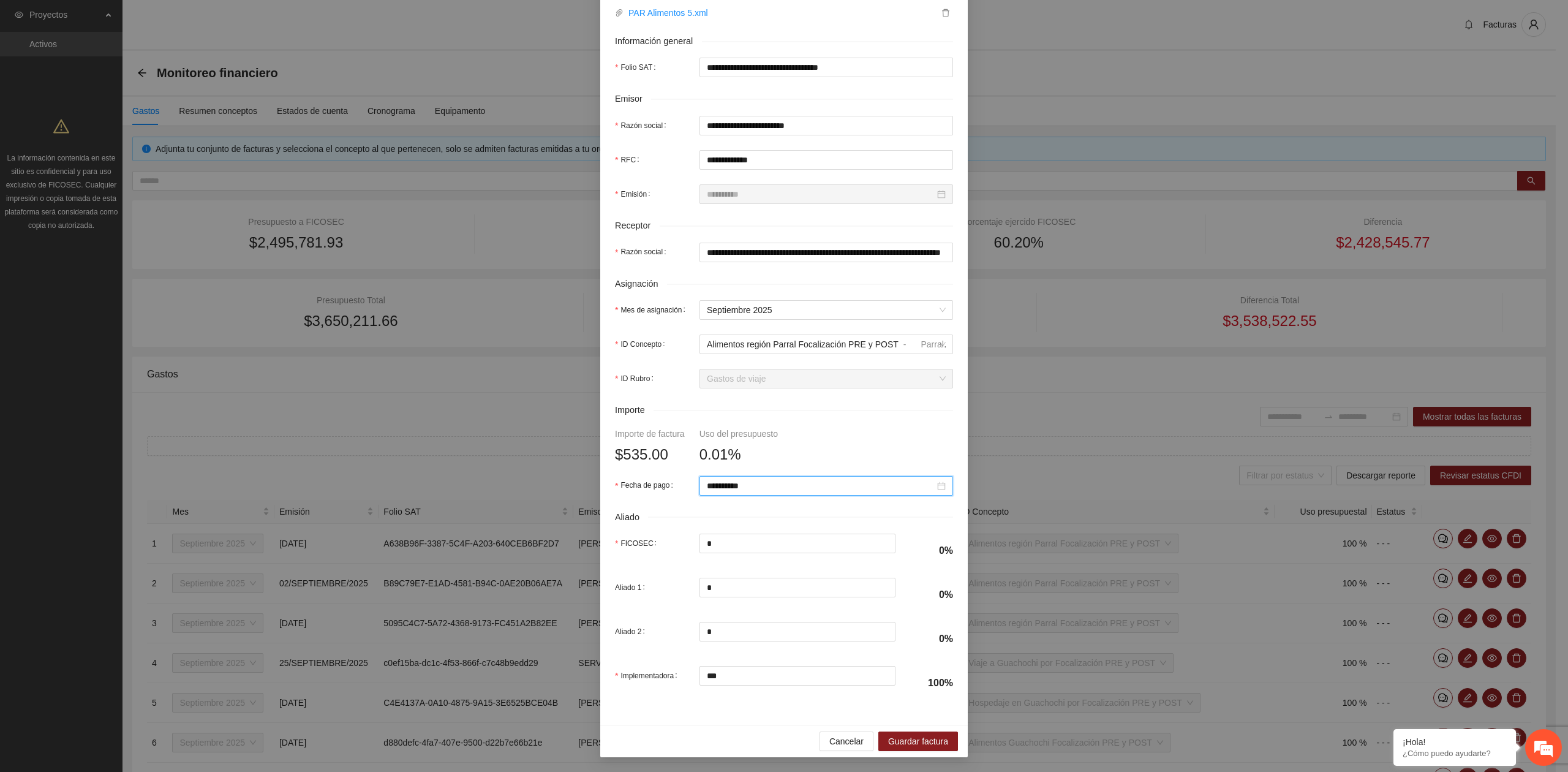
scroll to position [216, 0]
click at [927, 736] on span "Guardar factura" at bounding box center [918, 741] width 60 height 13
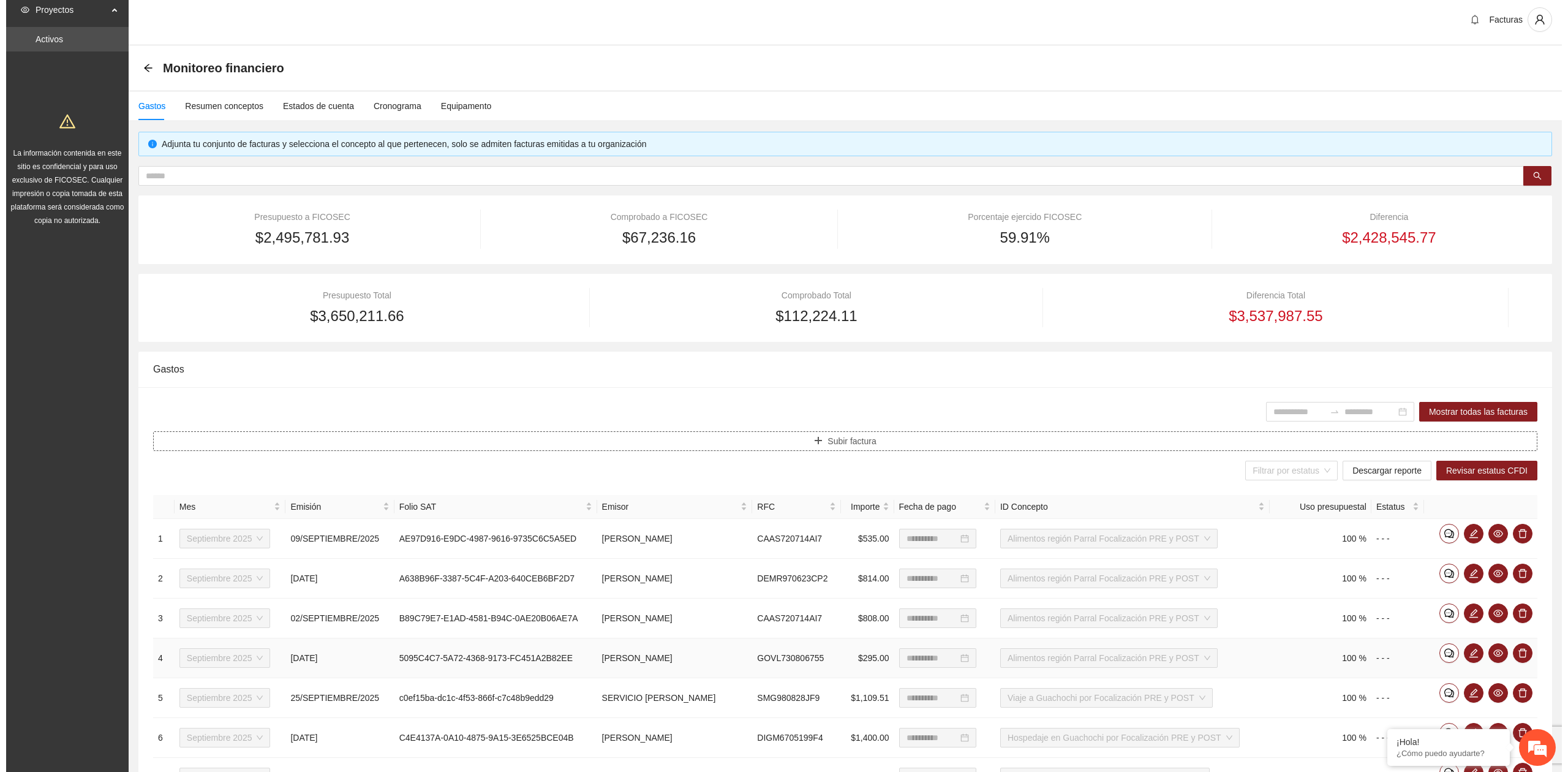
scroll to position [0, 0]
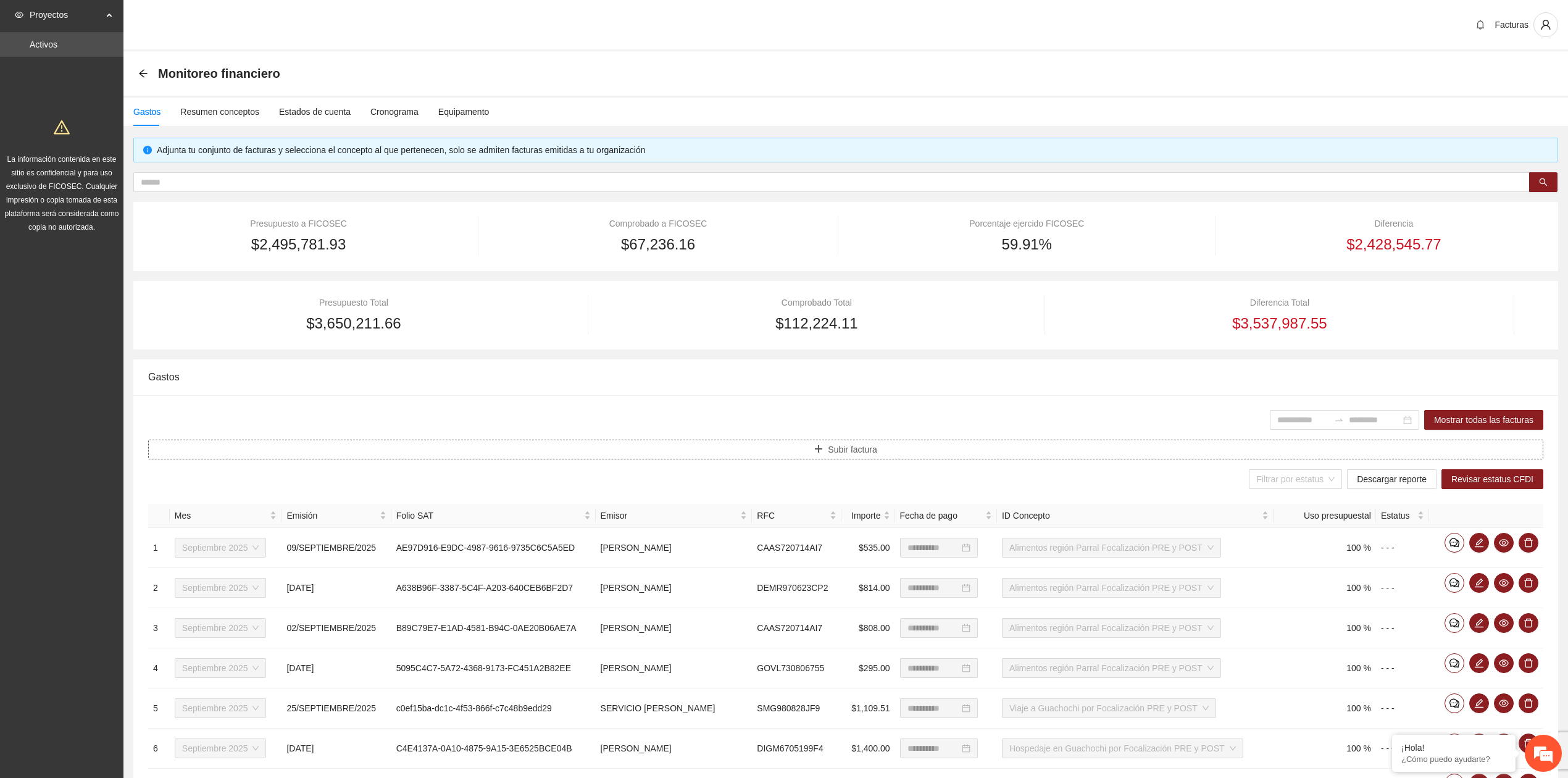
click at [825, 454] on button "Subir factura" at bounding box center [845, 449] width 1396 height 20
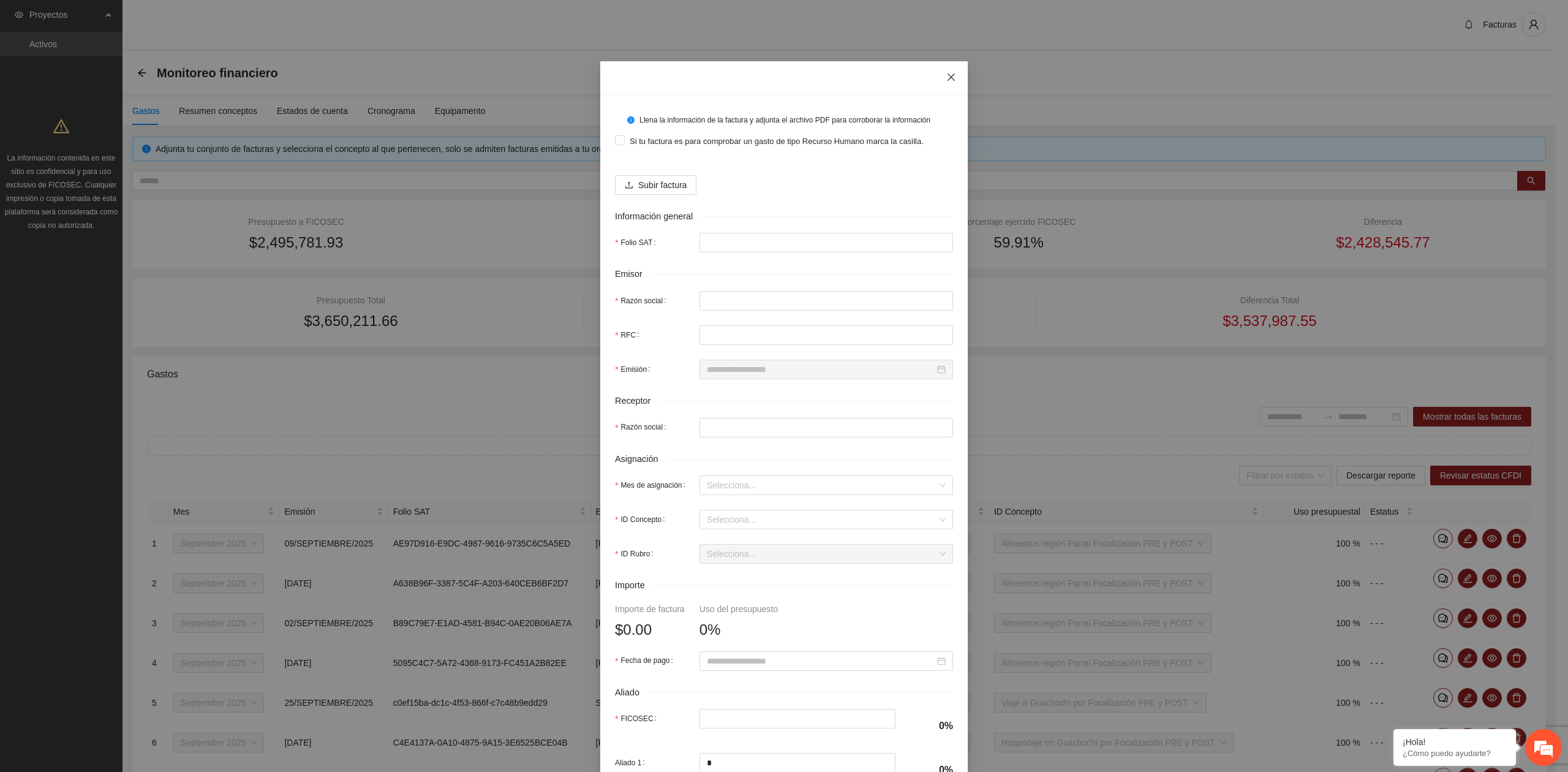
click at [947, 74] on icon "close" at bounding box center [951, 77] width 10 height 10
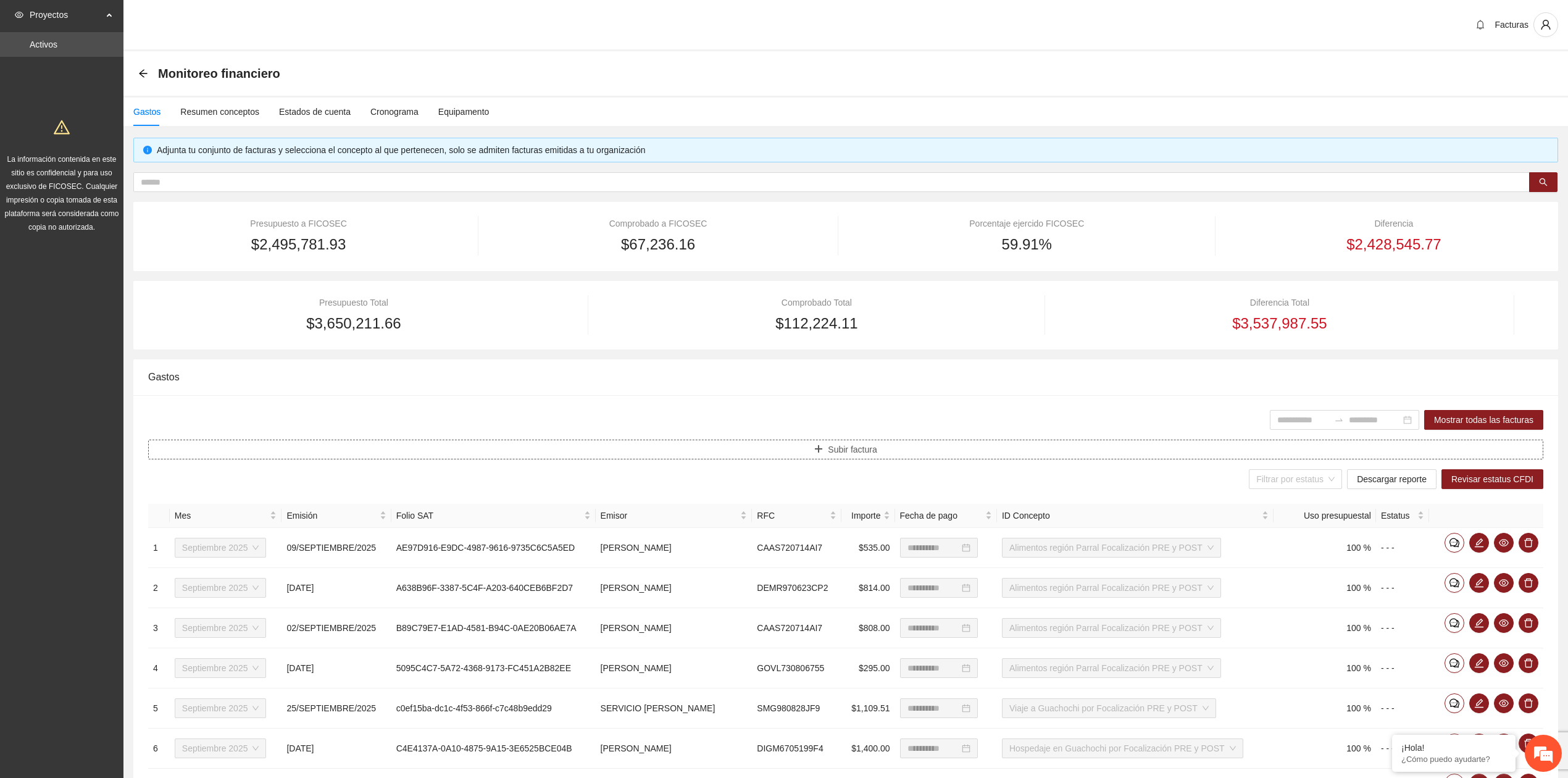
click at [838, 446] on span "Subir factura" at bounding box center [853, 449] width 49 height 14
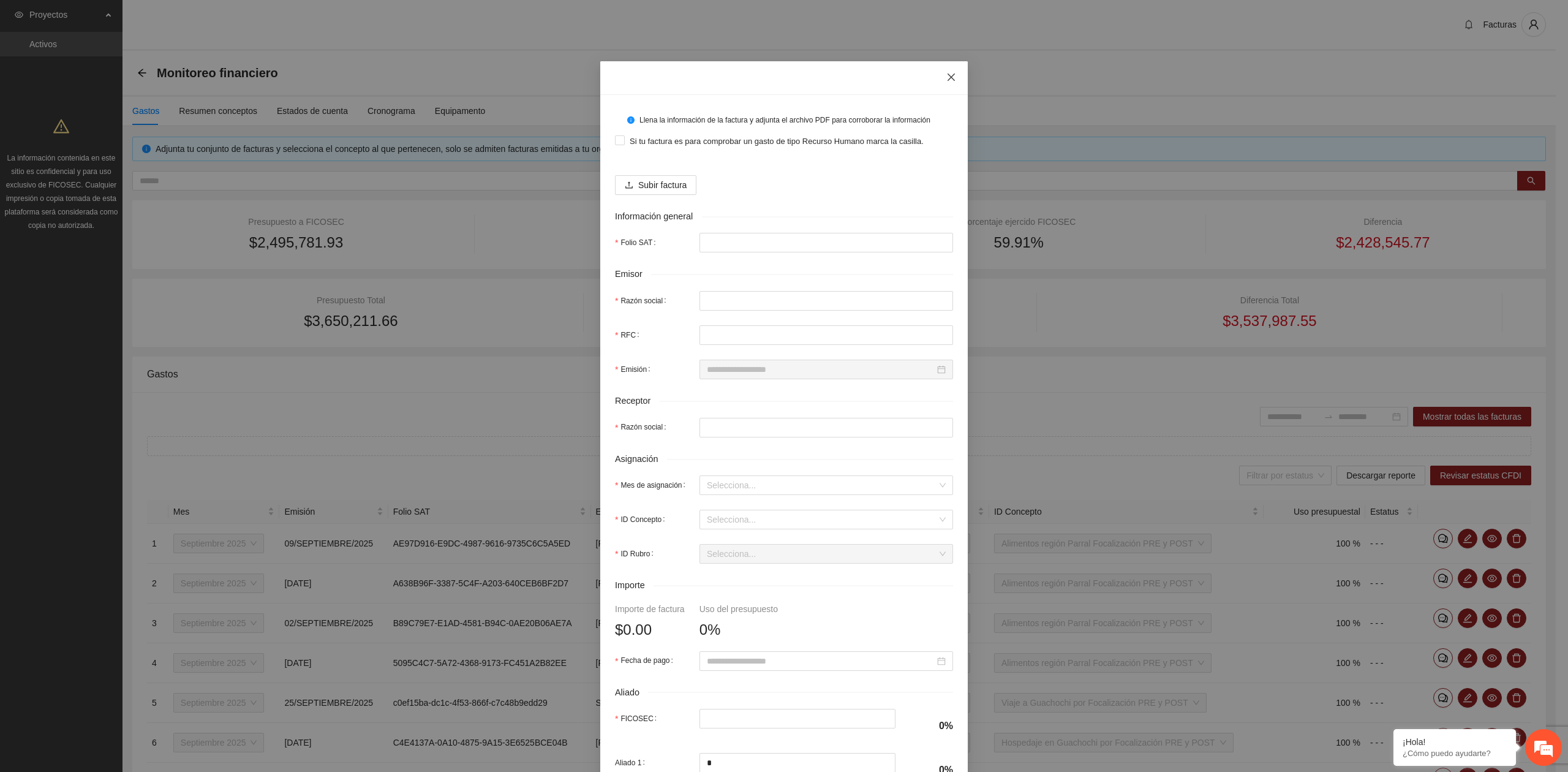
click at [937, 80] on span "Close" at bounding box center [951, 78] width 33 height 33
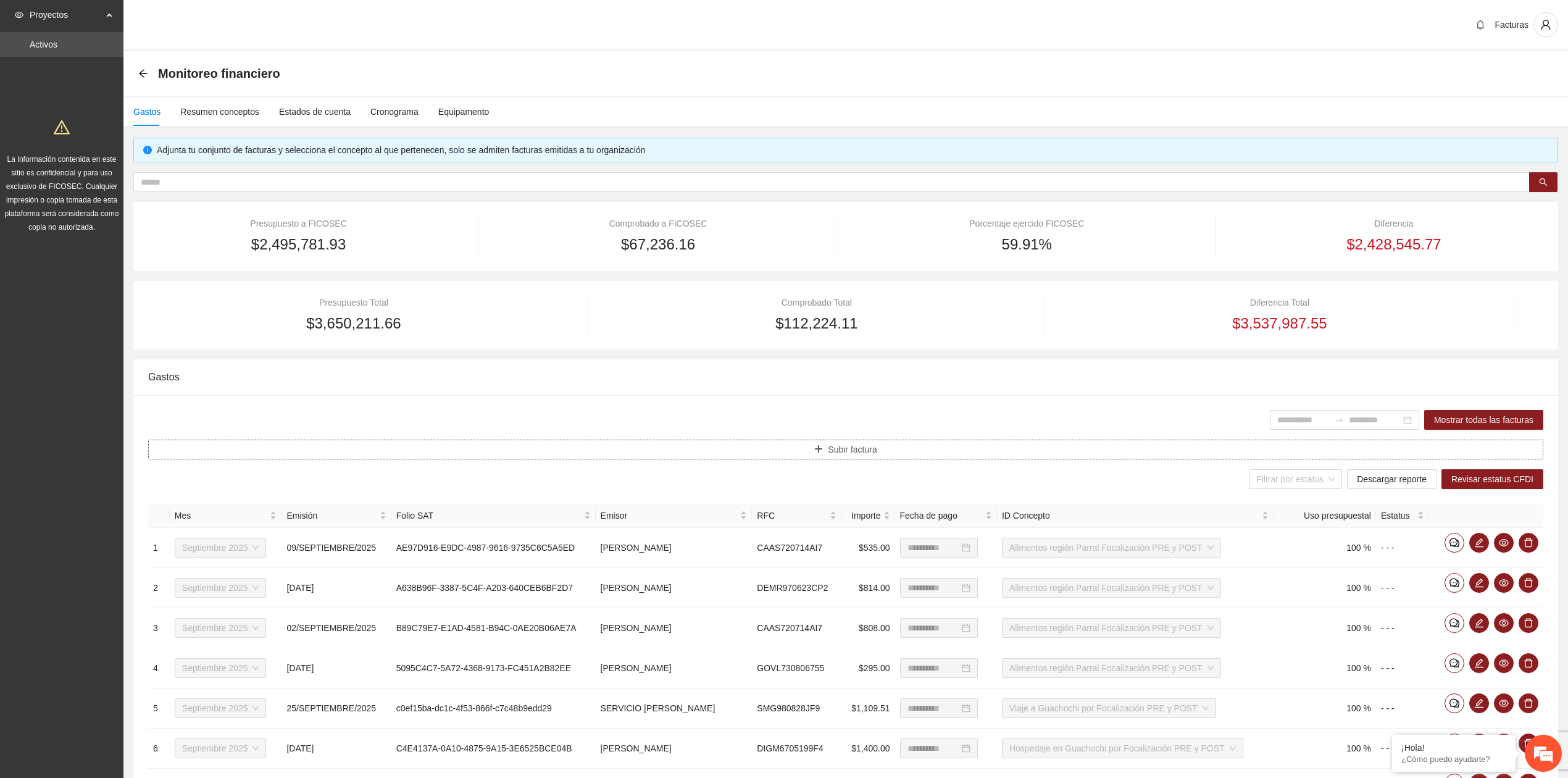
click at [811, 450] on button "Subir factura" at bounding box center [845, 449] width 1396 height 20
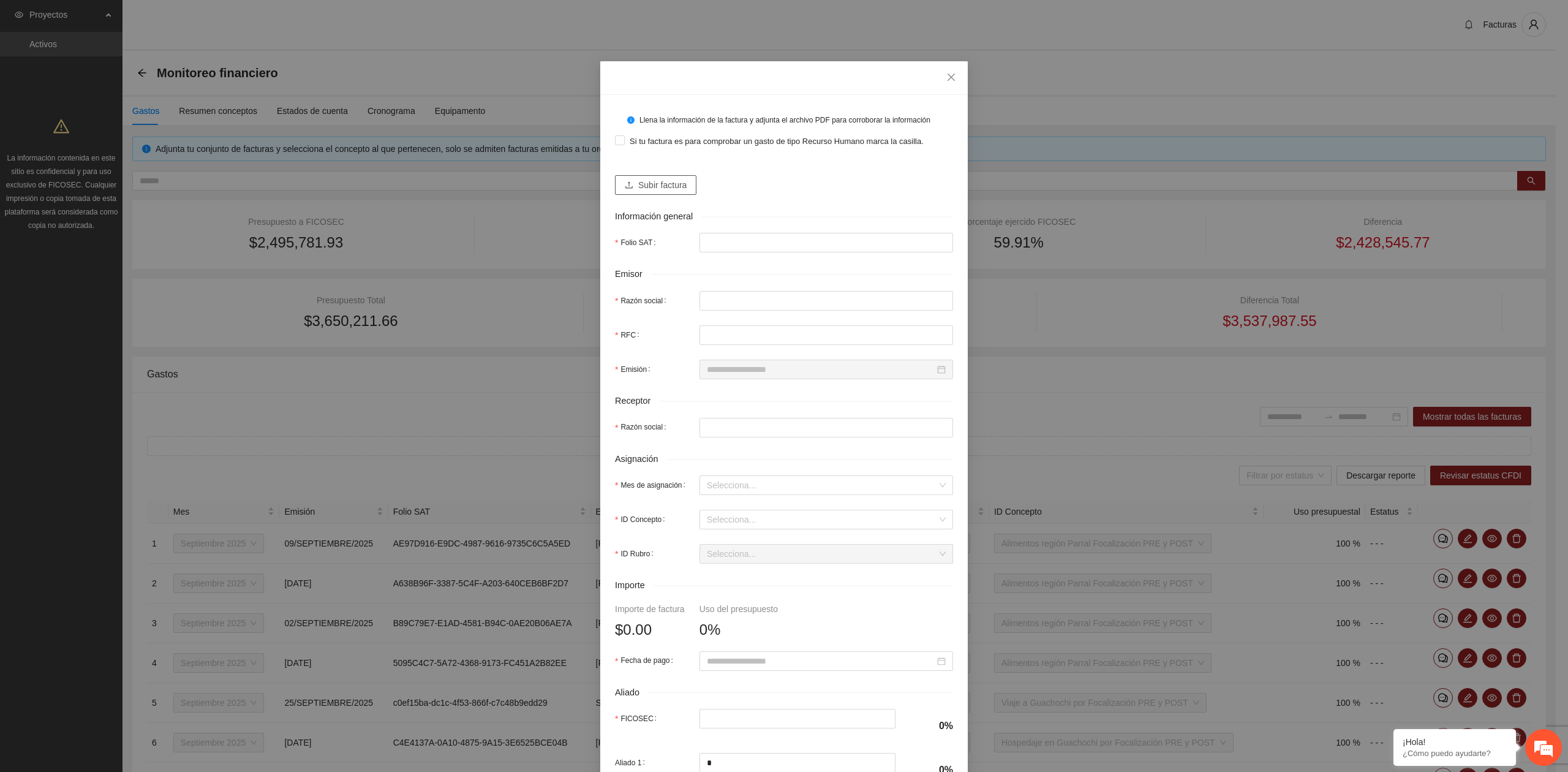
click at [655, 190] on span "Subir factura" at bounding box center [662, 185] width 49 height 13
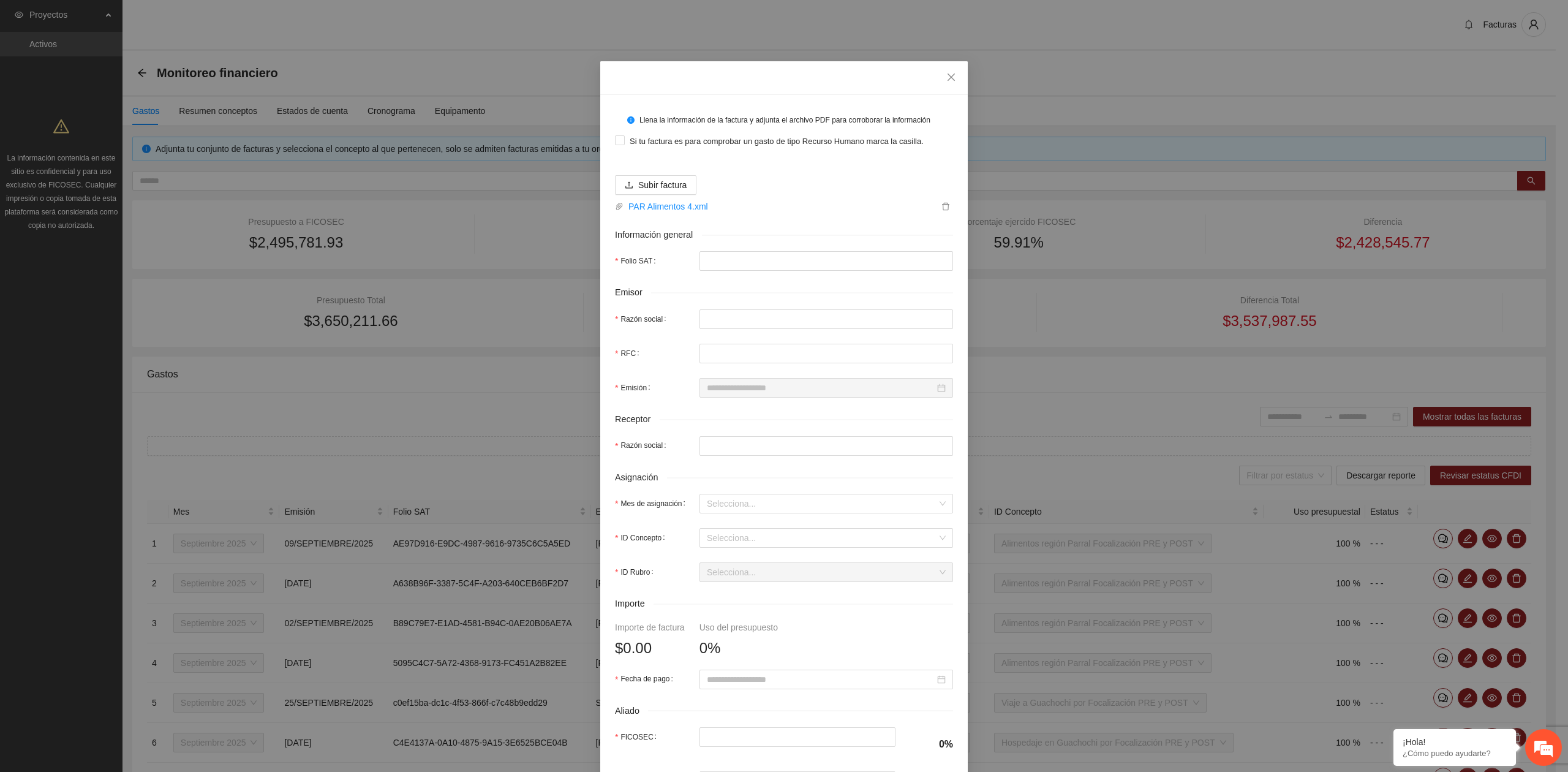
type input "**********"
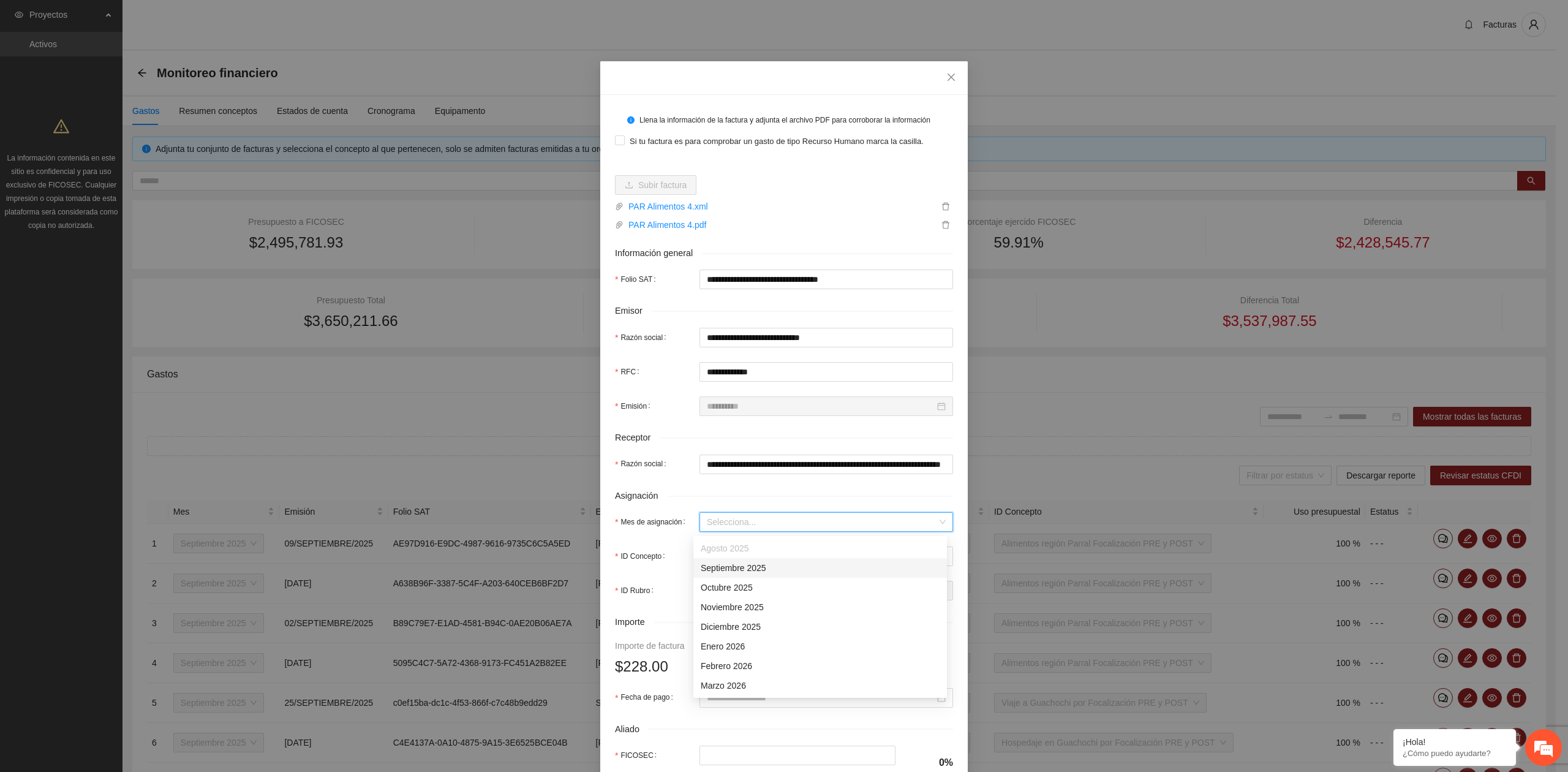
click at [745, 528] on input "Mes de asignación" at bounding box center [821, 522] width 230 height 19
click at [738, 571] on div "Septiembre 2025" at bounding box center [820, 568] width 239 height 13
click at [750, 552] on input "ID Concepto" at bounding box center [821, 556] width 230 height 19
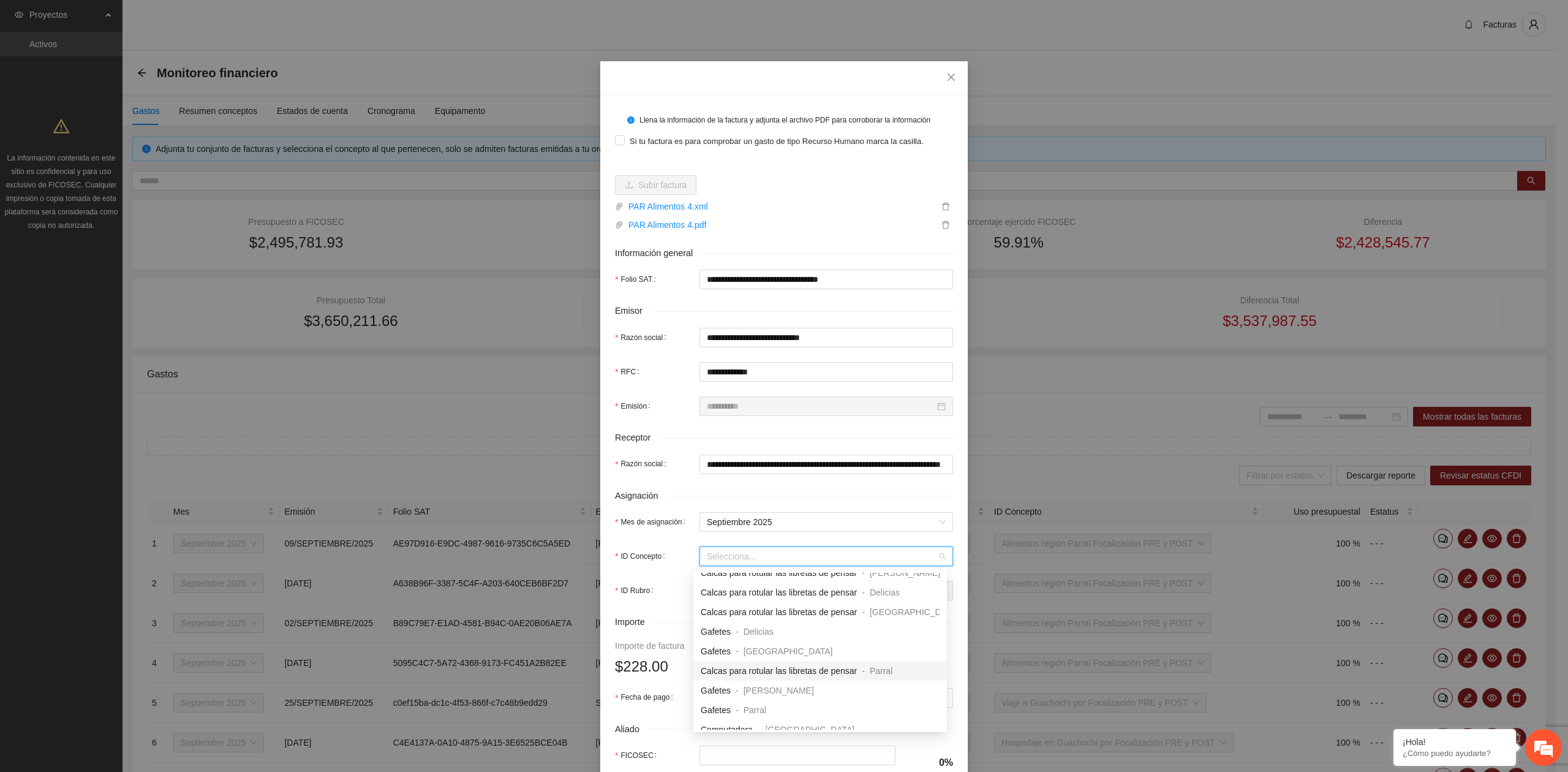
scroll to position [1144, 0]
click at [809, 582] on div "Alimentos región Parral Focalización PRE y POST" at bounding box center [796, 576] width 191 height 13
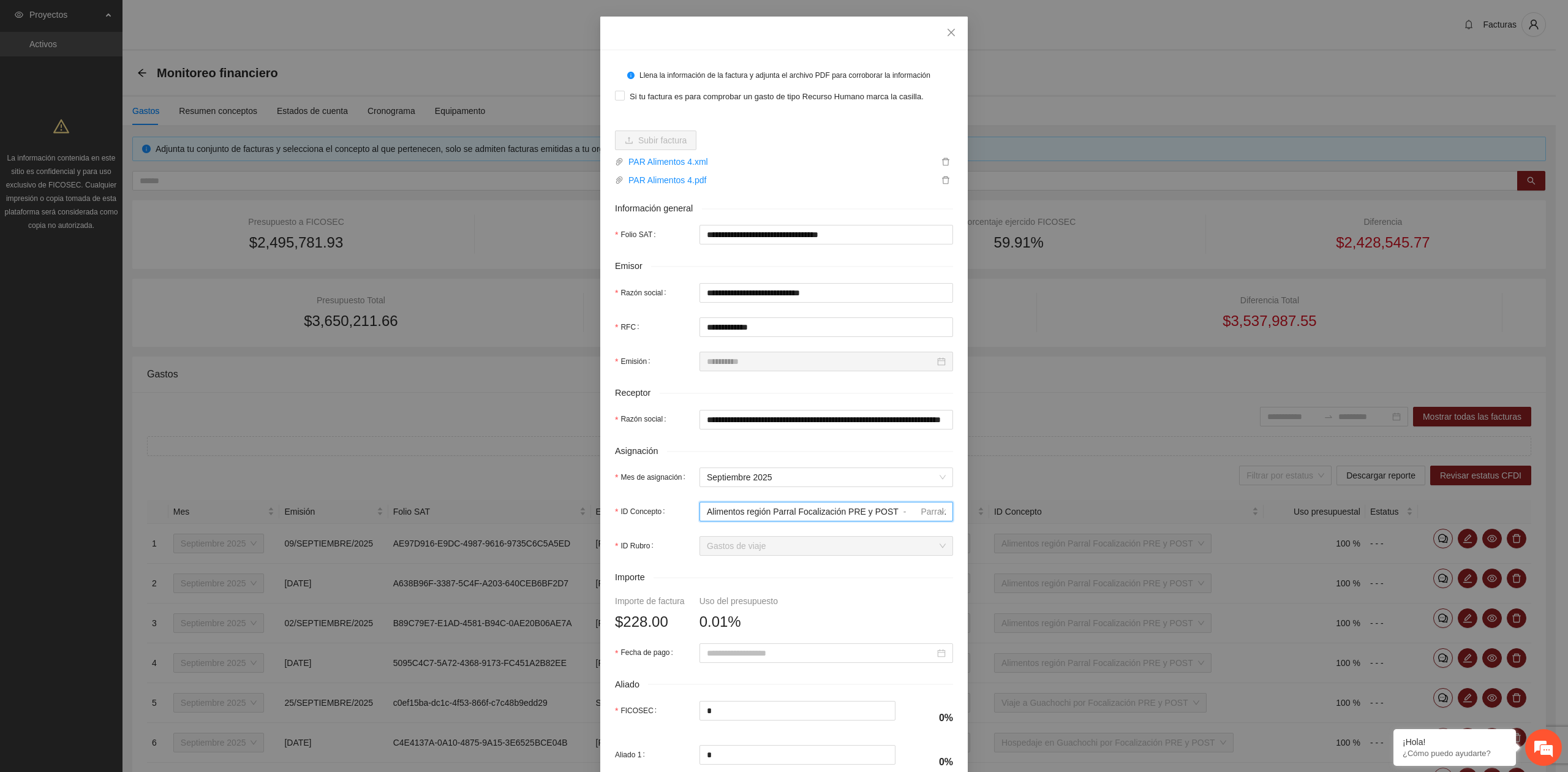
scroll to position [82, 0]
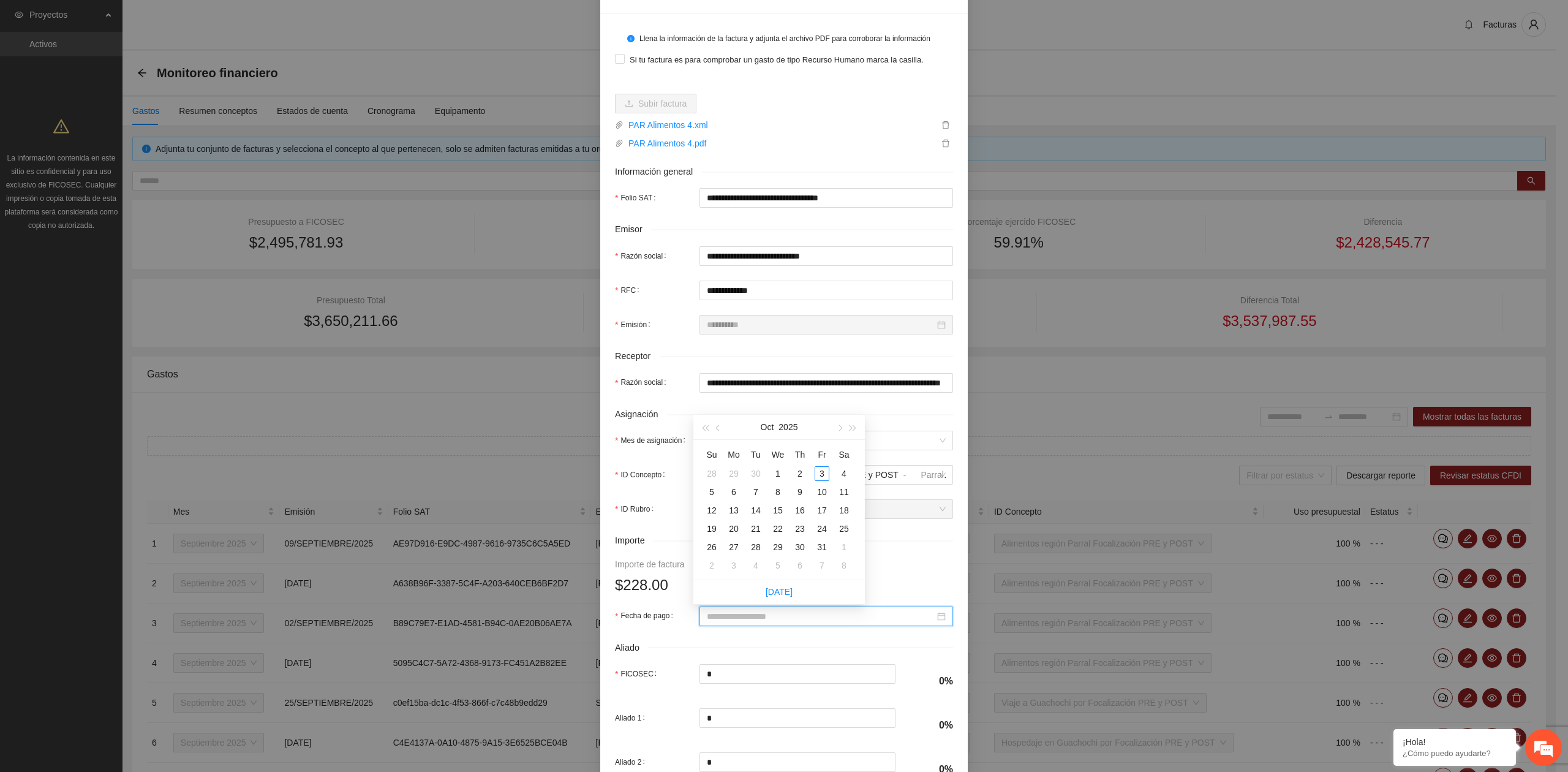
click at [733, 617] on input "Fecha de pago" at bounding box center [820, 616] width 228 height 13
click at [721, 430] on button "button" at bounding box center [718, 427] width 13 height 24
click at [823, 471] on div "5" at bounding box center [821, 473] width 15 height 15
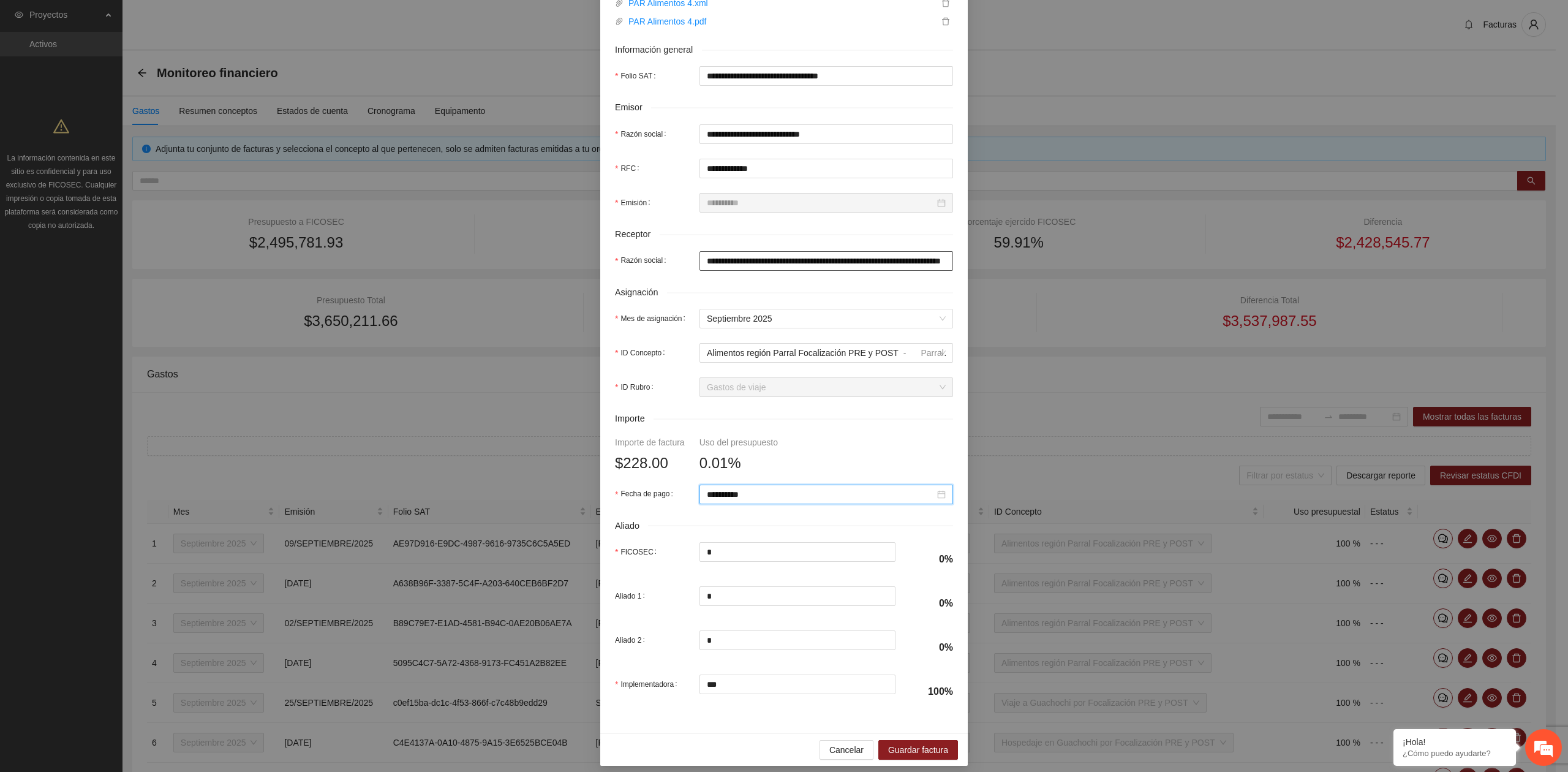
scroll to position [216, 0]
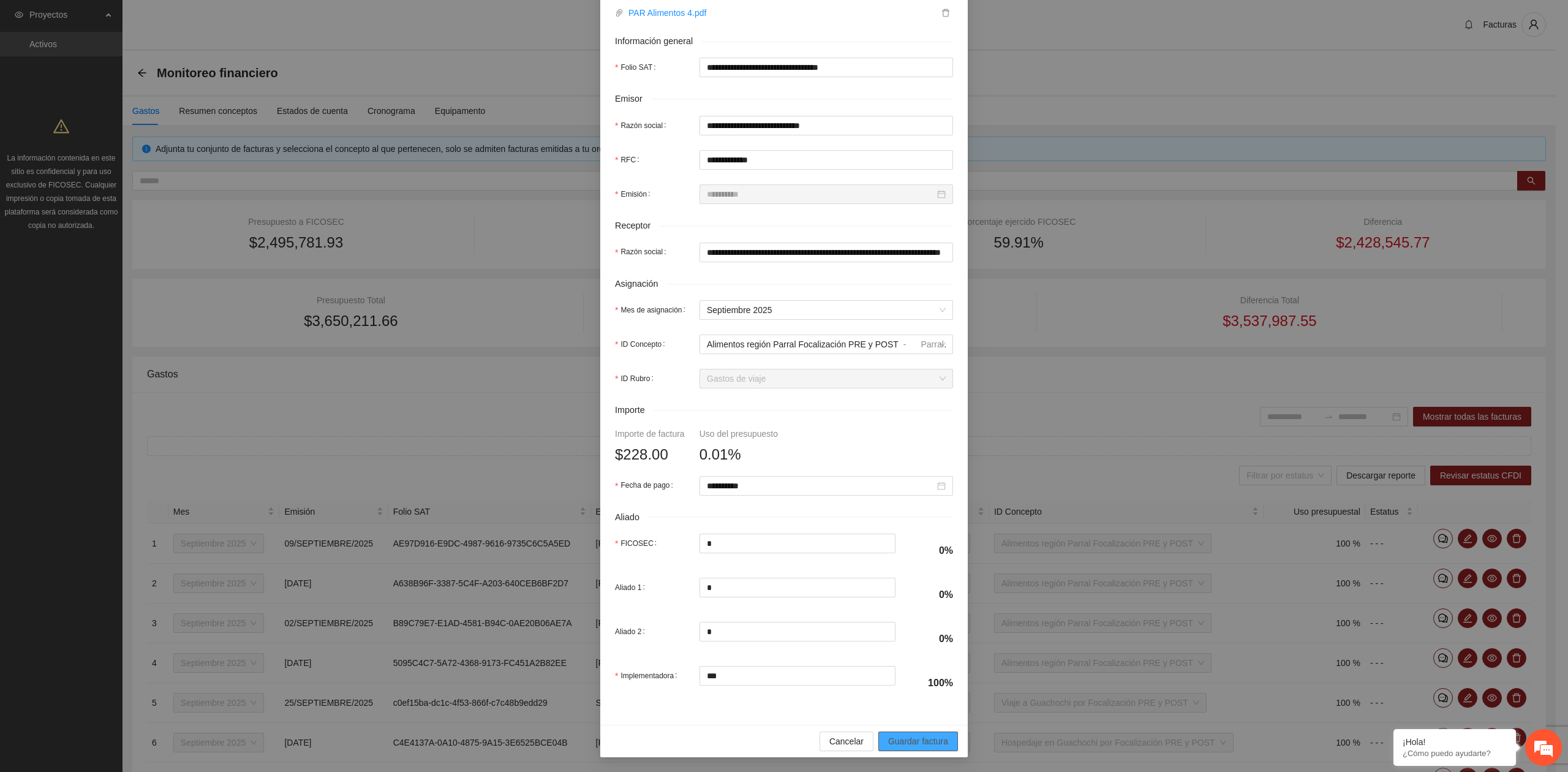
click at [904, 743] on span "Guardar factura" at bounding box center [918, 741] width 60 height 13
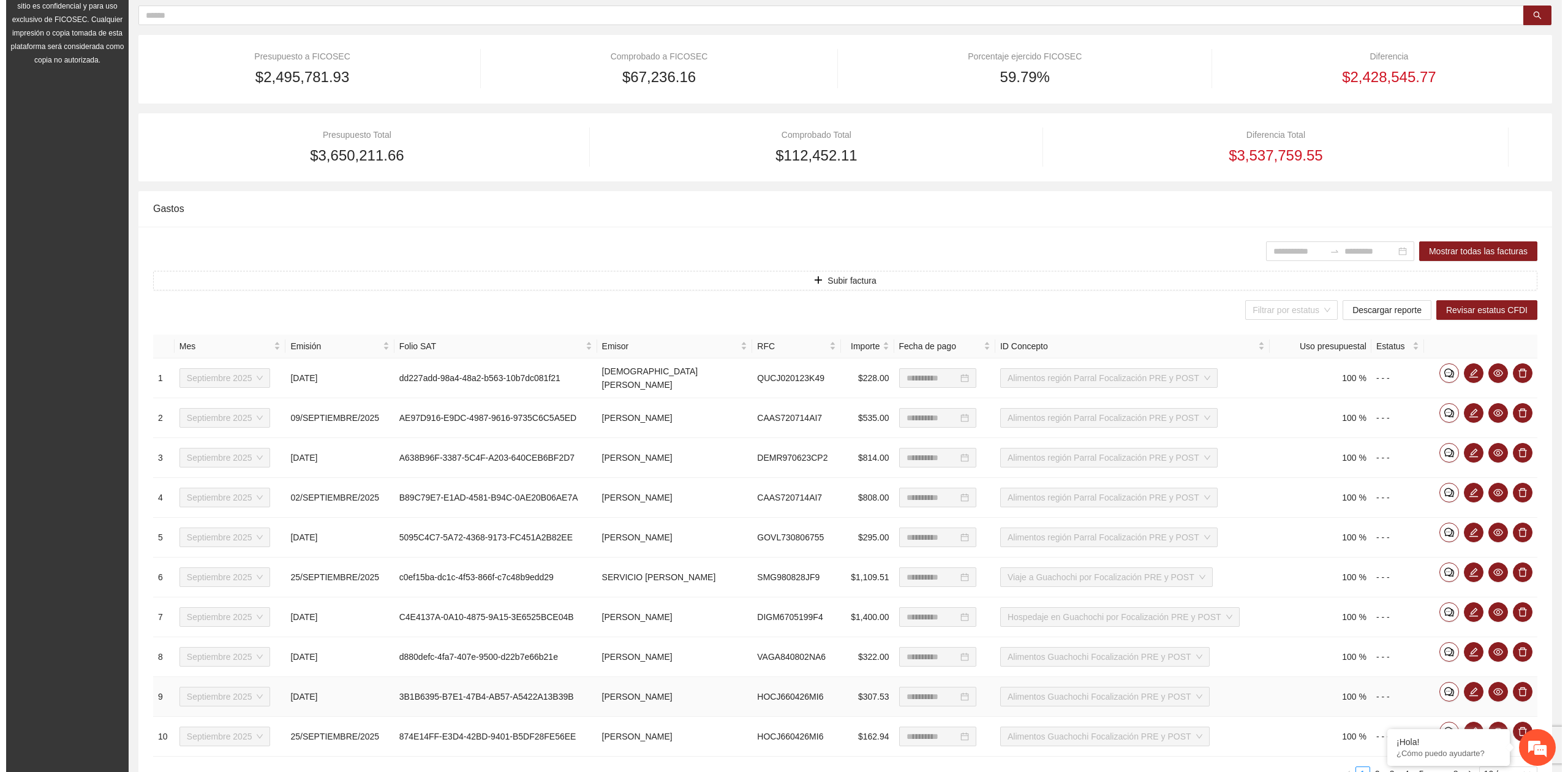
scroll to position [165, 0]
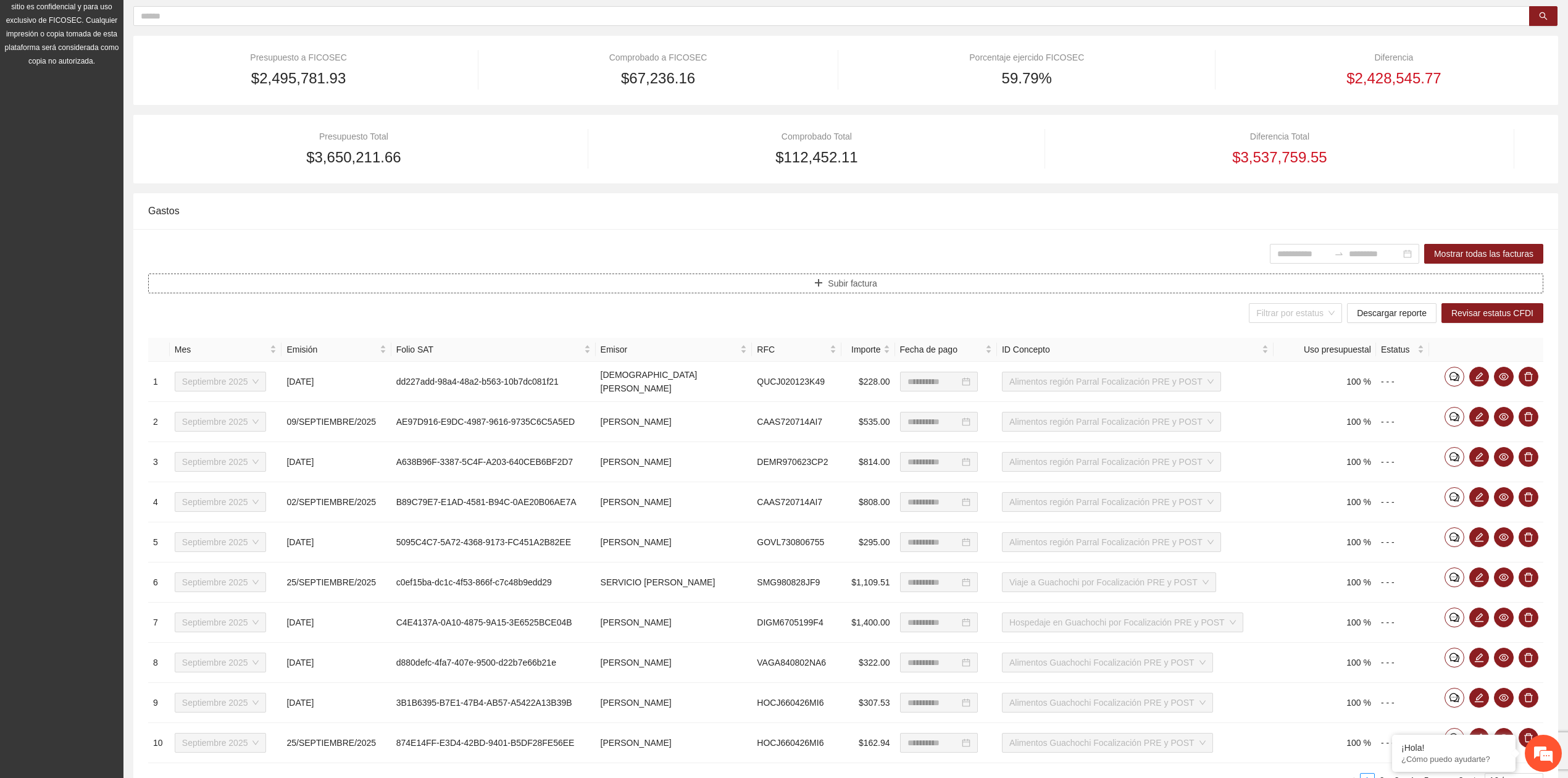
click at [818, 282] on icon "plus" at bounding box center [818, 283] width 1 height 7
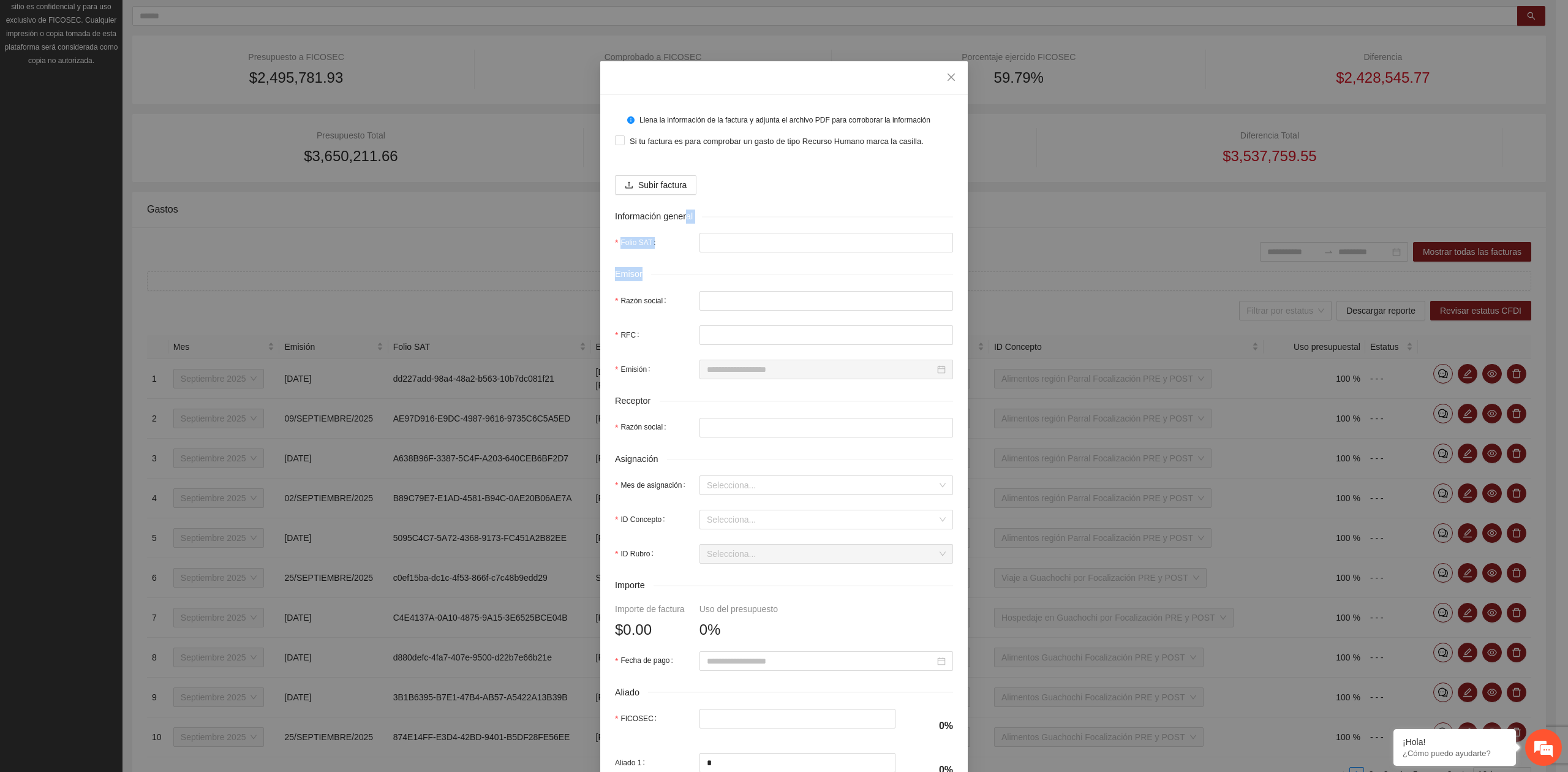
drag, startPoint x: 684, startPoint y: 235, endPoint x: 684, endPoint y: 214, distance: 21.0
click at [684, 214] on form "Llena la información de la factura y adjunta el archivo PDF para corroborar la …" at bounding box center [784, 493] width 338 height 766
click at [630, 179] on button "Subir factura" at bounding box center [655, 185] width 82 height 20
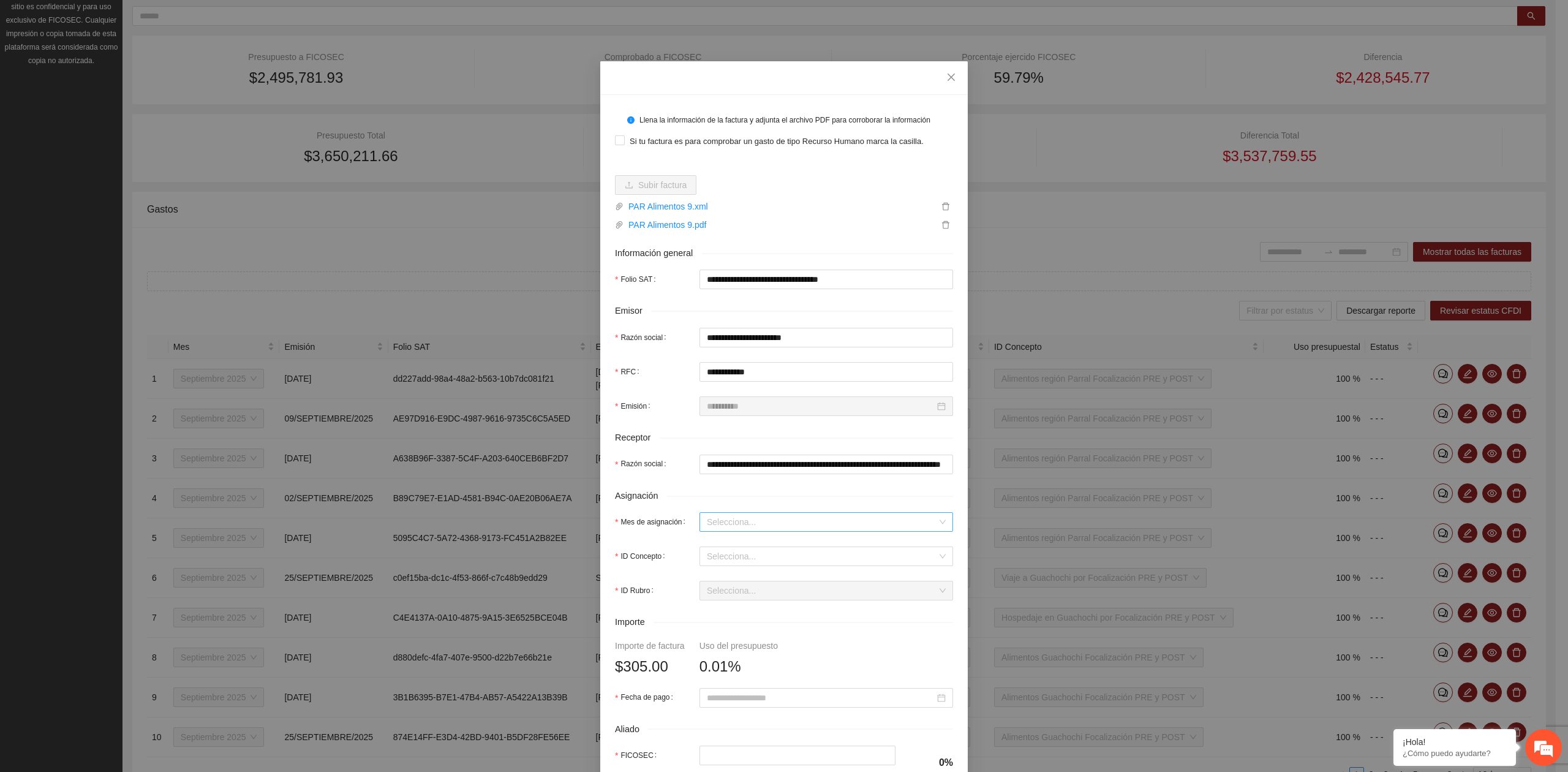
click at [721, 521] on input "Mes de asignación" at bounding box center [821, 522] width 230 height 19
click at [728, 571] on div "Septiembre 2025" at bounding box center [820, 568] width 239 height 13
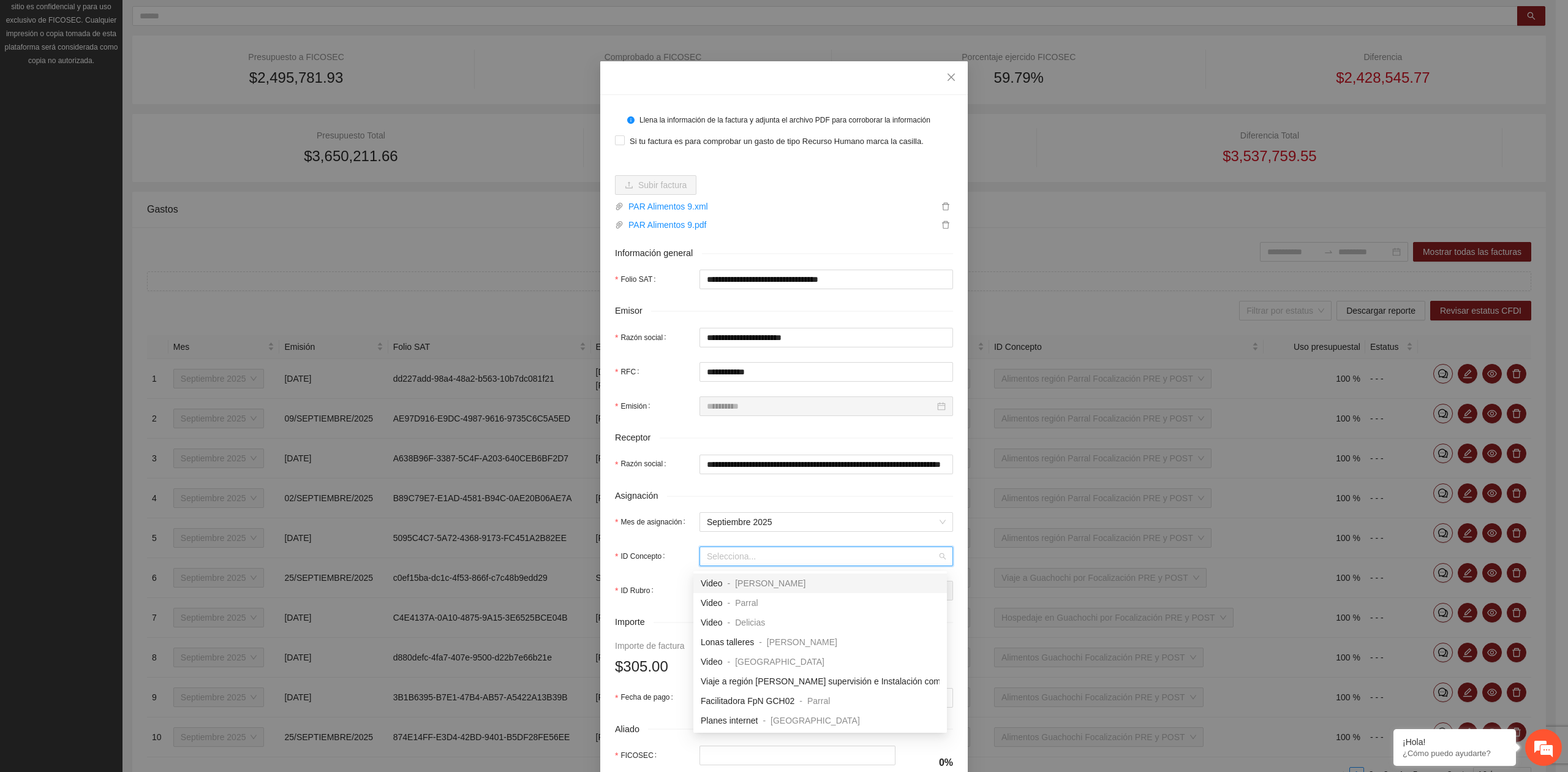
click at [738, 560] on input "ID Concepto" at bounding box center [821, 556] width 230 height 19
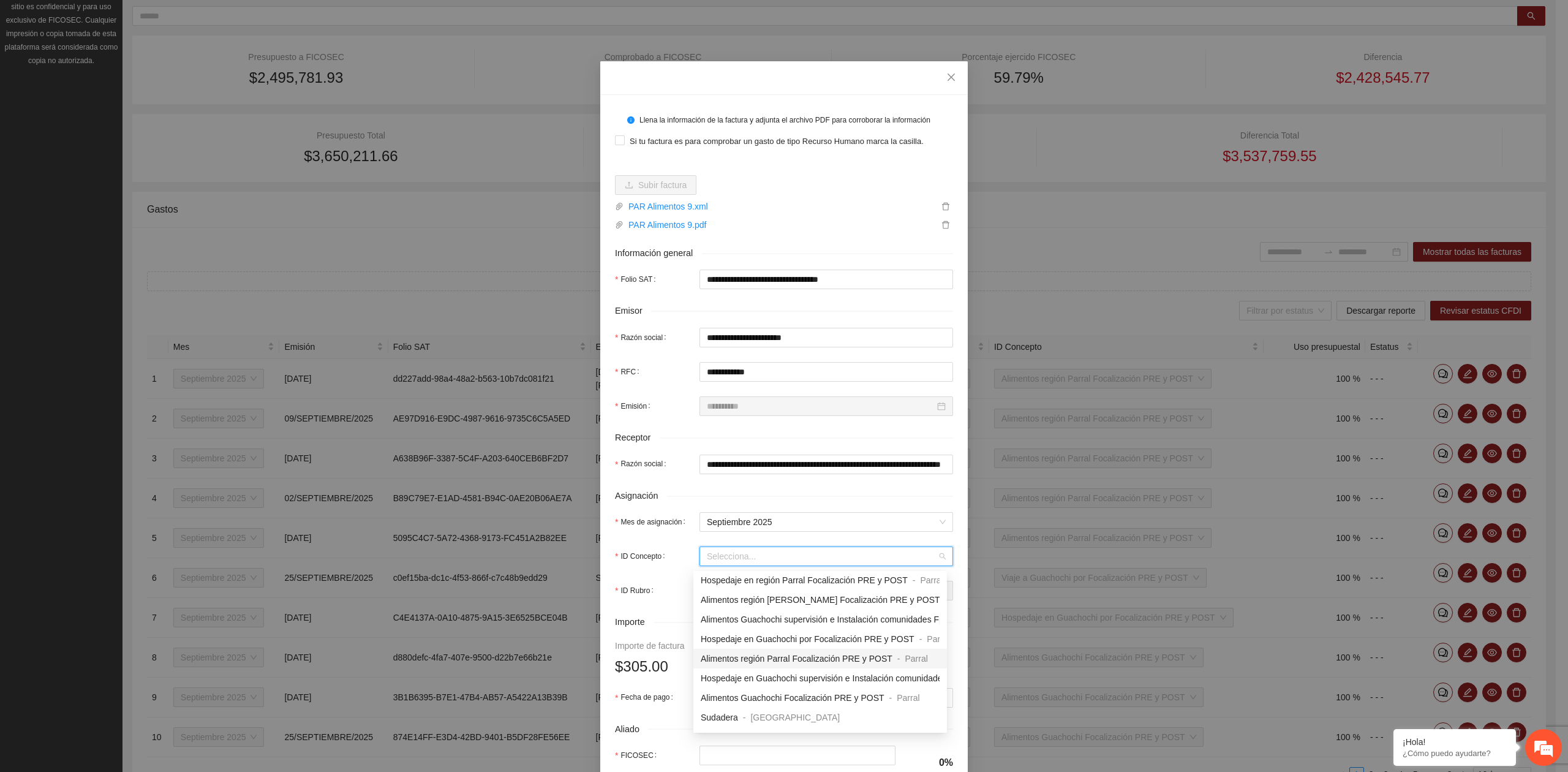
click at [738, 657] on span "Alimentos región Parral Focalización PRE y POST" at bounding box center [796, 658] width 191 height 10
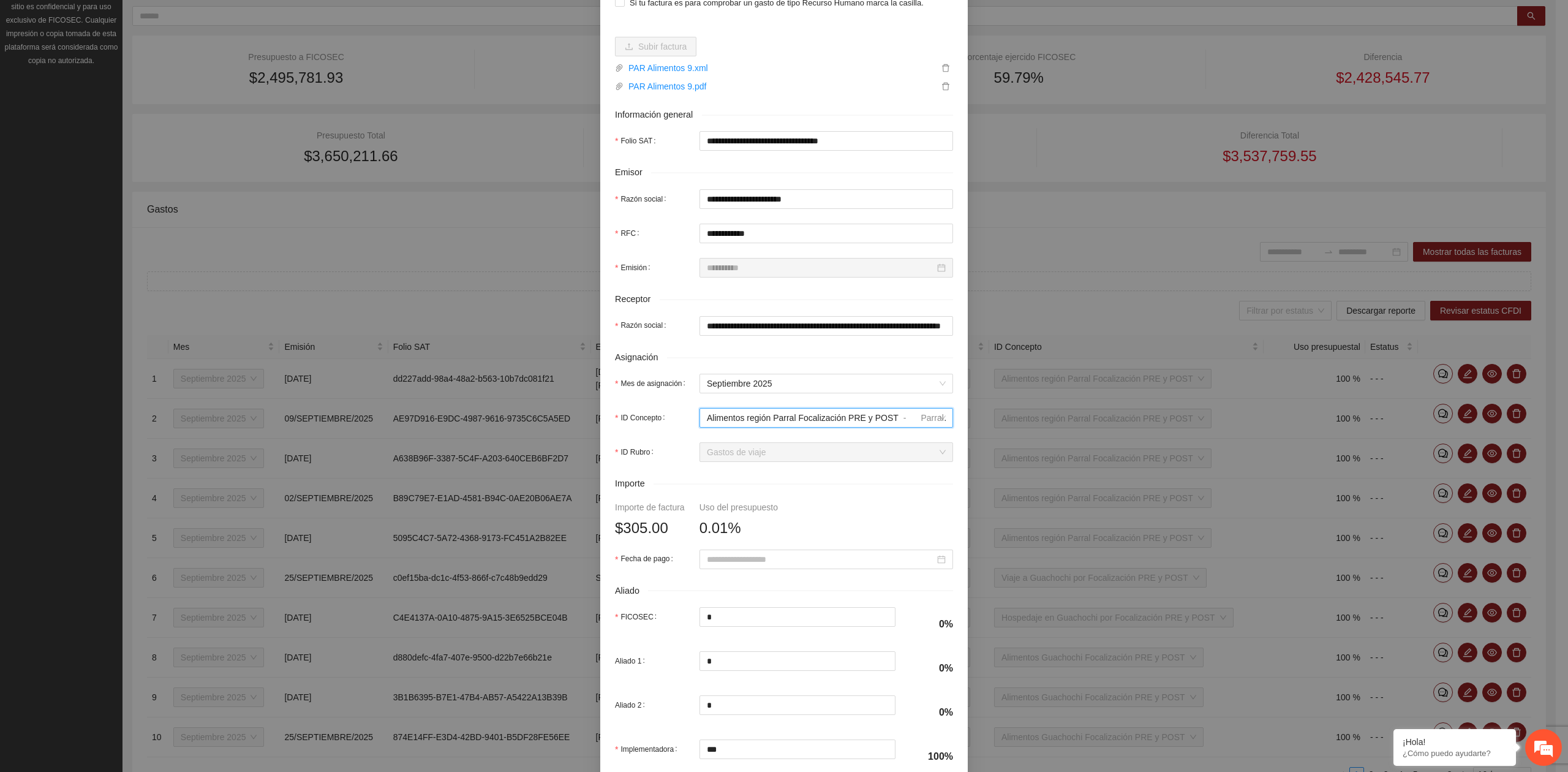
scroll to position [163, 0]
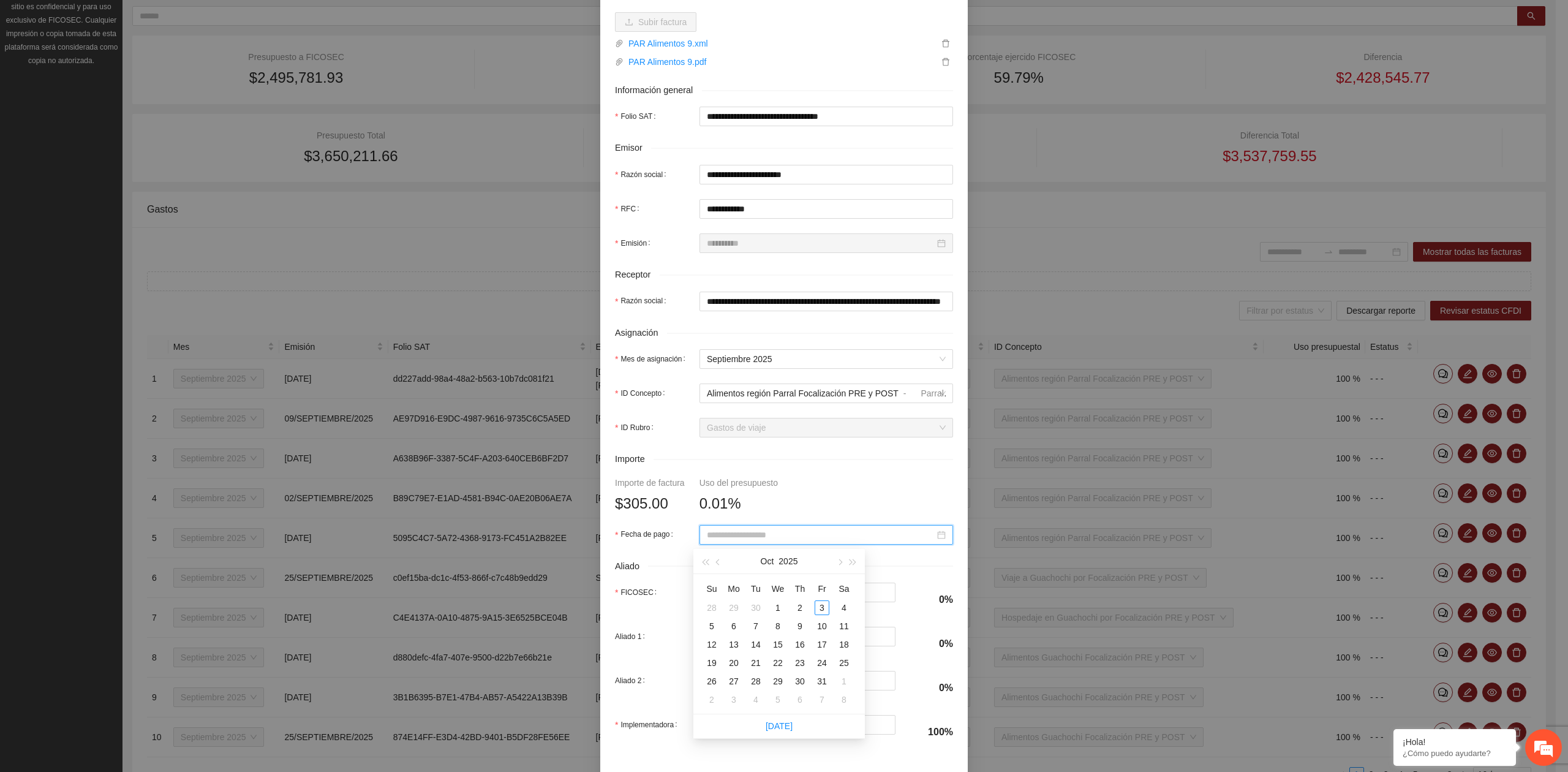
click at [735, 541] on input "Fecha de pago" at bounding box center [820, 534] width 228 height 13
click at [714, 564] on button "button" at bounding box center [718, 561] width 13 height 24
click at [753, 689] on td "30" at bounding box center [756, 681] width 22 height 19
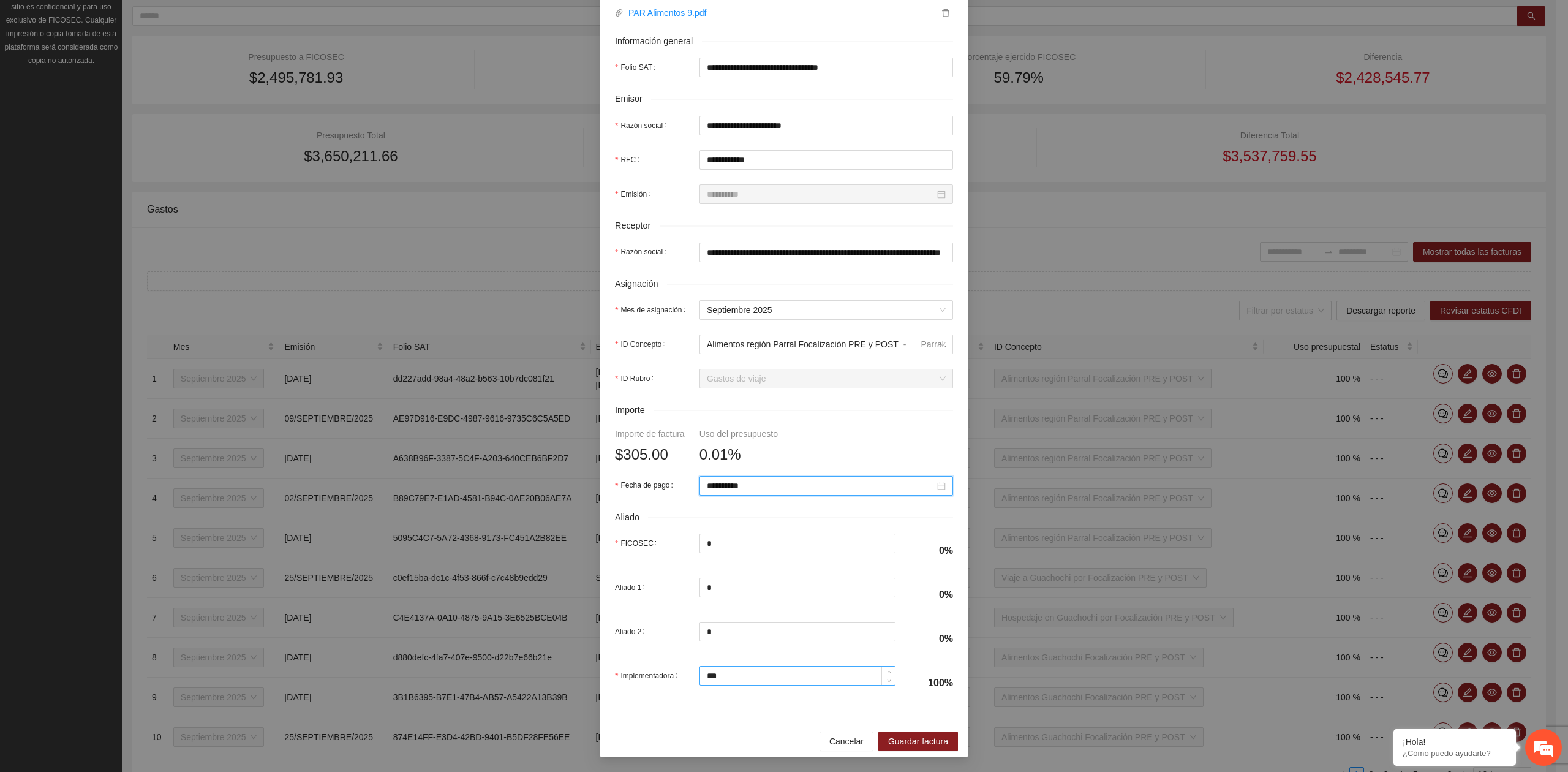
scroll to position [216, 0]
click at [916, 743] on span "Guardar factura" at bounding box center [918, 741] width 60 height 13
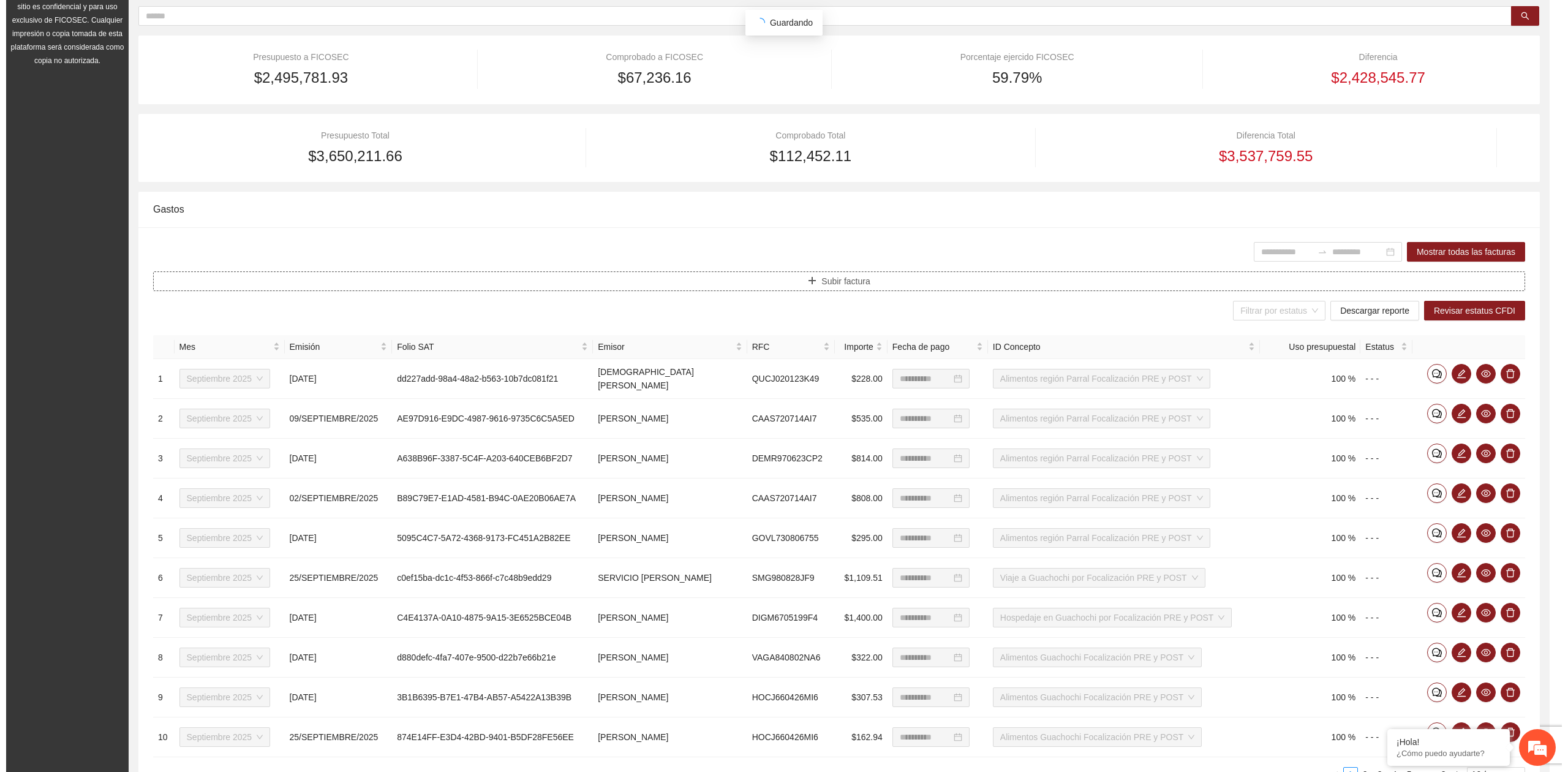
scroll to position [0, 0]
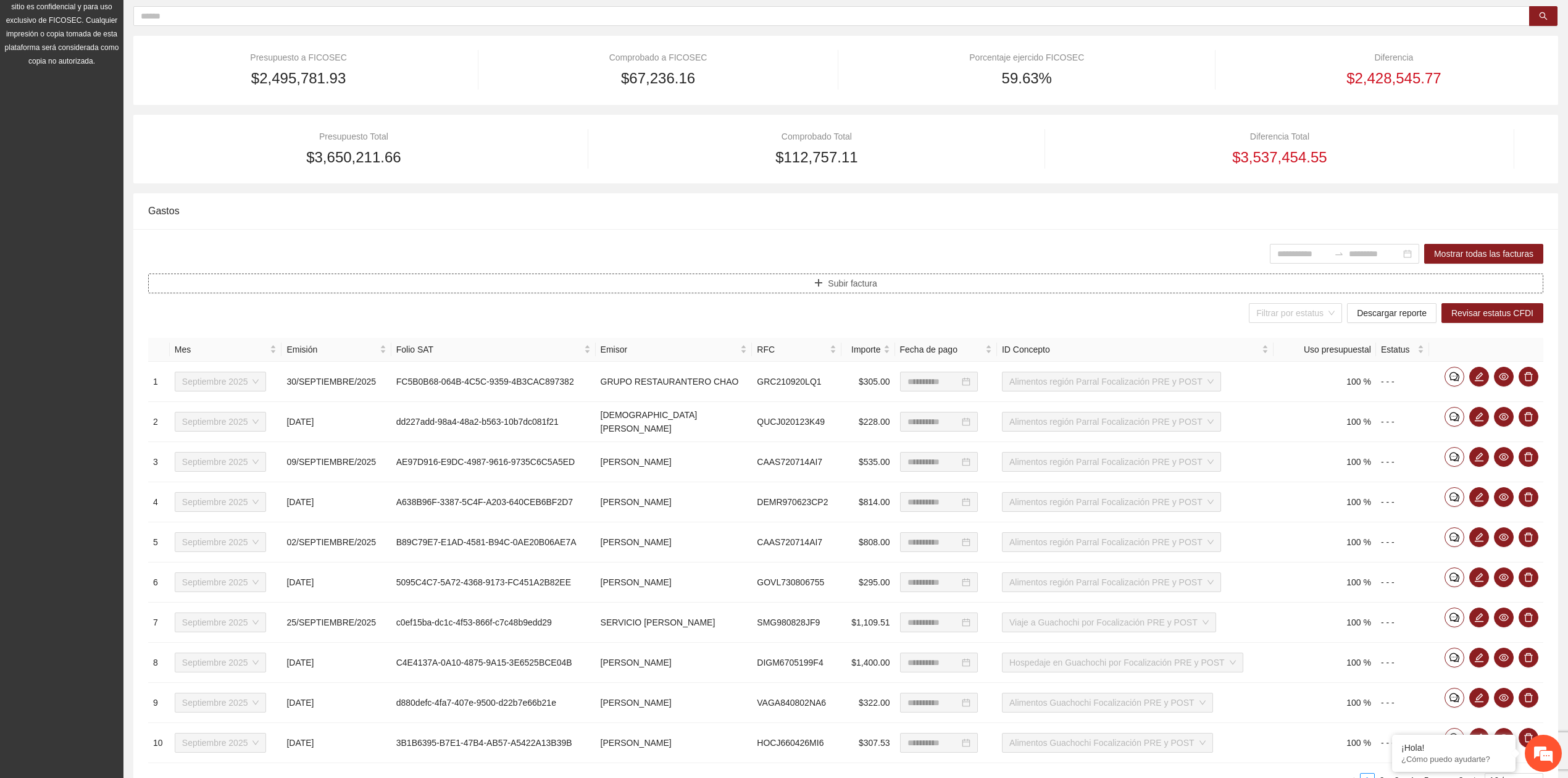
click at [844, 279] on span "Subir factura" at bounding box center [853, 283] width 49 height 14
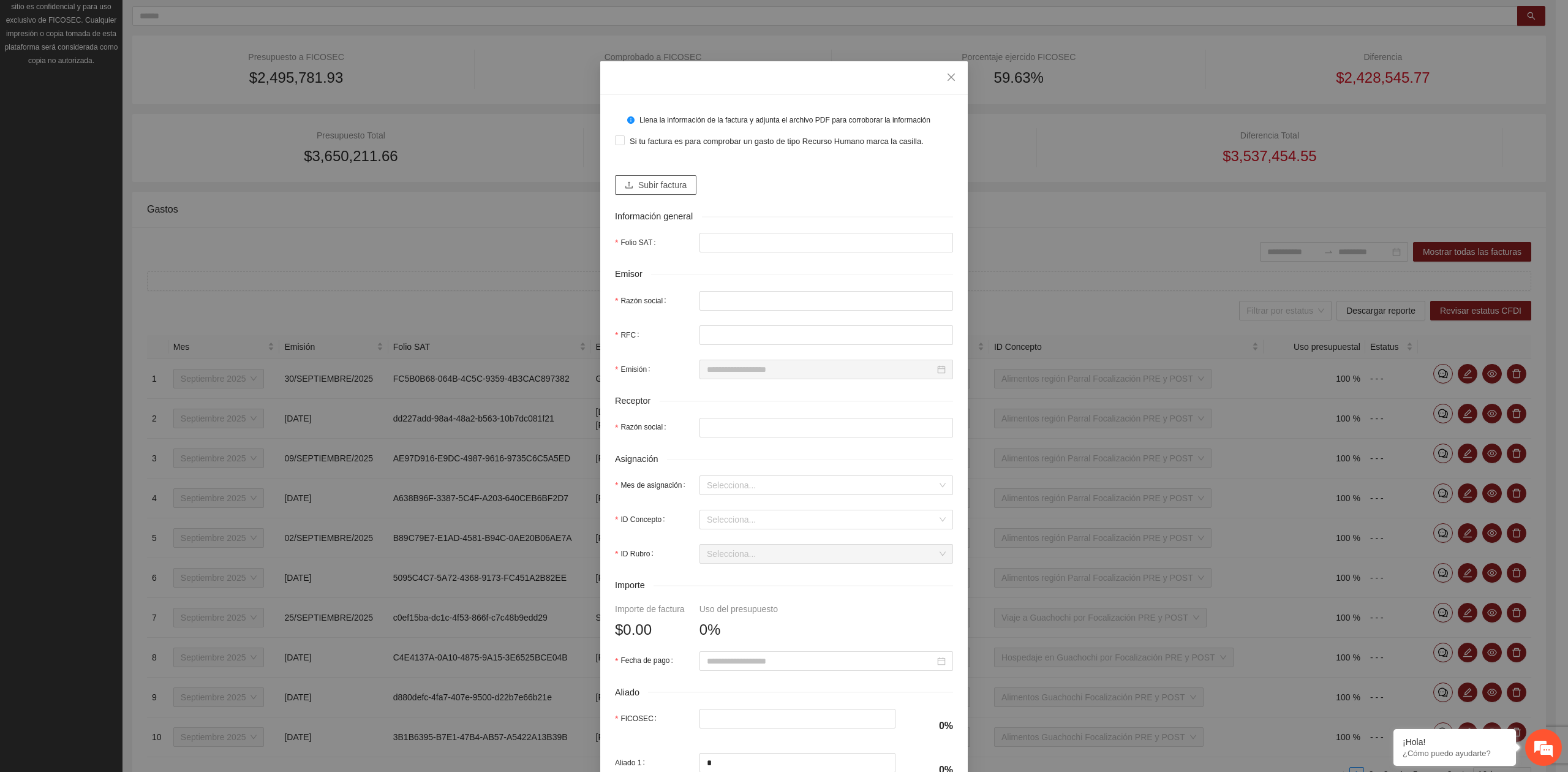
click at [655, 192] on button "Subir factura" at bounding box center [655, 185] width 82 height 20
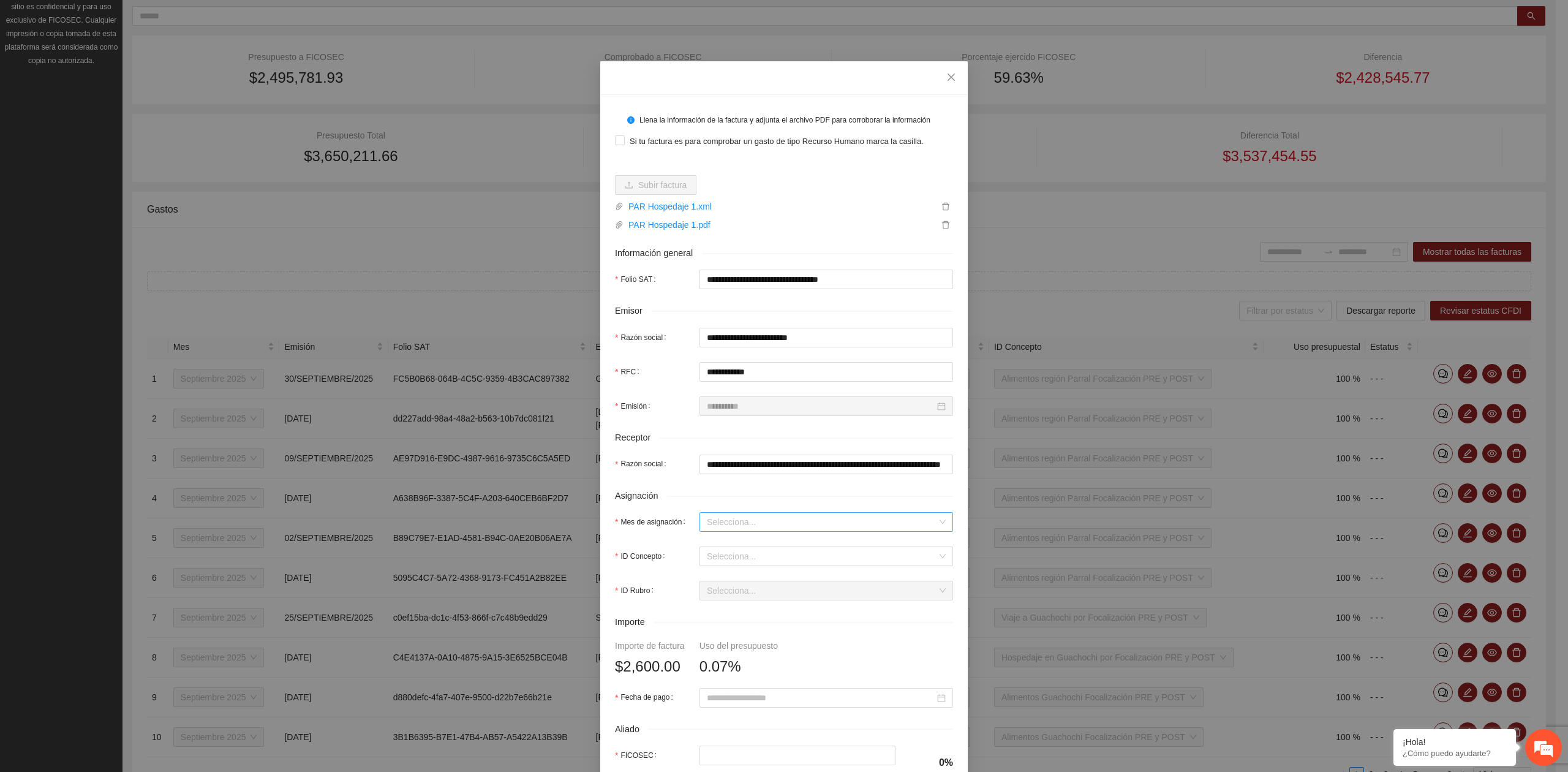
click at [742, 530] on input "Mes de asignación" at bounding box center [821, 522] width 230 height 19
click at [762, 563] on div "Septiembre 2025" at bounding box center [820, 568] width 239 height 13
click at [760, 560] on input "ID Concepto" at bounding box center [821, 556] width 230 height 19
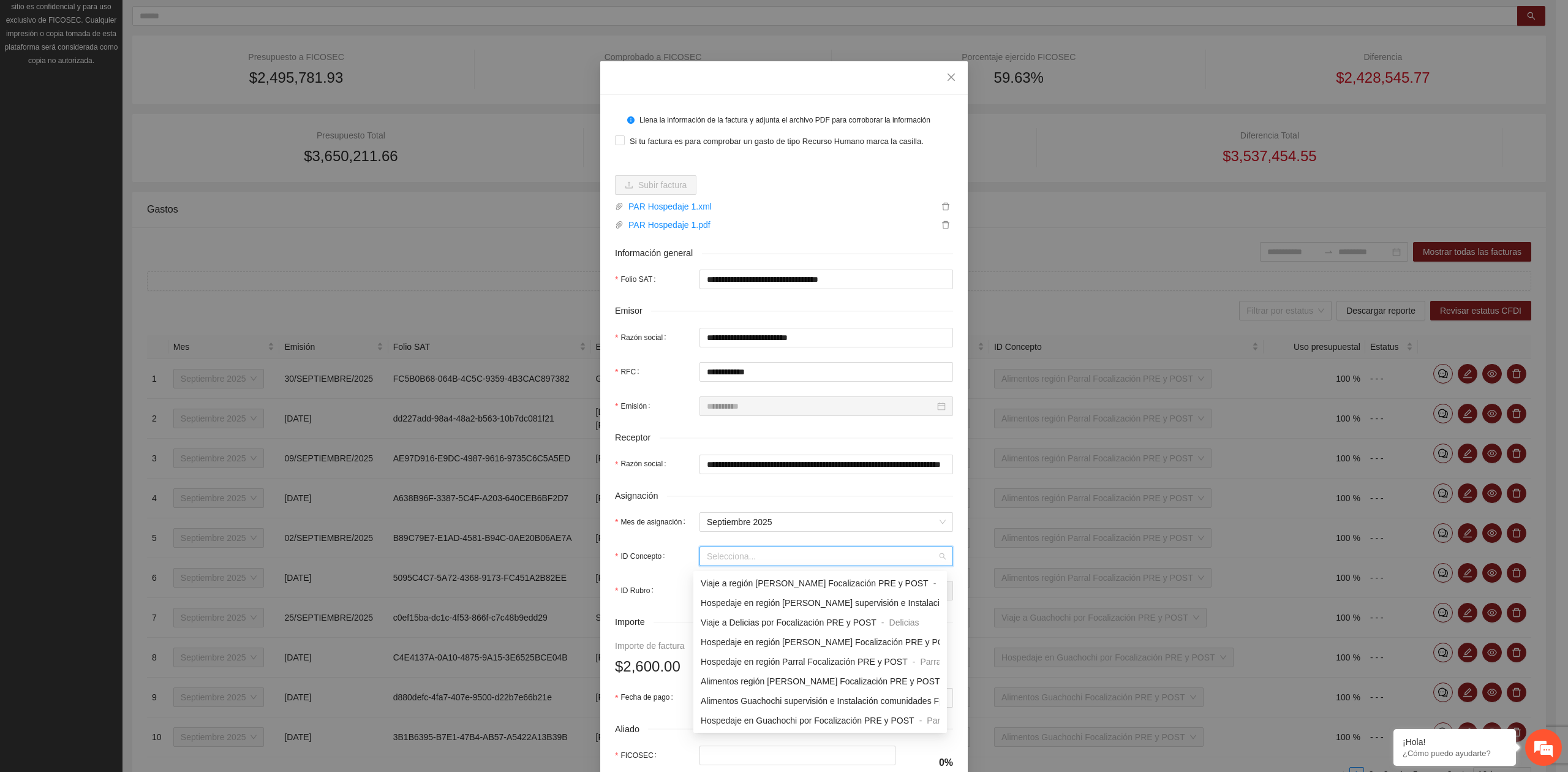
scroll to position [1062, 0]
click at [804, 577] on span "Hospedaje en región Parral Focalización PRE y POST" at bounding box center [804, 580] width 207 height 10
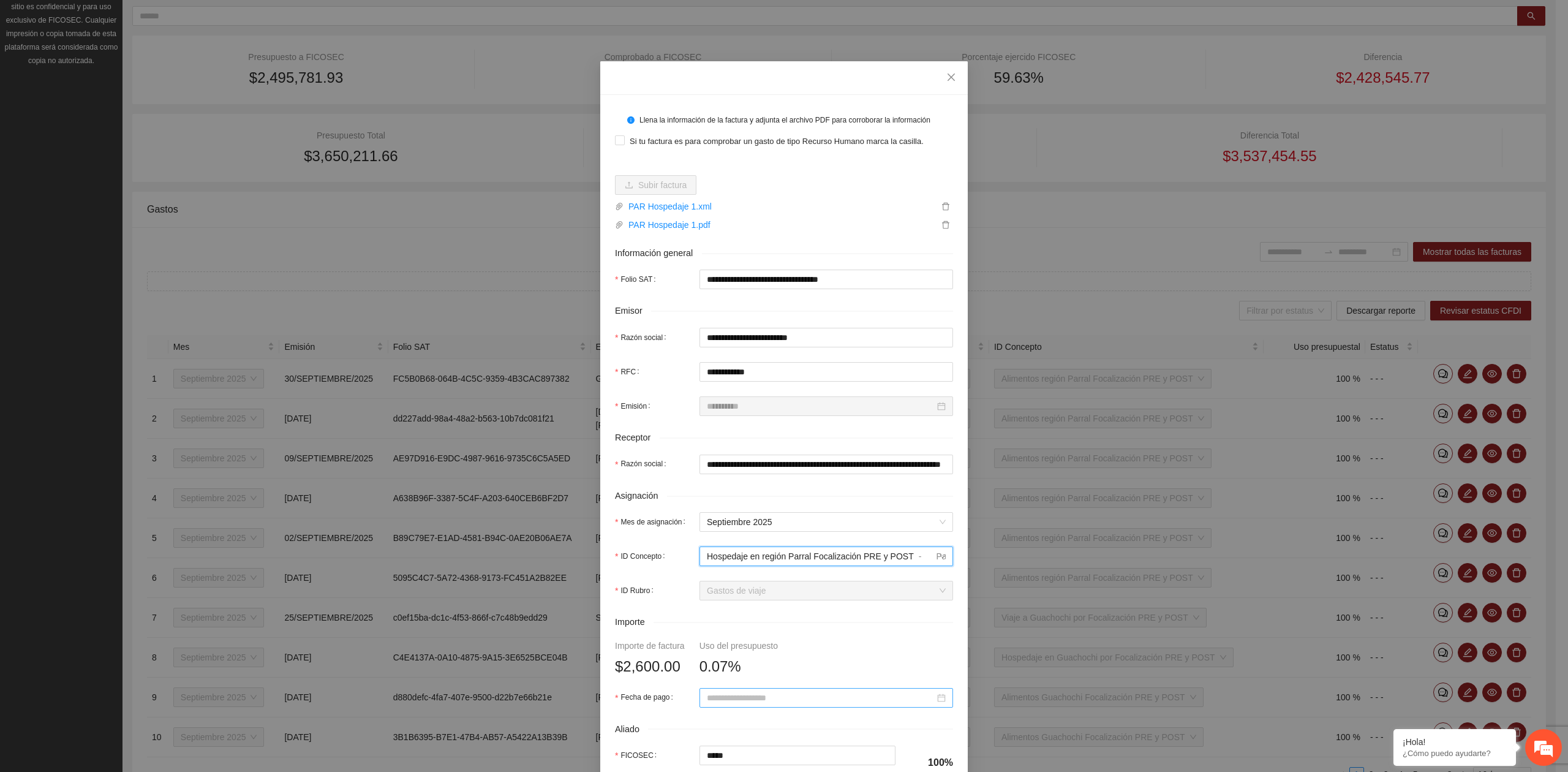
click at [713, 702] on input "Fecha de pago" at bounding box center [820, 697] width 228 height 13
click at [721, 513] on button "button" at bounding box center [718, 510] width 13 height 24
click at [736, 554] on div "1" at bounding box center [733, 556] width 15 height 15
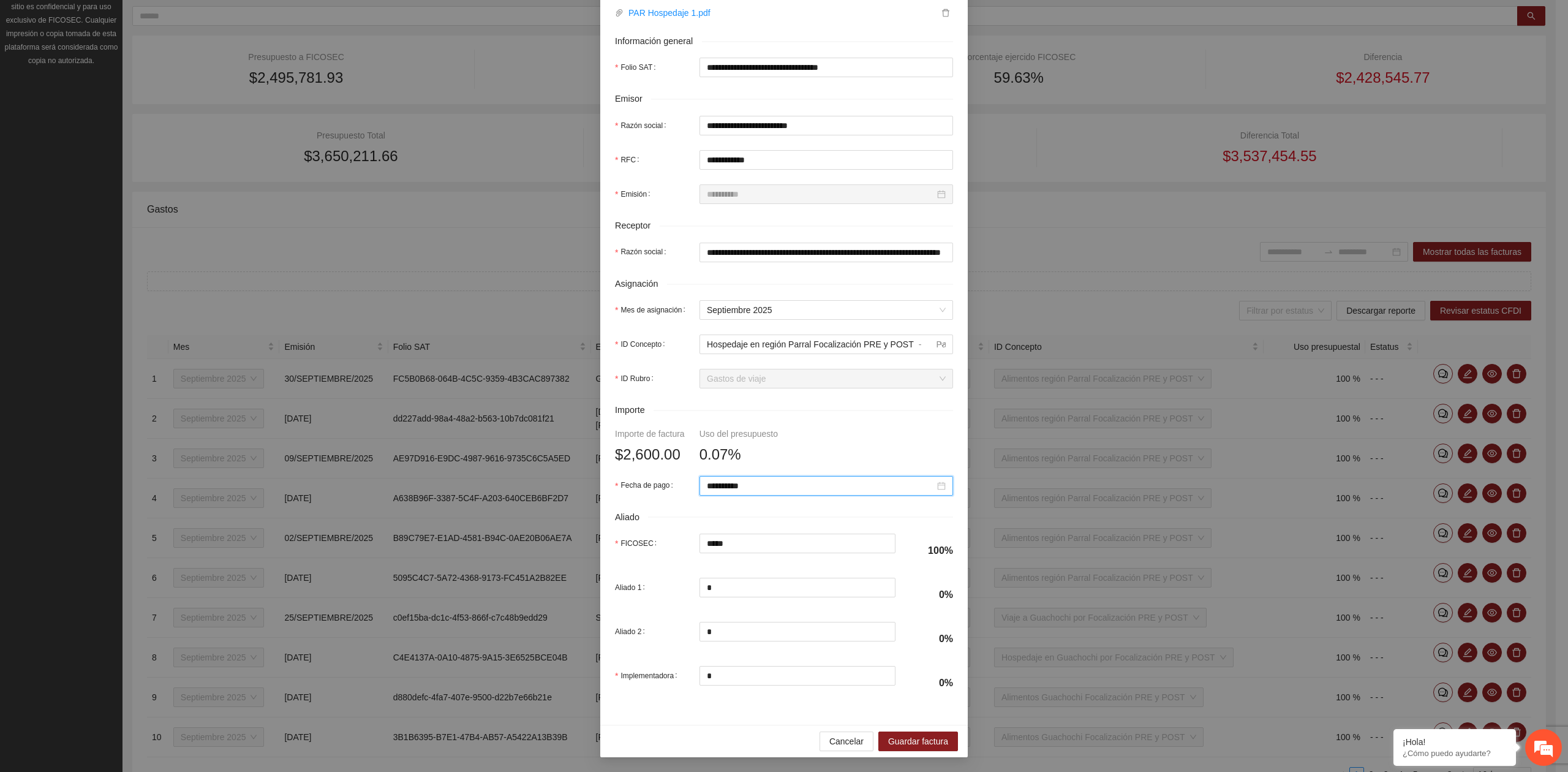
scroll to position [216, 0]
click at [920, 740] on span "Guardar factura" at bounding box center [918, 741] width 60 height 13
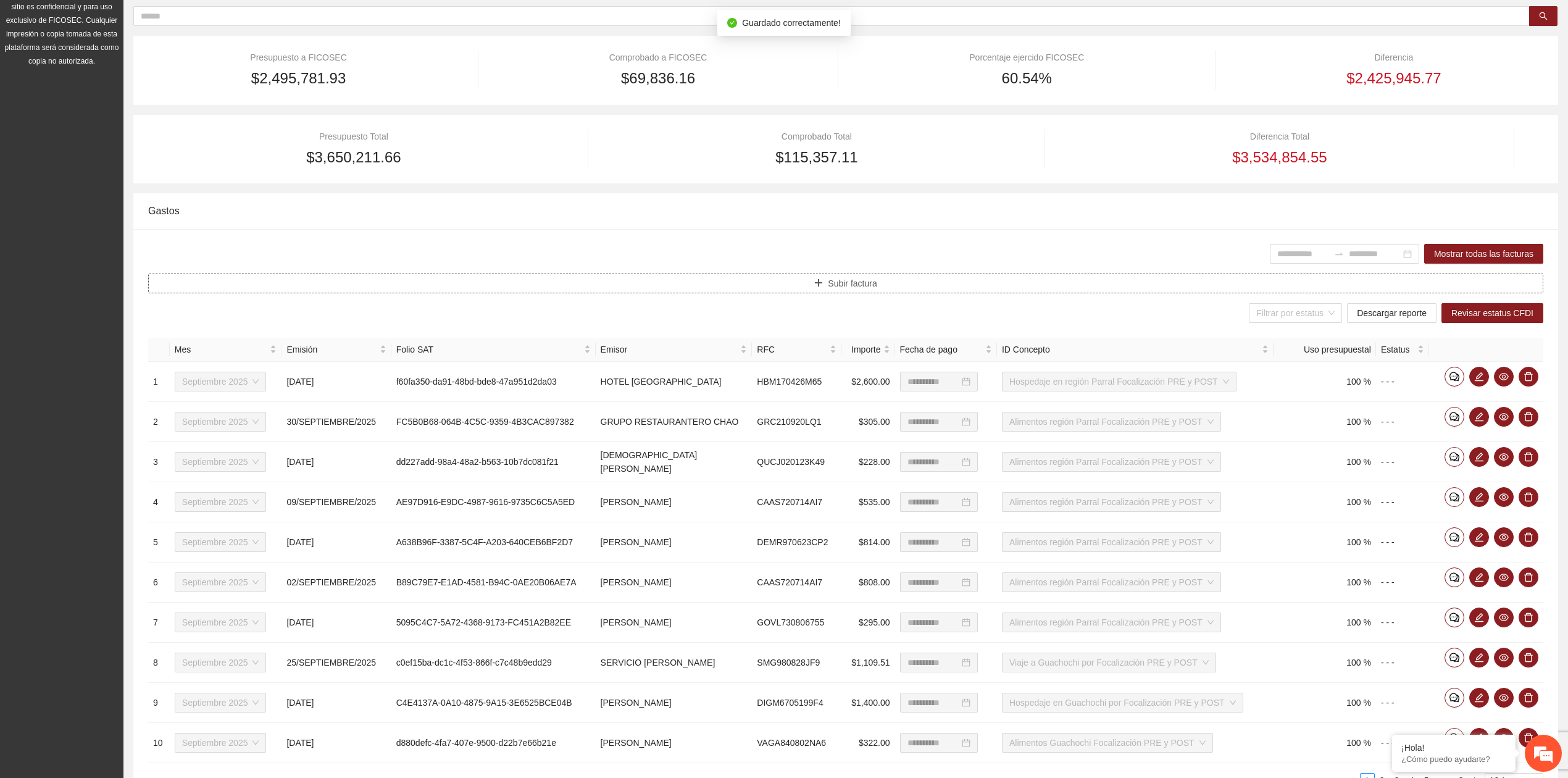
click at [772, 284] on button "Subir factura" at bounding box center [845, 283] width 1396 height 20
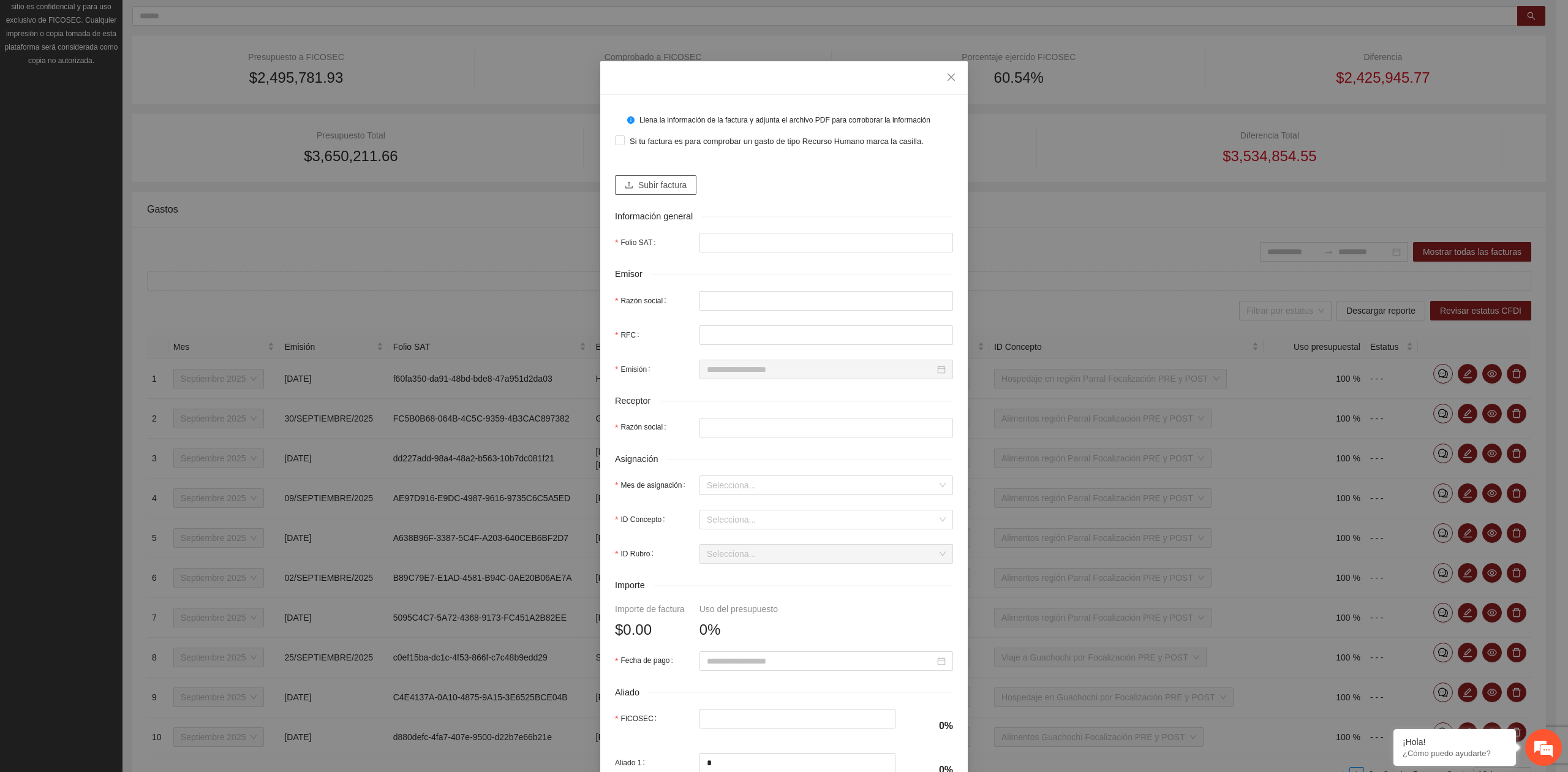
click at [627, 179] on button "Subir factura" at bounding box center [655, 185] width 82 height 20
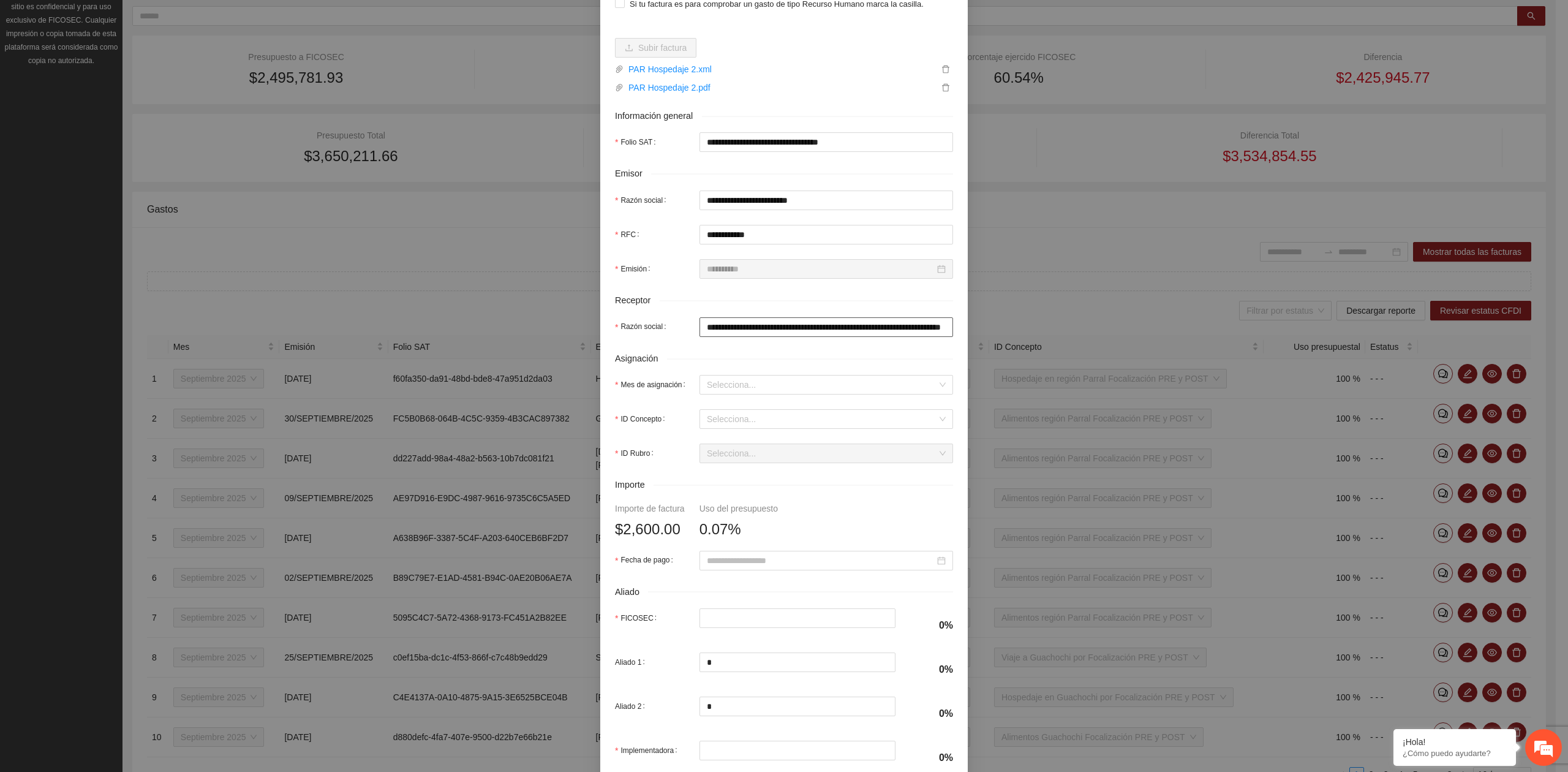
scroll to position [163, 0]
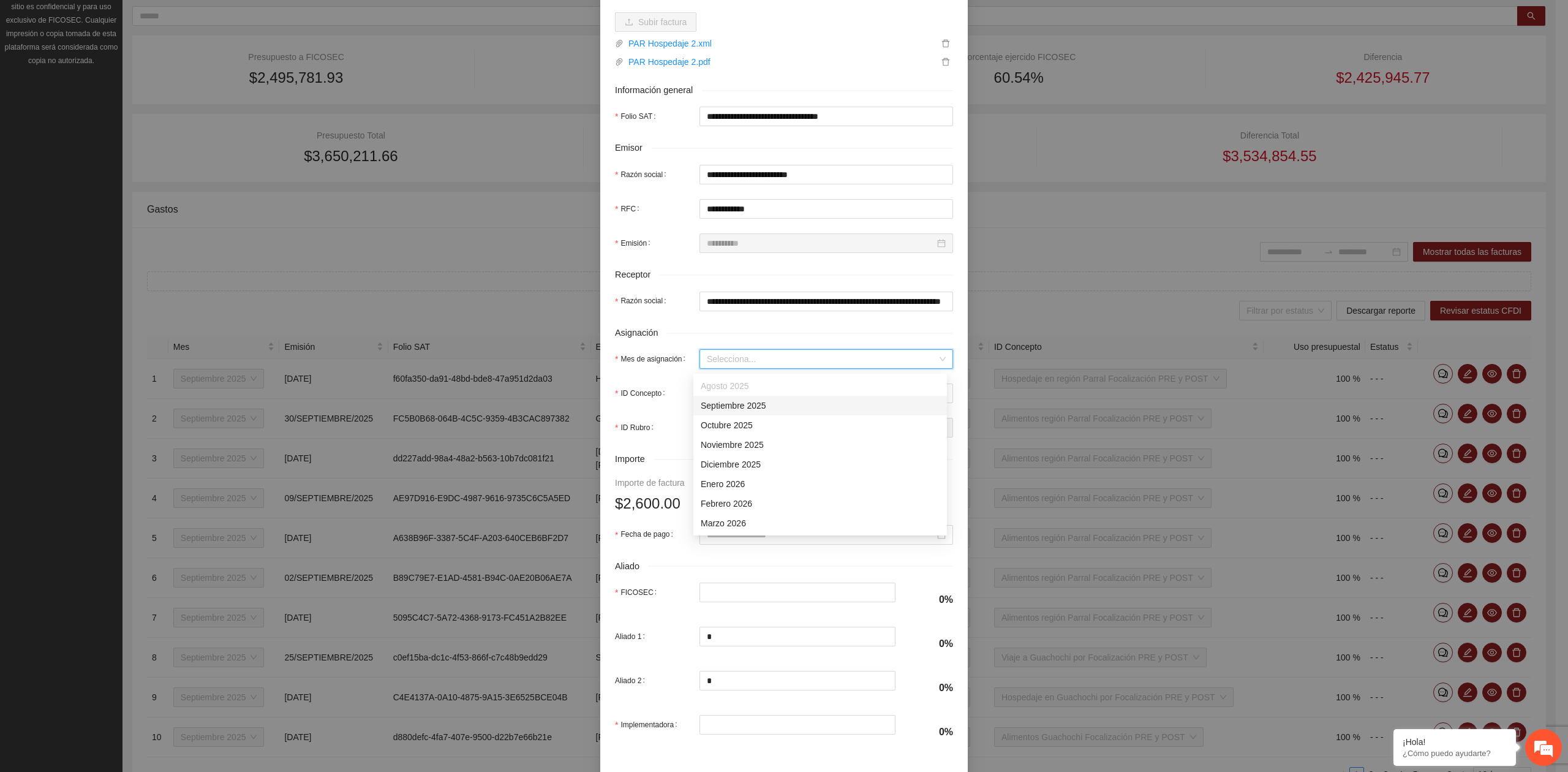
click at [728, 358] on input "Mes de asignación" at bounding box center [821, 359] width 230 height 19
click at [731, 409] on div "Septiembre 2025" at bounding box center [820, 405] width 239 height 13
click at [722, 395] on input "ID Concepto" at bounding box center [821, 393] width 230 height 19
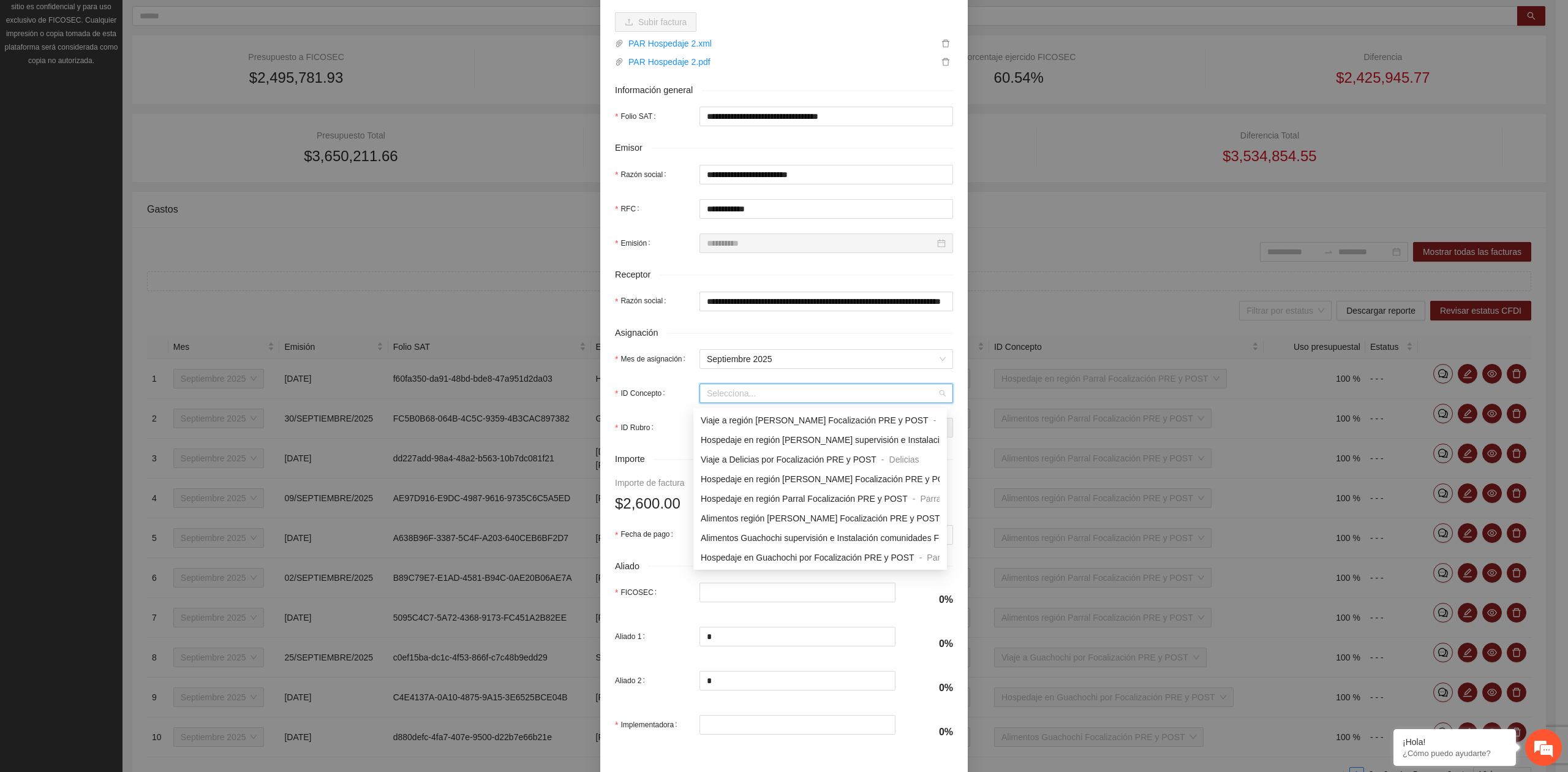
scroll to position [1062, 0]
click at [779, 420] on span "Hospedaje en región Parral Focalización PRE y POST" at bounding box center [804, 417] width 207 height 10
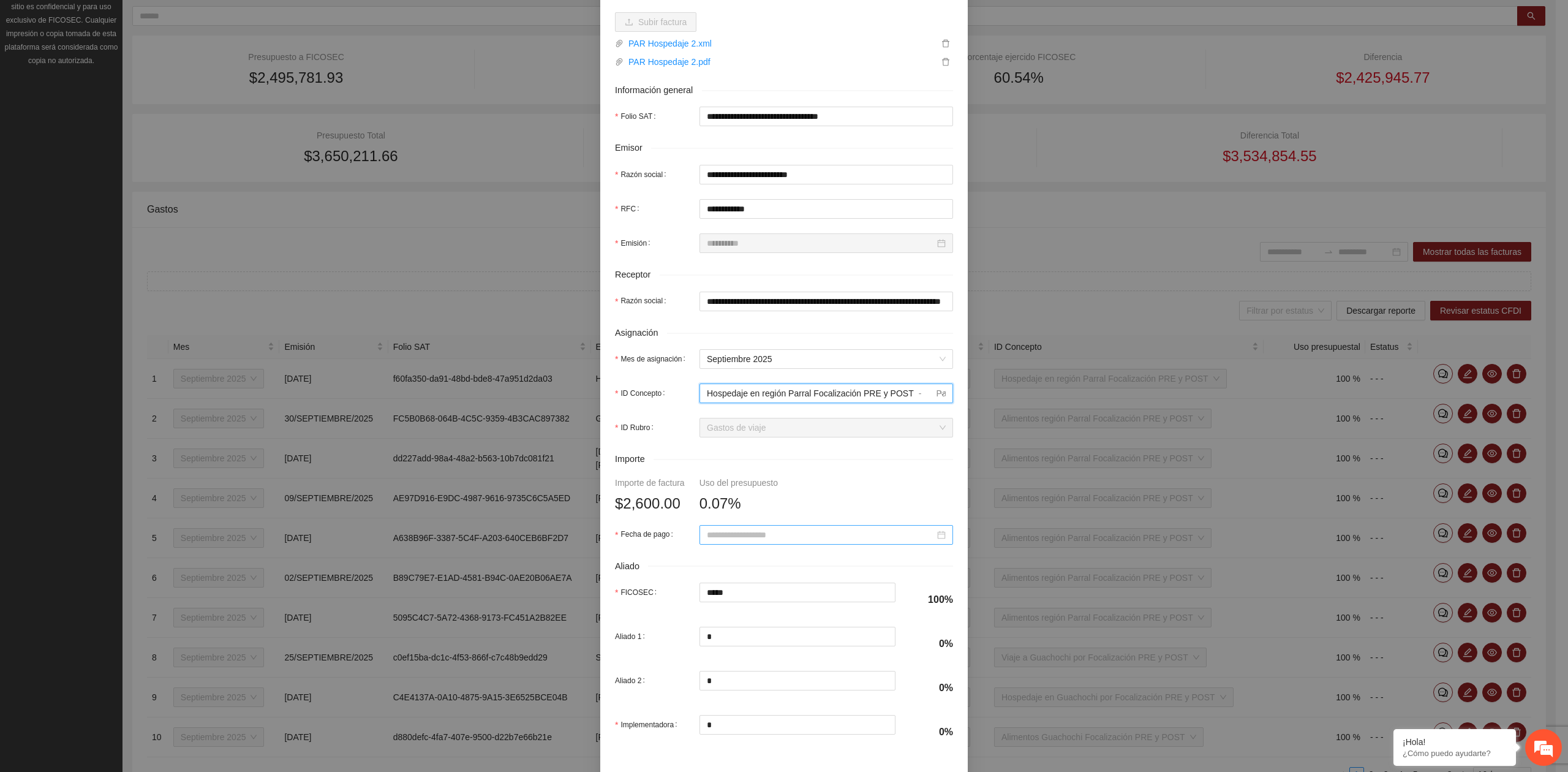
click at [743, 533] on input "Fecha de pago" at bounding box center [820, 534] width 228 height 13
click at [718, 564] on button "button" at bounding box center [718, 561] width 13 height 24
click at [733, 609] on div "1" at bounding box center [733, 607] width 15 height 15
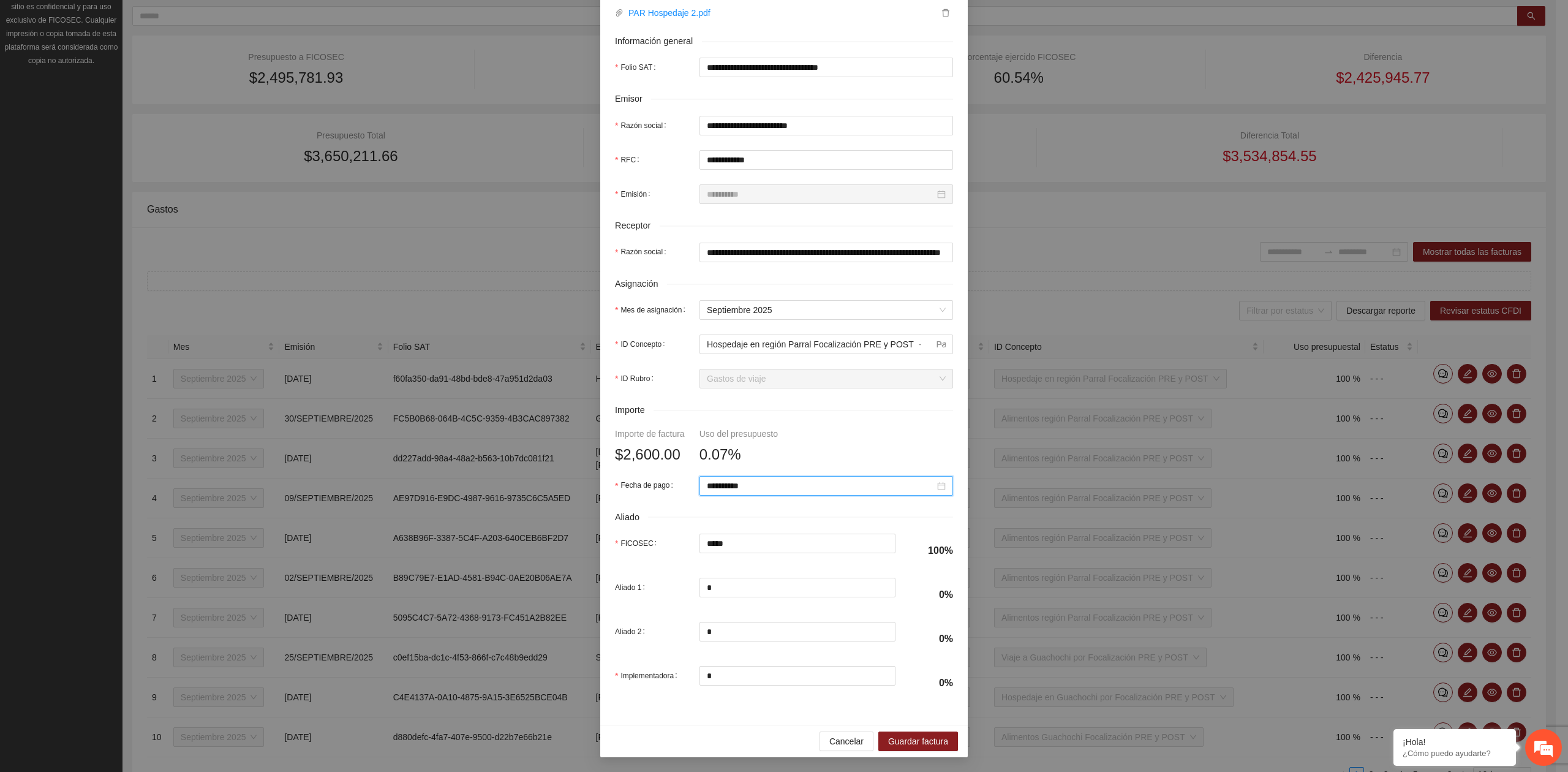
scroll to position [216, 0]
click at [914, 738] on span "Guardar factura" at bounding box center [918, 741] width 60 height 13
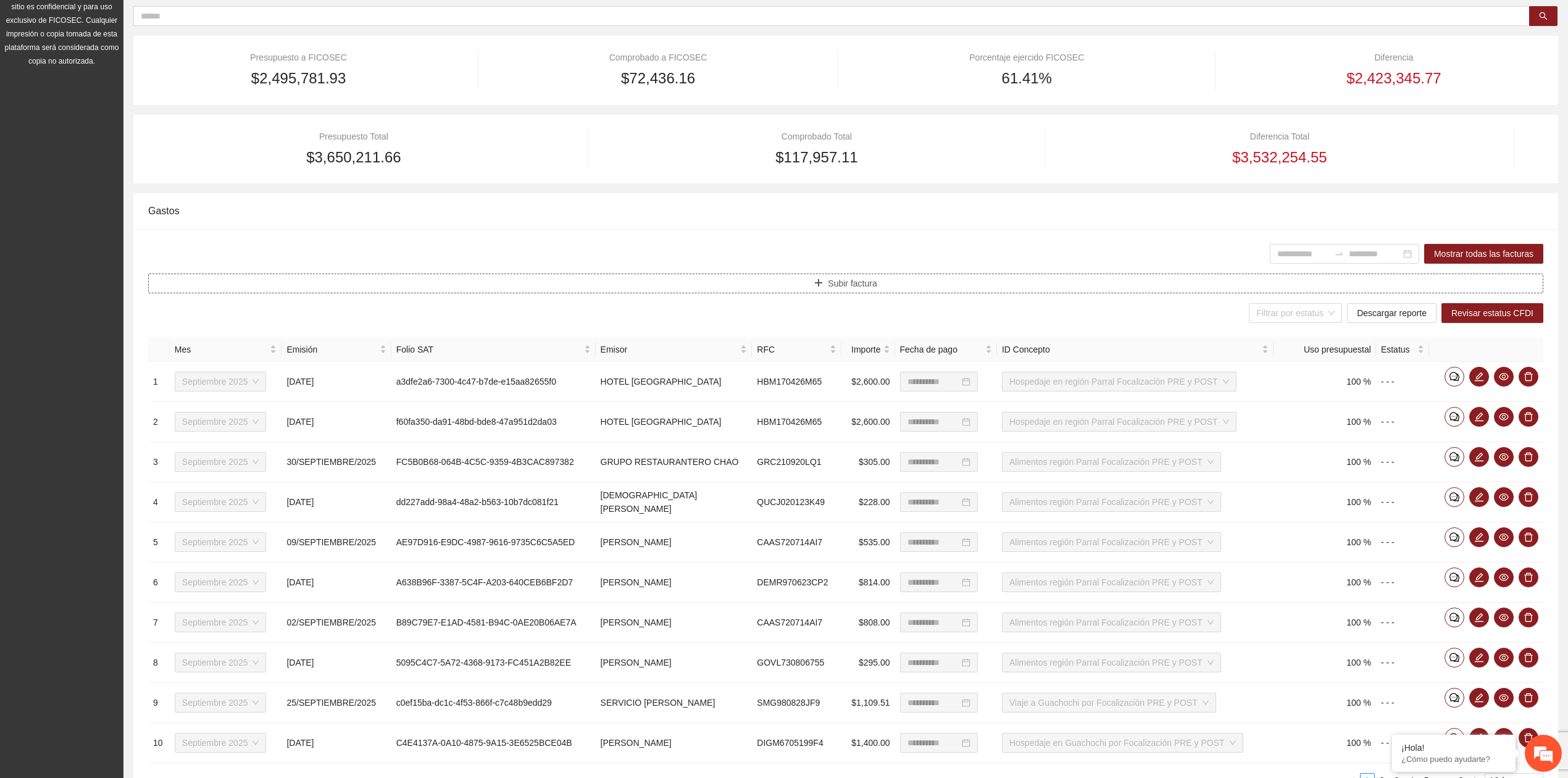
click at [838, 284] on span "Subir factura" at bounding box center [853, 283] width 49 height 14
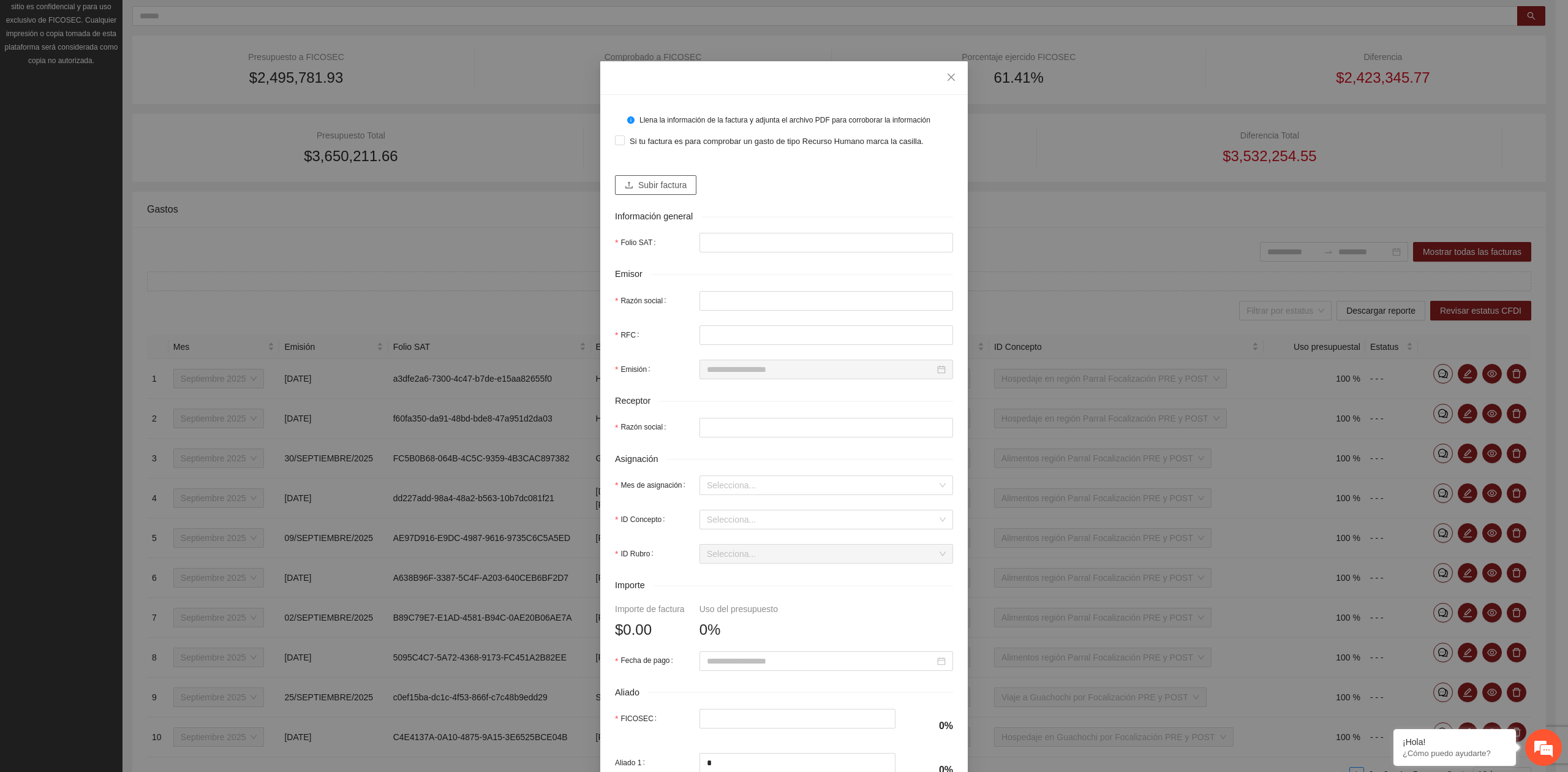
click at [671, 186] on span "Subir factura" at bounding box center [662, 185] width 49 height 13
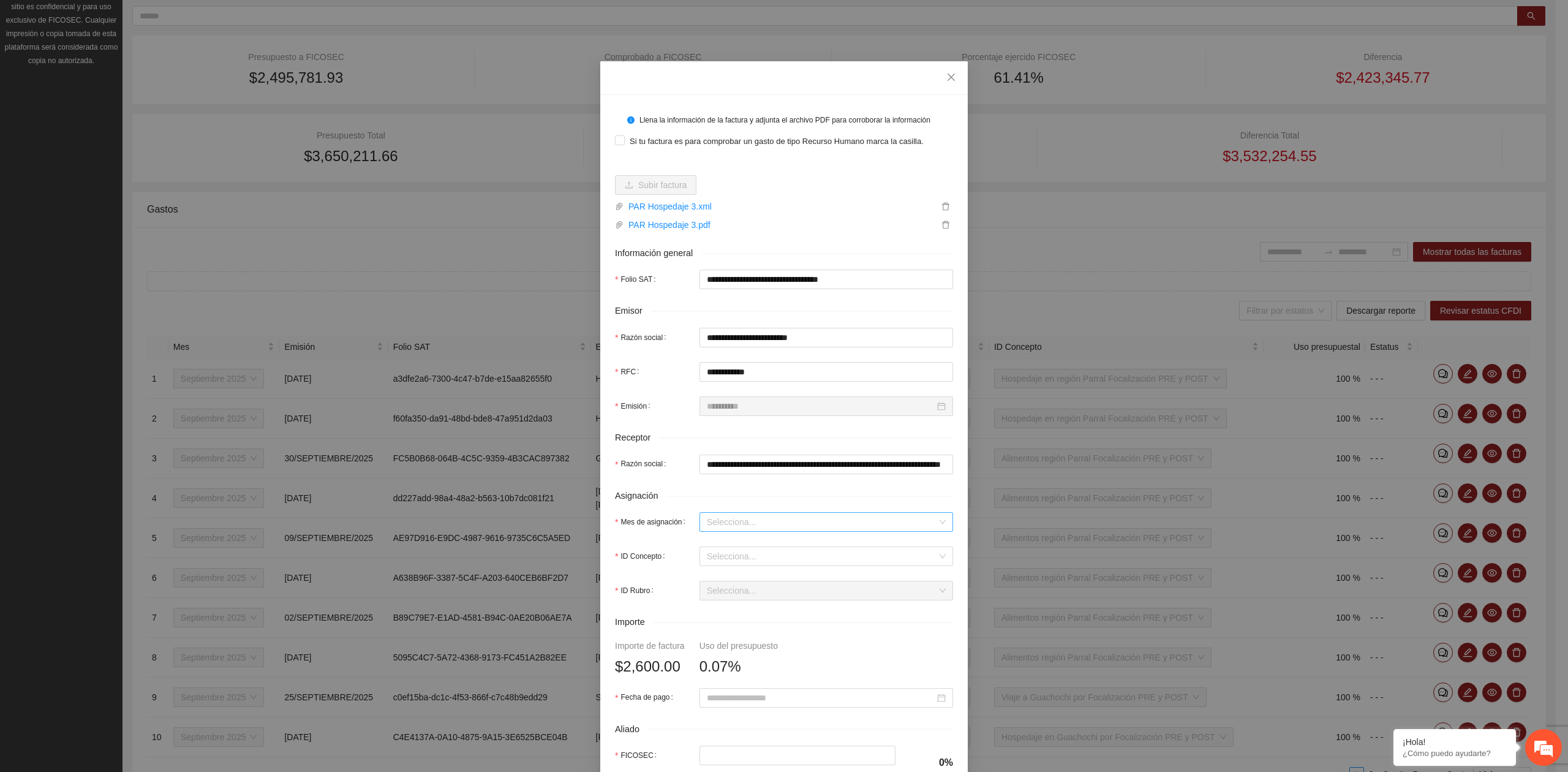
click at [723, 531] on input "Mes de asignación" at bounding box center [821, 522] width 230 height 19
click at [728, 566] on div "Septiembre 2025" at bounding box center [820, 568] width 239 height 13
click at [729, 571] on form "**********" at bounding box center [784, 511] width 338 height 803
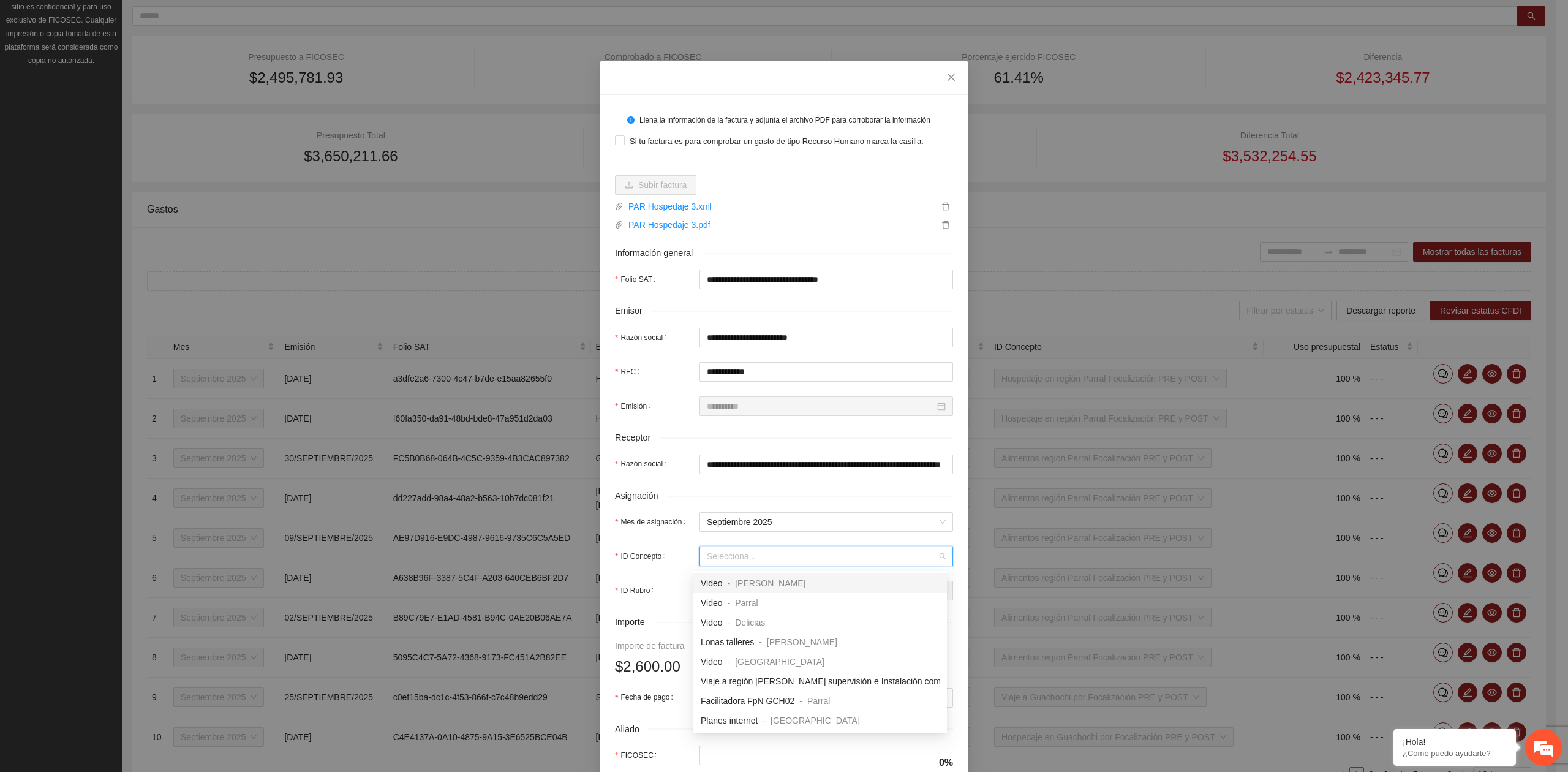
click at [731, 560] on input "ID Concepto" at bounding box center [821, 556] width 230 height 19
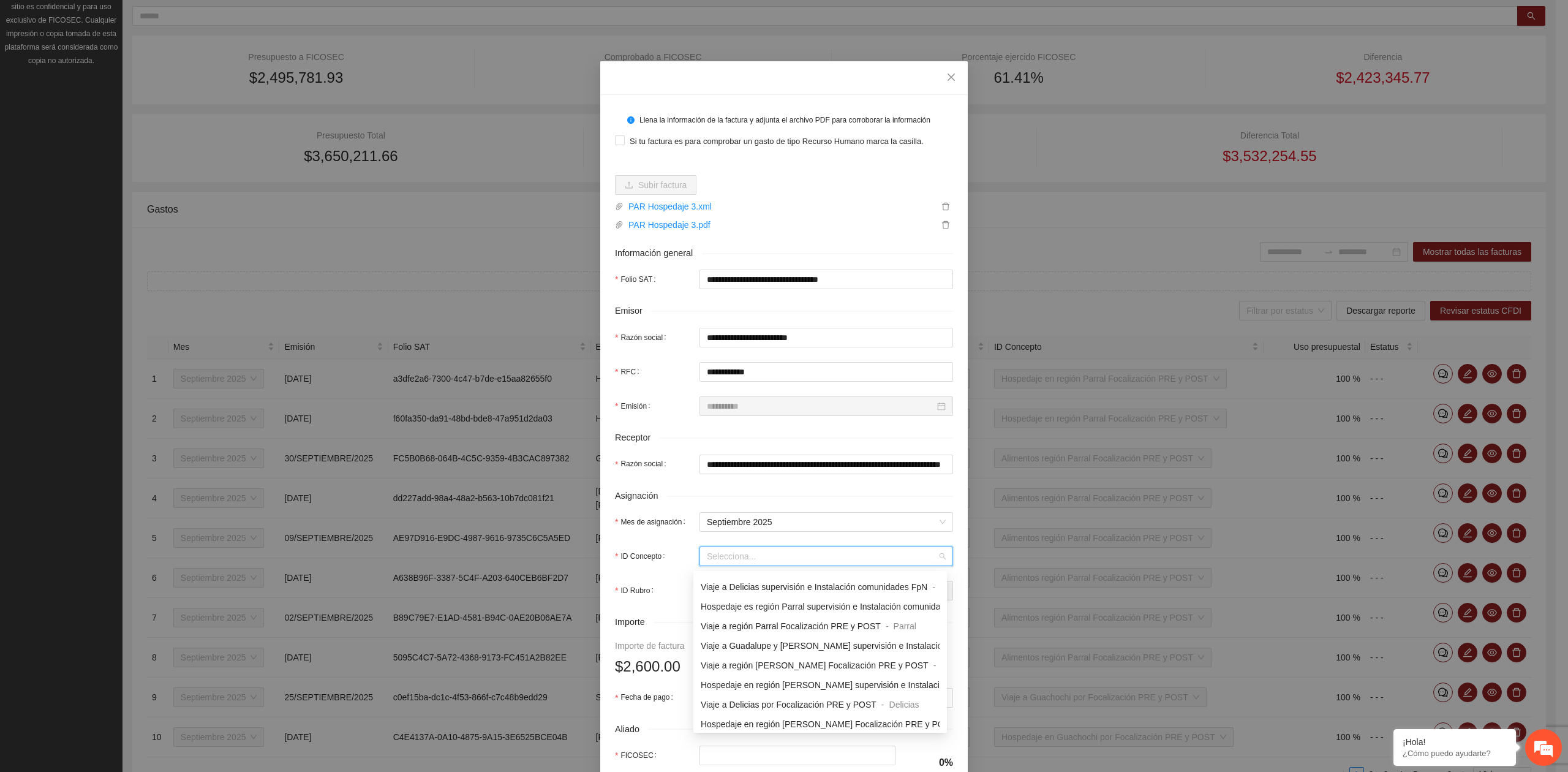
scroll to position [1062, 0]
click at [773, 579] on span "Hospedaje en región Parral Focalización PRE y POST" at bounding box center [804, 580] width 207 height 10
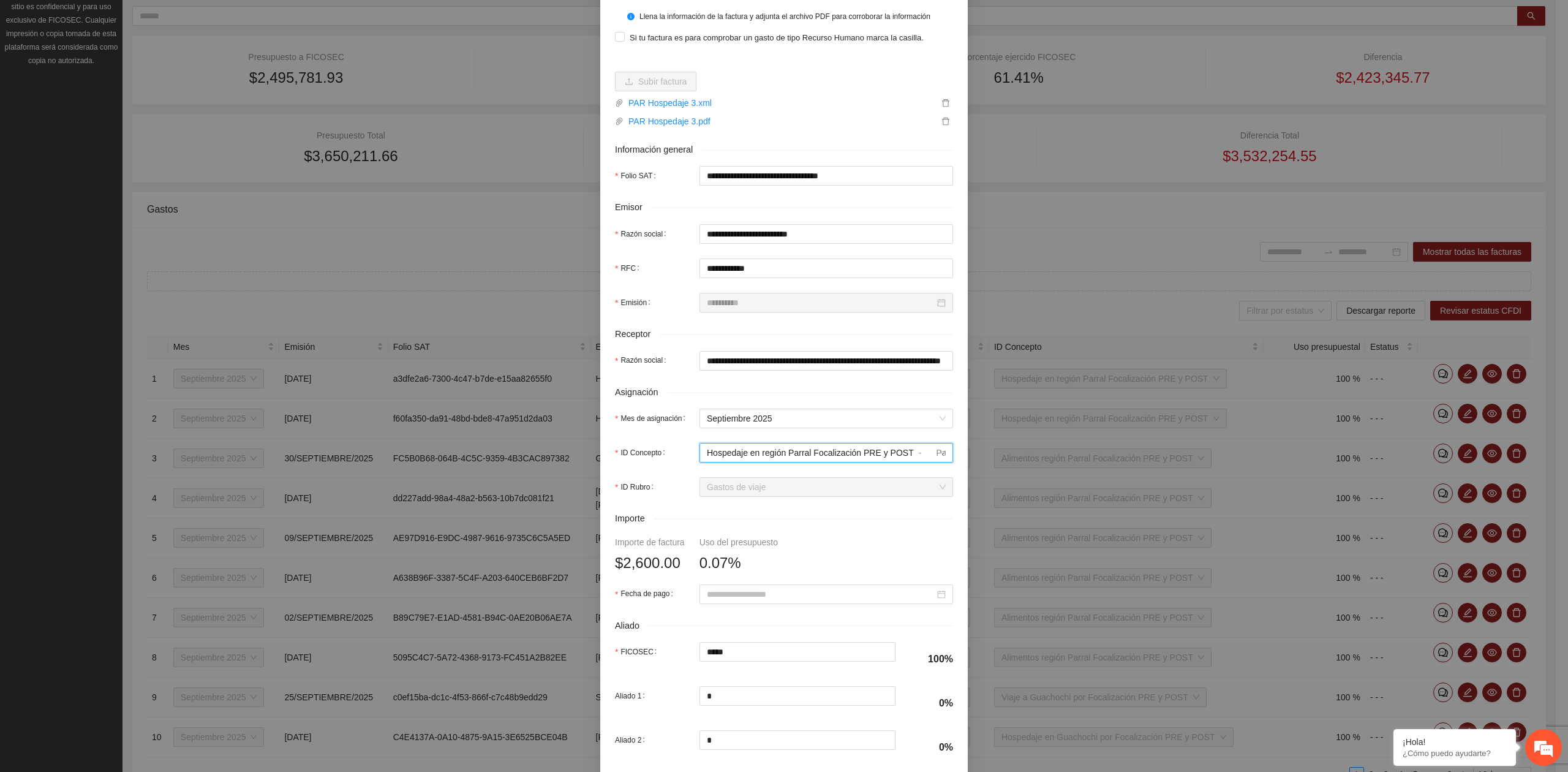
scroll to position [163, 0]
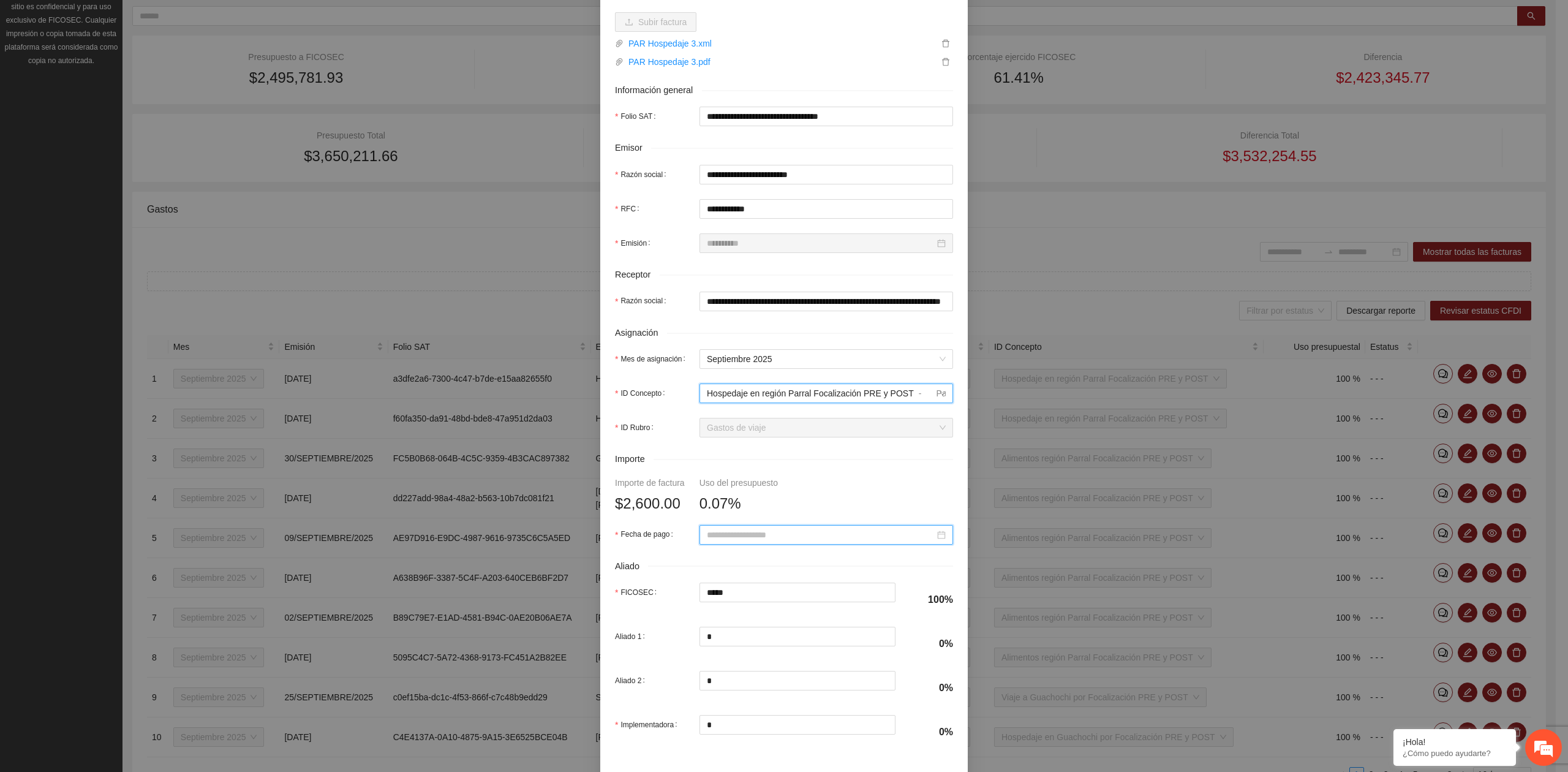
click at [763, 541] on input "Fecha de pago" at bounding box center [820, 534] width 228 height 13
click at [721, 569] on button "button" at bounding box center [718, 561] width 13 height 24
click at [738, 607] on div "1" at bounding box center [733, 607] width 15 height 15
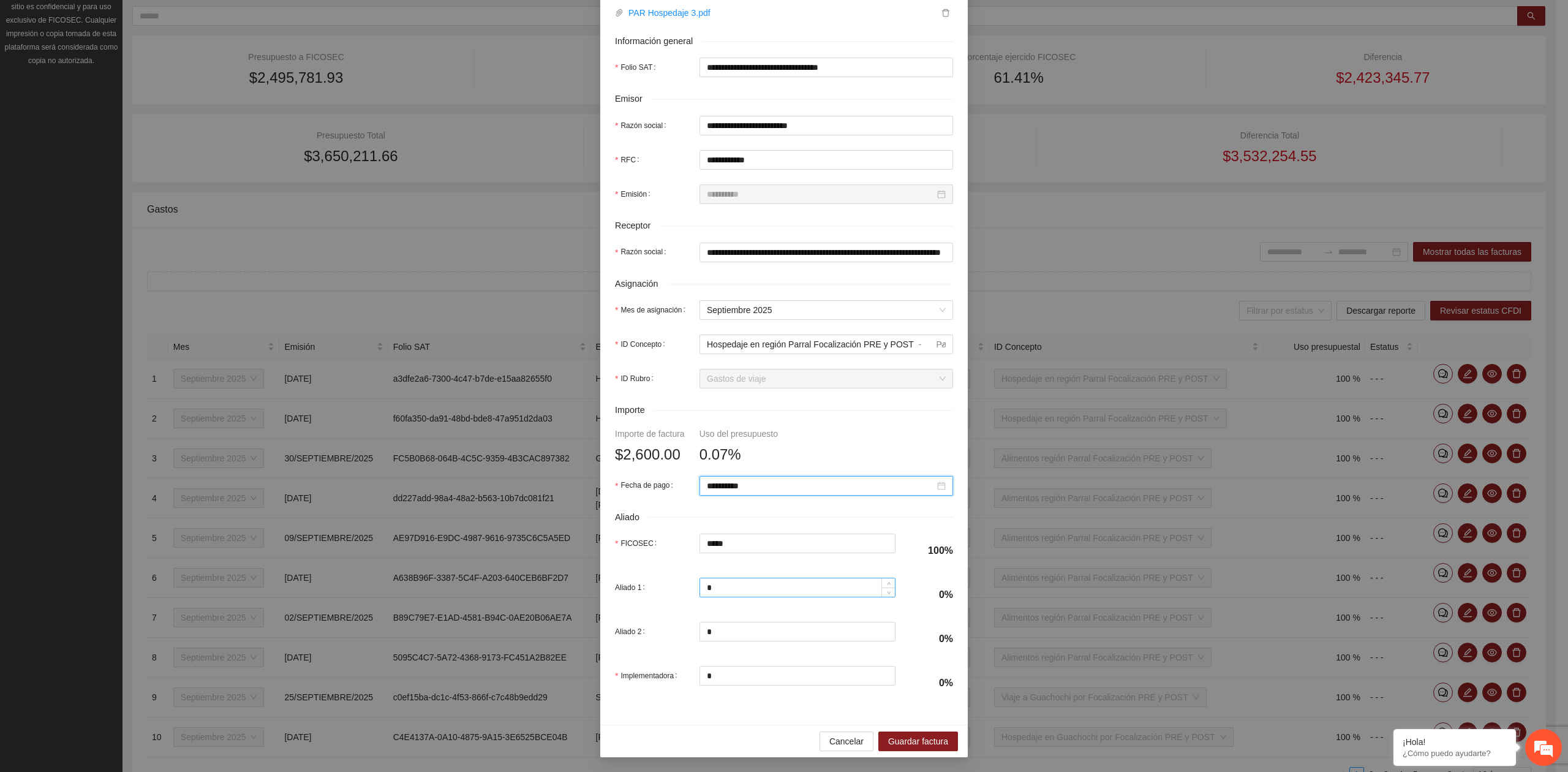
scroll to position [216, 0]
click at [905, 744] on span "Guardar factura" at bounding box center [918, 741] width 60 height 13
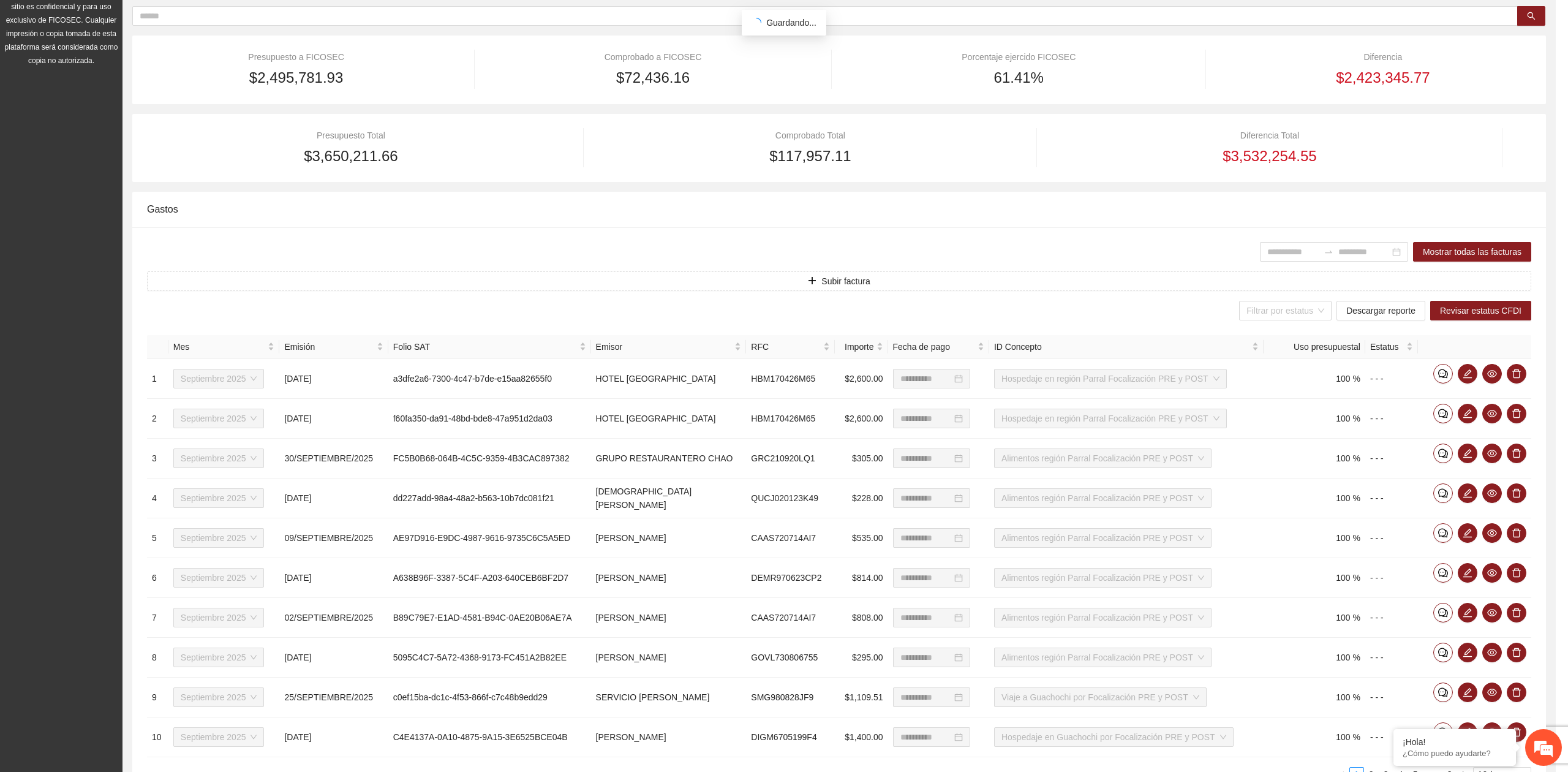
scroll to position [118, 0]
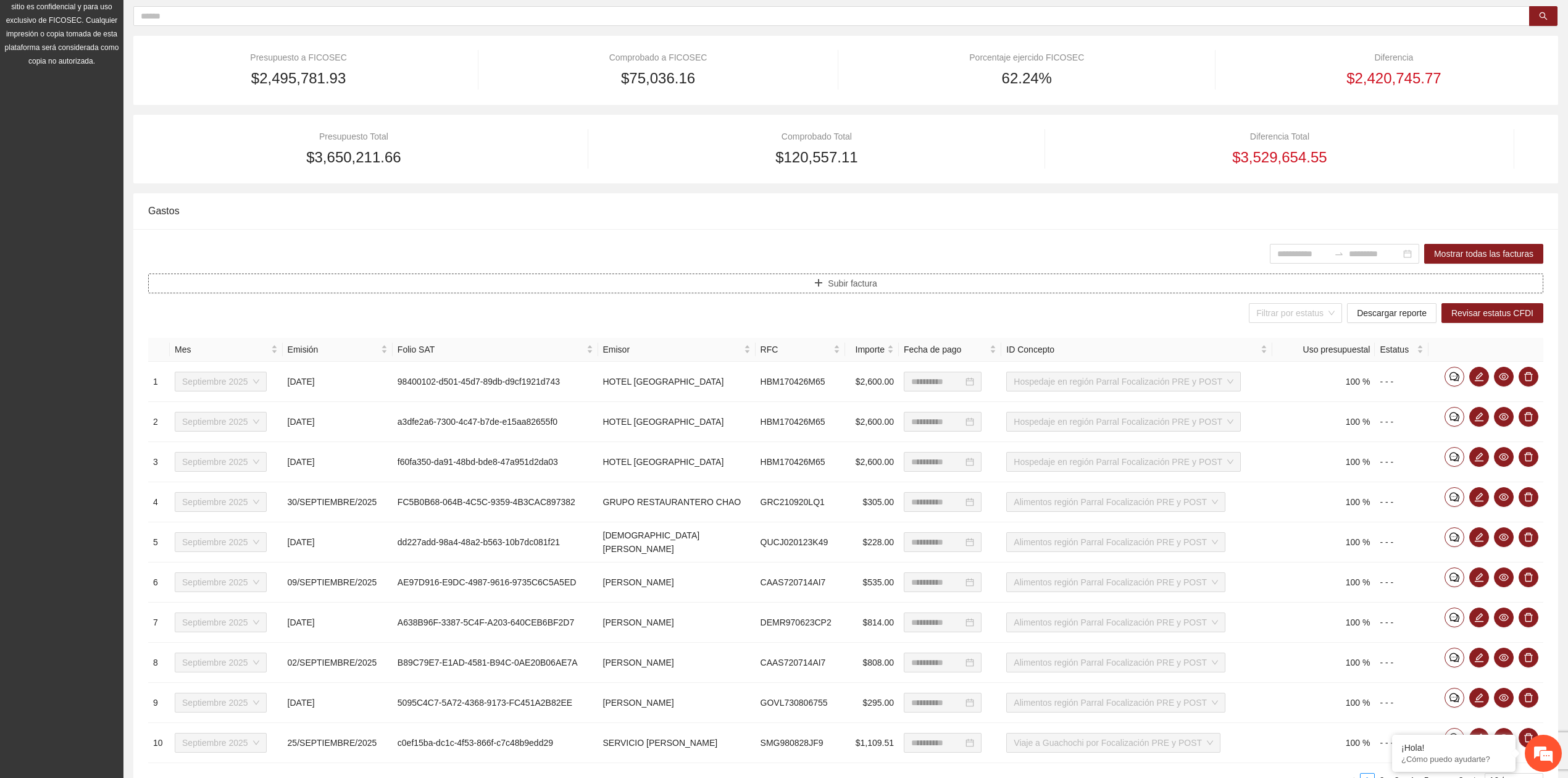
click at [840, 292] on button "Subir factura" at bounding box center [845, 283] width 1396 height 20
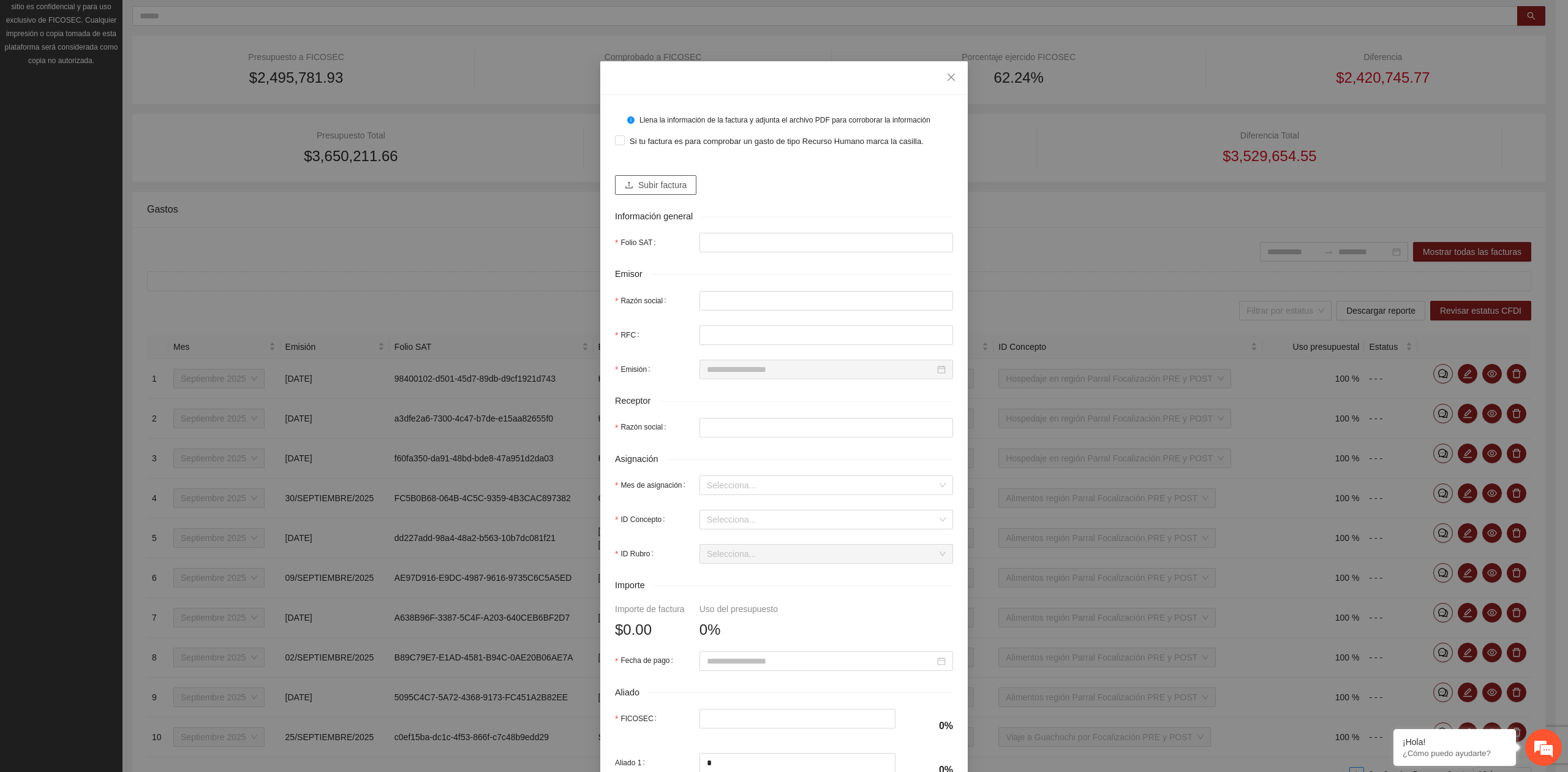
click at [652, 182] on span "Subir factura" at bounding box center [662, 185] width 49 height 13
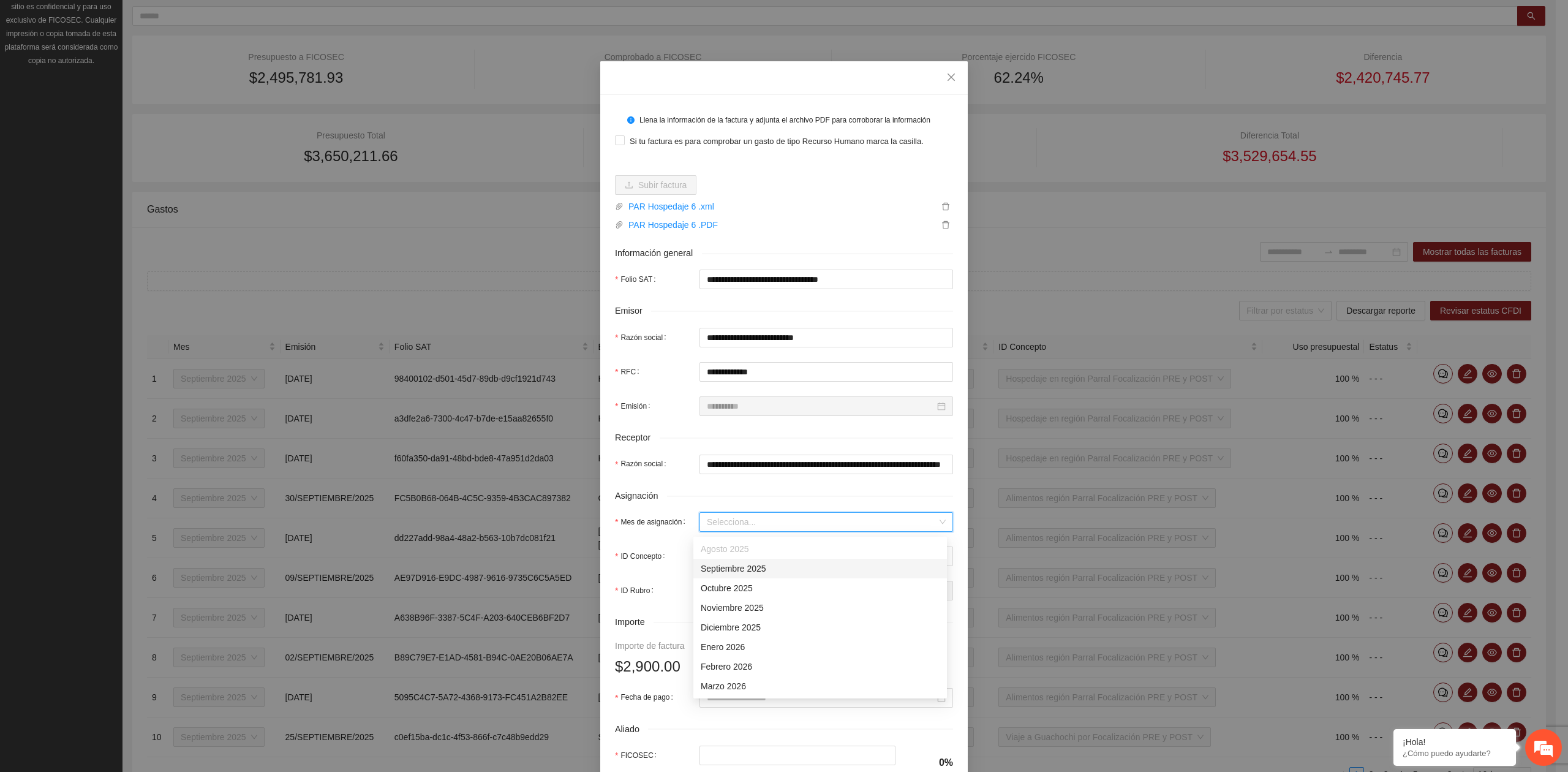
click at [728, 531] on input "Mes de asignación" at bounding box center [821, 522] width 230 height 19
click at [728, 571] on div "Septiembre 2025" at bounding box center [820, 568] width 239 height 13
click at [726, 557] on input "ID Concepto" at bounding box center [821, 556] width 230 height 19
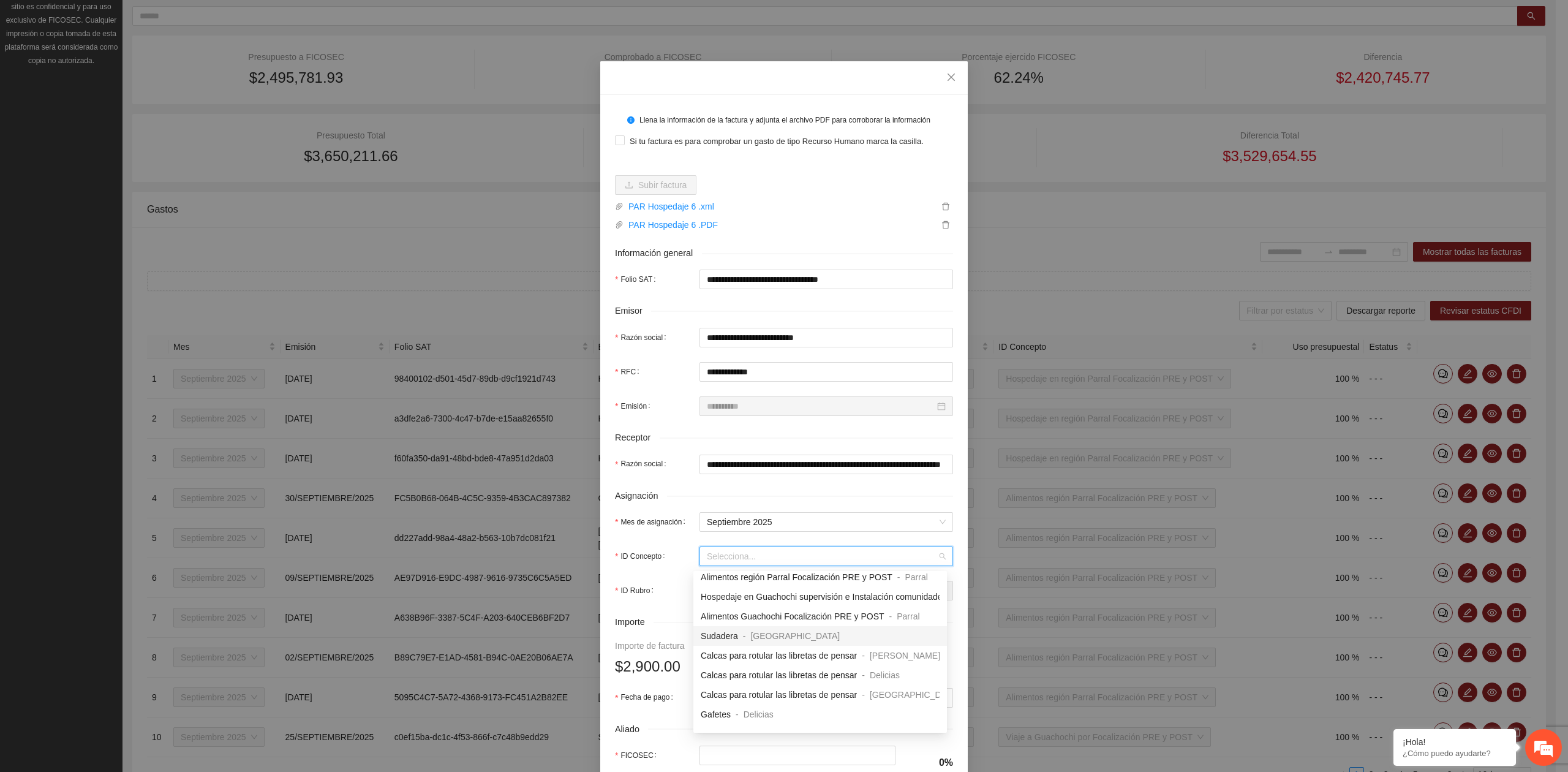
scroll to position [1062, 0]
click at [780, 581] on span "Hospedaje en región Parral Focalización PRE y POST" at bounding box center [804, 580] width 207 height 10
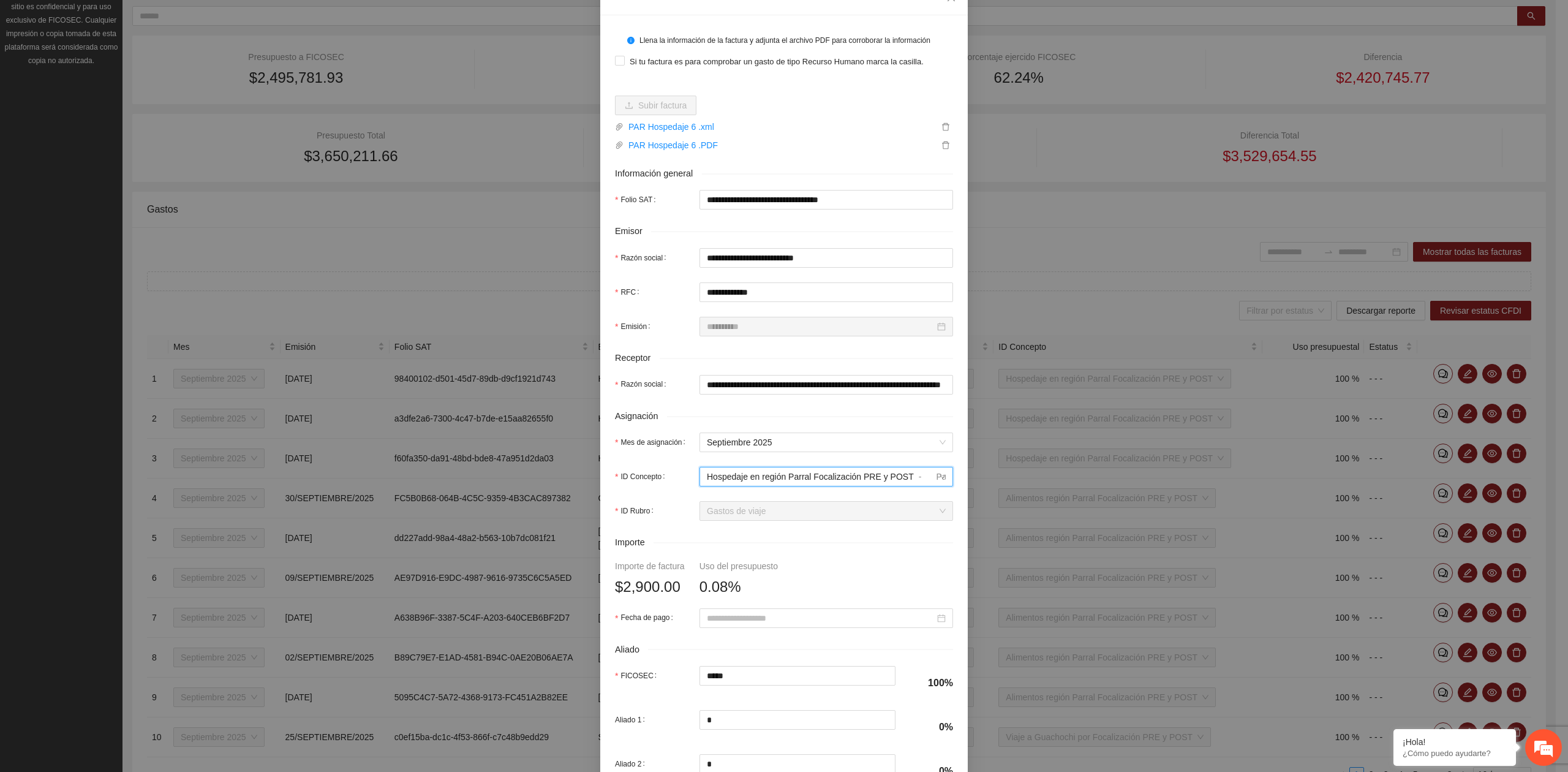
scroll to position [82, 0]
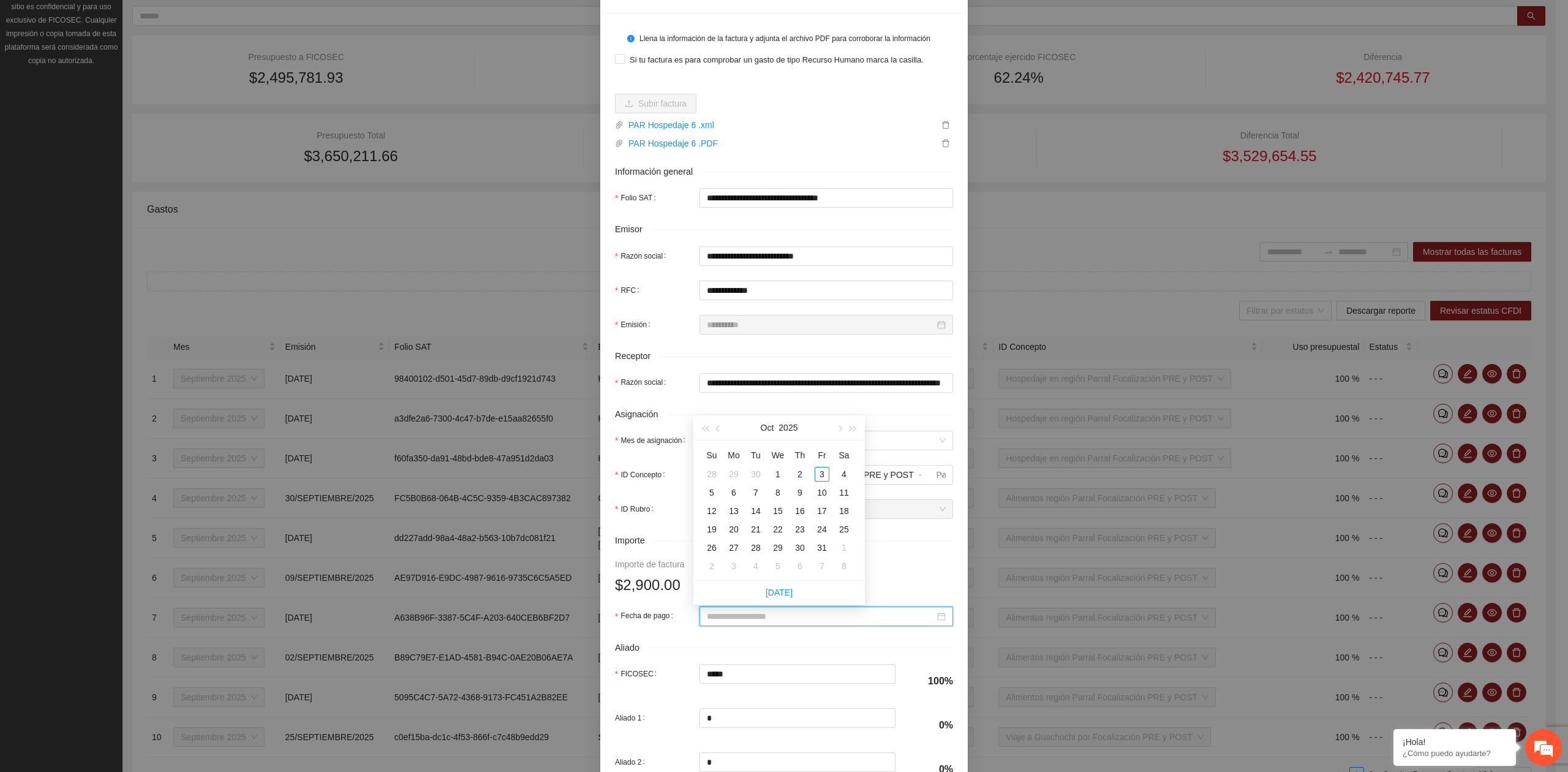
click at [730, 623] on input "Fecha de pago" at bounding box center [820, 616] width 228 height 13
click at [719, 425] on span "button" at bounding box center [719, 428] width 6 height 6
click at [730, 476] on div "1" at bounding box center [733, 474] width 15 height 15
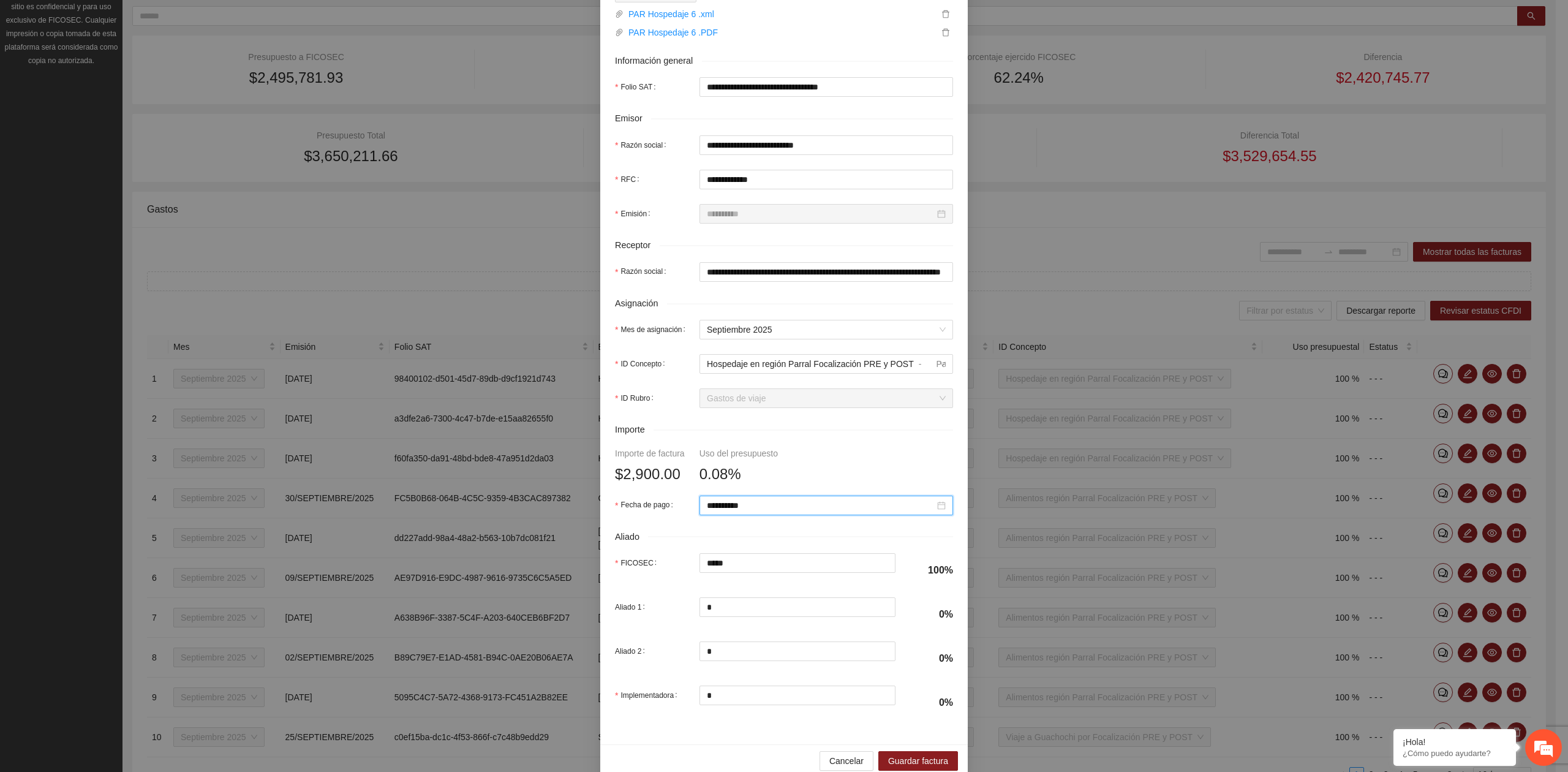
scroll to position [216, 0]
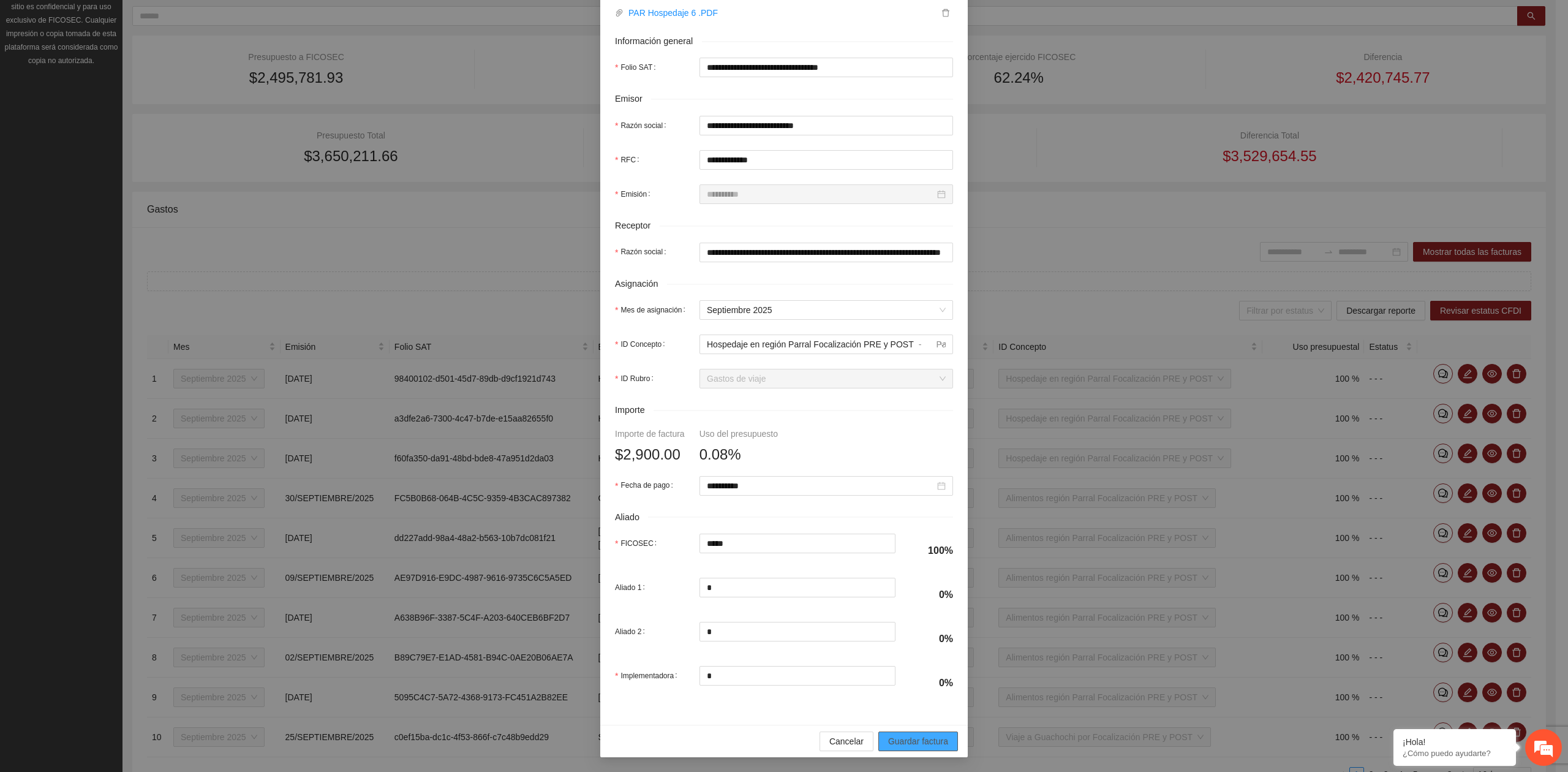
click at [921, 743] on span "Guardar factura" at bounding box center [918, 741] width 60 height 13
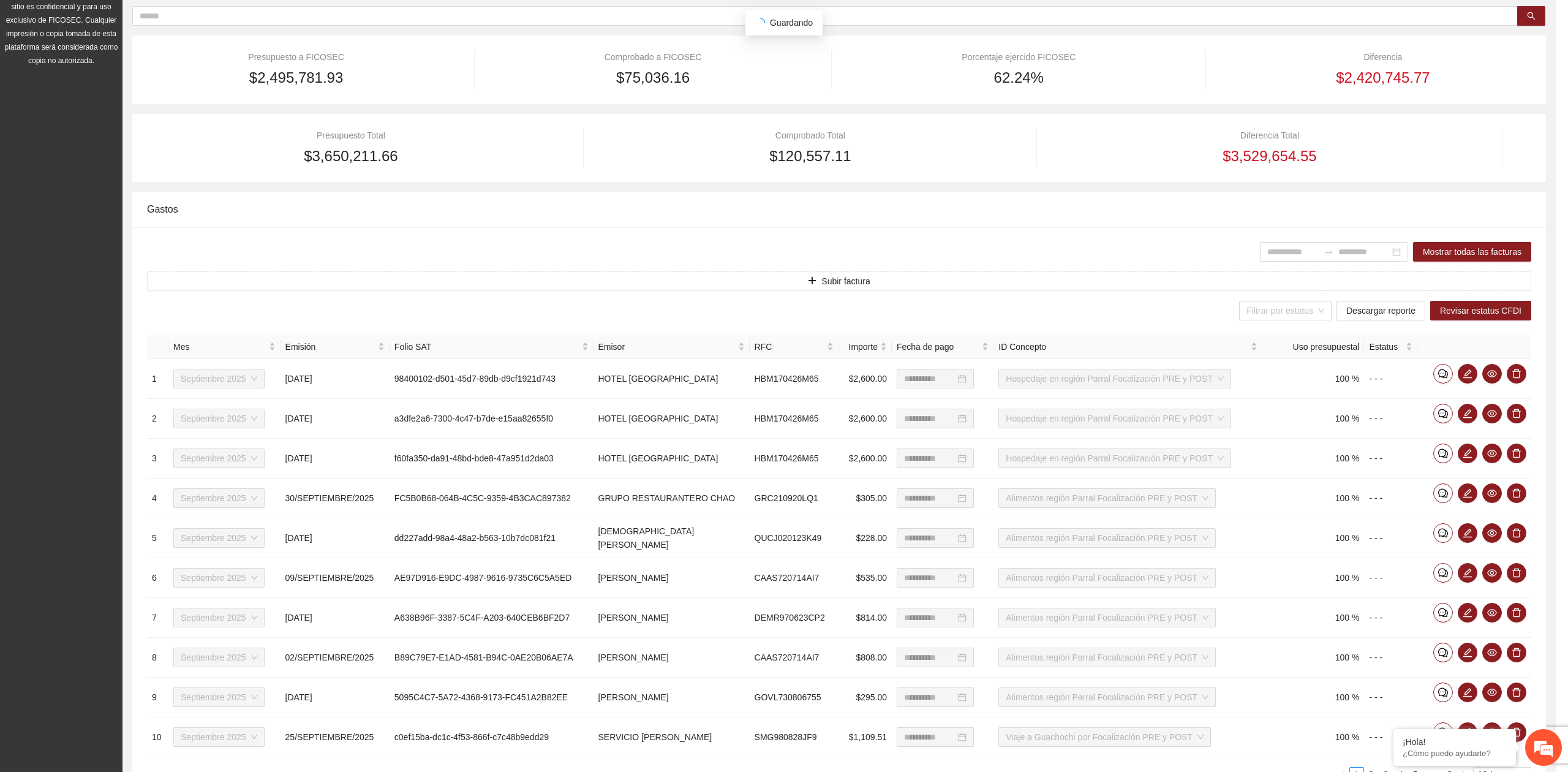
scroll to position [118, 0]
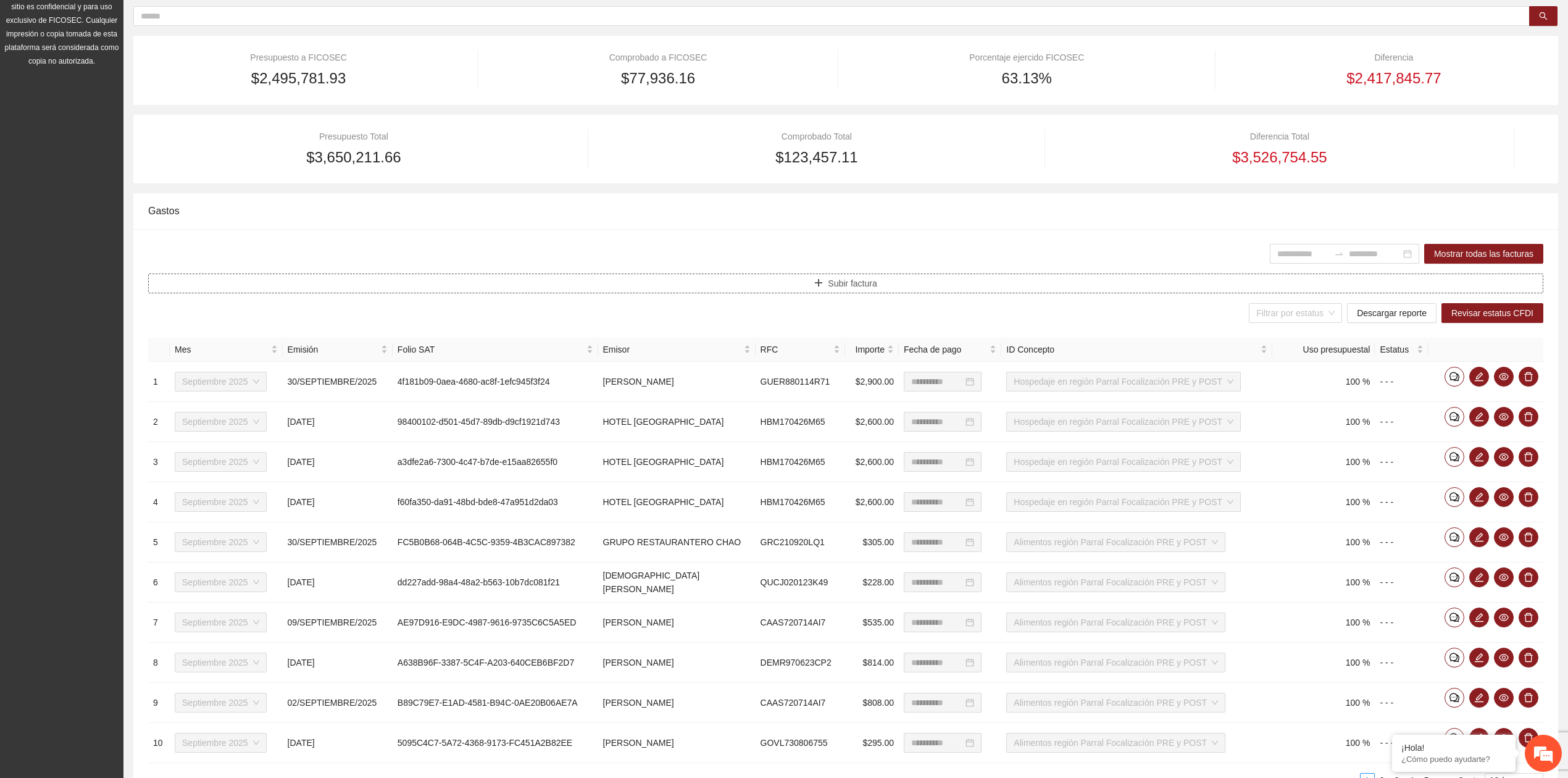
click at [775, 283] on button "Subir factura" at bounding box center [845, 283] width 1396 height 20
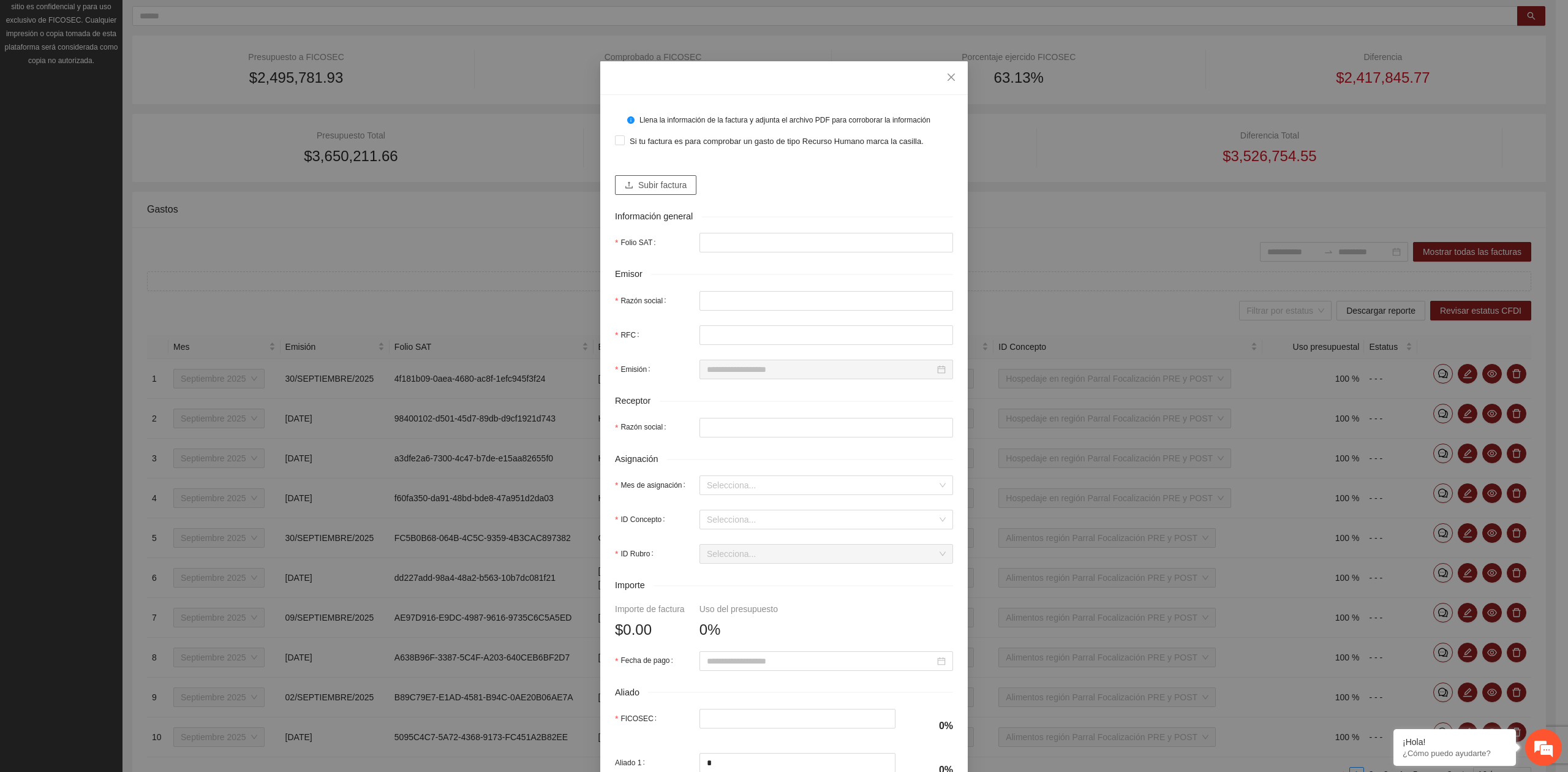
click at [655, 183] on span "Subir factura" at bounding box center [662, 185] width 49 height 13
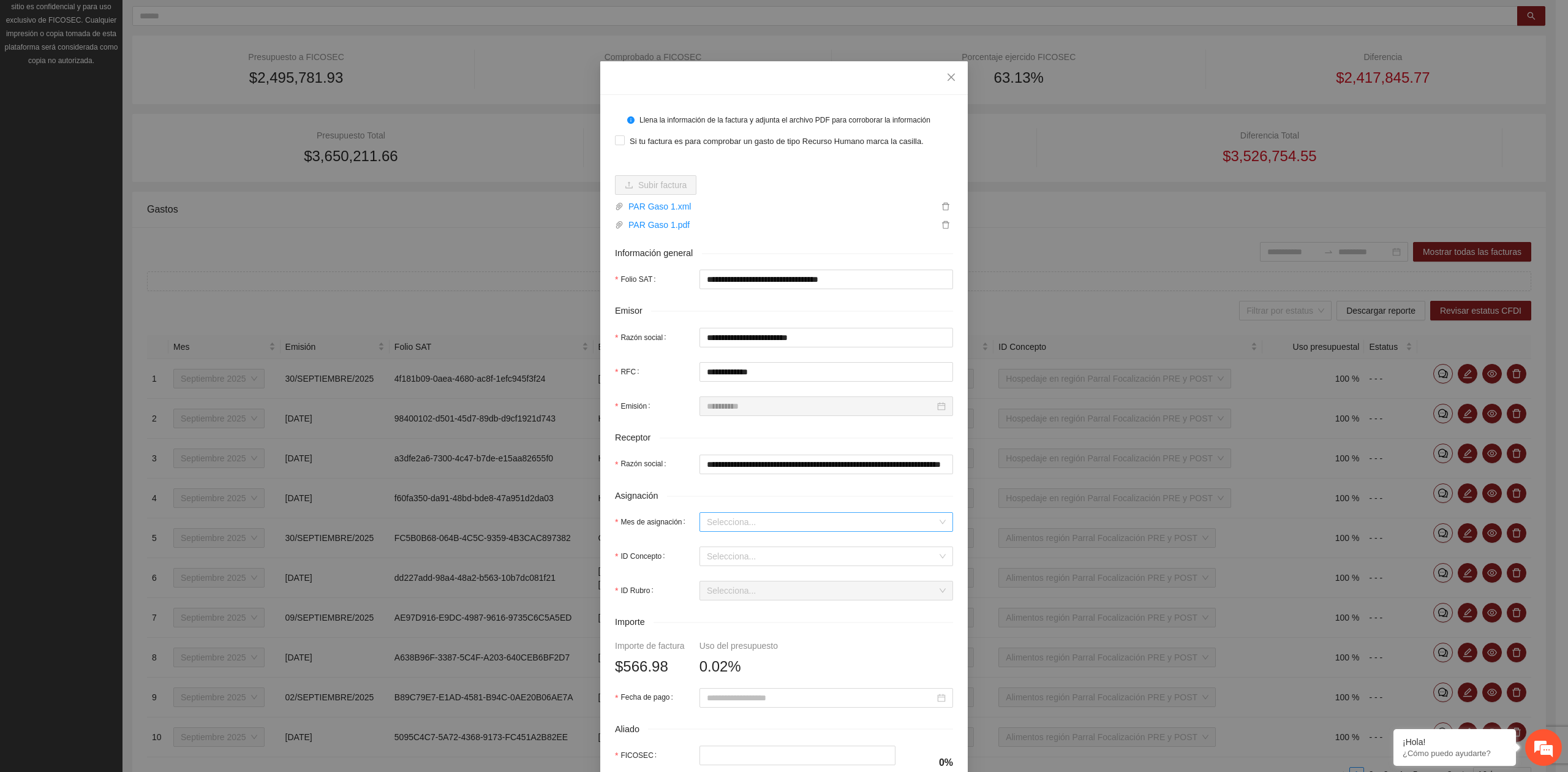
click at [736, 528] on input "Mes de asignación" at bounding box center [821, 522] width 230 height 19
click at [728, 569] on div "Septiembre 2025" at bounding box center [820, 568] width 239 height 13
click at [728, 561] on input "ID Concepto" at bounding box center [821, 556] width 230 height 19
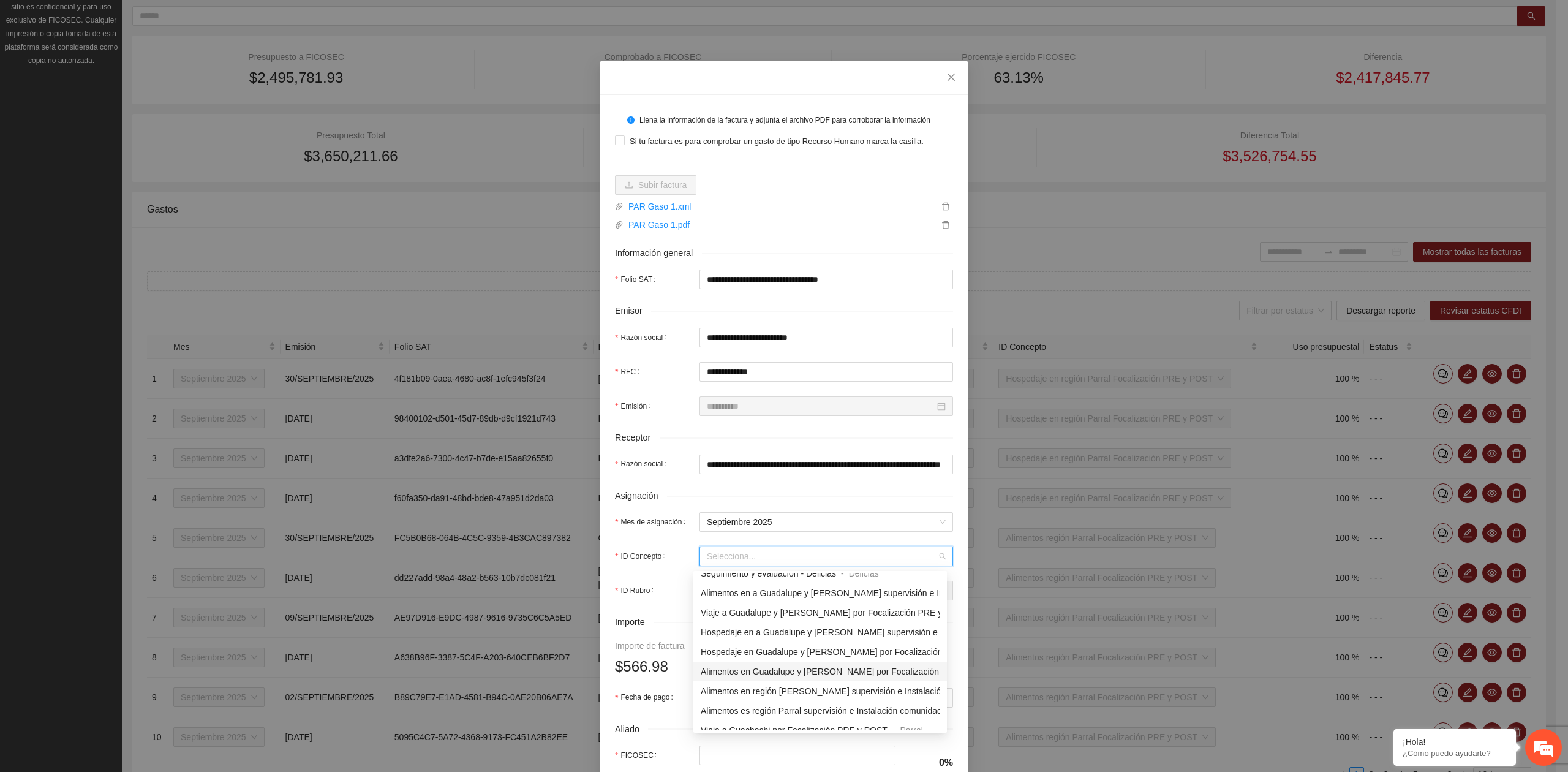
scroll to position [817, 0]
click at [752, 709] on span "Viaje a región Parral Focalización PRE y POST" at bounding box center [791, 708] width 180 height 10
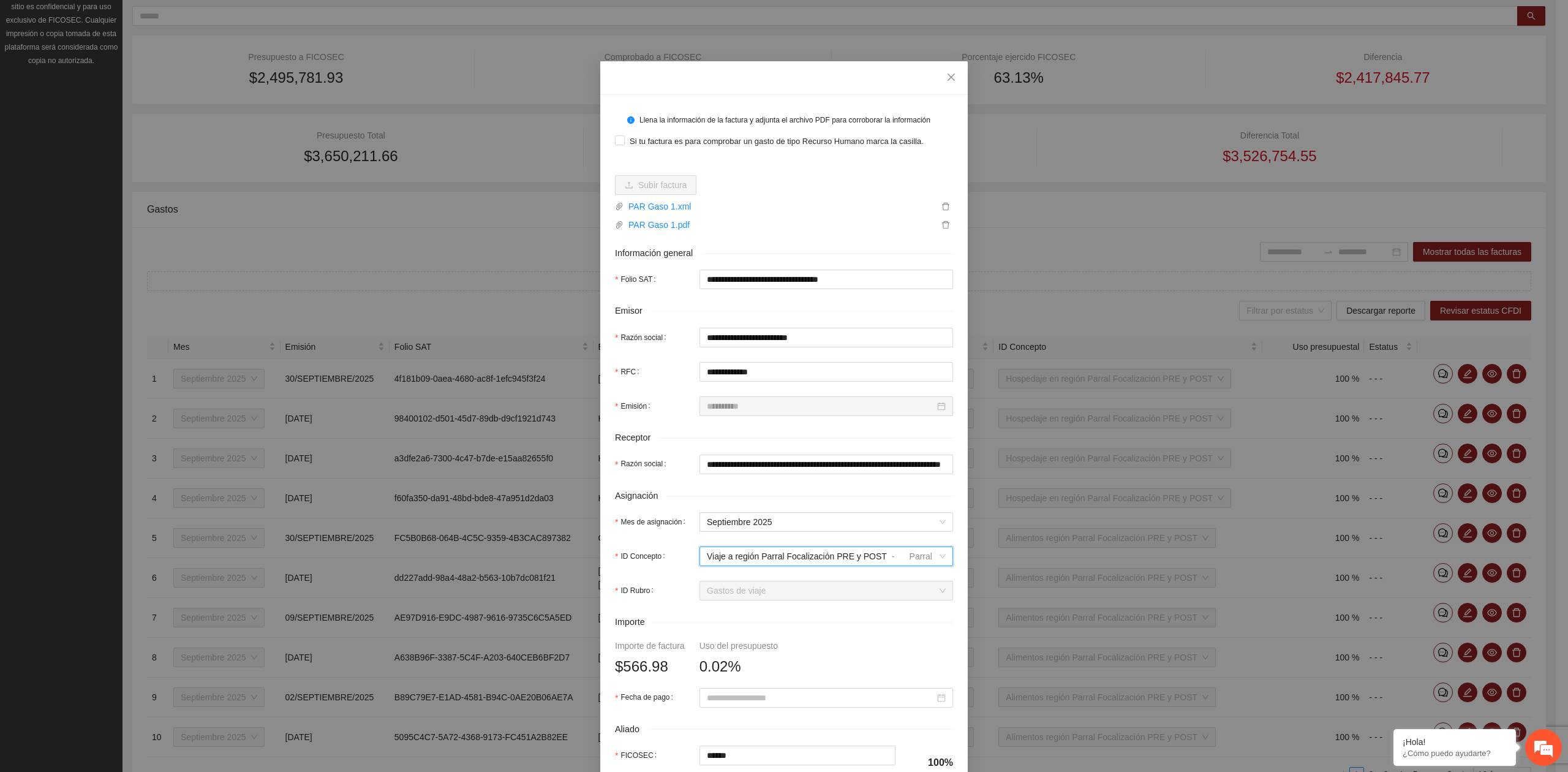
click at [752, 564] on div "Viaje a región Parral Focalización PRE y POST" at bounding box center [796, 556] width 180 height 19
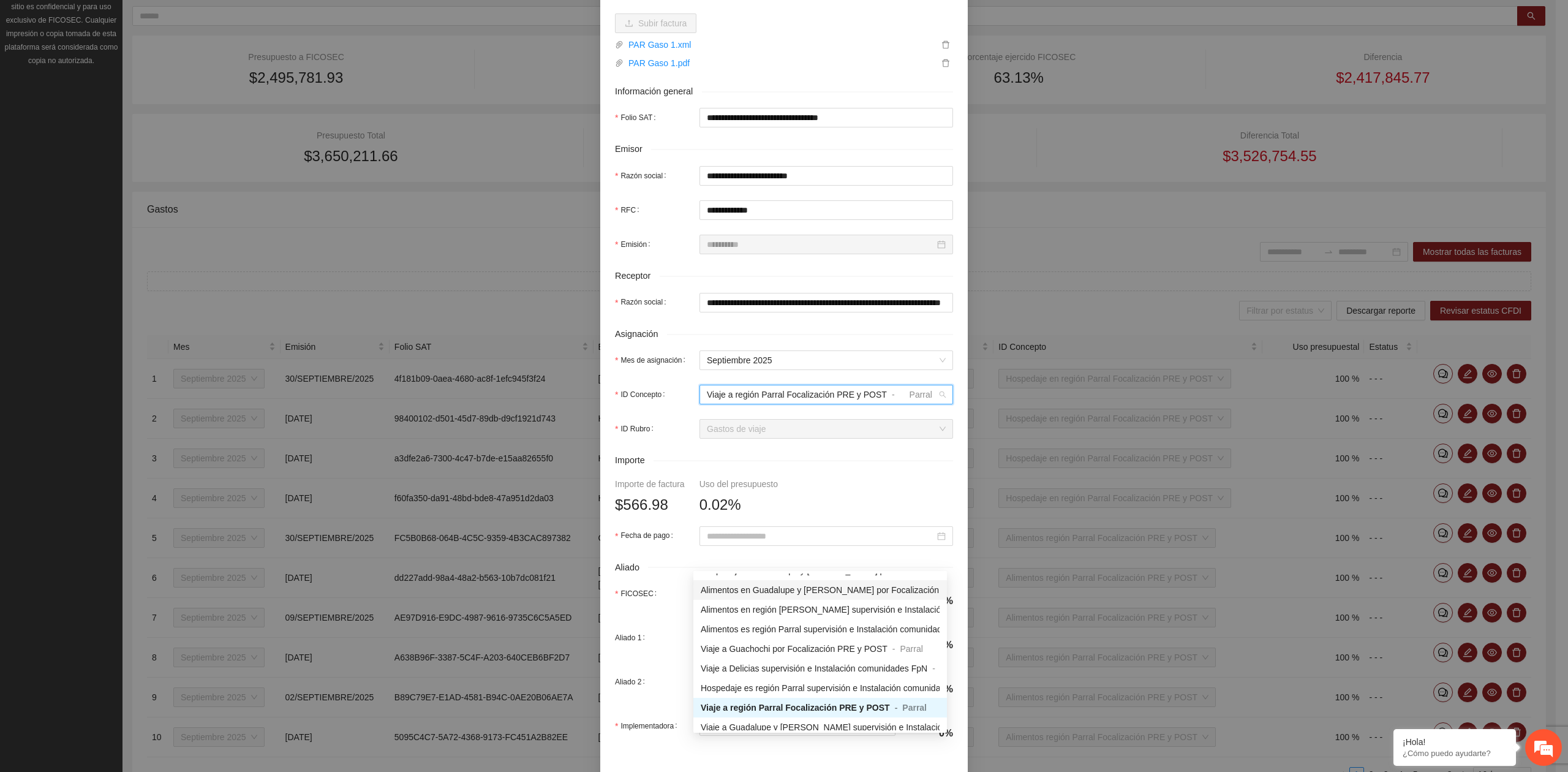
scroll to position [216, 0]
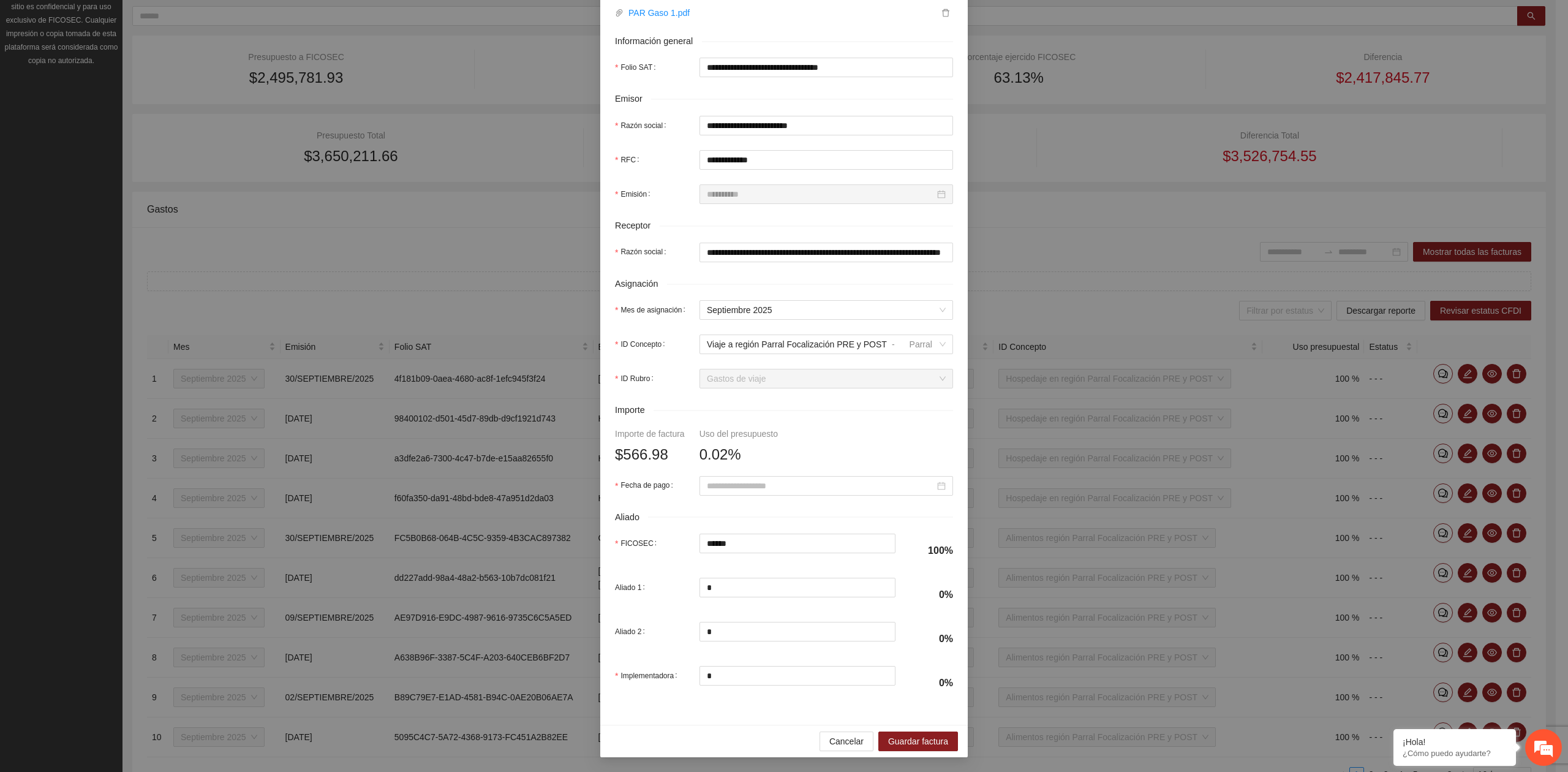
click at [788, 518] on div "Aliado" at bounding box center [784, 517] width 338 height 14
click at [738, 483] on input "Fecha de pago" at bounding box center [820, 485] width 228 height 13
click at [721, 513] on button "button" at bounding box center [718, 508] width 13 height 24
click at [754, 557] on div "2" at bounding box center [756, 554] width 15 height 15
click at [890, 746] on span "Guardar factura" at bounding box center [918, 741] width 60 height 13
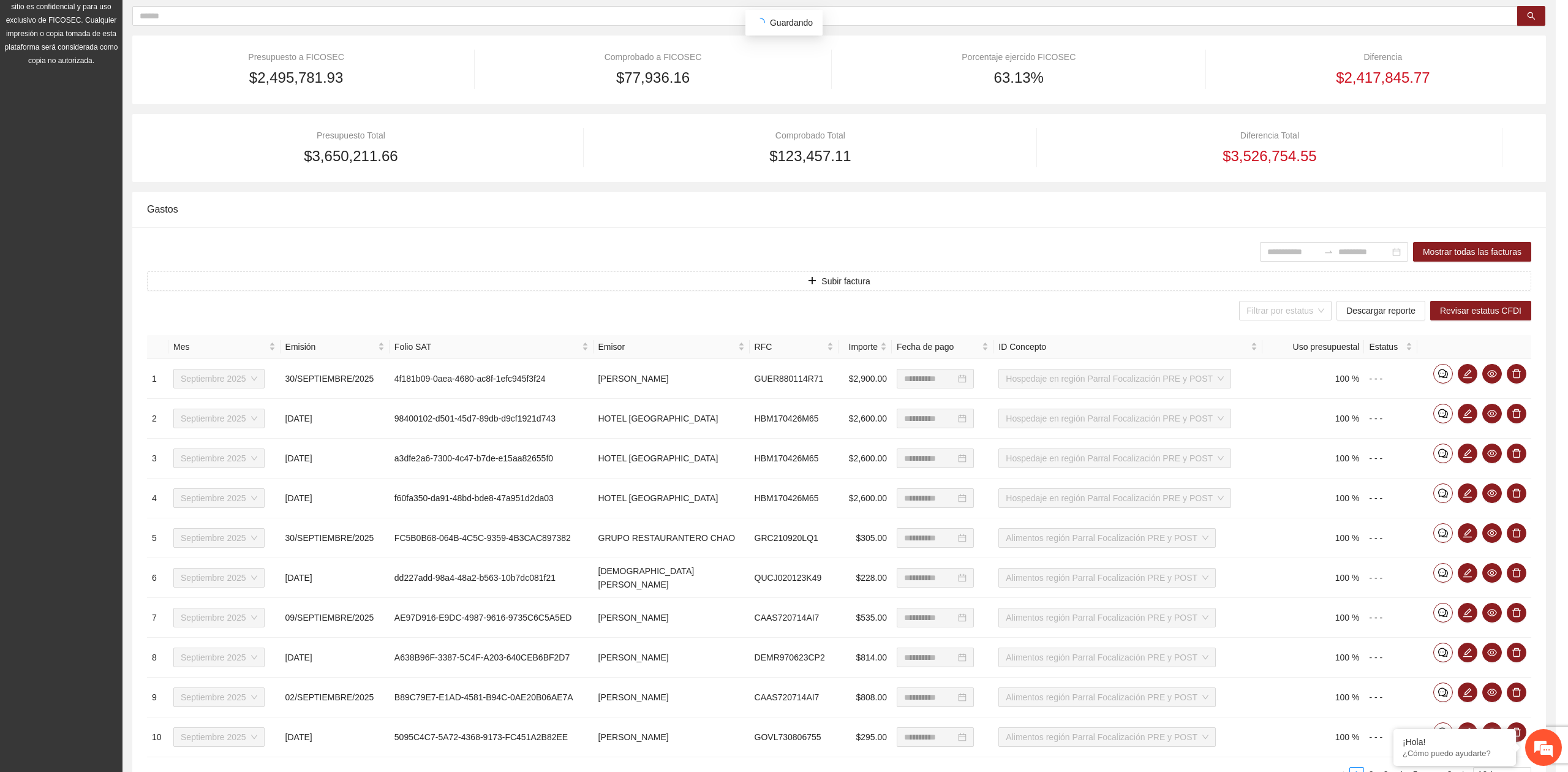
scroll to position [118, 0]
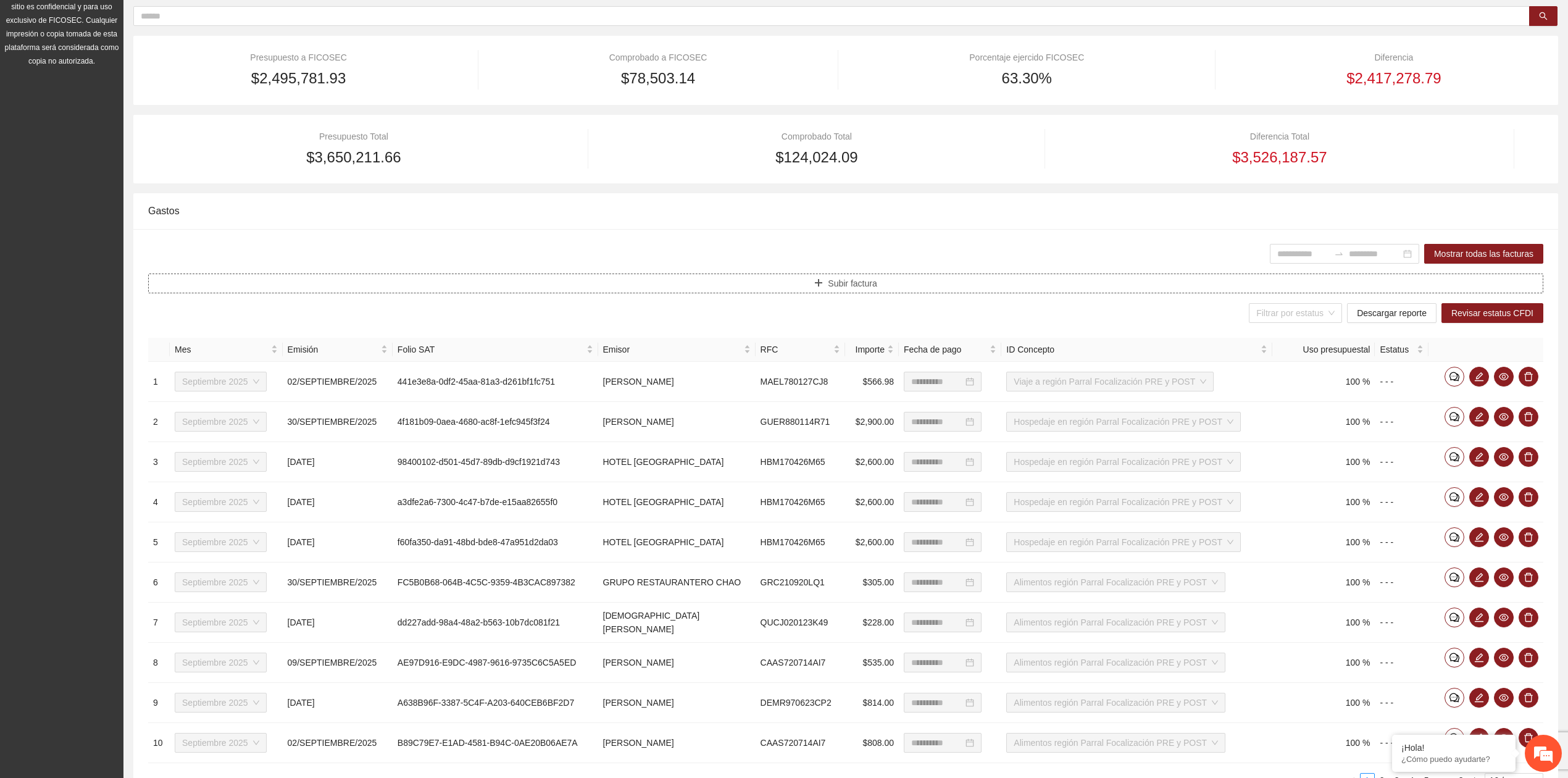
click at [818, 287] on icon "plus" at bounding box center [818, 282] width 8 height 8
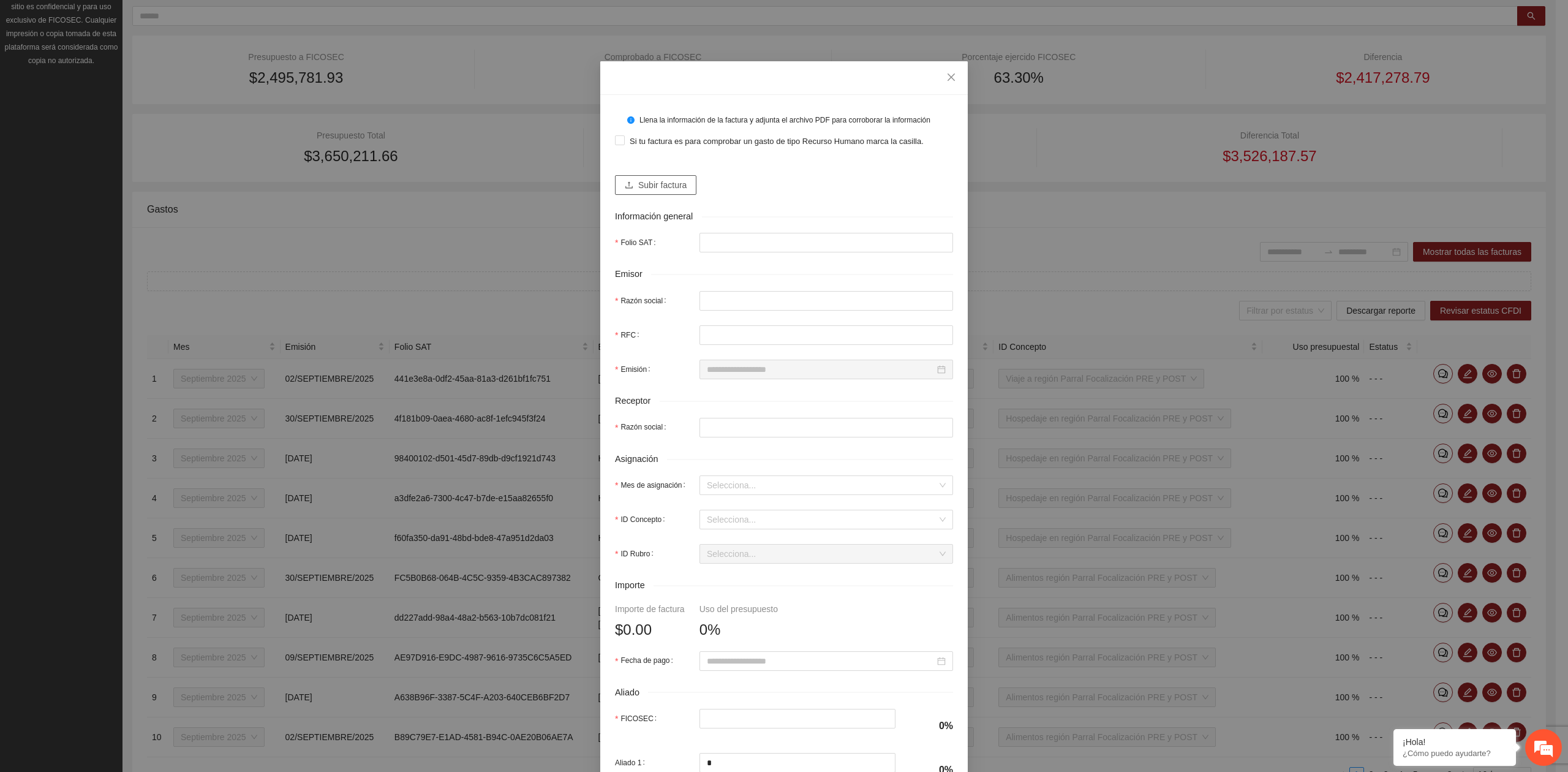
click at [675, 187] on span "Subir factura" at bounding box center [662, 185] width 49 height 13
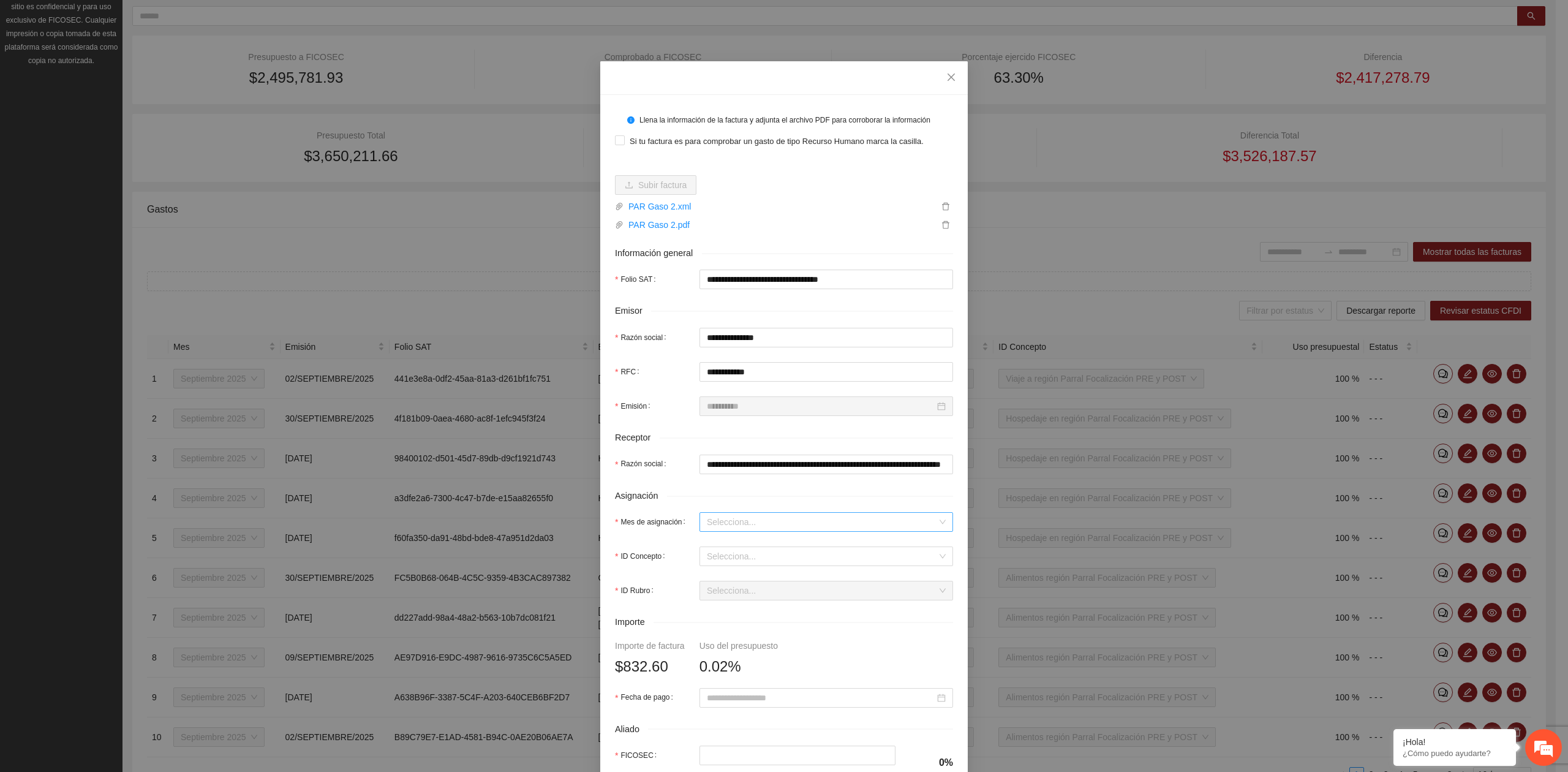
click at [765, 524] on input "Mes de asignación" at bounding box center [821, 522] width 230 height 19
click at [737, 571] on div "Septiembre 2025" at bounding box center [820, 568] width 239 height 13
click at [723, 557] on input "ID Concepto" at bounding box center [821, 556] width 230 height 19
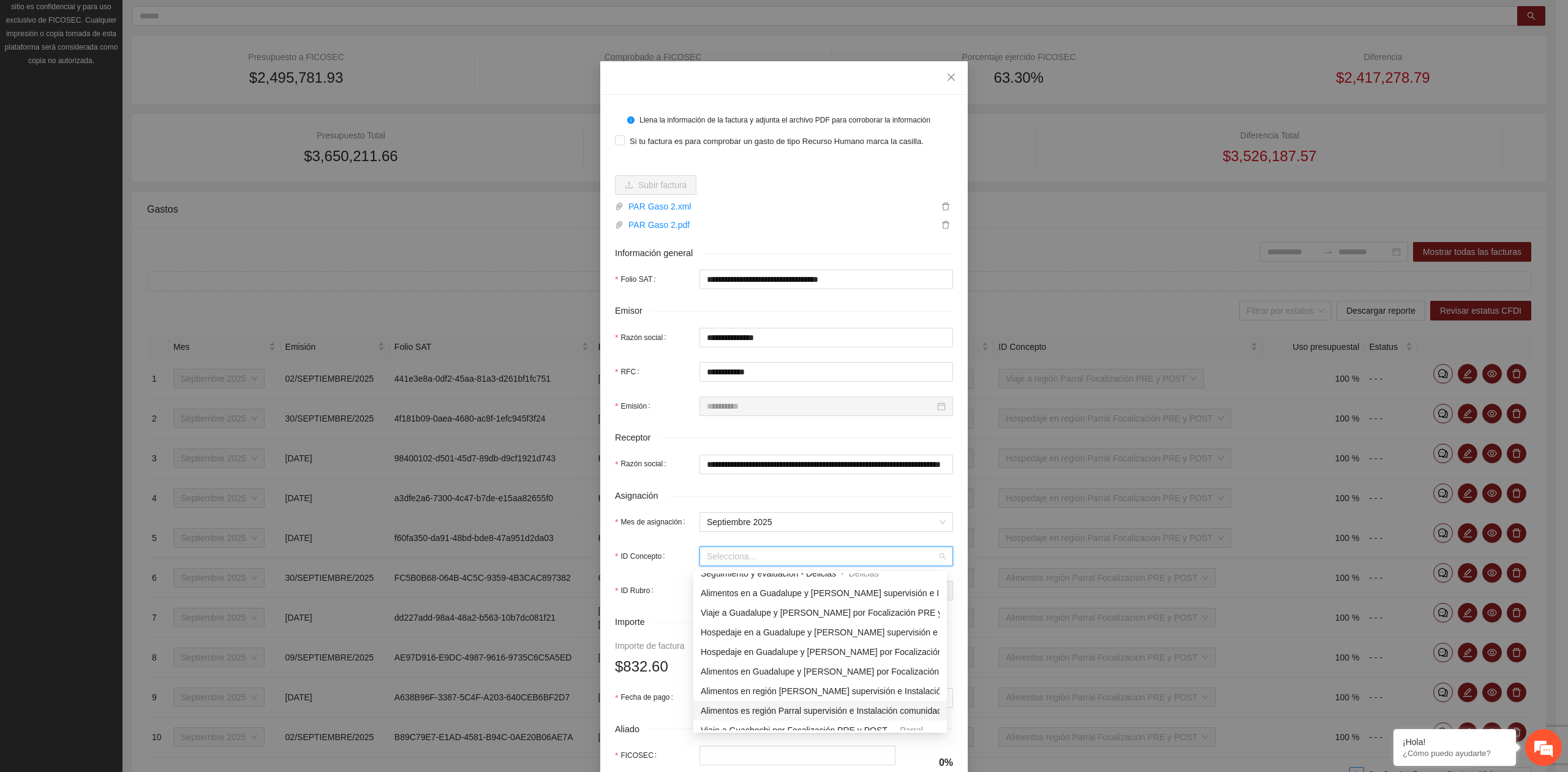
scroll to position [817, 0]
click at [809, 704] on span "Viaje a región Parral Focalización PRE y POST" at bounding box center [791, 708] width 180 height 10
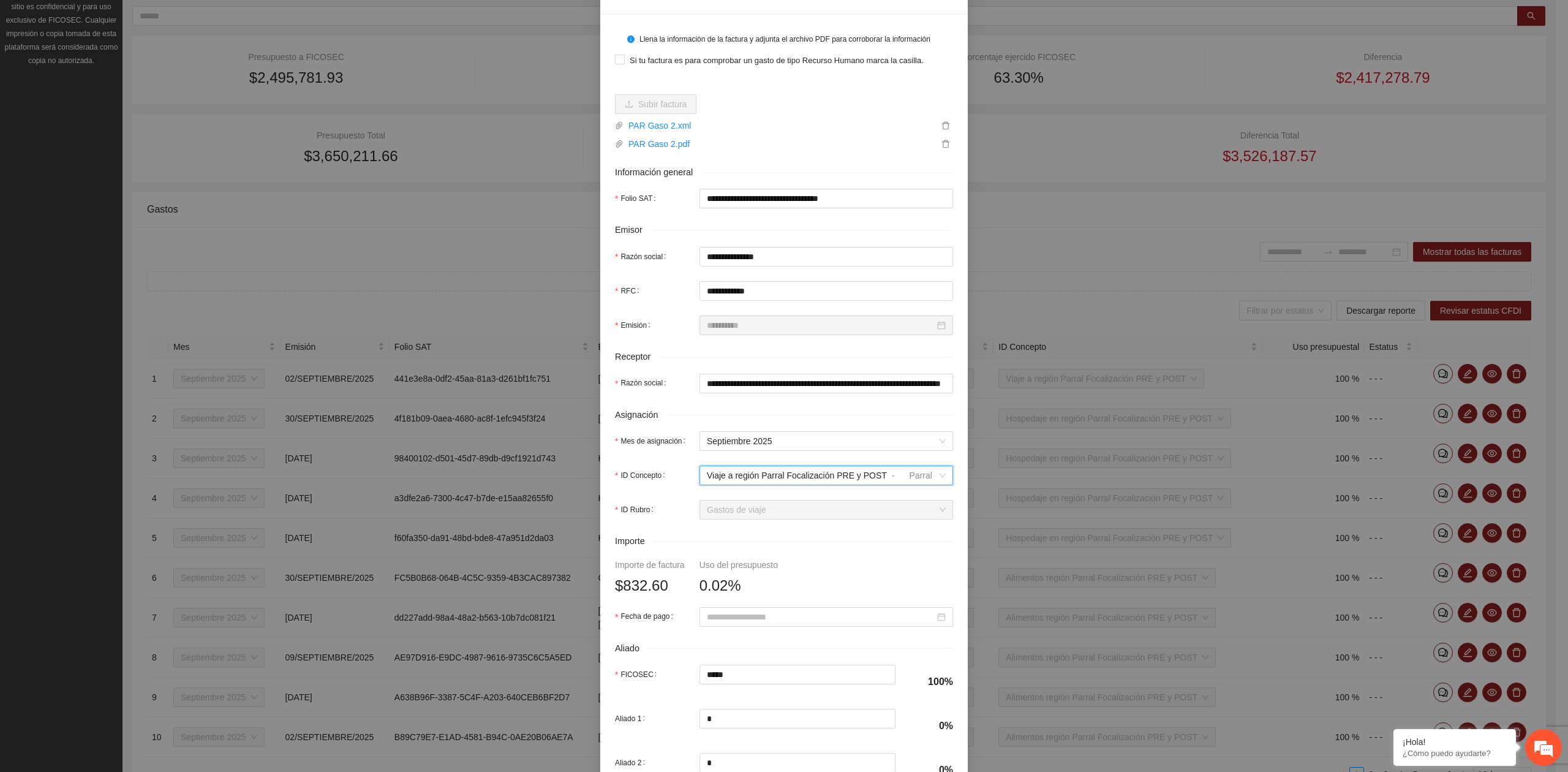
scroll to position [82, 0]
click at [752, 621] on input "Fecha de pago" at bounding box center [820, 616] width 228 height 13
click at [721, 434] on button "button" at bounding box center [718, 428] width 13 height 24
click at [779, 524] on div "24" at bounding box center [777, 529] width 15 height 15
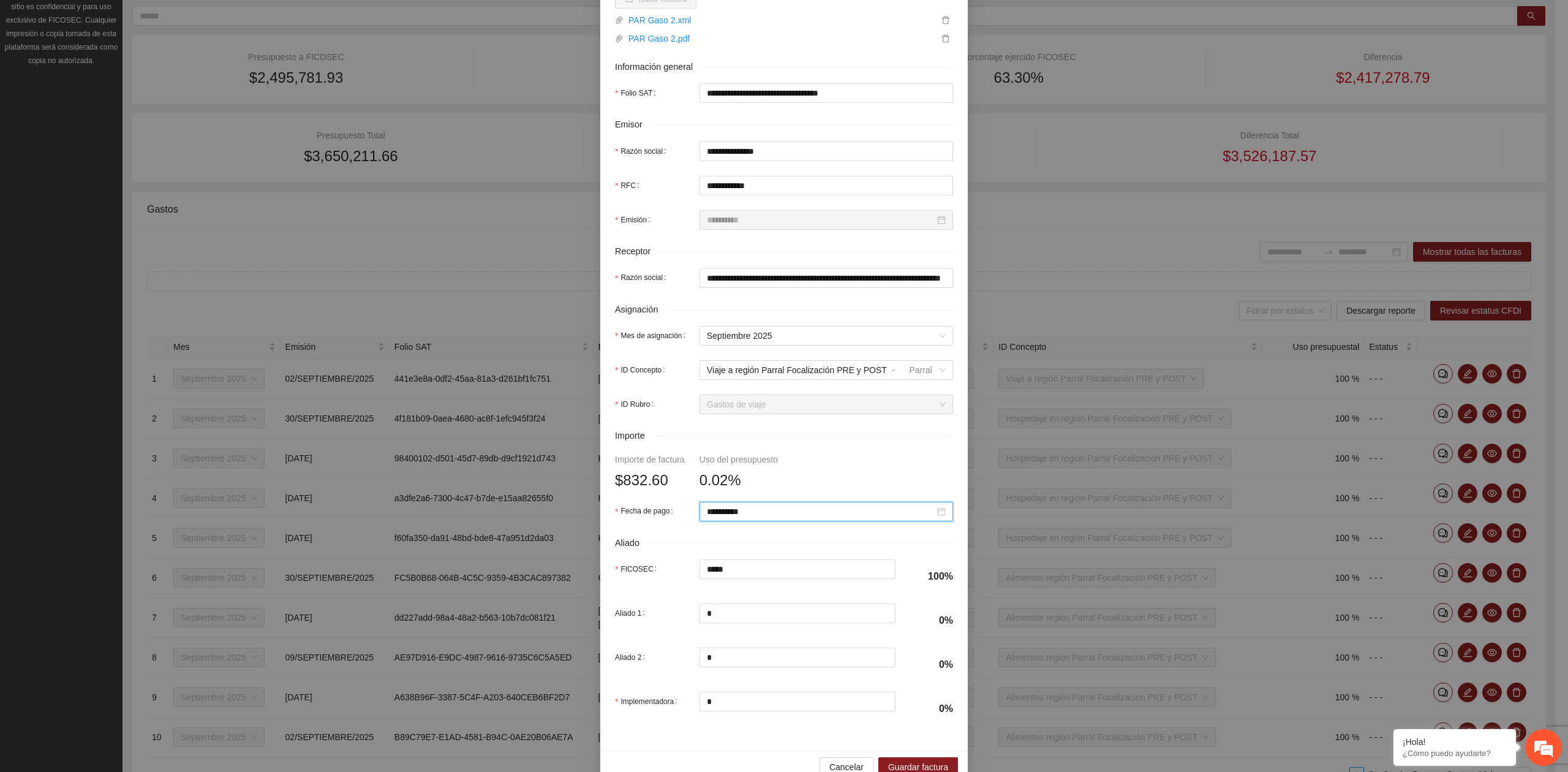
scroll to position [216, 0]
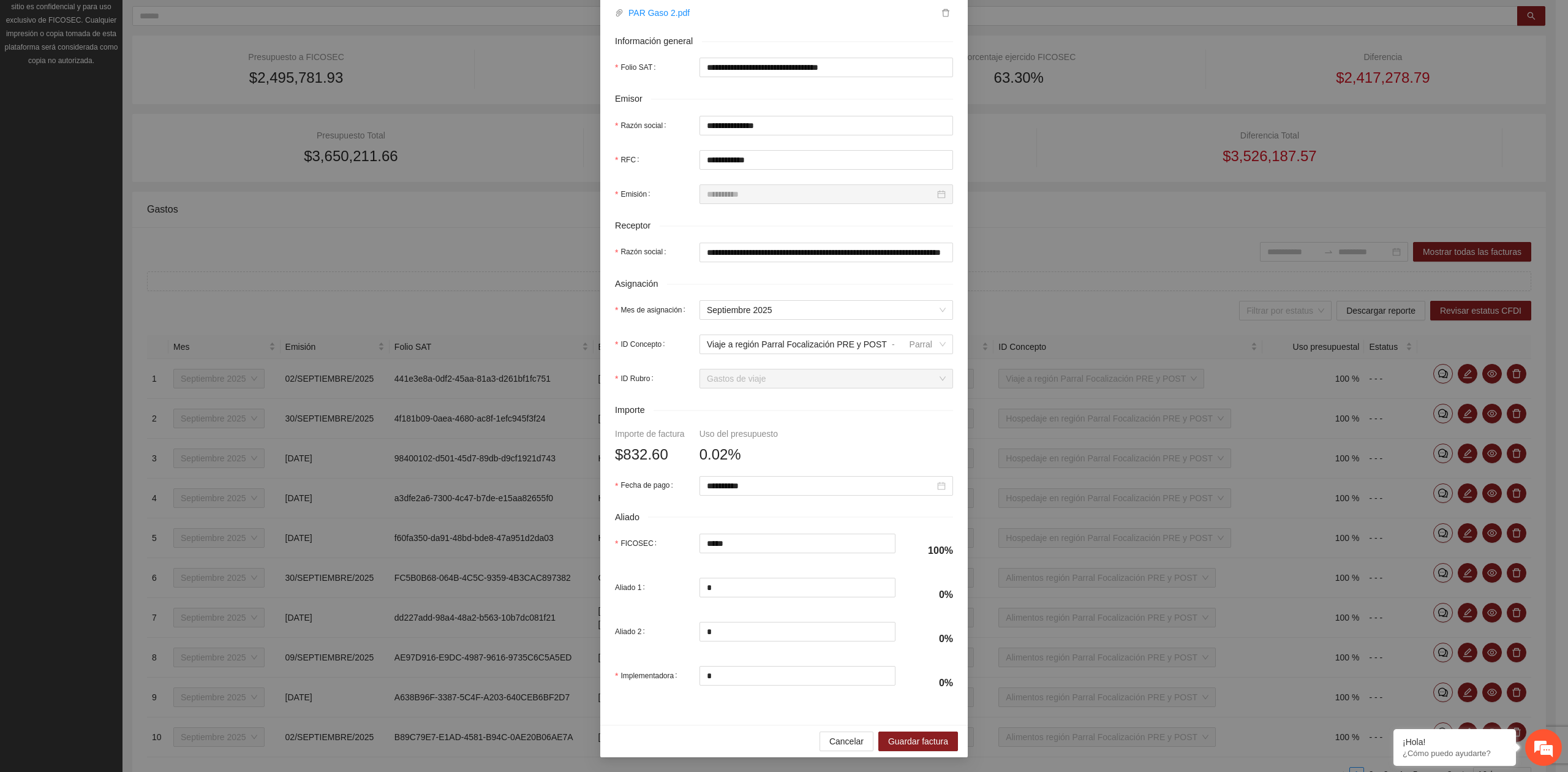
click at [756, 734] on div "Cancelar Guardar factura" at bounding box center [784, 741] width 368 height 33
click at [909, 746] on span "Guardar factura" at bounding box center [918, 741] width 60 height 13
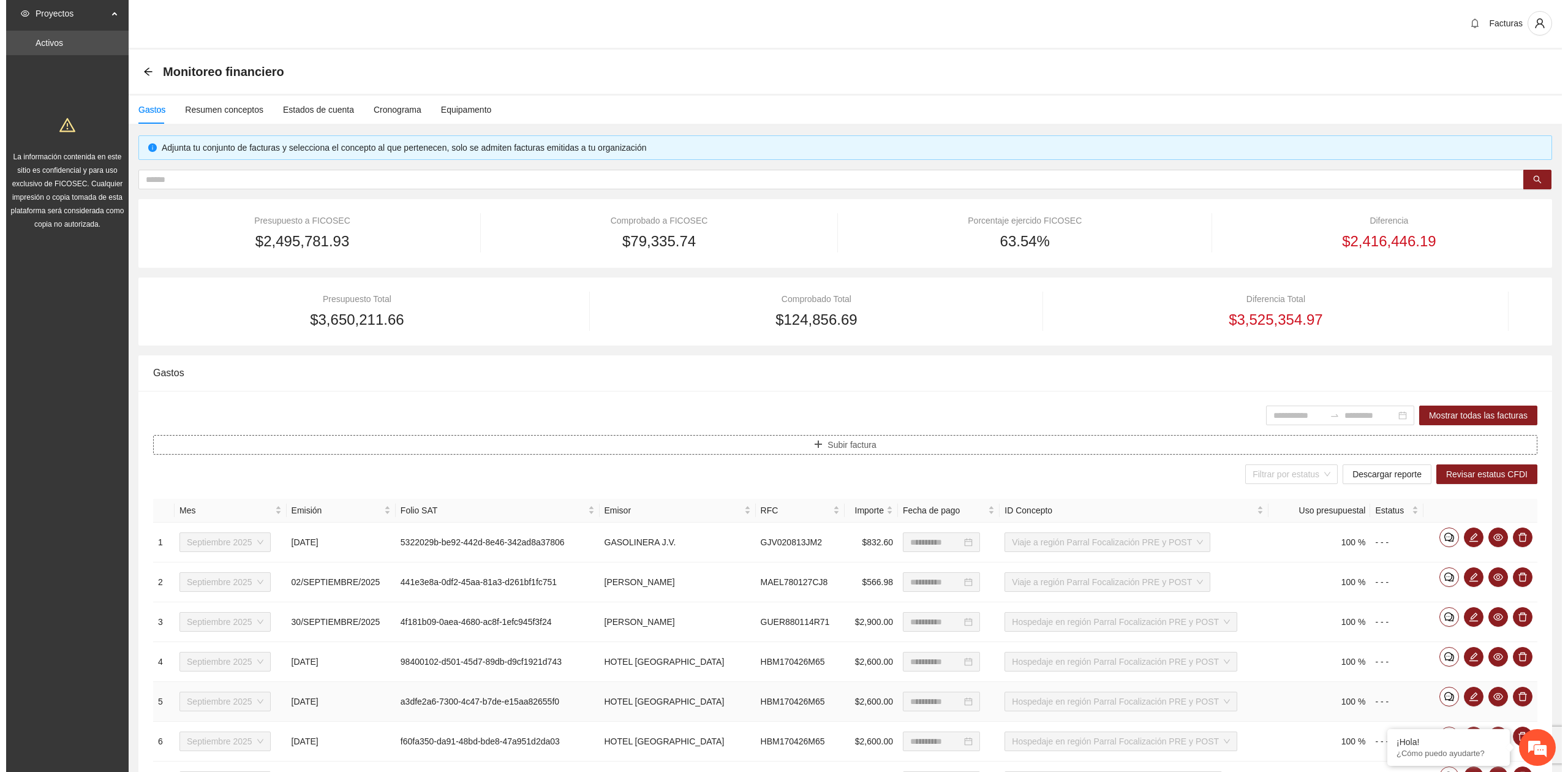
scroll to position [0, 0]
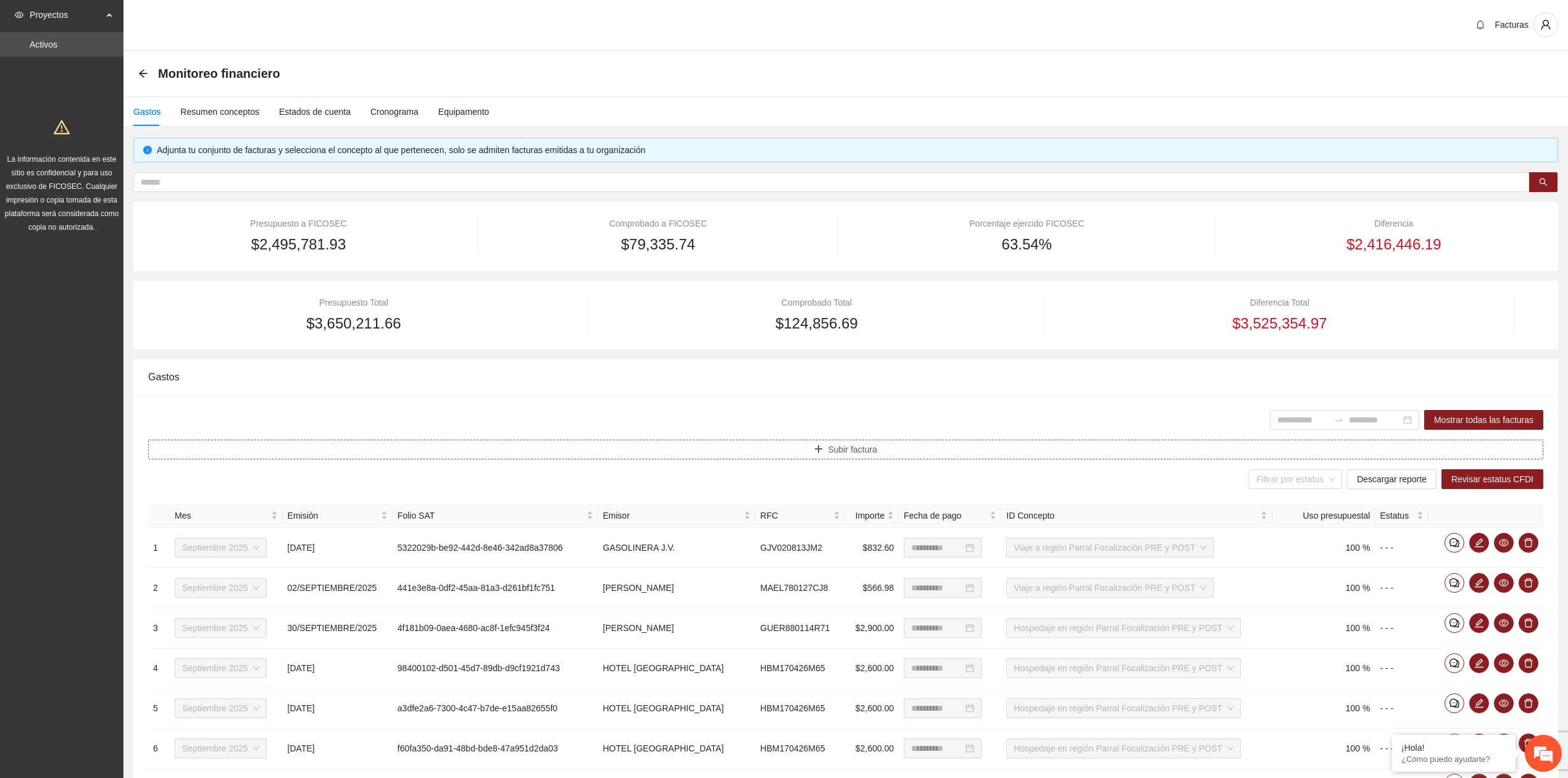
click at [846, 450] on span "Subir factura" at bounding box center [853, 449] width 49 height 14
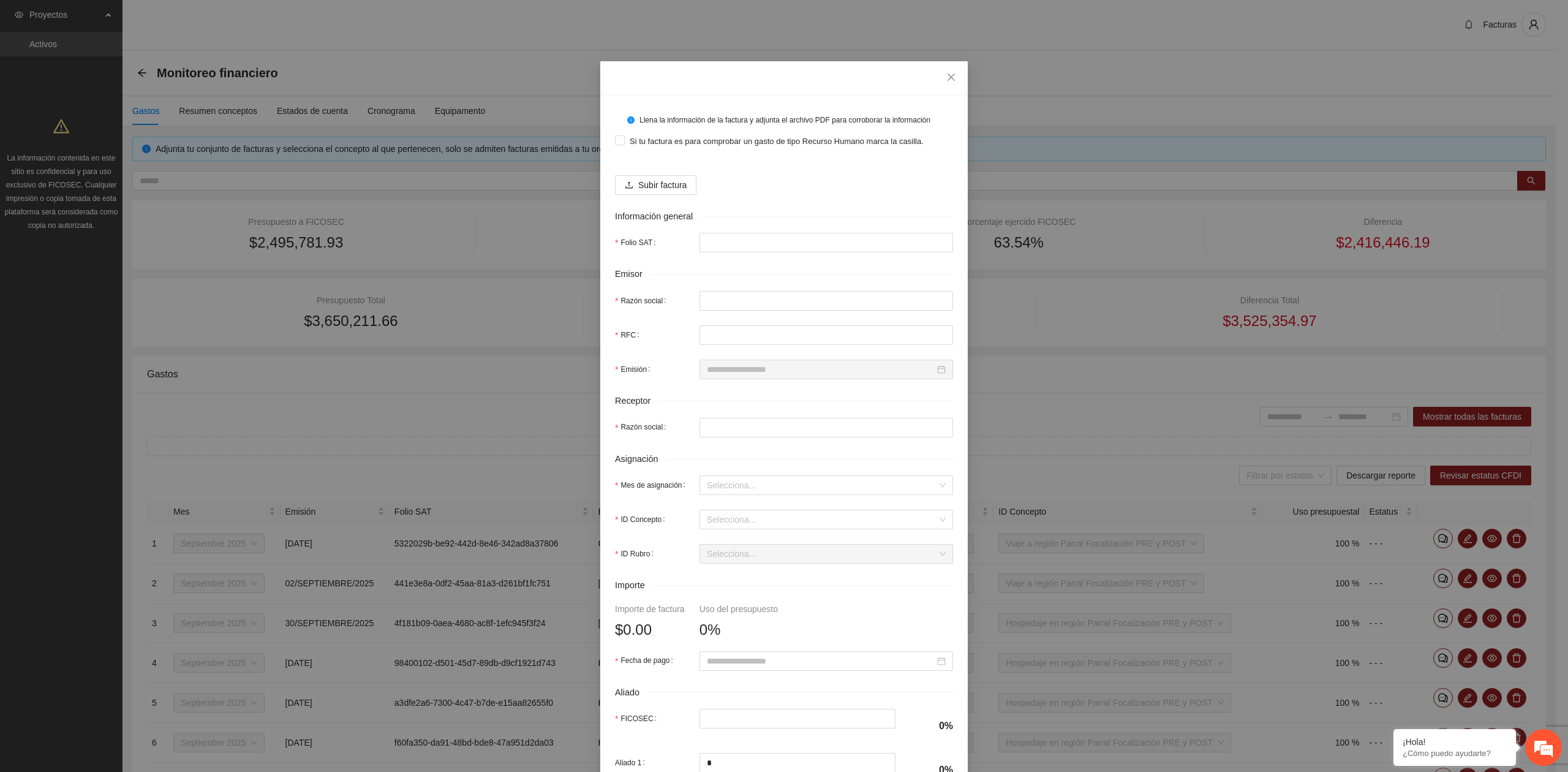
click at [1019, 22] on div "Llena la información de la factura y adjunta el archivo PDF para corroborar la …" at bounding box center [784, 386] width 1568 height 772
click at [729, 23] on div "Llena la información de la factura y adjunta el archivo PDF para corroborar la …" at bounding box center [784, 386] width 1568 height 772
click at [1008, 32] on div "Llena la información de la factura y adjunta el archivo PDF para corroborar la …" at bounding box center [784, 386] width 1568 height 772
click at [946, 79] on icon "close" at bounding box center [951, 77] width 10 height 10
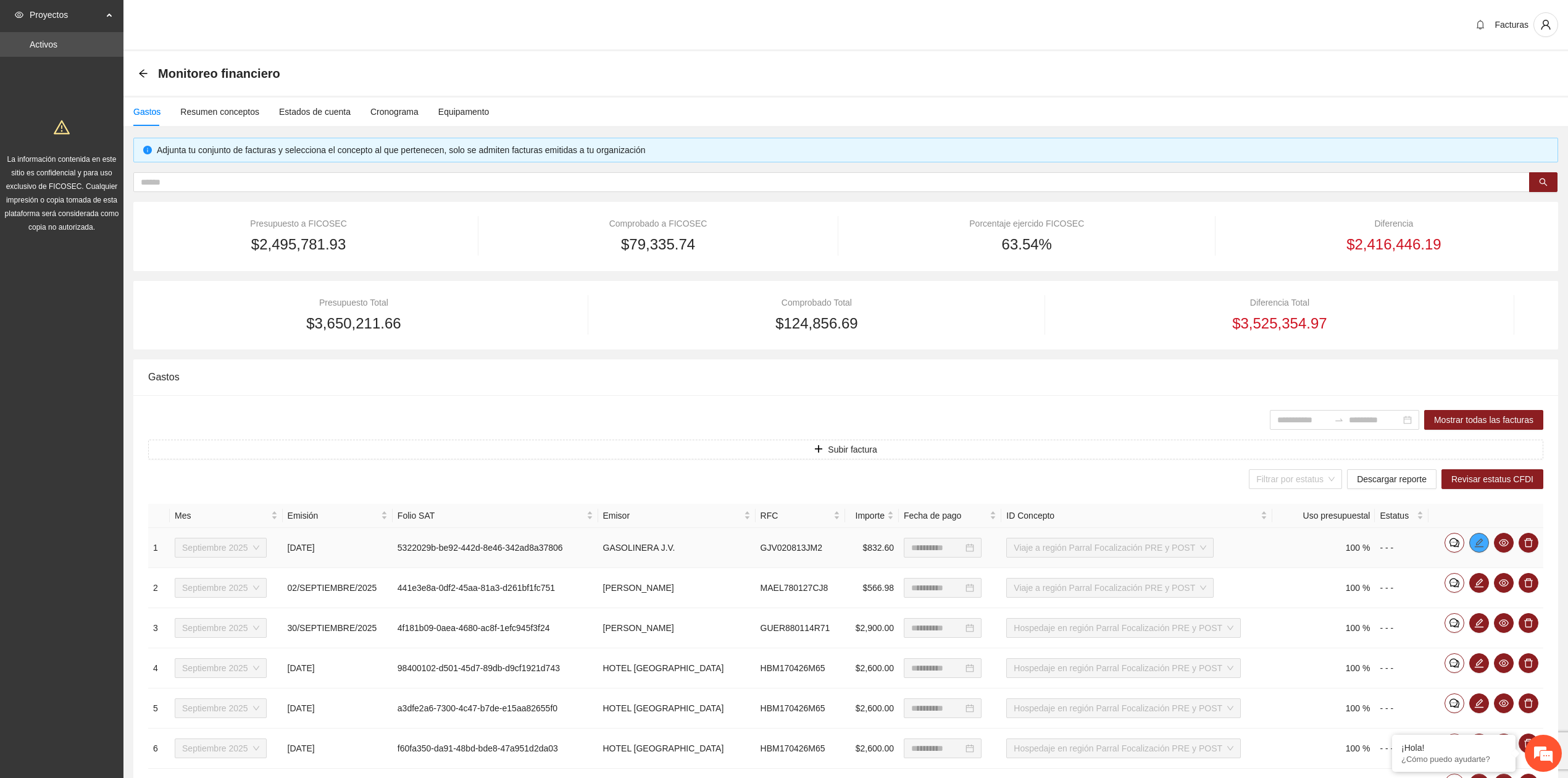
click at [1482, 551] on button "button" at bounding box center [1479, 542] width 20 height 20
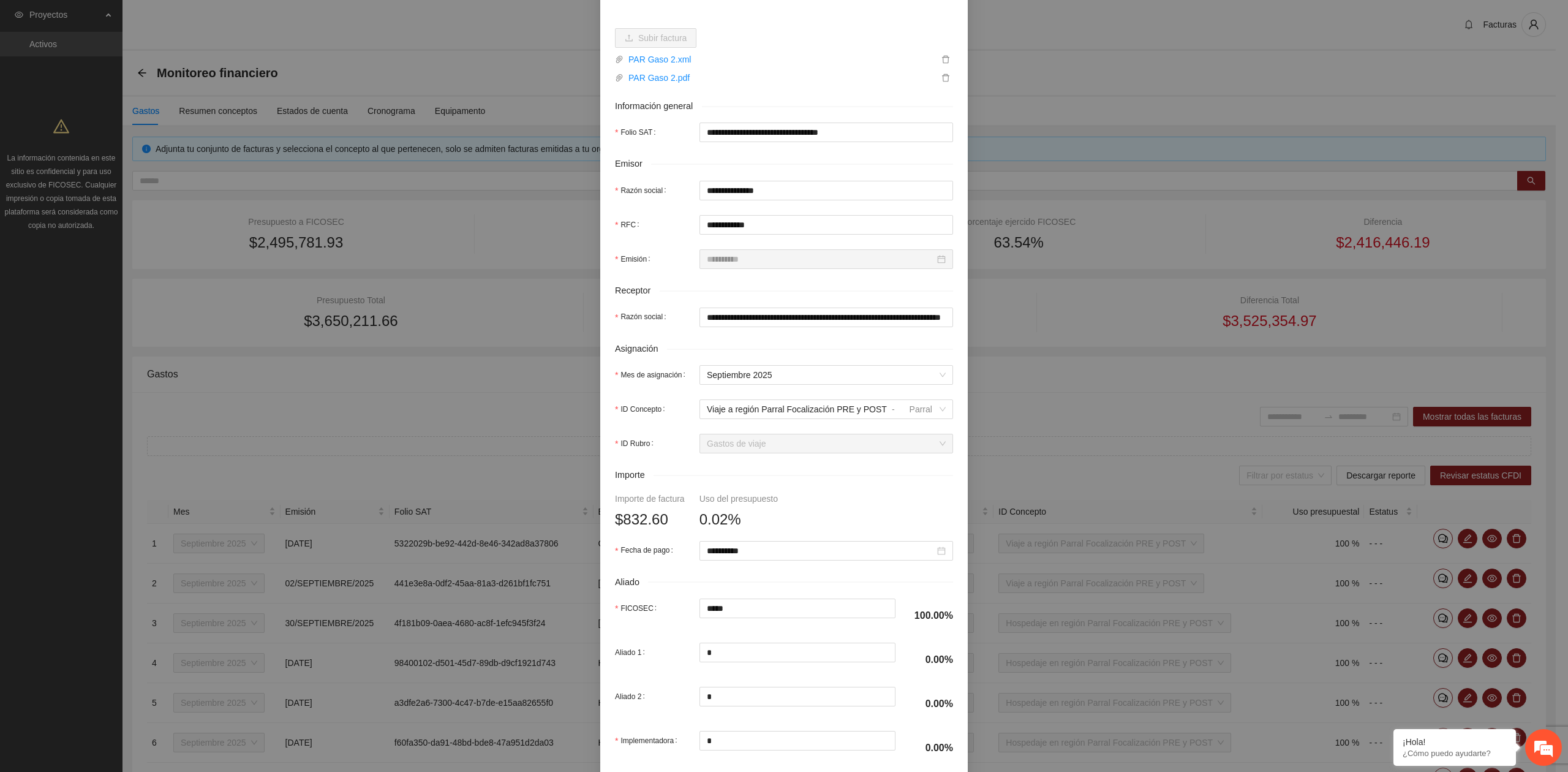
scroll to position [163, 0]
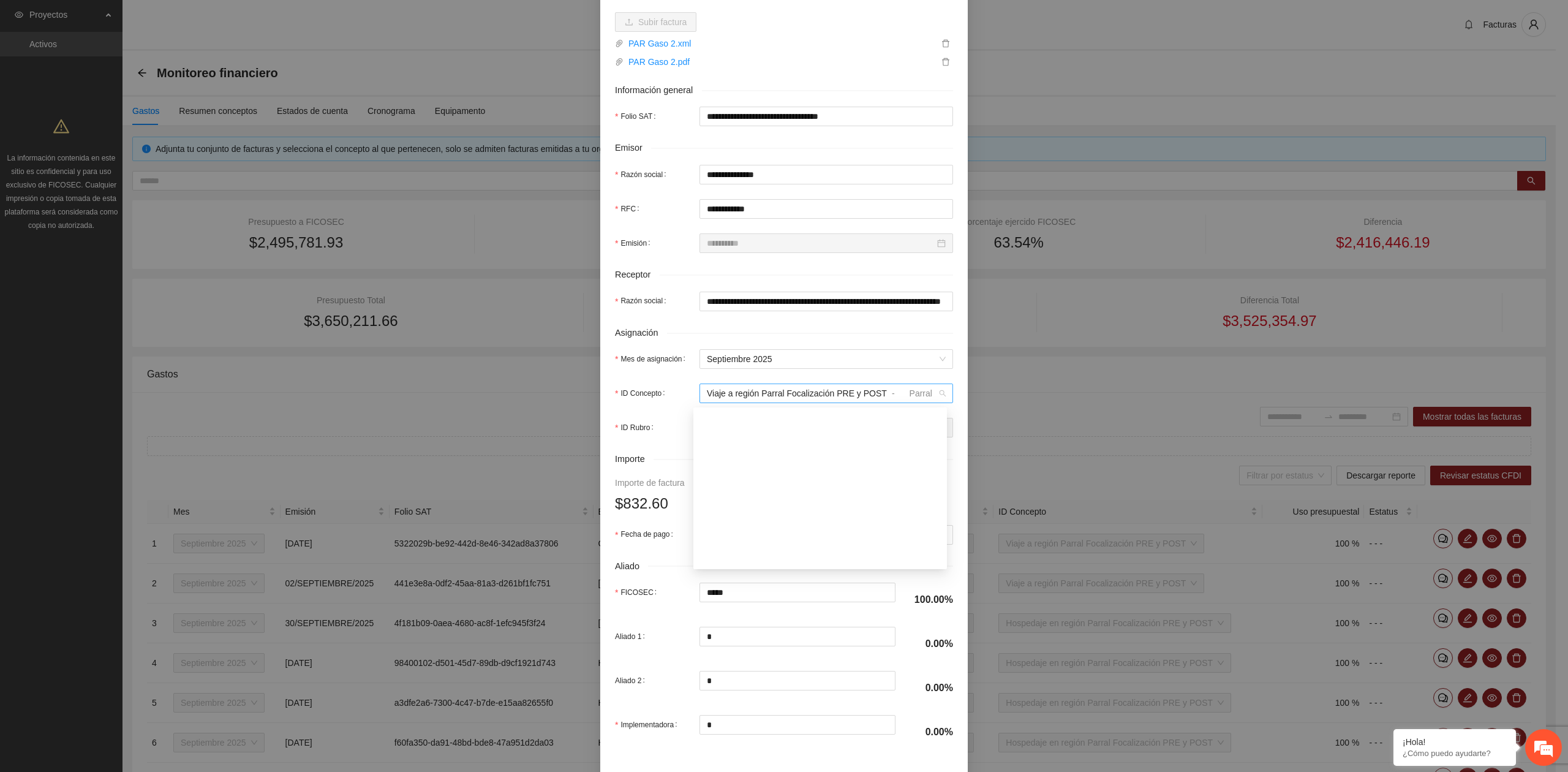
click at [790, 390] on span "Viaje a región Parral Focalización PRE y POST" at bounding box center [796, 393] width 180 height 10
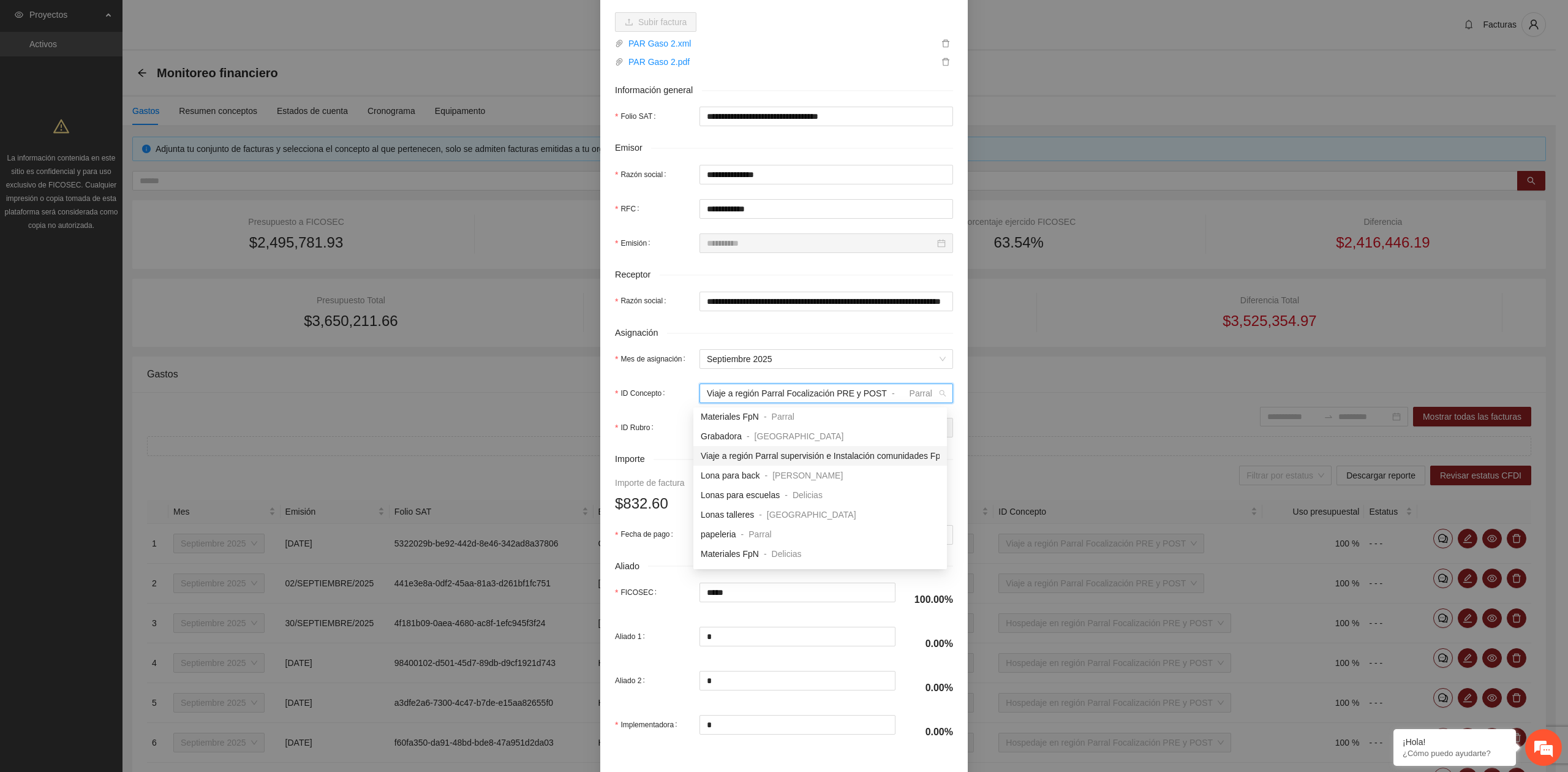
click at [853, 456] on span "Viaje a región Parral supervisión e Instalación comunidades FpN" at bounding box center [823, 455] width 246 height 10
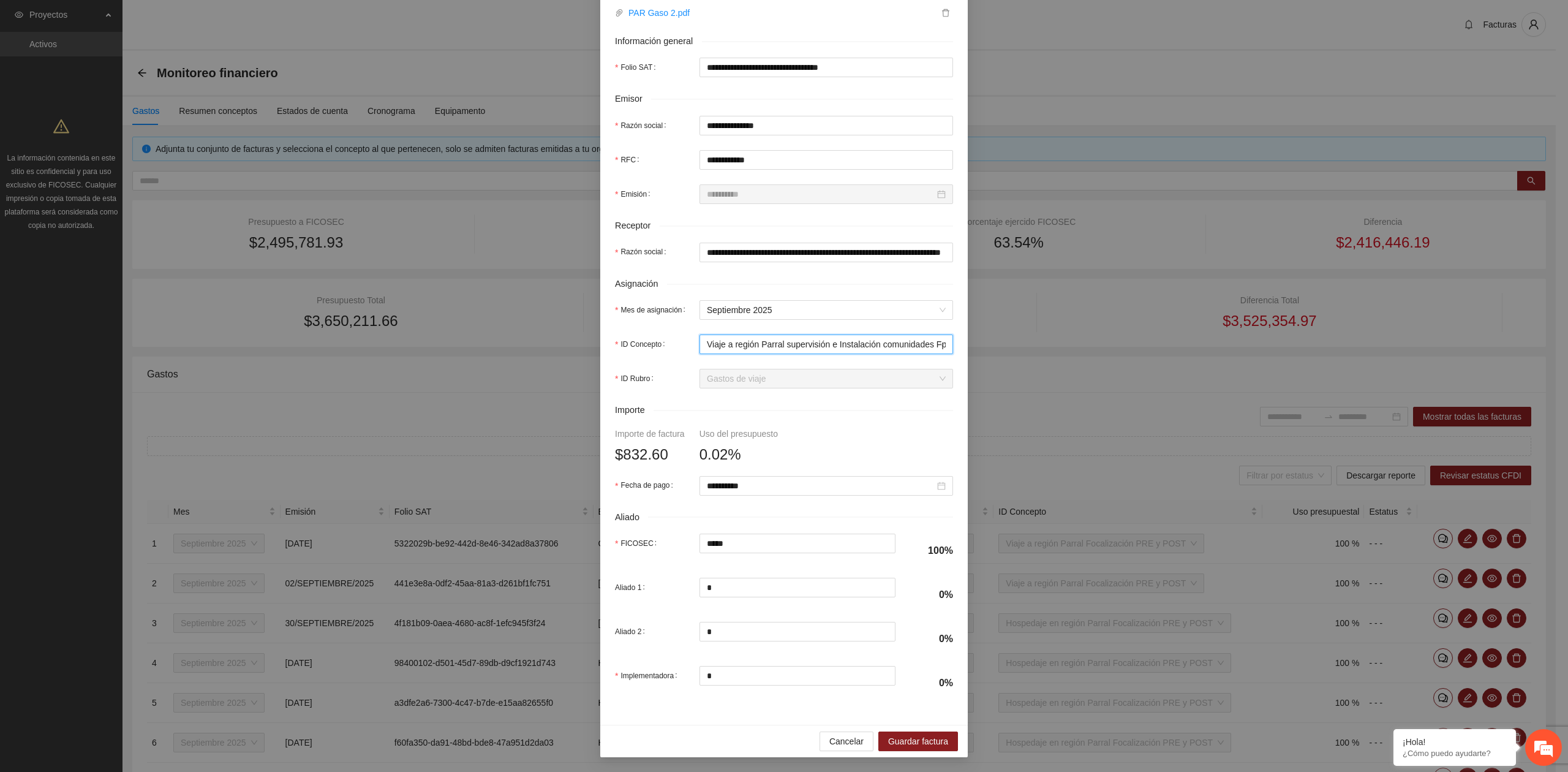
scroll to position [216, 0]
click at [922, 740] on span "Guardar factura" at bounding box center [918, 741] width 60 height 13
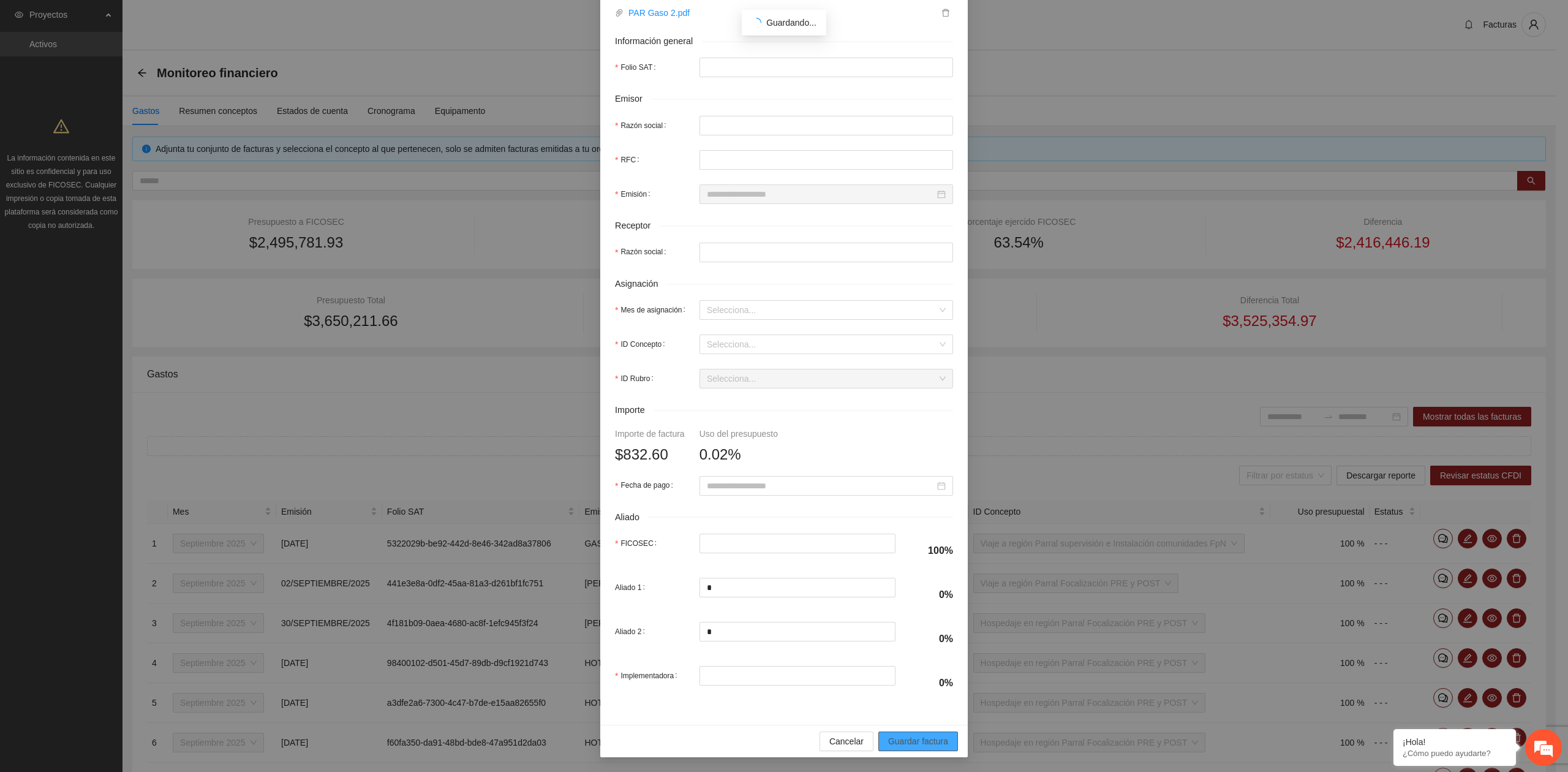
scroll to position [155, 0]
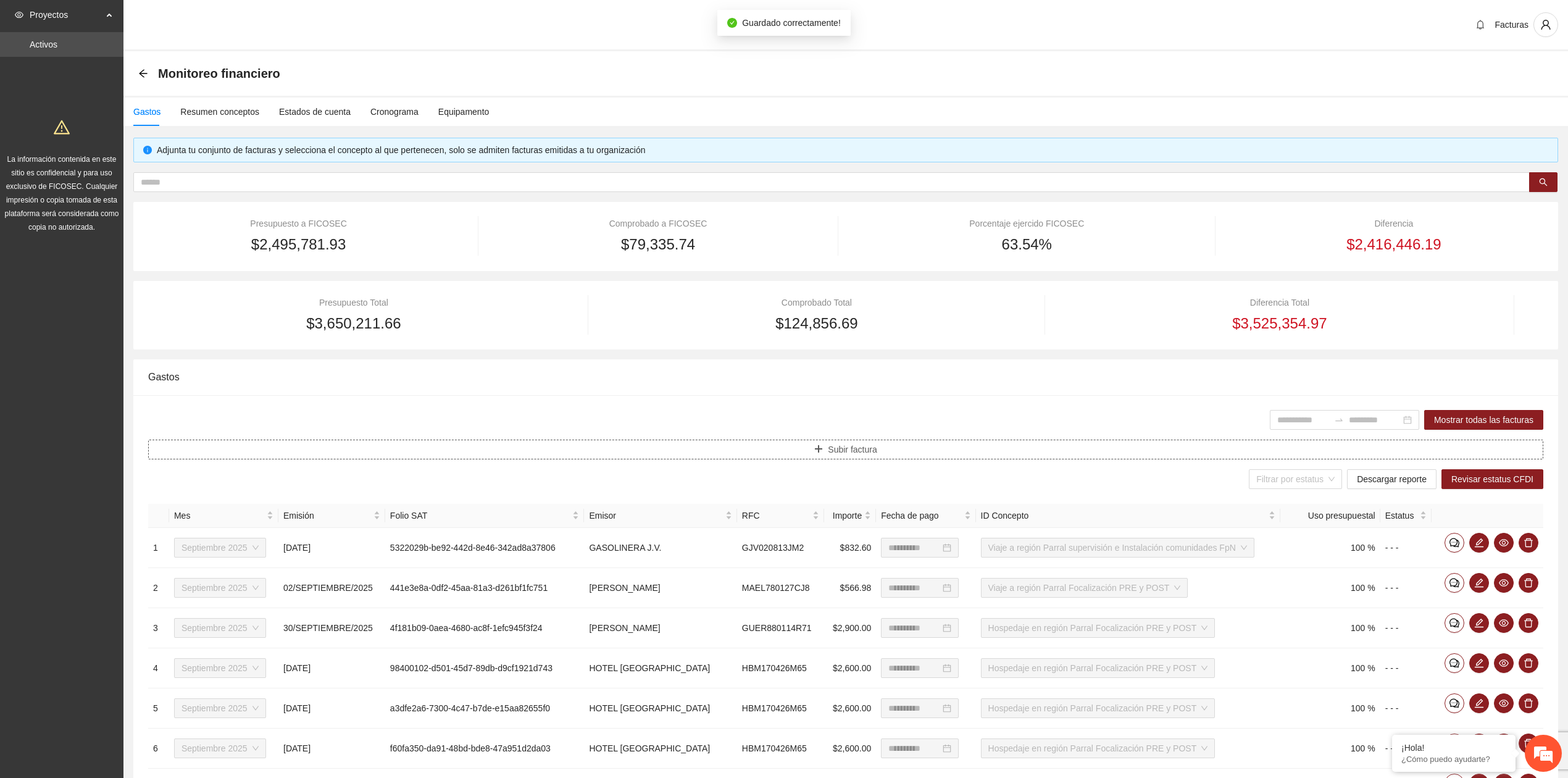
click at [836, 450] on span "Subir factura" at bounding box center [853, 449] width 49 height 14
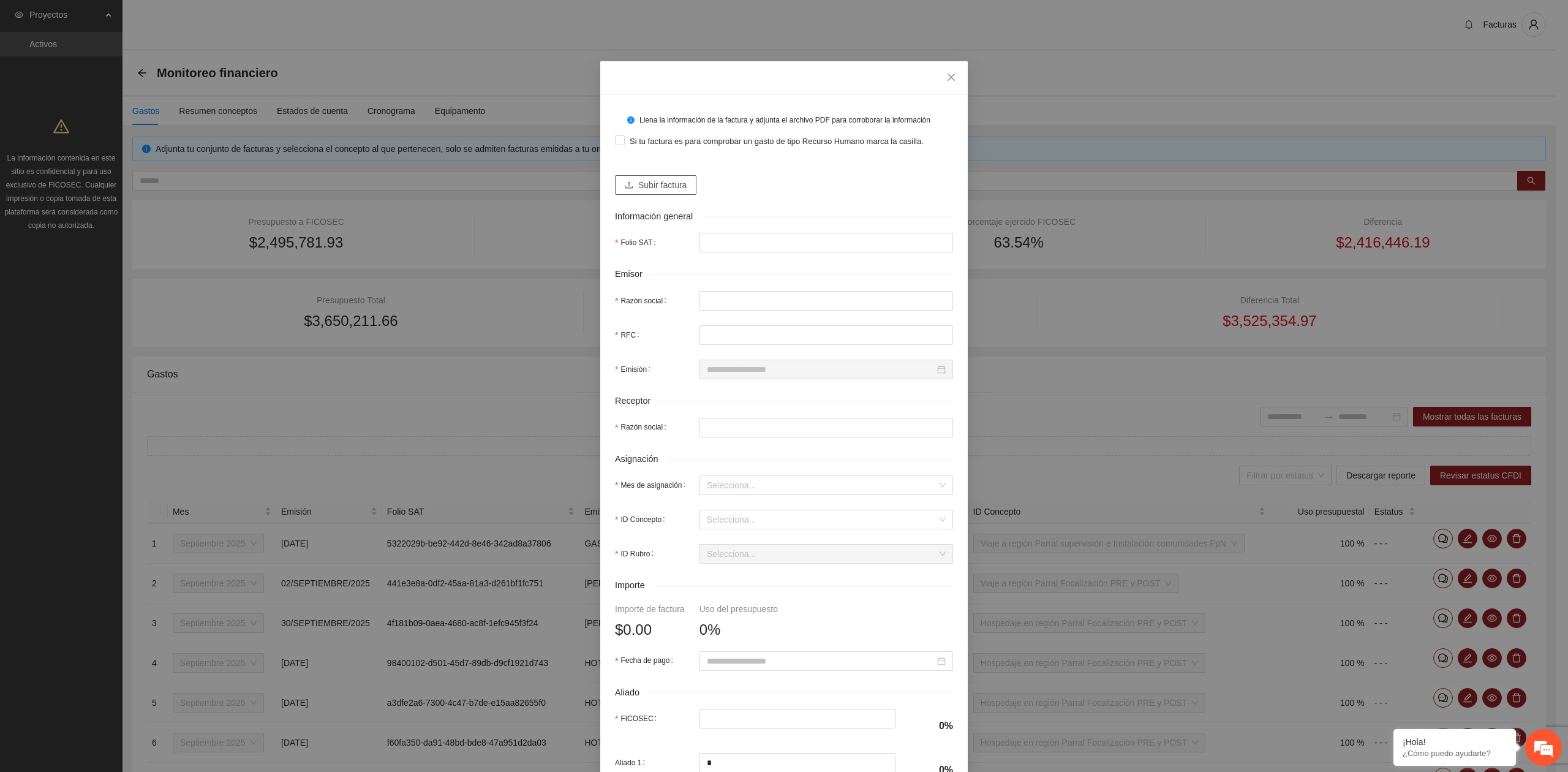
click at [638, 185] on span "Subir factura" at bounding box center [662, 185] width 49 height 13
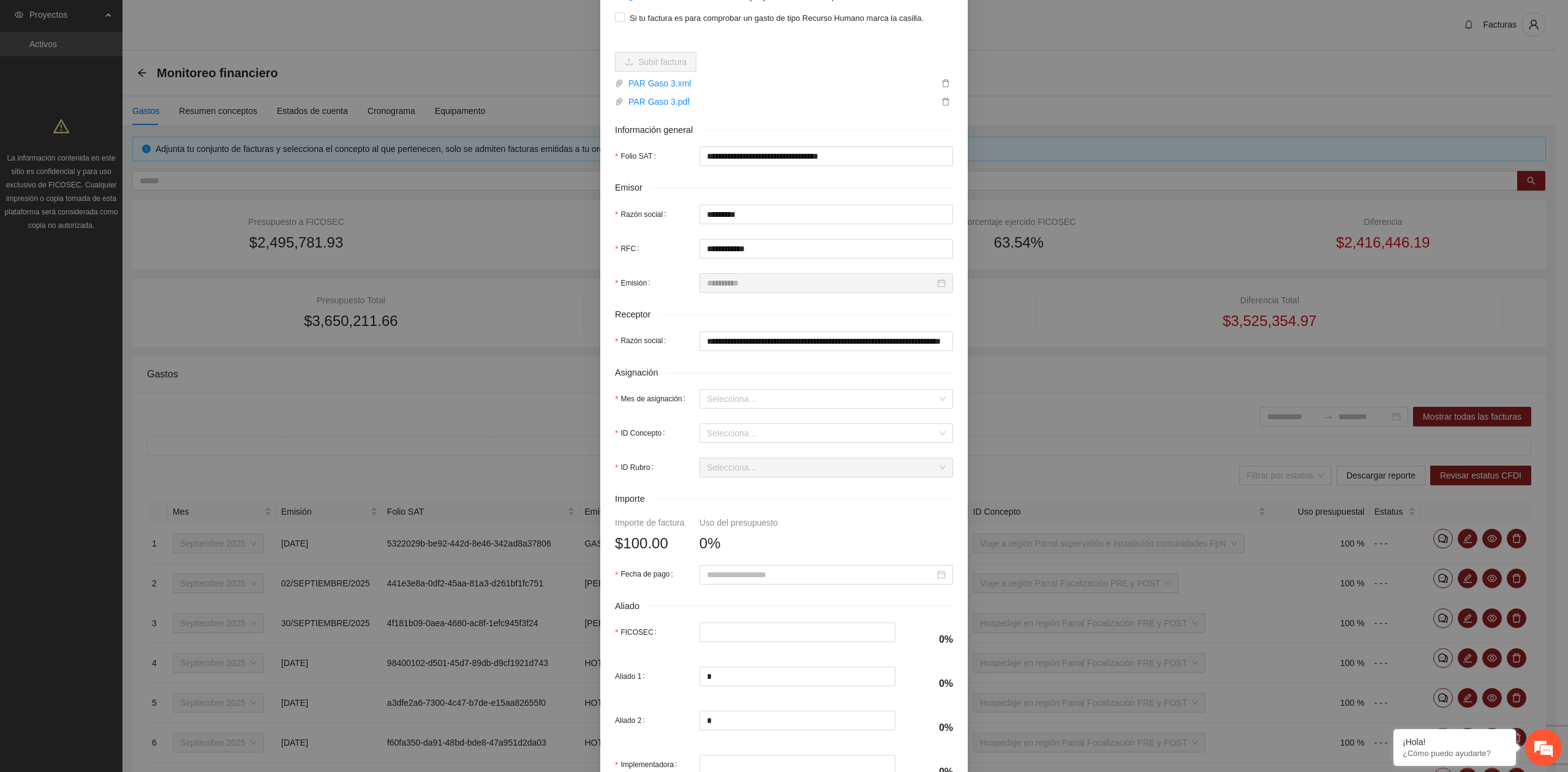
scroll to position [163, 0]
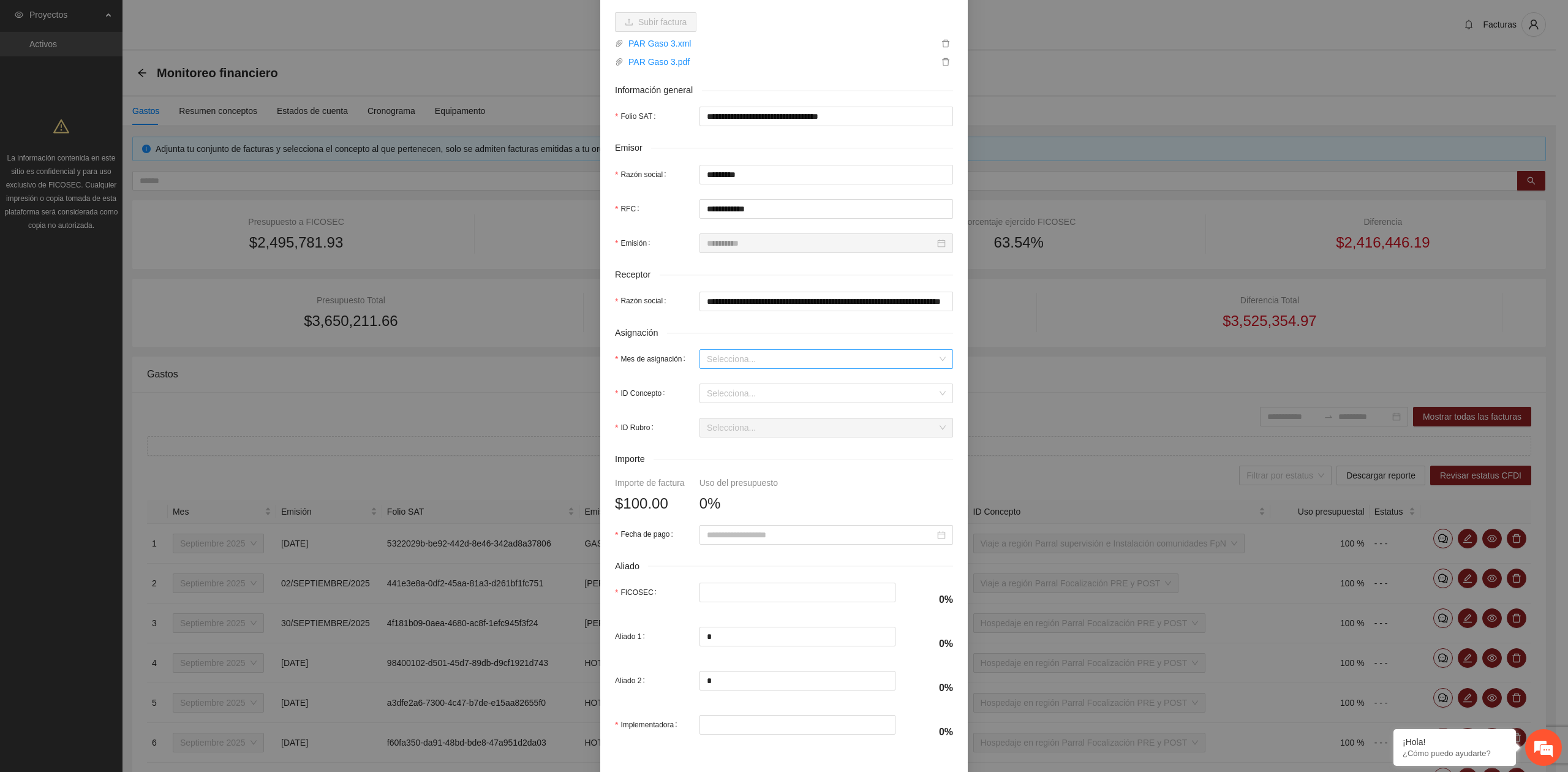
click at [723, 360] on input "Mes de asignación" at bounding box center [821, 359] width 230 height 19
click at [721, 402] on div "Septiembre 2025" at bounding box center [820, 405] width 239 height 13
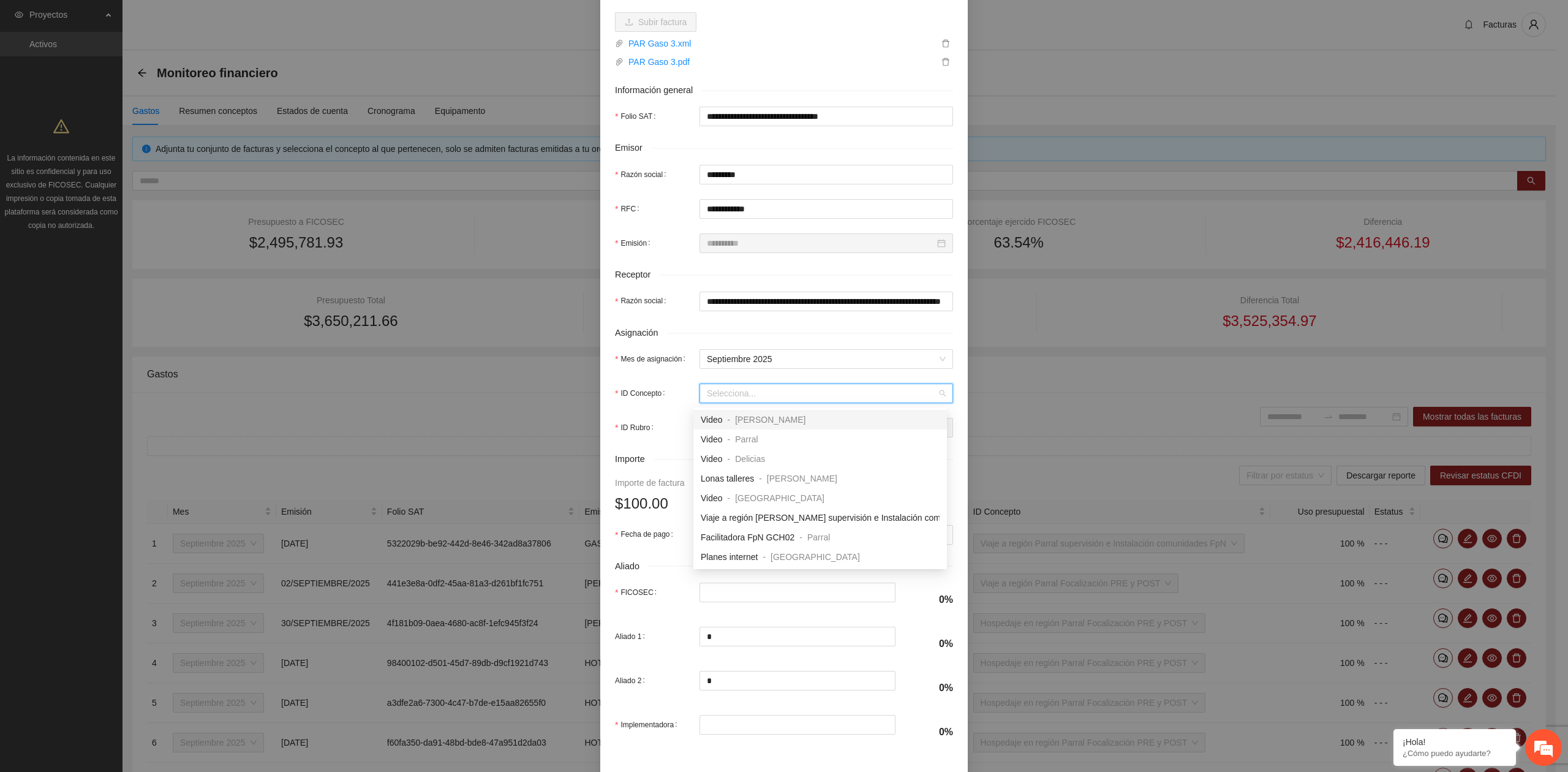
click at [738, 390] on input "ID Concepto" at bounding box center [821, 393] width 230 height 19
click at [754, 391] on input "ID Concepto" at bounding box center [821, 393] width 230 height 19
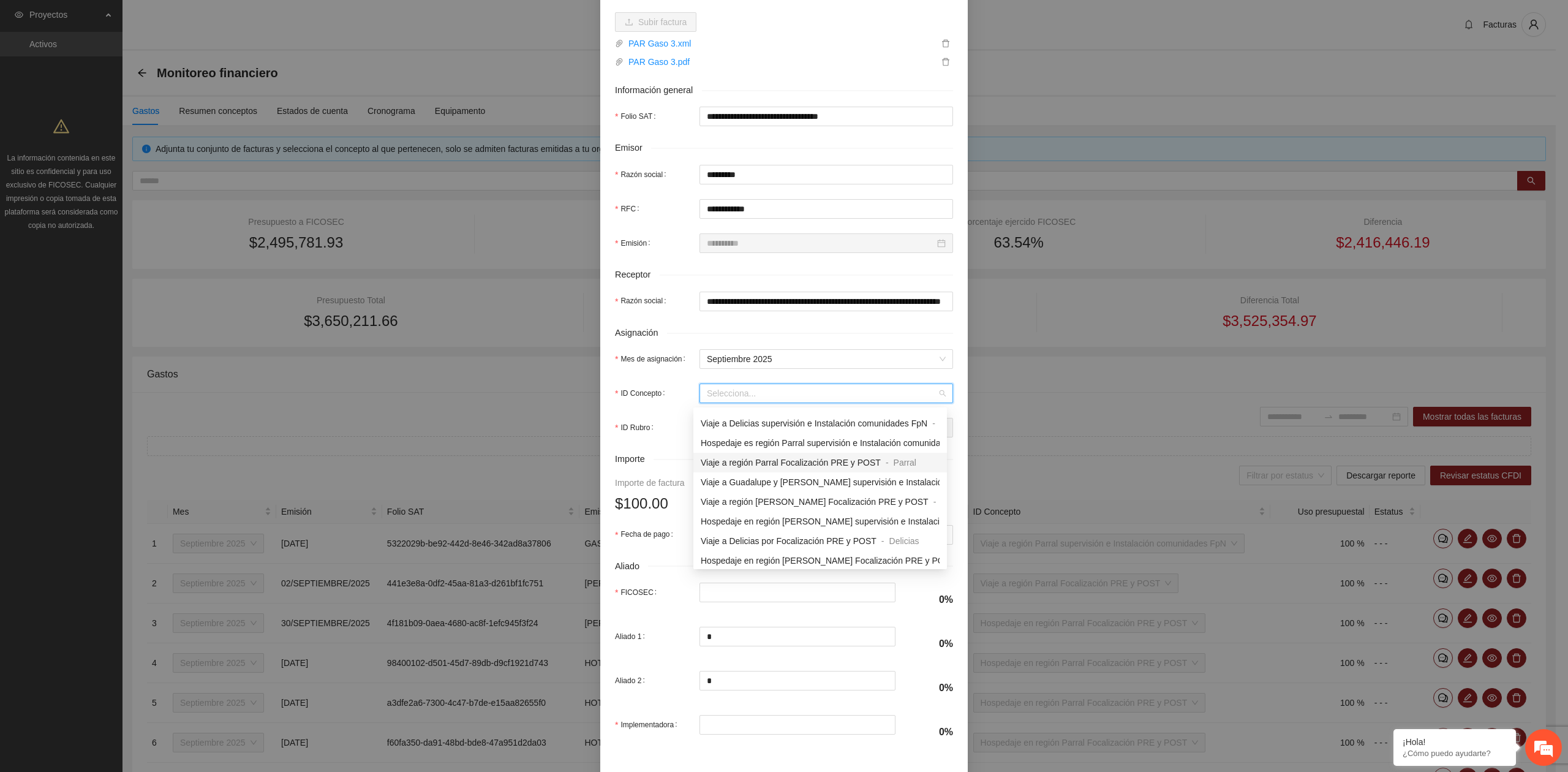
click at [765, 468] on div "Viaje a región Parral Focalización PRE y POST" at bounding box center [791, 462] width 180 height 13
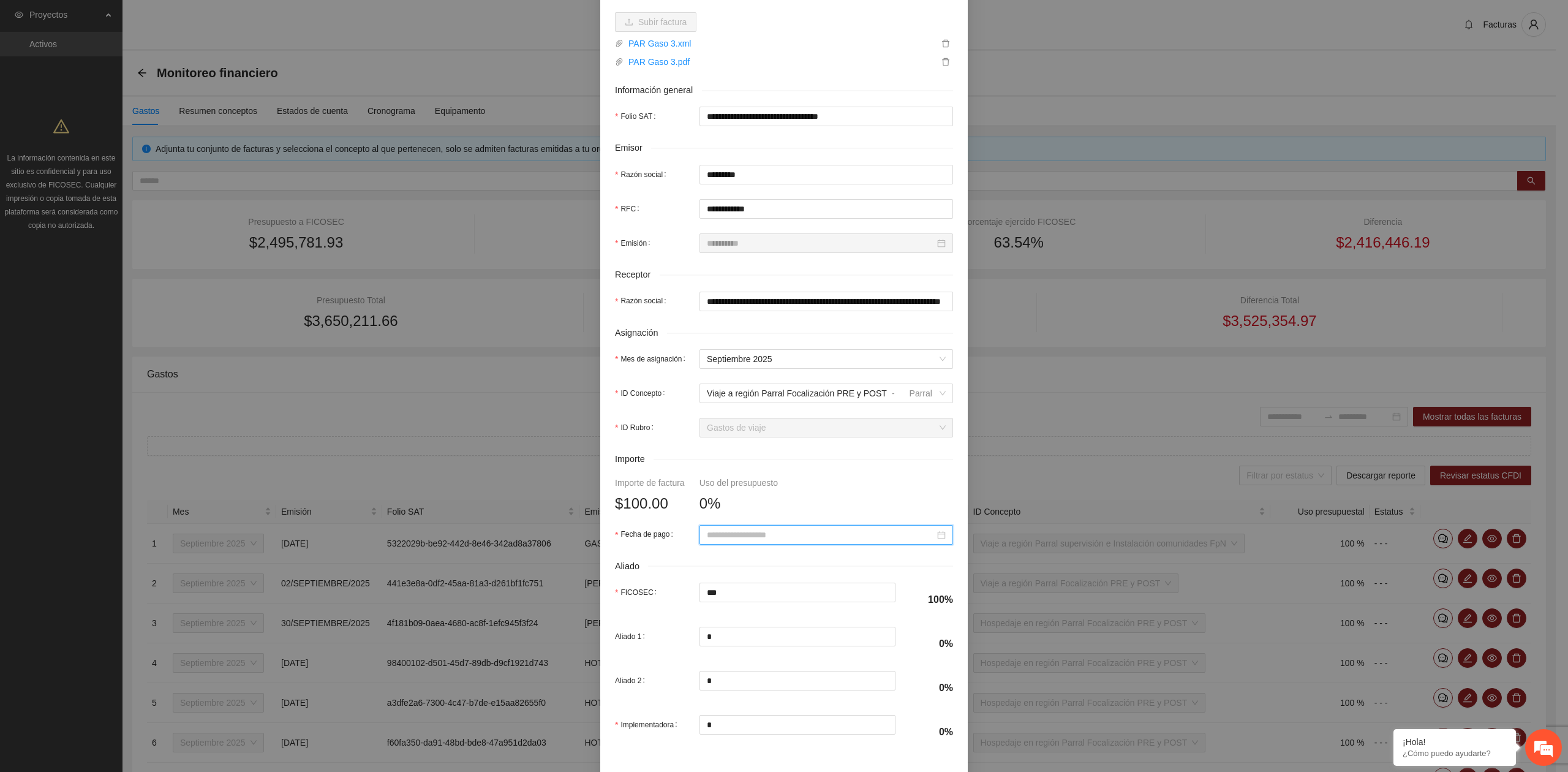
click at [752, 538] on input "Fecha de pago" at bounding box center [820, 534] width 228 height 13
click at [717, 560] on span "button" at bounding box center [719, 562] width 6 height 6
click at [710, 683] on div "28" at bounding box center [712, 681] width 15 height 15
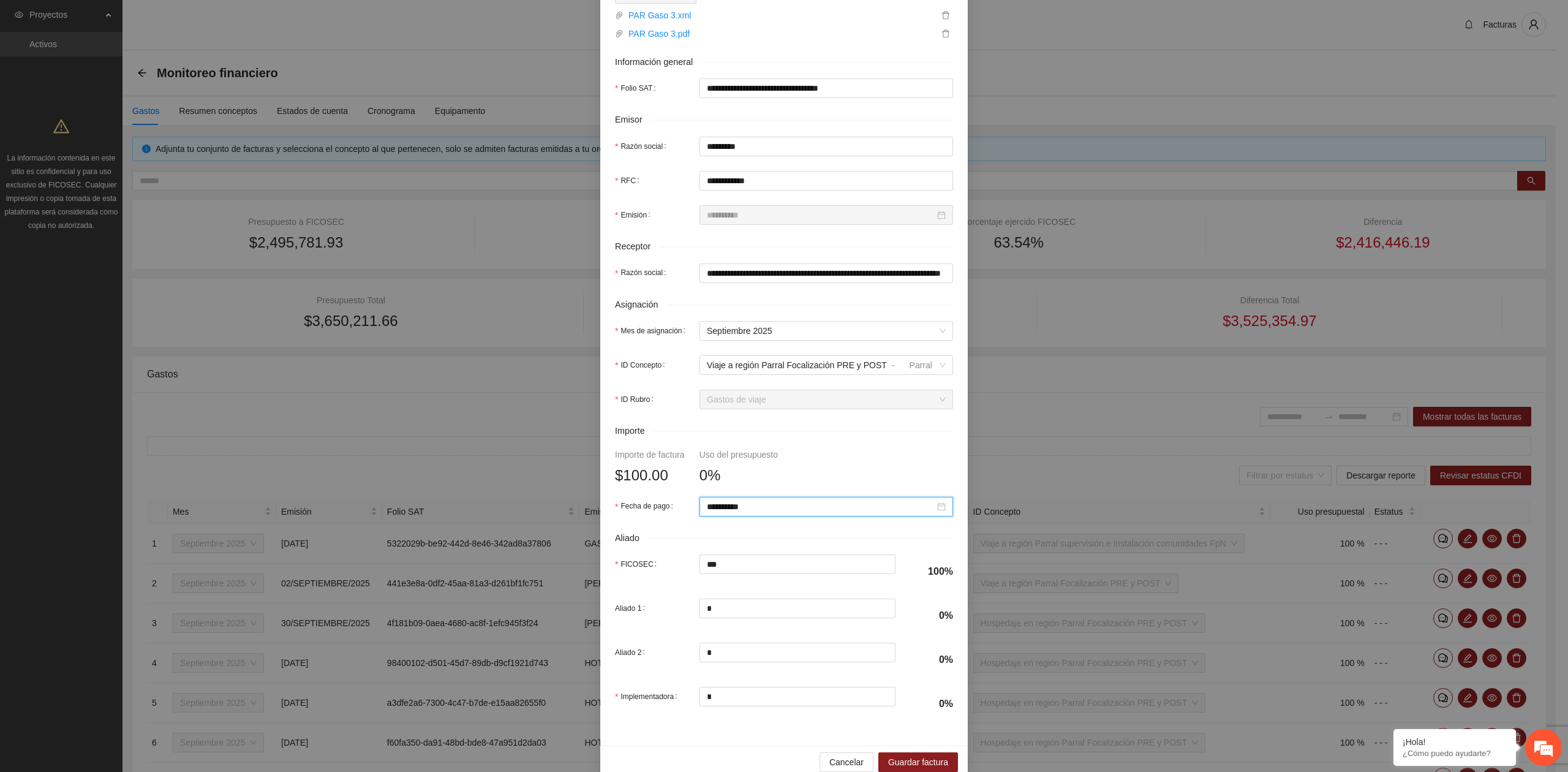
scroll to position [216, 0]
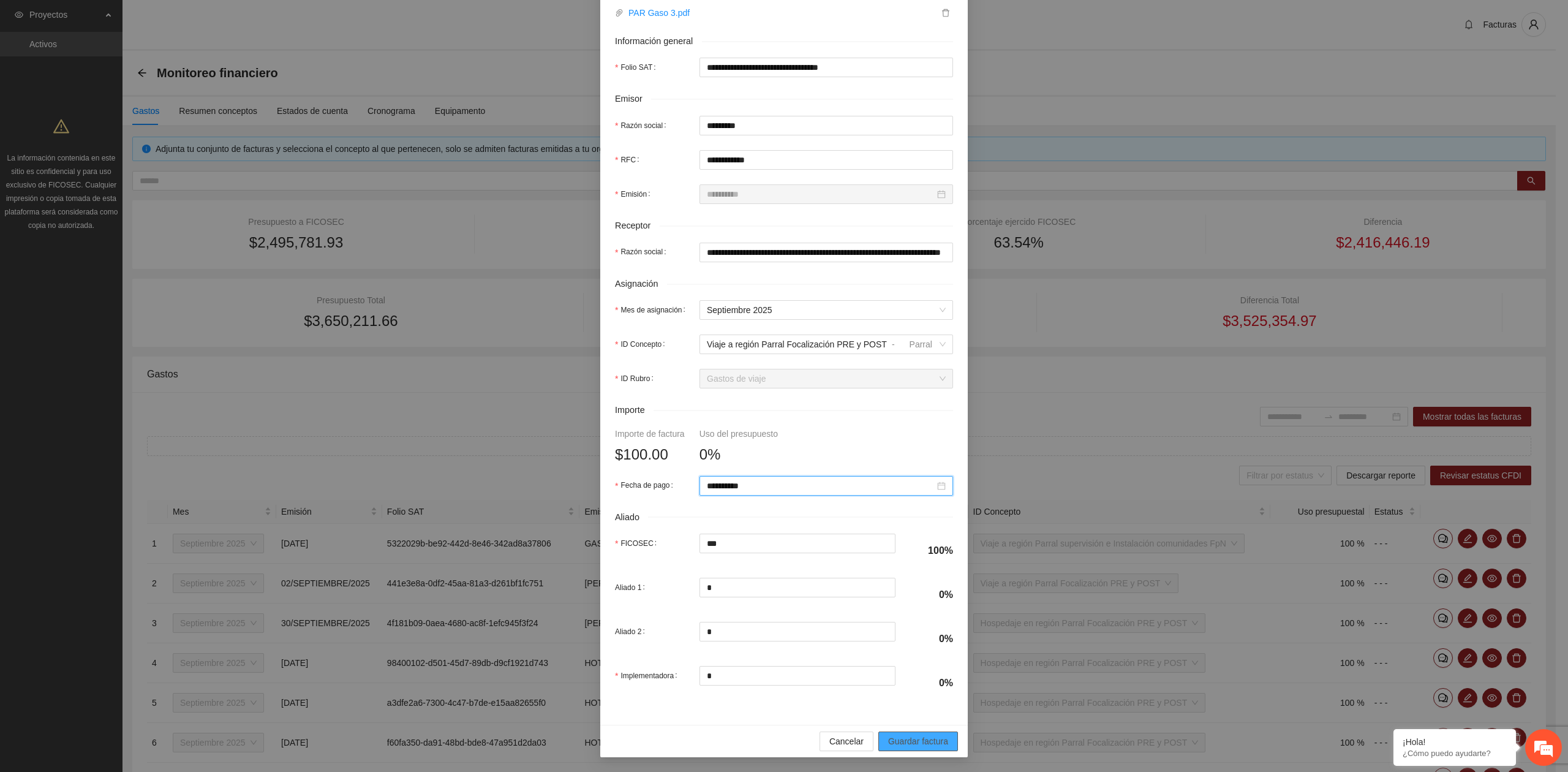
click at [900, 746] on span "Guardar factura" at bounding box center [918, 741] width 60 height 13
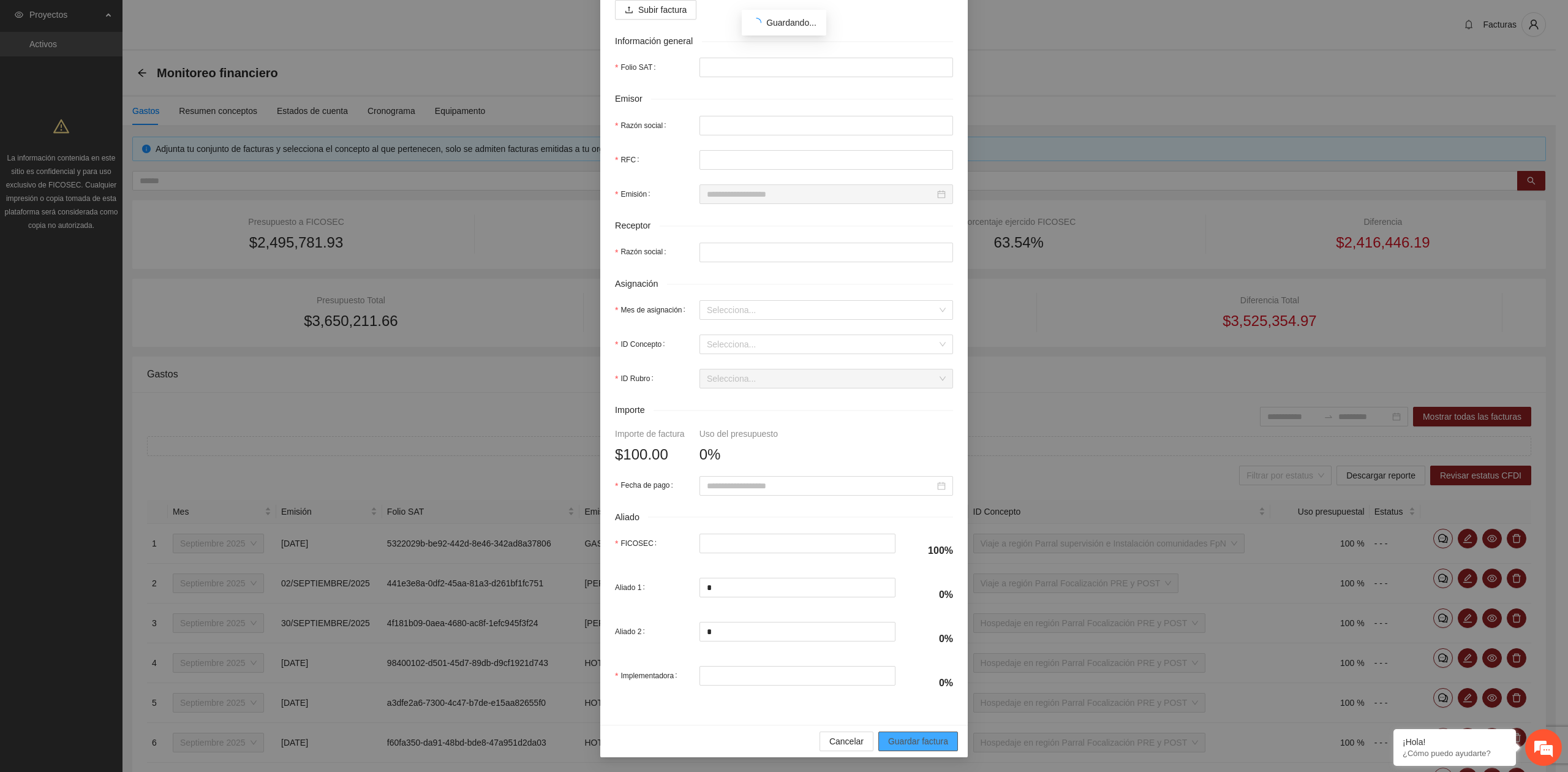
scroll to position [118, 0]
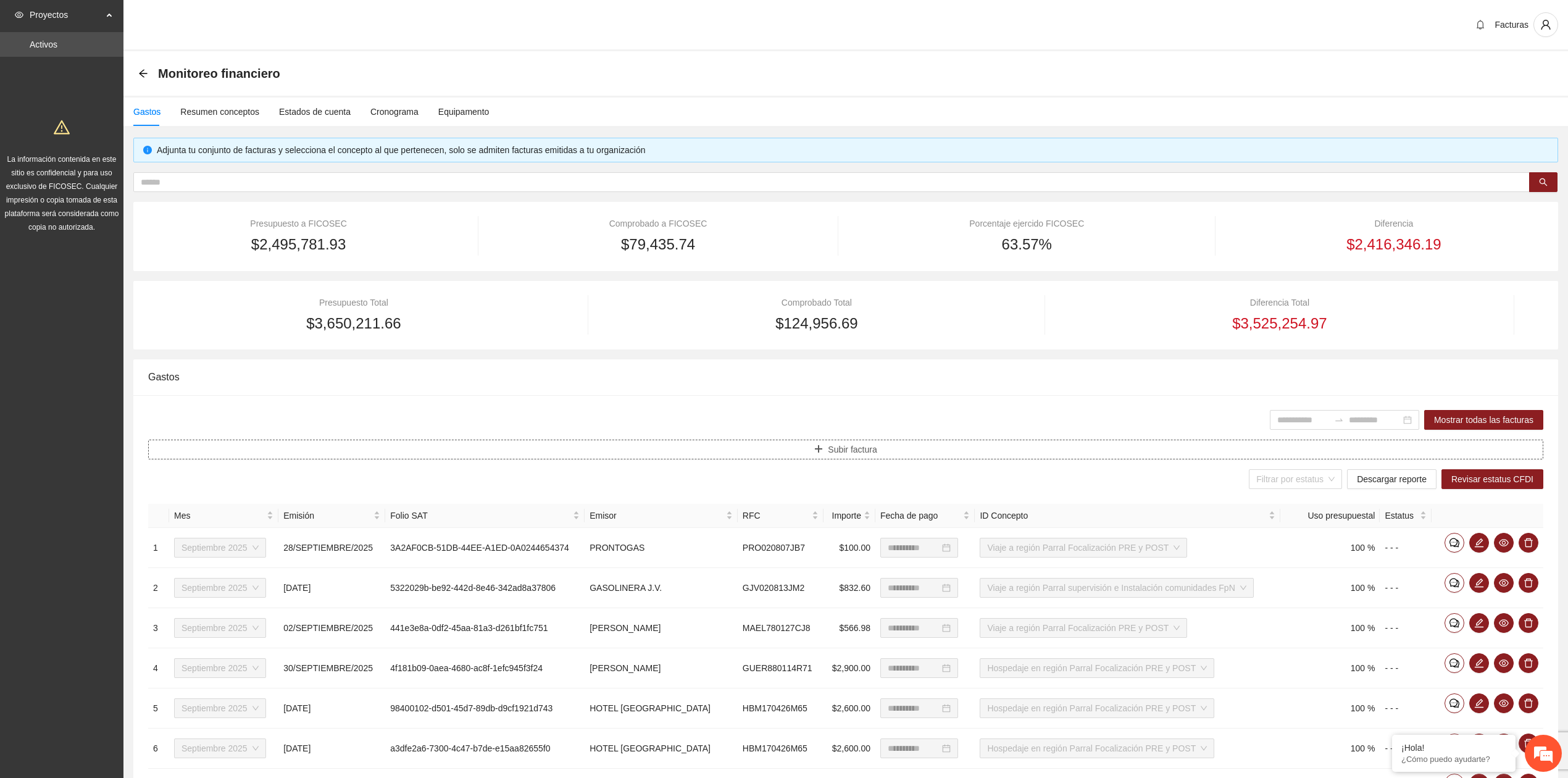
click at [823, 452] on icon "plus" at bounding box center [818, 449] width 8 height 8
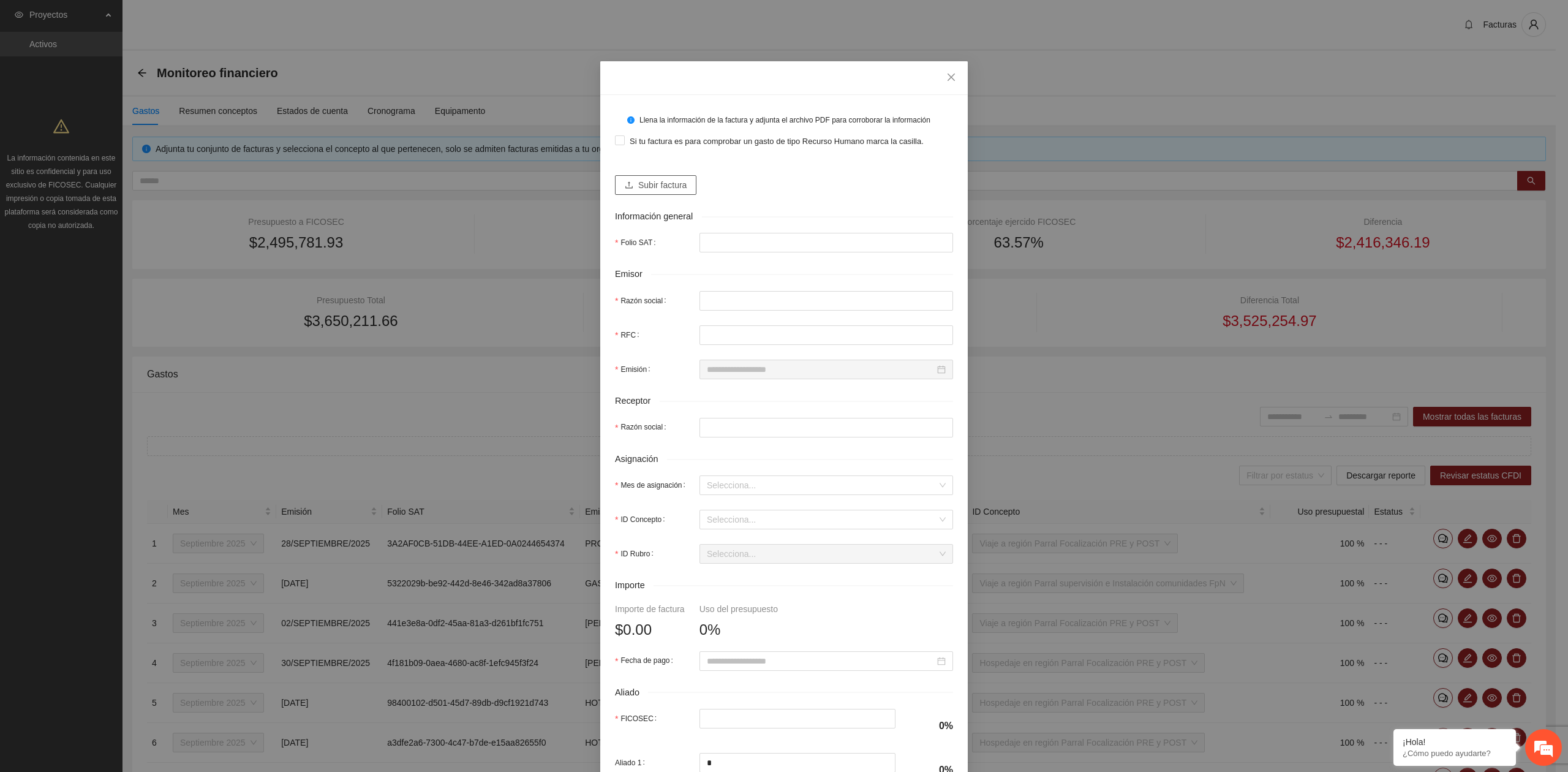
click at [627, 184] on icon "upload" at bounding box center [629, 185] width 8 height 8
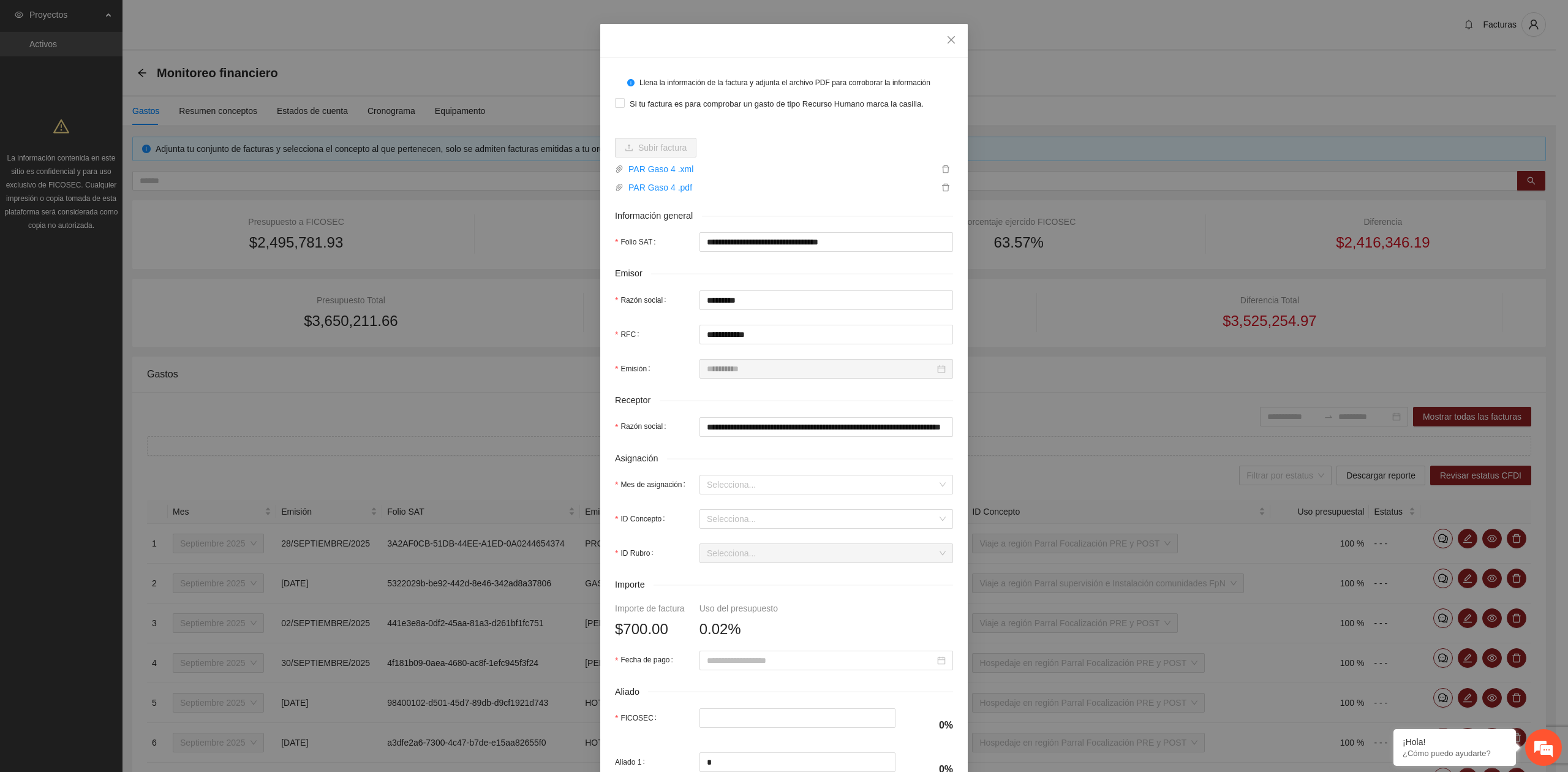
scroll to position [82, 0]
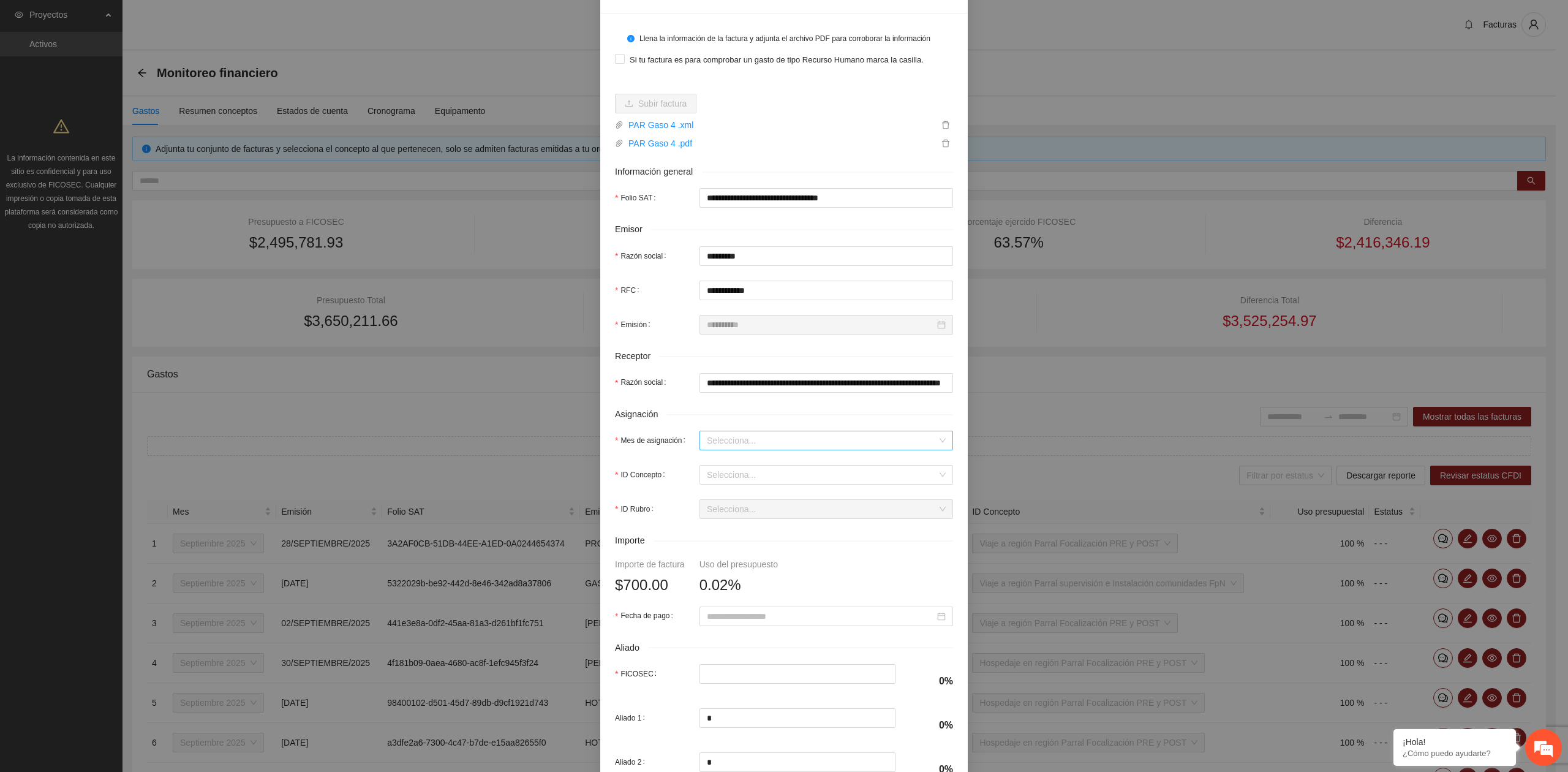
click at [737, 441] on input "Mes de asignación" at bounding box center [821, 441] width 230 height 19
click at [728, 483] on div "Septiembre 2025" at bounding box center [820, 486] width 239 height 13
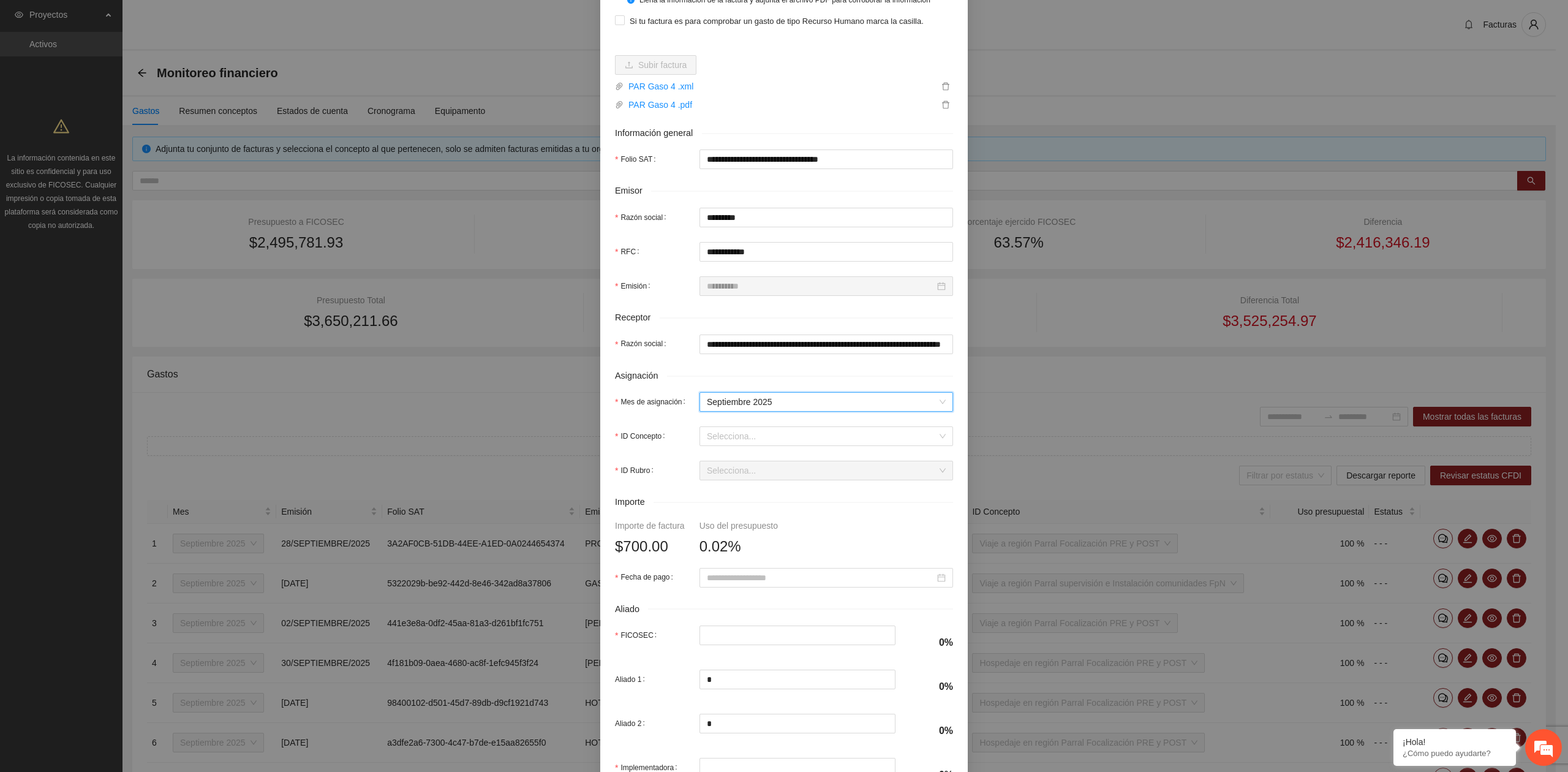
scroll to position [163, 0]
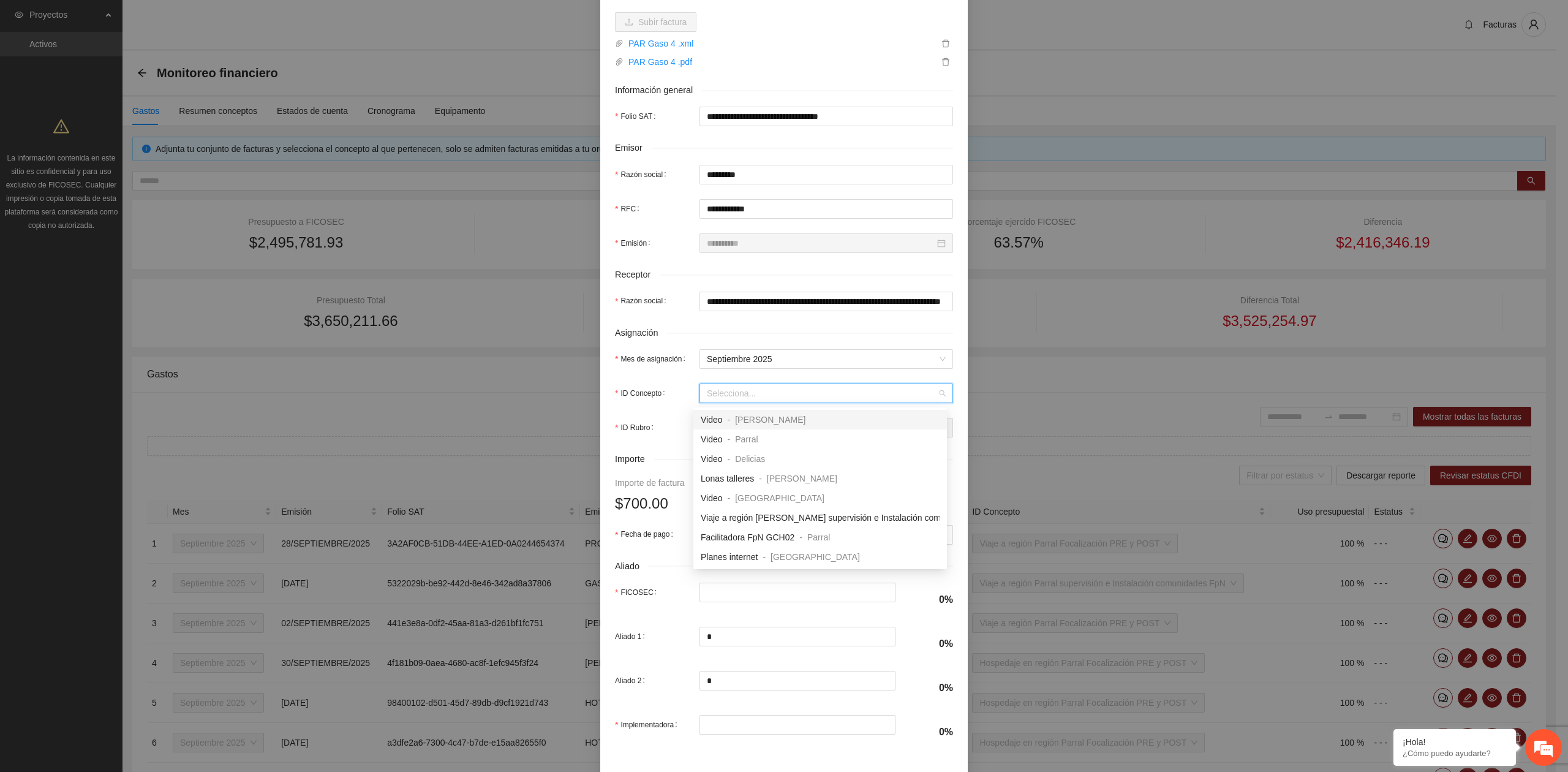
click at [729, 390] on input "ID Concepto" at bounding box center [821, 393] width 230 height 19
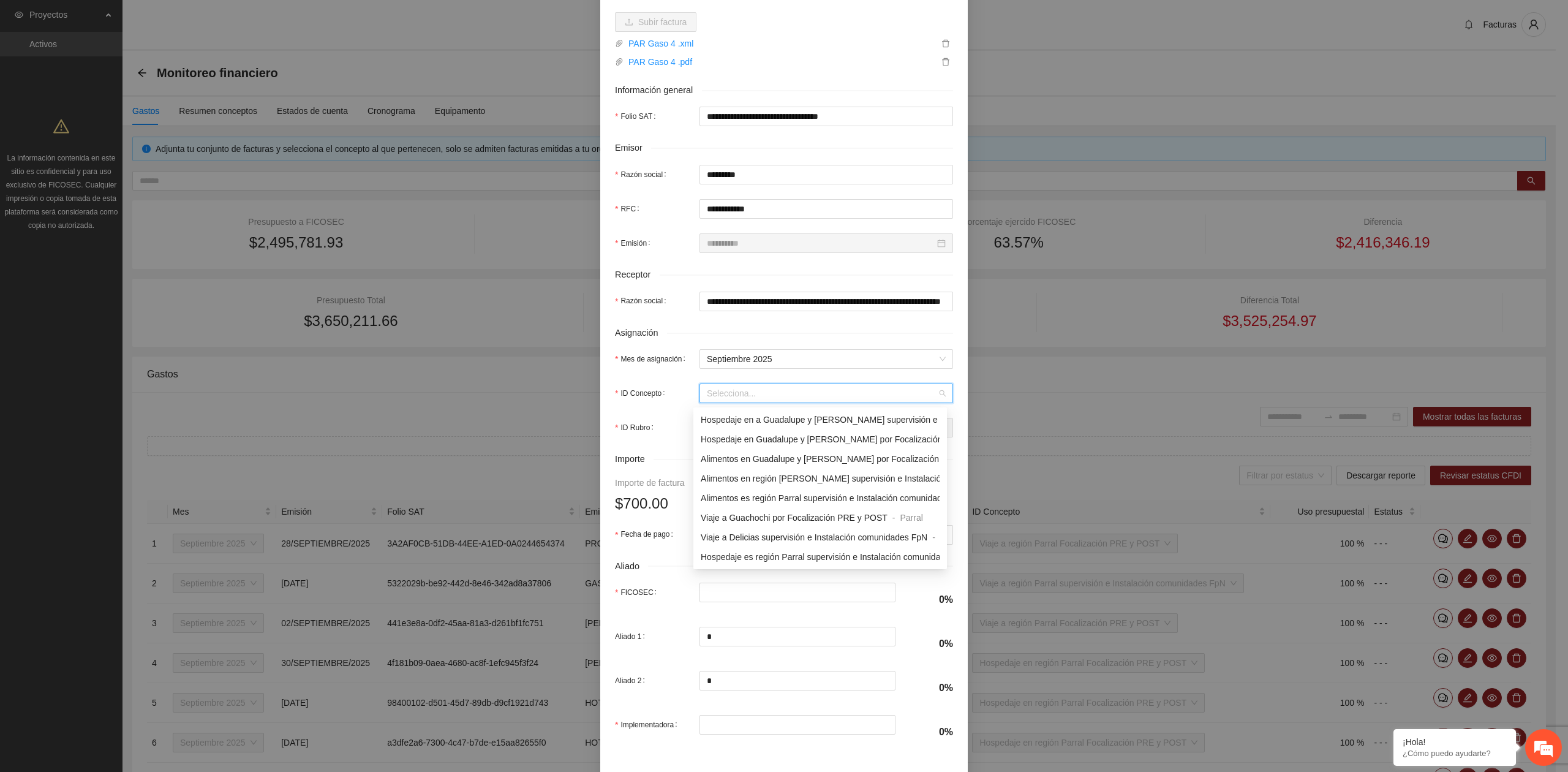
scroll to position [804, 0]
click at [769, 564] on div "Viaje a región Parral Focalización PRE y POST - Parral" at bounding box center [819, 557] width 253 height 20
click at [822, 391] on span "Viaje a región Parral Focalización PRE y POST" at bounding box center [796, 393] width 180 height 10
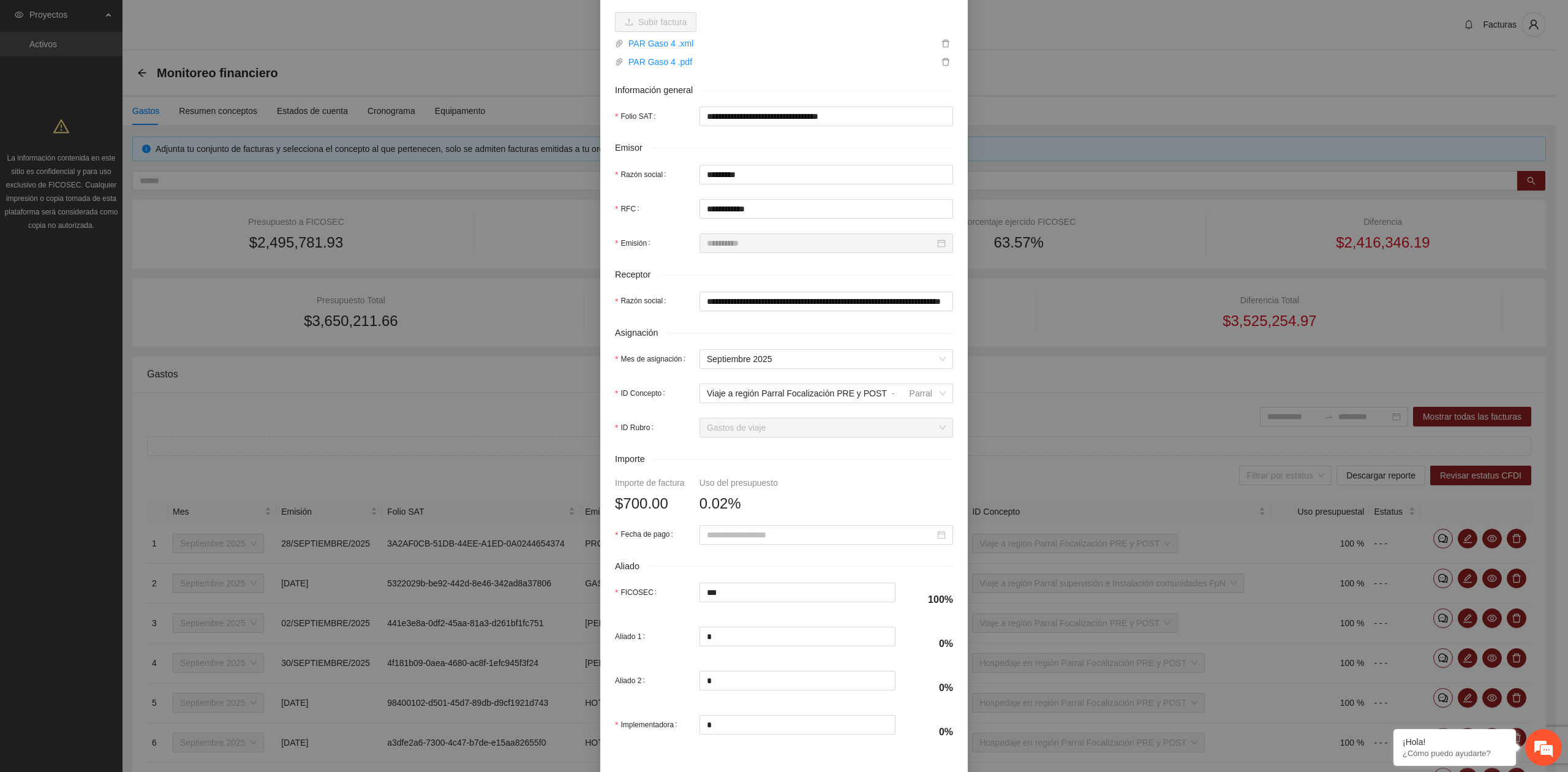
click at [799, 324] on form "**********" at bounding box center [784, 348] width 338 height 803
click at [761, 539] on input "Fecha de pago" at bounding box center [820, 534] width 228 height 13
click at [719, 554] on button "button" at bounding box center [718, 561] width 13 height 24
click at [826, 664] on div "26" at bounding box center [821, 662] width 15 height 15
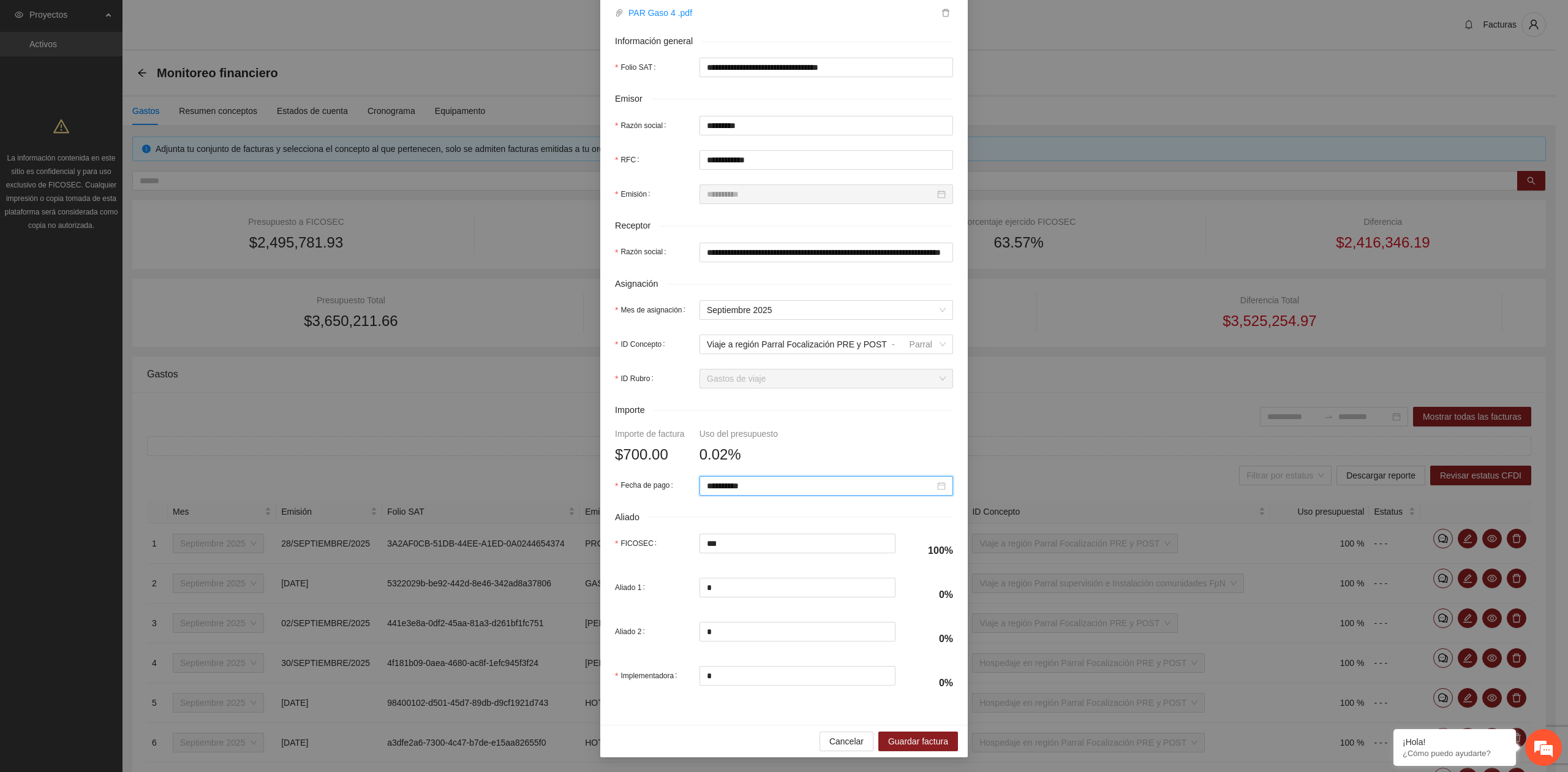
scroll to position [216, 0]
click at [915, 738] on span "Guardar factura" at bounding box center [918, 741] width 60 height 13
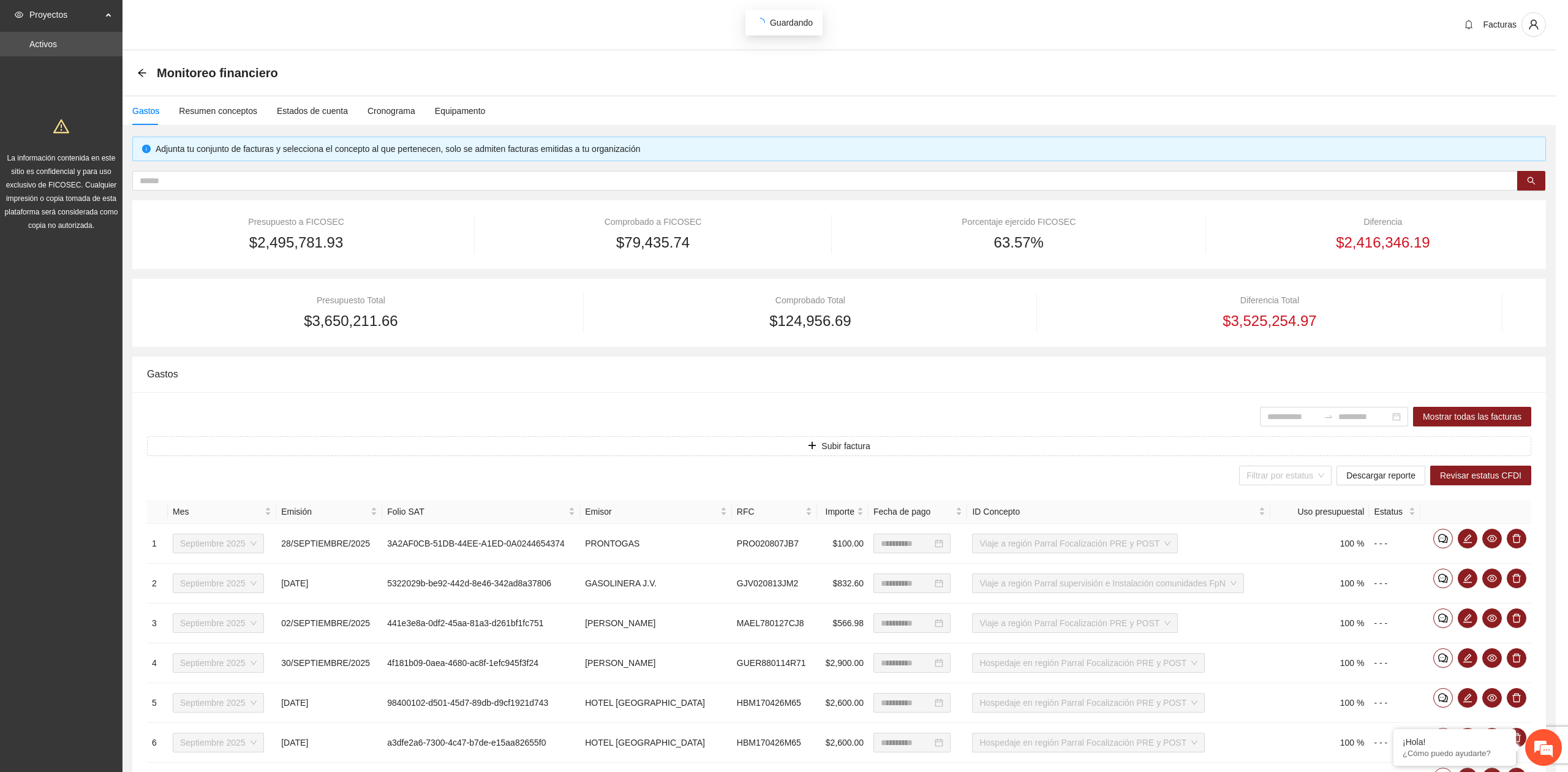
scroll to position [118, 0]
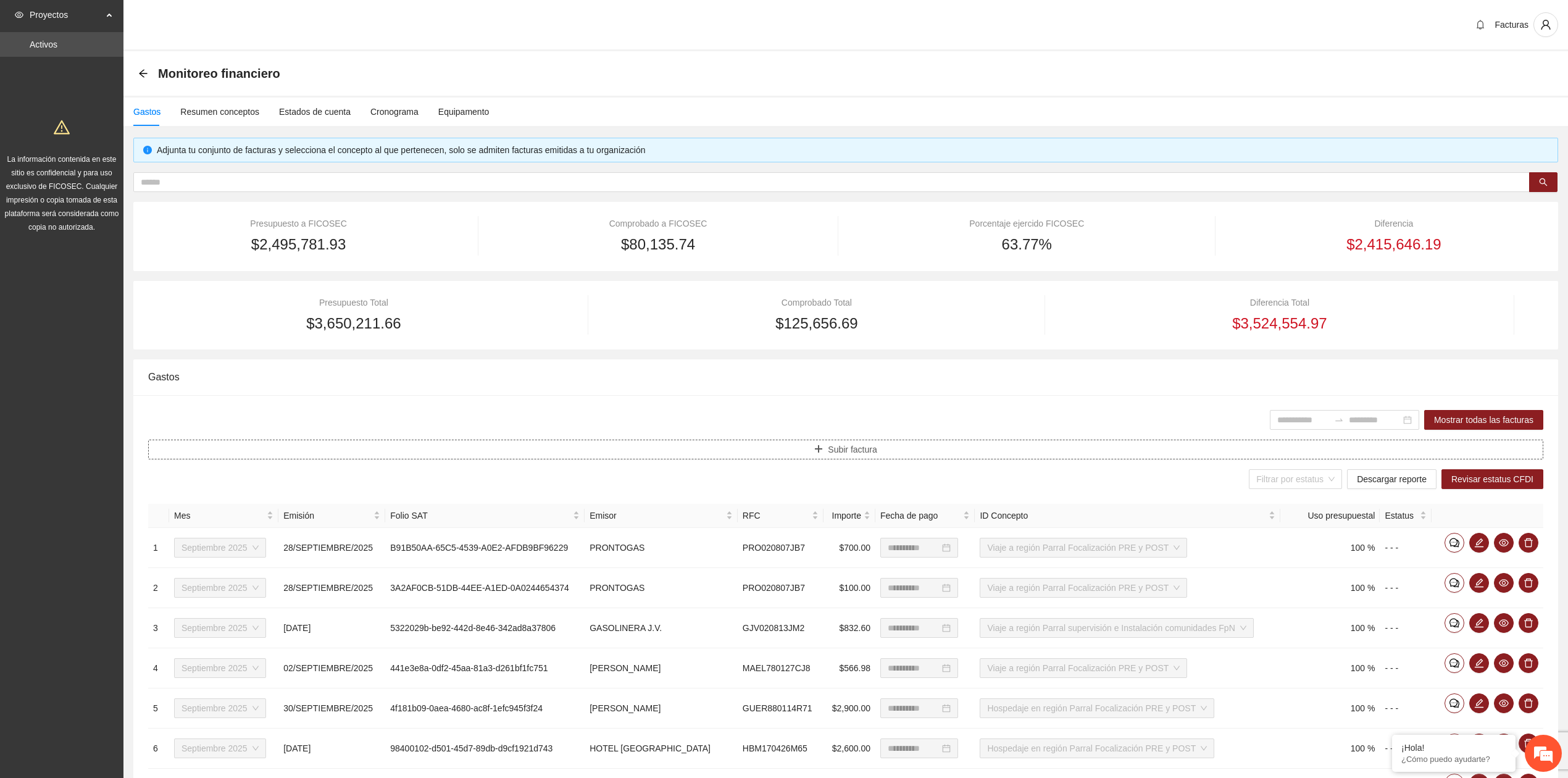
click at [833, 448] on span "Subir factura" at bounding box center [853, 449] width 49 height 14
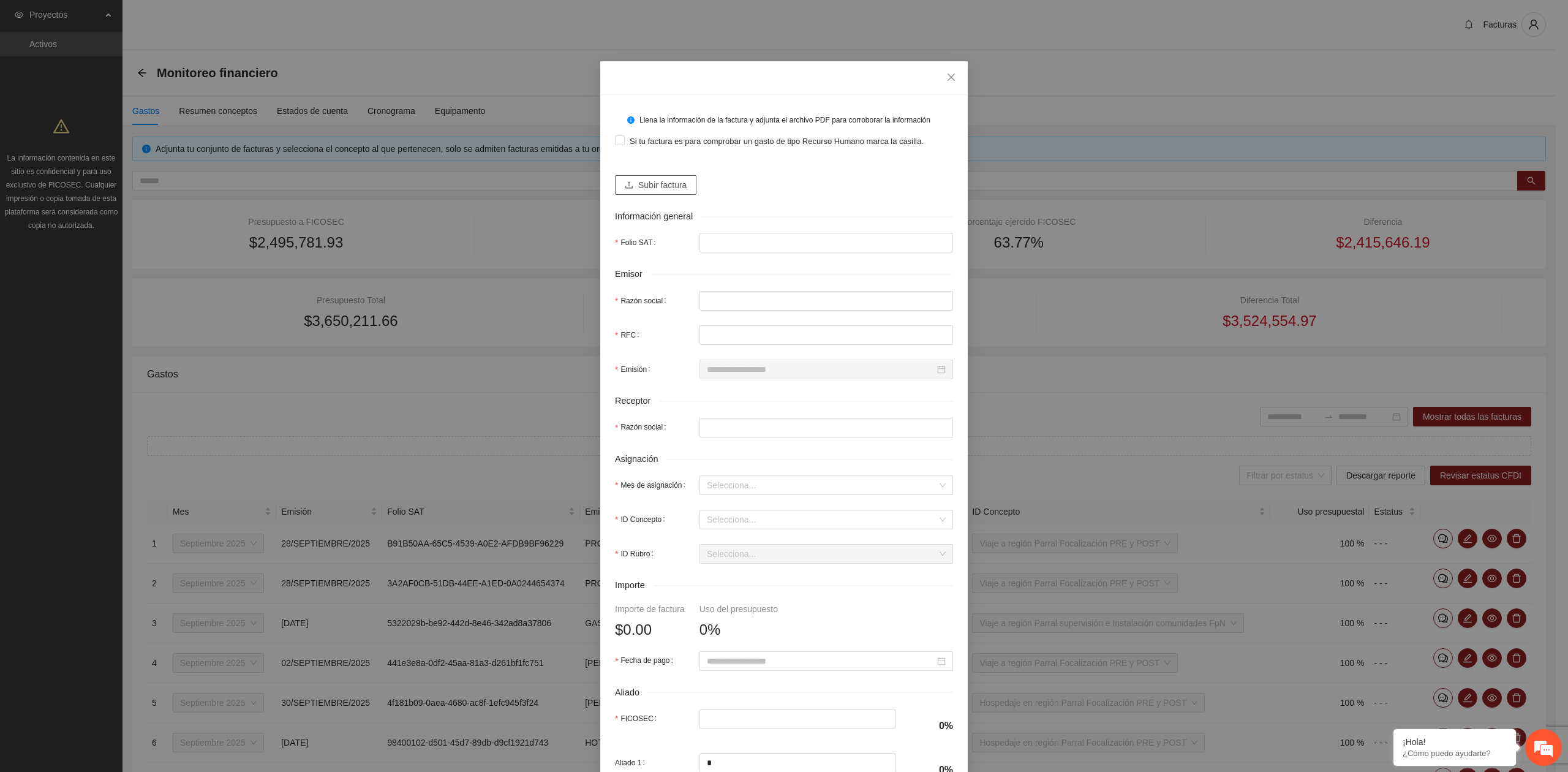
click at [615, 185] on button "Subir factura" at bounding box center [655, 185] width 82 height 20
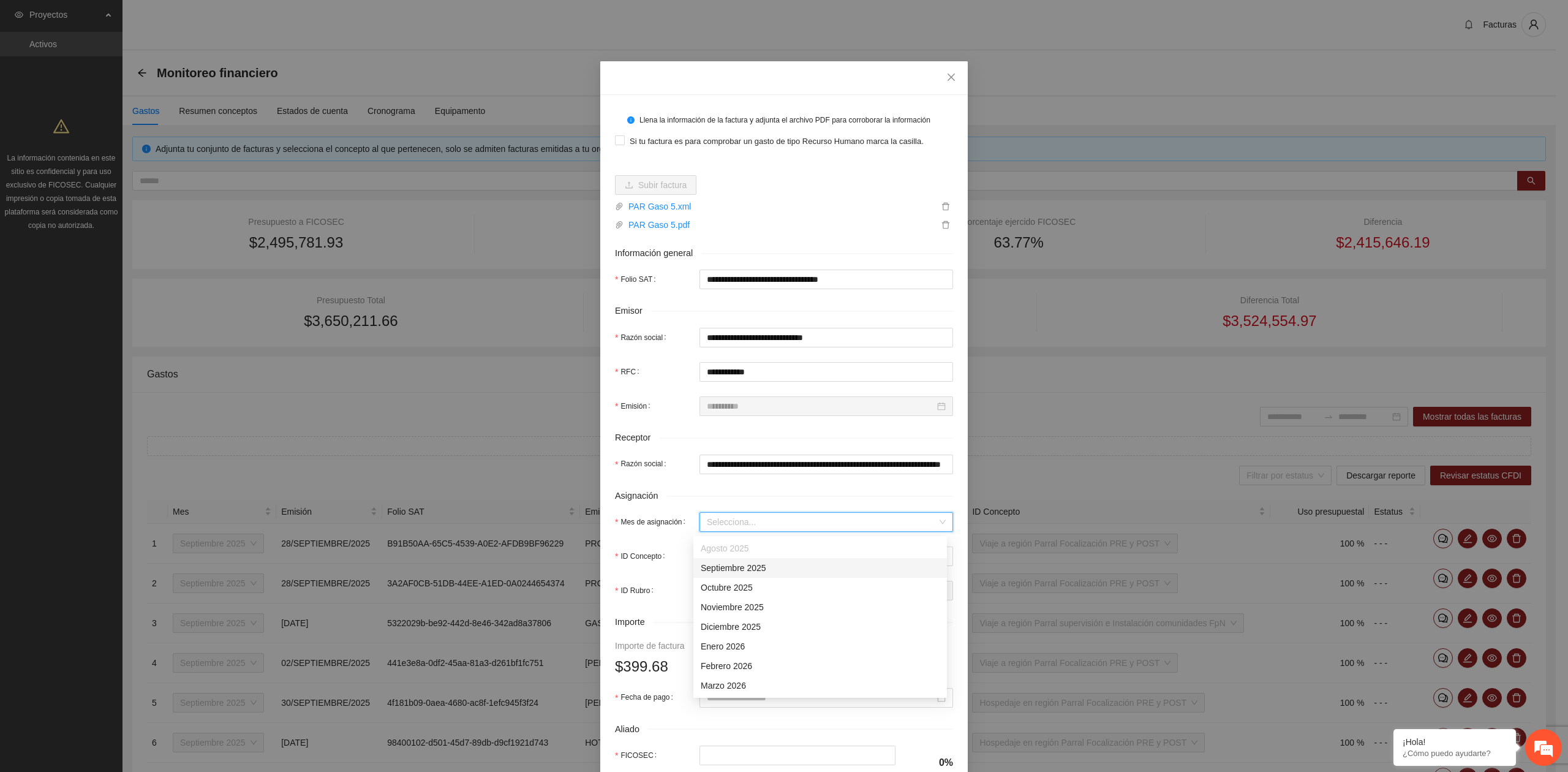
click at [724, 526] on input "Mes de asignación" at bounding box center [821, 522] width 230 height 19
click at [726, 569] on div "Septiembre 2025" at bounding box center [820, 568] width 239 height 13
click at [728, 564] on input "ID Concepto" at bounding box center [821, 556] width 230 height 19
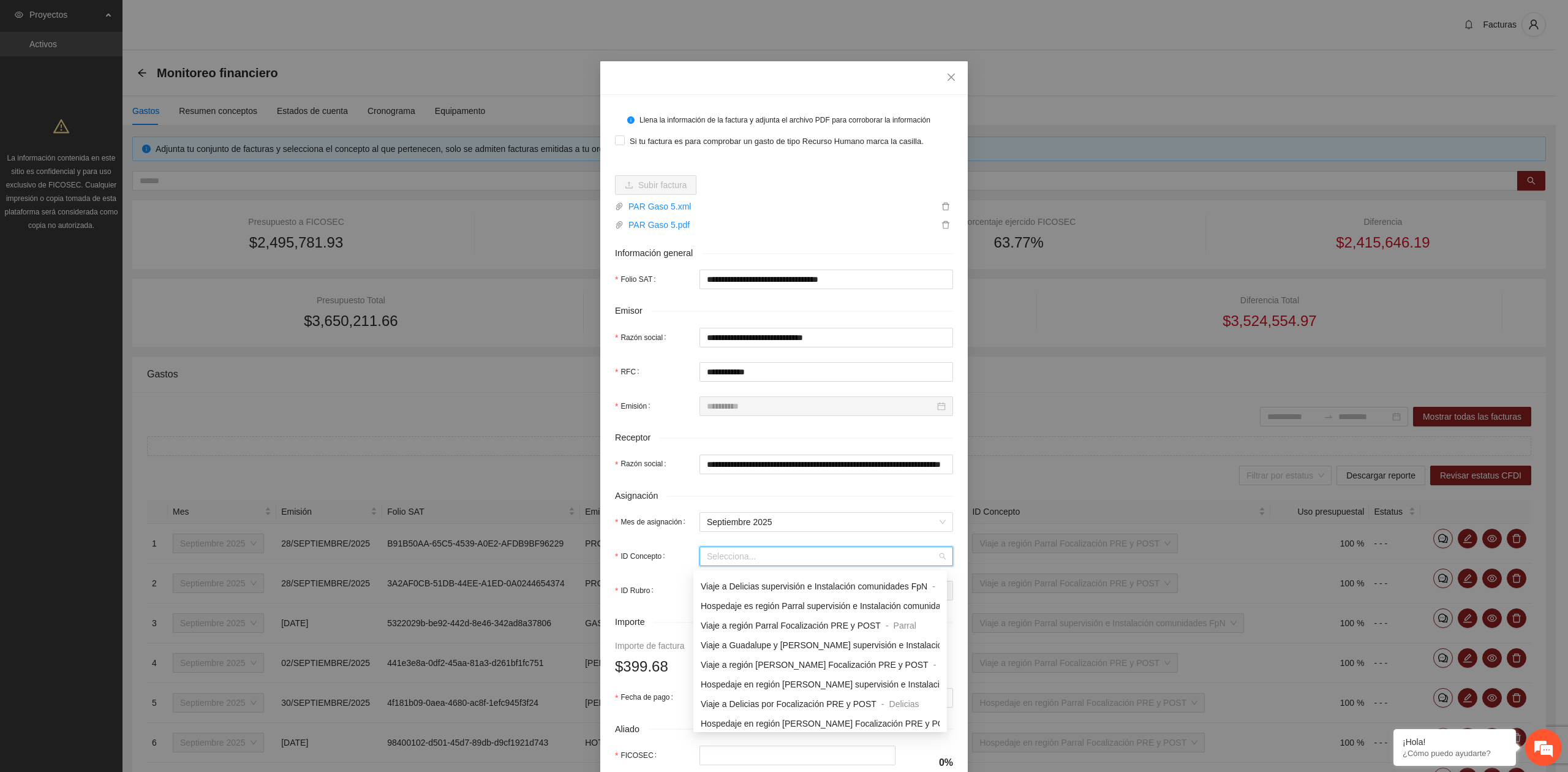
scroll to position [817, 0]
click at [870, 713] on div "Viaje a región Parral Focalización PRE y POST" at bounding box center [791, 707] width 180 height 13
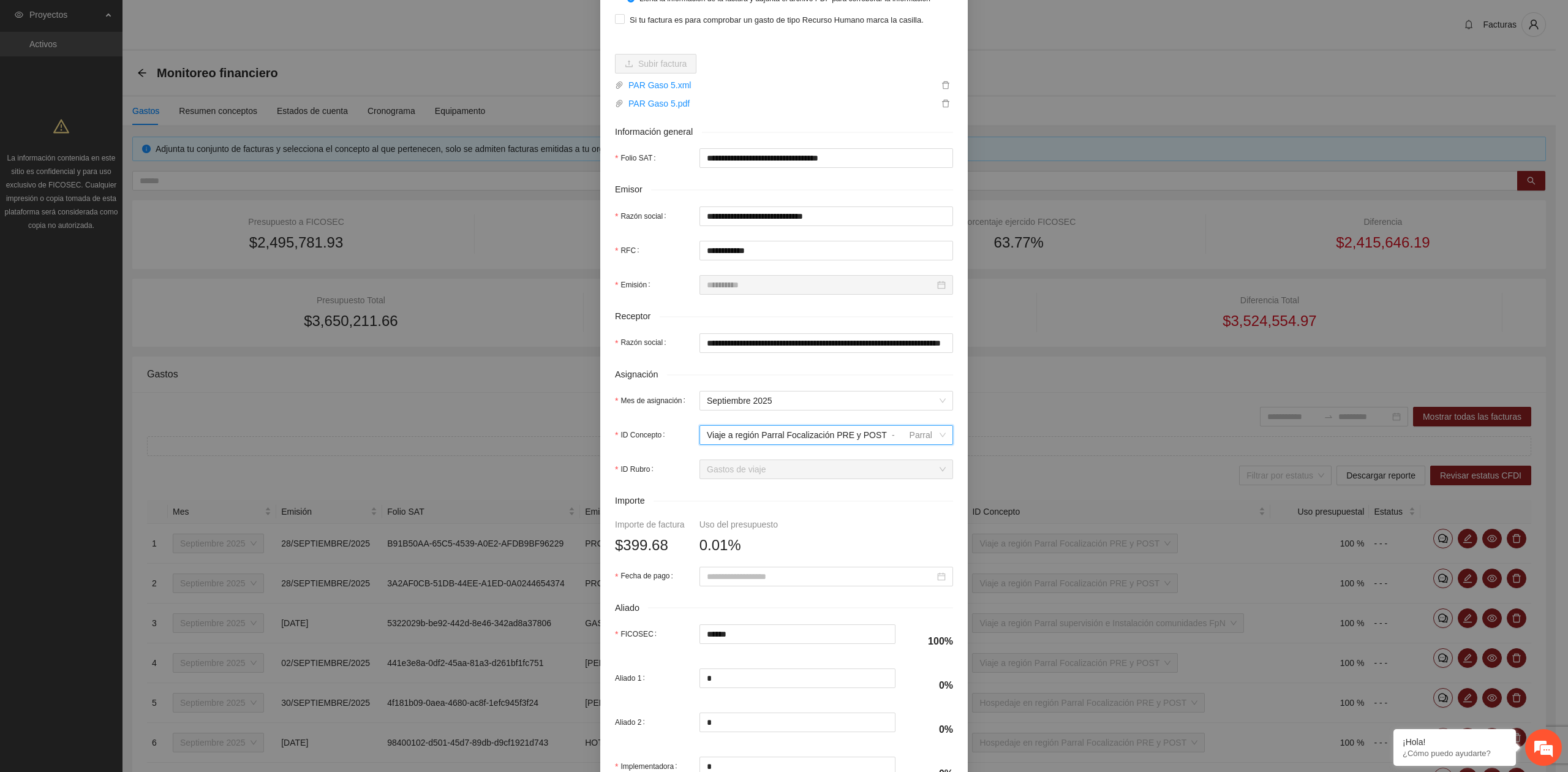
scroll to position [163, 0]
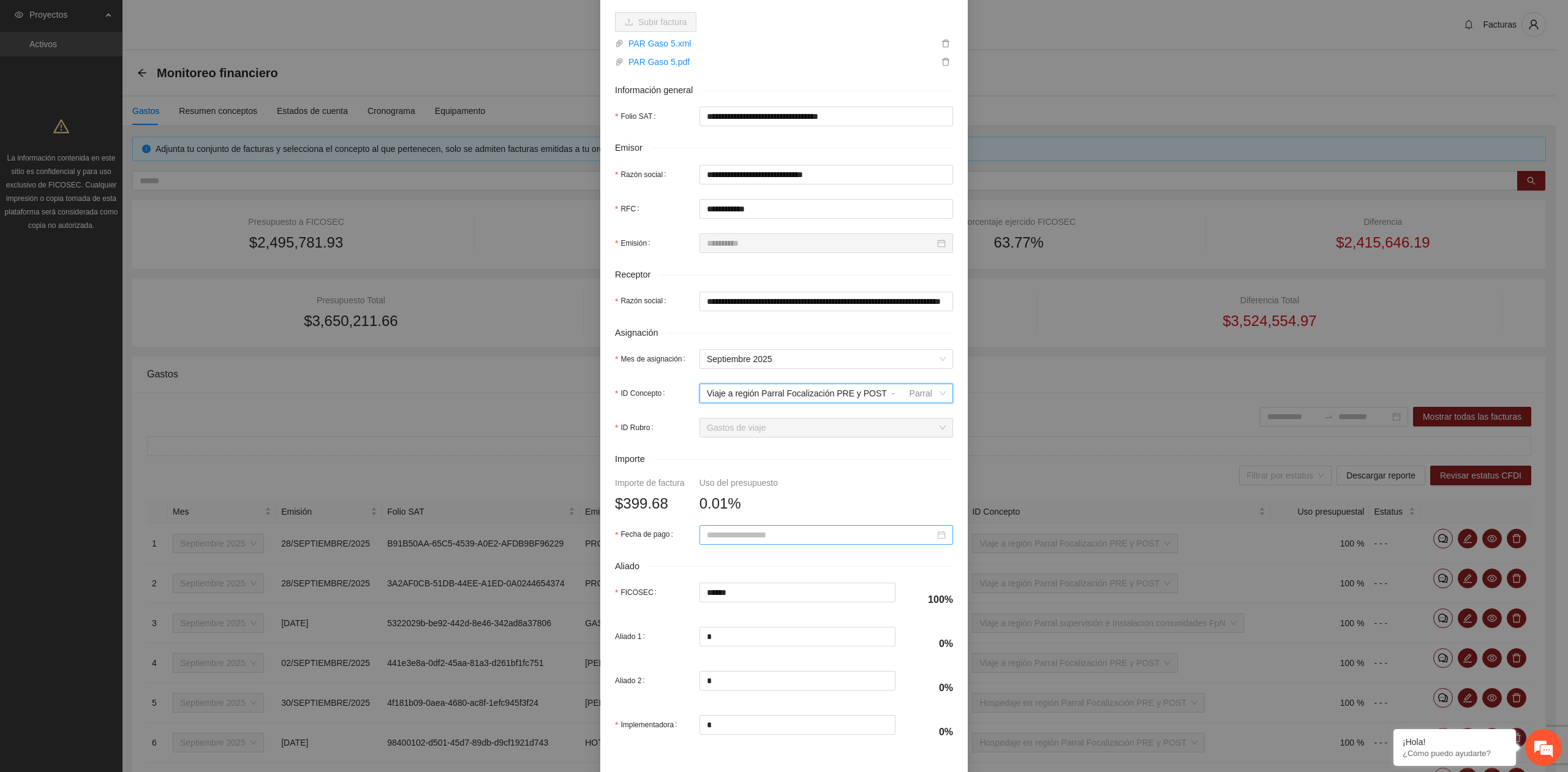
click at [784, 544] on div at bounding box center [826, 534] width 253 height 20
click at [721, 566] on button "button" at bounding box center [718, 561] width 13 height 24
click at [733, 685] on div "29" at bounding box center [733, 681] width 15 height 15
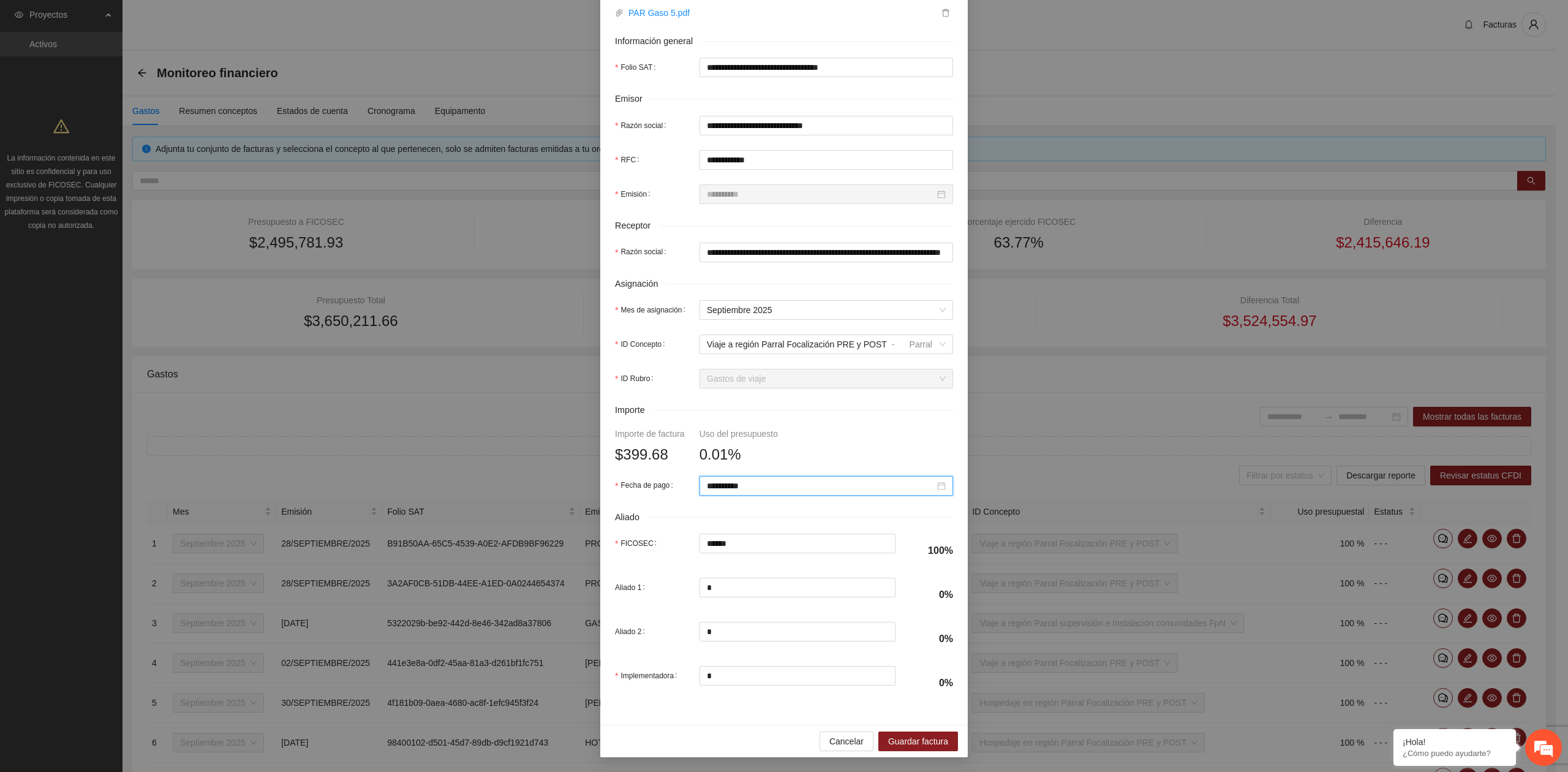
scroll to position [216, 0]
click at [907, 743] on span "Guardar factura" at bounding box center [918, 741] width 60 height 13
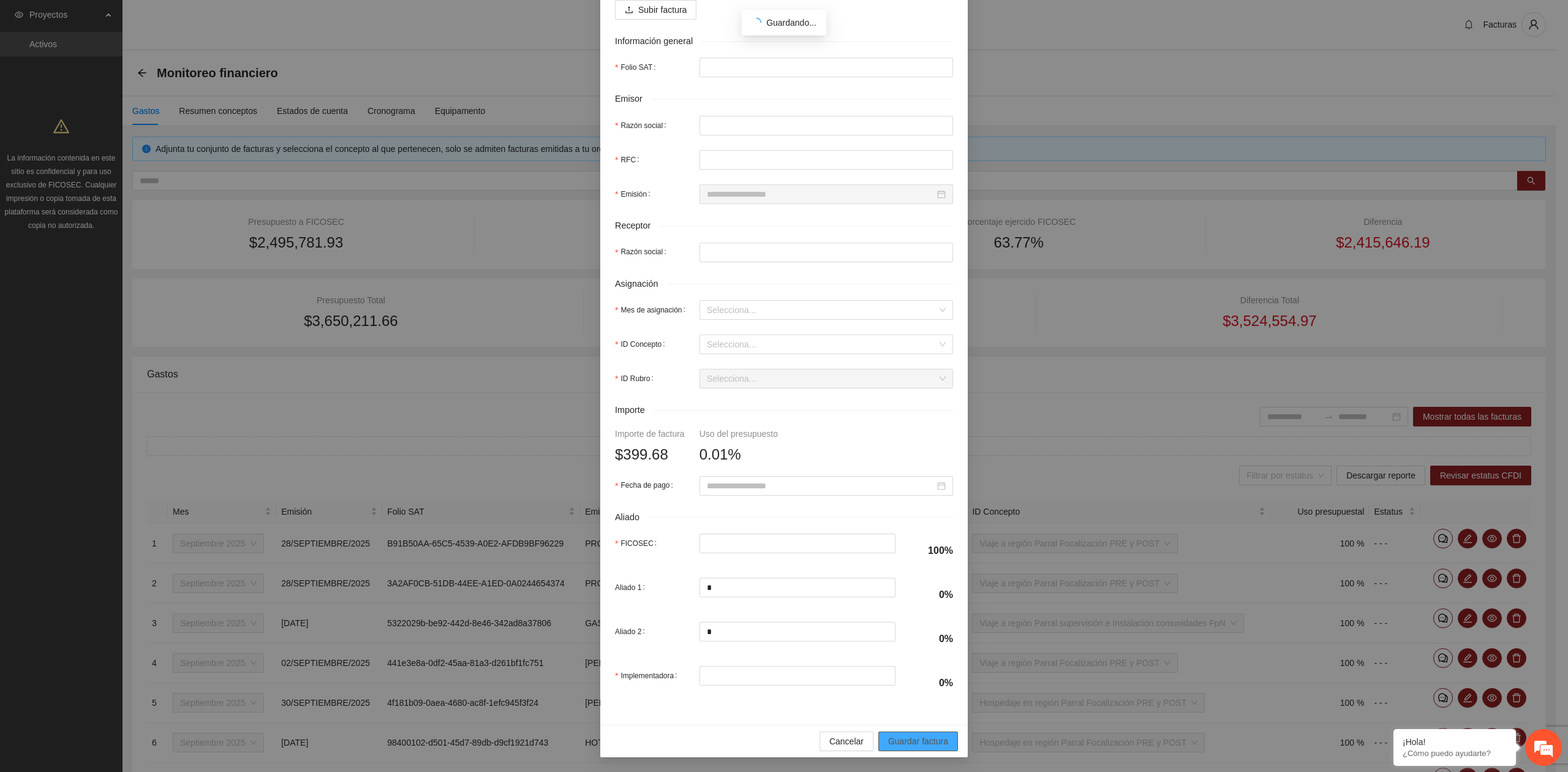
scroll to position [118, 0]
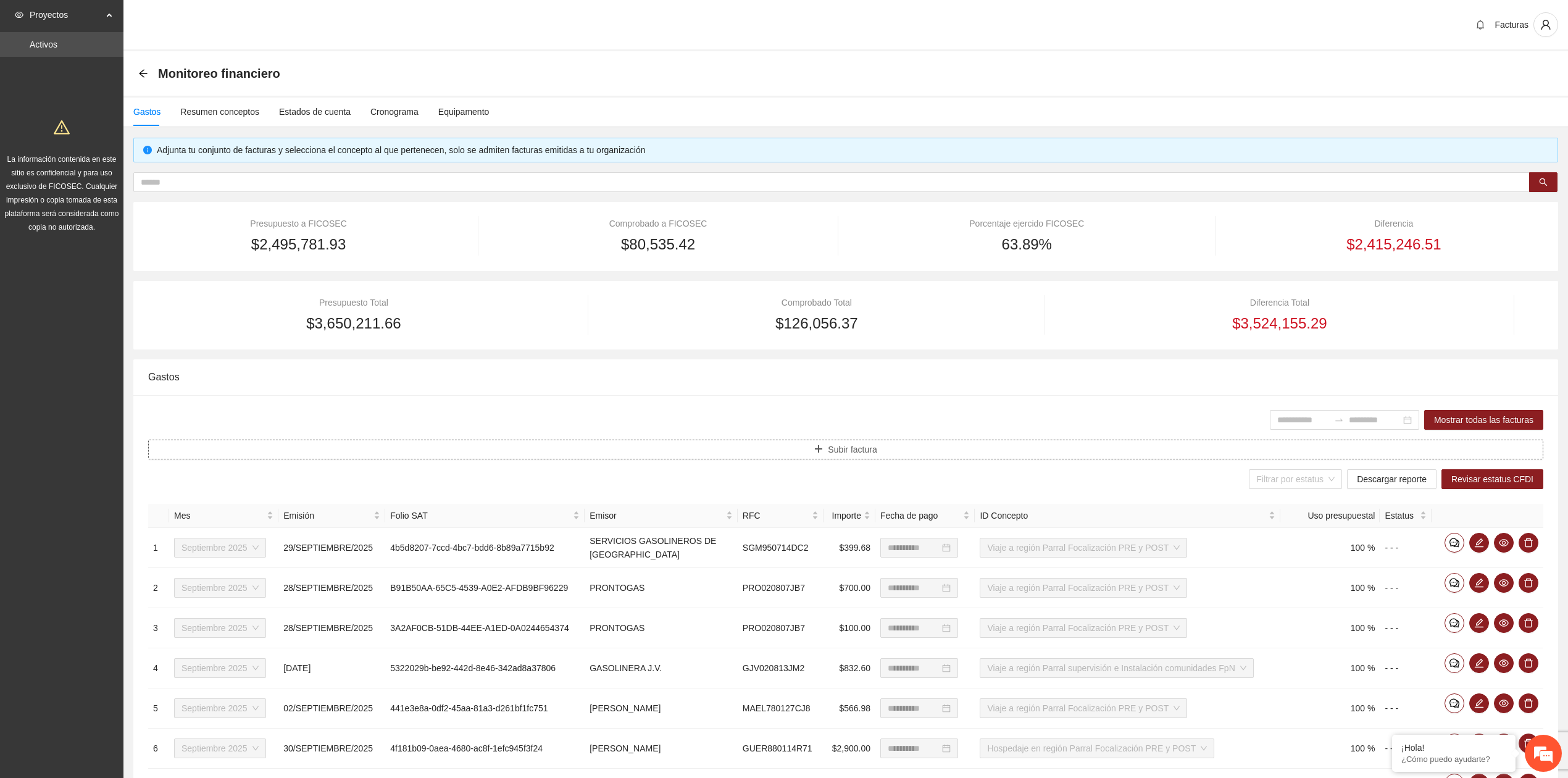
click at [831, 452] on span "Subir factura" at bounding box center [853, 449] width 49 height 14
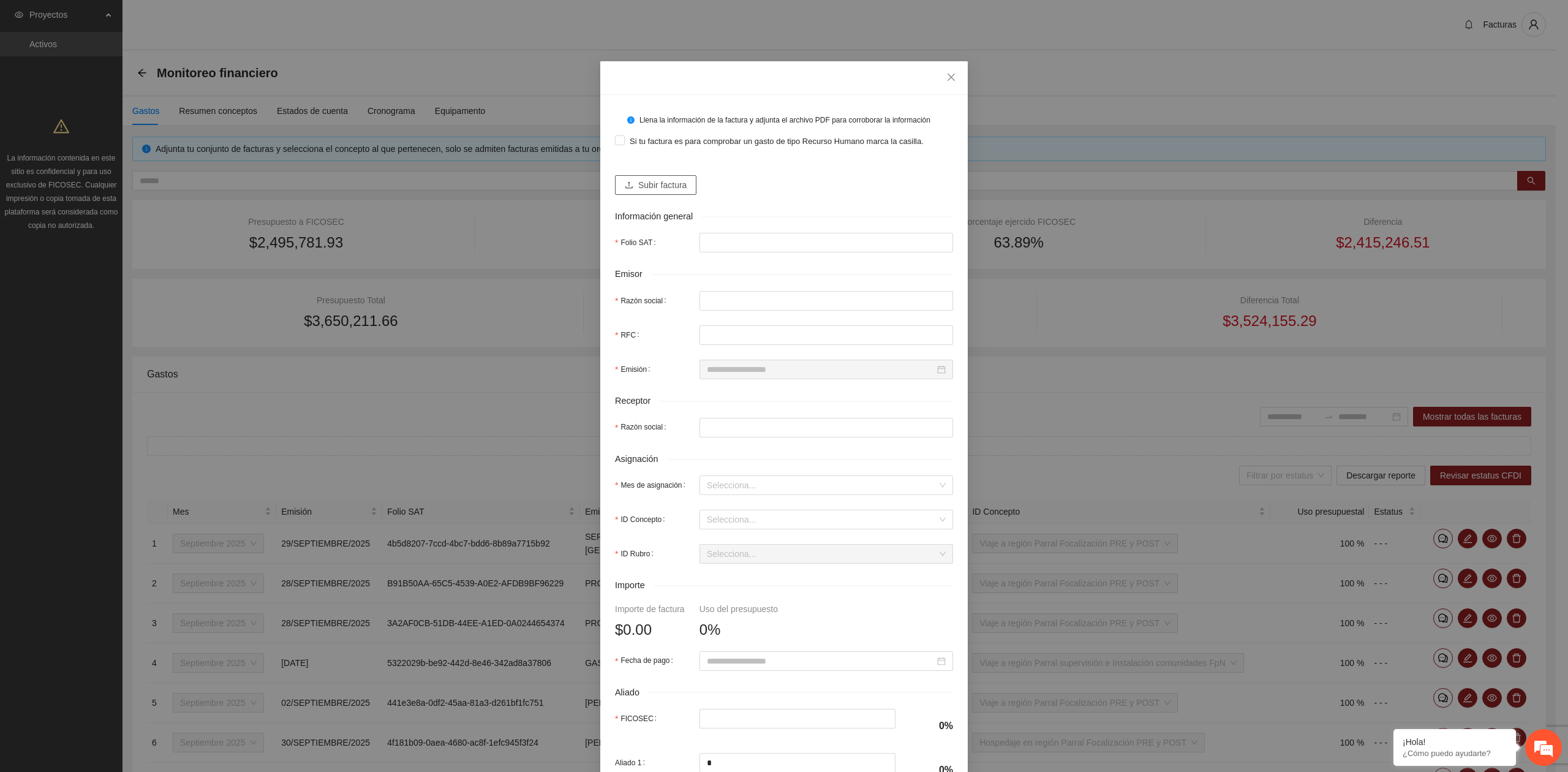
click at [662, 176] on button "Subir factura" at bounding box center [655, 185] width 82 height 20
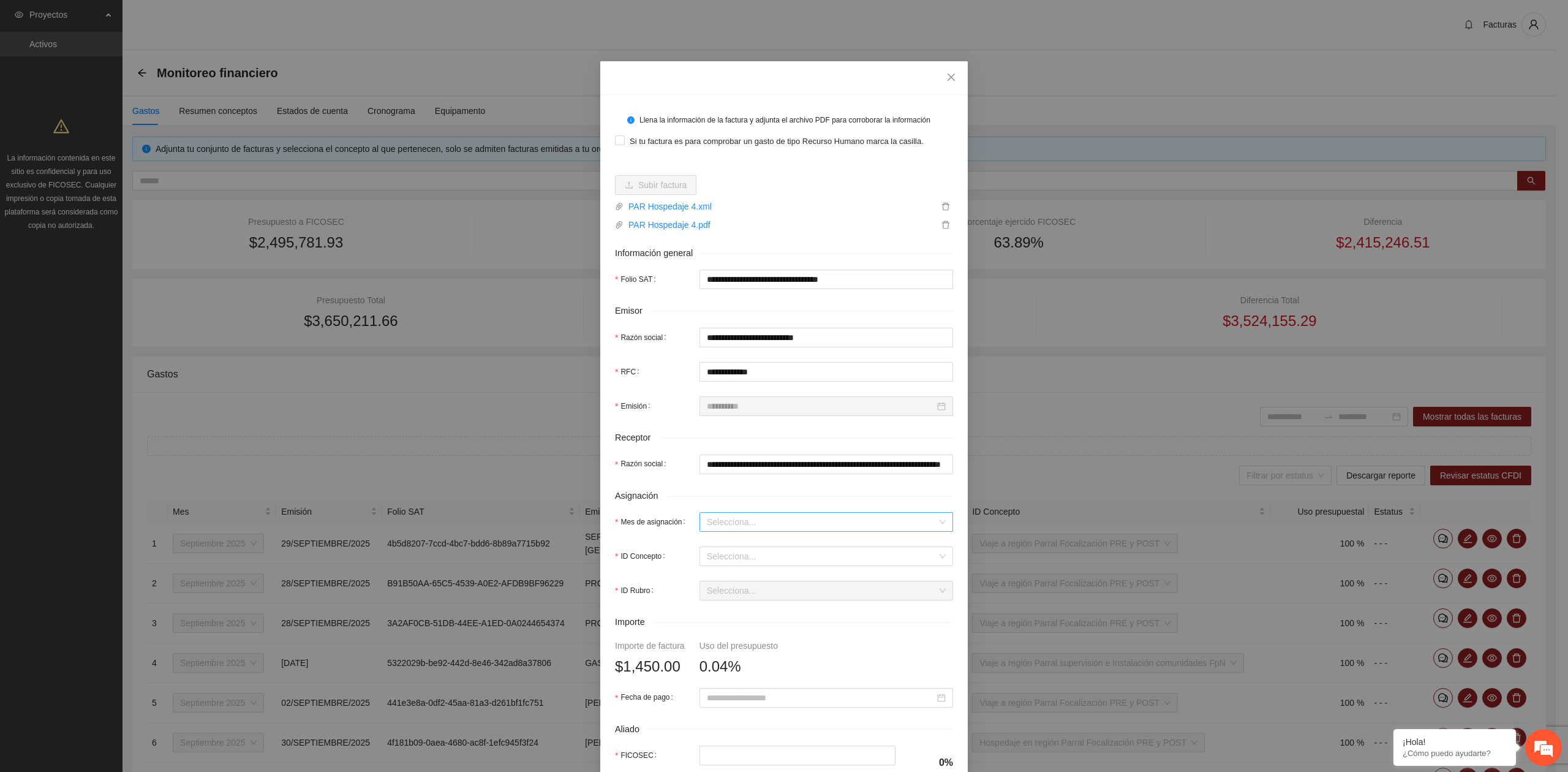
click at [729, 525] on input "Mes de asignación" at bounding box center [821, 522] width 230 height 19
click at [733, 566] on div "Septiembre 2025" at bounding box center [820, 568] width 239 height 13
click at [740, 562] on input "ID Concepto" at bounding box center [821, 556] width 230 height 19
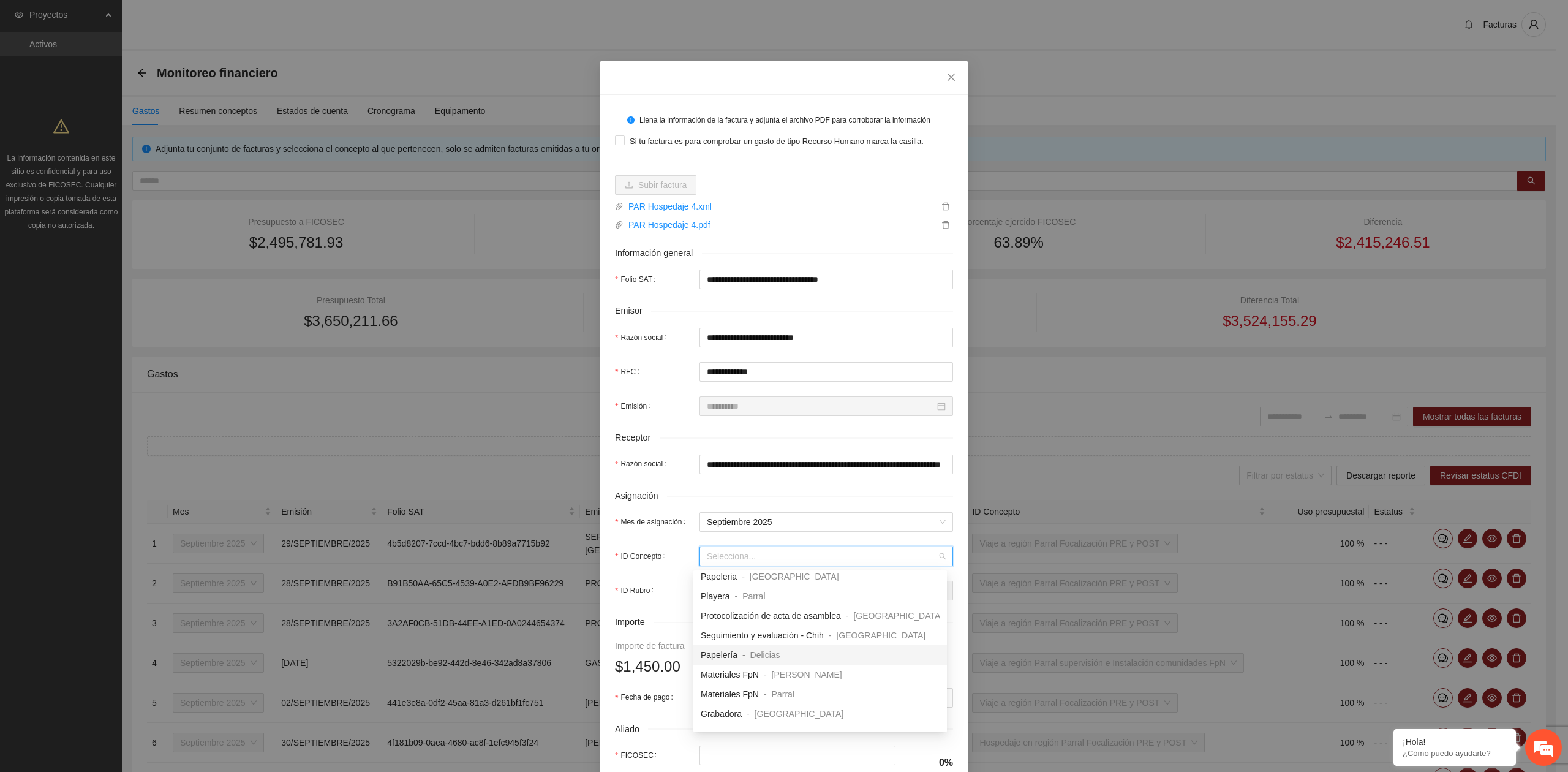
scroll to position [245, 0]
click at [825, 648] on span "Viaje a región Parral supervisión e Instalación comunidades FpN" at bounding box center [823, 651] width 246 height 10
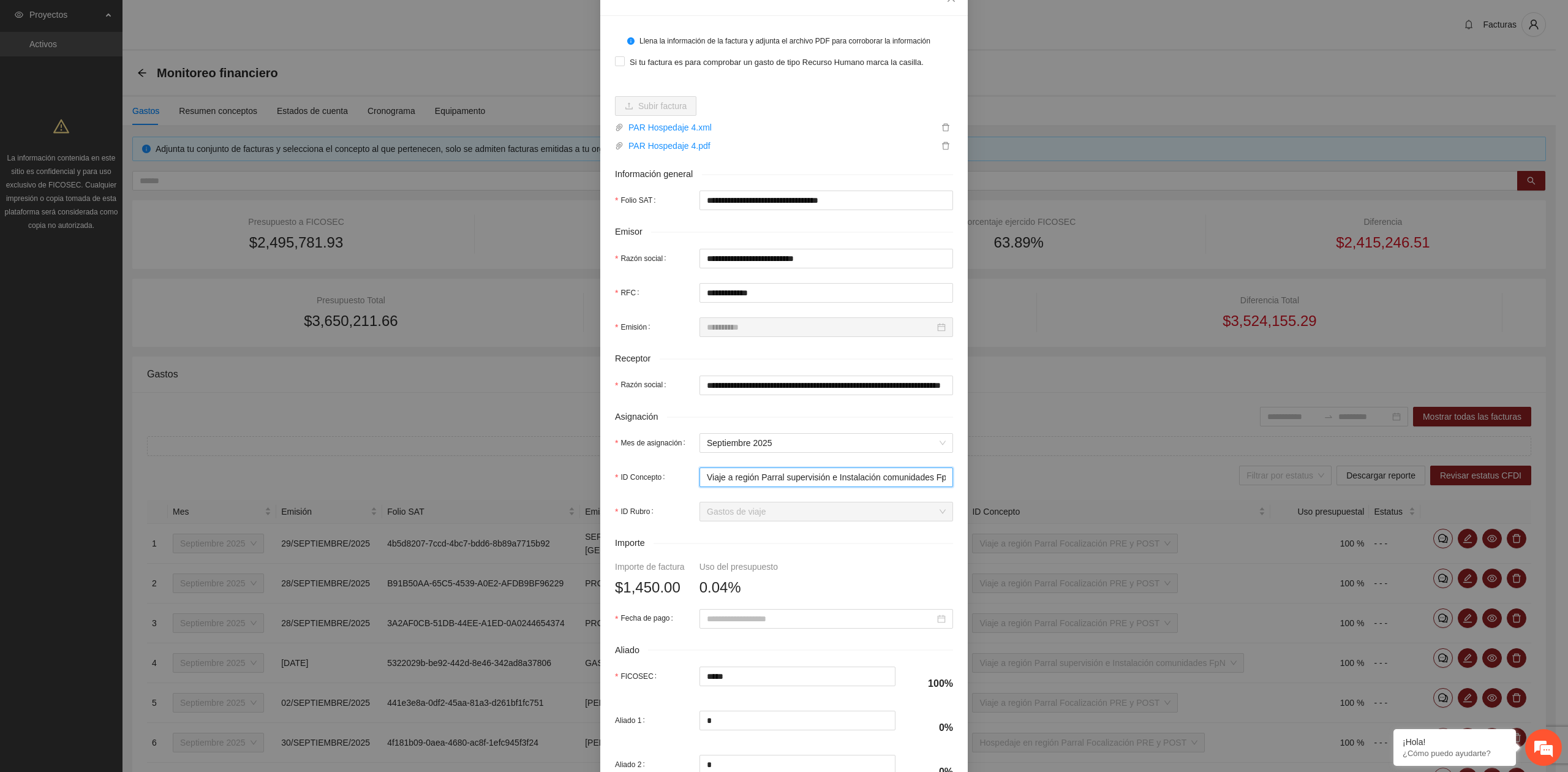
scroll to position [82, 0]
click at [756, 621] on input "Fecha de pago" at bounding box center [820, 616] width 228 height 13
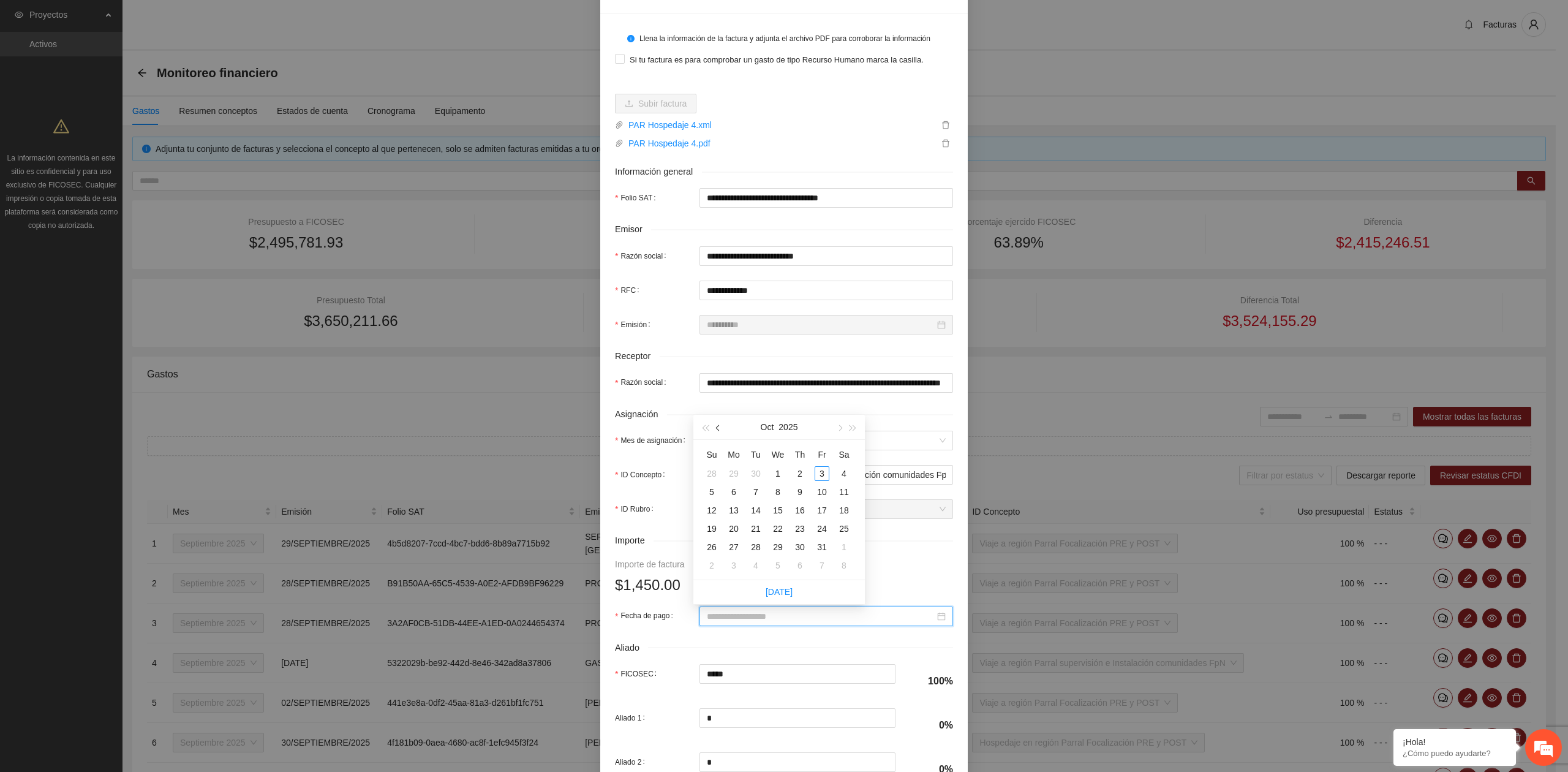
click at [723, 430] on button "button" at bounding box center [718, 427] width 13 height 24
click at [801, 508] on div "18" at bounding box center [800, 510] width 15 height 15
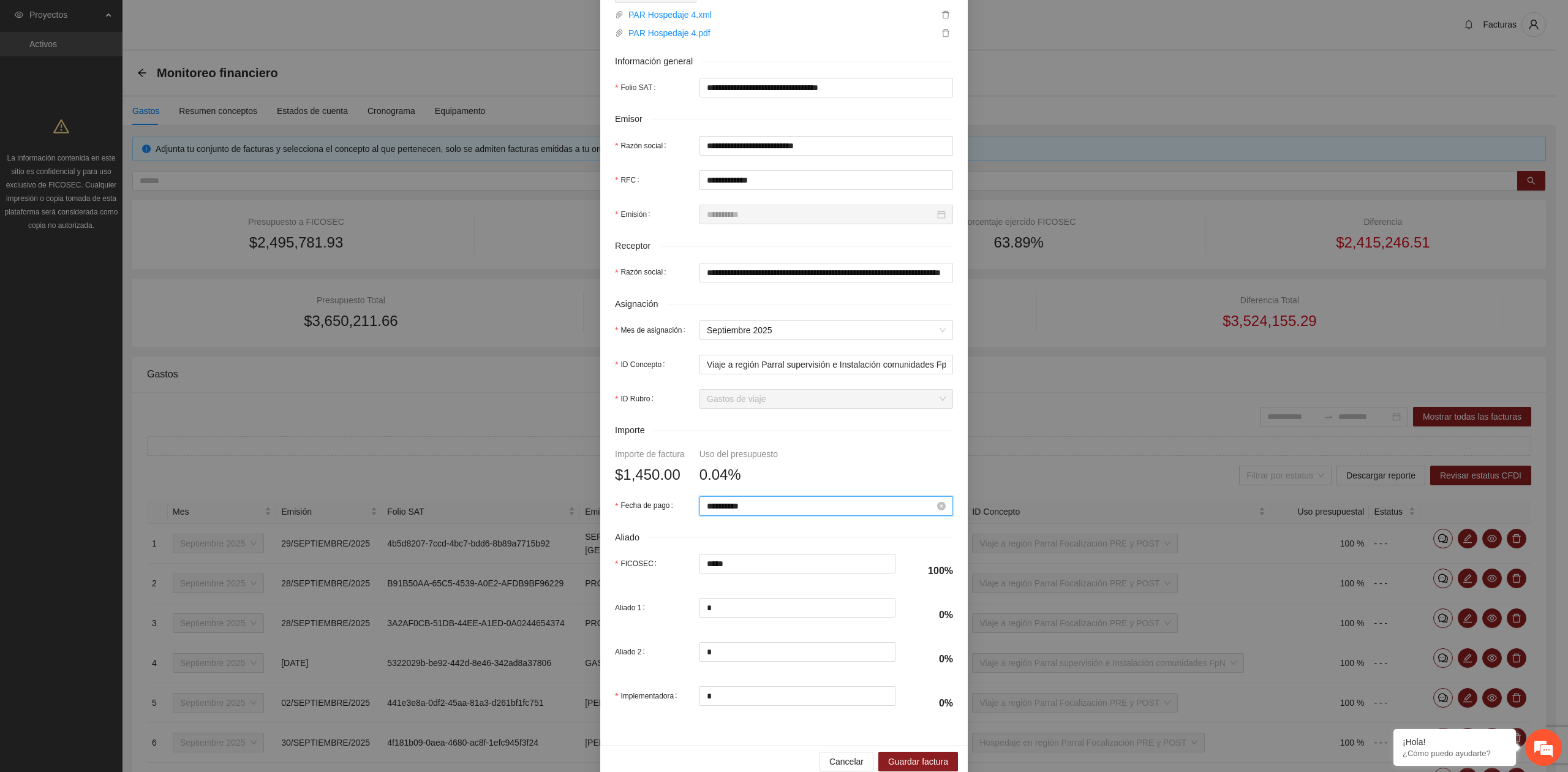
scroll to position [216, 0]
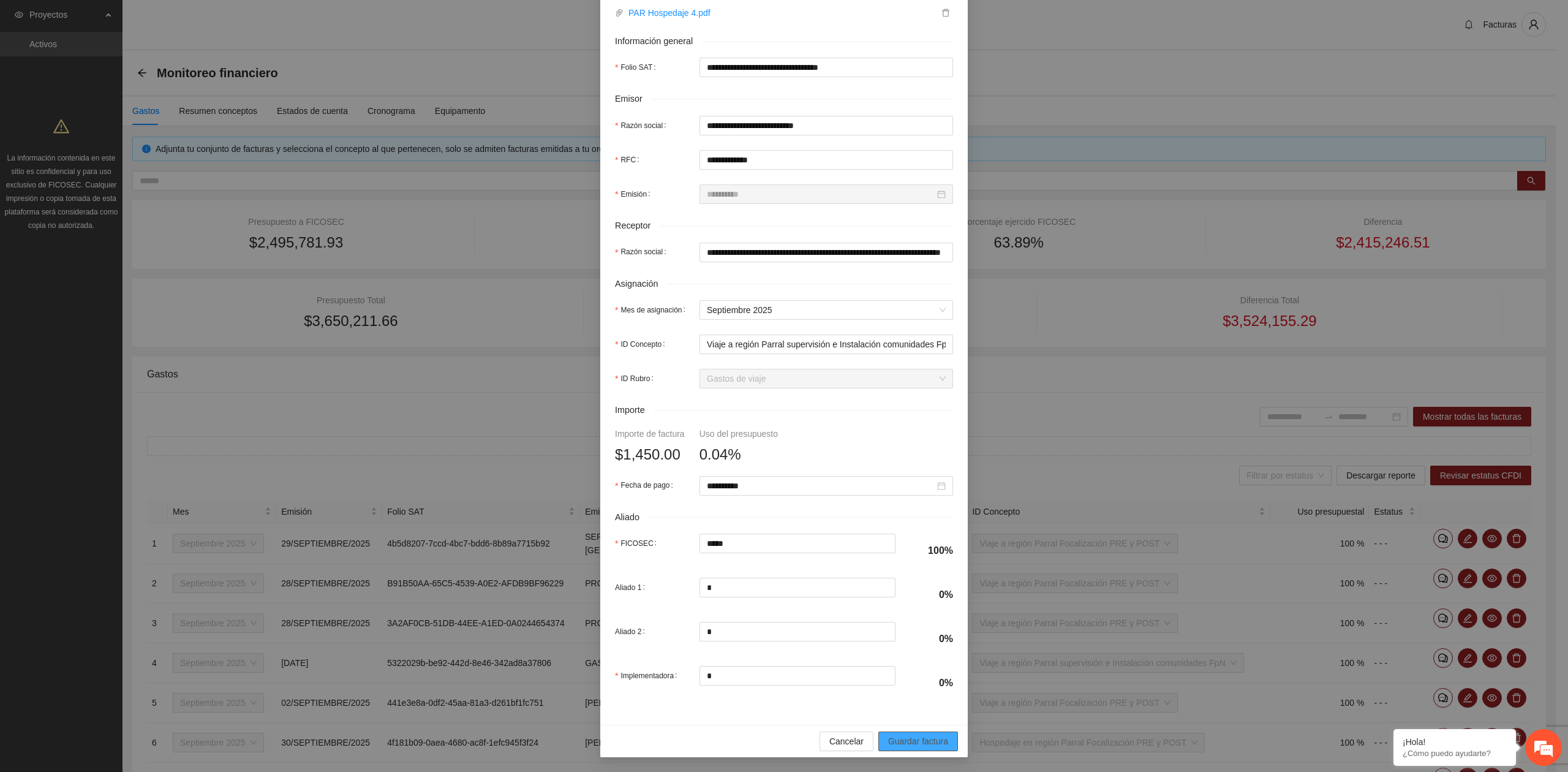
click at [888, 736] on span "Guardar factura" at bounding box center [918, 741] width 60 height 13
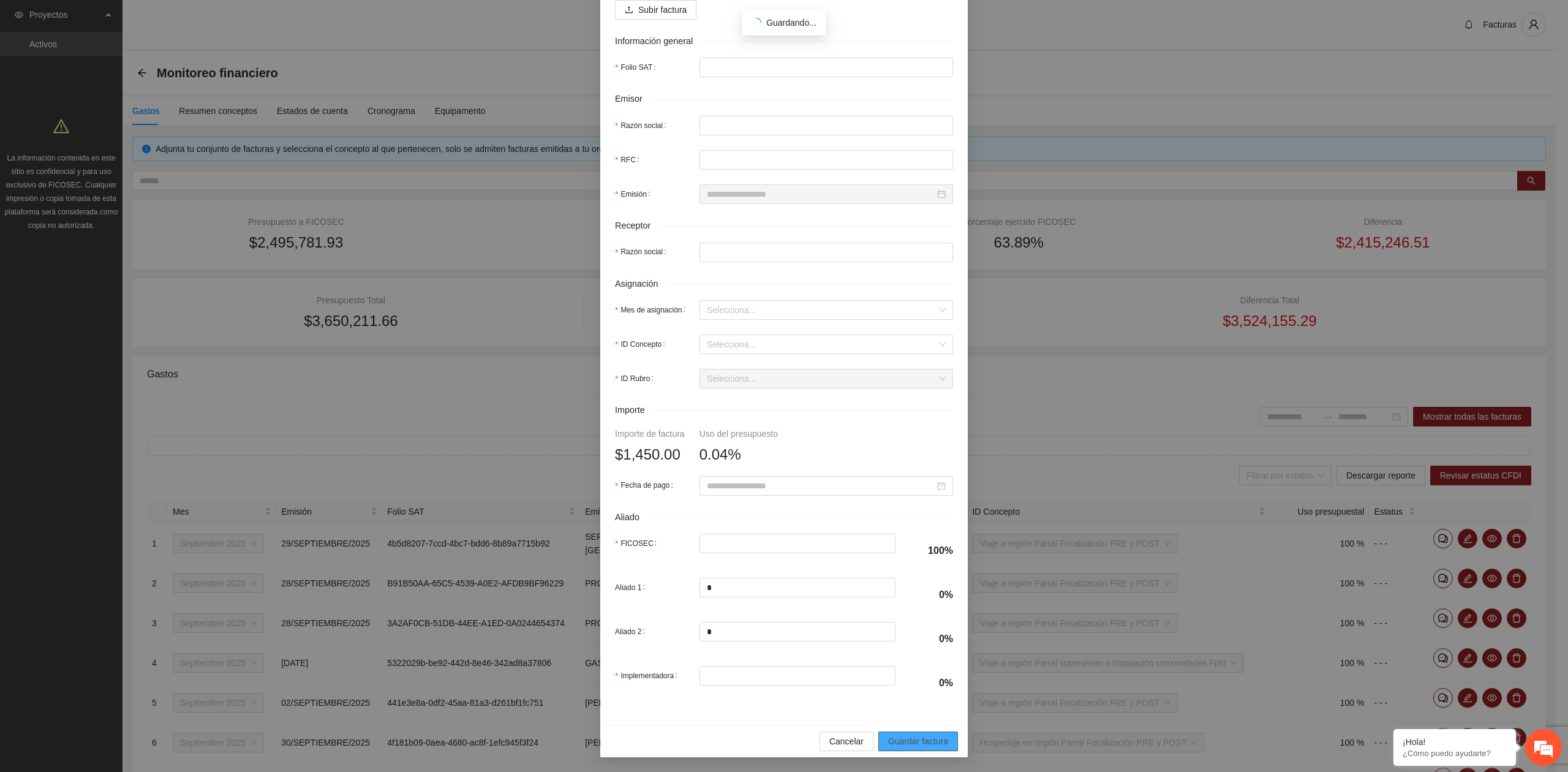
scroll to position [118, 0]
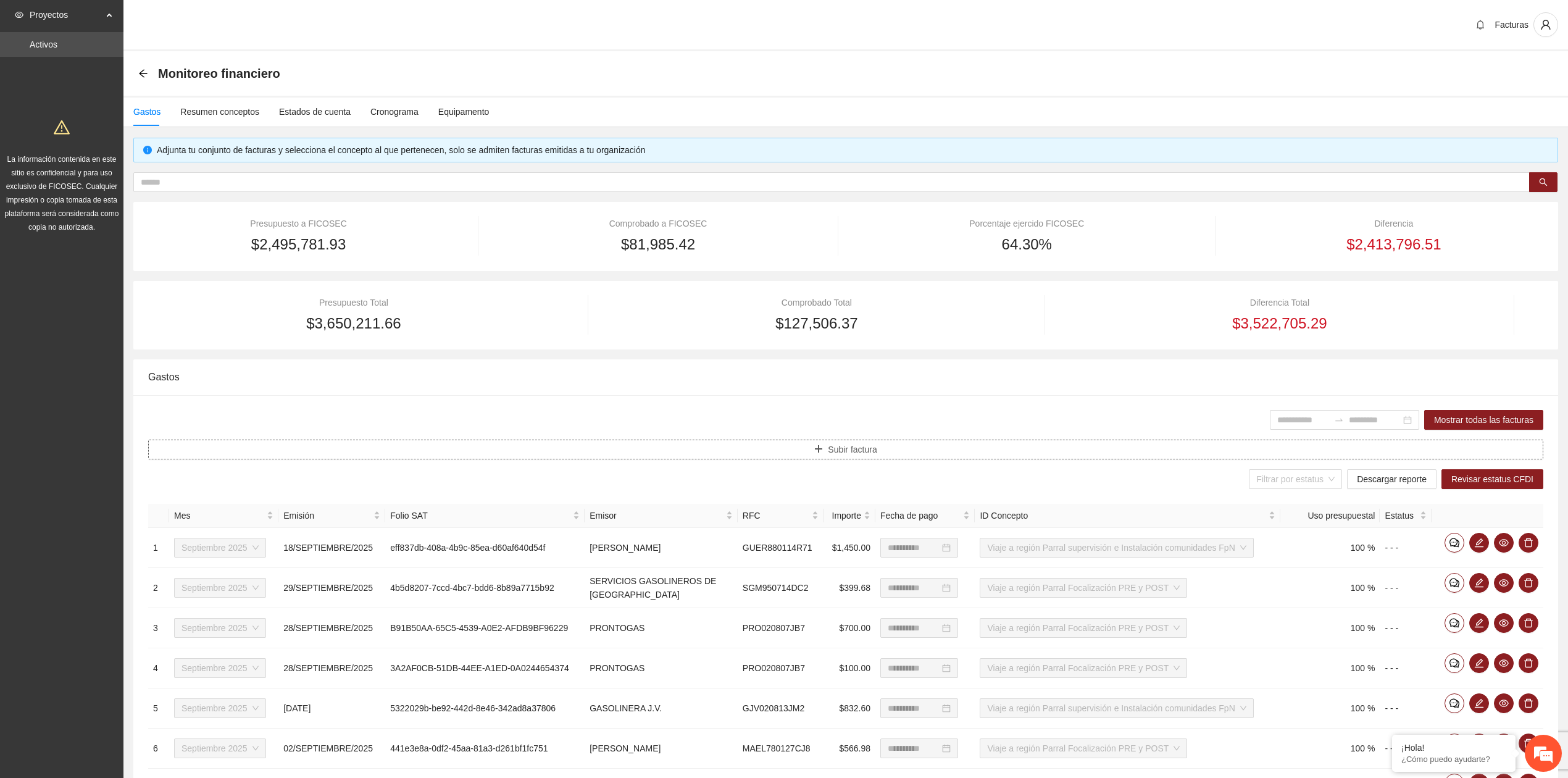
click at [816, 451] on icon "plus" at bounding box center [818, 449] width 8 height 8
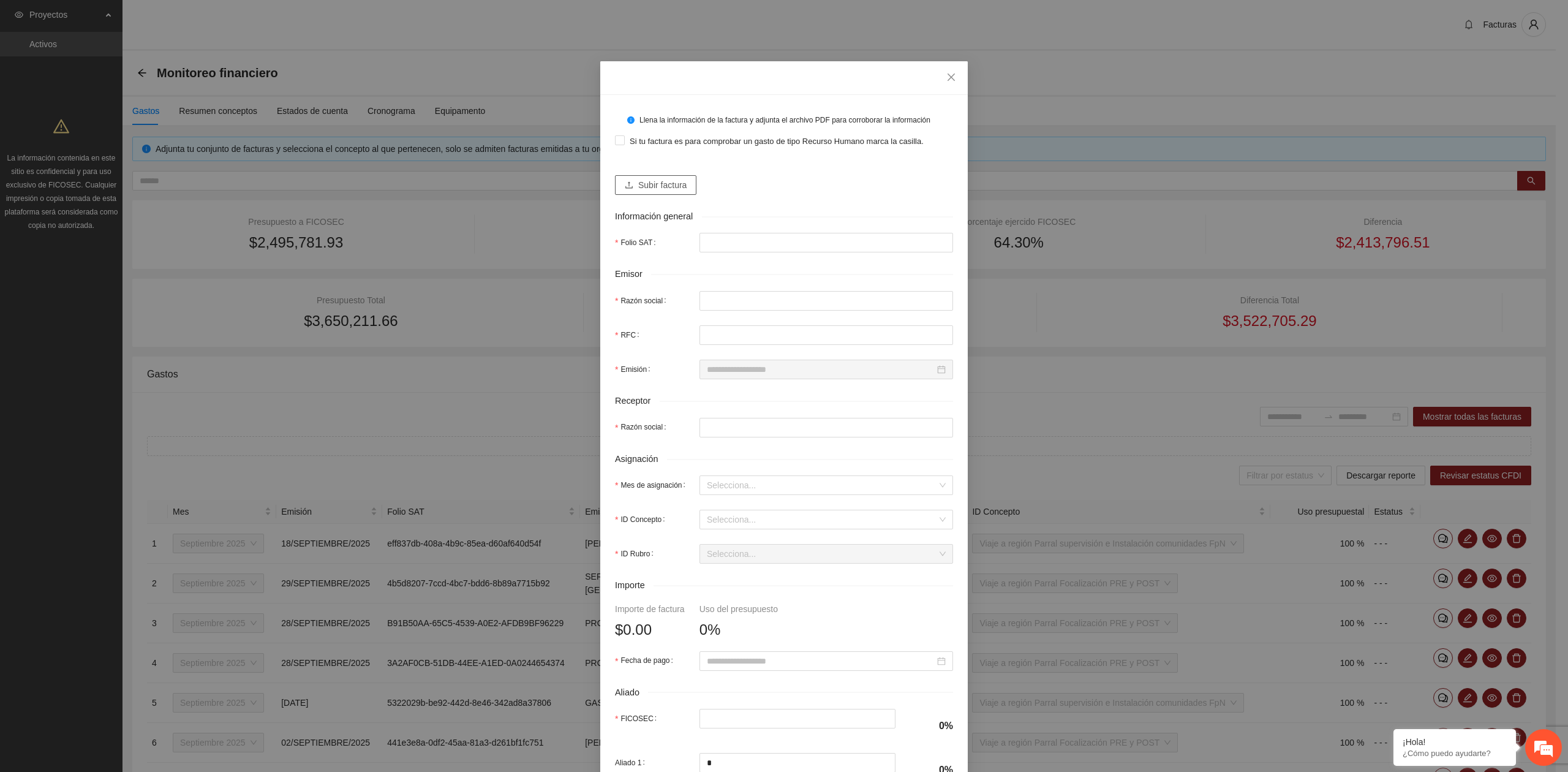
click at [675, 184] on span "Subir factura" at bounding box center [662, 185] width 49 height 13
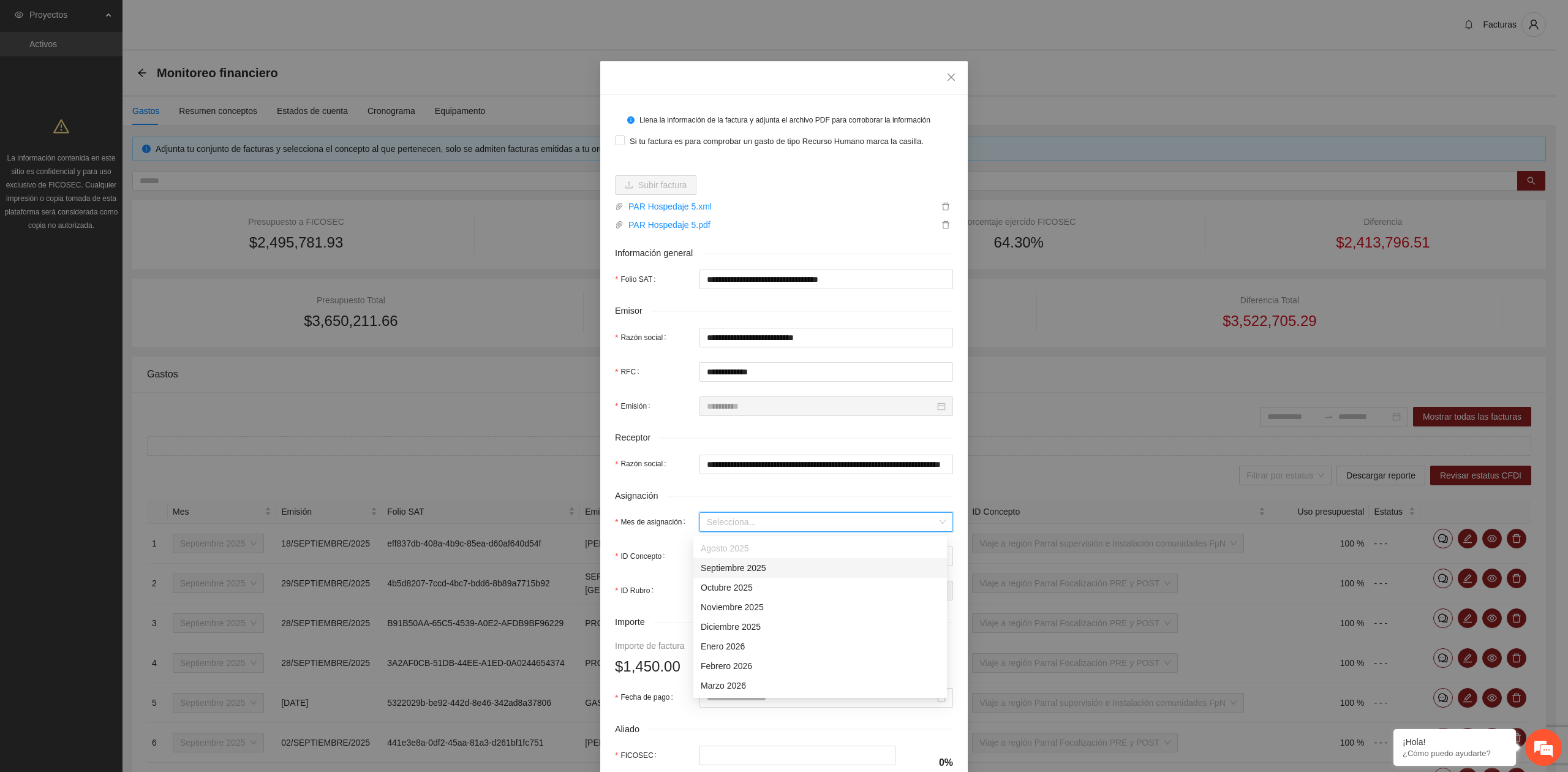
click at [743, 525] on input "Mes de asignación" at bounding box center [821, 522] width 230 height 19
click at [745, 564] on div "Septiembre 2025" at bounding box center [820, 568] width 239 height 13
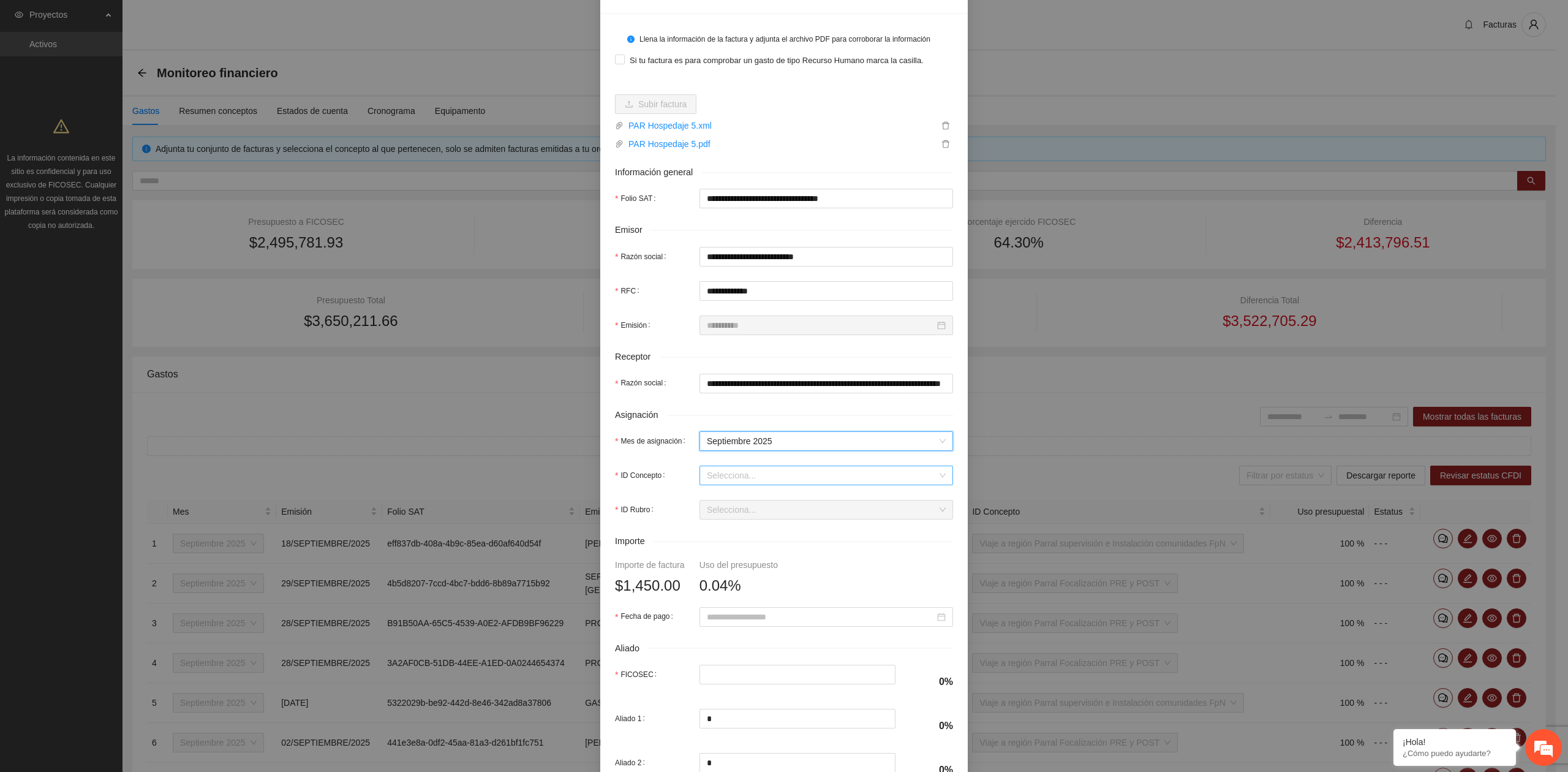
scroll to position [82, 0]
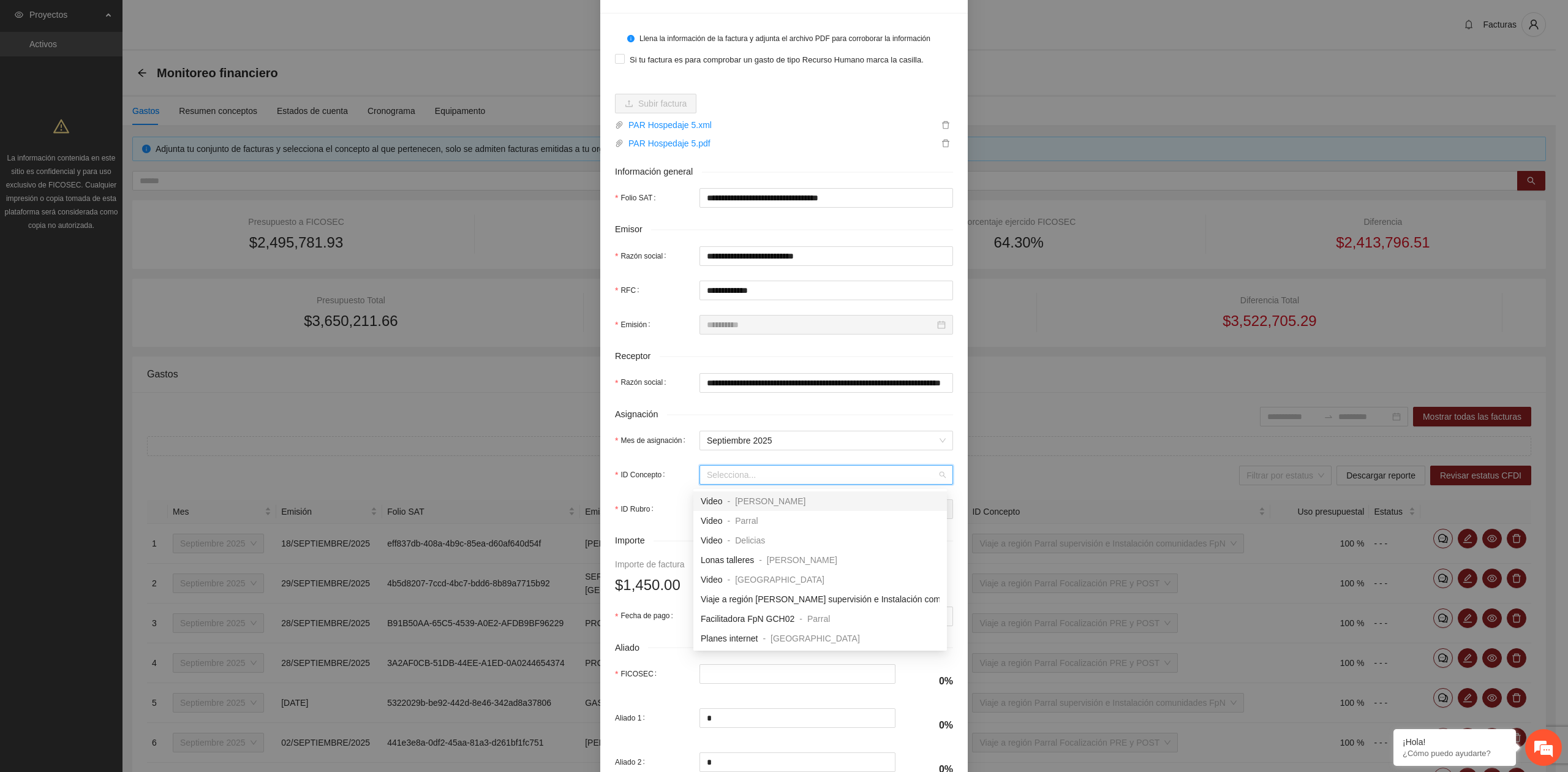
click at [758, 471] on input "ID Concepto" at bounding box center [821, 474] width 230 height 19
click at [784, 574] on span "Viaje a región Parral supervisión e Instalación comunidades FpN" at bounding box center [823, 570] width 246 height 10
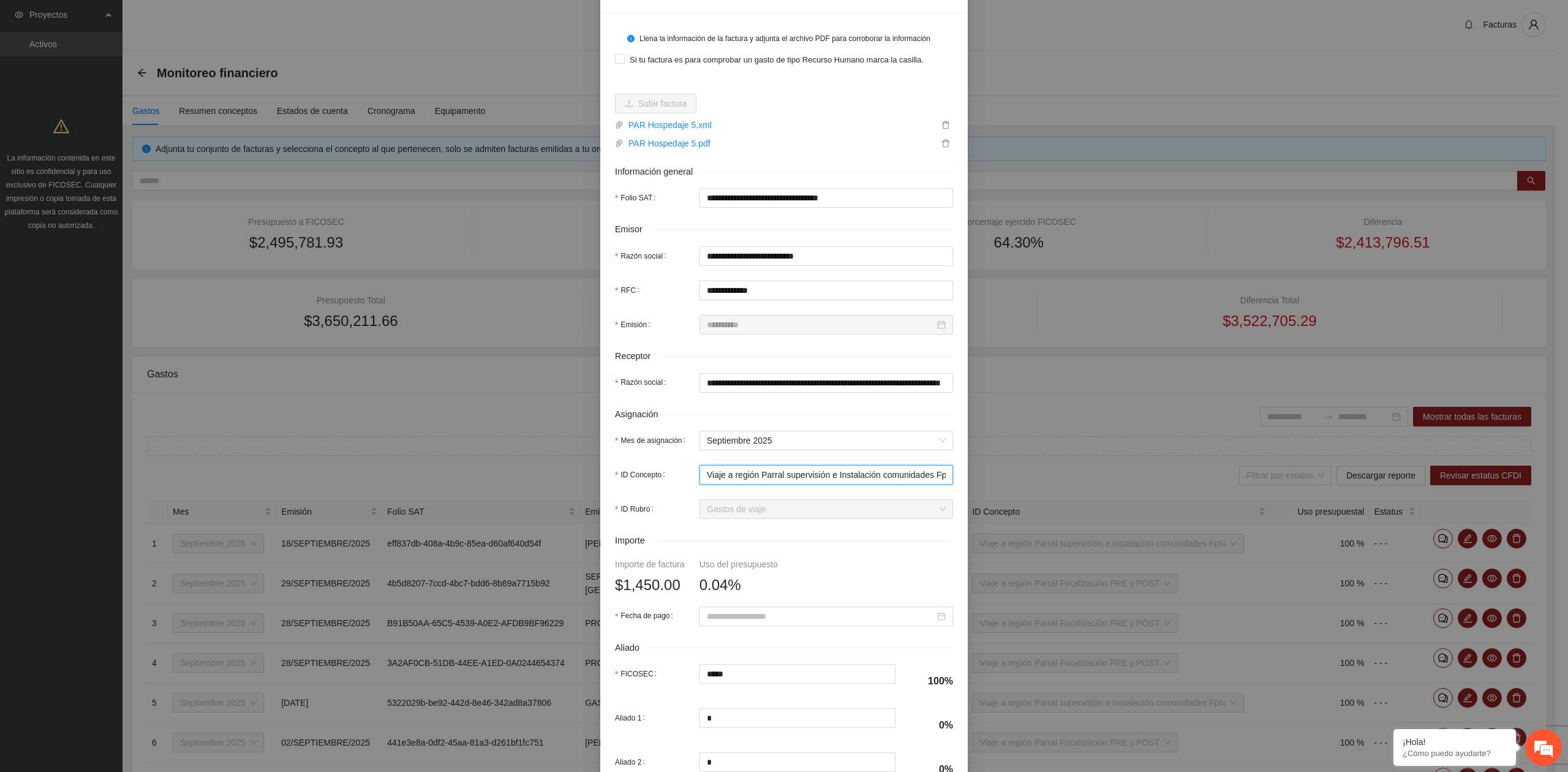
click at [814, 478] on span "Viaje a región Parral supervisión e Instalación comunidades FpN" at bounding box center [829, 474] width 246 height 10
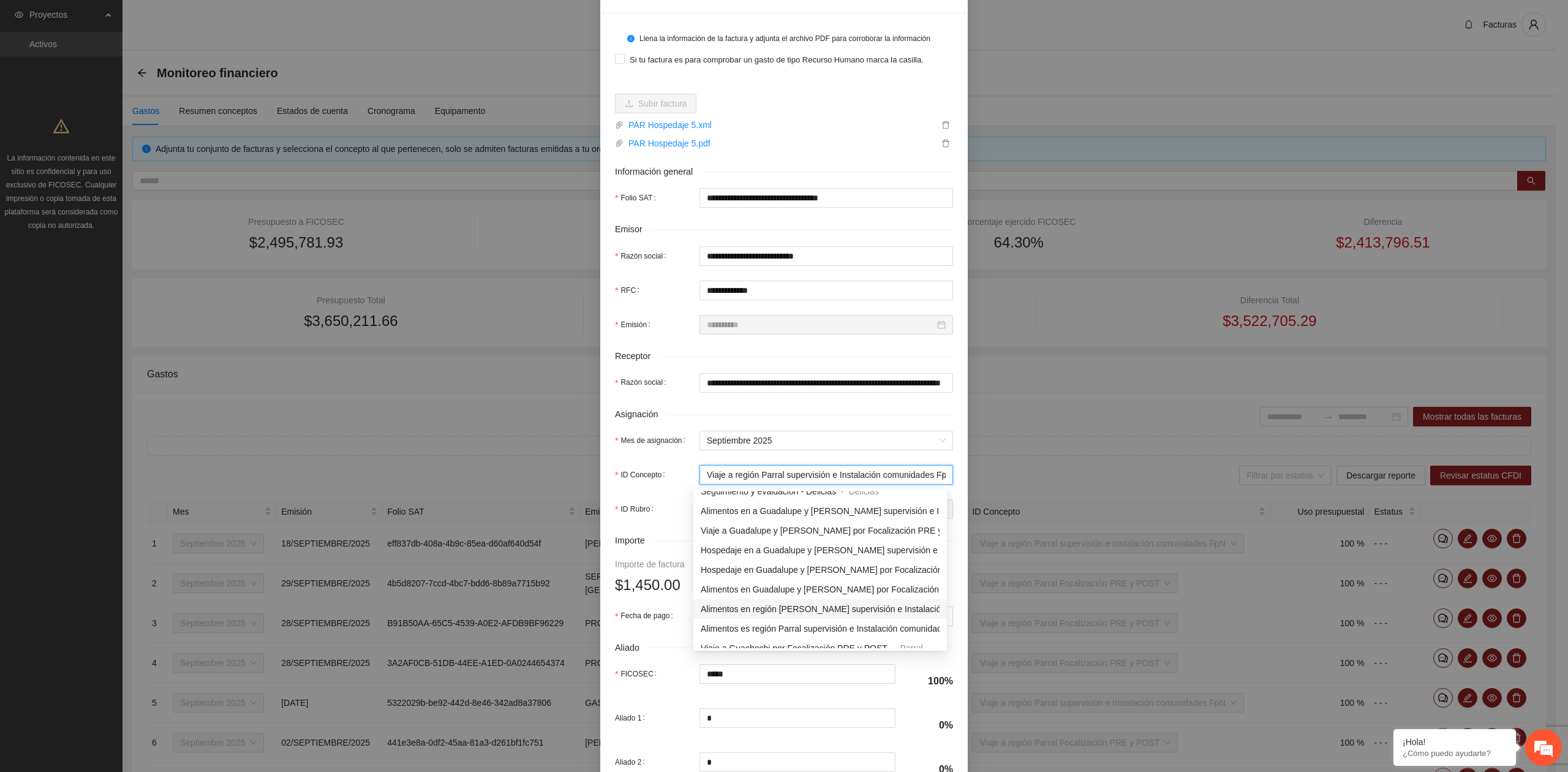
scroll to position [817, 0]
click at [745, 609] on span "Hospedaje es región Parral supervisión e Instalación comunidades FpN" at bounding box center [837, 605] width 272 height 10
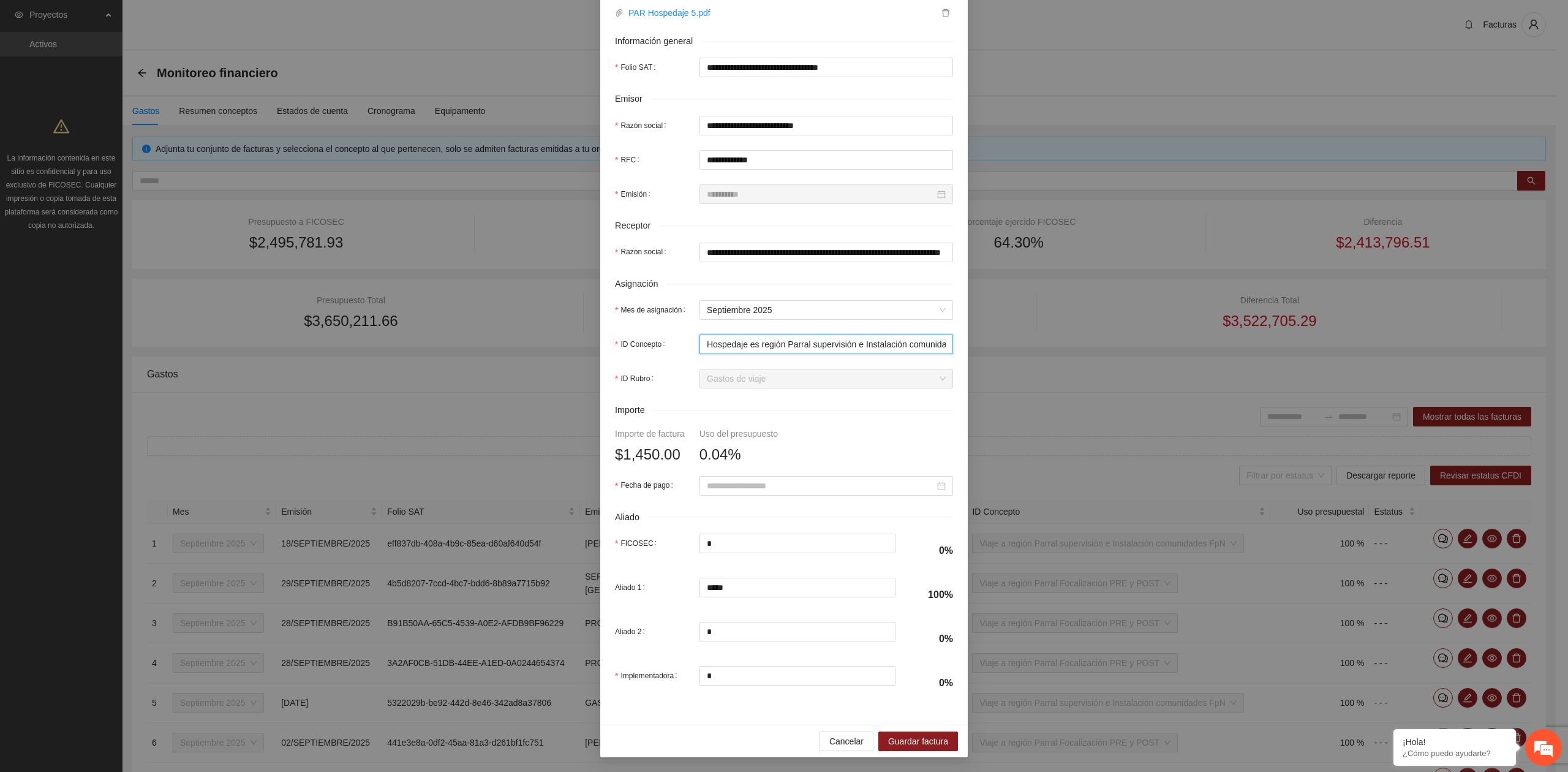
scroll to position [216, 0]
click at [788, 485] on input "Fecha de pago" at bounding box center [820, 485] width 228 height 13
click at [722, 510] on button "button" at bounding box center [718, 507] width 13 height 24
click at [799, 594] on div "18" at bounding box center [800, 591] width 15 height 15
click at [904, 741] on span "Guardar factura" at bounding box center [918, 741] width 60 height 13
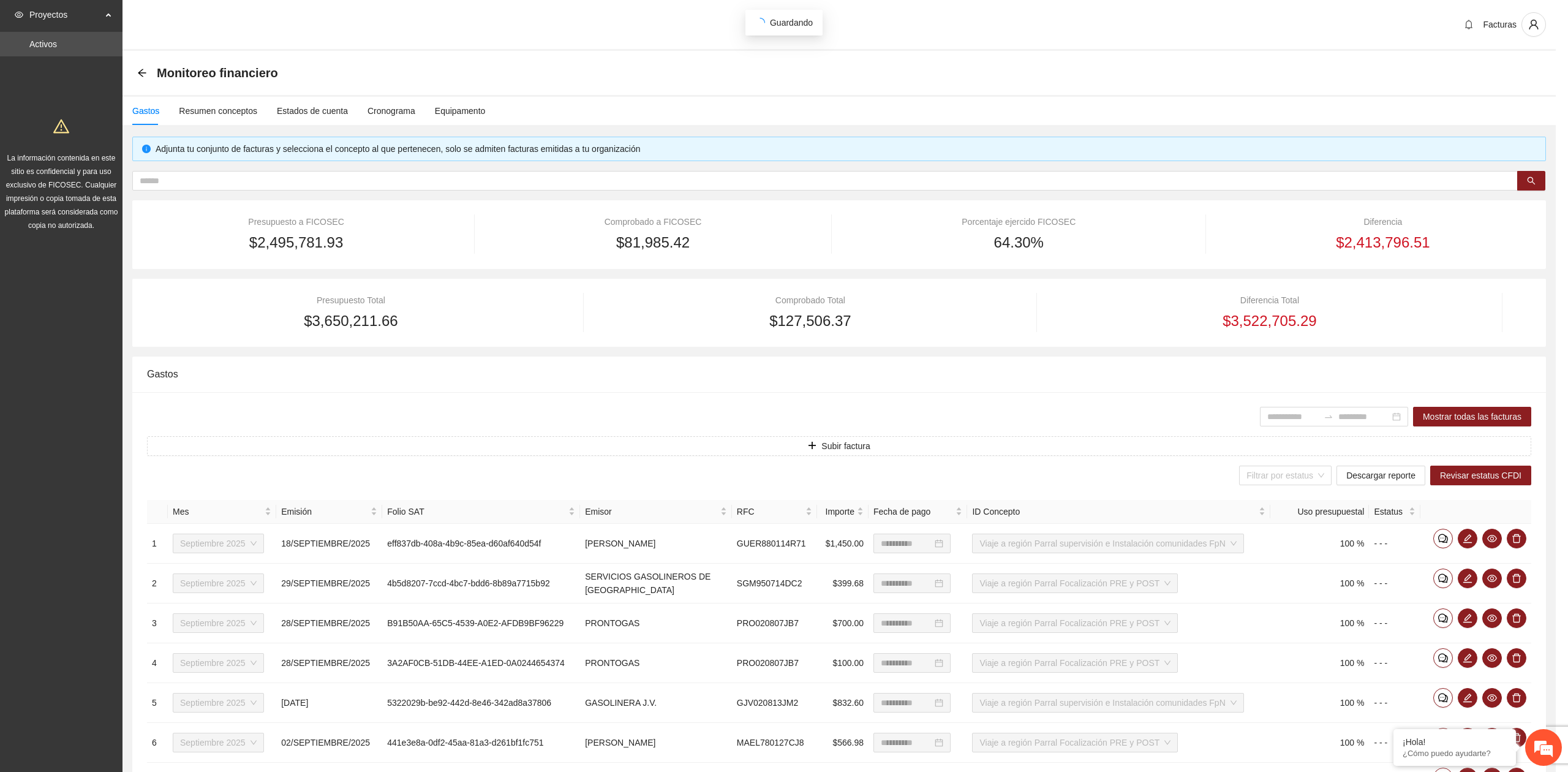
scroll to position [118, 0]
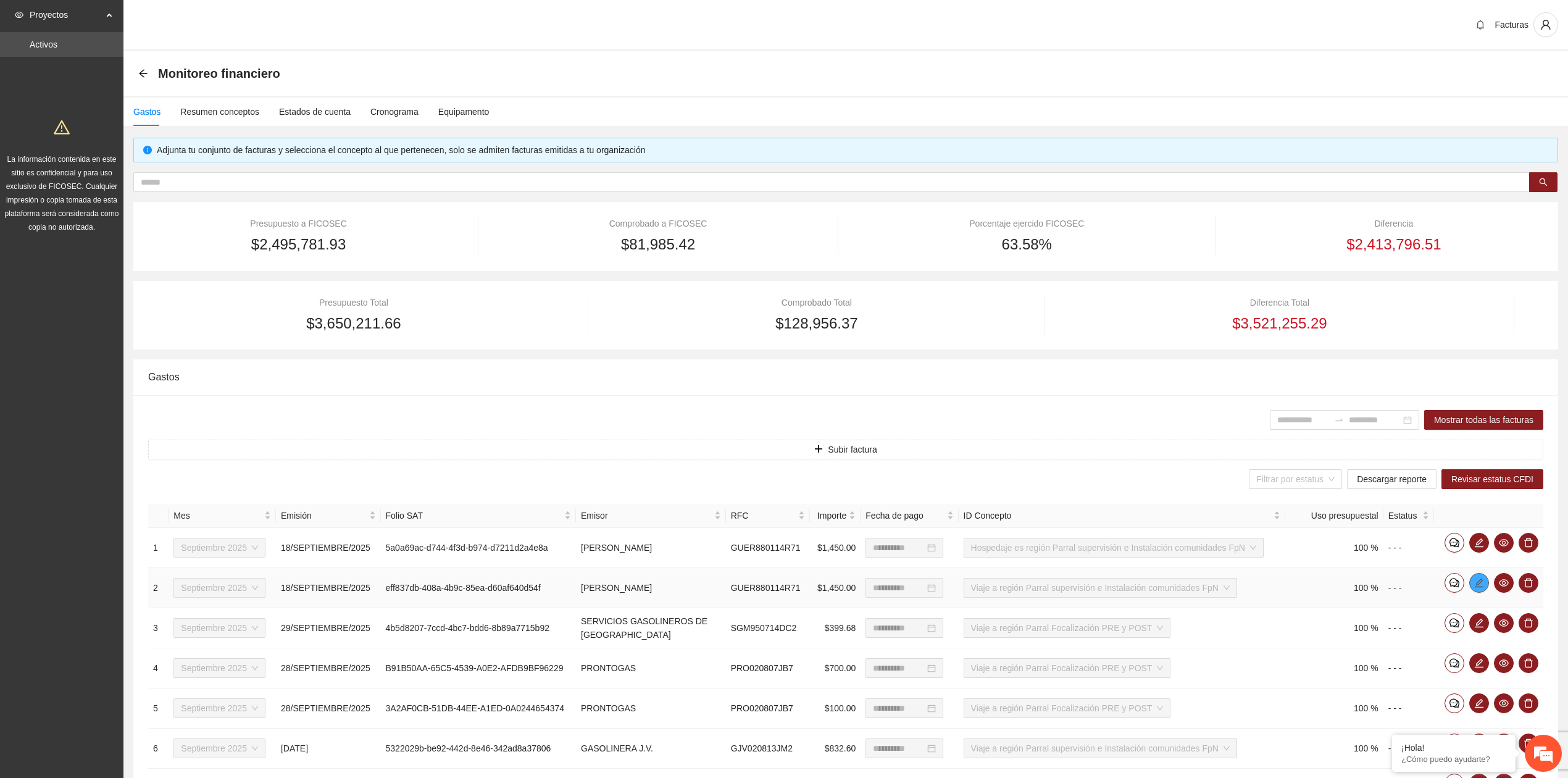
click at [1472, 588] on span "edit" at bounding box center [1479, 582] width 19 height 10
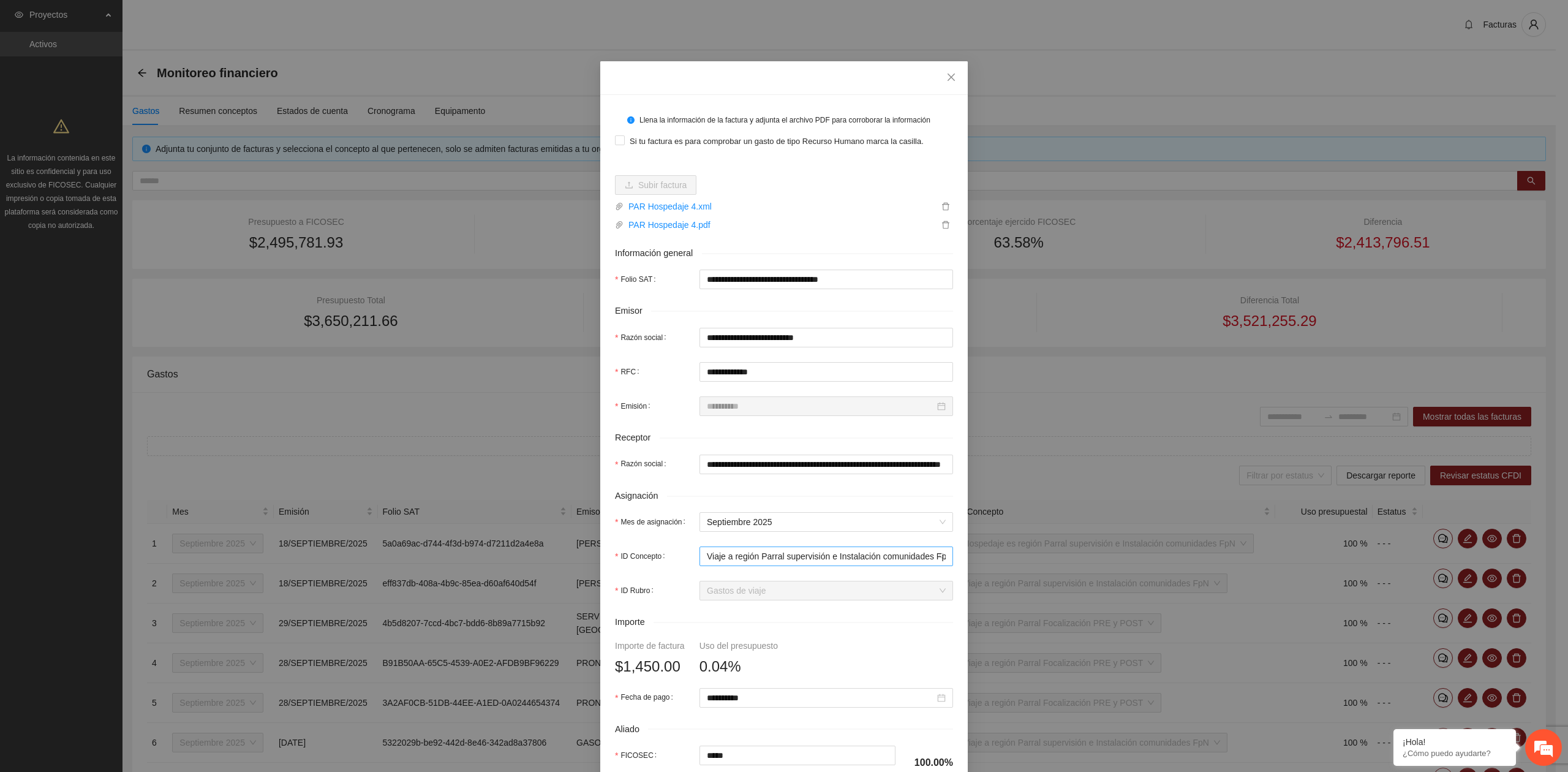
scroll to position [176, 0]
click at [830, 559] on span "Viaje a región Parral supervisión e Instalación comunidades FpN" at bounding box center [829, 556] width 246 height 10
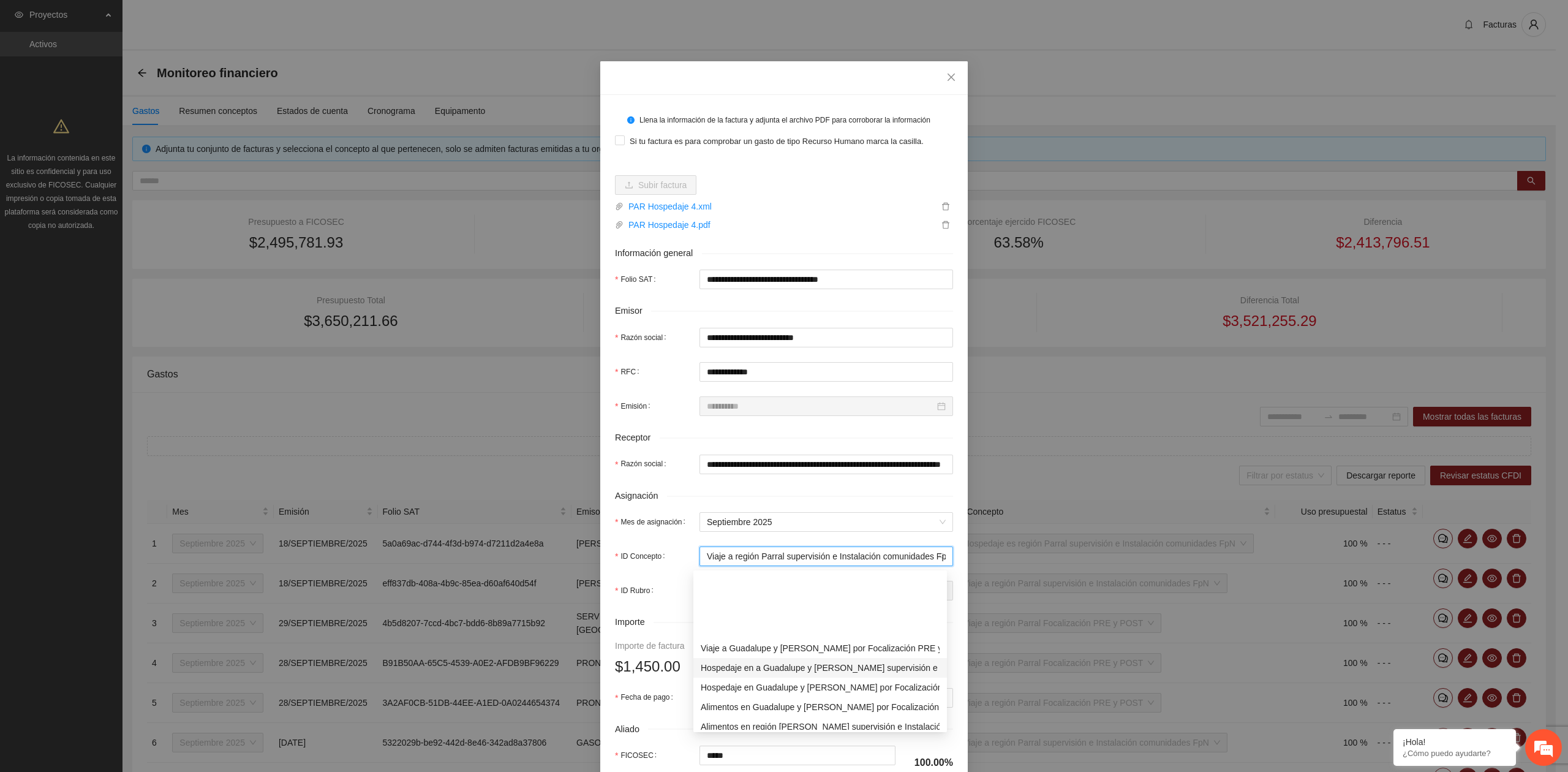
scroll to position [781, 0]
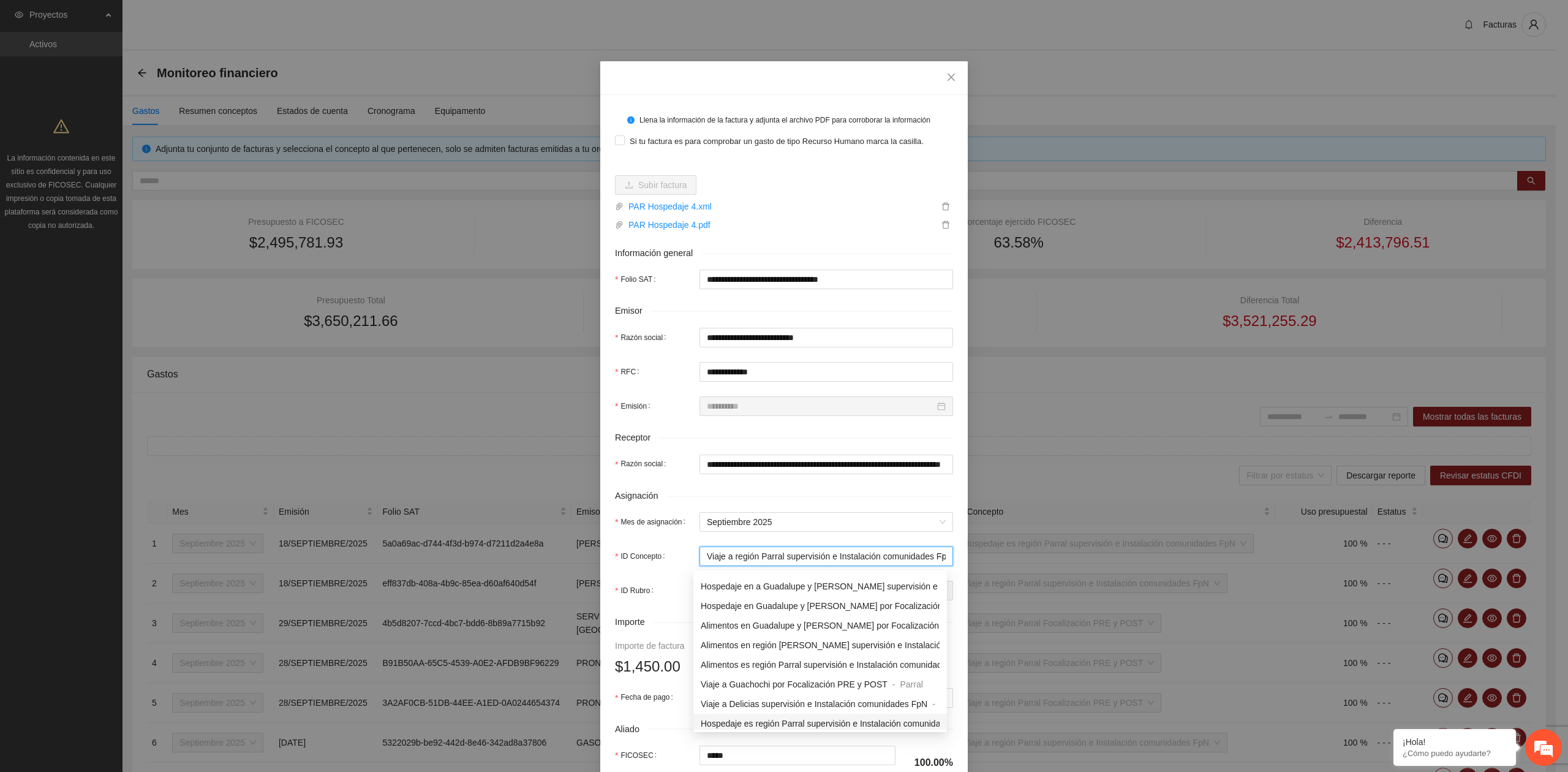
click at [807, 722] on span "Hospedaje es región Parral supervisión e Instalación comunidades FpN" at bounding box center [837, 723] width 272 height 10
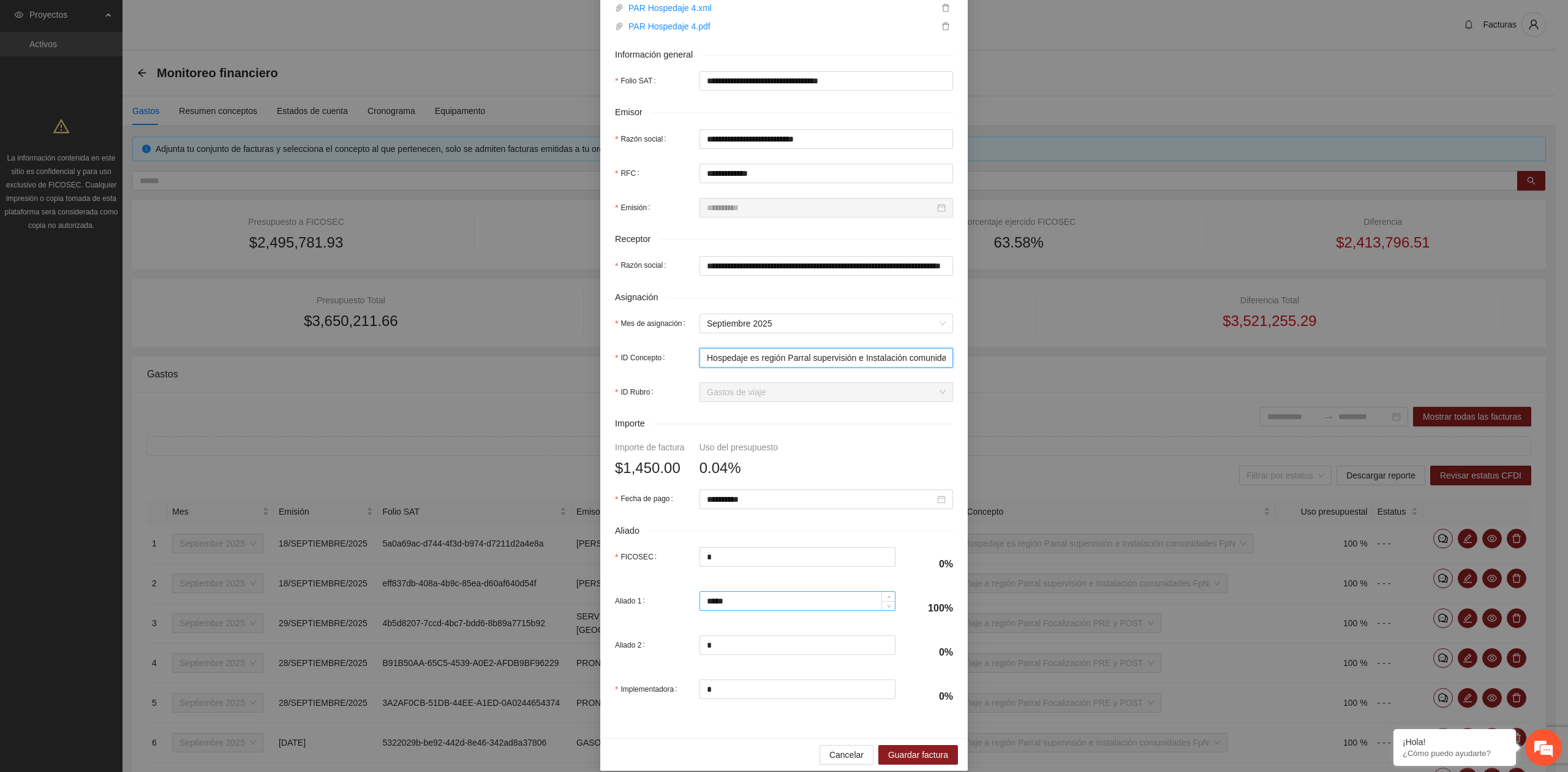
scroll to position [216, 0]
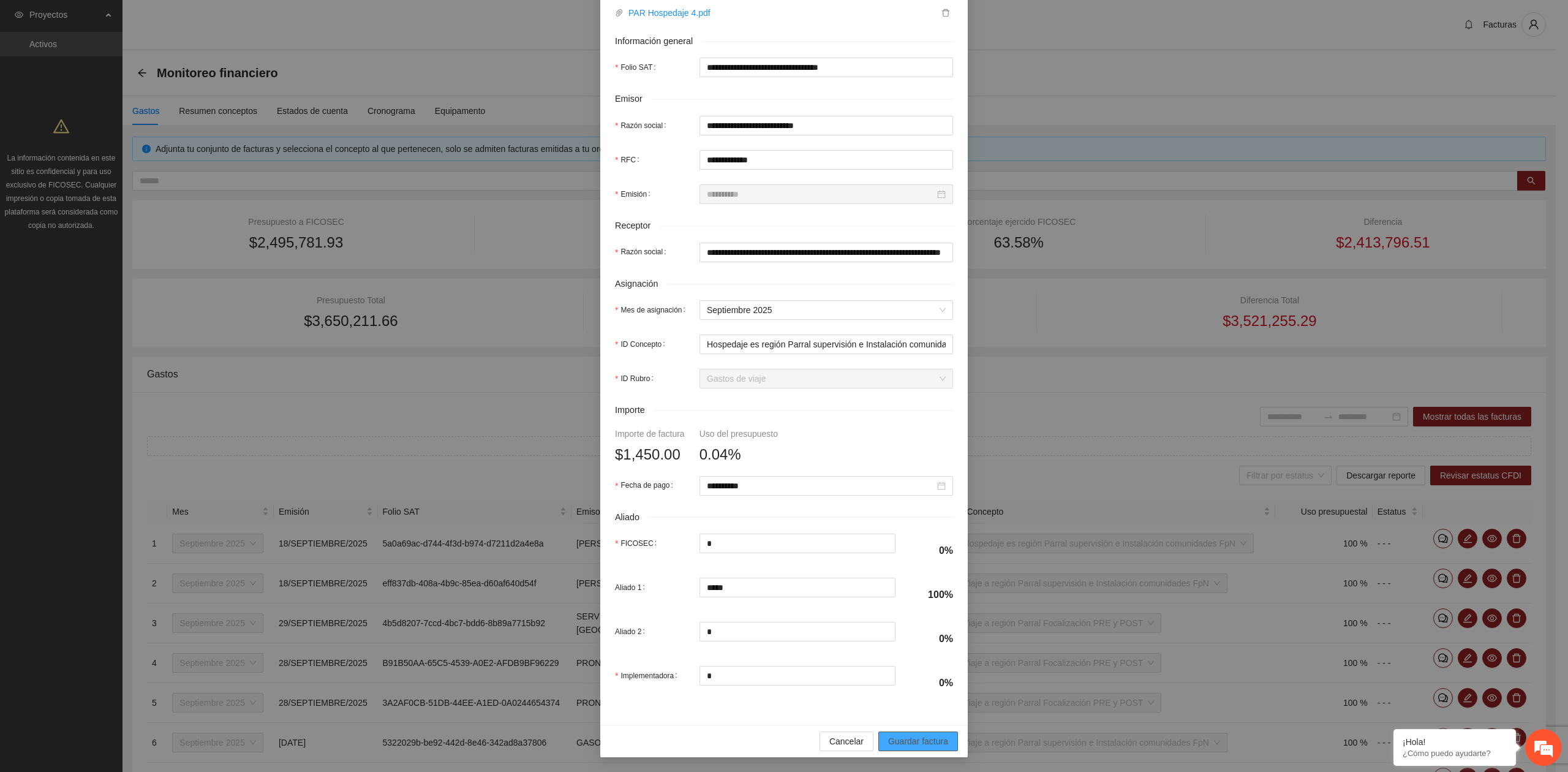
click at [911, 733] on button "Guardar factura" at bounding box center [918, 741] width 80 height 20
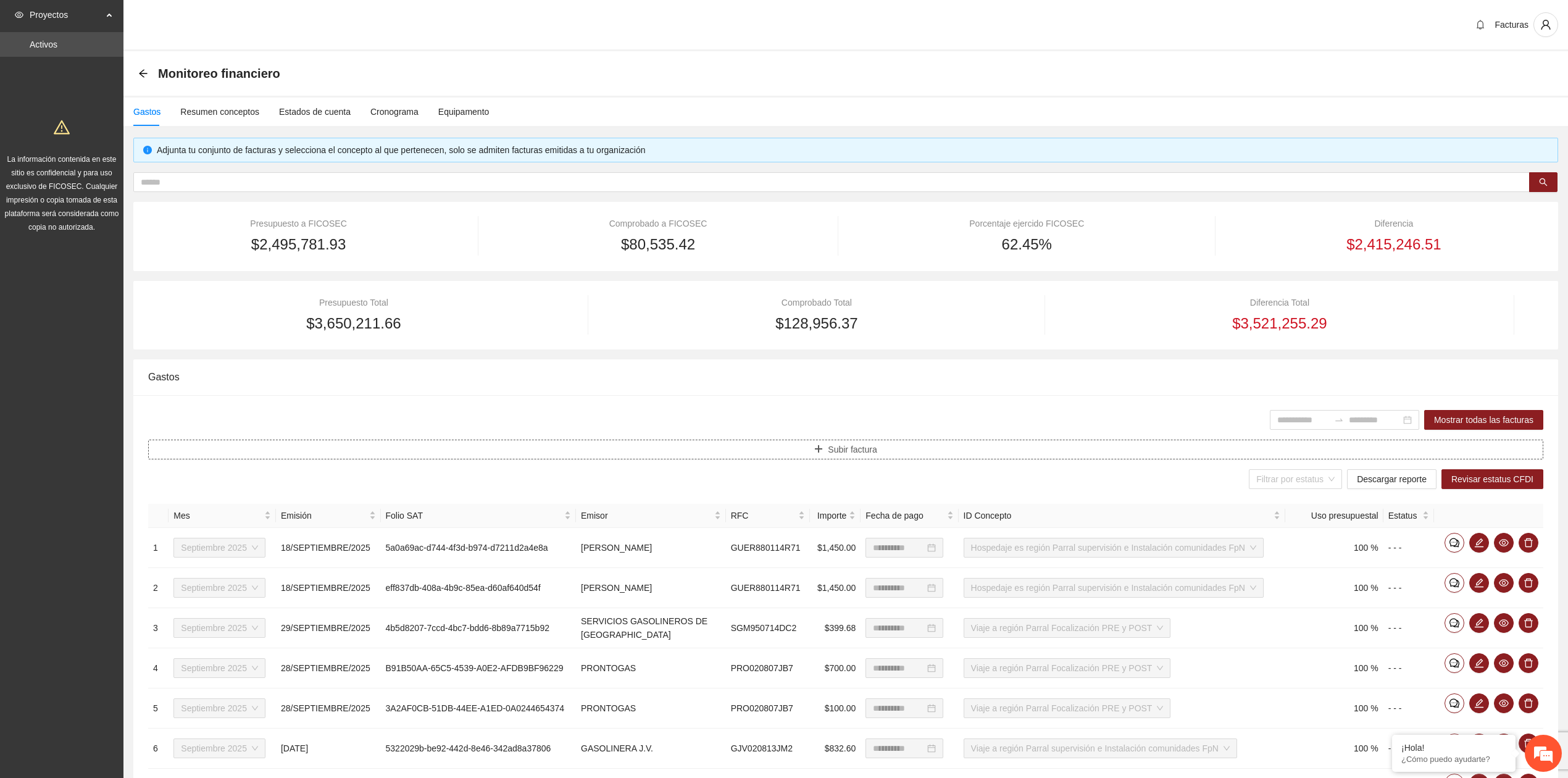
click at [822, 450] on icon "plus" at bounding box center [819, 449] width 7 height 1
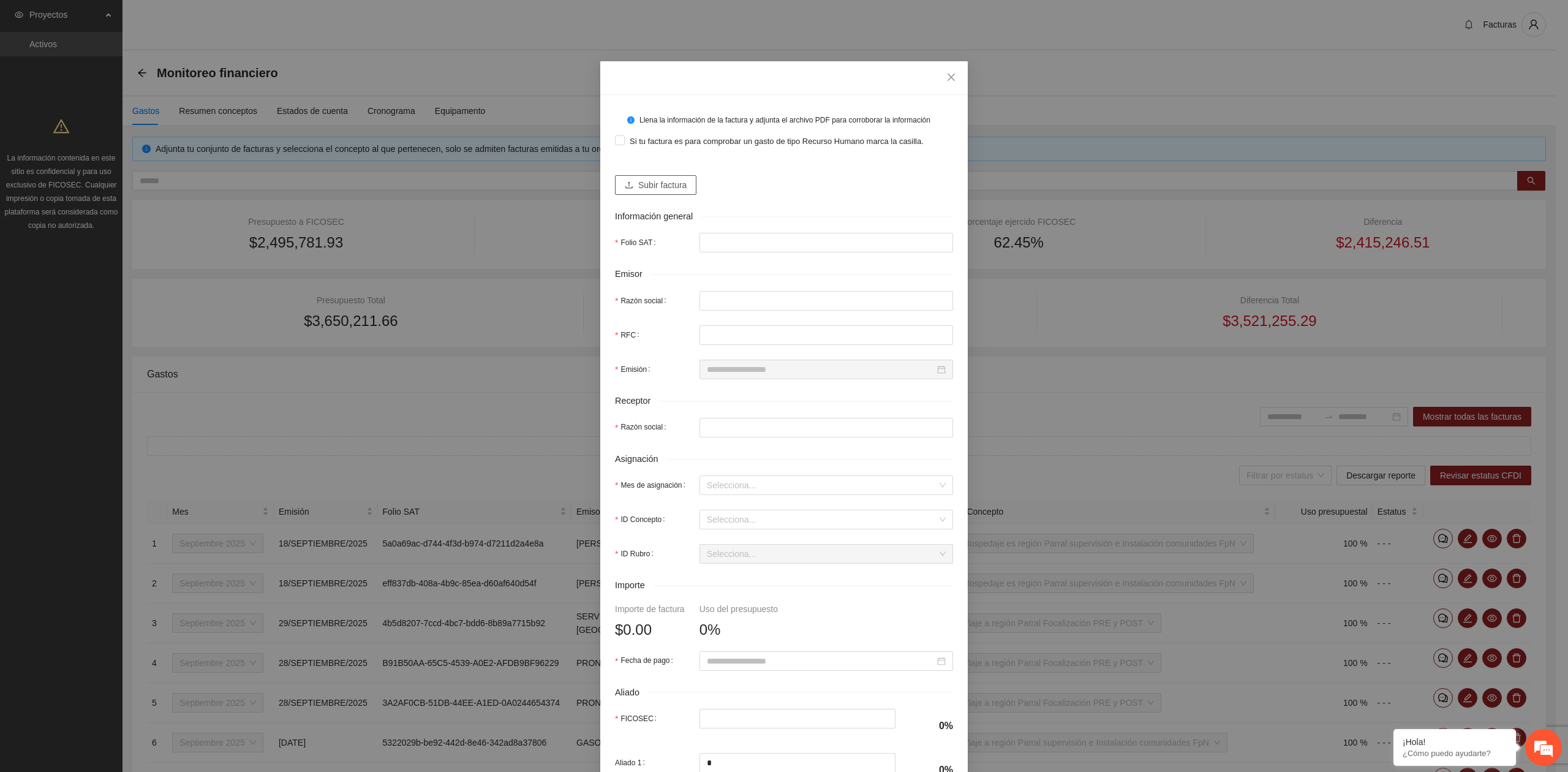
click at [643, 184] on span "Subir factura" at bounding box center [662, 185] width 49 height 13
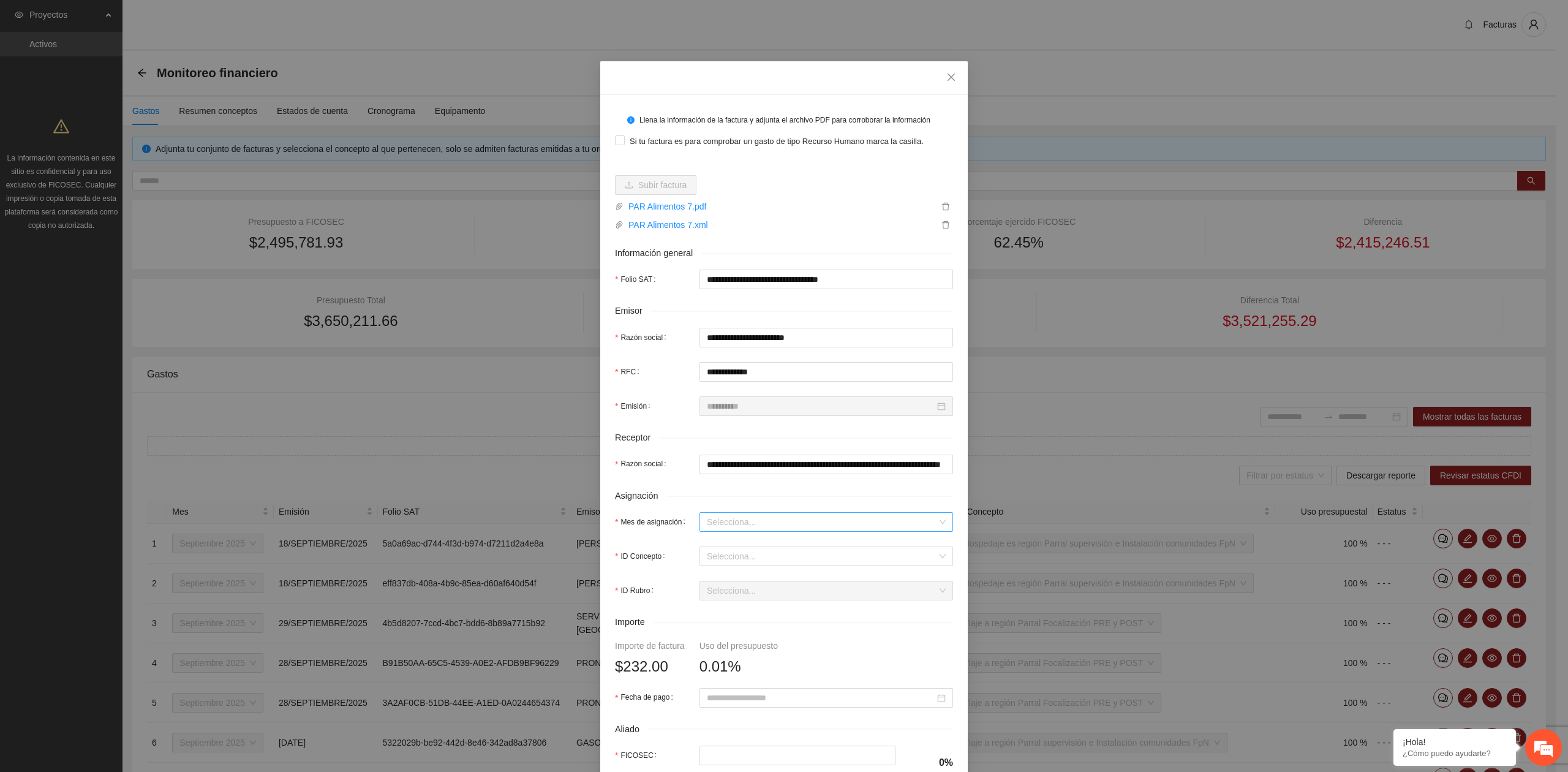
click at [735, 524] on input "Mes de asignación" at bounding box center [821, 522] width 230 height 19
click at [721, 573] on div "Septiembre 2025" at bounding box center [820, 568] width 239 height 13
click at [724, 566] on input "ID Concepto" at bounding box center [821, 556] width 230 height 19
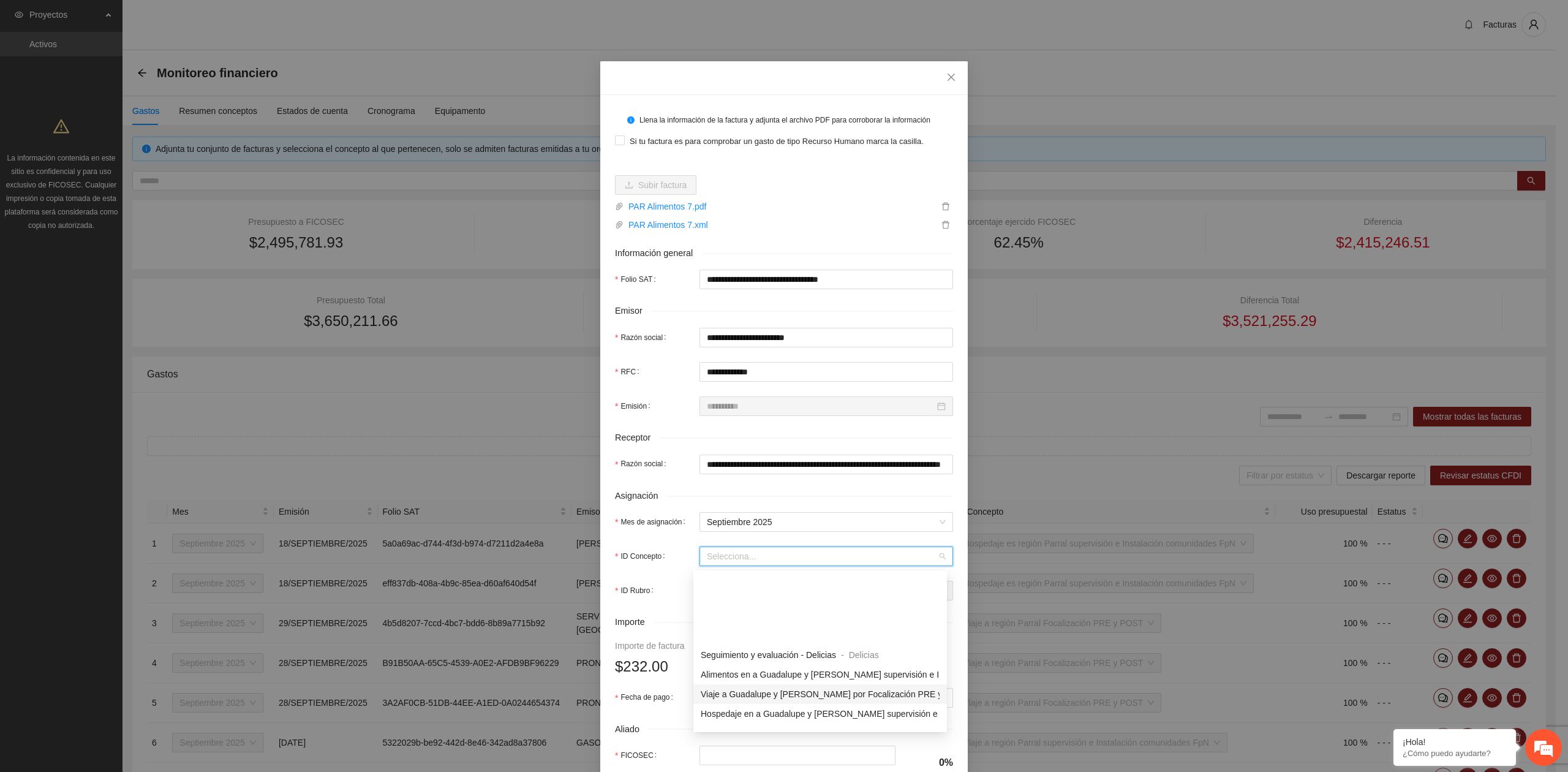
scroll to position [736, 0]
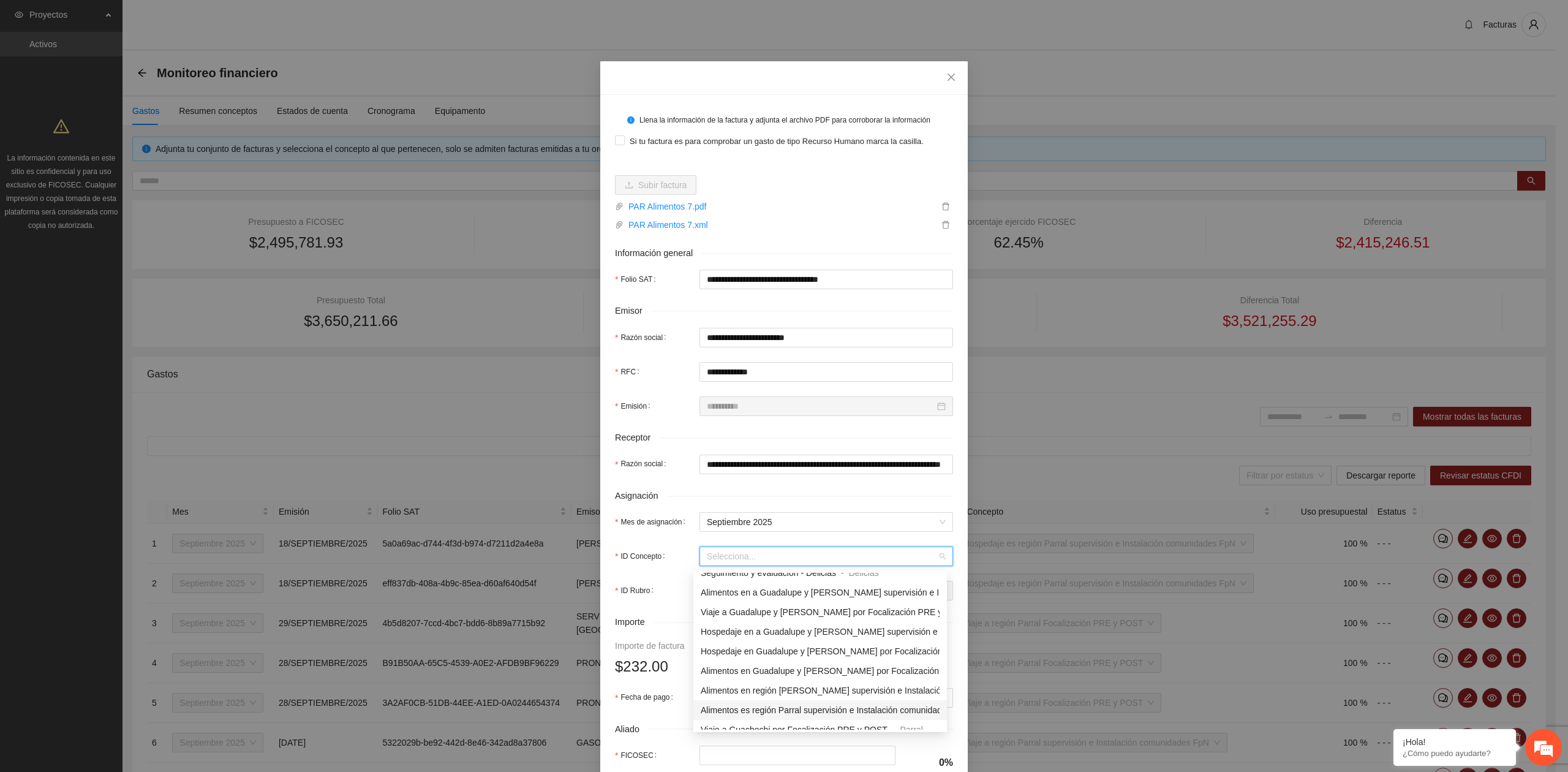
click at [806, 709] on span "Alimentos es región Parral supervisión e Instalación comunidades FpN" at bounding box center [835, 710] width 269 height 10
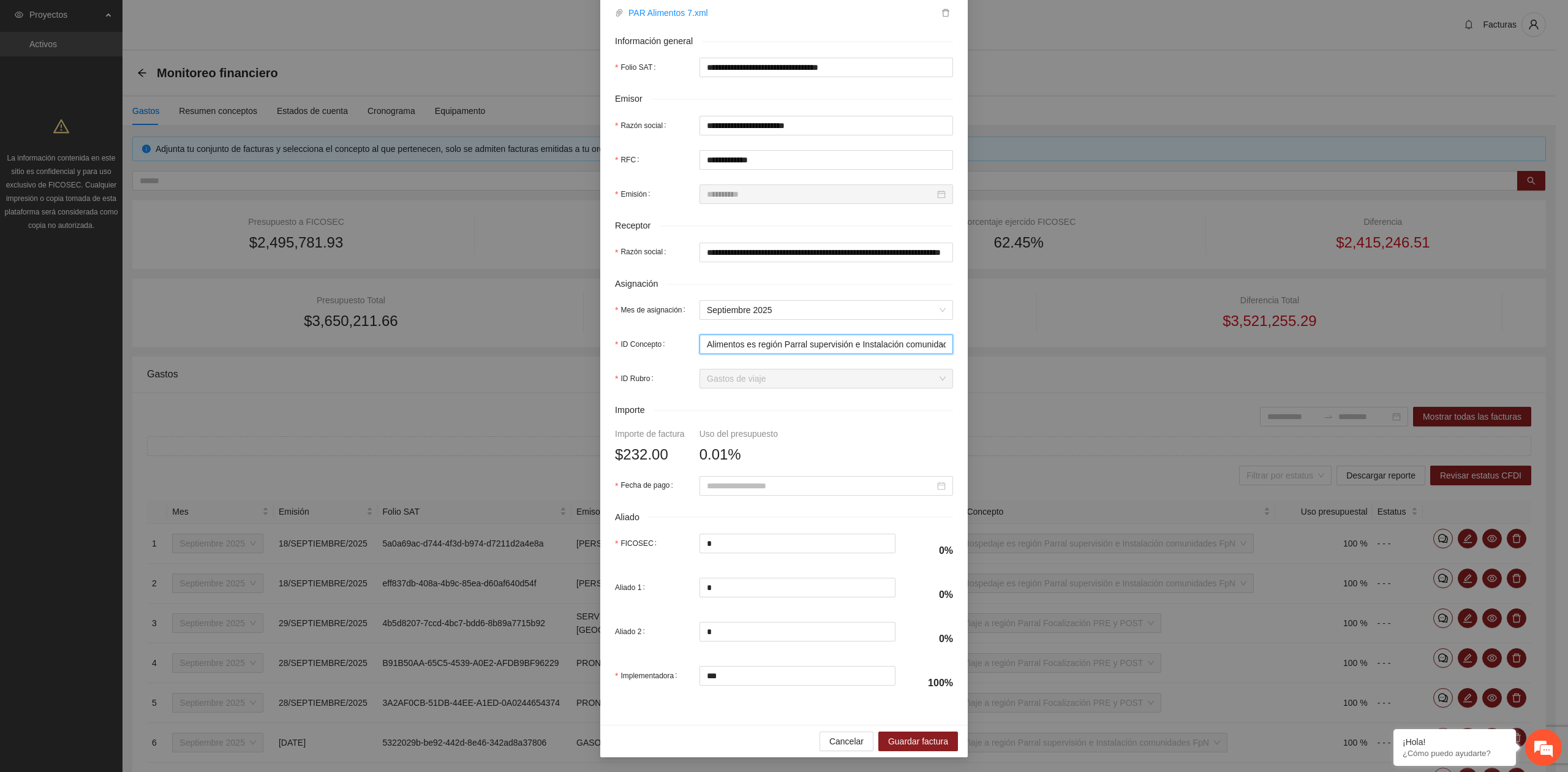
scroll to position [216, 0]
click at [918, 739] on span "Guardar factura" at bounding box center [918, 741] width 60 height 13
click at [733, 480] on input "Fecha de pago" at bounding box center [820, 485] width 228 height 13
click at [721, 513] on button "button" at bounding box center [718, 507] width 13 height 24
click at [775, 614] on div "24" at bounding box center [777, 609] width 15 height 15
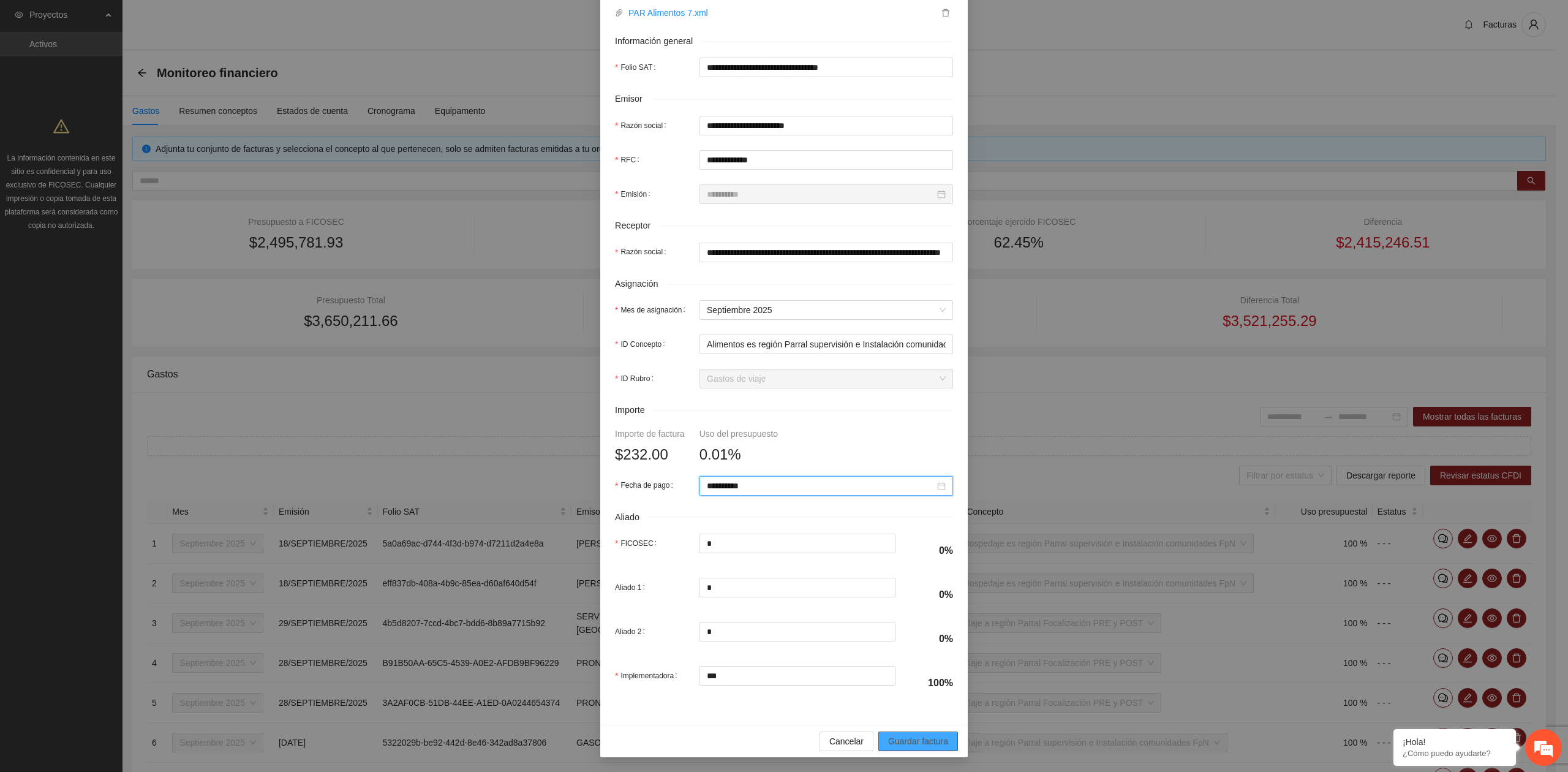
click at [902, 744] on span "Guardar factura" at bounding box center [918, 741] width 60 height 13
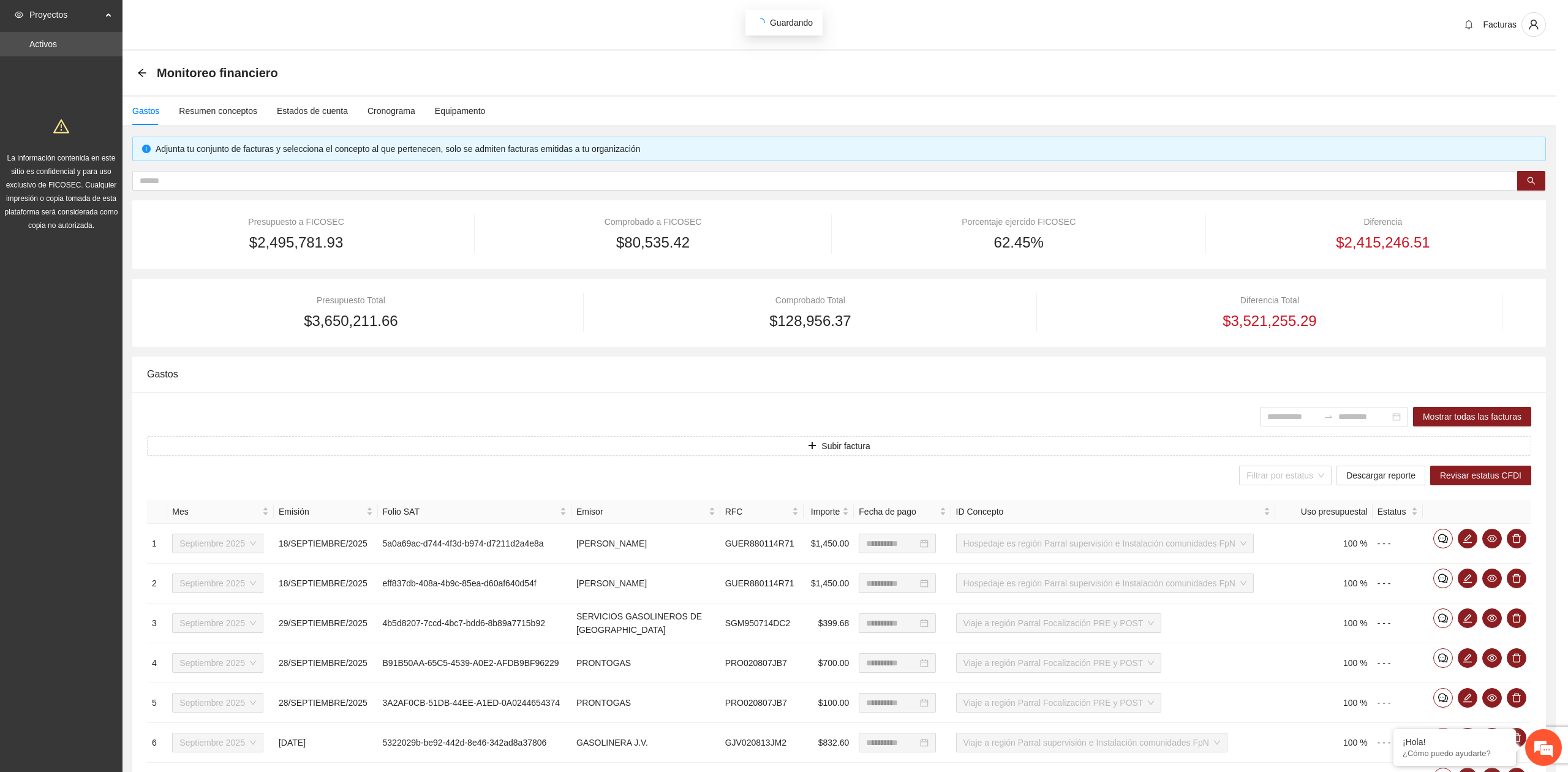
scroll to position [118, 0]
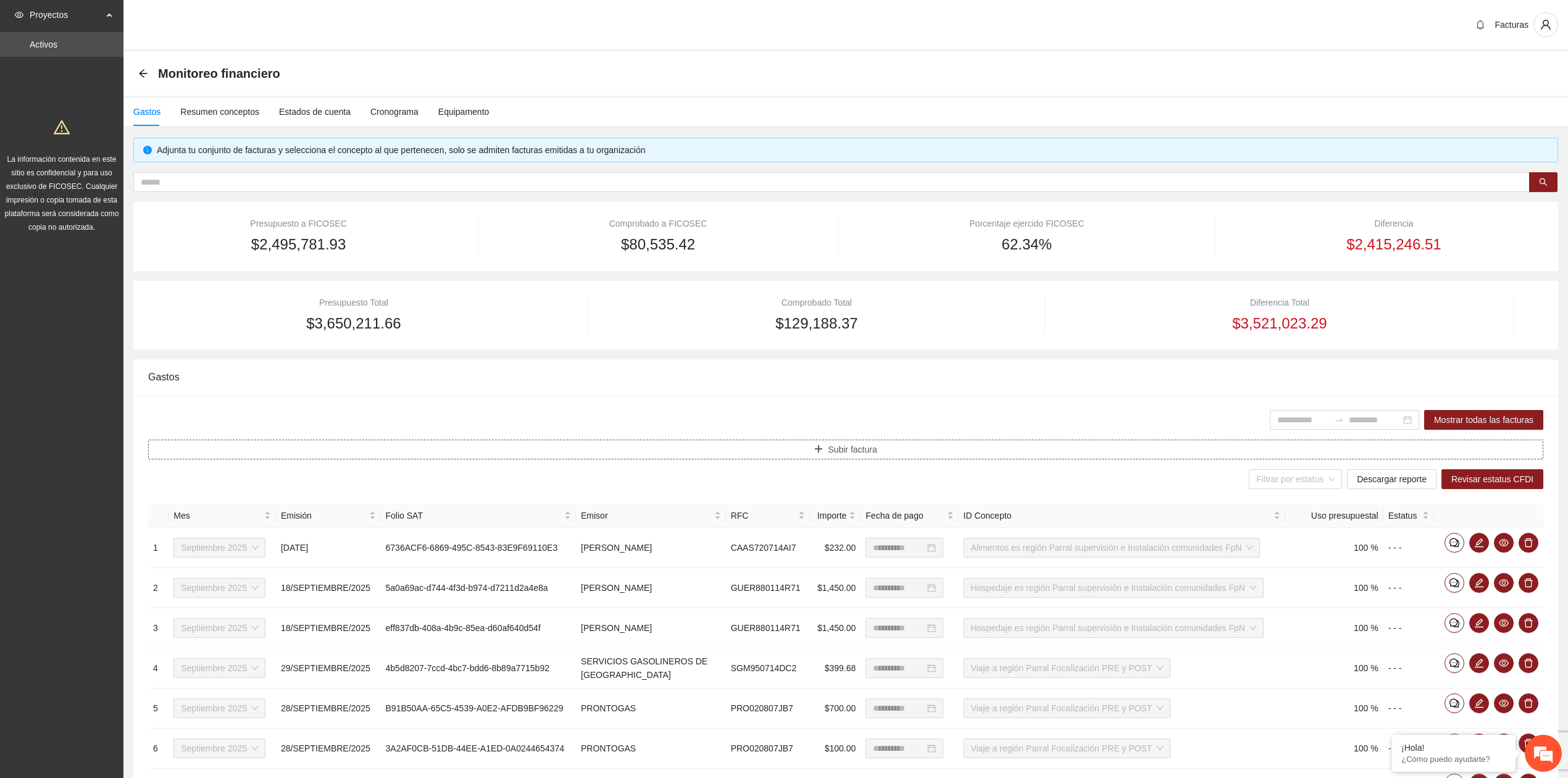
click at [845, 453] on span "Subir factura" at bounding box center [853, 449] width 49 height 14
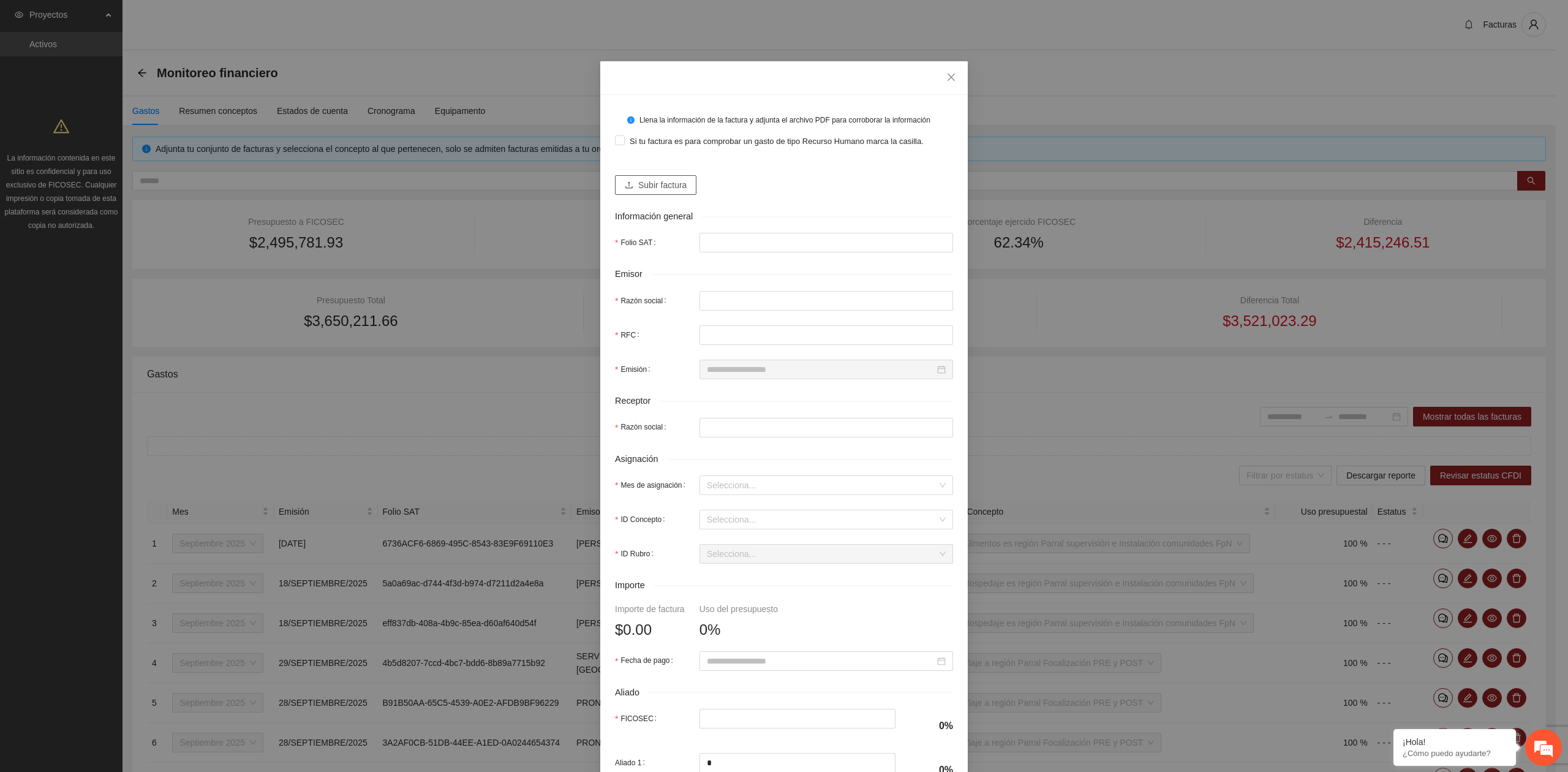
click at [658, 190] on span "Subir factura" at bounding box center [662, 185] width 49 height 13
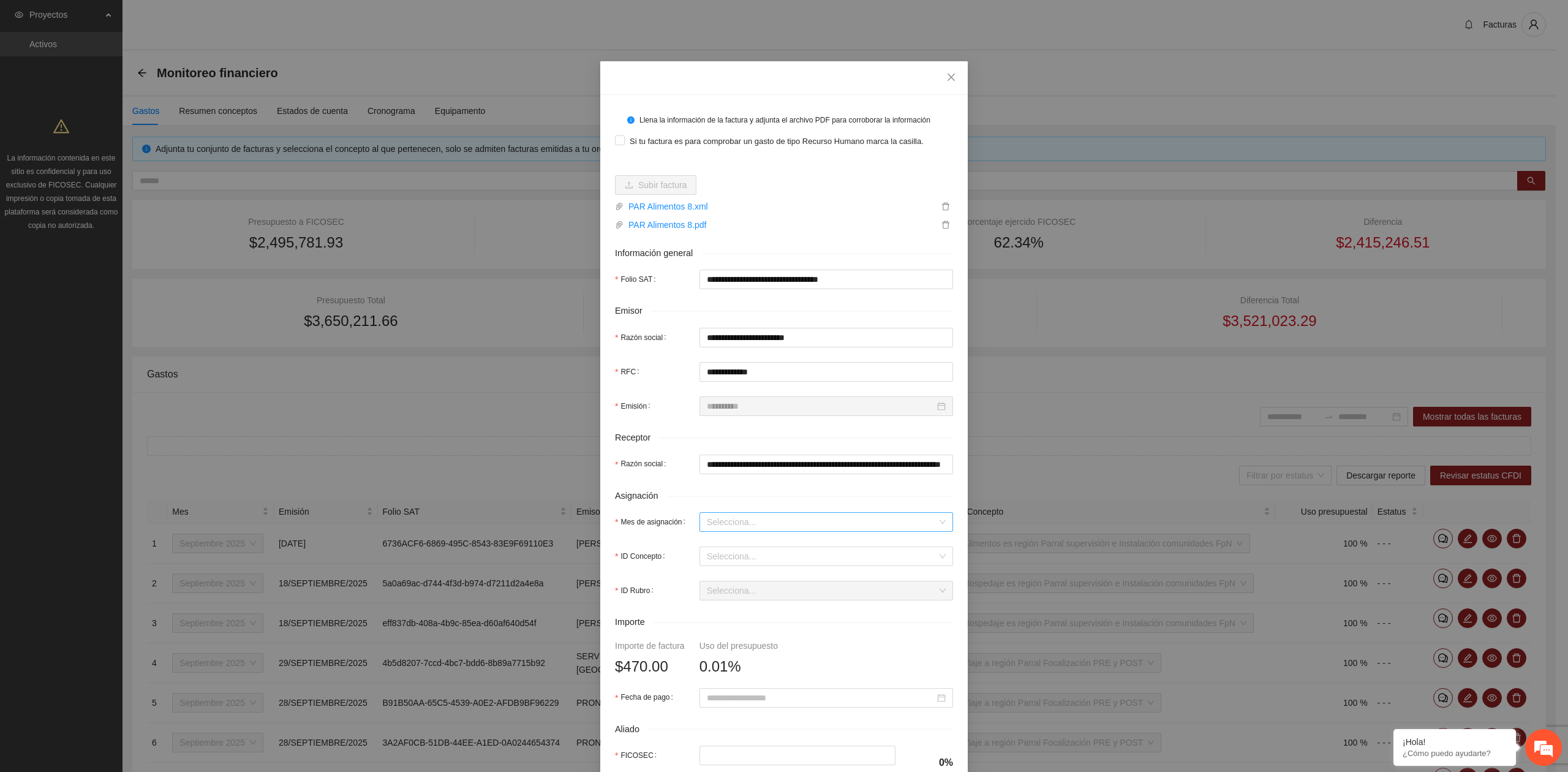
click at [713, 530] on input "Mes de asignación" at bounding box center [821, 522] width 230 height 19
click at [728, 565] on div "Septiembre 2025" at bounding box center [820, 568] width 239 height 13
click at [726, 565] on input "ID Concepto" at bounding box center [821, 556] width 230 height 19
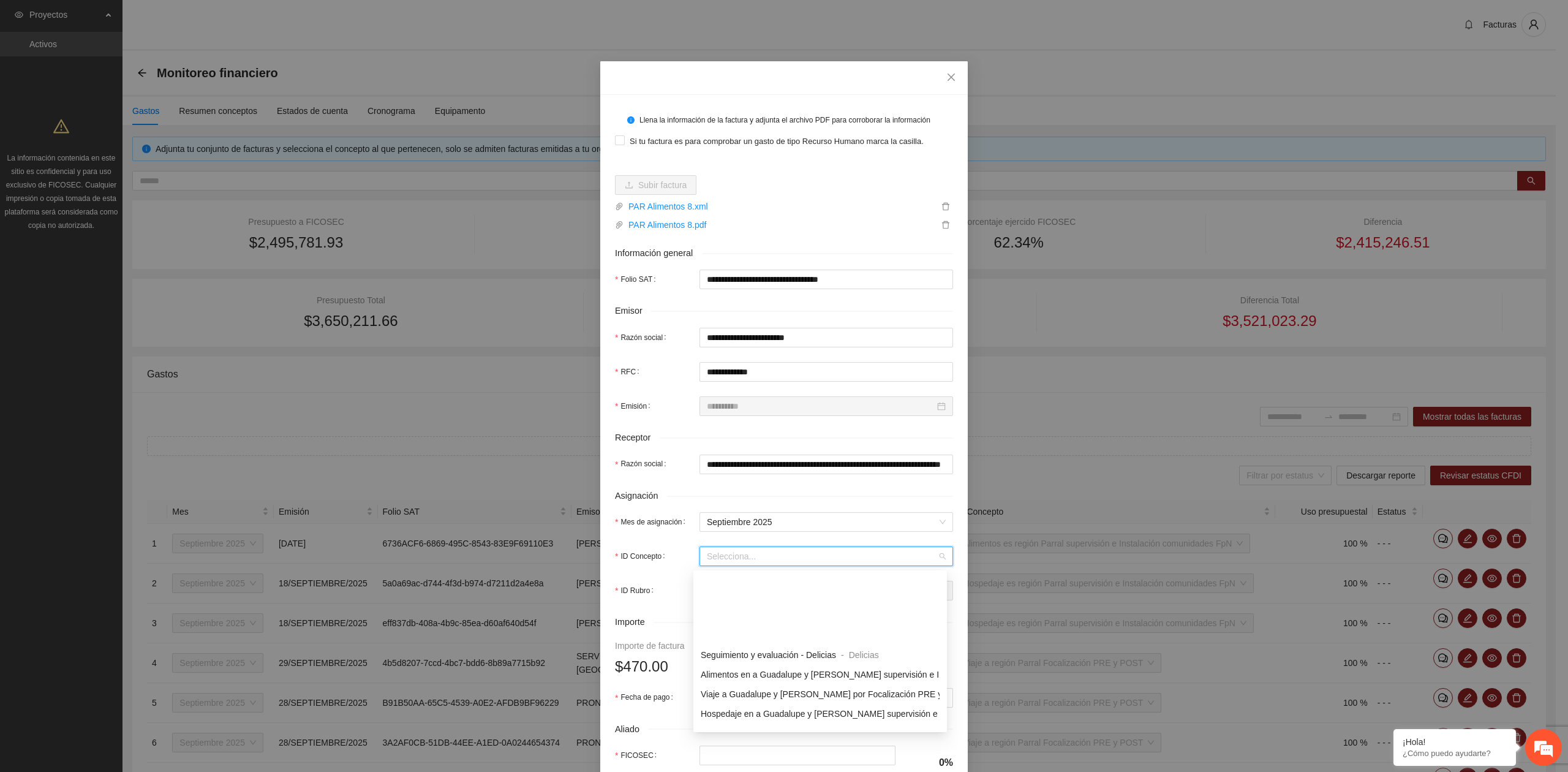
scroll to position [736, 0]
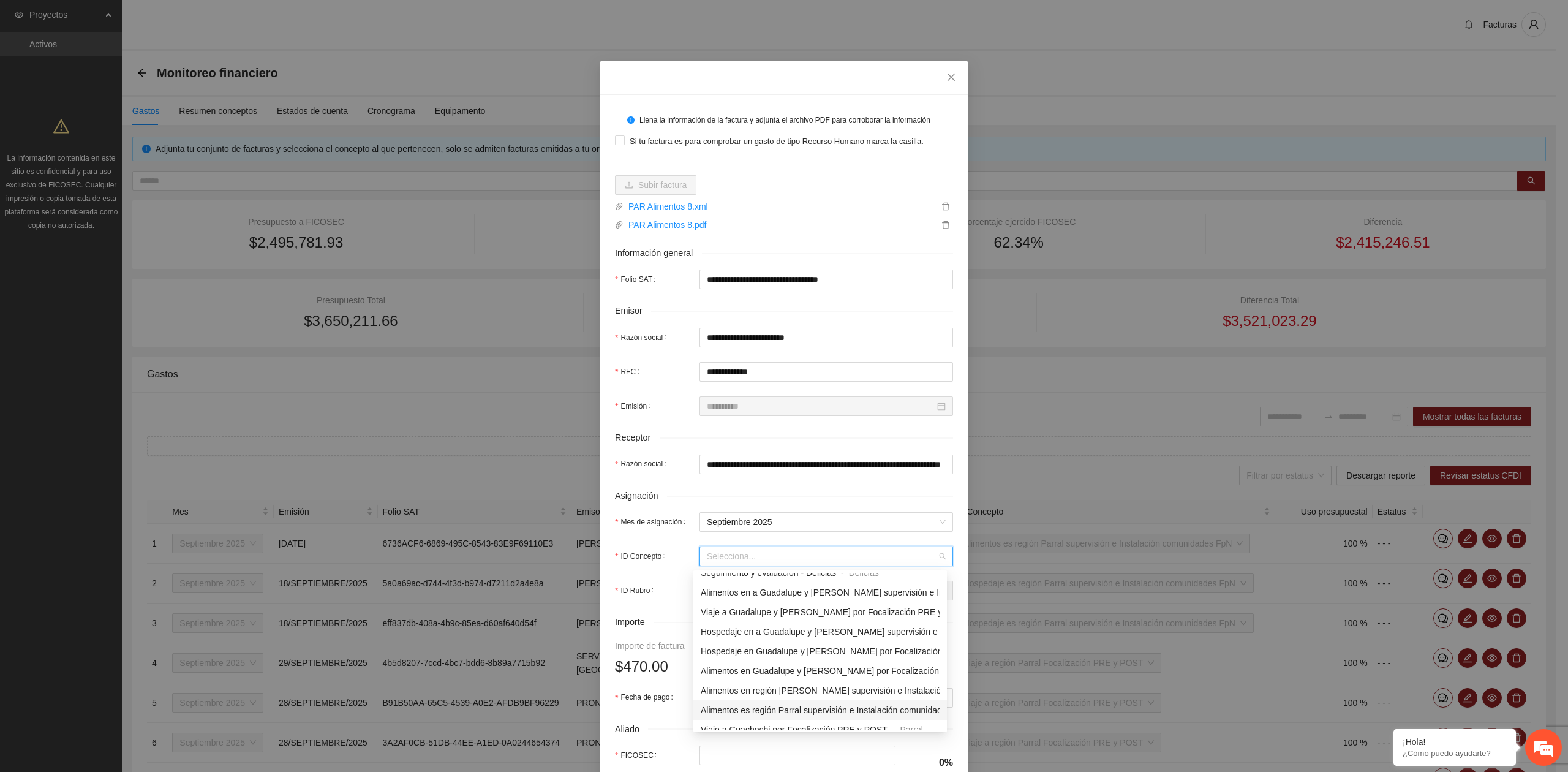
click at [752, 714] on span "Alimentos es región Parral supervisión e Instalación comunidades FpN" at bounding box center [835, 710] width 269 height 10
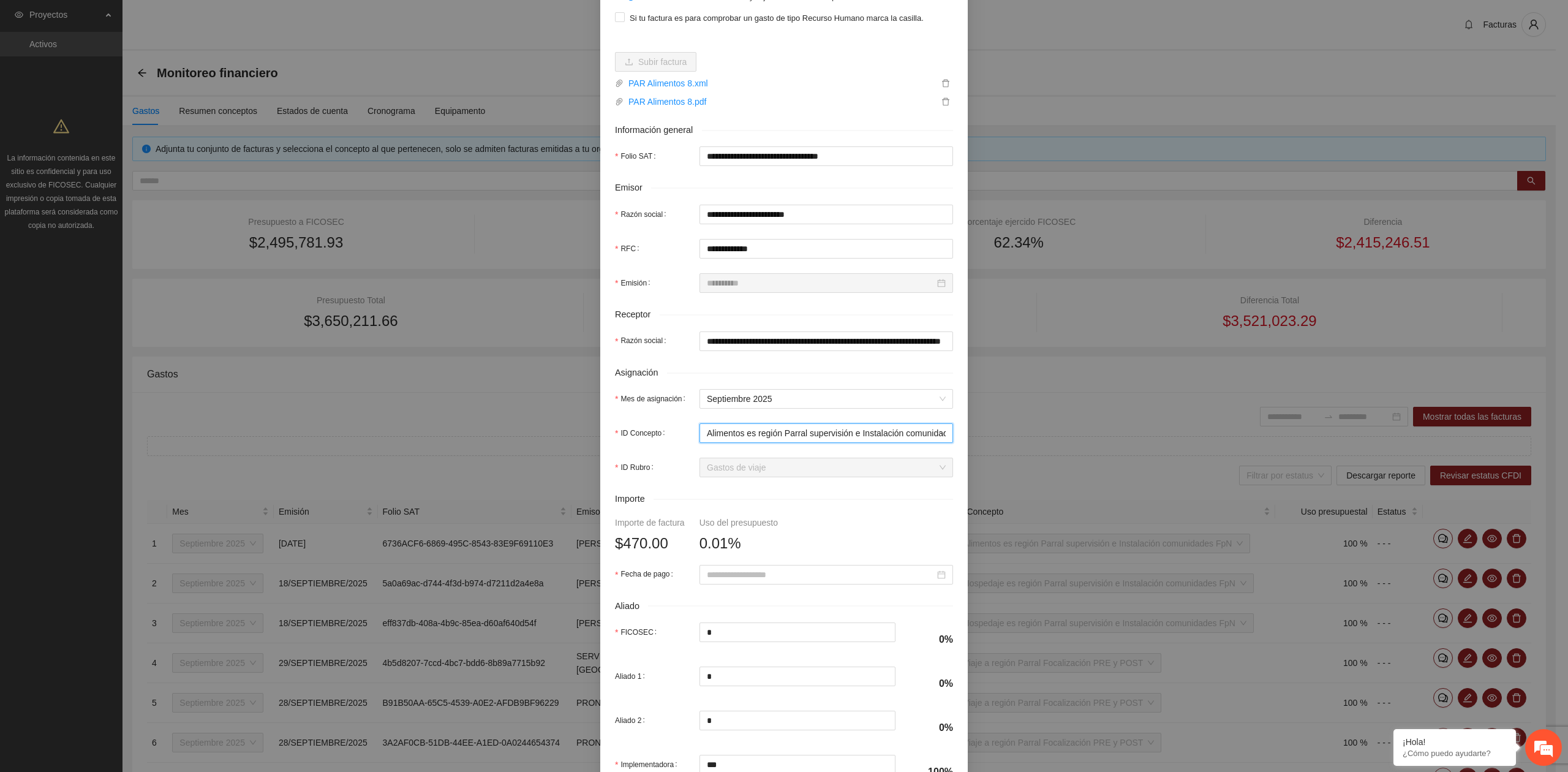
scroll to position [163, 0]
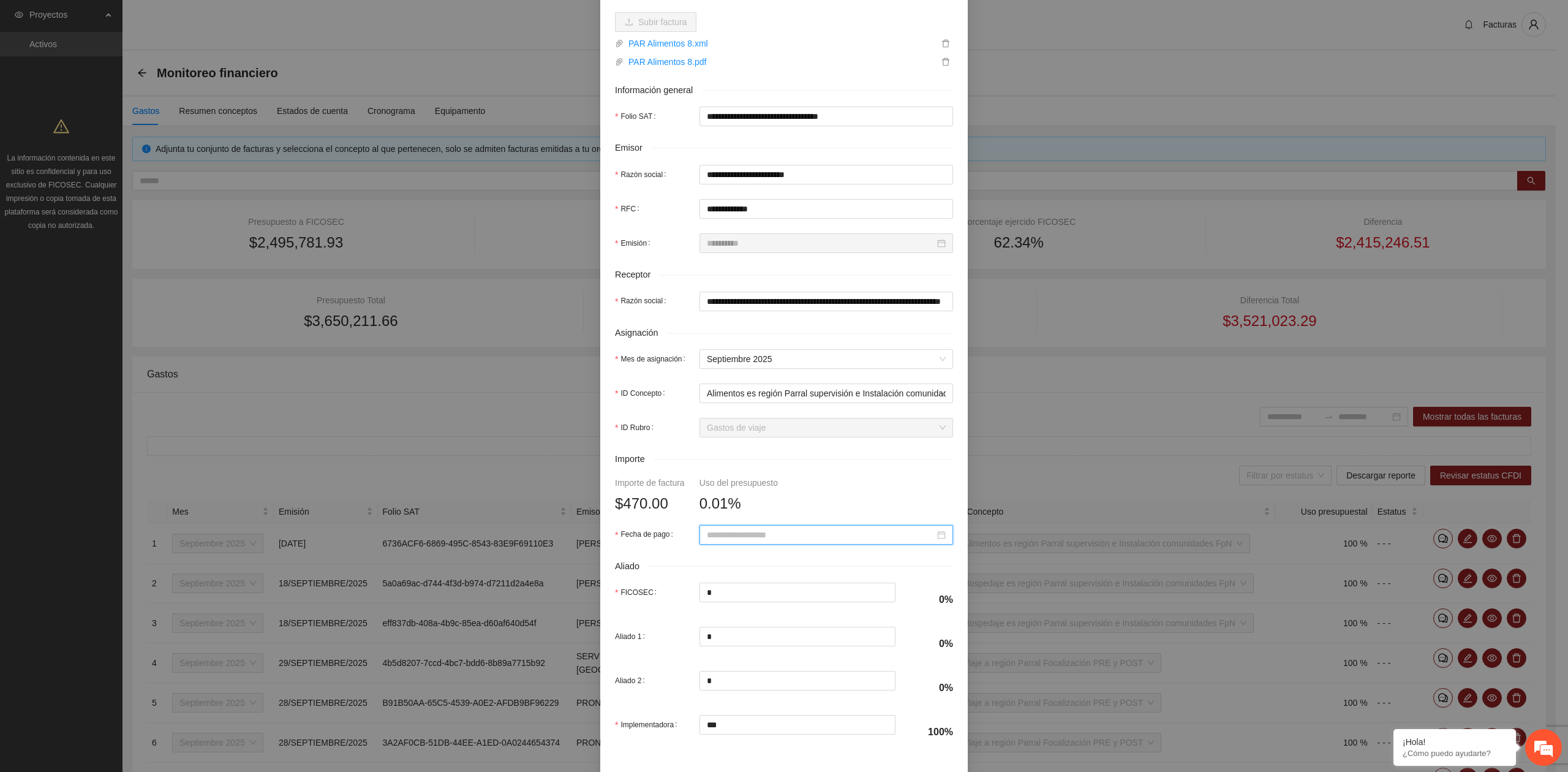
click at [746, 541] on input "Fecha de pago" at bounding box center [820, 534] width 228 height 13
click at [719, 569] on button "button" at bounding box center [718, 561] width 13 height 24
click at [800, 651] on div "18" at bounding box center [800, 644] width 15 height 15
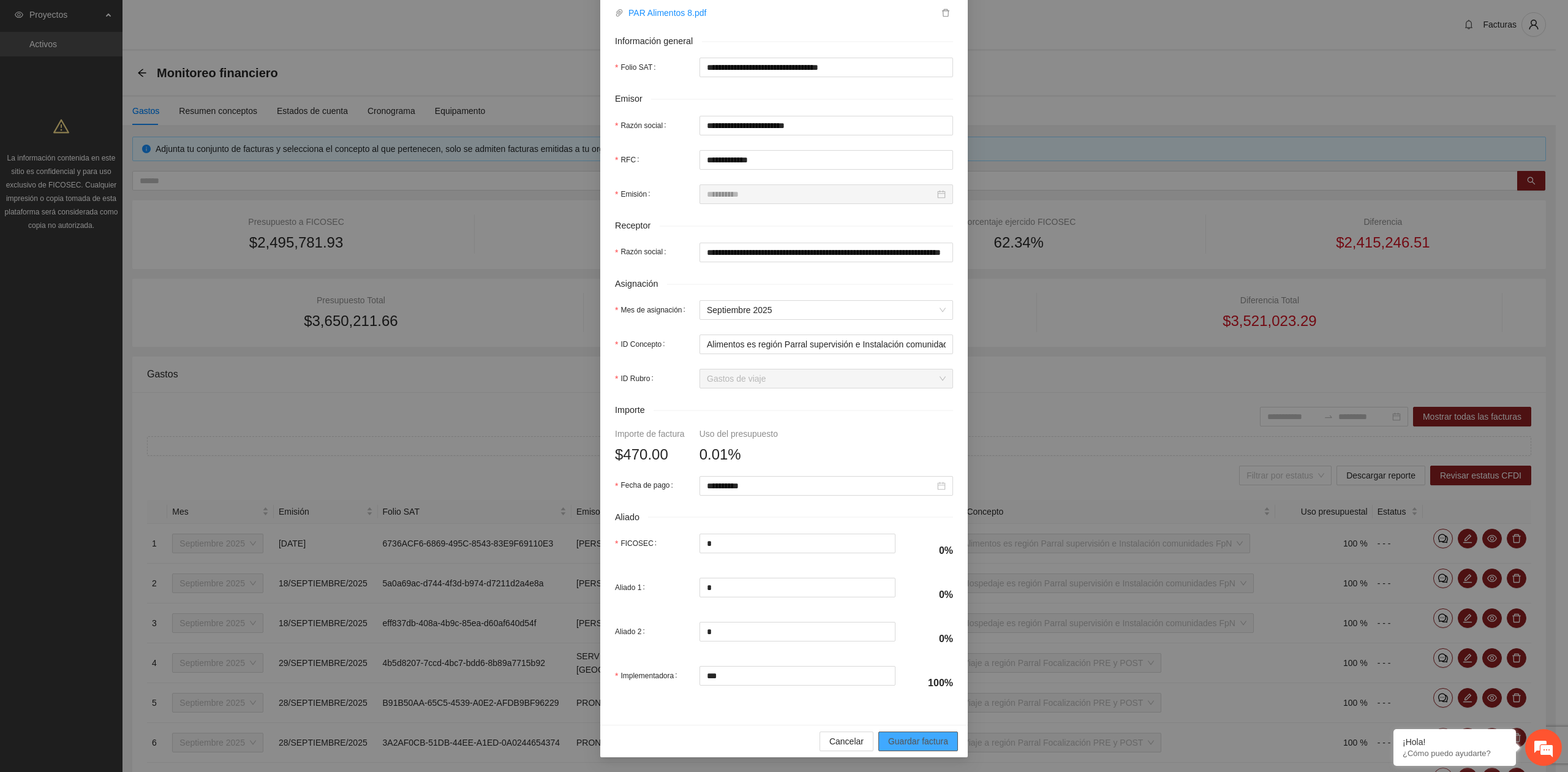
click at [890, 743] on span "Guardar factura" at bounding box center [918, 741] width 60 height 13
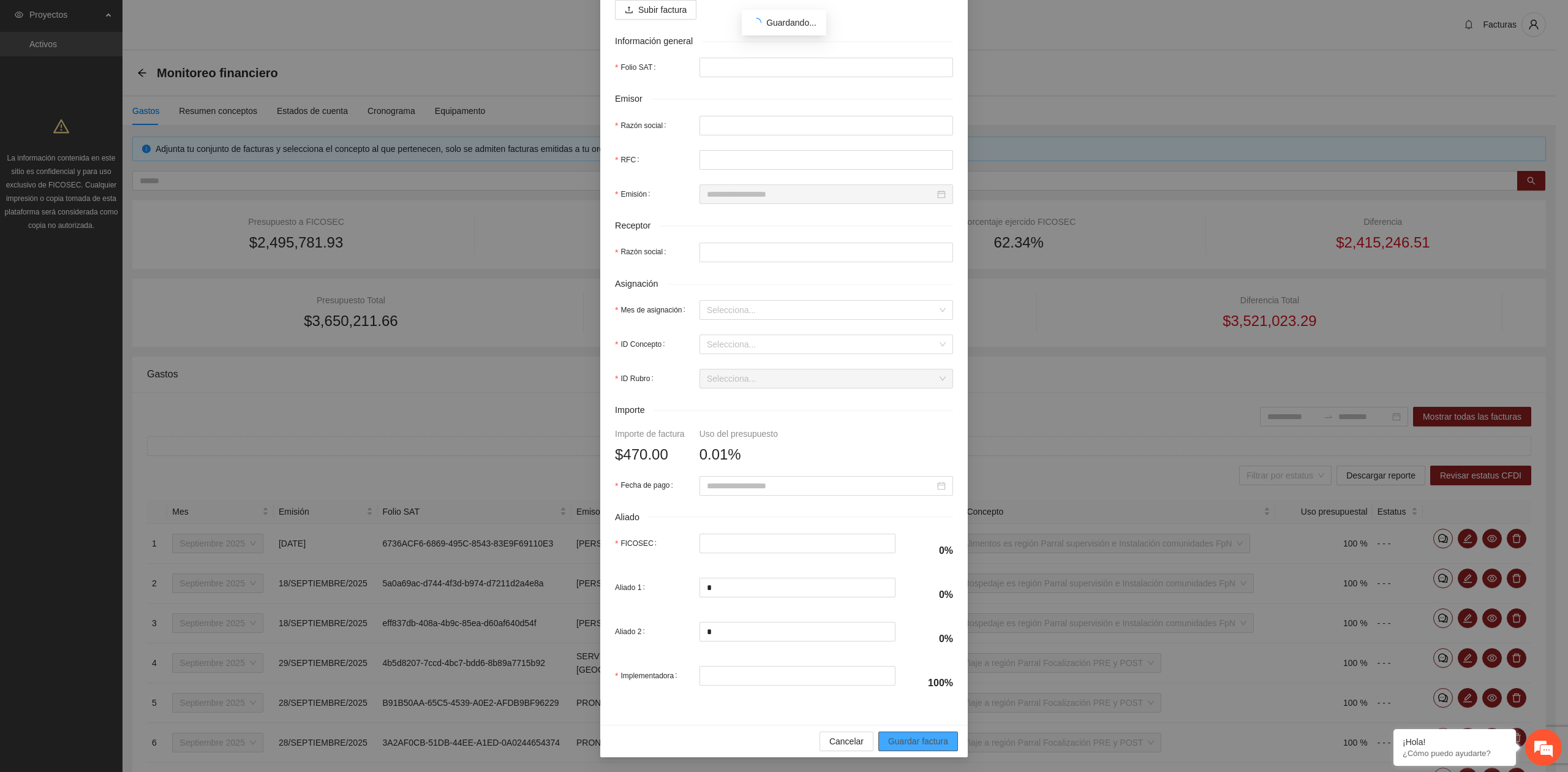
scroll to position [118, 0]
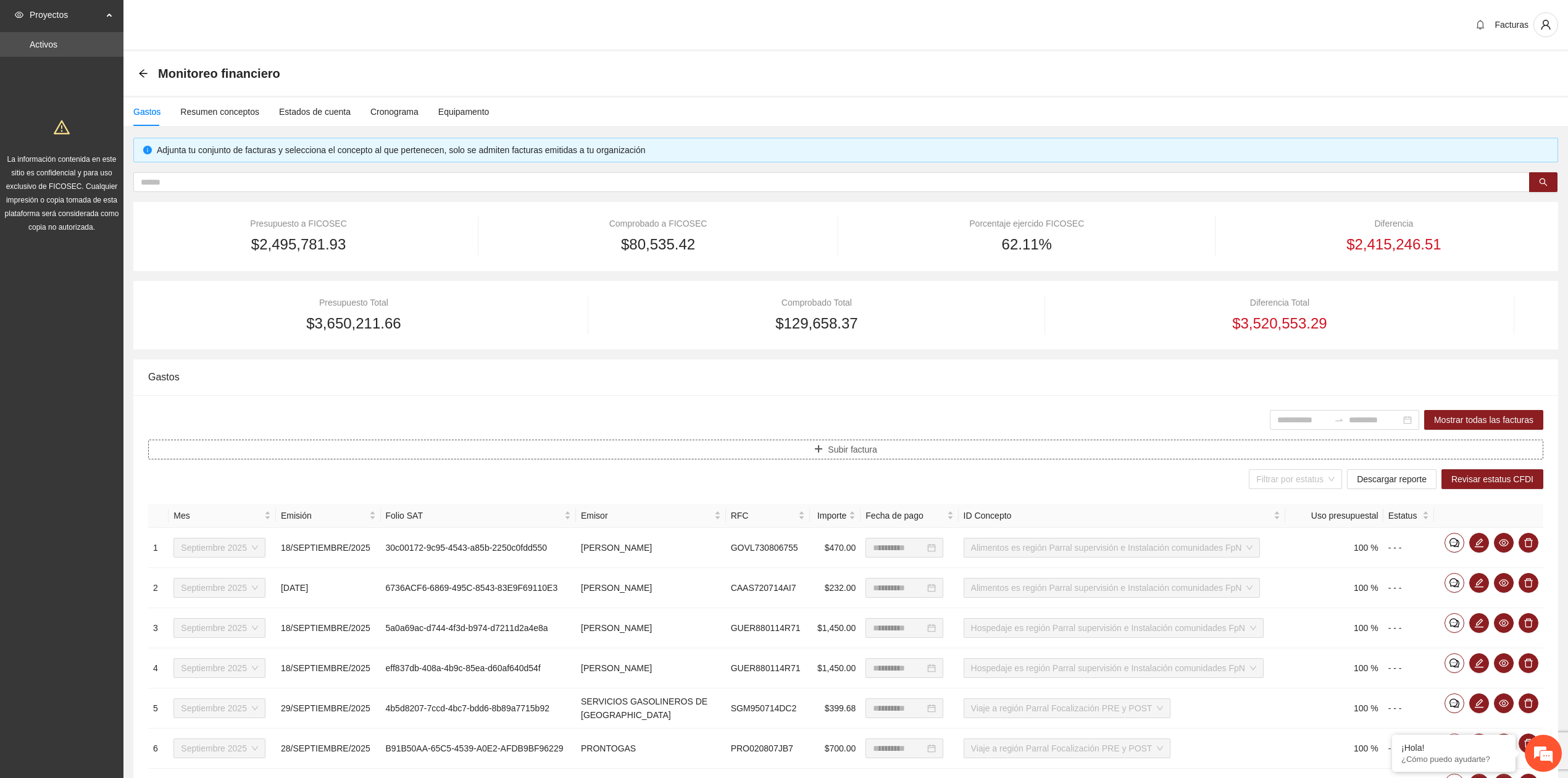
click at [826, 453] on button "Subir factura" at bounding box center [845, 449] width 1396 height 20
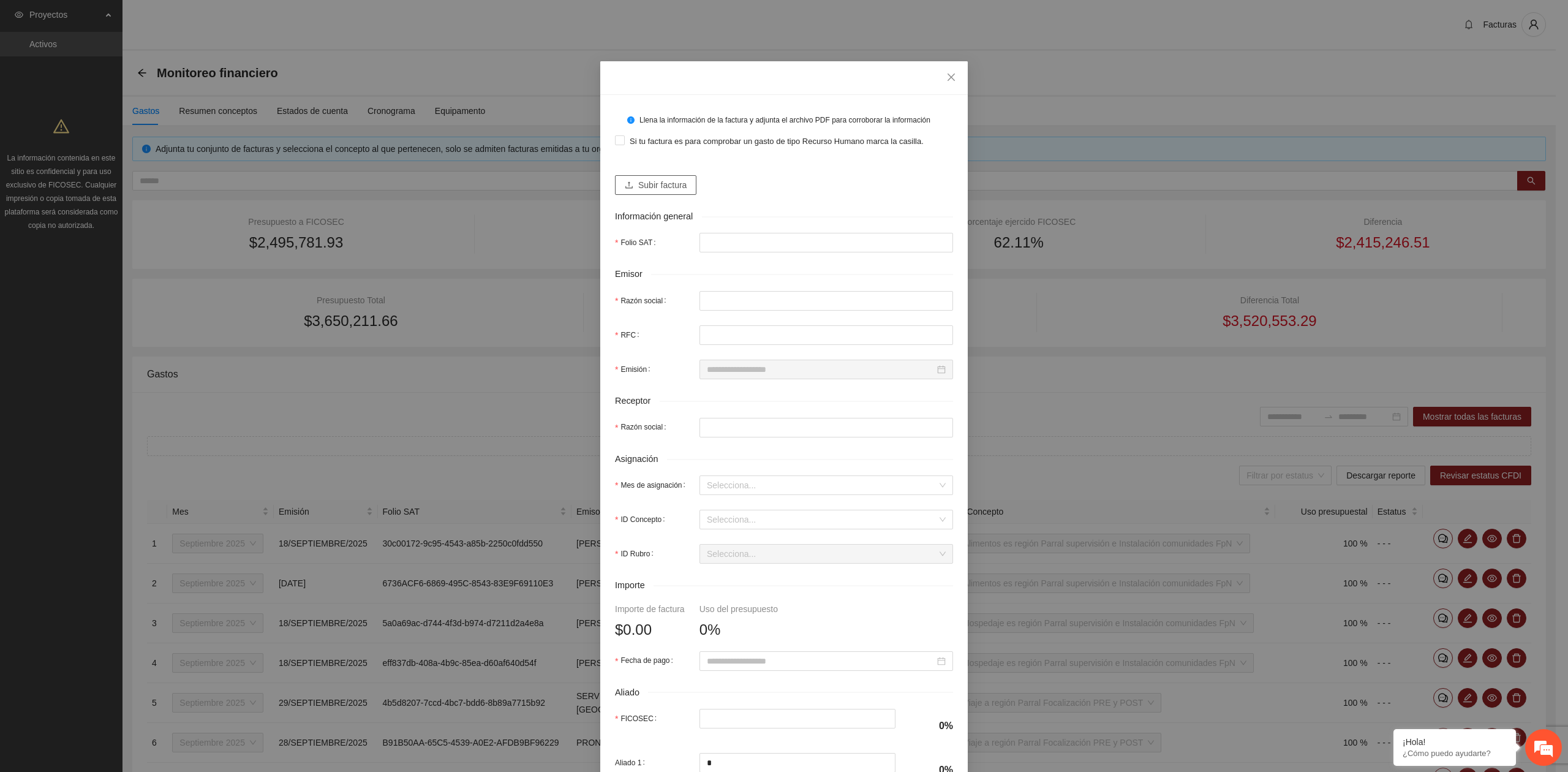
click at [643, 191] on span "Subir factura" at bounding box center [662, 185] width 49 height 13
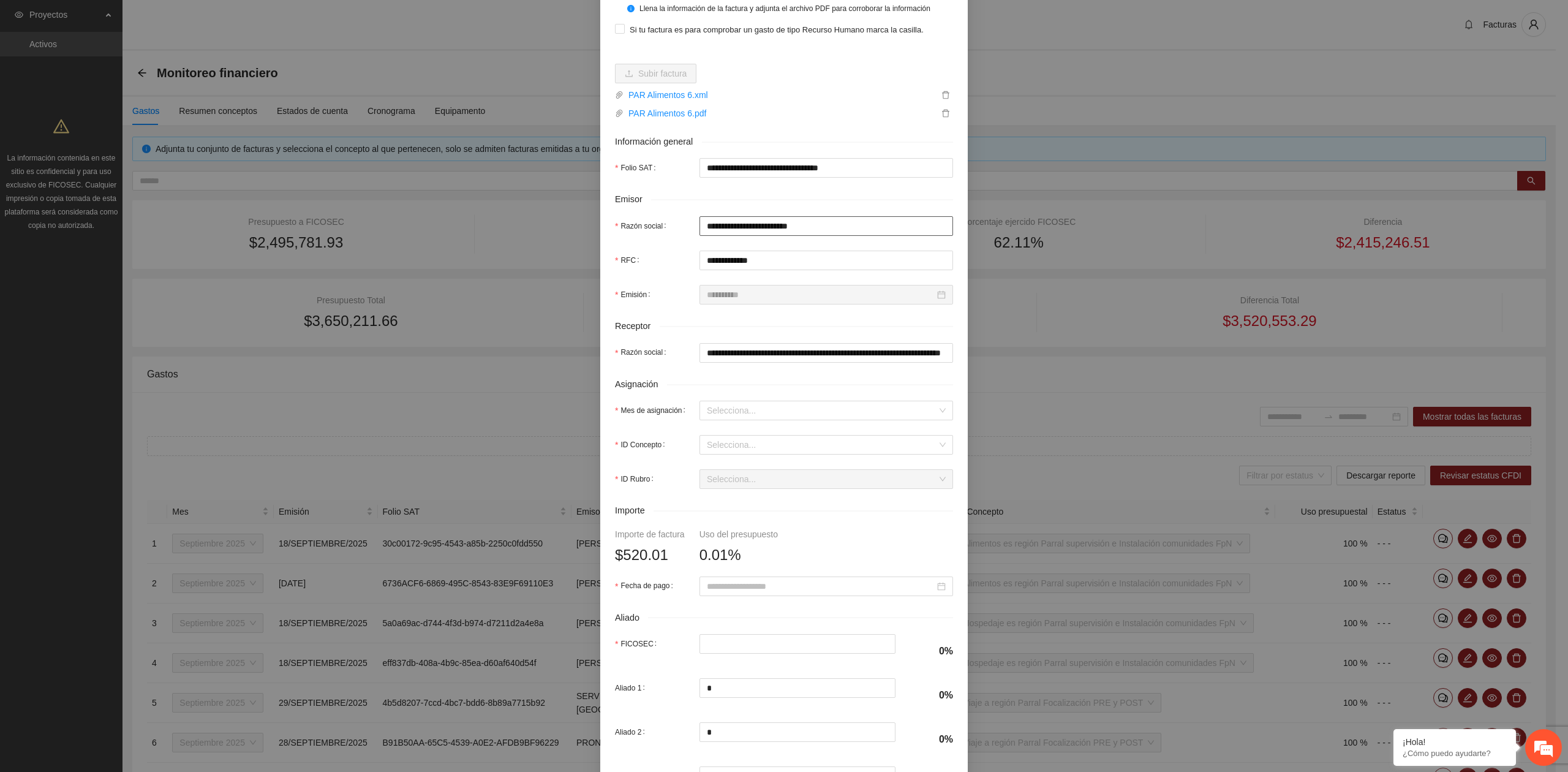
scroll to position [163, 0]
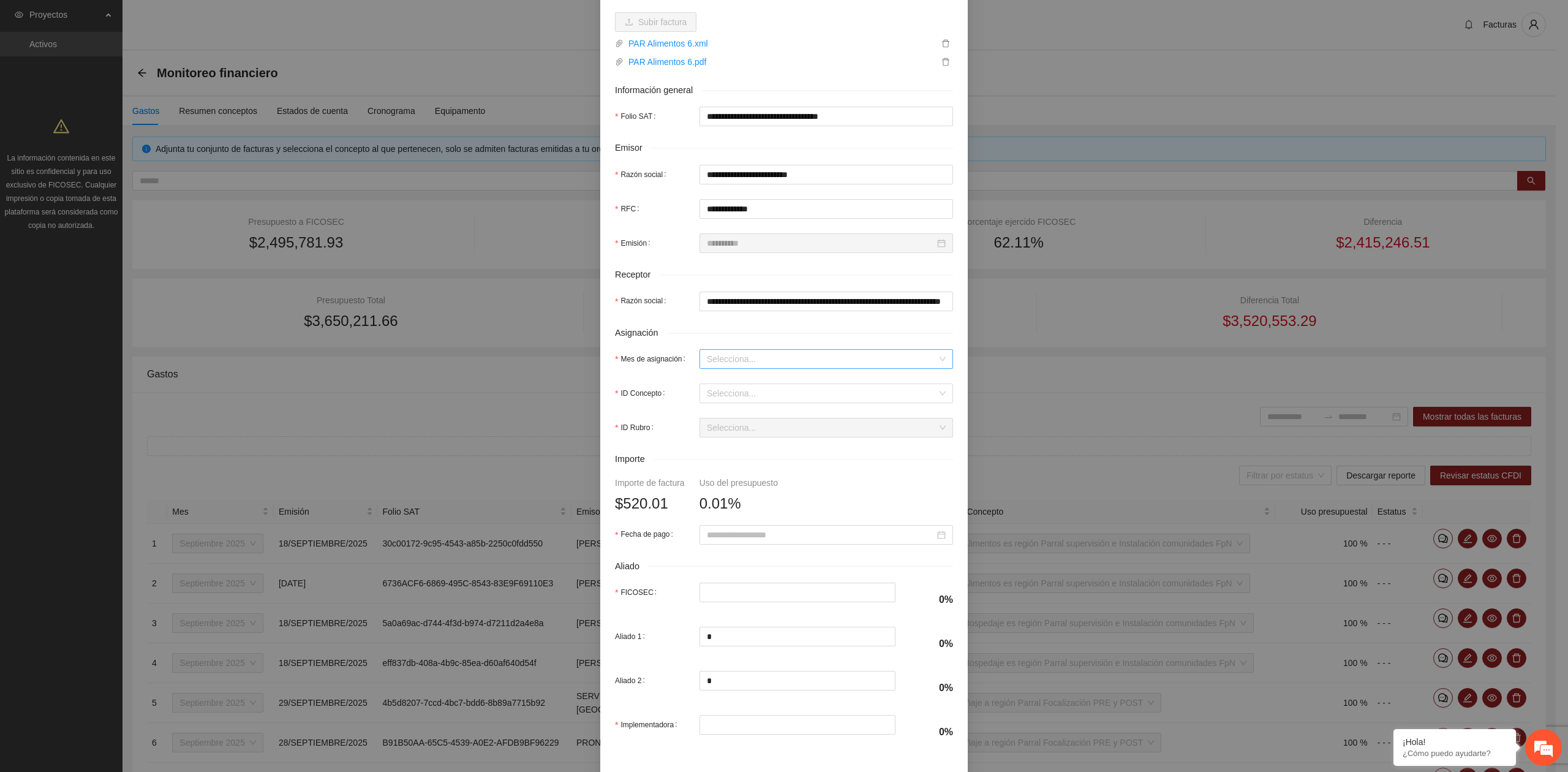
click at [752, 357] on input "Mes de asignación" at bounding box center [821, 359] width 230 height 19
click at [733, 408] on div "Septiembre 2025" at bounding box center [820, 405] width 239 height 13
click at [736, 402] on input "ID Concepto" at bounding box center [821, 393] width 230 height 19
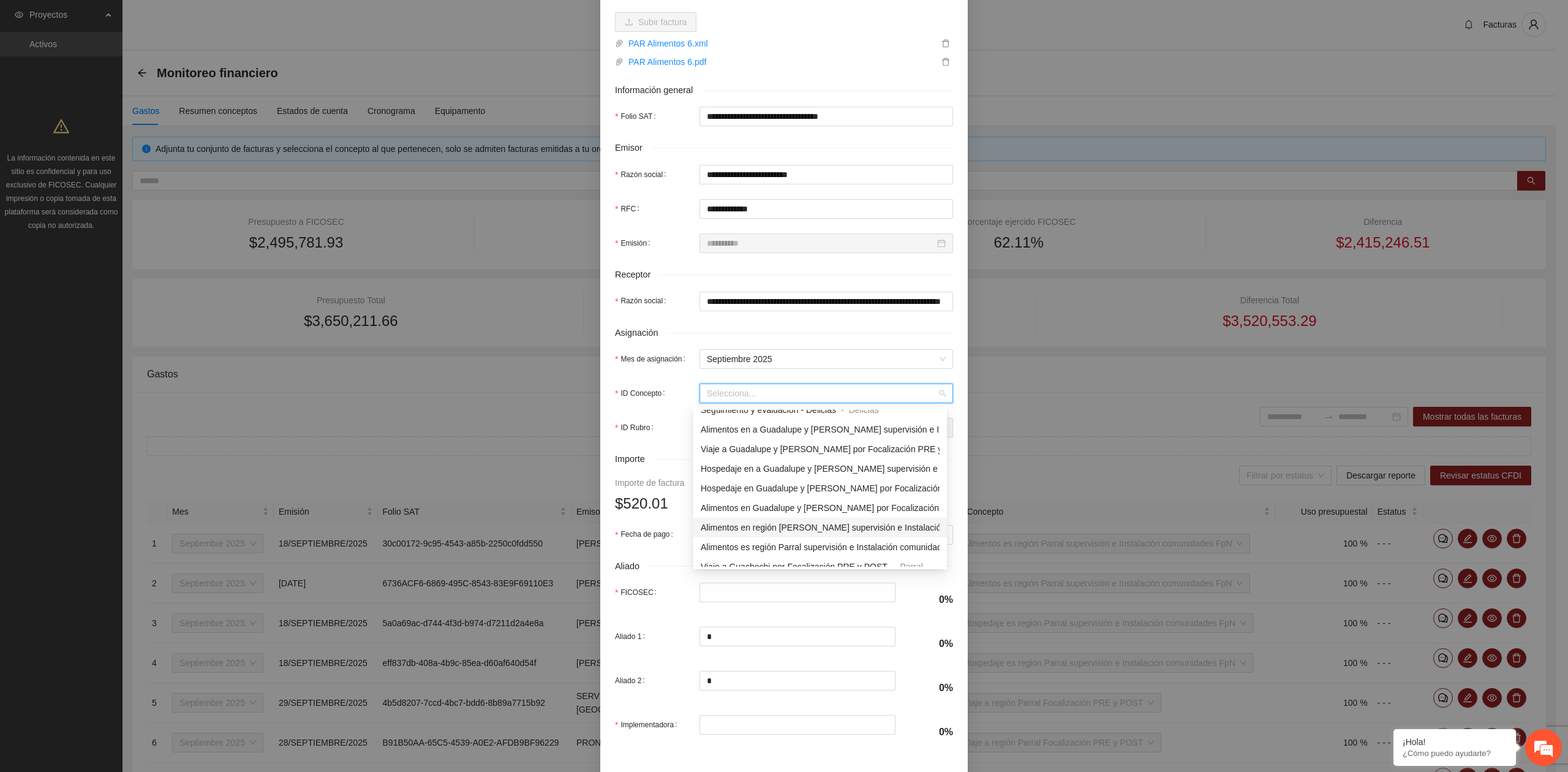
scroll to position [817, 0]
click at [716, 472] on div "Alimentos es región Parral supervisión e Instalación comunidades FpN - [GEOGRAP…" at bounding box center [819, 465] width 253 height 20
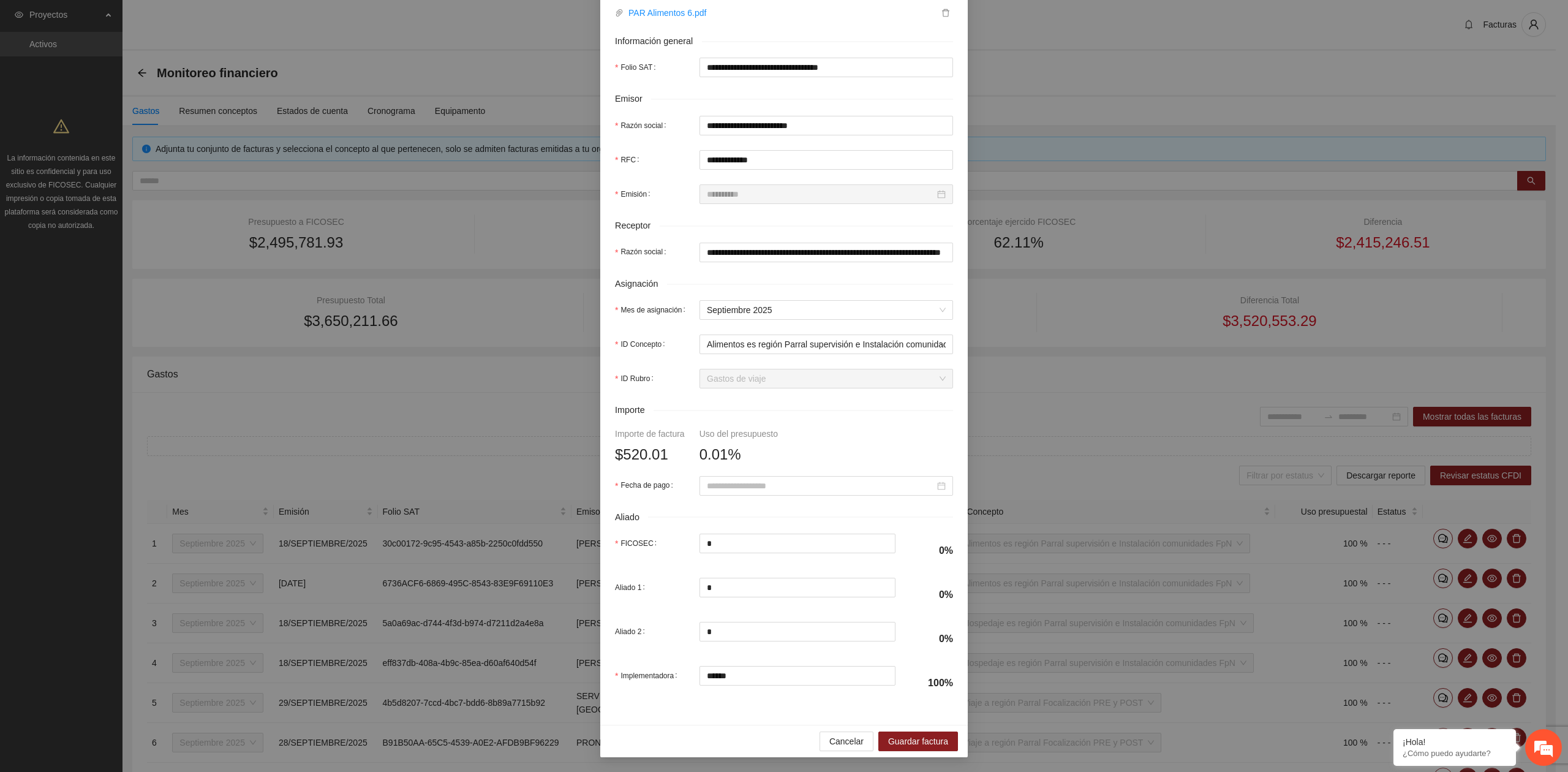
scroll to position [216, 0]
click at [917, 736] on span "Guardar factura" at bounding box center [918, 741] width 60 height 13
click at [750, 489] on input "Fecha de pago" at bounding box center [820, 485] width 228 height 13
click at [713, 516] on button "button" at bounding box center [718, 507] width 13 height 24
click at [740, 611] on div "22" at bounding box center [733, 609] width 15 height 15
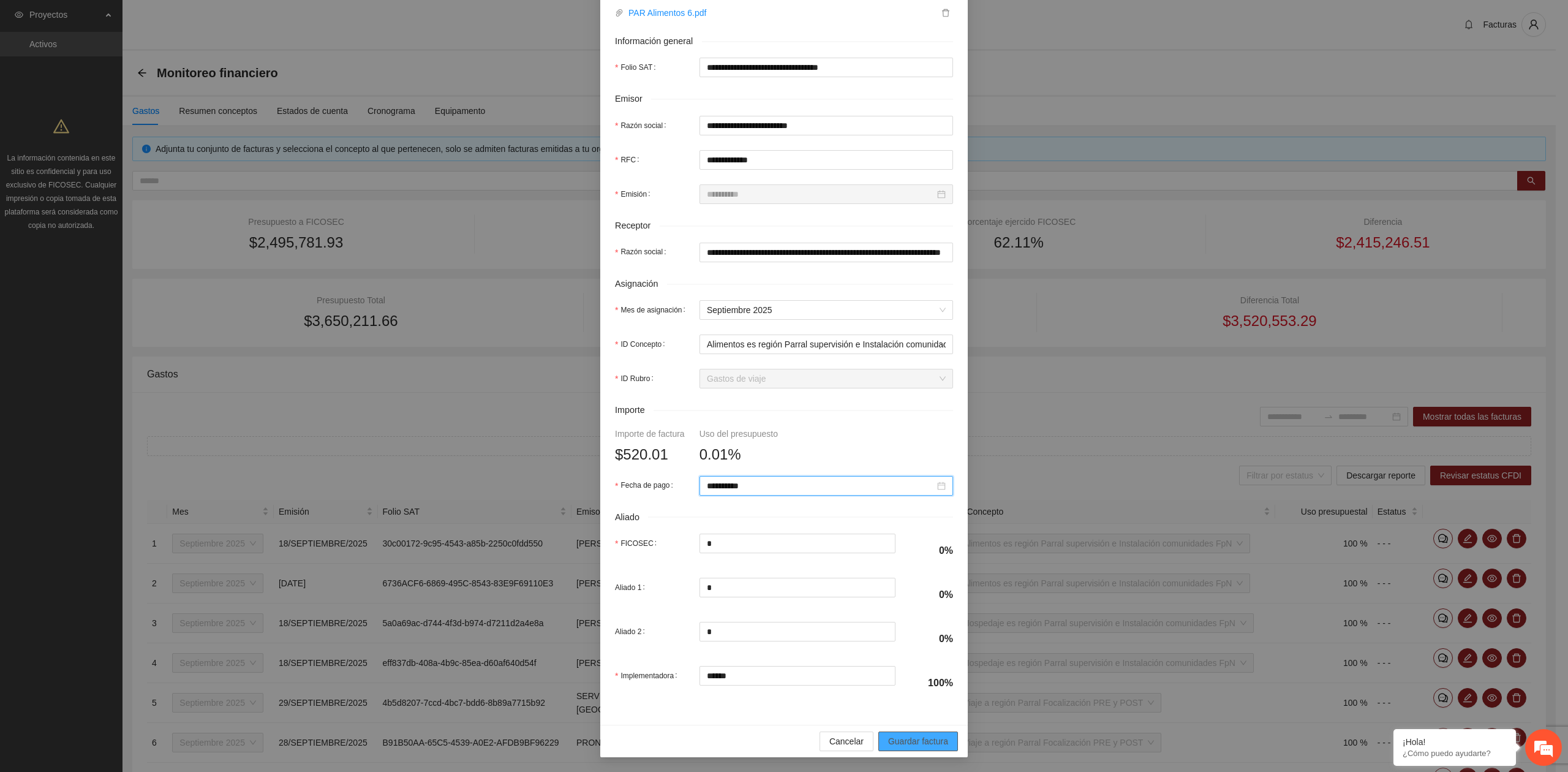
click at [890, 739] on span "Guardar factura" at bounding box center [918, 741] width 60 height 13
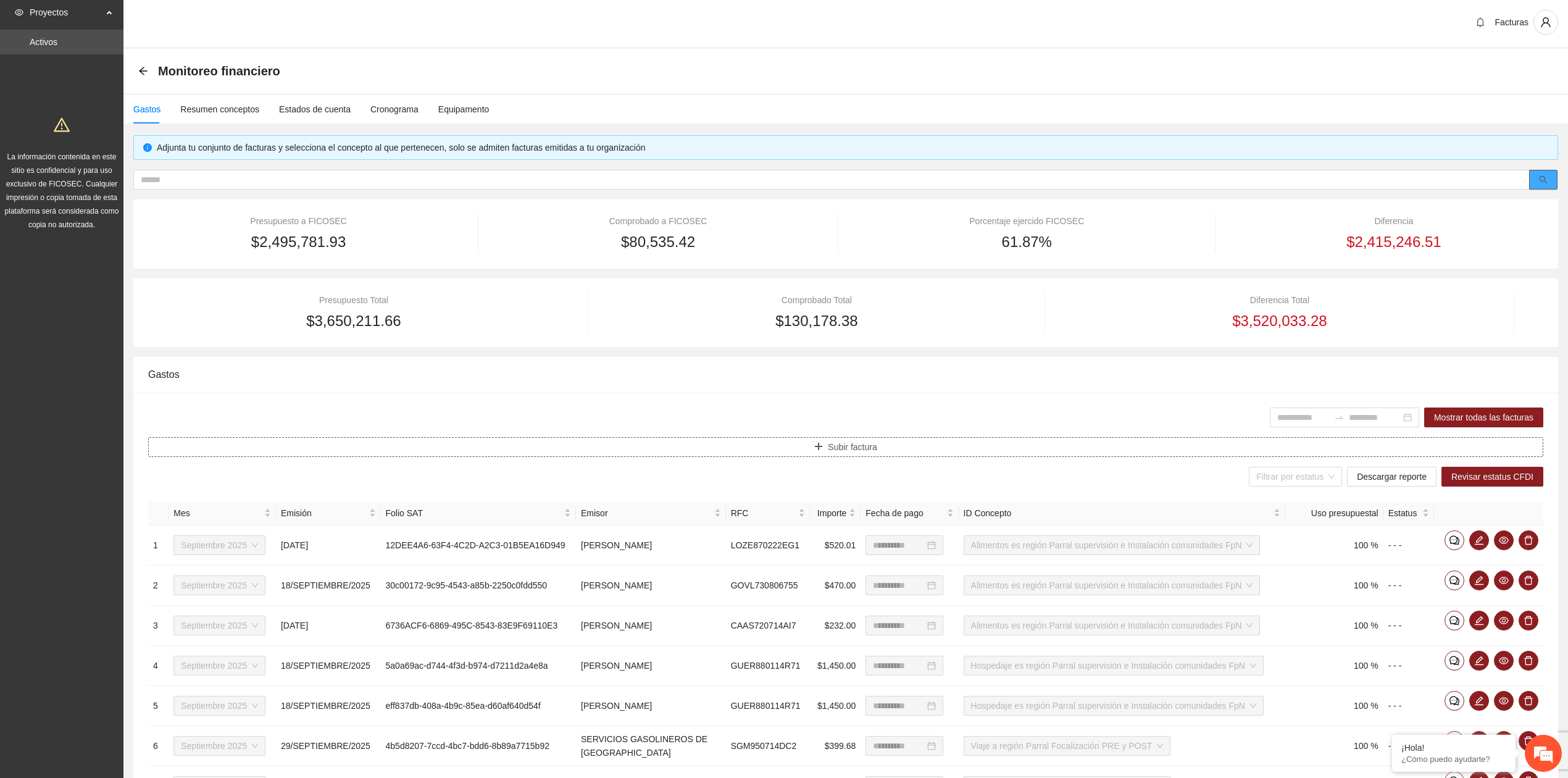
scroll to position [0, 0]
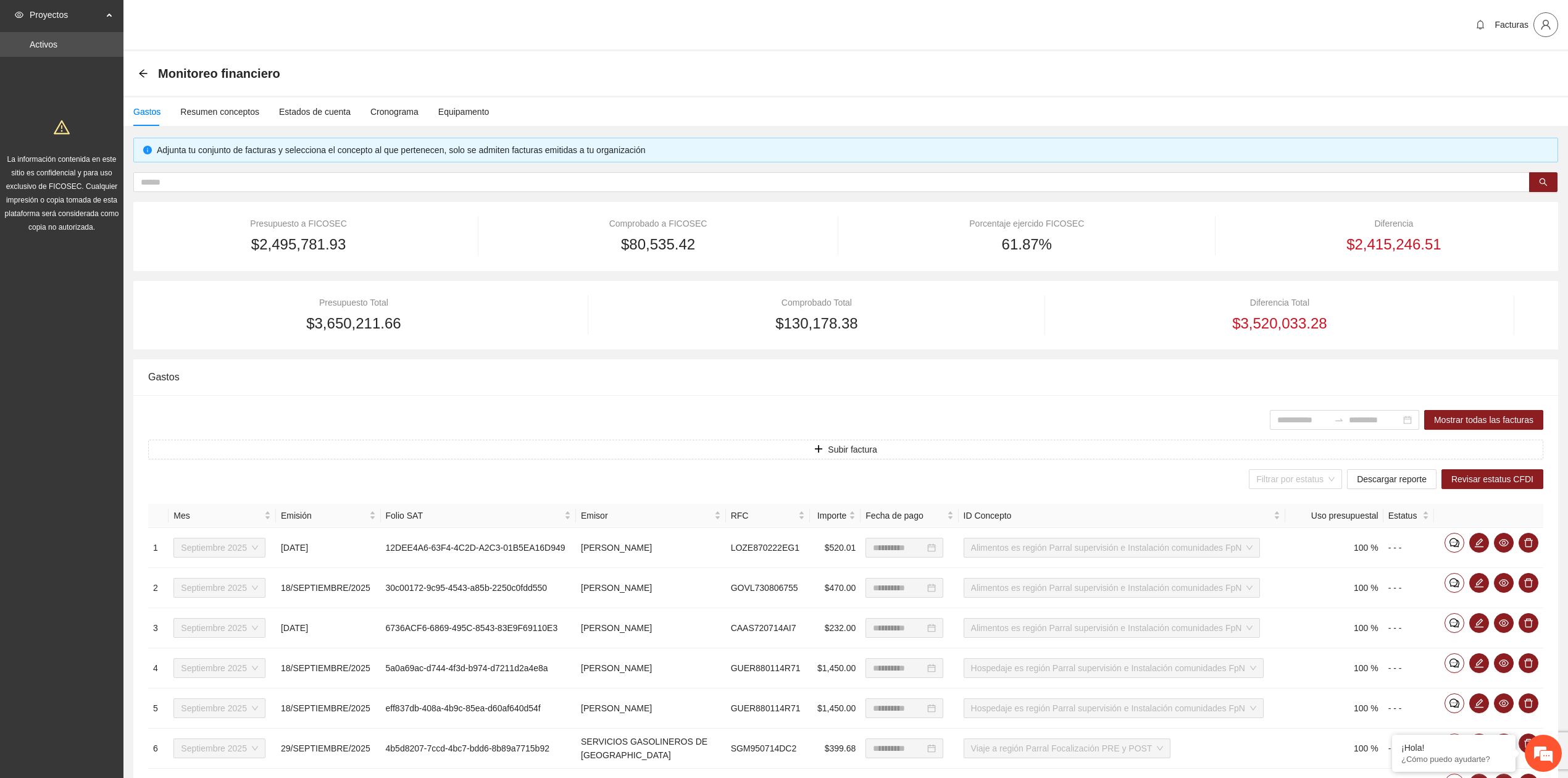
click at [1538, 19] on span "user" at bounding box center [1546, 24] width 23 height 11
click at [1515, 68] on span "Cerrar sesión" at bounding box center [1514, 71] width 78 height 14
